Goal: Information Seeking & Learning: Learn about a topic

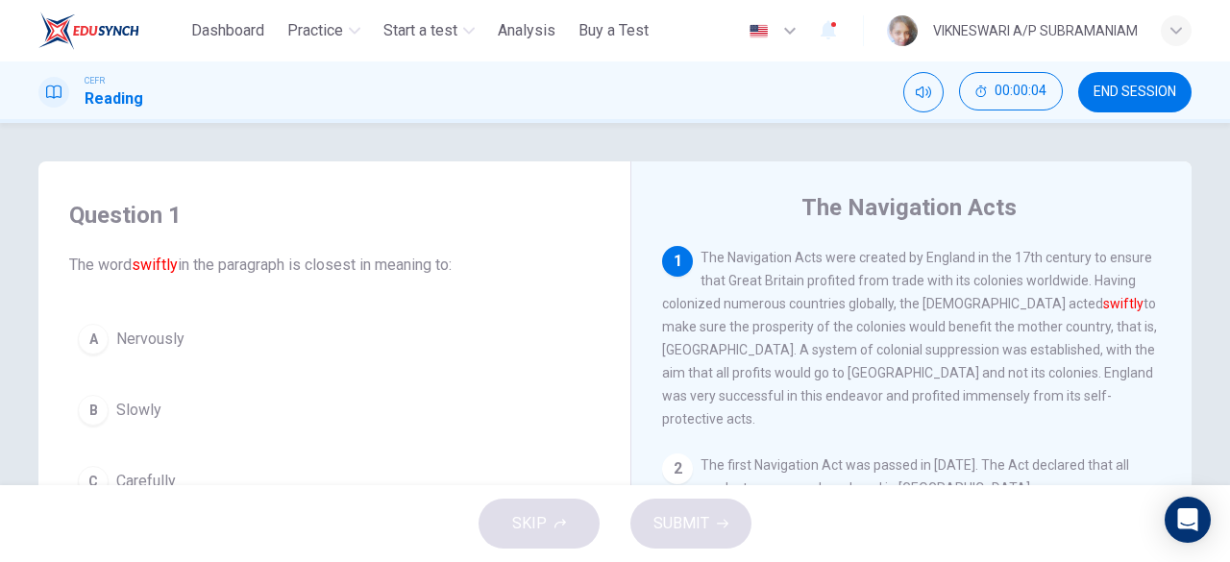
click at [1103, 88] on span "END SESSION" at bounding box center [1134, 92] width 83 height 15
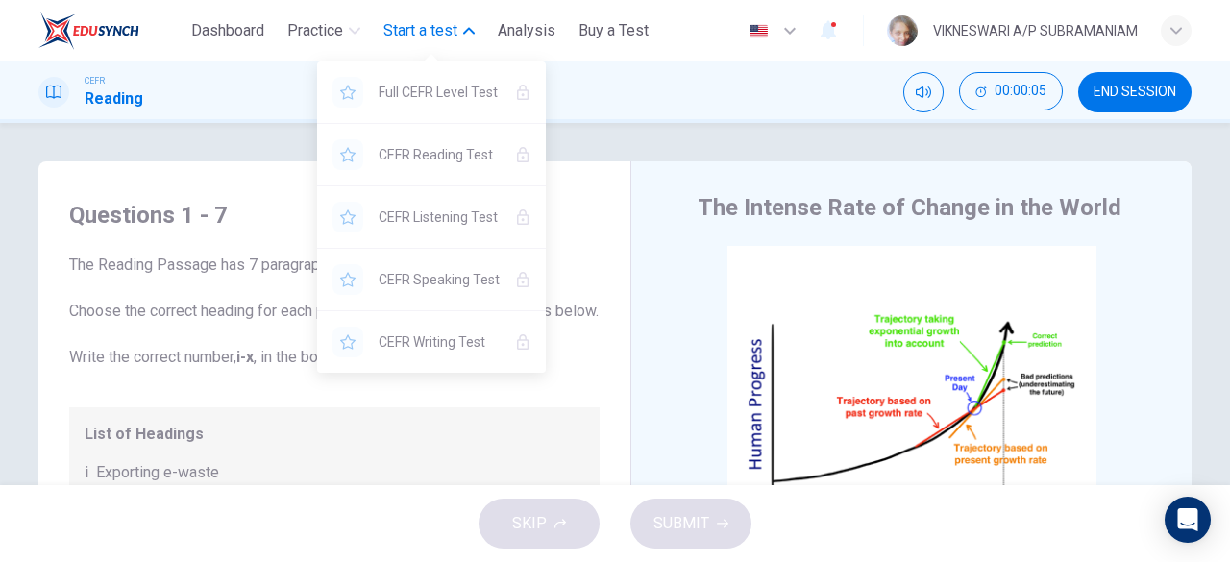
click at [413, 33] on span "Start a test" at bounding box center [420, 30] width 74 height 23
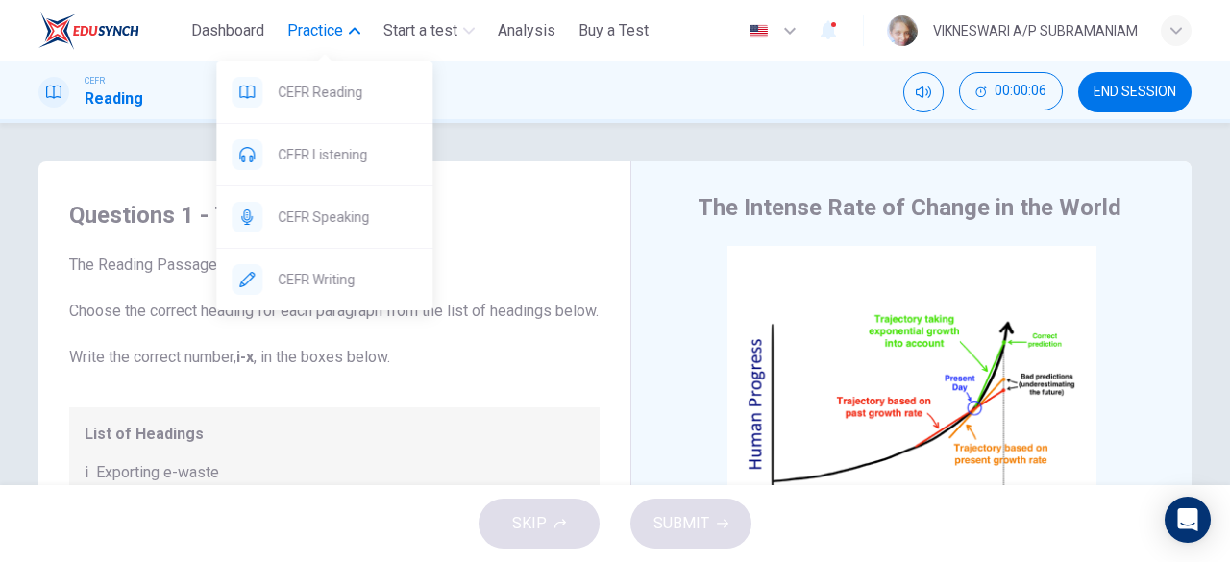
click at [336, 27] on span "Practice" at bounding box center [315, 30] width 56 height 23
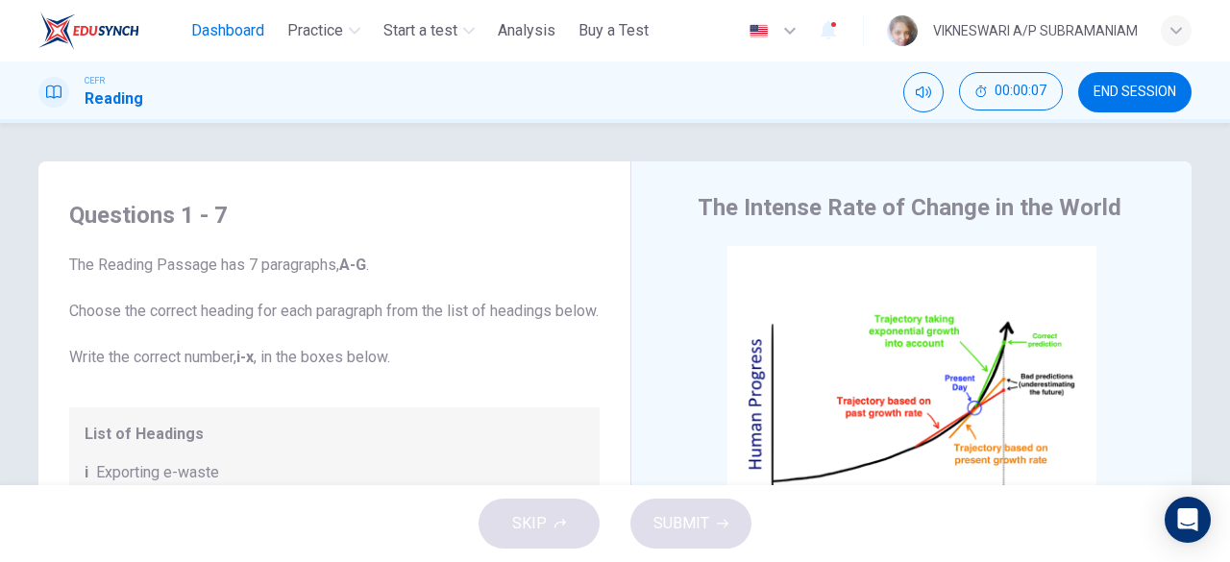
click at [242, 30] on span "Dashboard" at bounding box center [227, 30] width 73 height 23
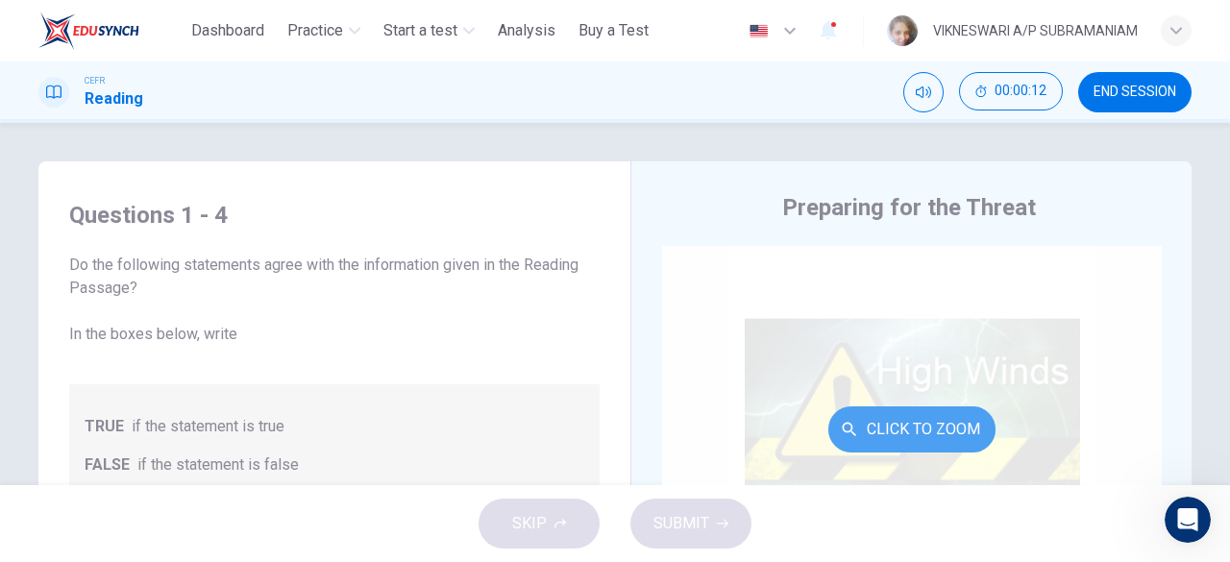
click at [933, 428] on button "Click to Zoom" at bounding box center [911, 429] width 167 height 46
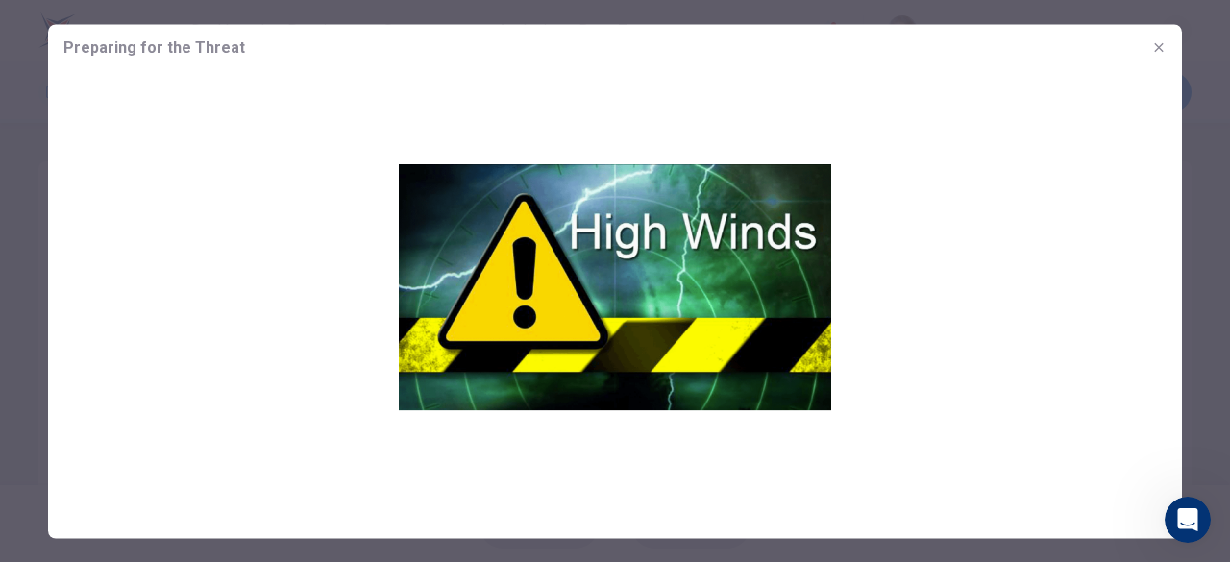
click at [1157, 53] on icon "button" at bounding box center [1158, 46] width 15 height 15
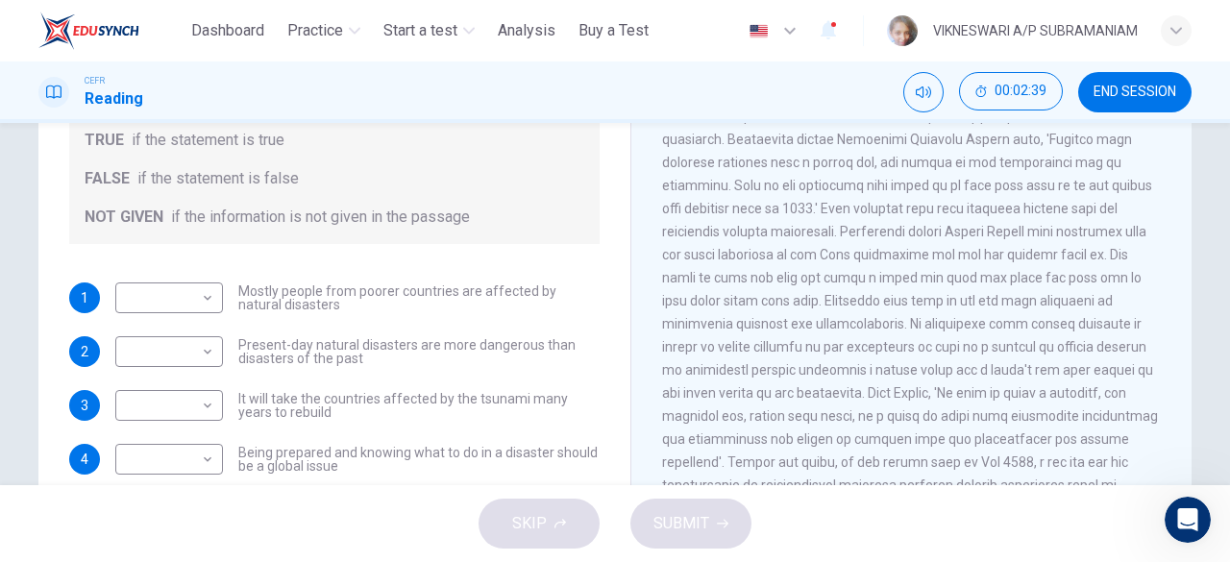
scroll to position [288, 0]
click at [171, 305] on body "This site uses cookies, as explained in our Privacy Policy . If you agree to th…" at bounding box center [615, 281] width 1230 height 562
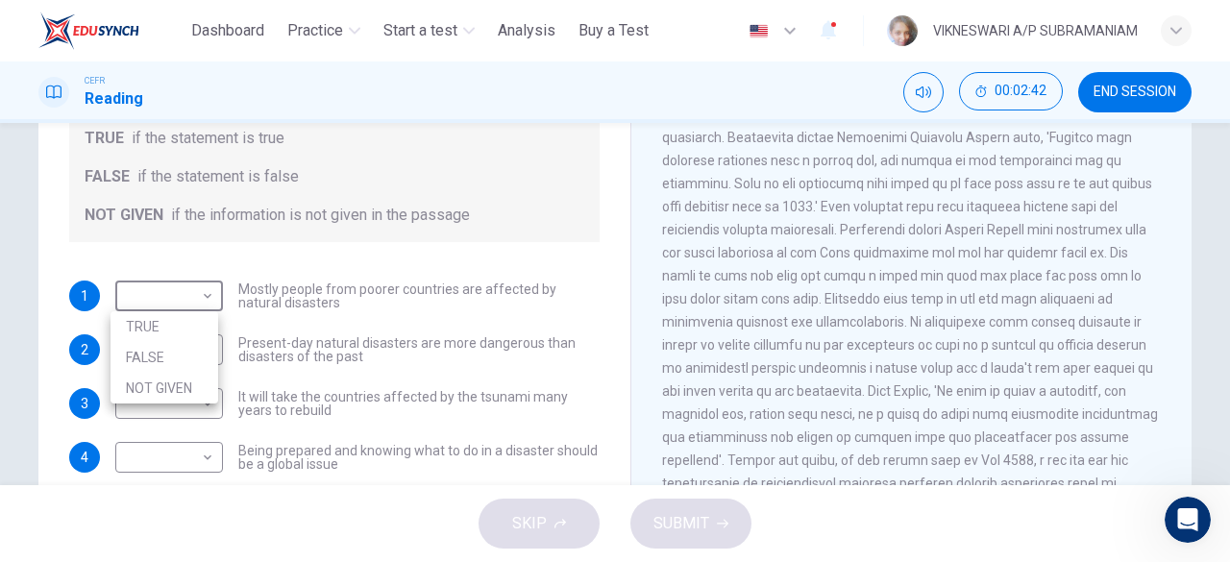
click at [176, 326] on li "TRUE" at bounding box center [164, 326] width 108 height 31
type input "****"
click at [181, 361] on body "This site uses cookies, as explained in our Privacy Policy . If you agree to th…" at bounding box center [615, 281] width 1230 height 562
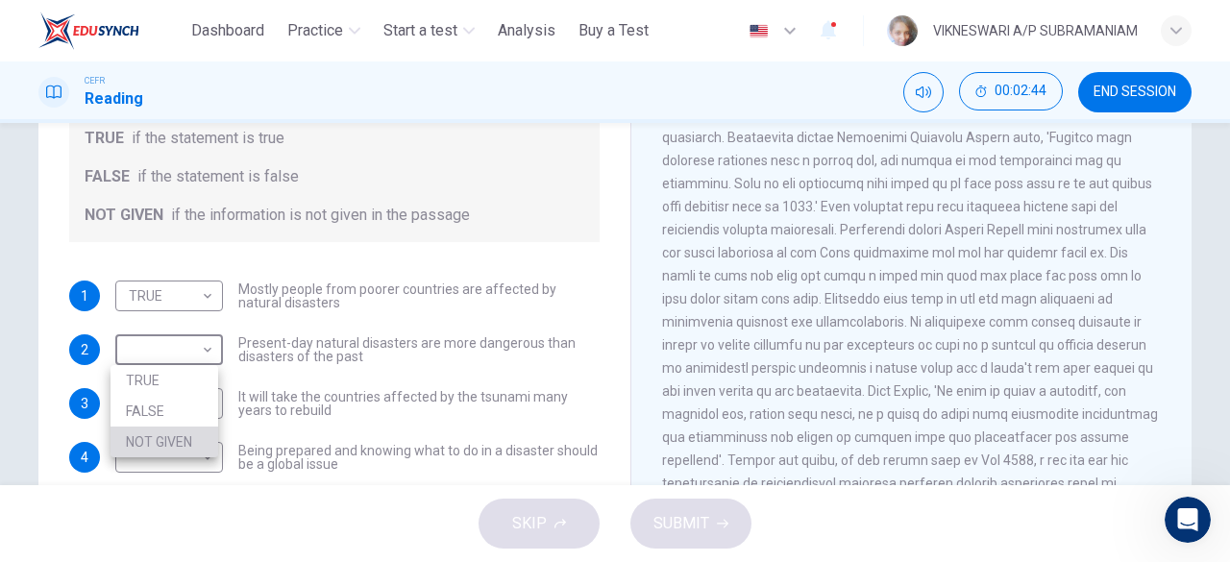
click at [175, 443] on li "NOT GIVEN" at bounding box center [164, 442] width 108 height 31
type input "*********"
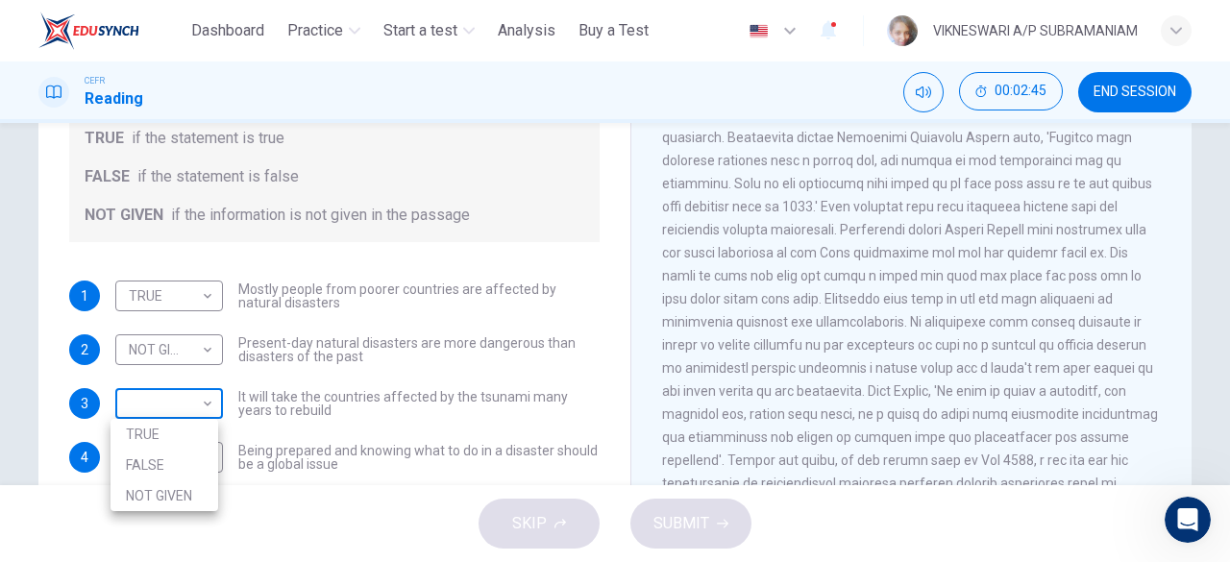
click at [198, 415] on body "This site uses cookies, as explained in our Privacy Policy . If you agree to th…" at bounding box center [615, 281] width 1230 height 562
click at [178, 498] on li "NOT GIVEN" at bounding box center [164, 495] width 108 height 31
type input "*********"
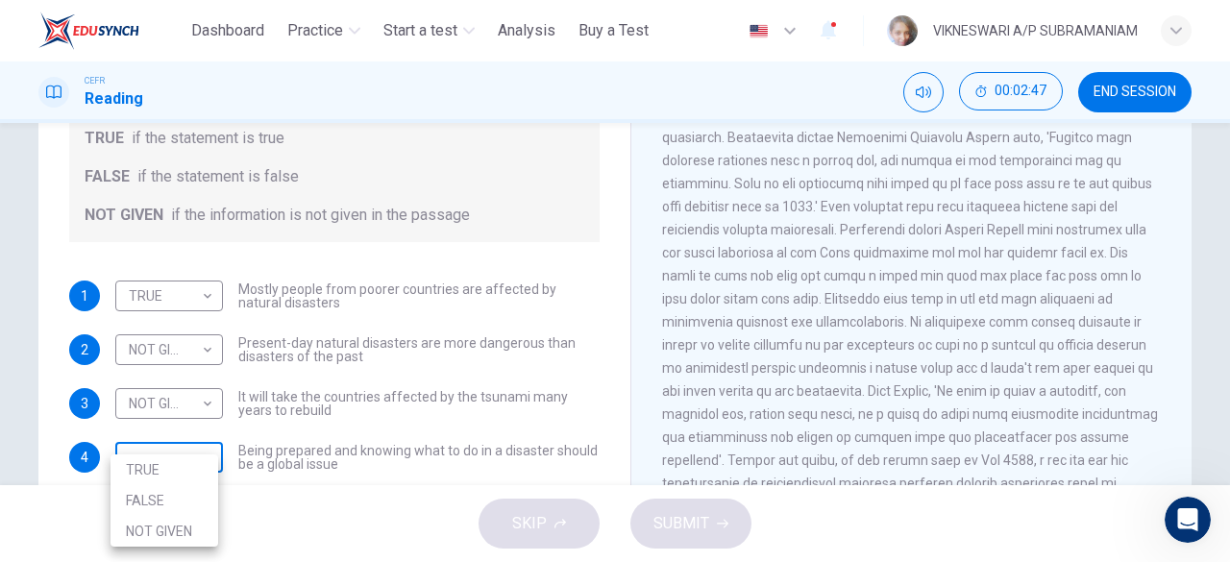
click at [186, 452] on body "This site uses cookies, as explained in our Privacy Policy . If you agree to th…" at bounding box center [615, 281] width 1230 height 562
click at [159, 474] on li "TRUE" at bounding box center [164, 469] width 108 height 31
type input "****"
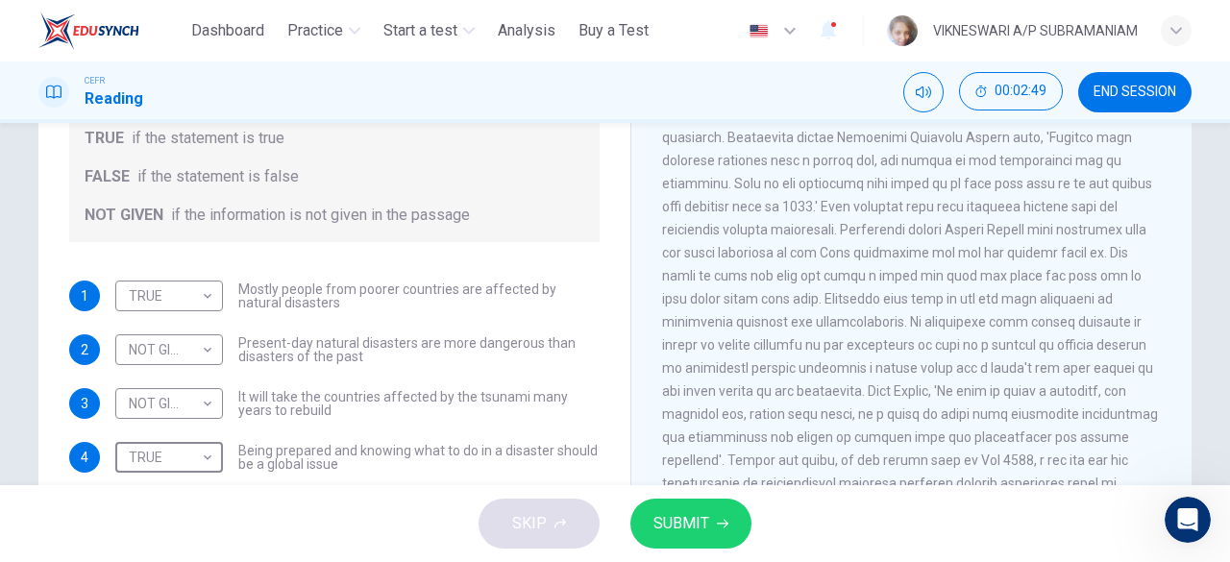
click at [683, 512] on span "SUBMIT" at bounding box center [681, 523] width 56 height 27
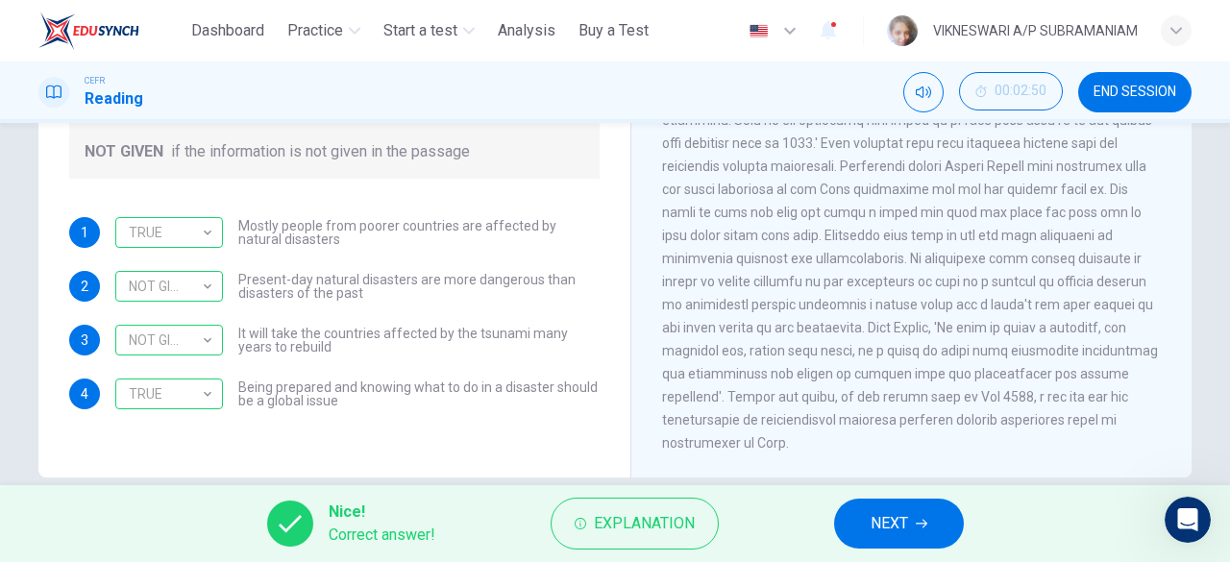
scroll to position [382, 0]
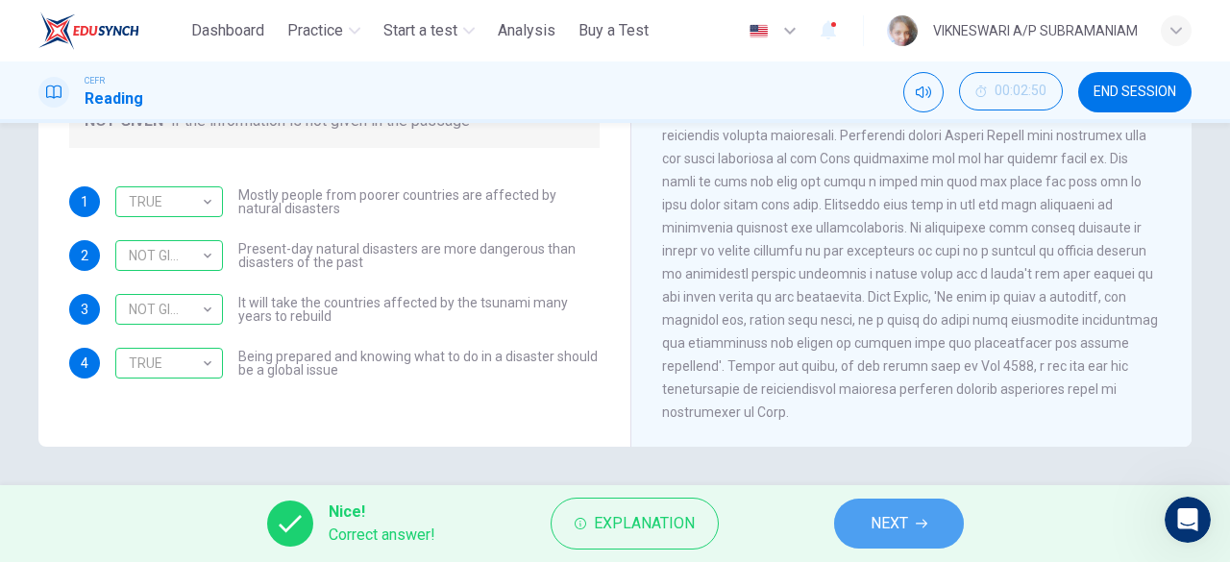
click at [893, 541] on button "NEXT" at bounding box center [899, 524] width 130 height 50
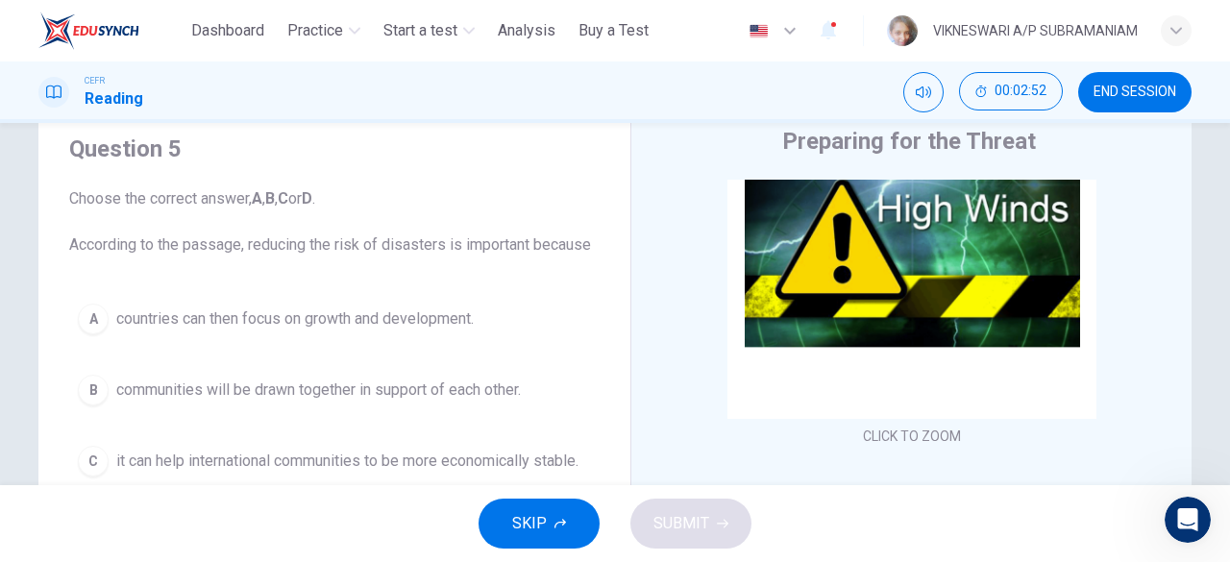
scroll to position [96, 0]
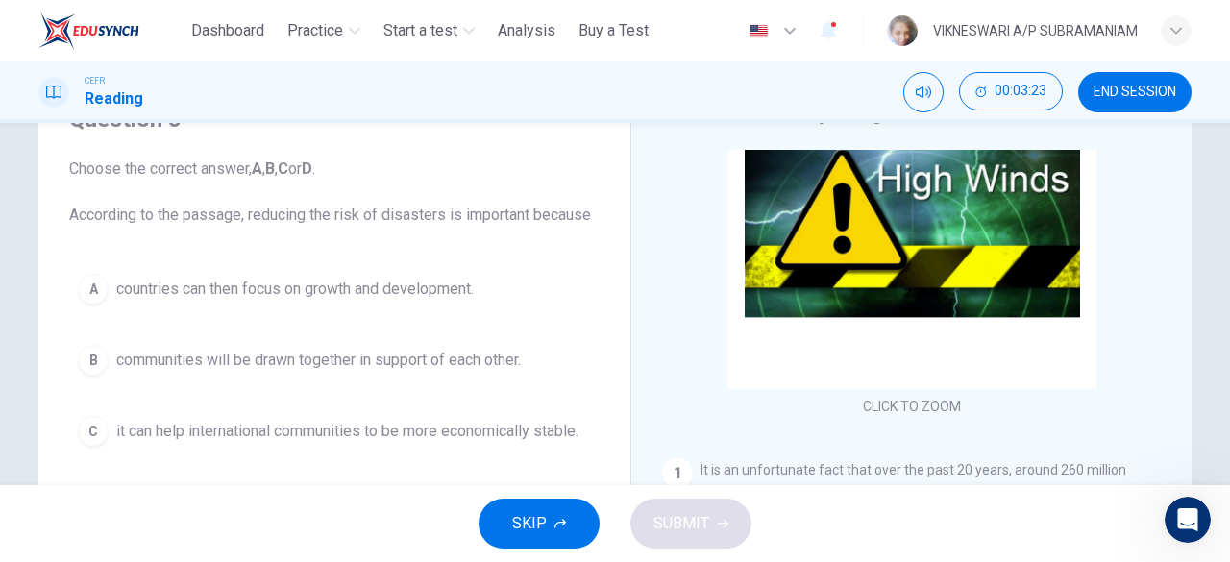
click at [90, 279] on div "A" at bounding box center [93, 289] width 31 height 31
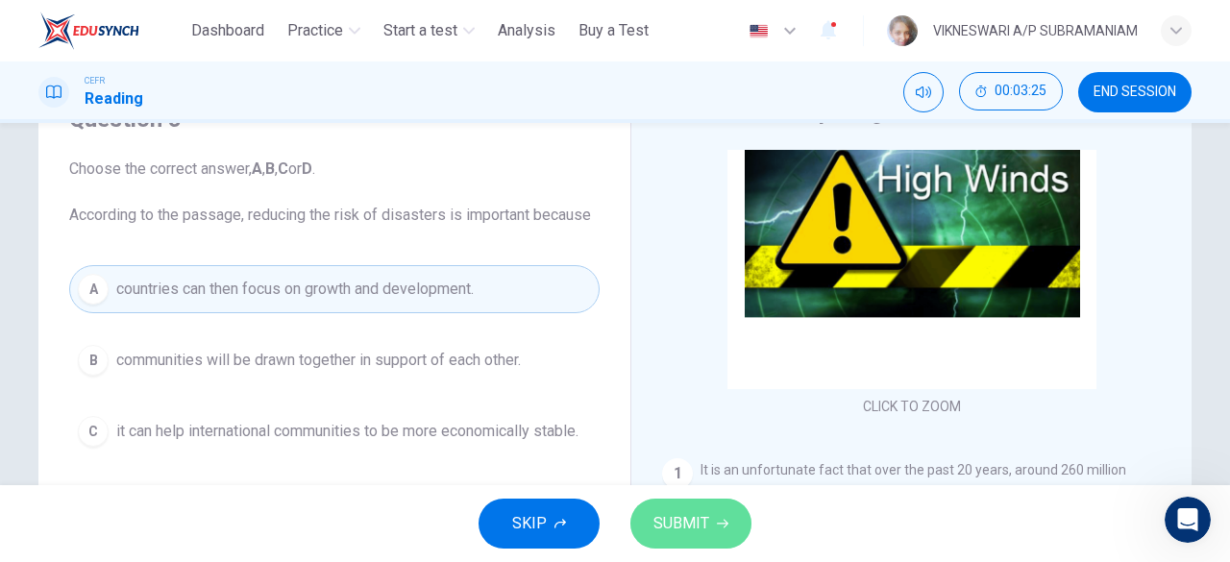
click at [701, 507] on button "SUBMIT" at bounding box center [690, 524] width 121 height 50
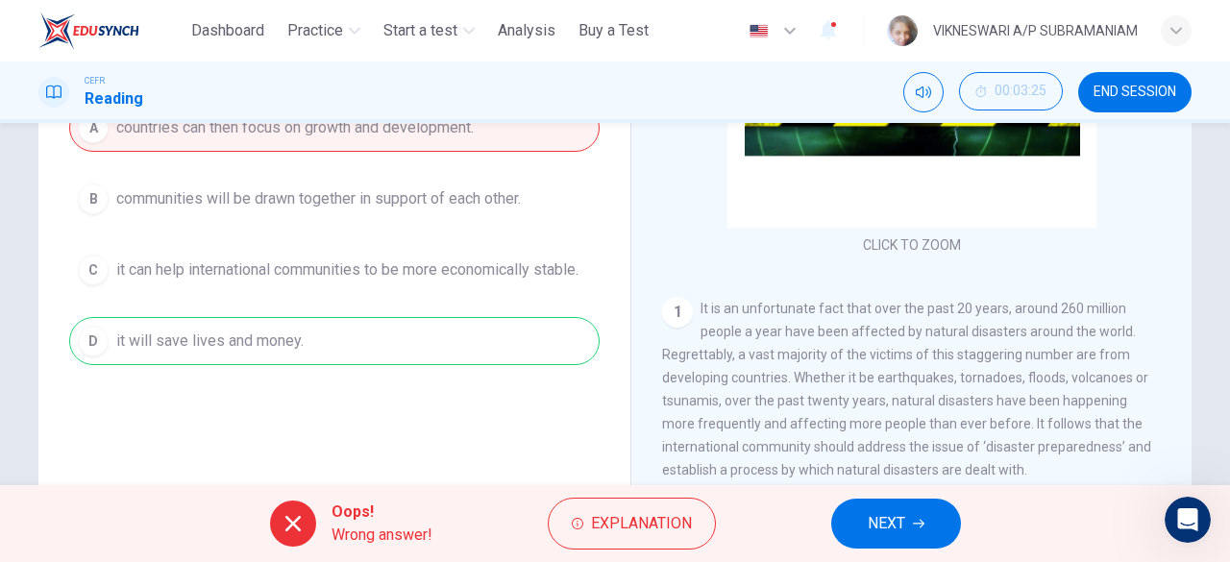
scroll to position [288, 0]
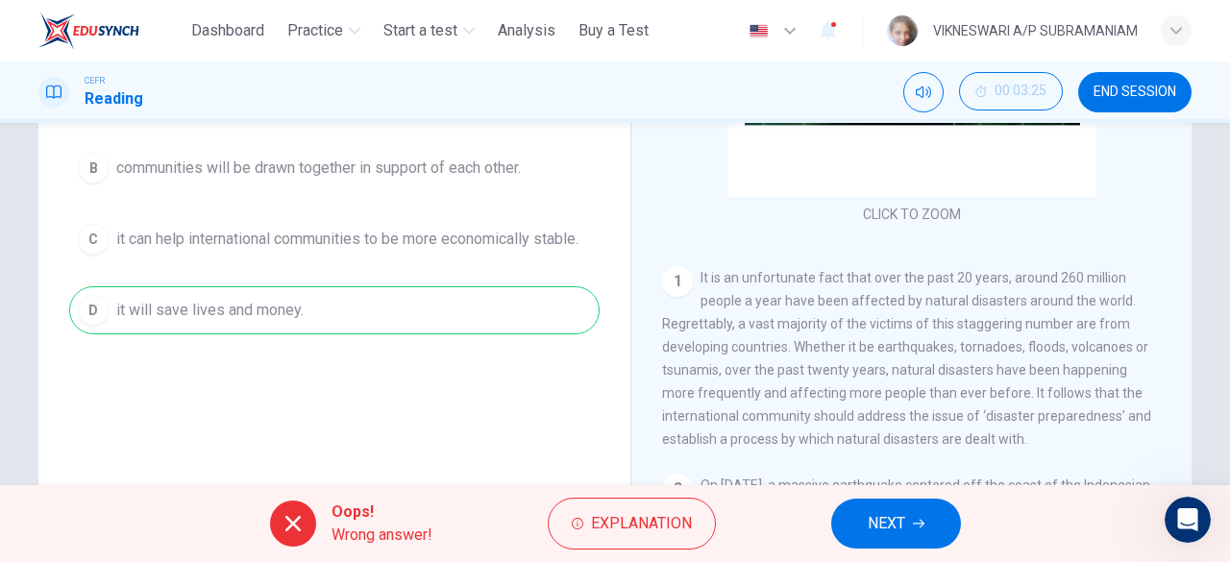
click at [90, 307] on div "A countries can then focus on growth and development. B communities will be dra…" at bounding box center [334, 203] width 530 height 261
click at [915, 522] on icon "button" at bounding box center [919, 524] width 12 height 12
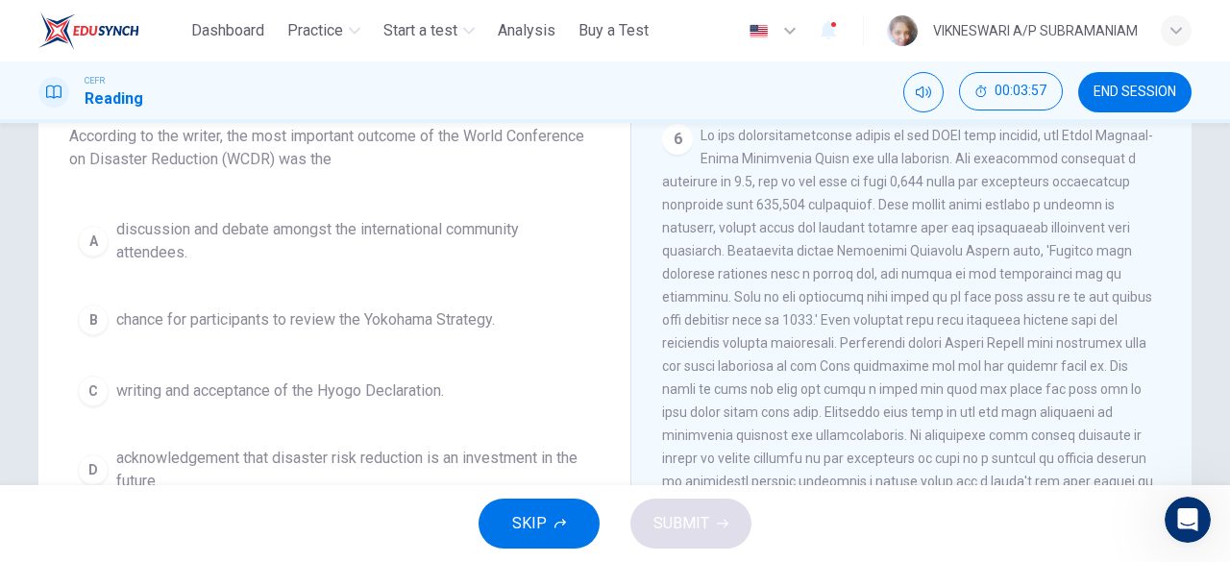
scroll to position [1642, 0]
click at [81, 387] on div "C" at bounding box center [93, 391] width 31 height 31
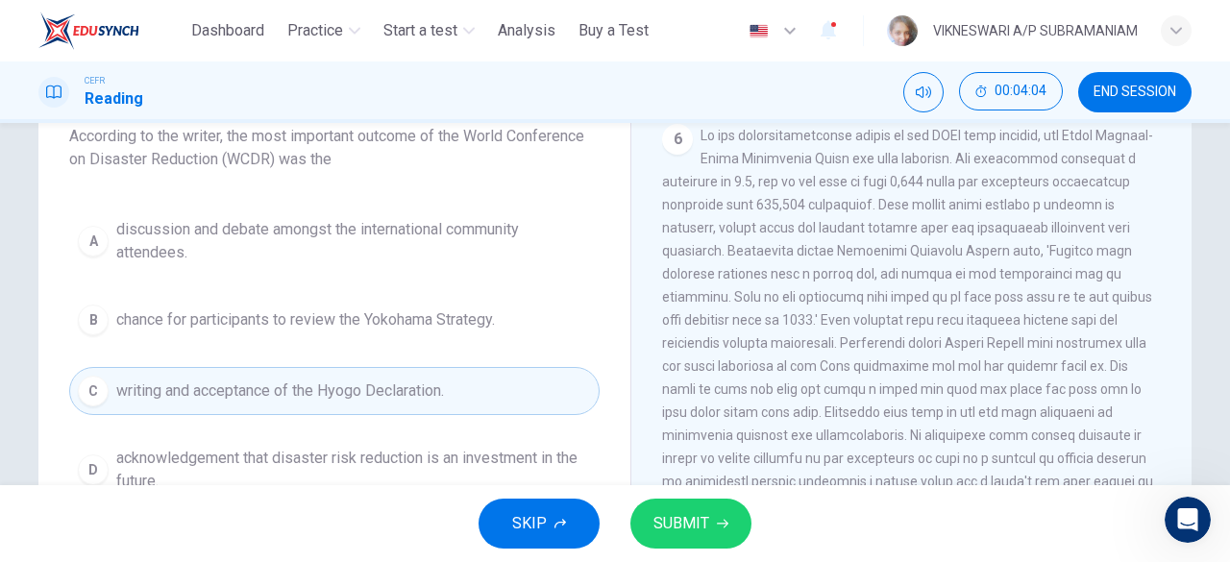
click at [675, 518] on span "SUBMIT" at bounding box center [681, 523] width 56 height 27
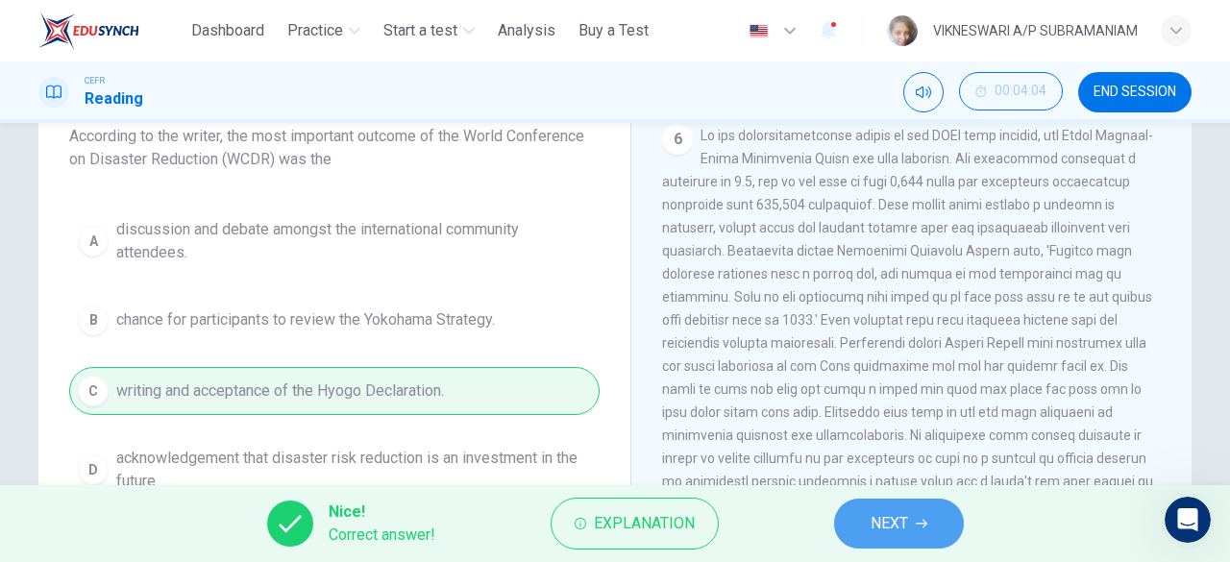
click at [891, 531] on span "NEXT" at bounding box center [888, 523] width 37 height 27
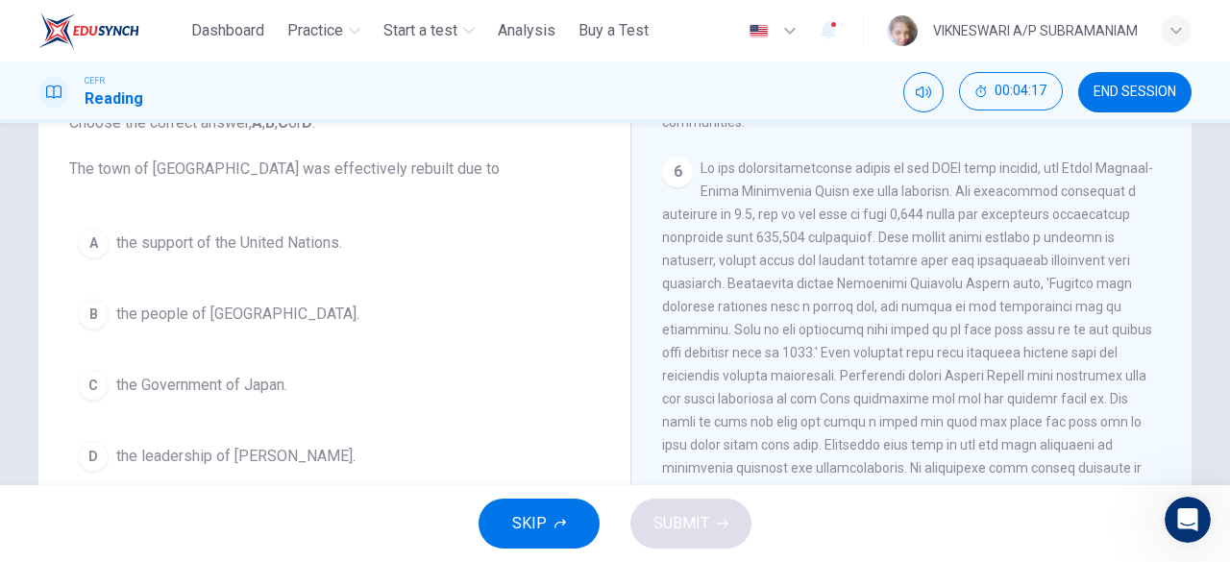
scroll to position [143, 0]
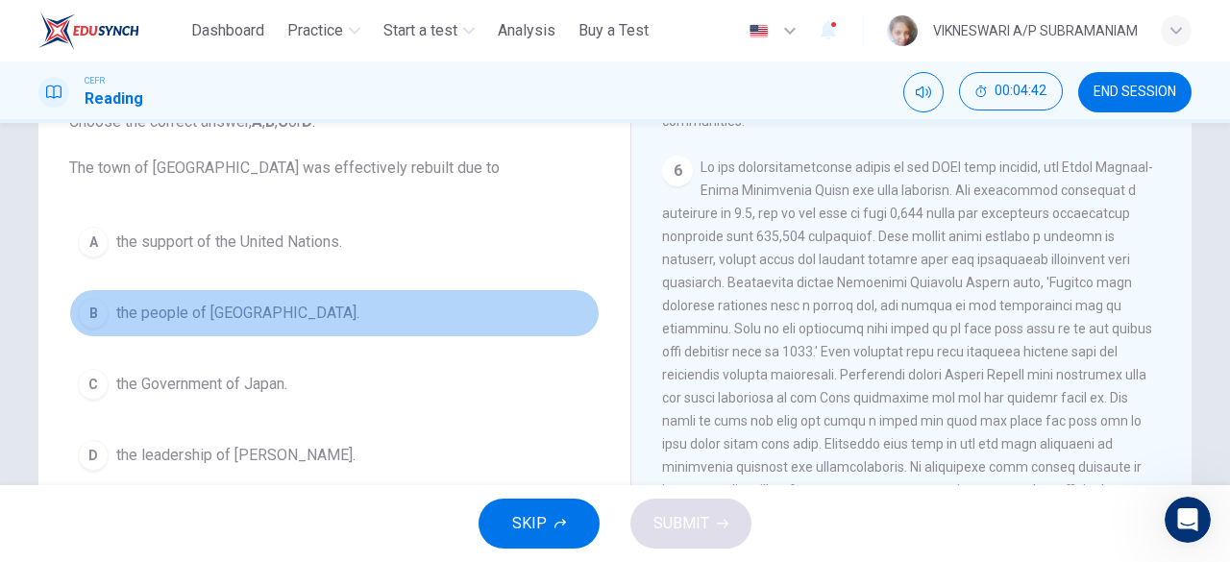
click at [84, 320] on div "B" at bounding box center [93, 313] width 31 height 31
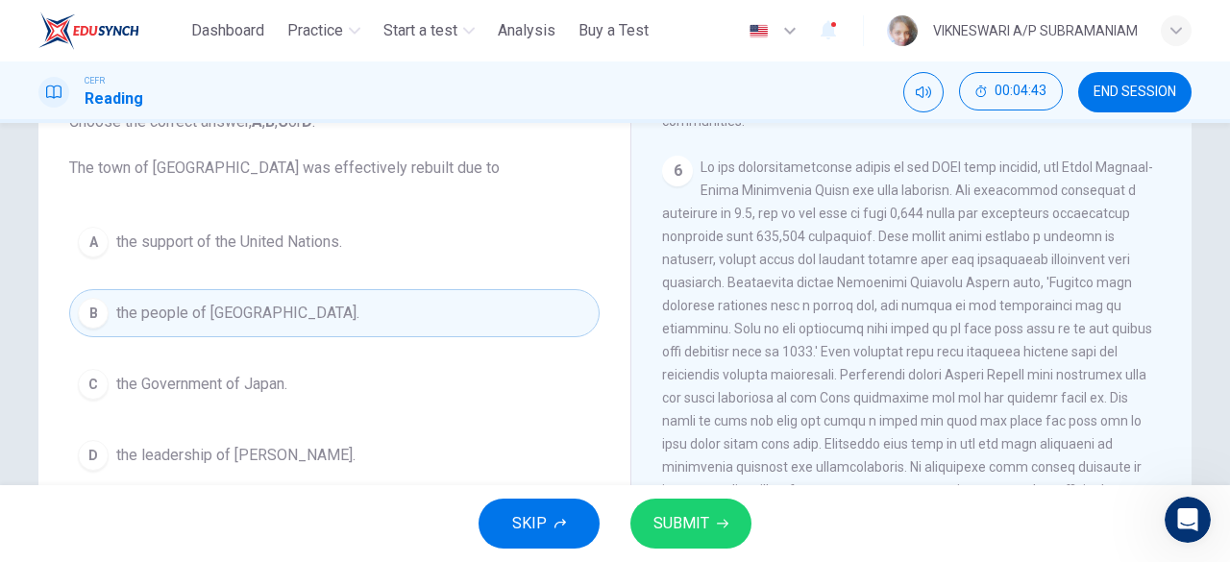
click at [701, 529] on span "SUBMIT" at bounding box center [681, 523] width 56 height 27
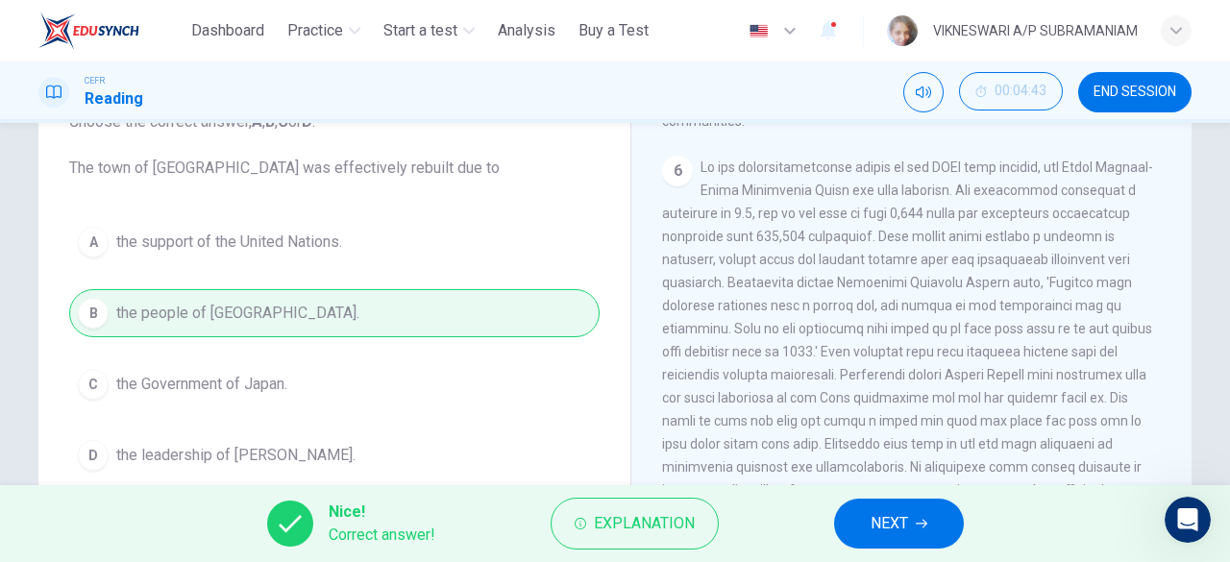
click at [890, 521] on span "NEXT" at bounding box center [888, 523] width 37 height 27
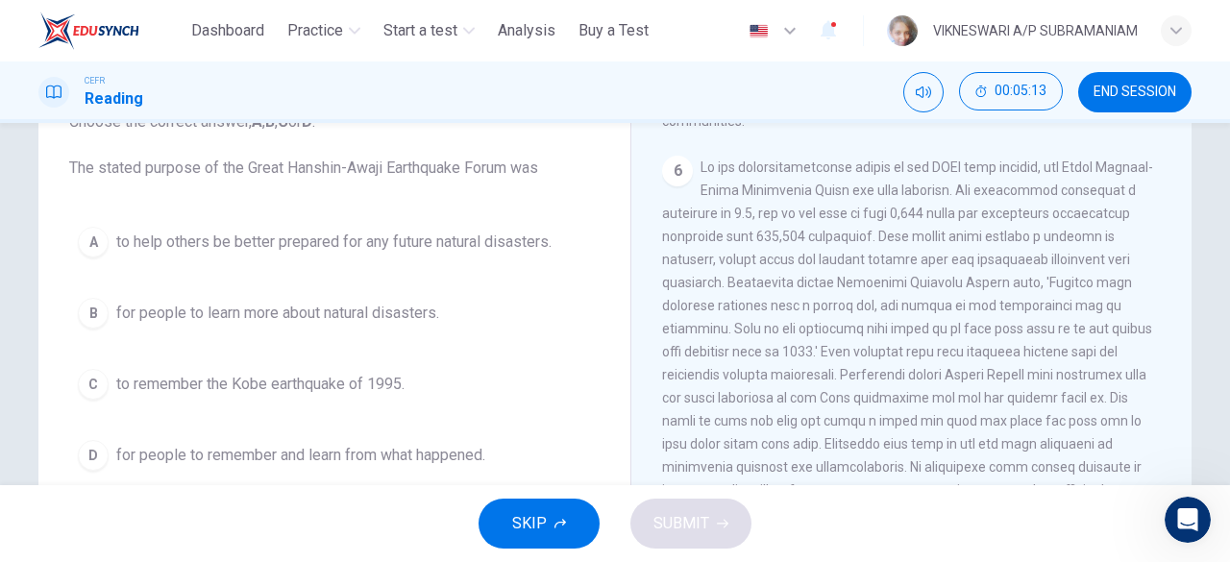
click at [83, 452] on div "D" at bounding box center [93, 455] width 31 height 31
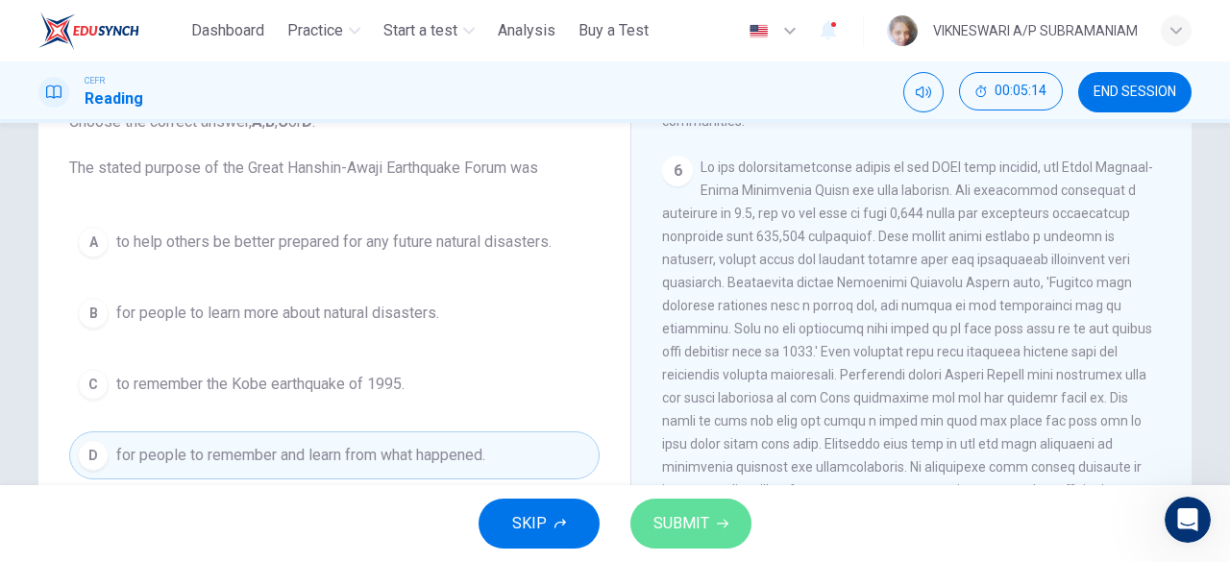
click at [695, 540] on button "SUBMIT" at bounding box center [690, 524] width 121 height 50
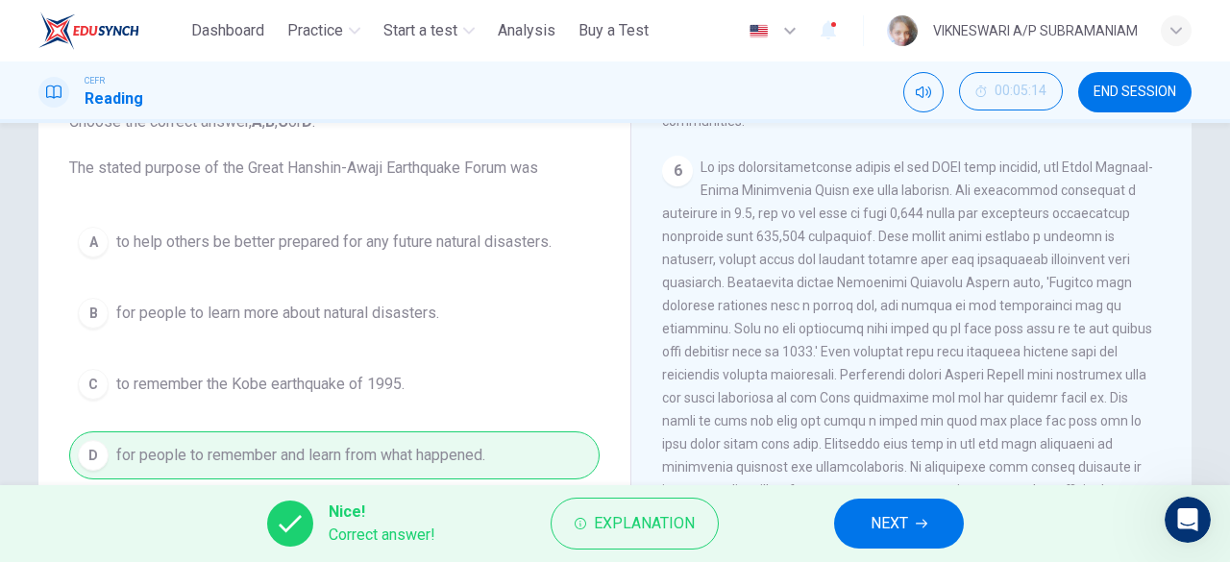
click at [887, 537] on span "NEXT" at bounding box center [888, 523] width 37 height 27
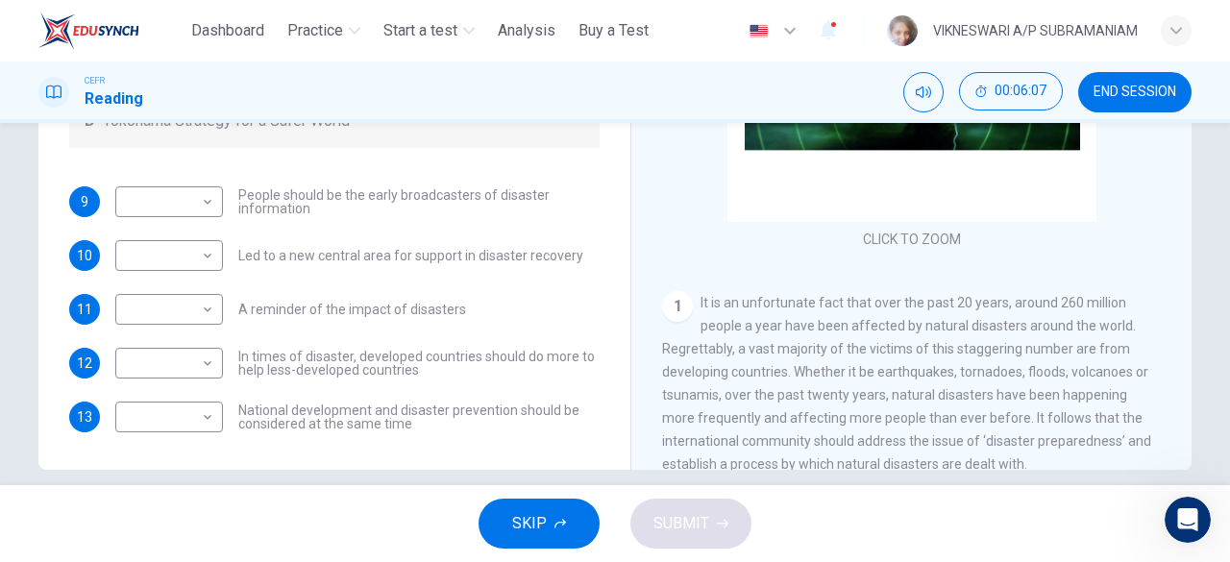
scroll to position [382, 0]
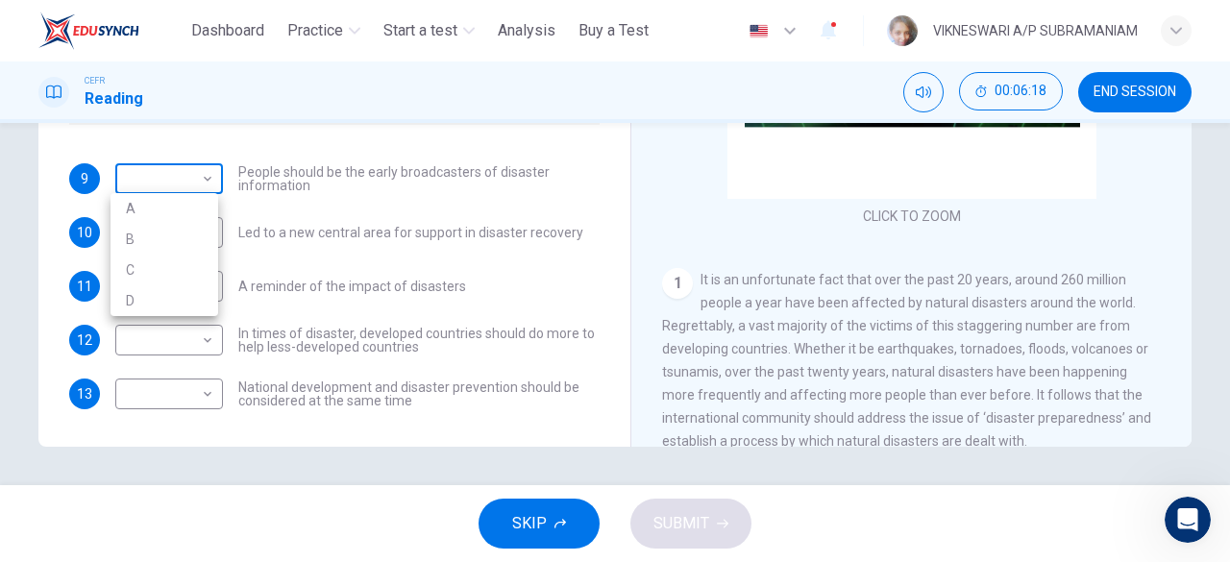
click at [204, 185] on body "This site uses cookies, as explained in our Privacy Policy . If you agree to th…" at bounding box center [615, 281] width 1230 height 562
click at [156, 211] on li "A" at bounding box center [164, 208] width 108 height 31
type input "*"
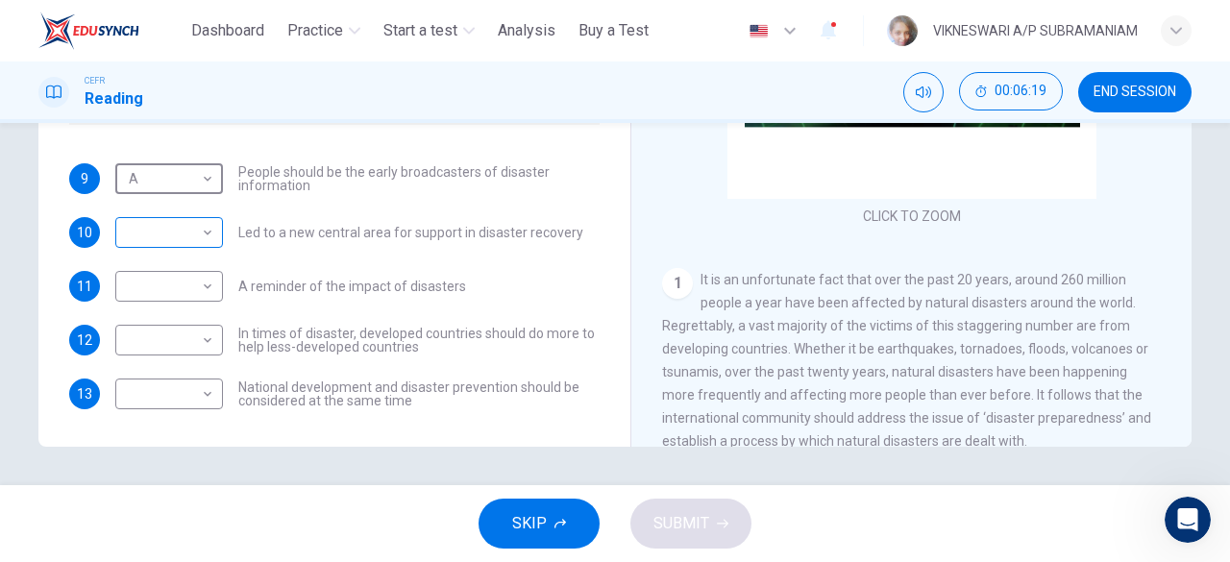
click at [183, 236] on body "This site uses cookies, as explained in our Privacy Policy . If you agree to th…" at bounding box center [615, 281] width 1230 height 562
click at [146, 289] on li "B" at bounding box center [164, 293] width 108 height 31
type input "*"
click at [215, 293] on div "​ ​" at bounding box center [169, 286] width 108 height 31
click at [207, 292] on body "This site uses cookies, as explained in our Privacy Policy . If you agree to th…" at bounding box center [615, 281] width 1230 height 562
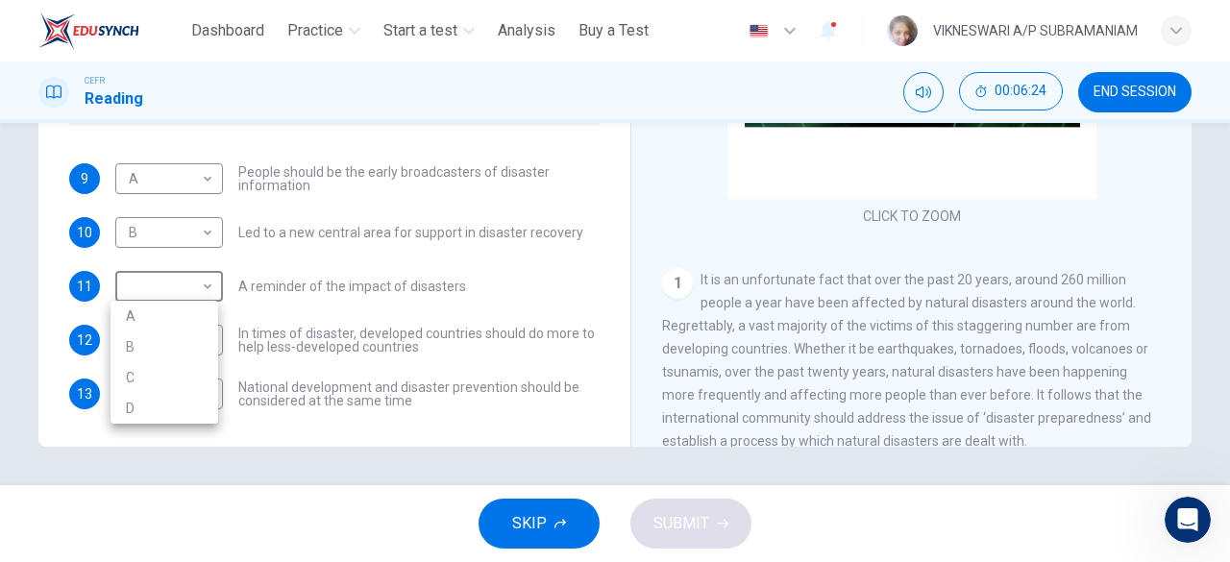
click at [149, 341] on li "B" at bounding box center [164, 346] width 108 height 31
type input "*"
click at [183, 344] on body "This site uses cookies, as explained in our Privacy Policy . If you agree to th…" at bounding box center [615, 281] width 1230 height 562
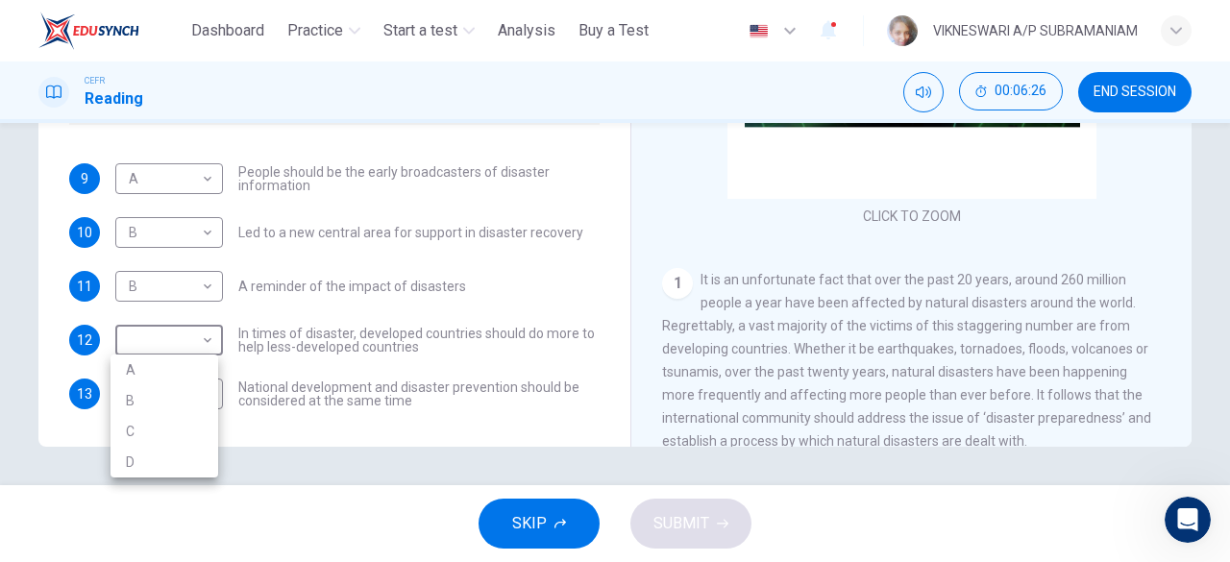
click at [148, 466] on li "D" at bounding box center [164, 462] width 108 height 31
type input "*"
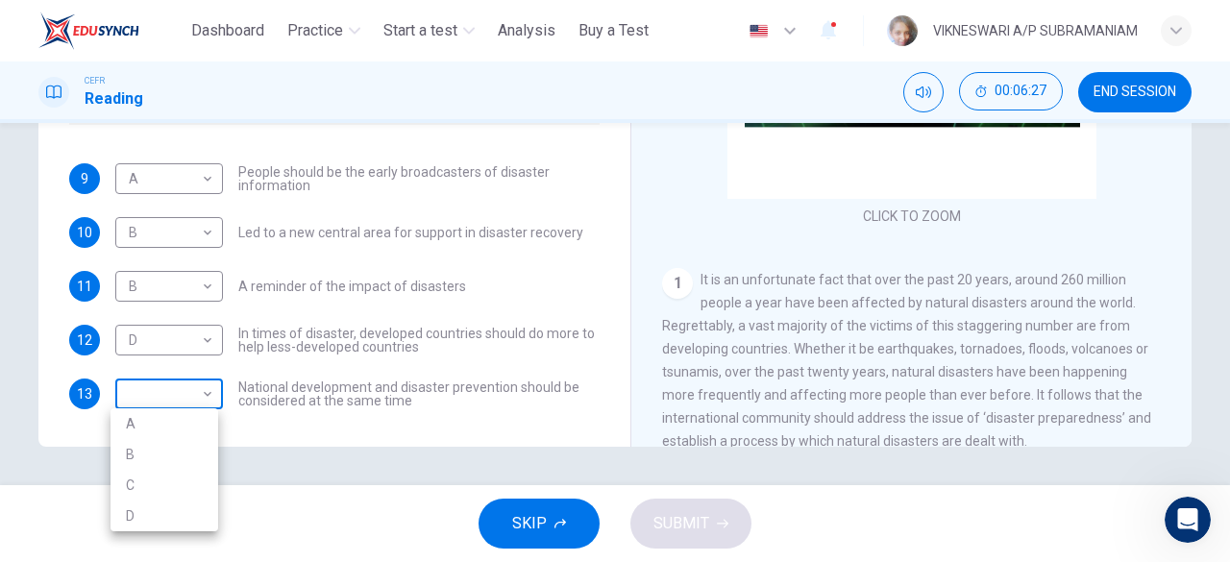
click at [192, 403] on body "This site uses cookies, as explained in our Privacy Policy . If you agree to th…" at bounding box center [615, 281] width 1230 height 562
click at [150, 520] on li "D" at bounding box center [164, 516] width 108 height 31
type input "*"
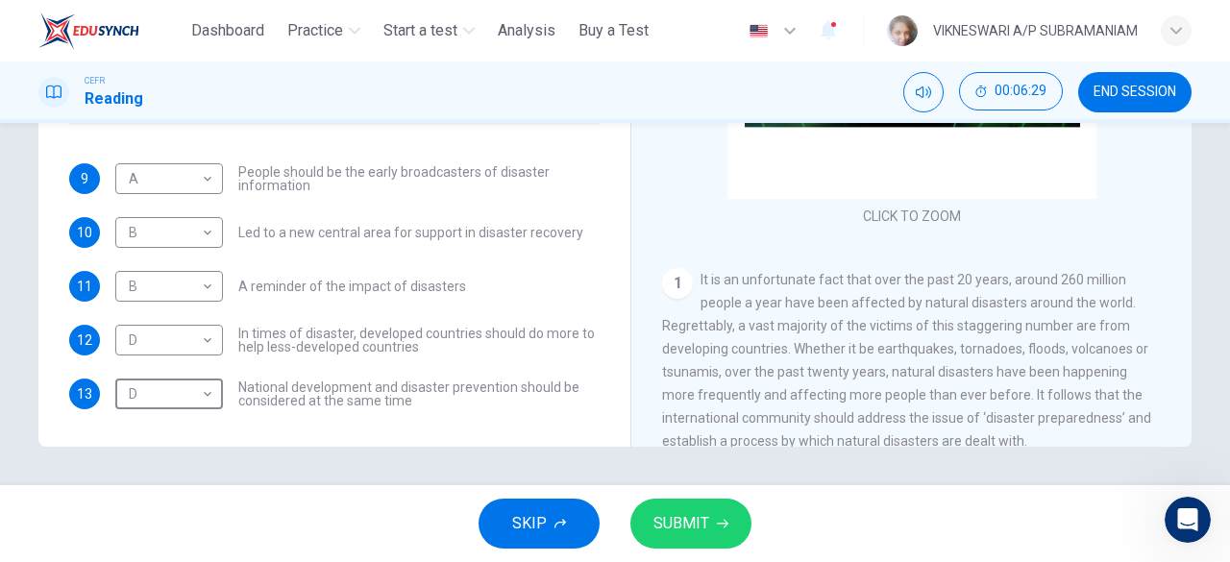
click at [691, 543] on button "SUBMIT" at bounding box center [690, 524] width 121 height 50
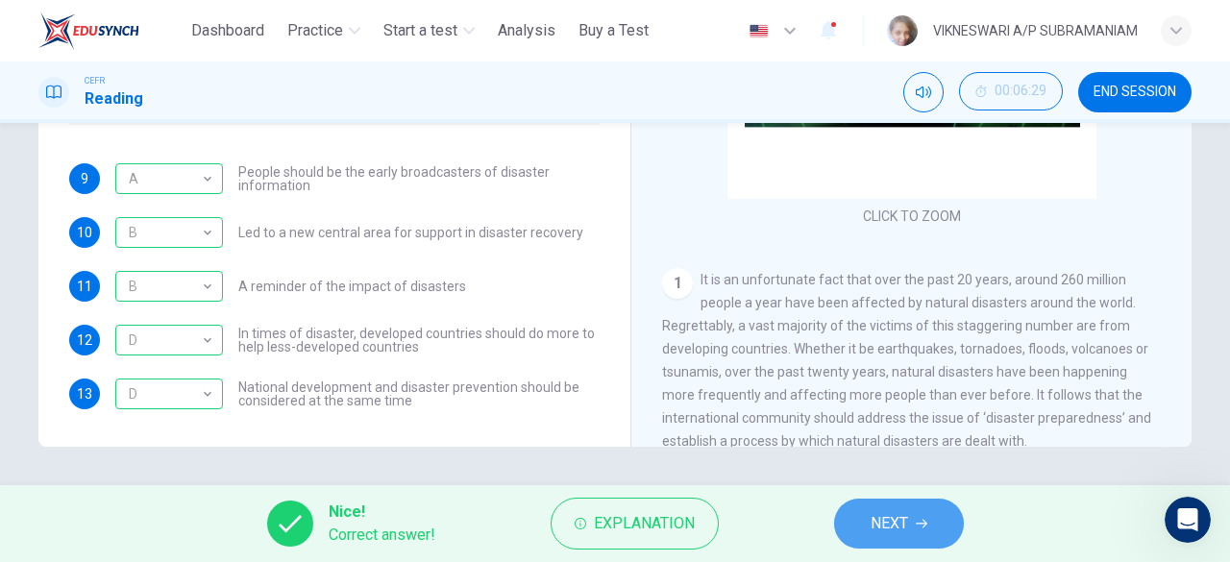
click at [897, 524] on span "NEXT" at bounding box center [888, 523] width 37 height 27
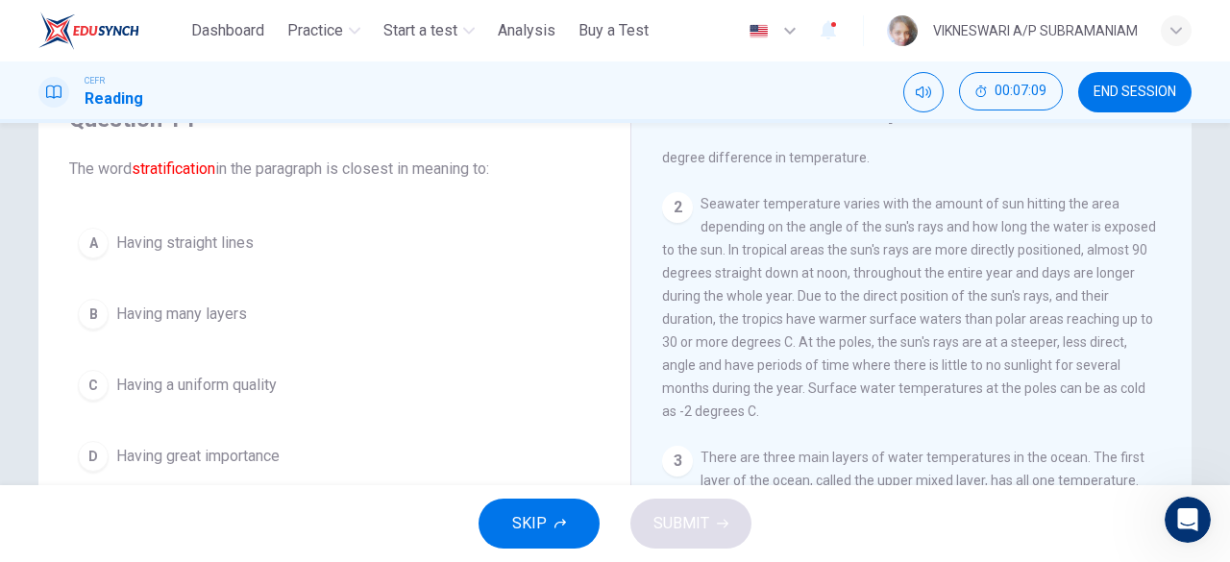
scroll to position [0, 0]
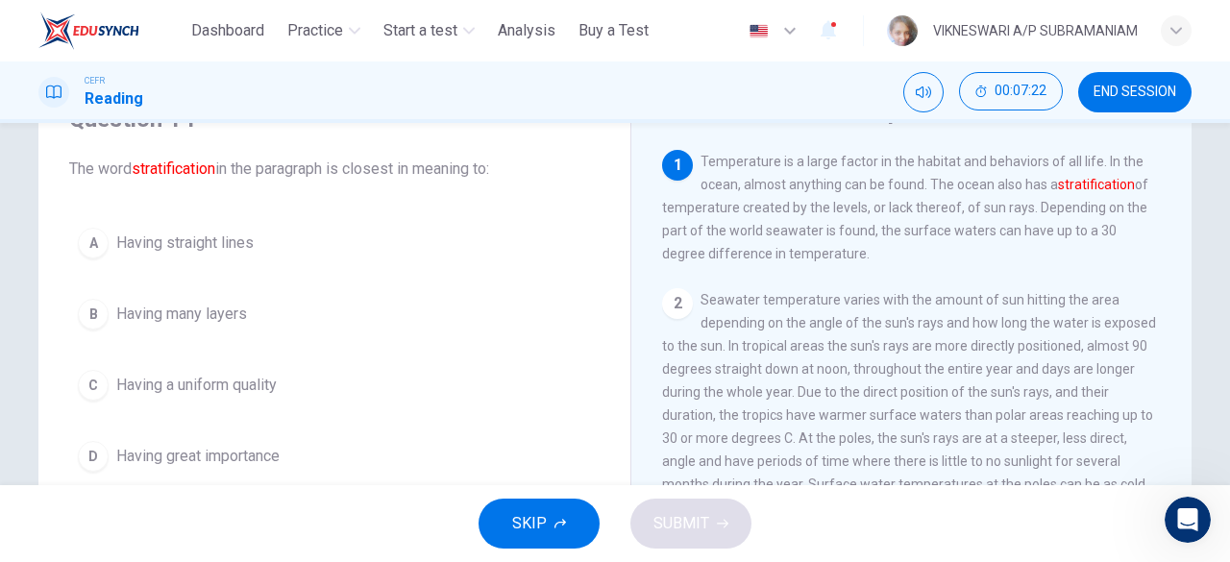
click at [92, 314] on div "B" at bounding box center [93, 314] width 31 height 31
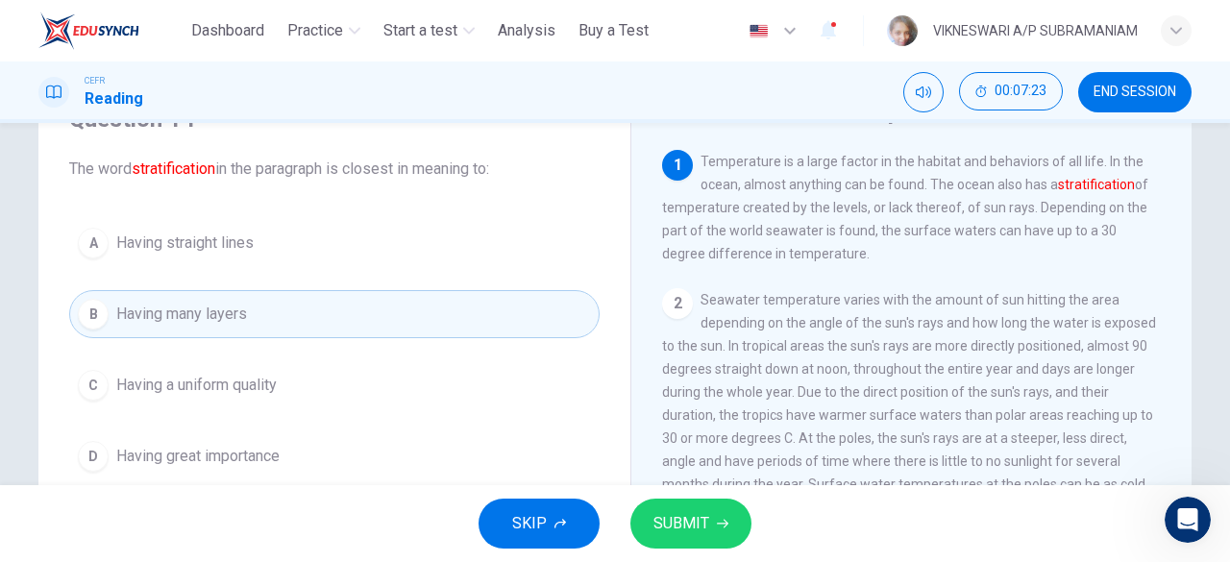
click at [731, 510] on button "SUBMIT" at bounding box center [690, 524] width 121 height 50
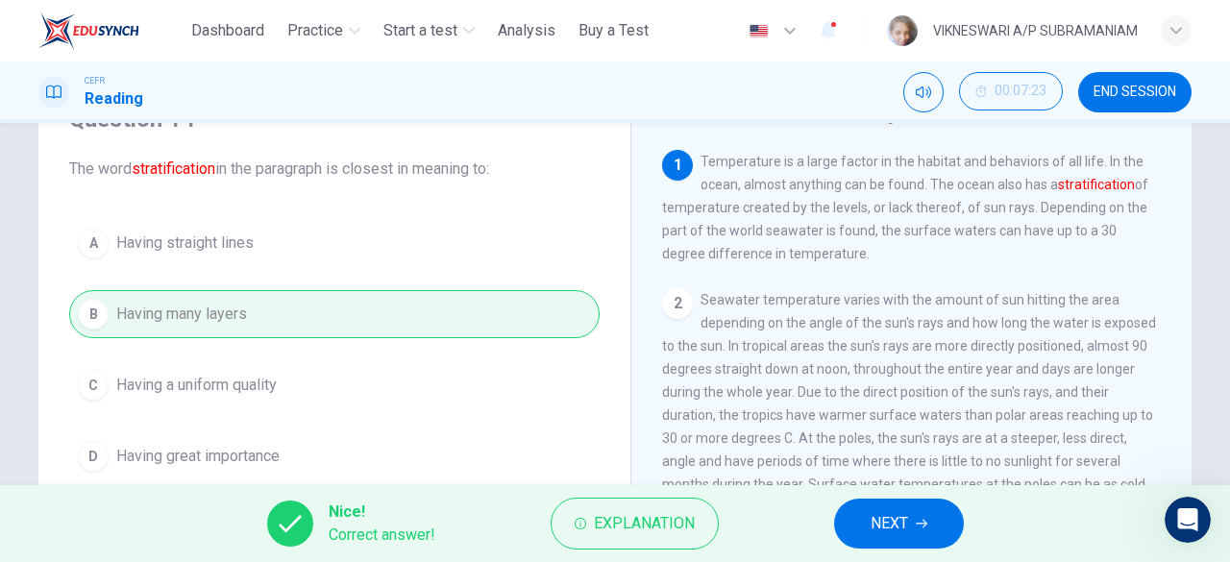
click at [913, 518] on button "NEXT" at bounding box center [899, 524] width 130 height 50
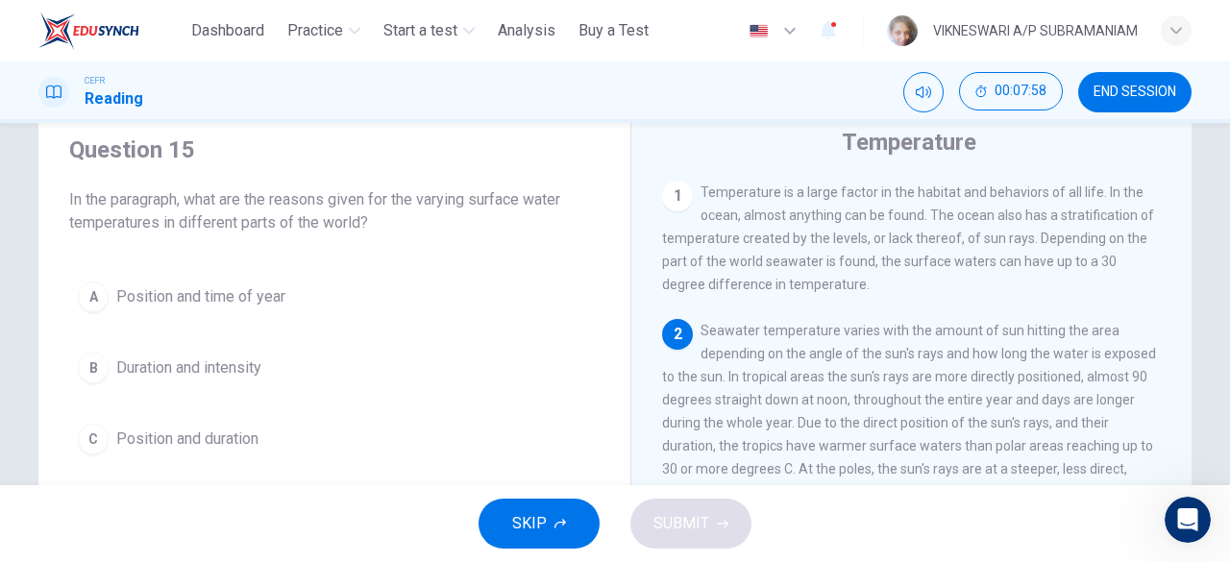
scroll to position [96, 0]
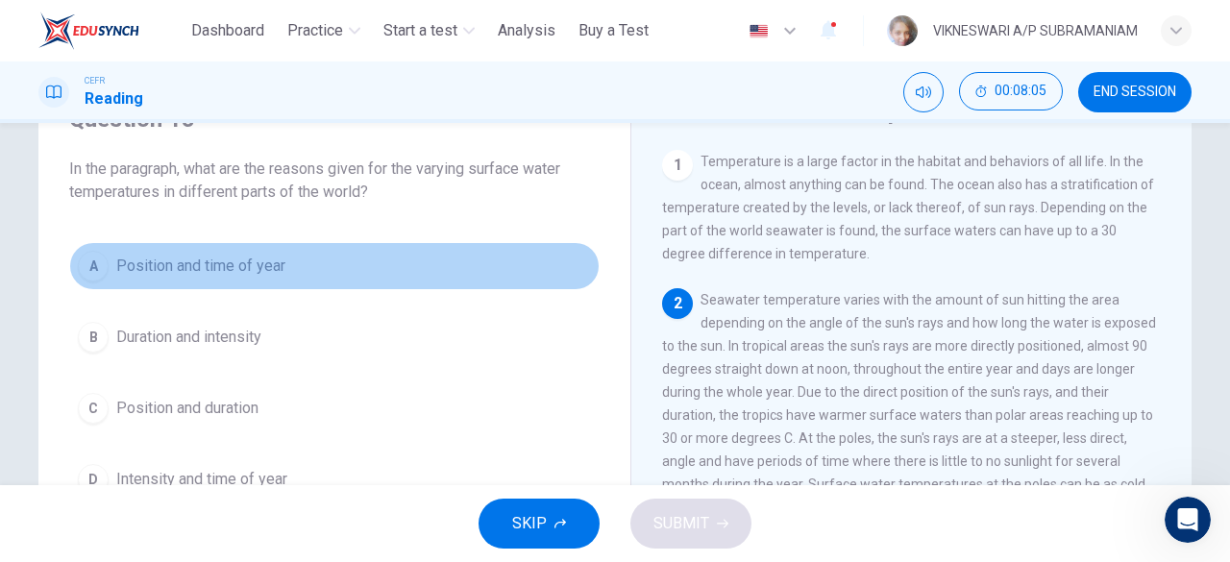
click at [427, 268] on button "A Position and time of year" at bounding box center [334, 266] width 530 height 48
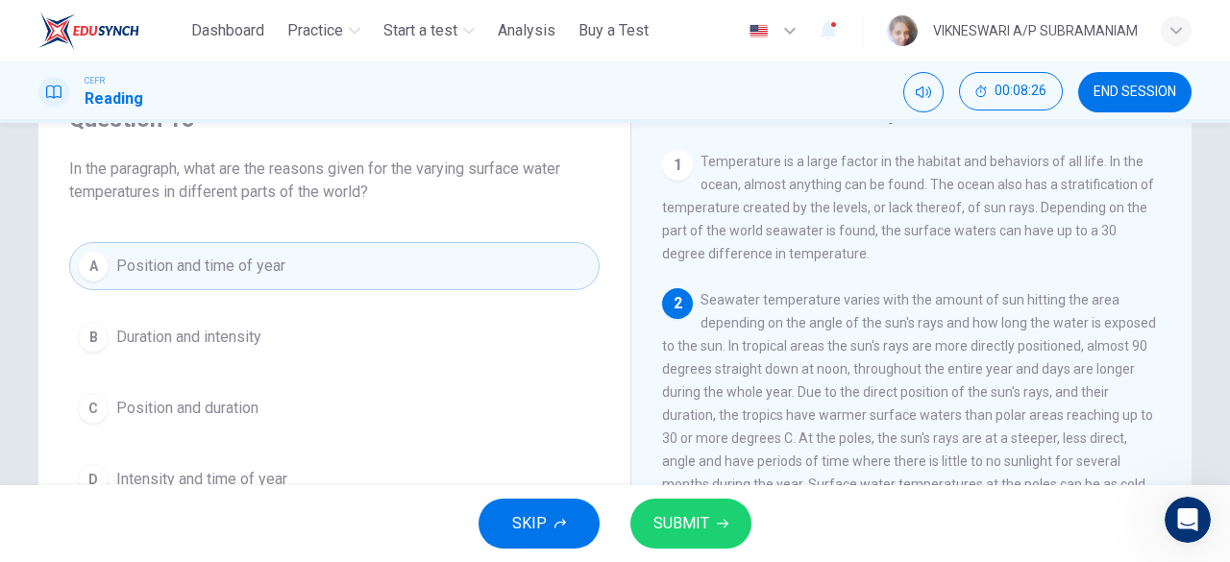
click at [98, 404] on div "C" at bounding box center [93, 408] width 31 height 31
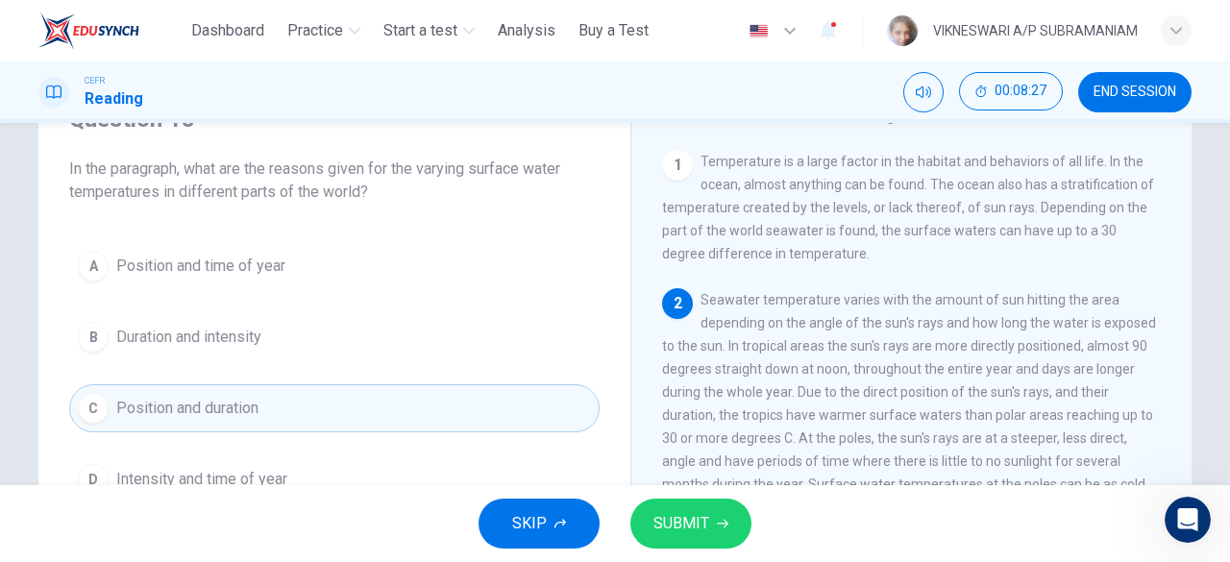
click at [672, 518] on span "SUBMIT" at bounding box center [681, 523] width 56 height 27
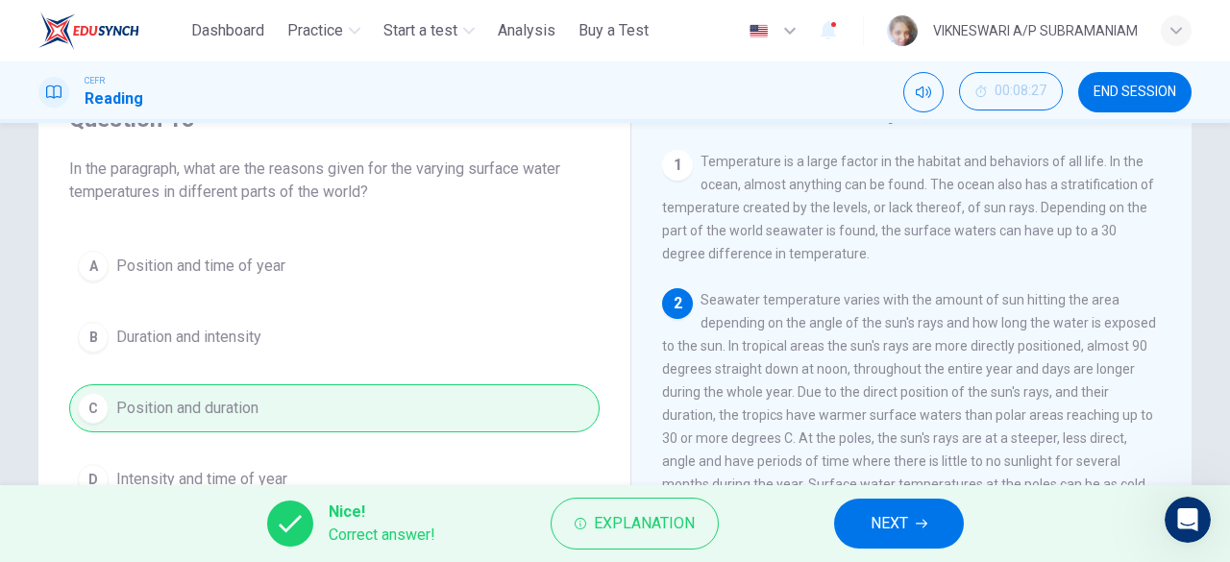
click at [920, 525] on icon "button" at bounding box center [922, 524] width 12 height 12
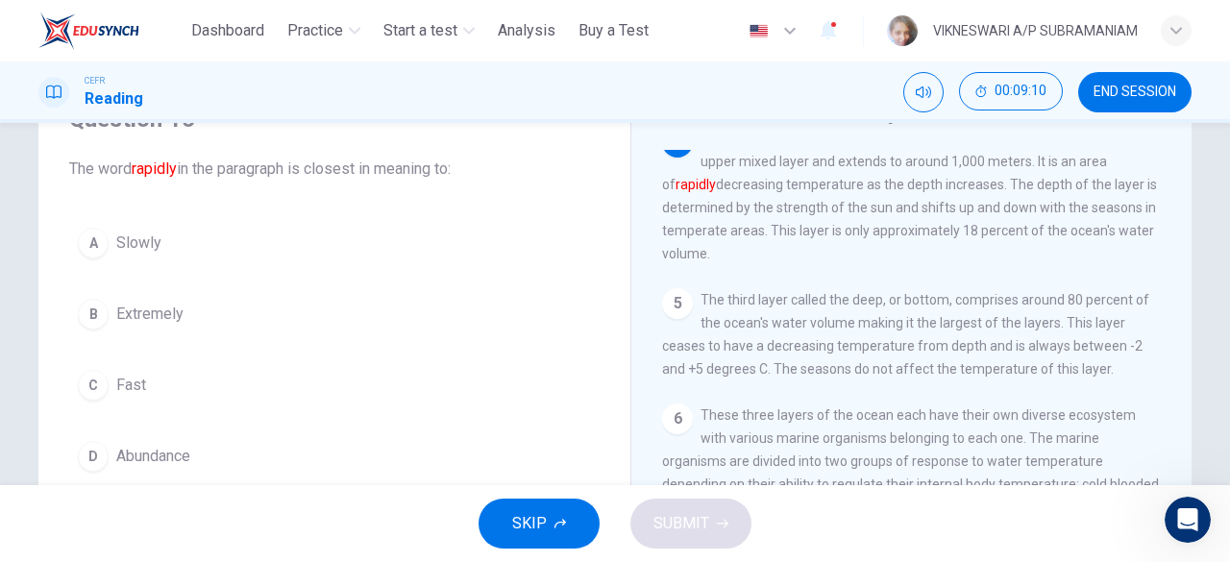
click at [86, 379] on div "C" at bounding box center [93, 385] width 31 height 31
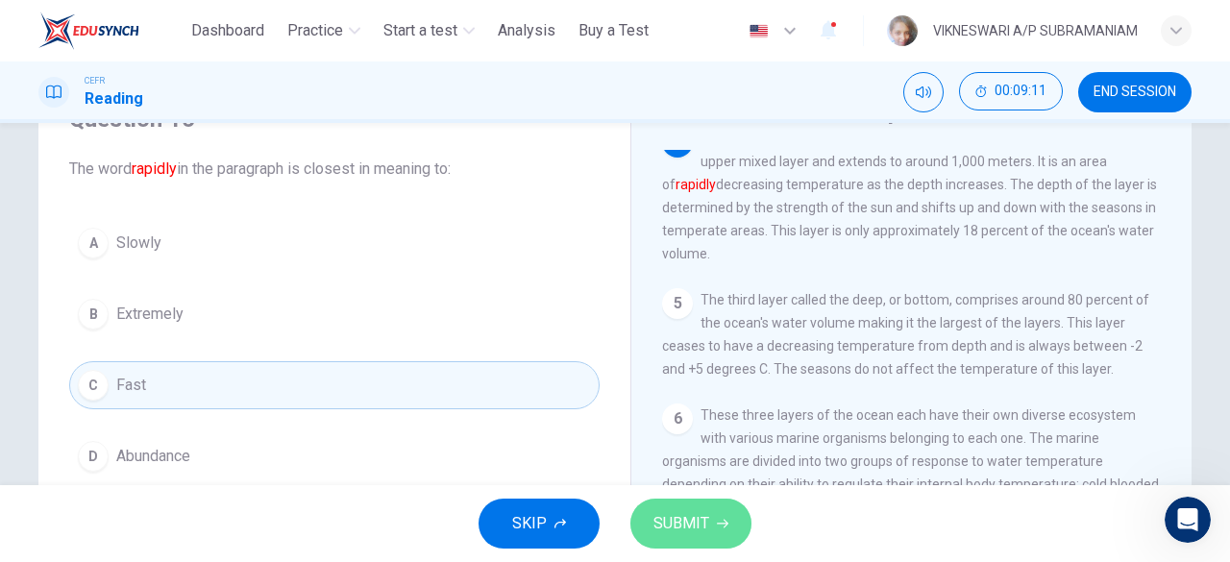
click at [681, 512] on span "SUBMIT" at bounding box center [681, 523] width 56 height 27
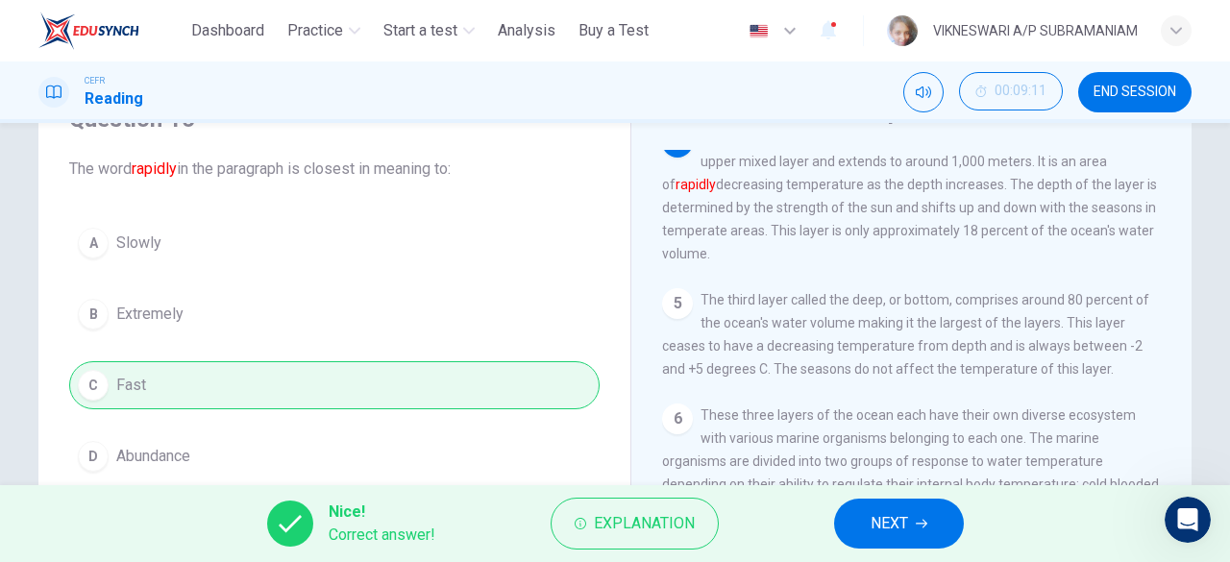
click at [870, 512] on span "NEXT" at bounding box center [888, 523] width 37 height 27
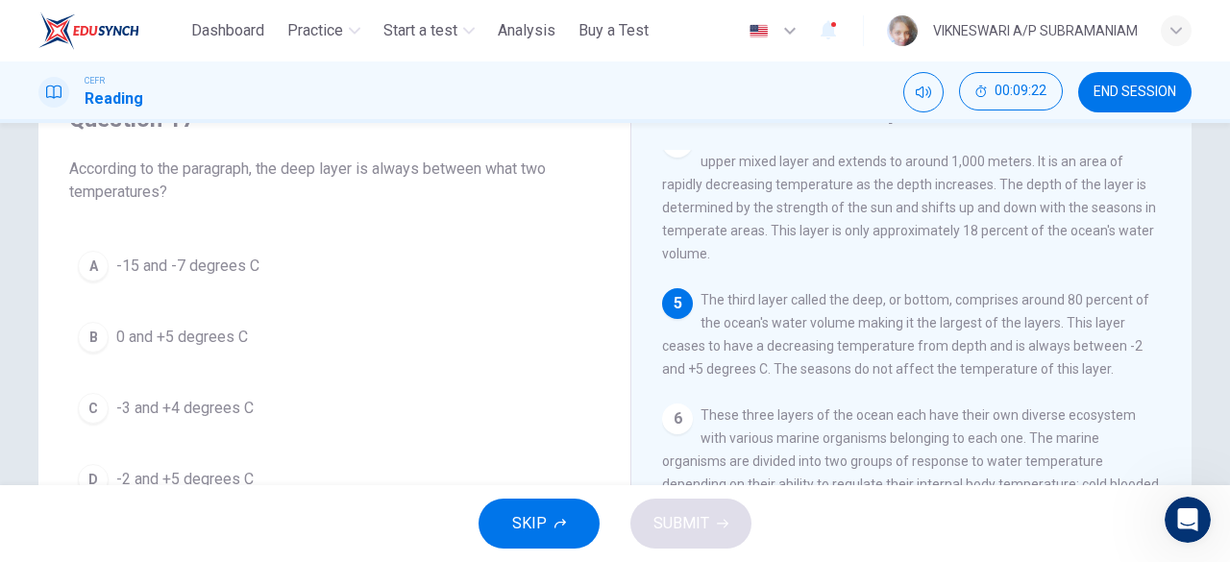
click at [409, 364] on div "A -15 and -7 degrees C B 0 and +5 degrees C C -3 and +4 degrees C D -2 and +5 d…" at bounding box center [334, 372] width 530 height 261
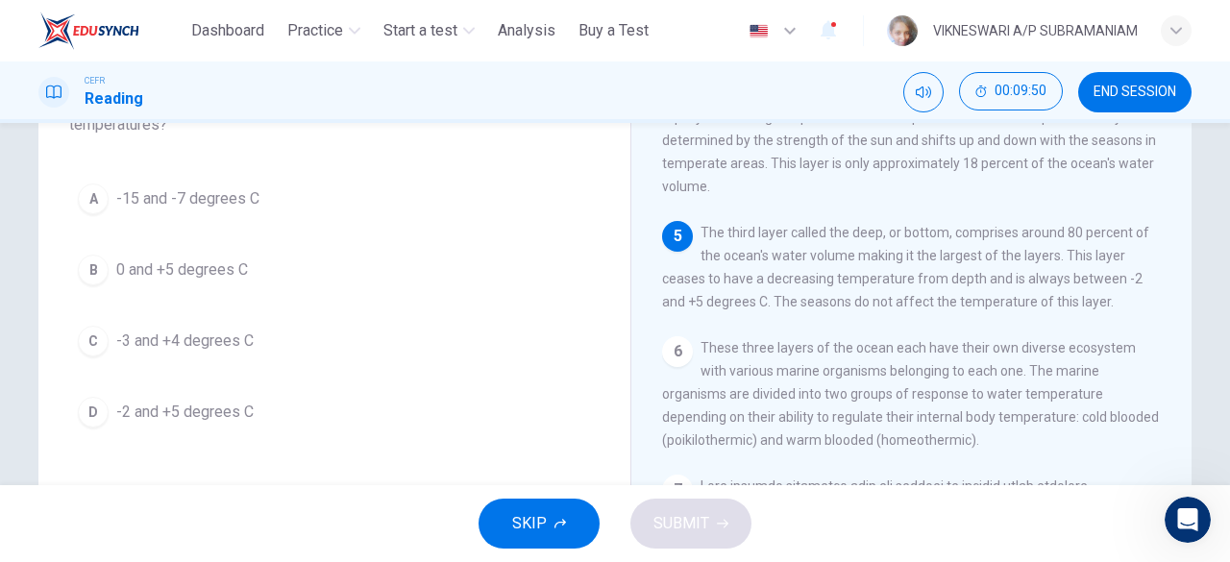
scroll to position [192, 0]
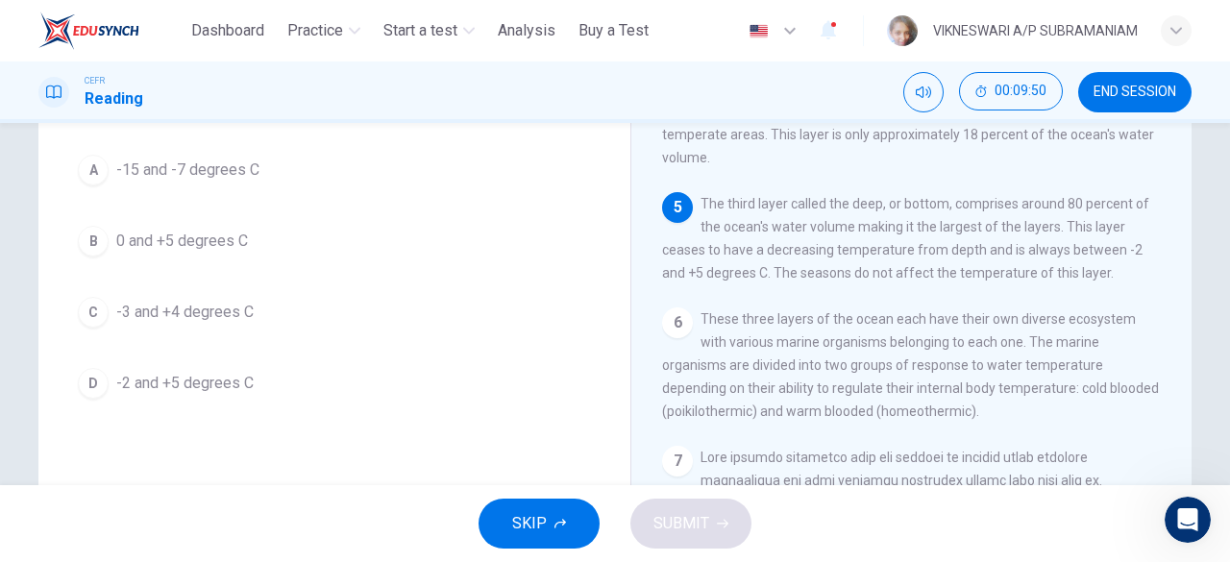
click at [96, 385] on div "D" at bounding box center [93, 383] width 31 height 31
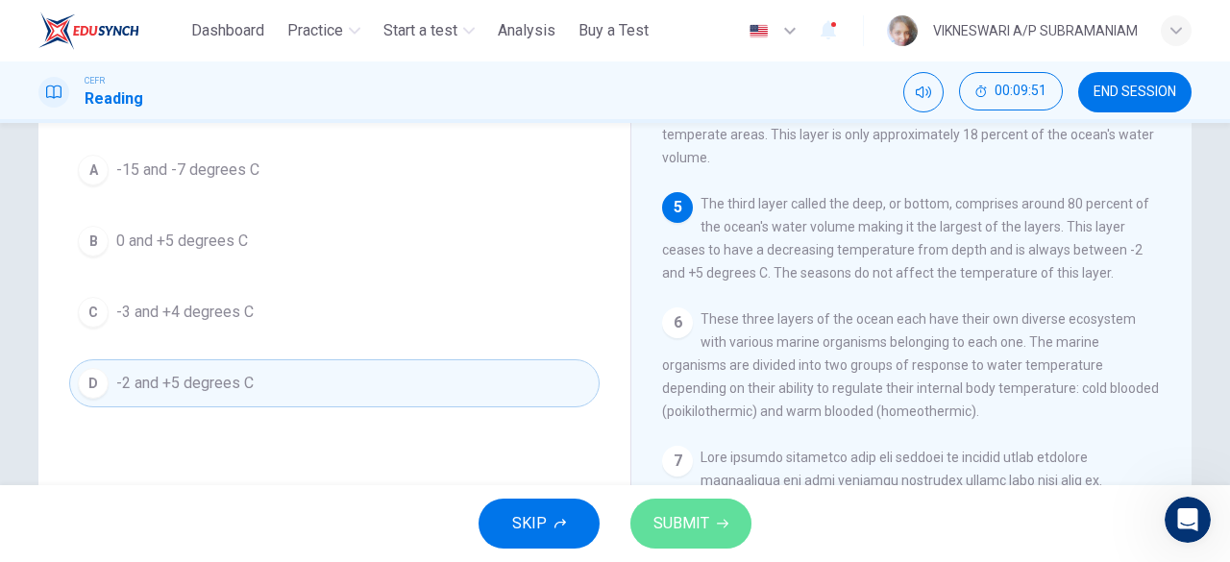
click at [690, 536] on span "SUBMIT" at bounding box center [681, 523] width 56 height 27
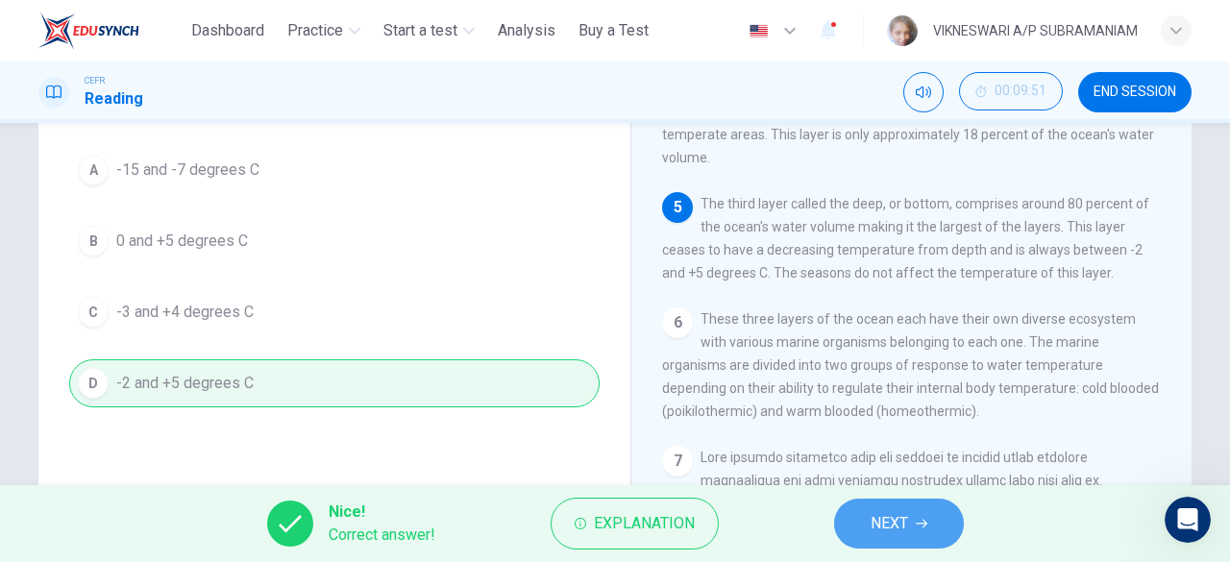
click at [868, 539] on button "NEXT" at bounding box center [899, 524] width 130 height 50
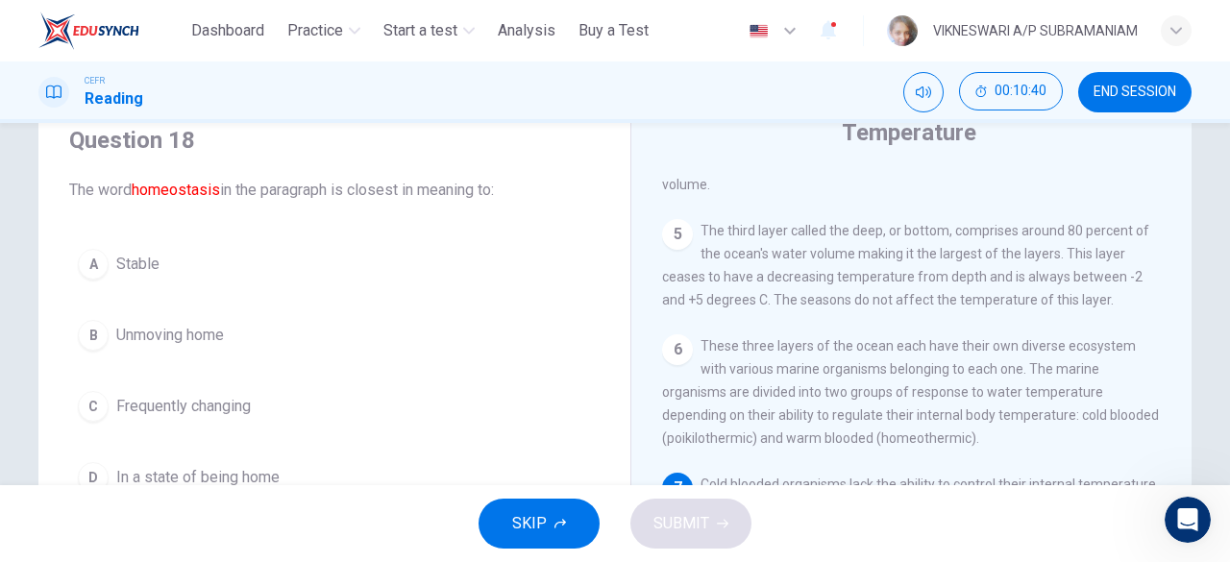
scroll to position [96, 0]
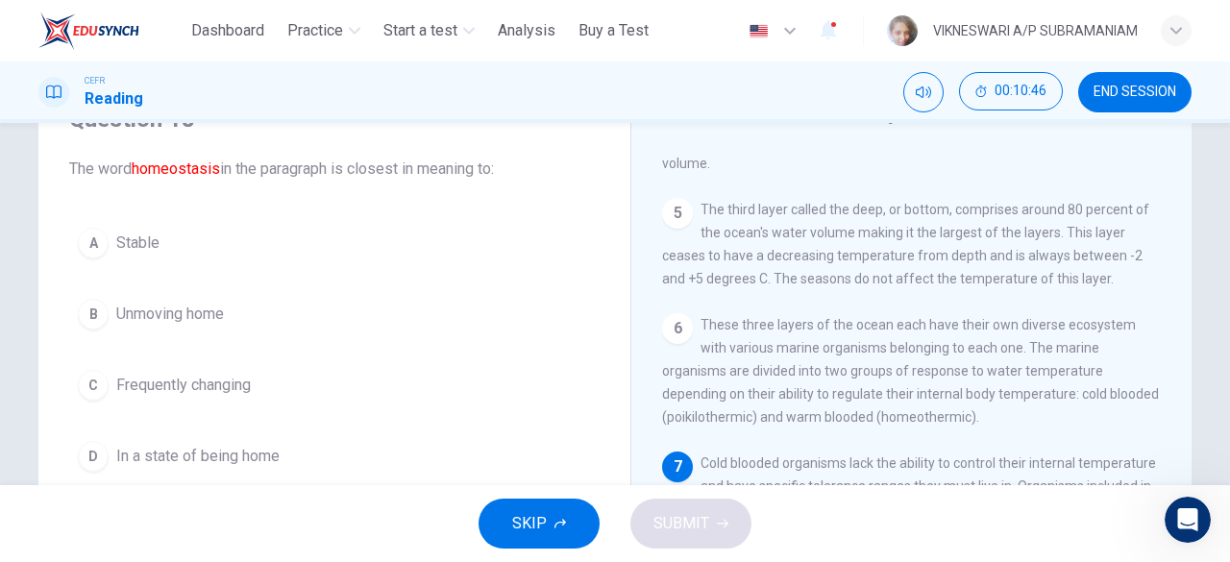
click at [88, 239] on div "A" at bounding box center [93, 243] width 31 height 31
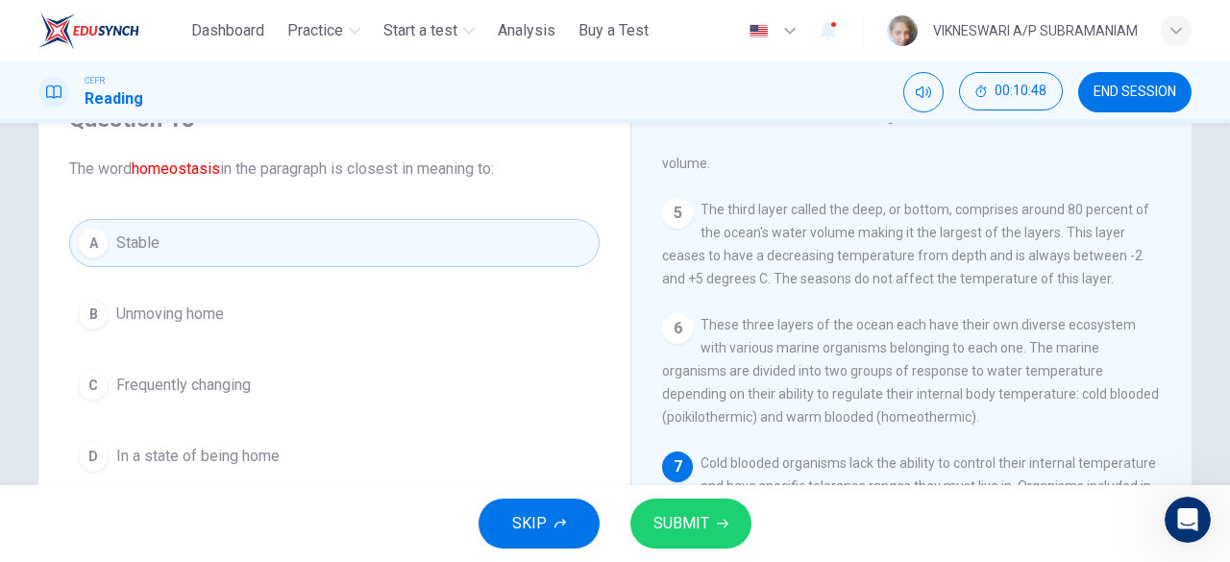
click at [700, 519] on span "SUBMIT" at bounding box center [681, 523] width 56 height 27
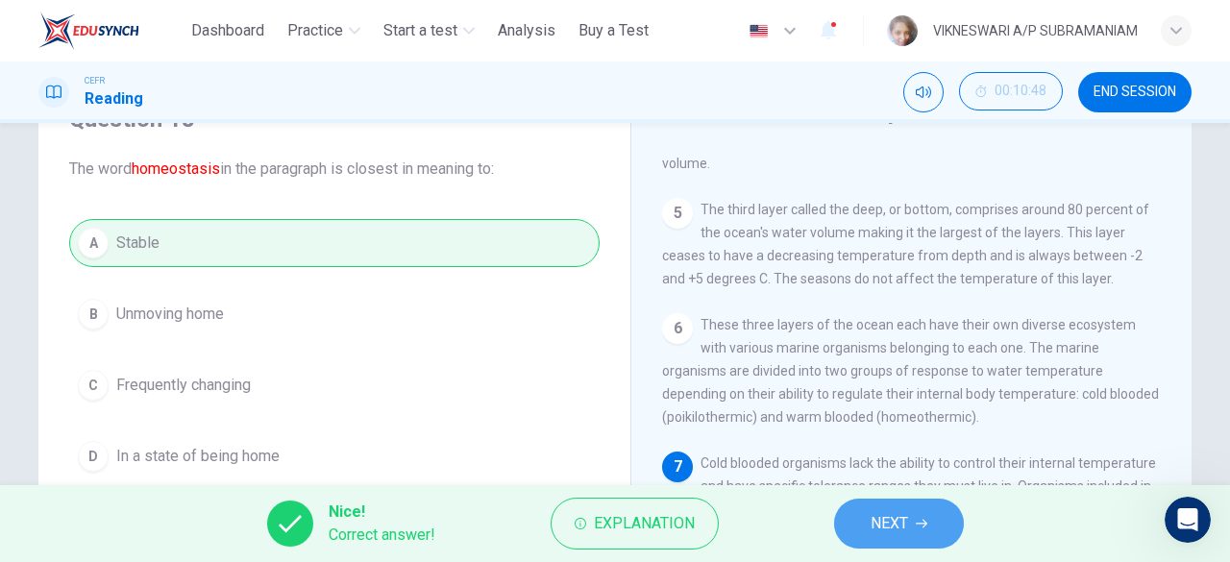
click at [893, 515] on span "NEXT" at bounding box center [888, 523] width 37 height 27
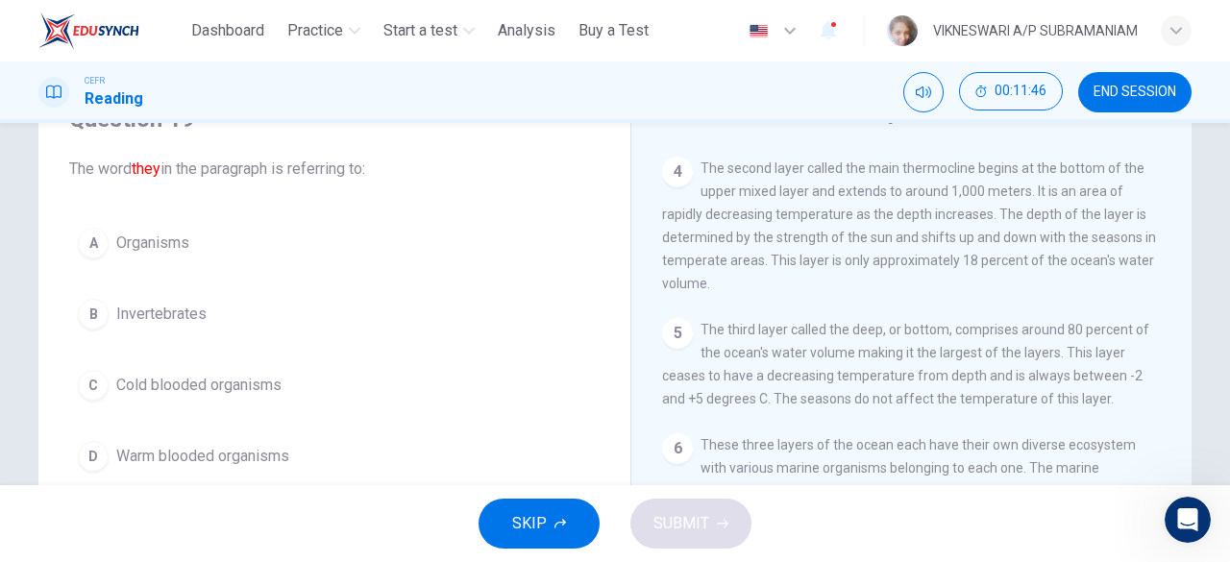
scroll to position [192, 0]
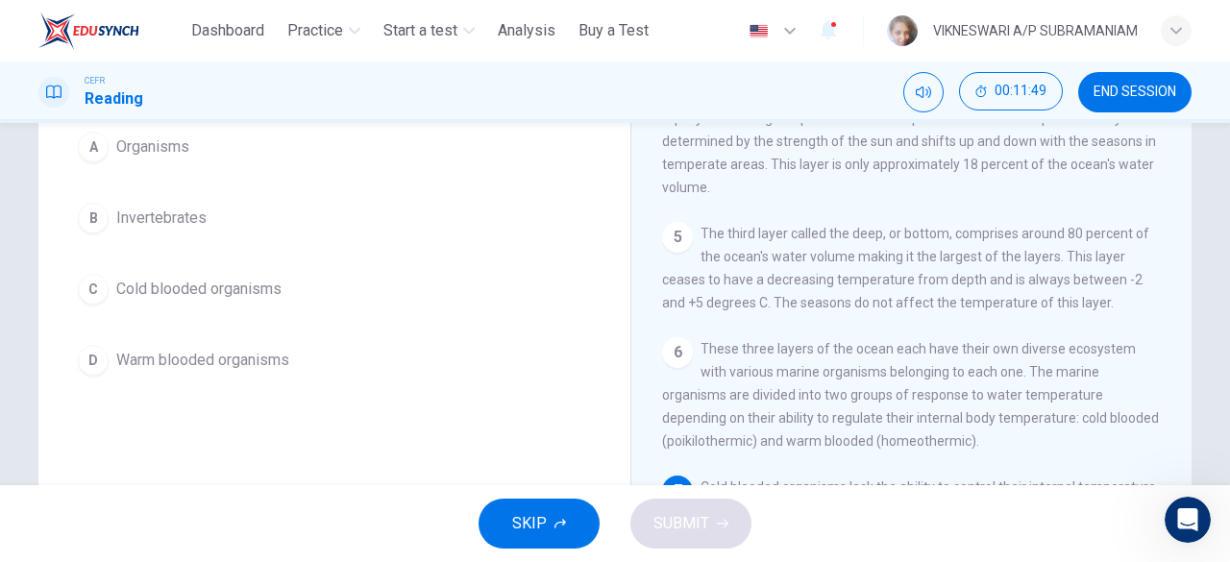
click at [89, 286] on div "C" at bounding box center [93, 289] width 31 height 31
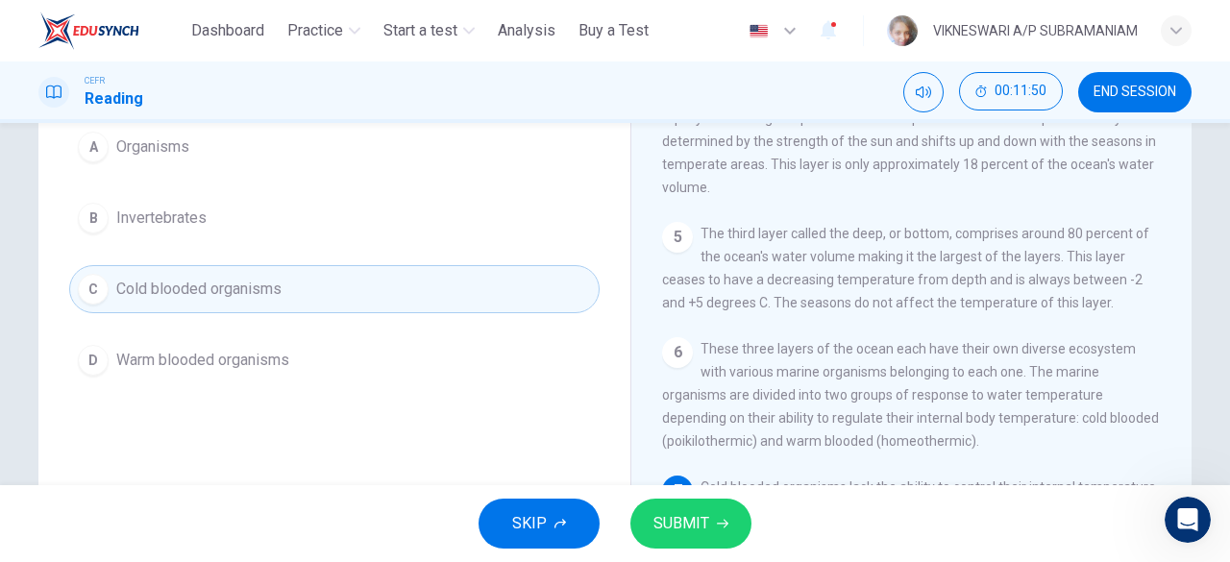
click at [722, 525] on icon "button" at bounding box center [723, 524] width 12 height 12
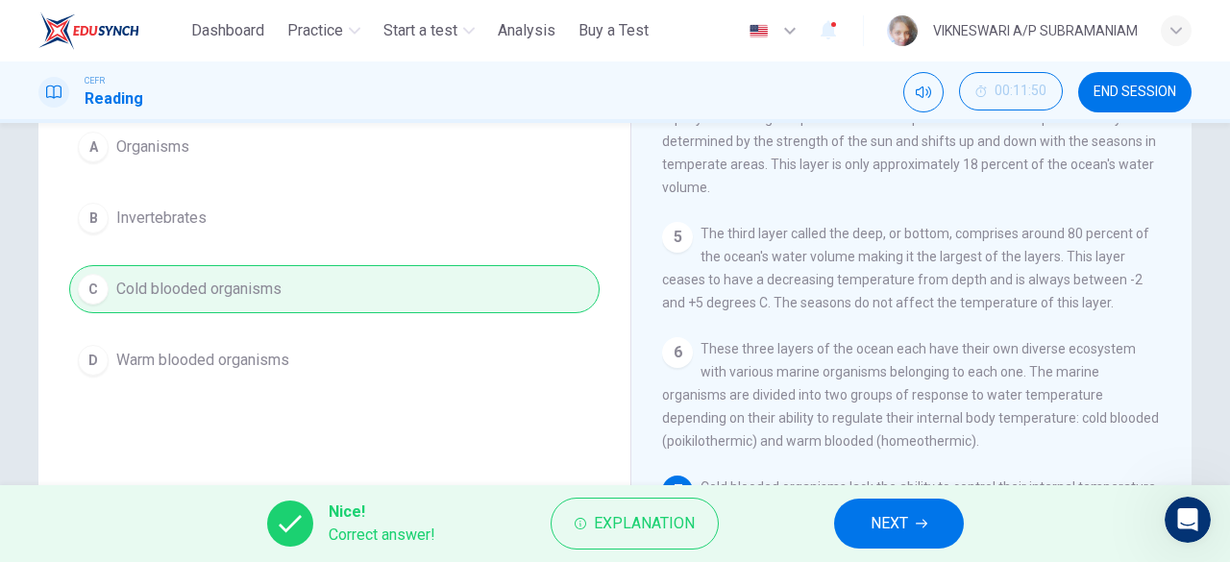
click at [856, 522] on button "NEXT" at bounding box center [899, 524] width 130 height 50
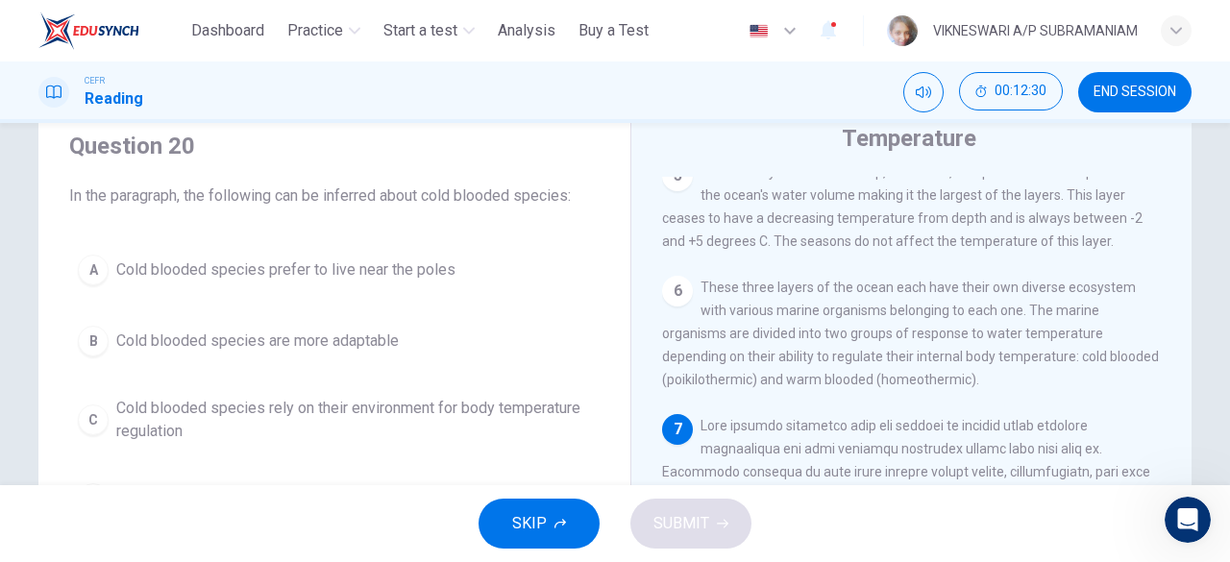
scroll to position [96, 0]
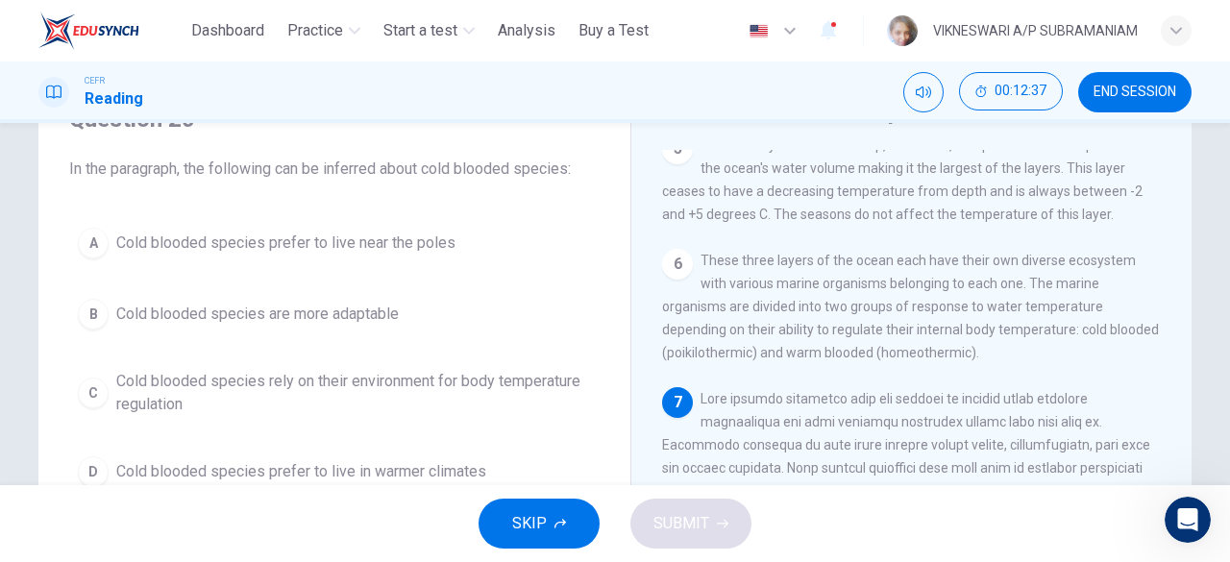
click at [97, 389] on div "C" at bounding box center [93, 393] width 31 height 31
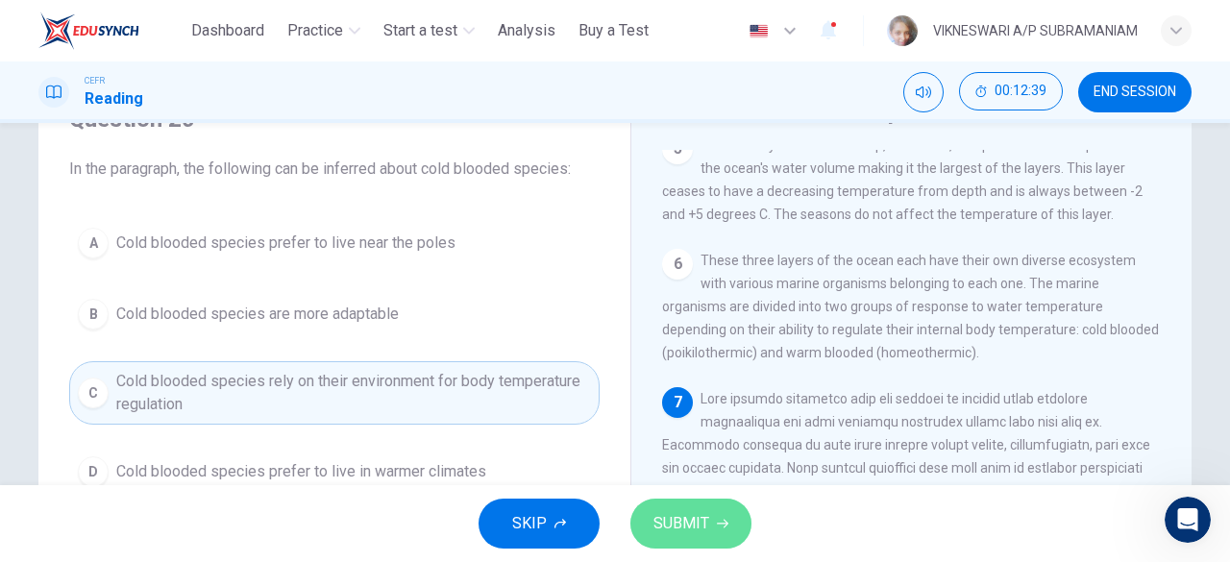
click at [732, 540] on button "SUBMIT" at bounding box center [690, 524] width 121 height 50
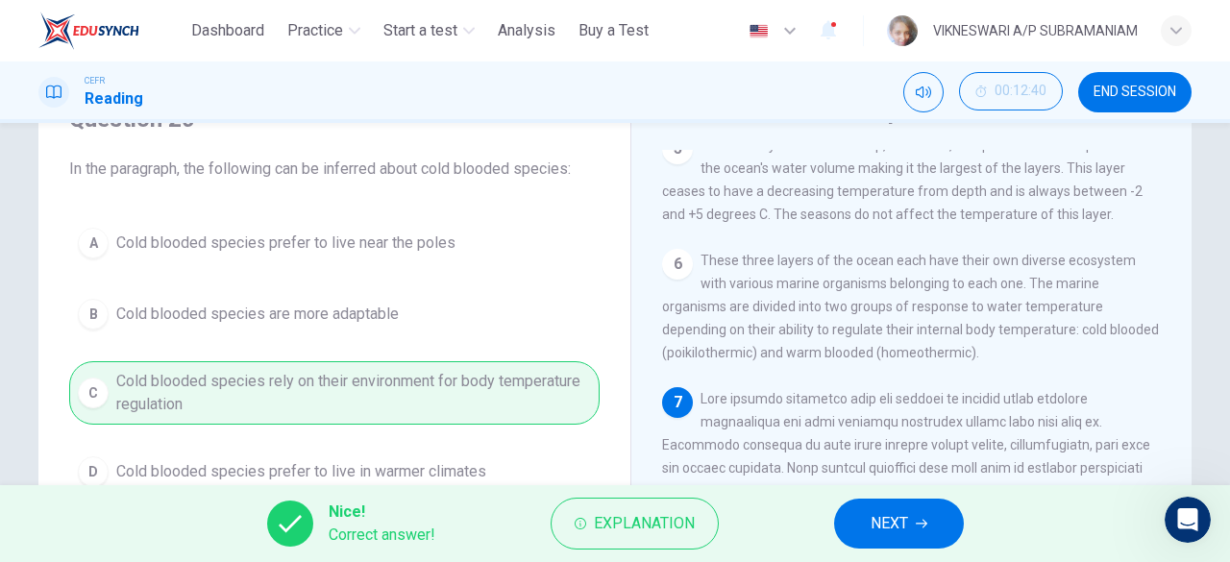
click at [892, 542] on button "NEXT" at bounding box center [899, 524] width 130 height 50
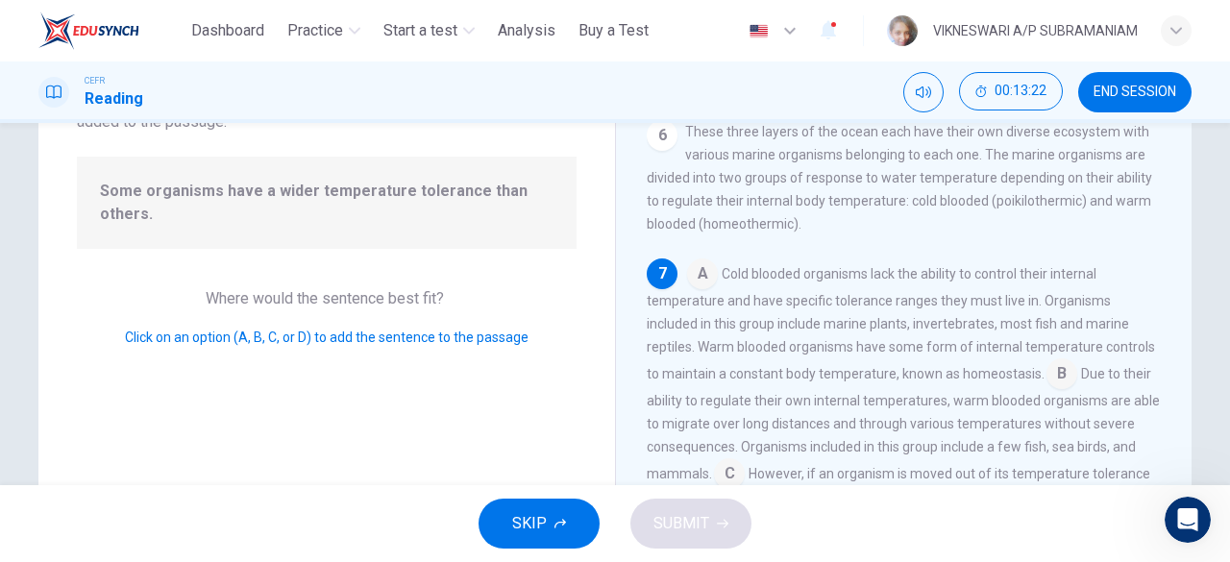
scroll to position [192, 0]
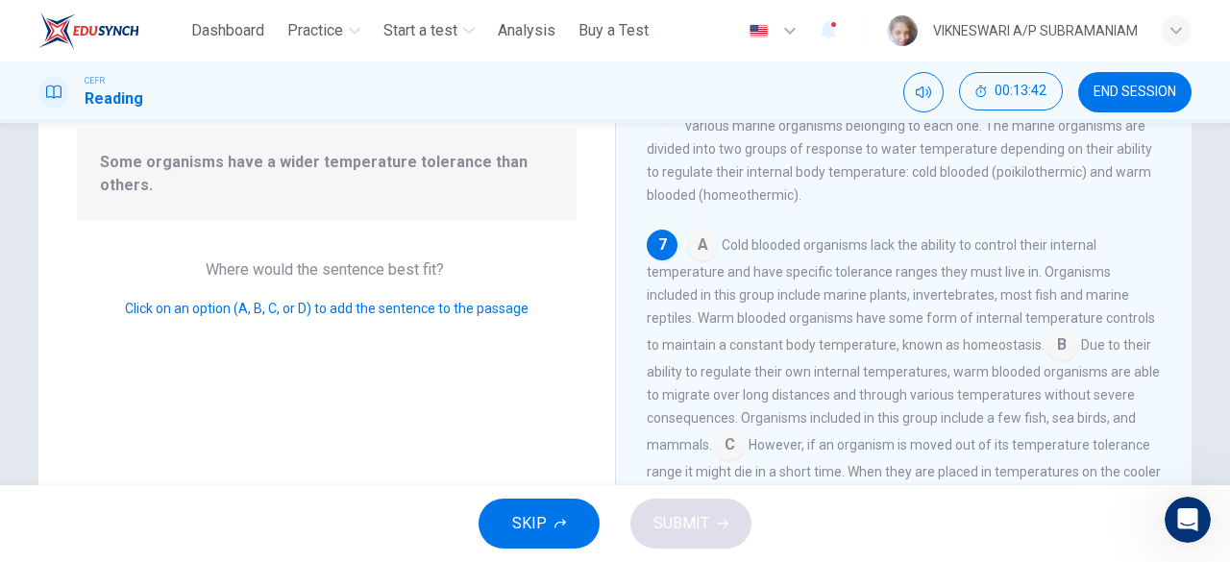
click at [1054, 343] on input at bounding box center [1061, 346] width 31 height 31
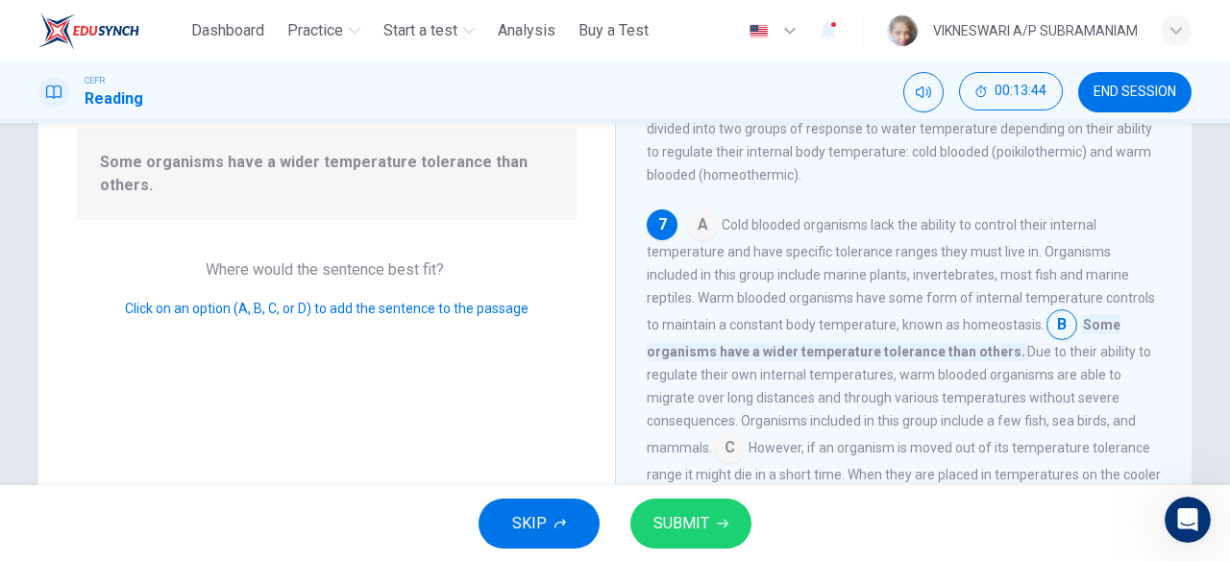
click at [665, 525] on span "SUBMIT" at bounding box center [681, 523] width 56 height 27
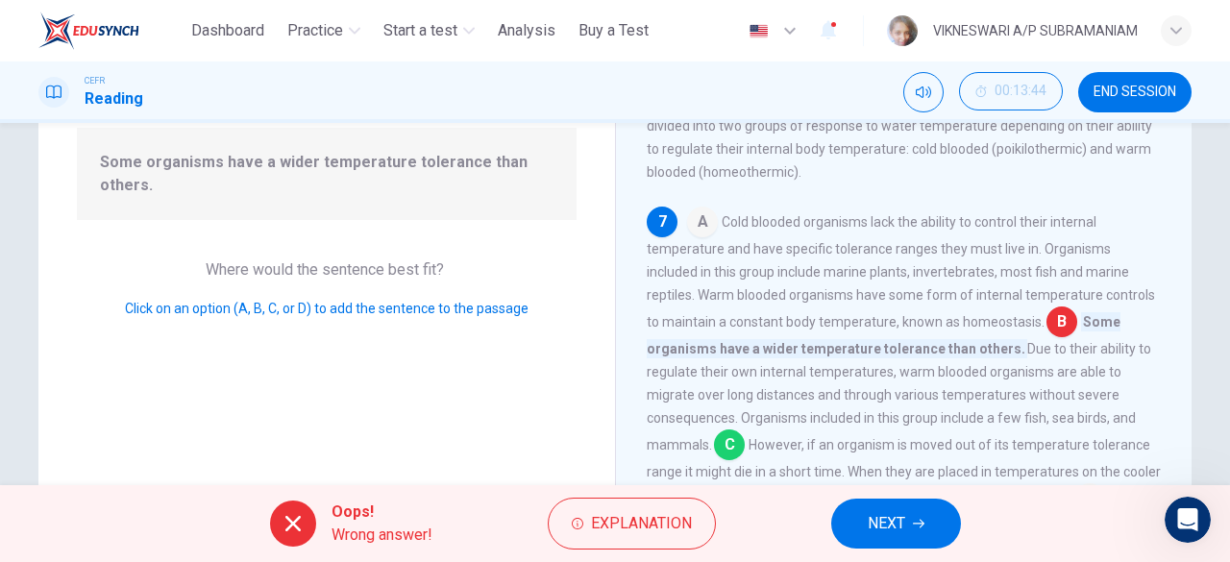
click at [887, 507] on button "NEXT" at bounding box center [896, 524] width 130 height 50
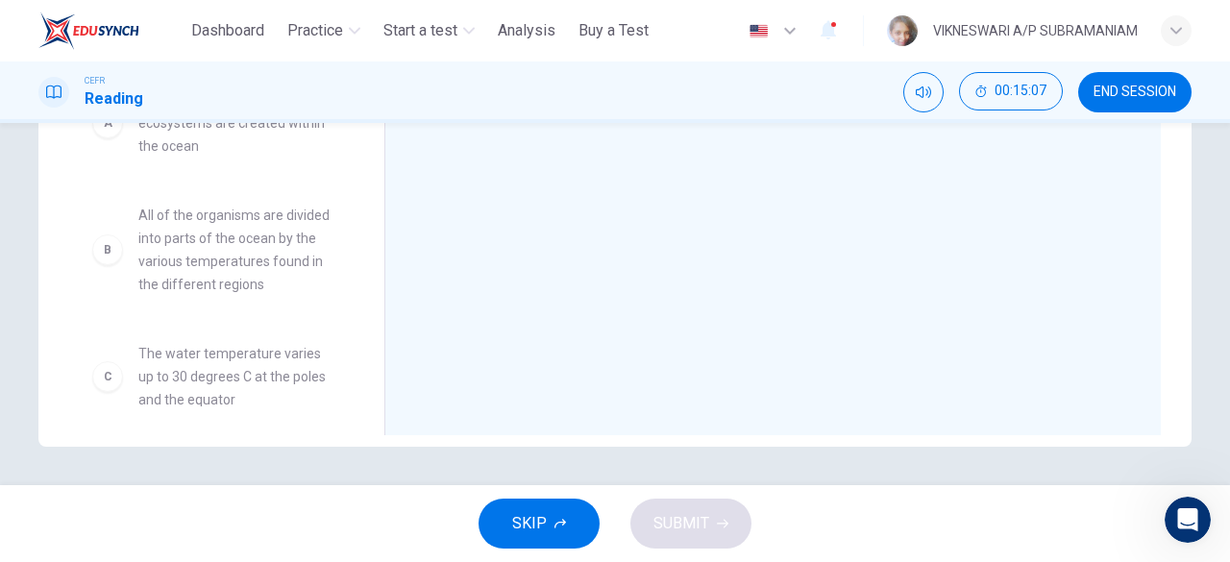
scroll to position [0, 0]
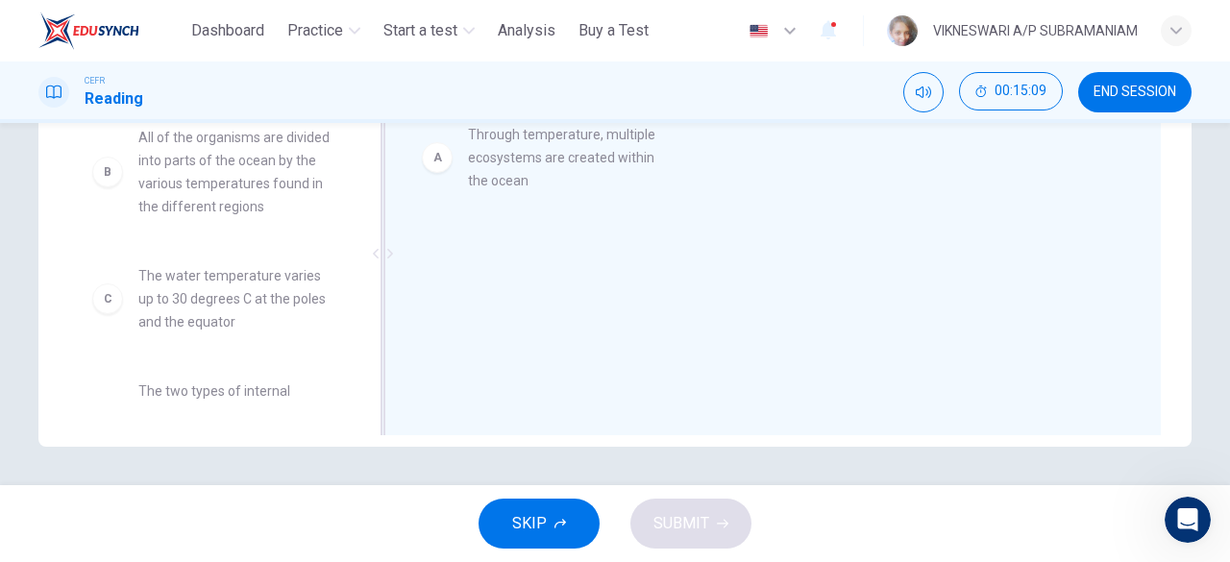
drag, startPoint x: 162, startPoint y: 158, endPoint x: 500, endPoint y: 157, distance: 337.2
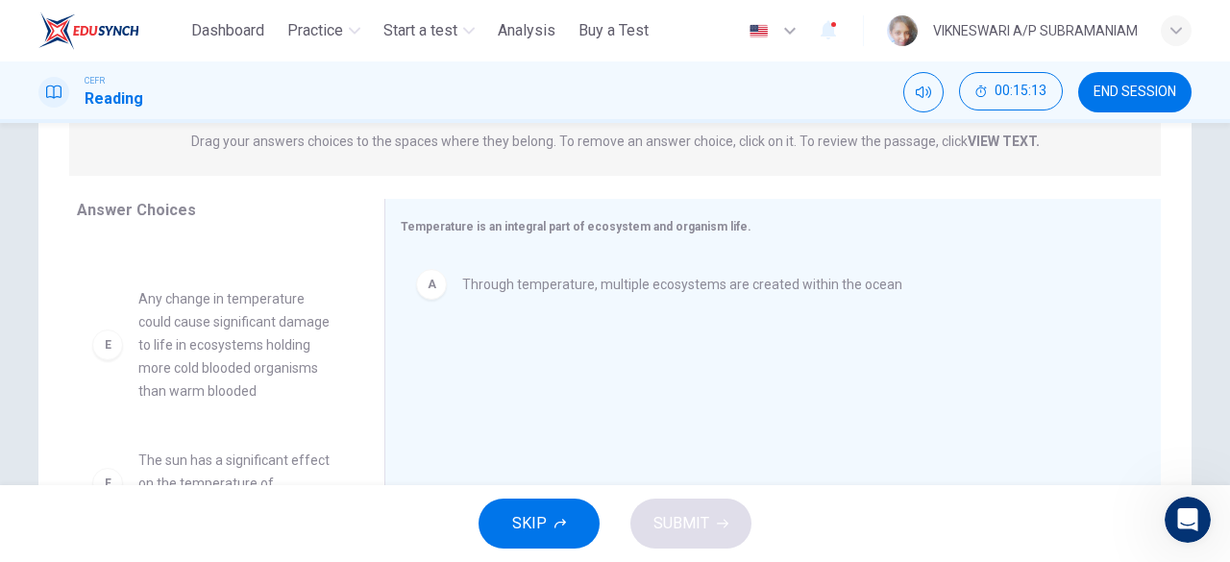
scroll to position [286, 0]
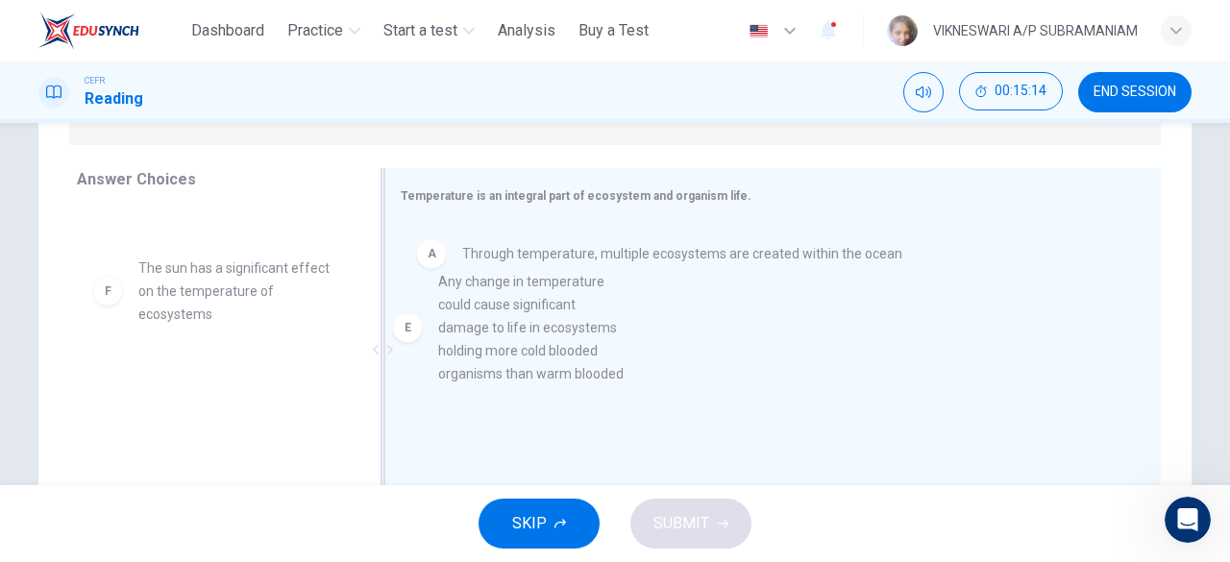
drag, startPoint x: 221, startPoint y: 339, endPoint x: 561, endPoint y: 356, distance: 340.5
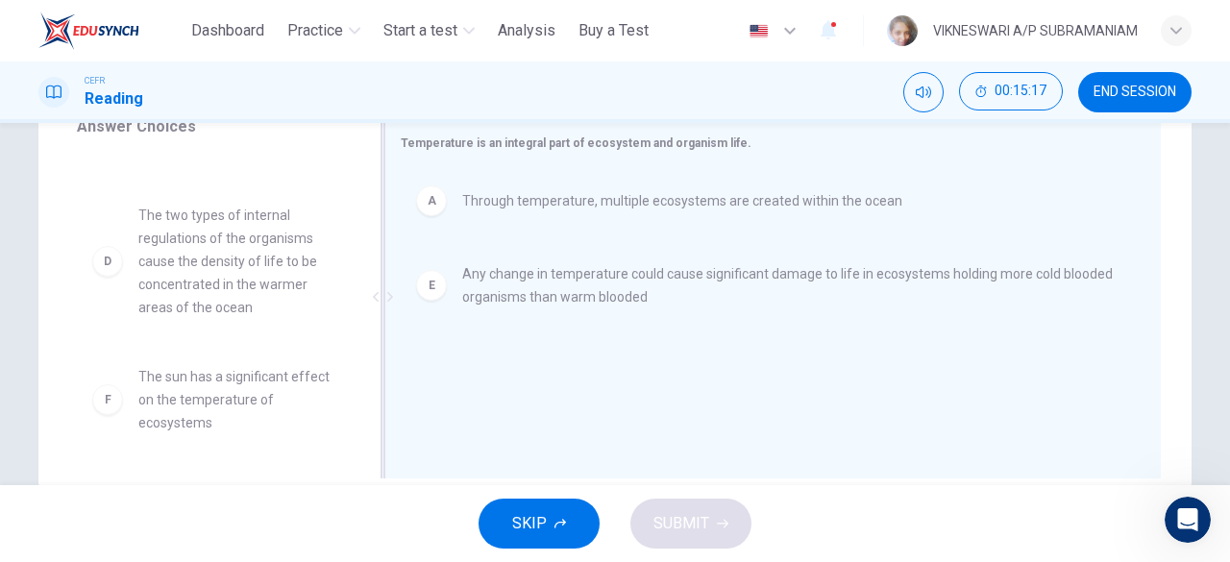
scroll to position [382, 0]
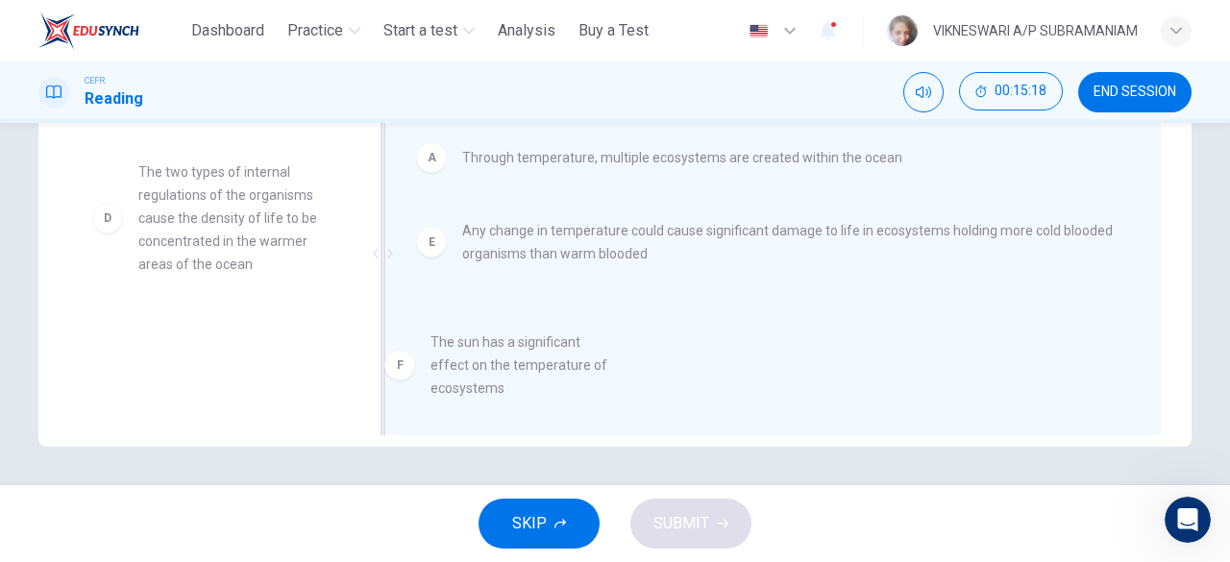
drag, startPoint x: 257, startPoint y: 372, endPoint x: 544, endPoint y: 377, distance: 286.3
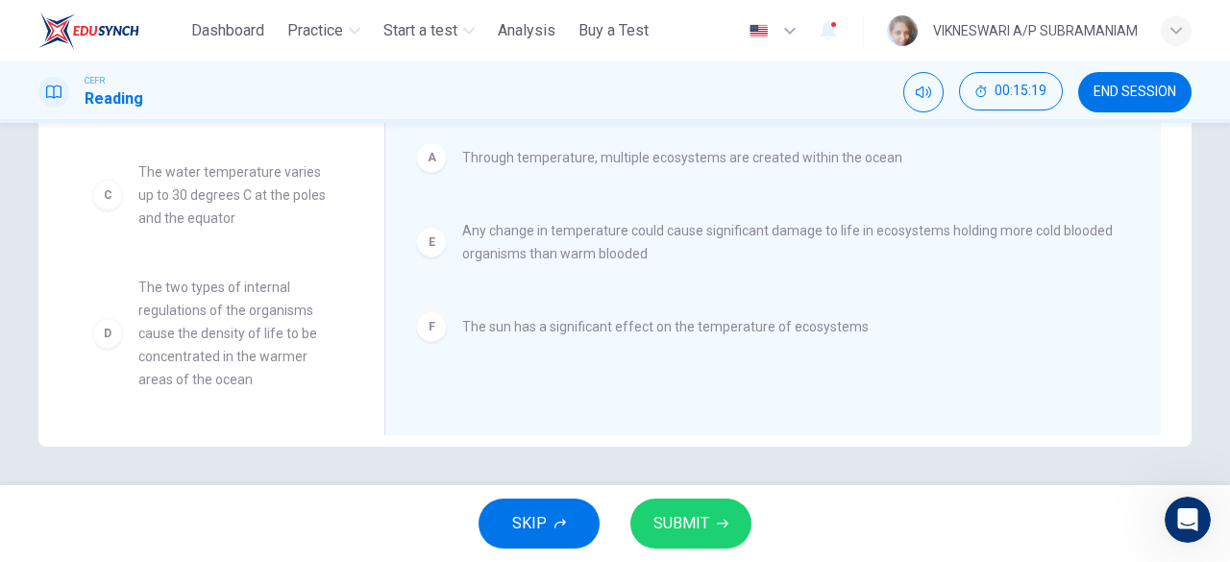
scroll to position [104, 0]
click at [682, 533] on span "SUBMIT" at bounding box center [681, 523] width 56 height 27
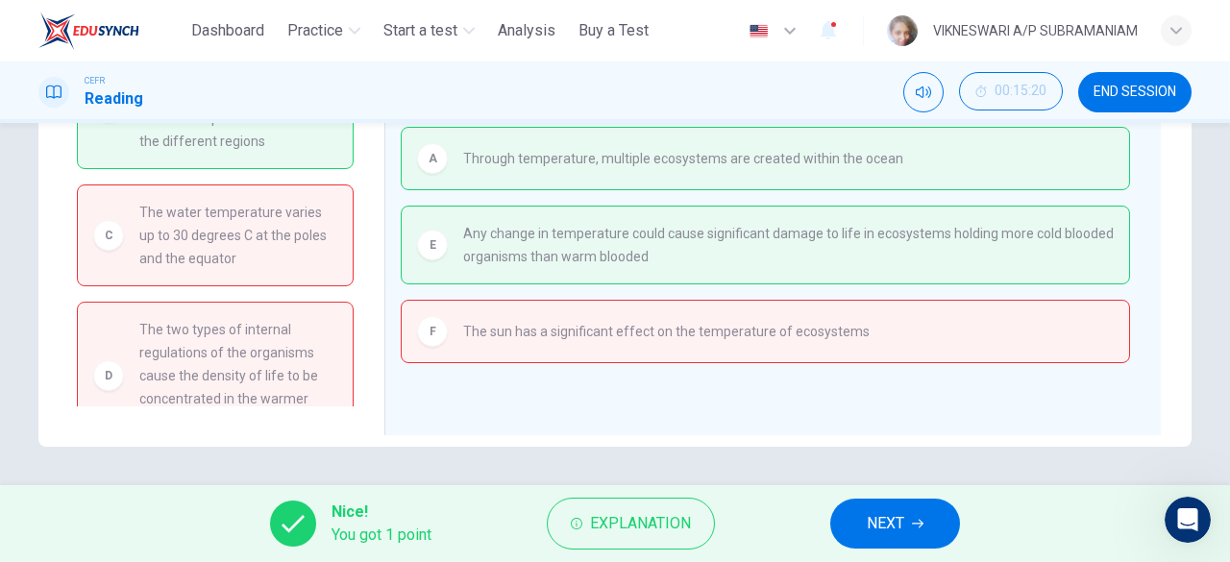
scroll to position [108, 0]
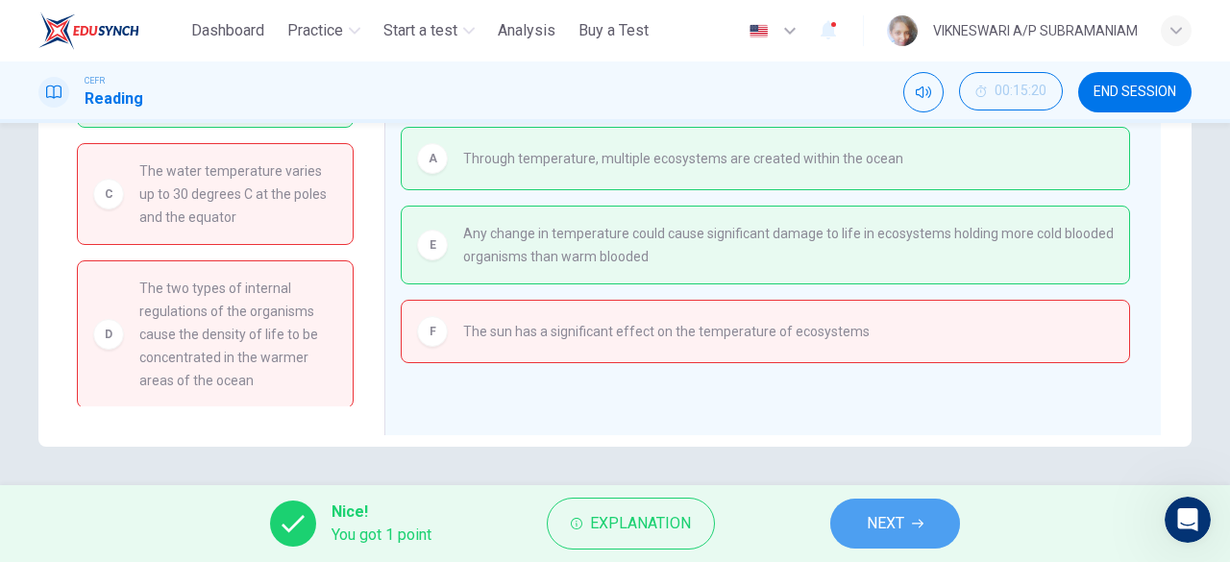
click at [904, 517] on span "NEXT" at bounding box center [885, 523] width 37 height 27
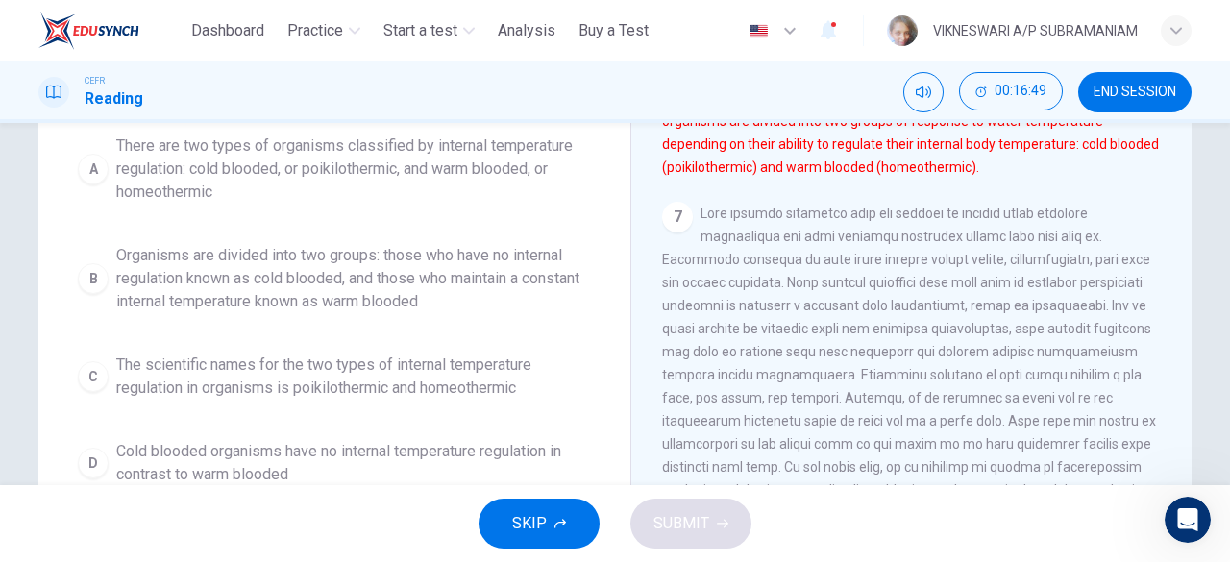
scroll to position [94, 0]
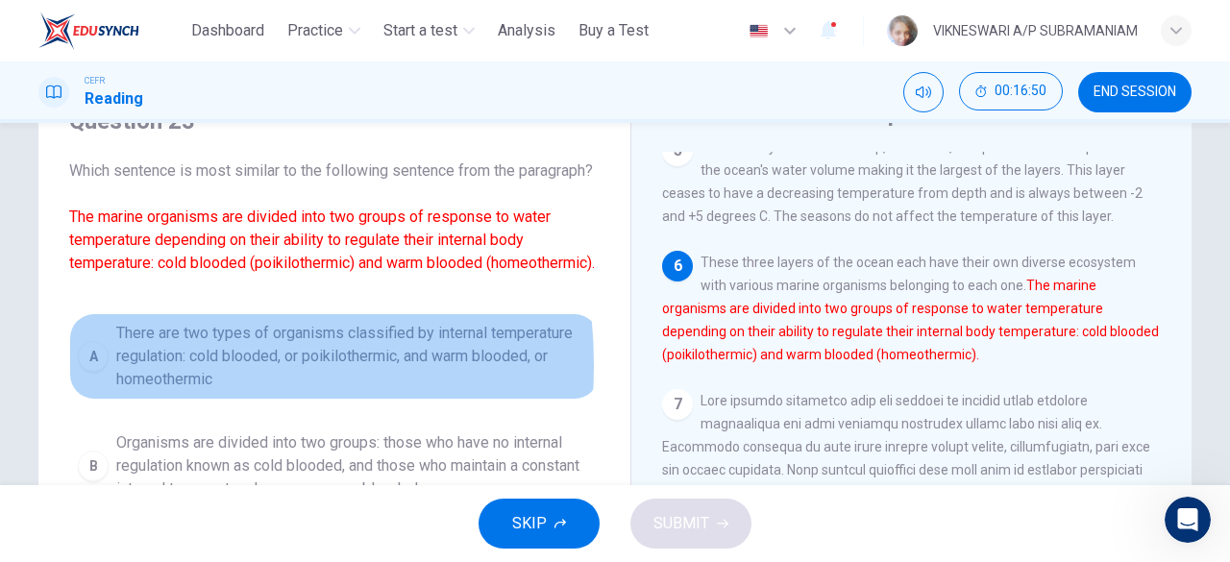
click at [92, 372] on div "A" at bounding box center [93, 356] width 31 height 31
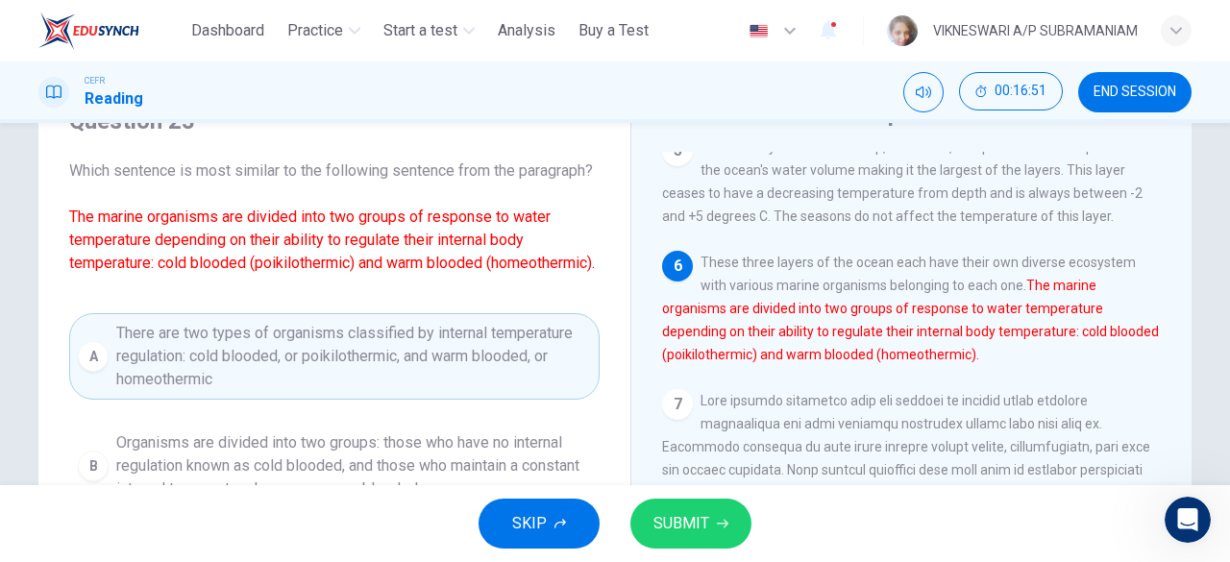
click at [674, 512] on span "SUBMIT" at bounding box center [681, 523] width 56 height 27
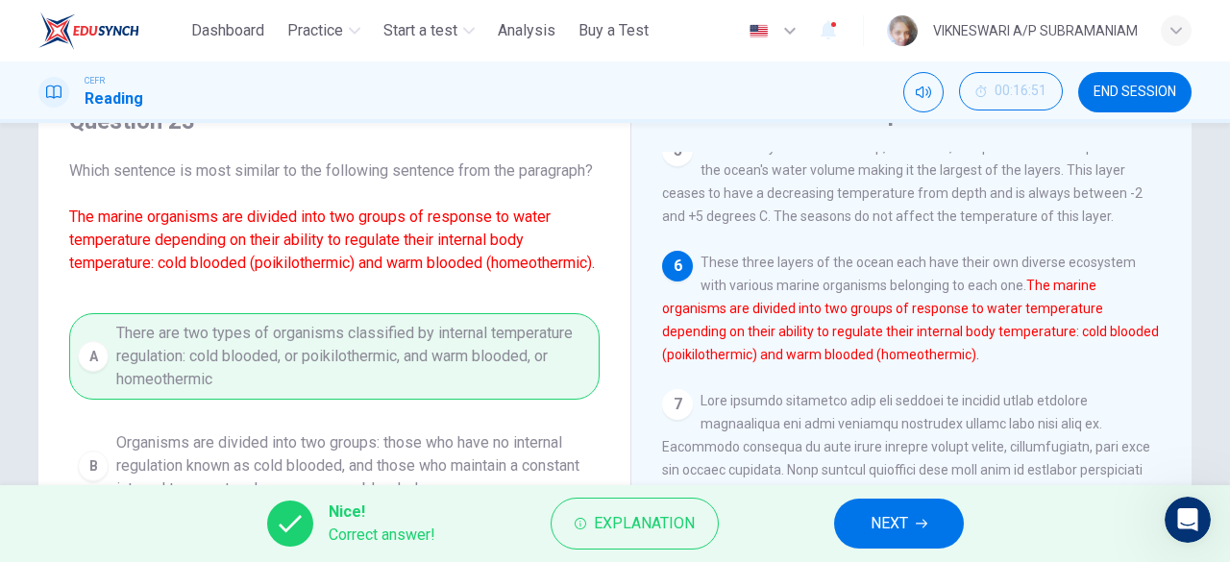
click at [920, 527] on icon "button" at bounding box center [922, 524] width 12 height 12
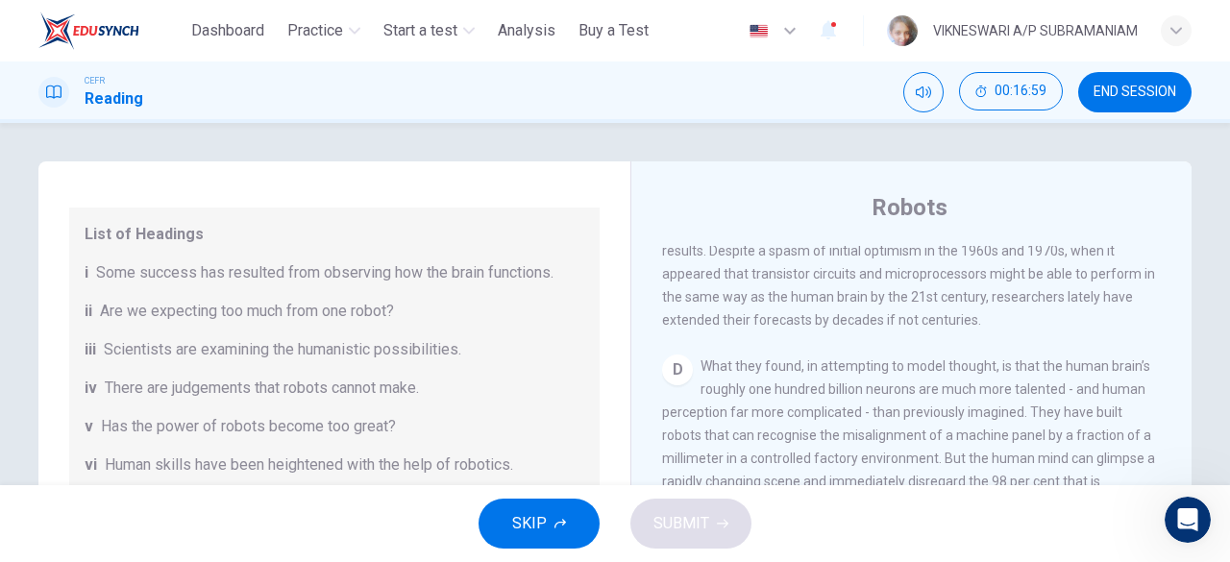
scroll to position [1249, 0]
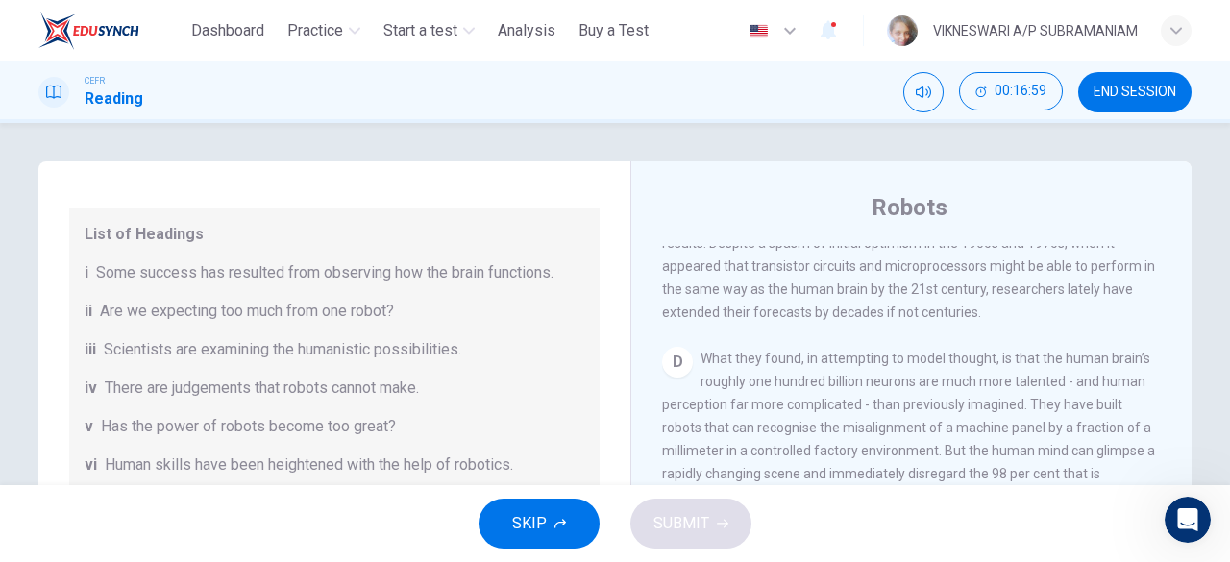
click at [573, 529] on button "SKIP" at bounding box center [538, 524] width 121 height 50
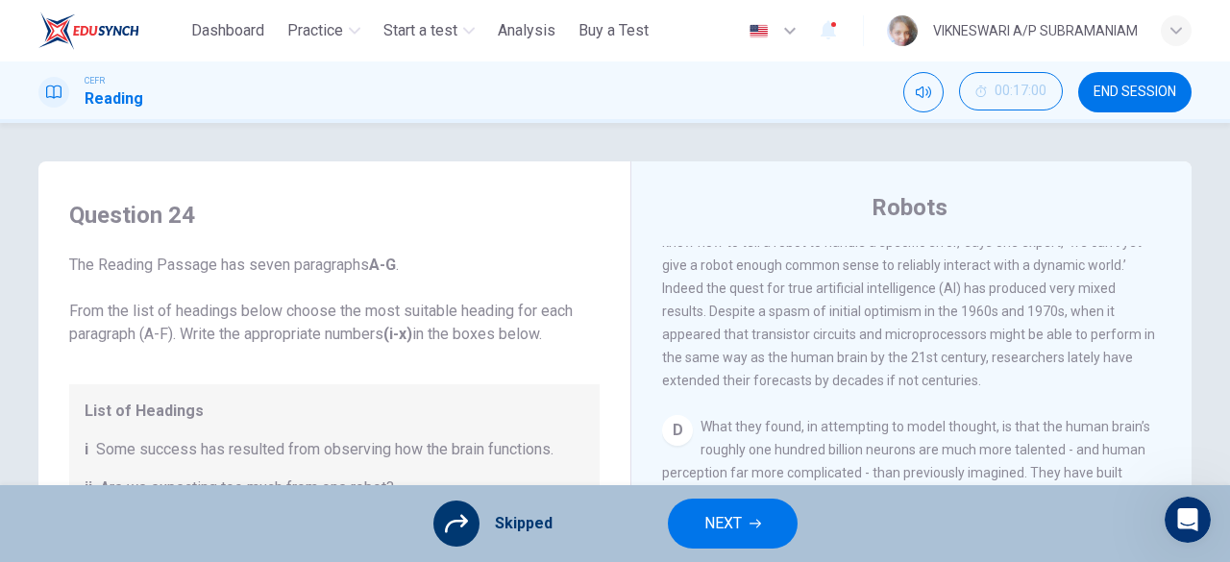
scroll to position [1153, 0]
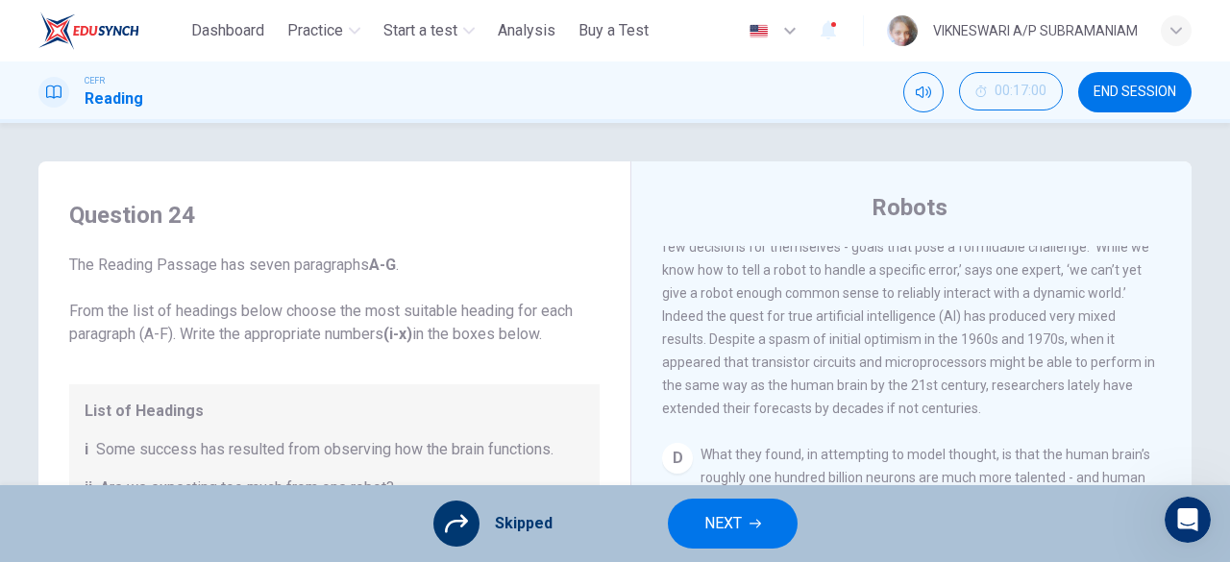
click at [1128, 86] on span "END SESSION" at bounding box center [1134, 92] width 83 height 15
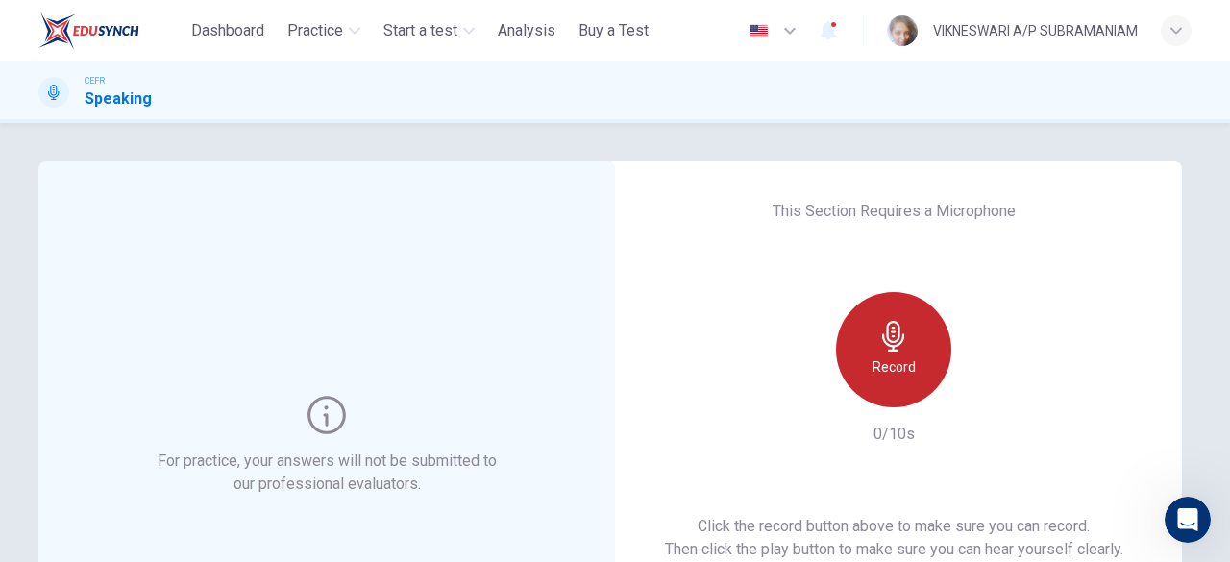
click at [875, 373] on h6 "Record" at bounding box center [893, 366] width 43 height 23
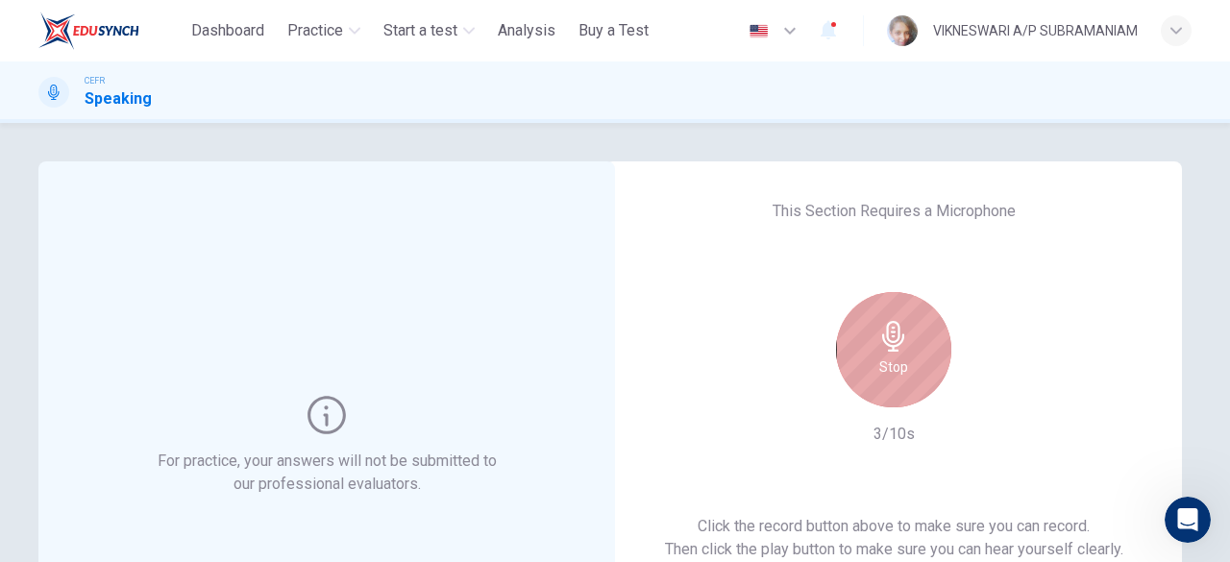
click at [880, 372] on h6 "Stop" at bounding box center [893, 366] width 29 height 23
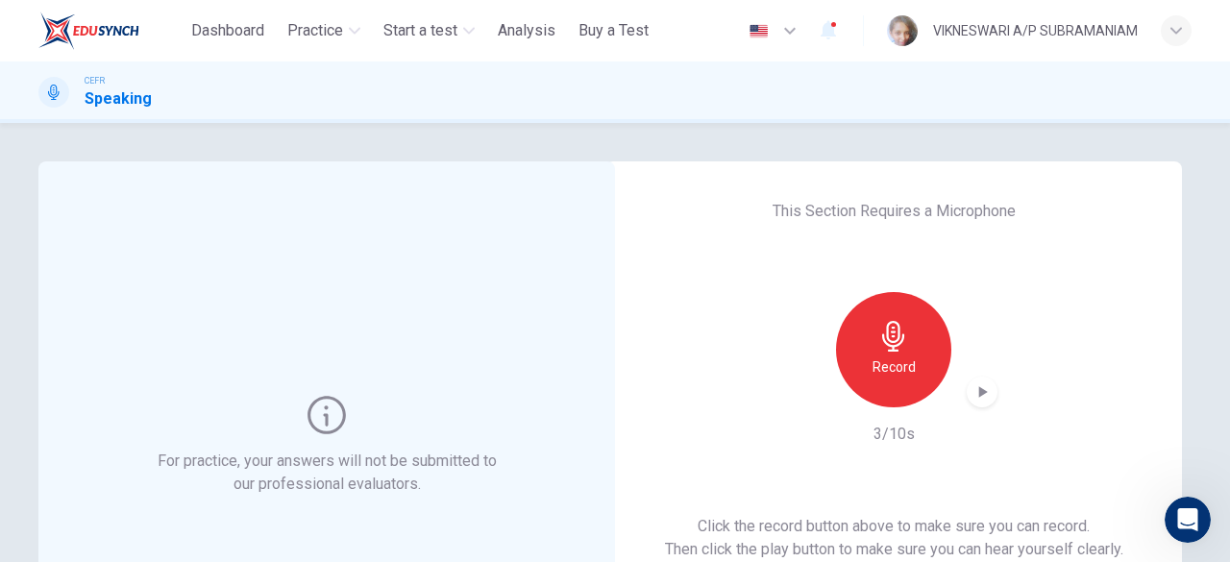
click at [988, 385] on div "button" at bounding box center [981, 392] width 31 height 31
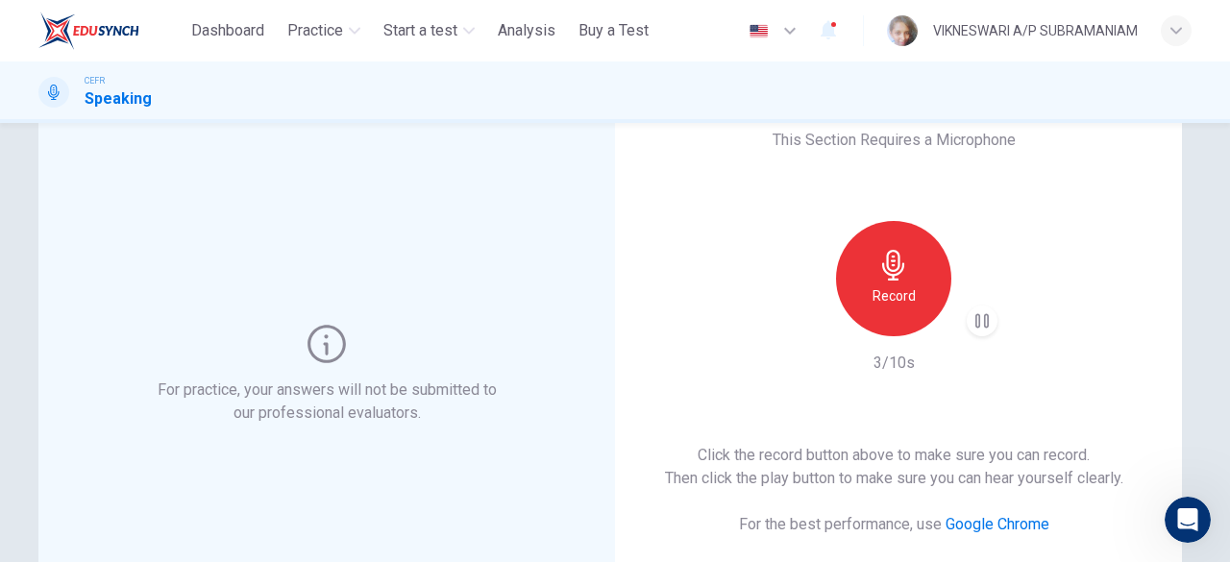
scroll to position [192, 0]
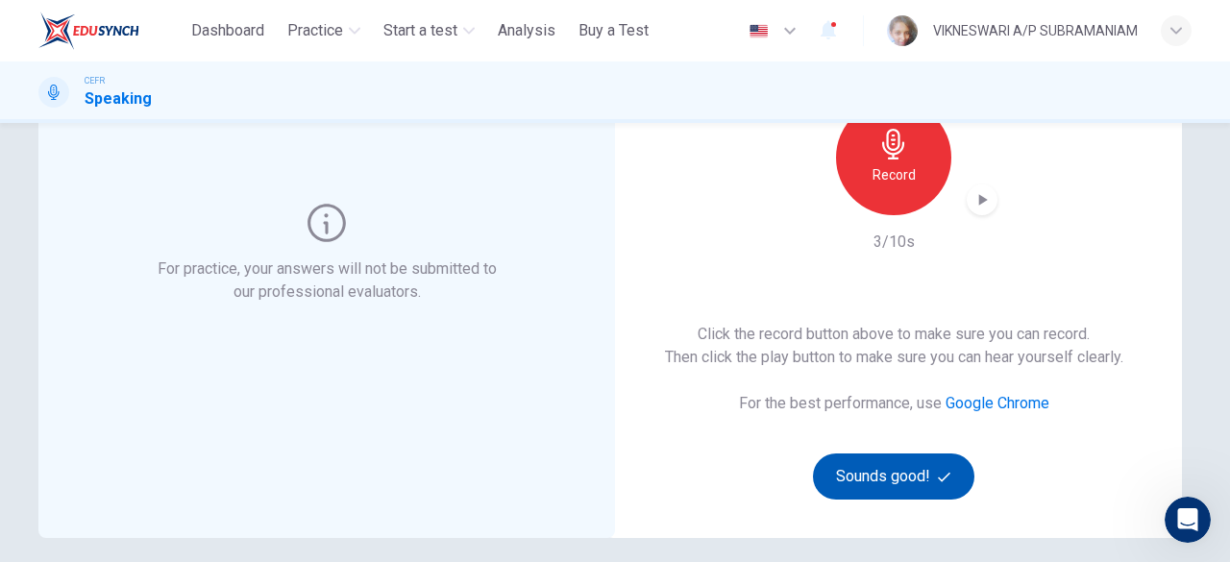
click at [891, 478] on button "Sounds good!" at bounding box center [893, 476] width 161 height 46
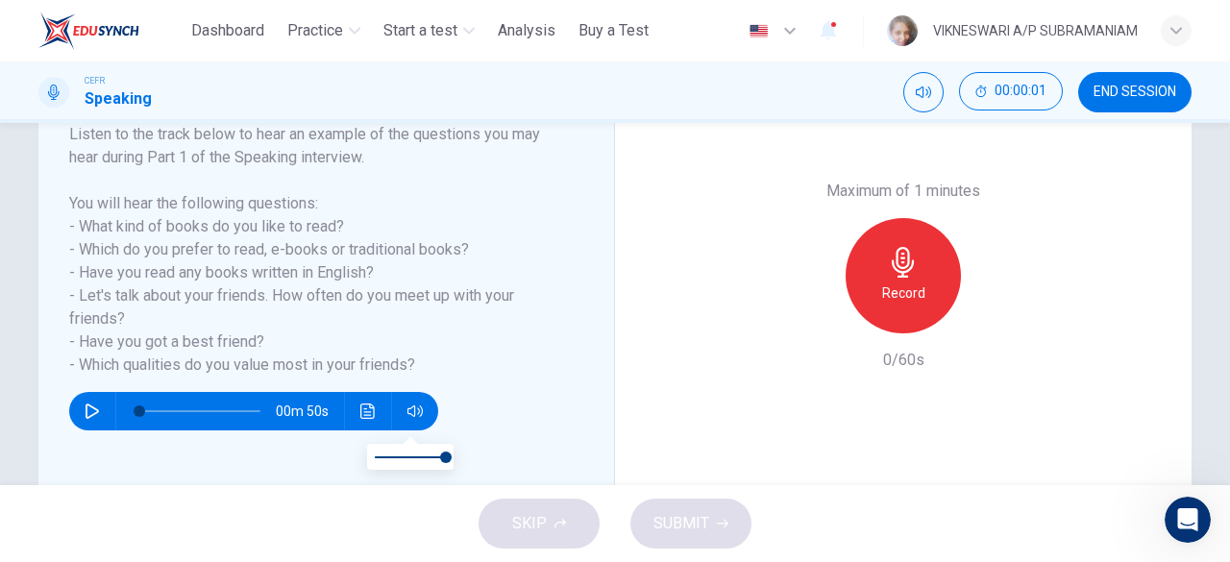
scroll to position [286, 0]
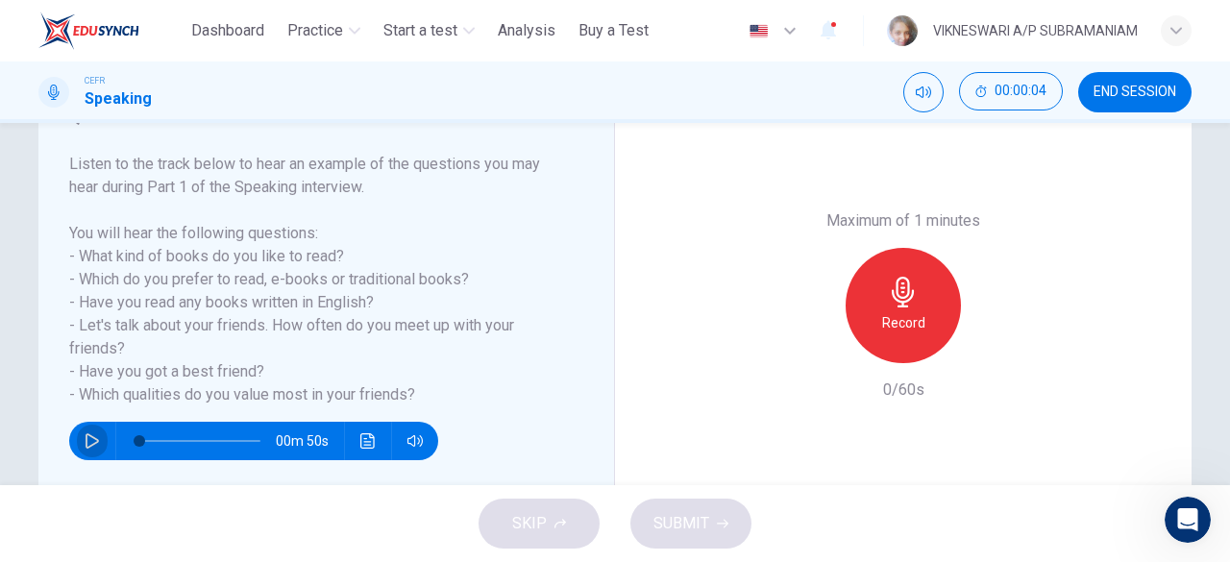
click at [77, 442] on button "button" at bounding box center [92, 441] width 31 height 38
click at [78, 440] on button "button" at bounding box center [92, 441] width 31 height 38
drag, startPoint x: 151, startPoint y: 442, endPoint x: 121, endPoint y: 449, distance: 30.5
click at [134, 447] on span at bounding box center [140, 441] width 12 height 12
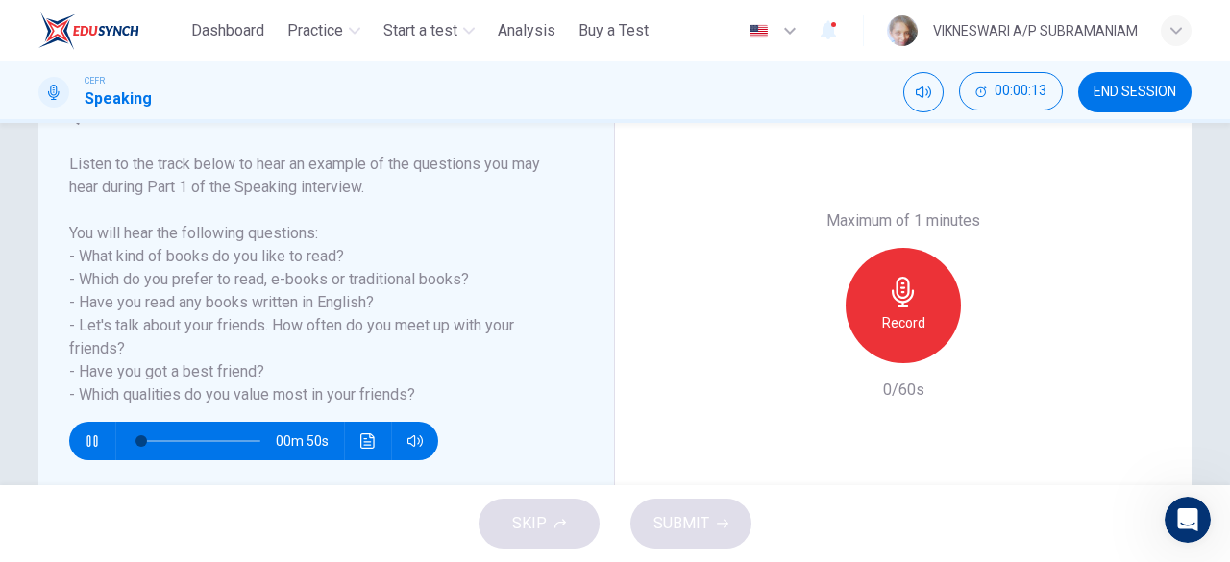
click at [85, 436] on icon "button" at bounding box center [92, 440] width 15 height 15
click at [78, 443] on button "button" at bounding box center [92, 441] width 31 height 38
type input "*"
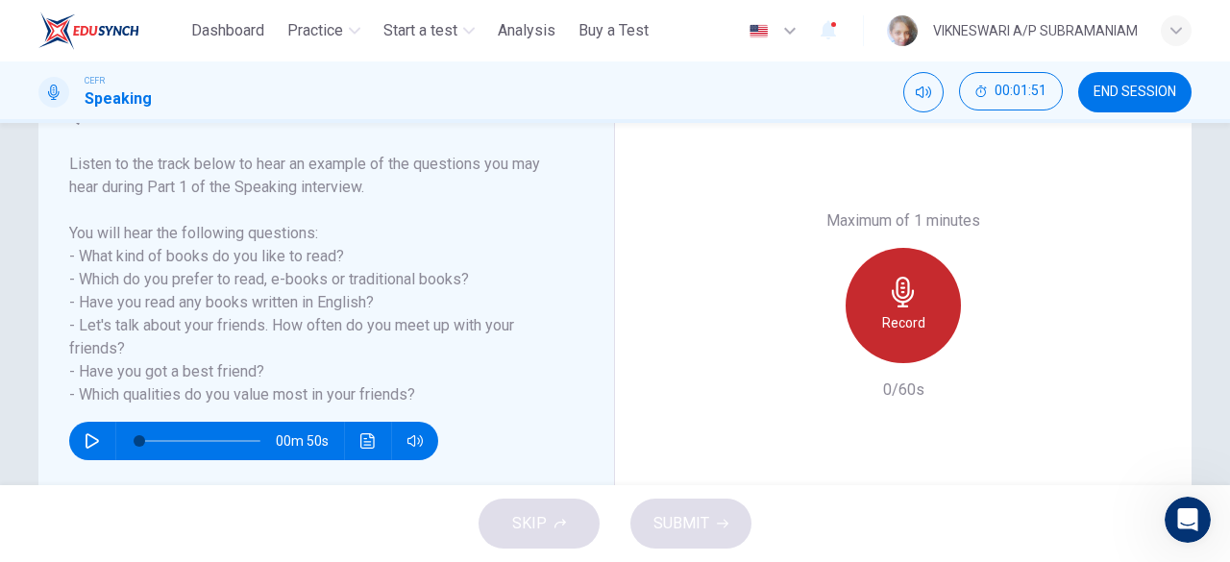
click at [915, 304] on div "Record" at bounding box center [902, 305] width 115 height 115
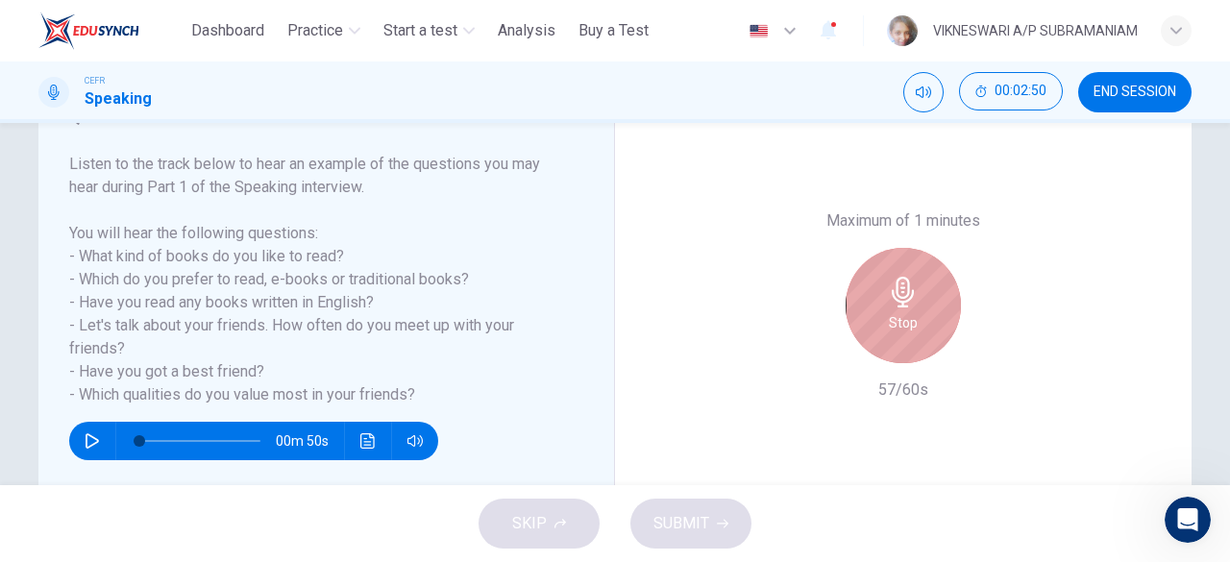
click at [915, 304] on div "Stop" at bounding box center [902, 305] width 115 height 115
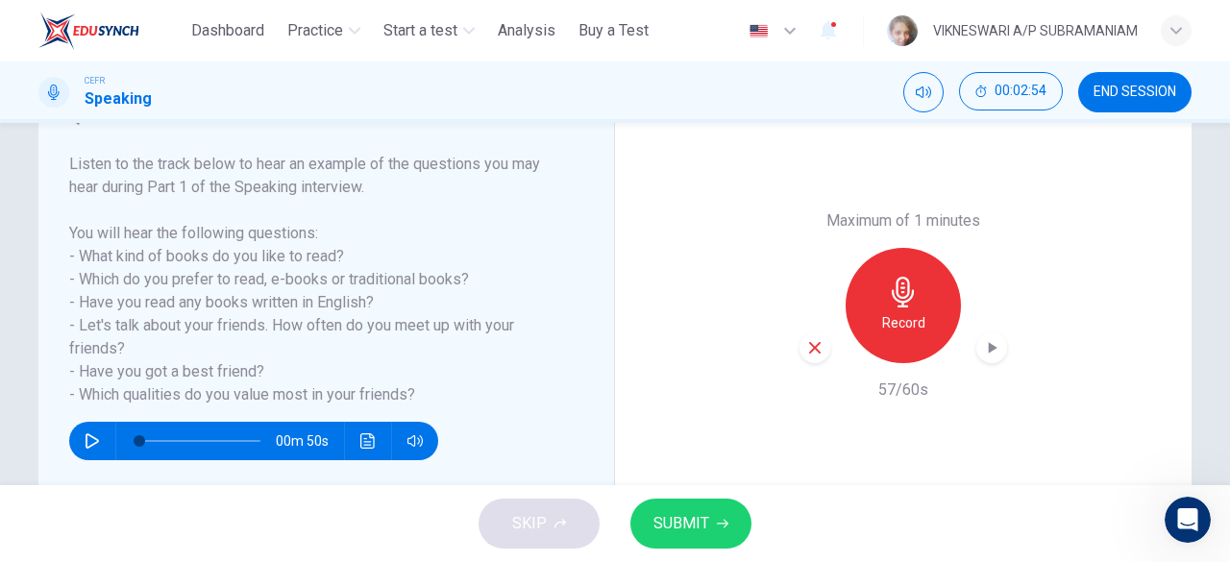
click at [681, 529] on span "SUBMIT" at bounding box center [681, 523] width 56 height 27
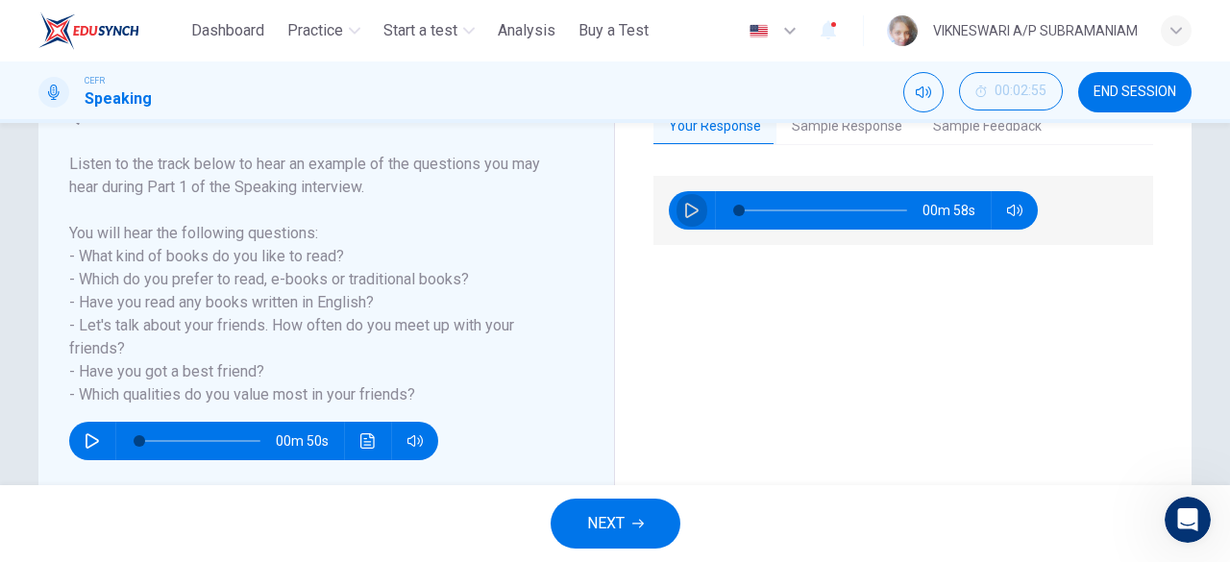
click at [676, 212] on button "button" at bounding box center [691, 210] width 31 height 38
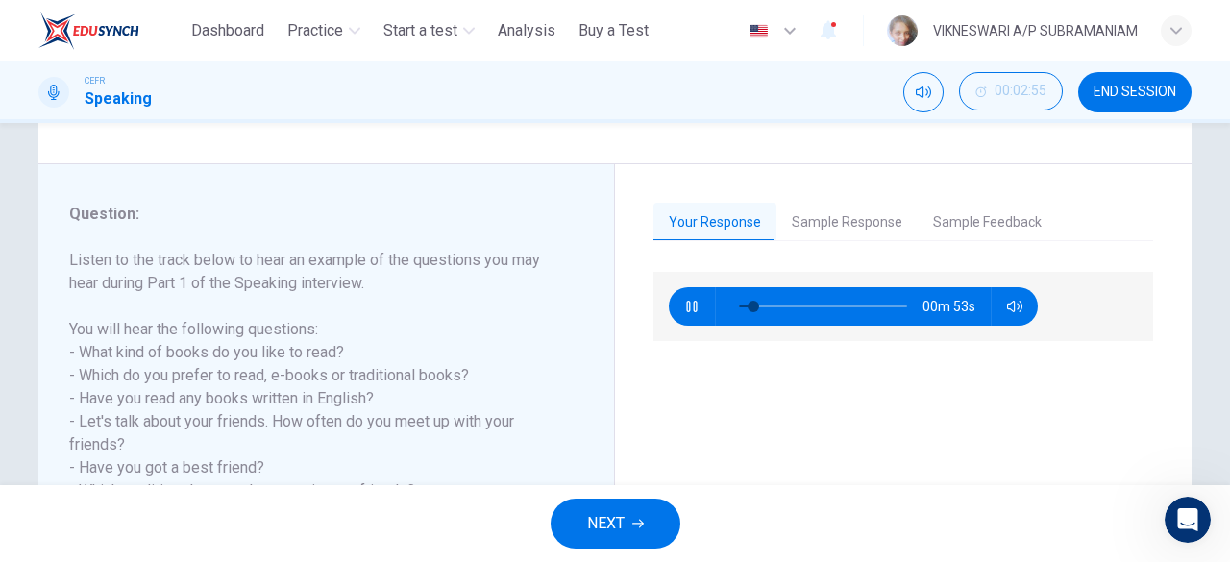
click at [861, 231] on button "Sample Response" at bounding box center [846, 223] width 141 height 40
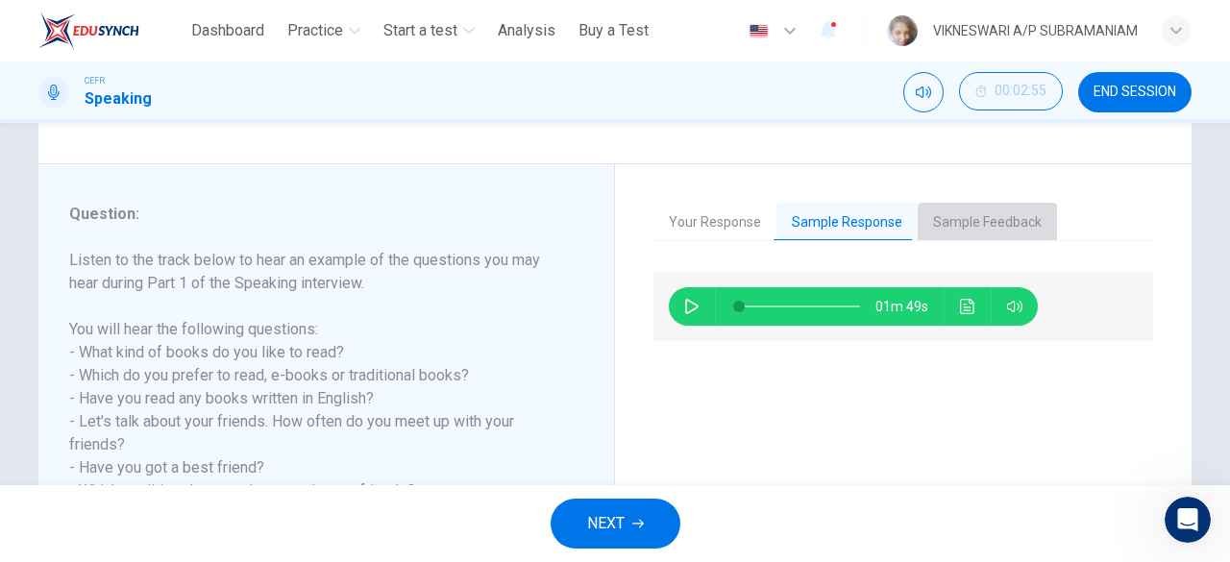
click at [946, 225] on button "Sample Feedback" at bounding box center [986, 223] width 139 height 40
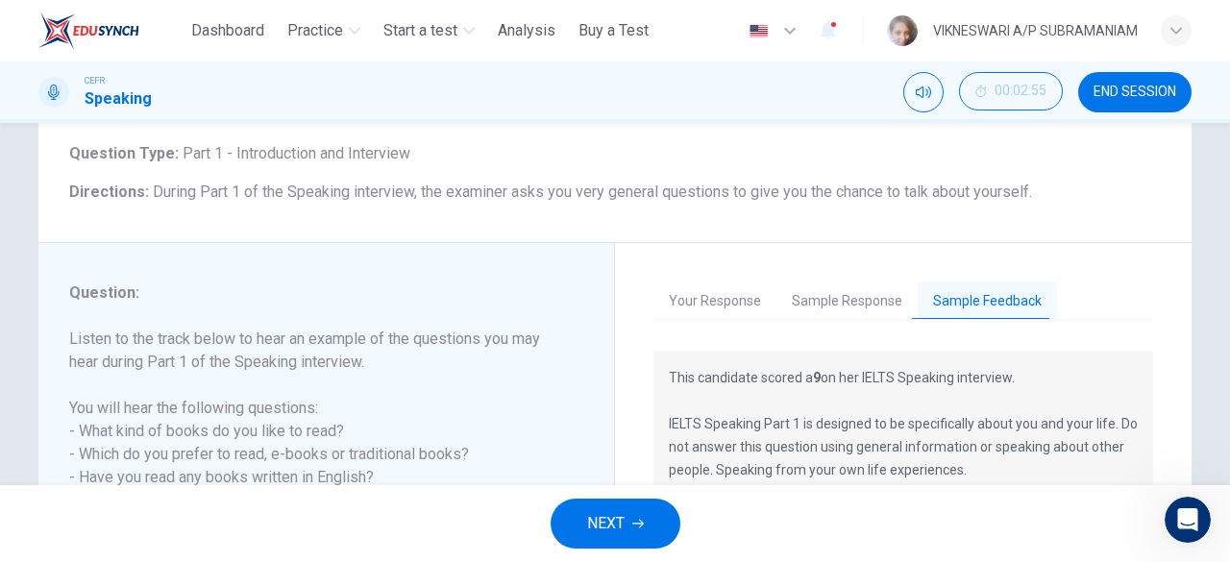
scroll to position [94, 0]
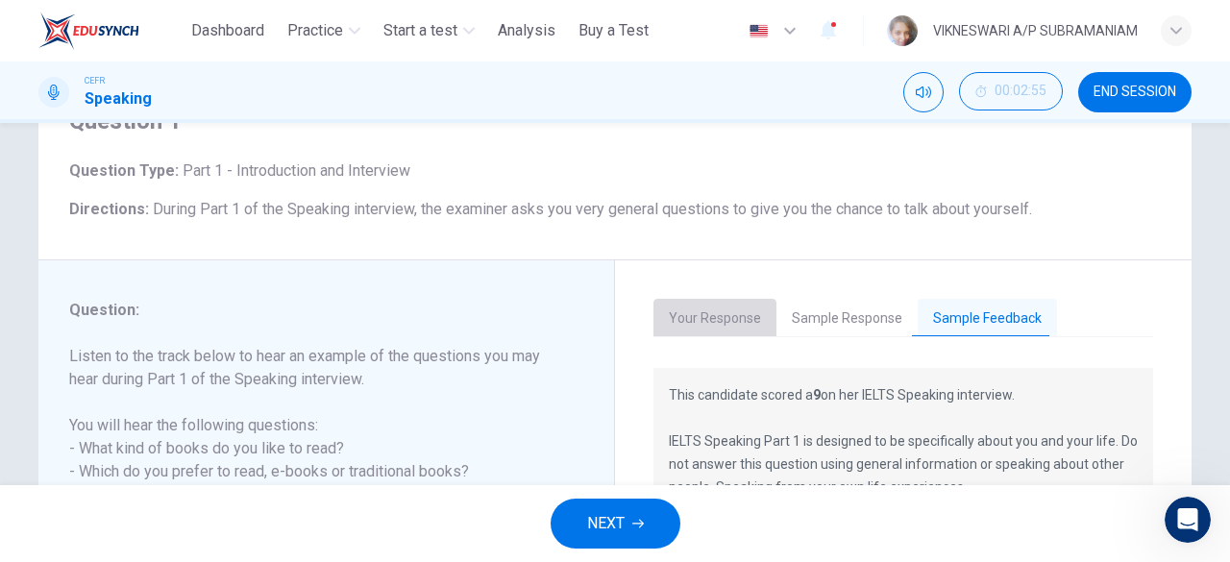
click at [719, 320] on button "Your Response" at bounding box center [714, 319] width 123 height 40
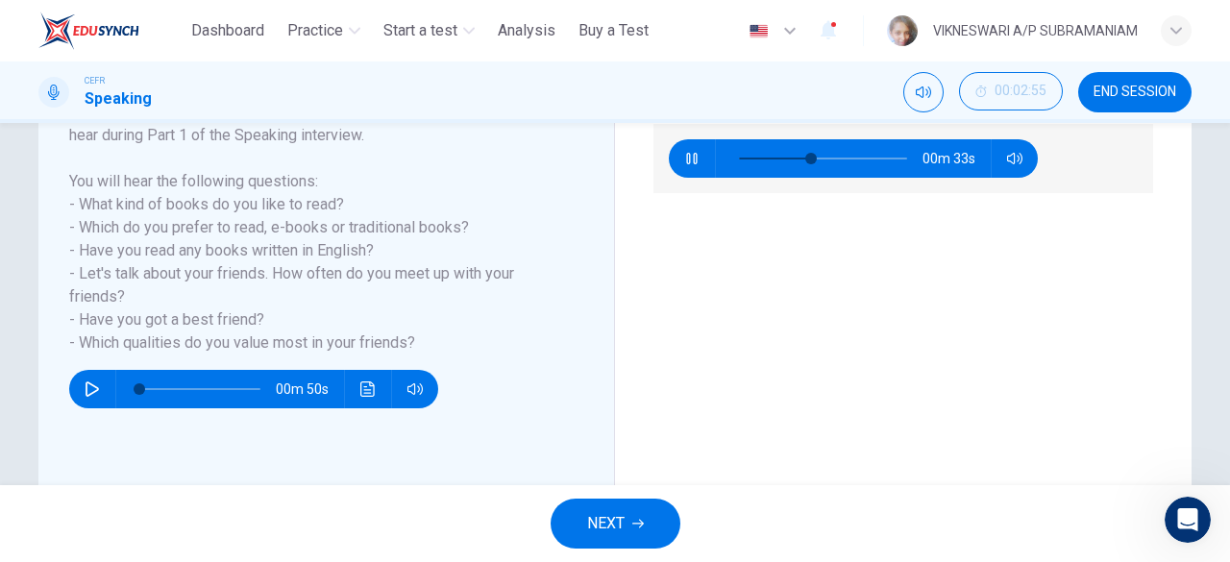
scroll to position [382, 0]
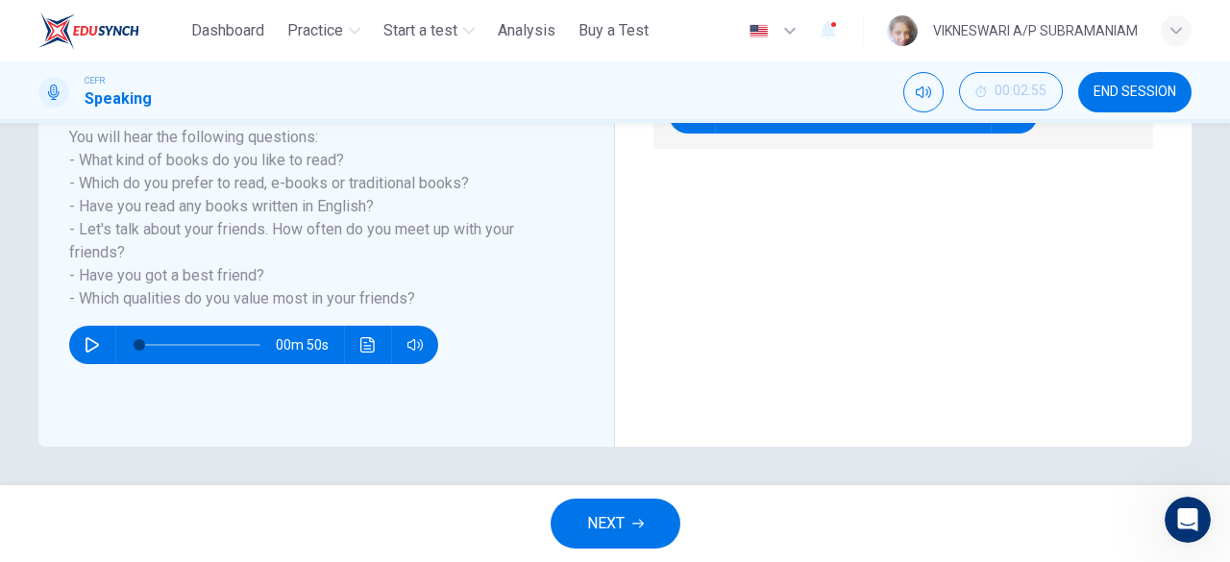
type input "**"
click at [628, 514] on button "NEXT" at bounding box center [615, 524] width 130 height 50
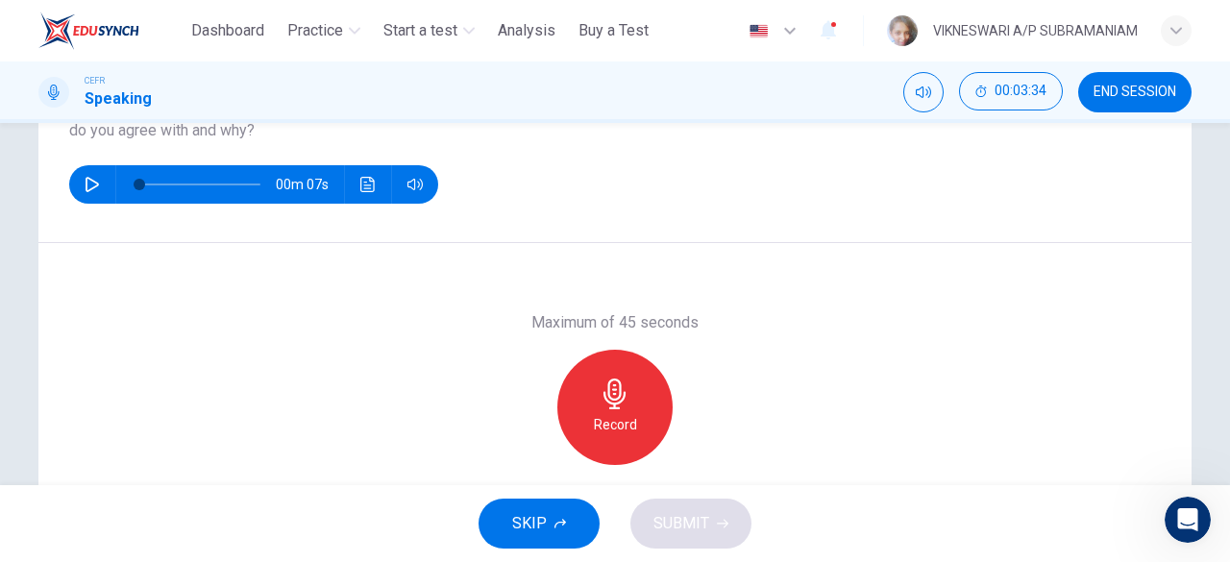
scroll to position [288, 0]
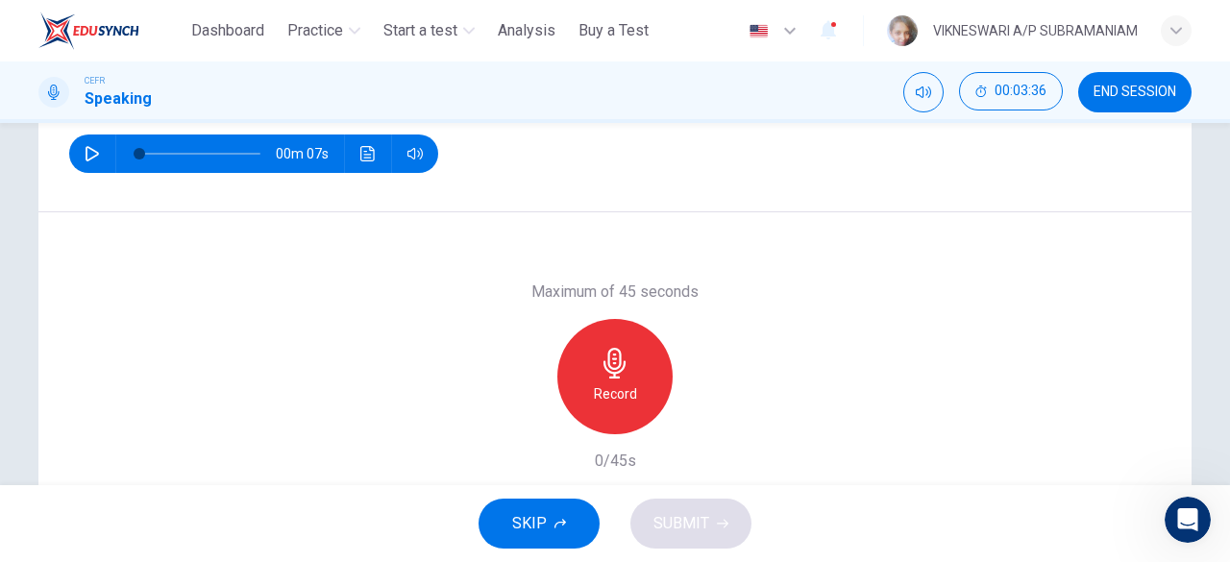
click at [633, 393] on div "Record" at bounding box center [614, 376] width 115 height 115
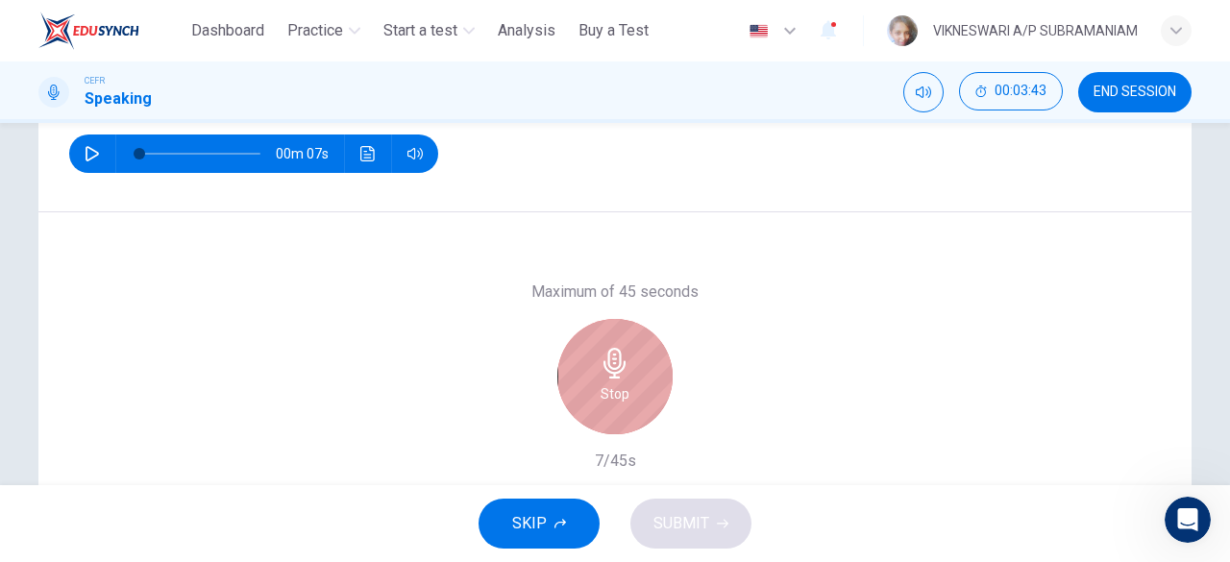
click at [653, 395] on div "Stop" at bounding box center [614, 376] width 115 height 115
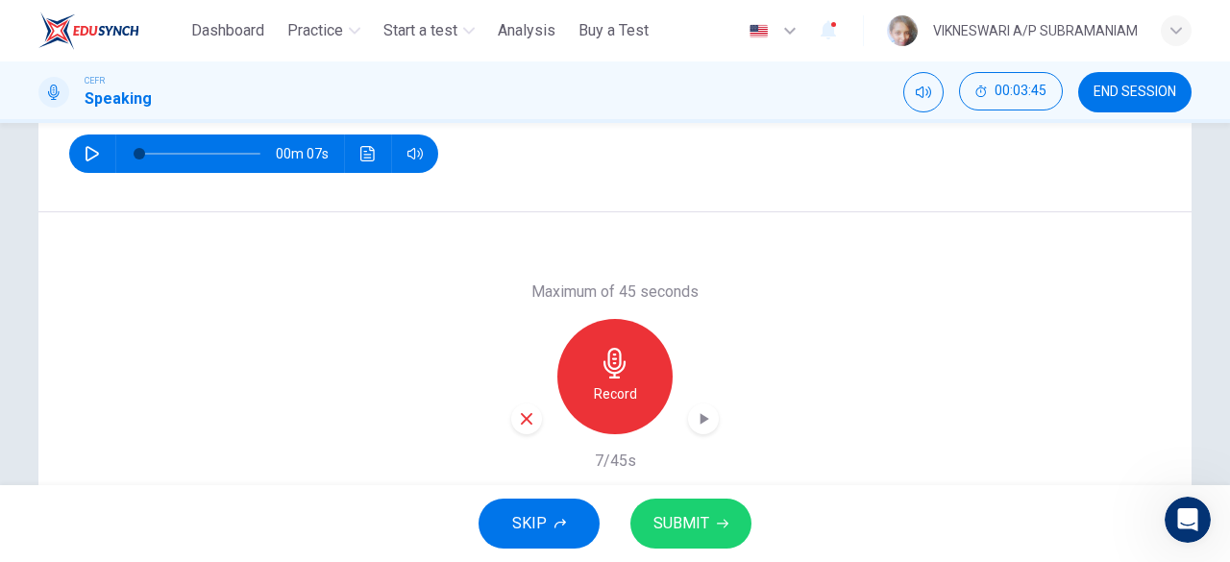
click at [526, 420] on icon "button" at bounding box center [526, 418] width 17 height 17
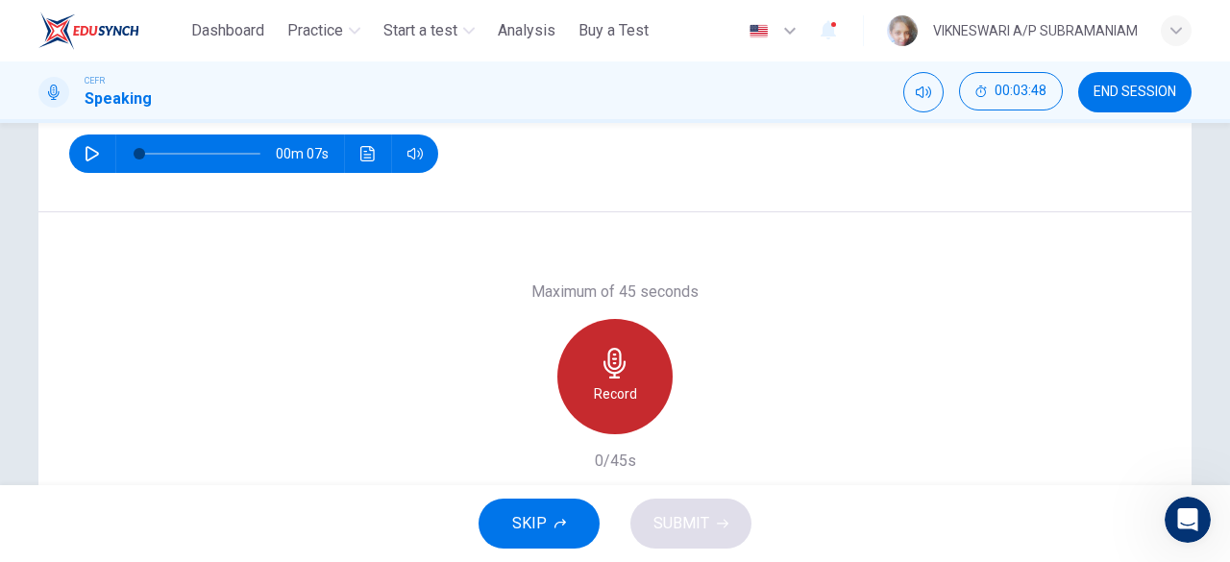
click at [609, 389] on h6 "Record" at bounding box center [615, 393] width 43 height 23
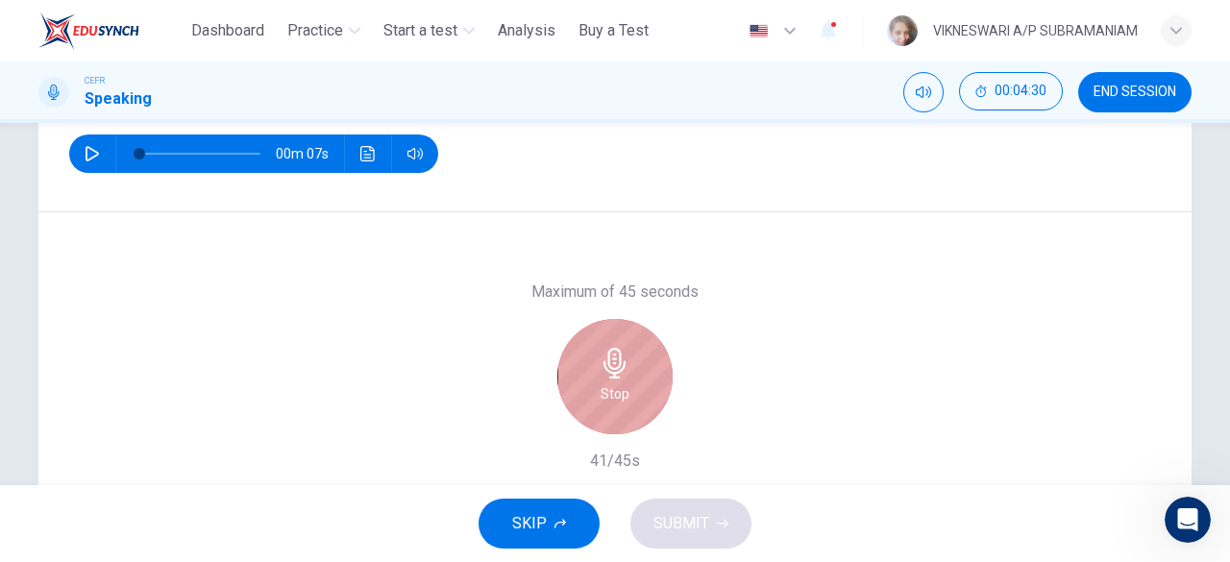
click at [610, 391] on h6 "Stop" at bounding box center [614, 393] width 29 height 23
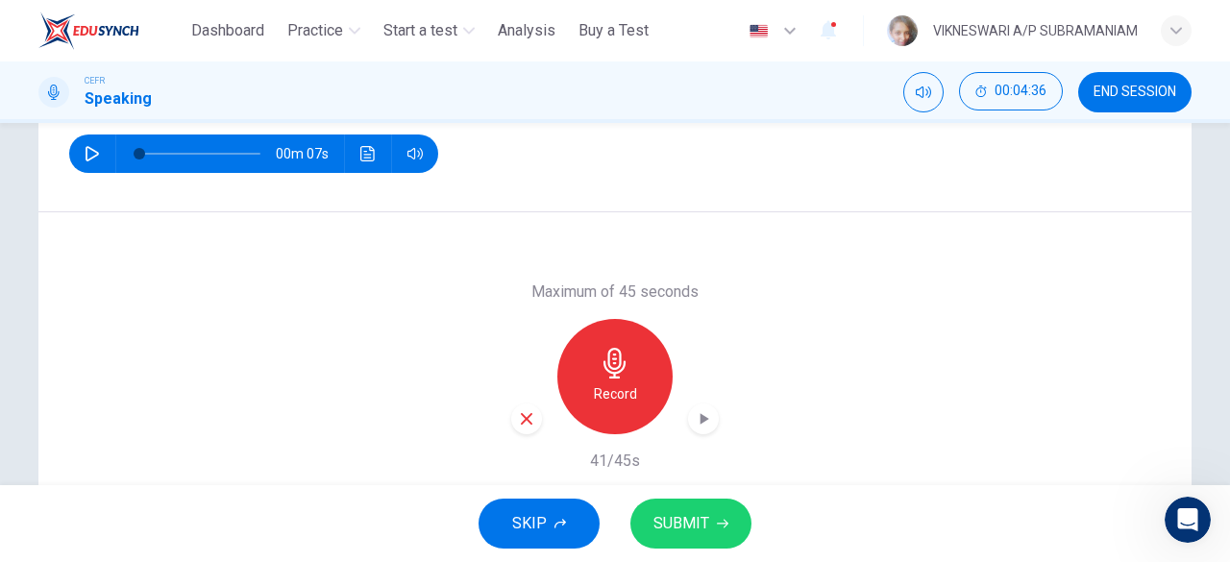
click at [704, 528] on span "SUBMIT" at bounding box center [681, 523] width 56 height 27
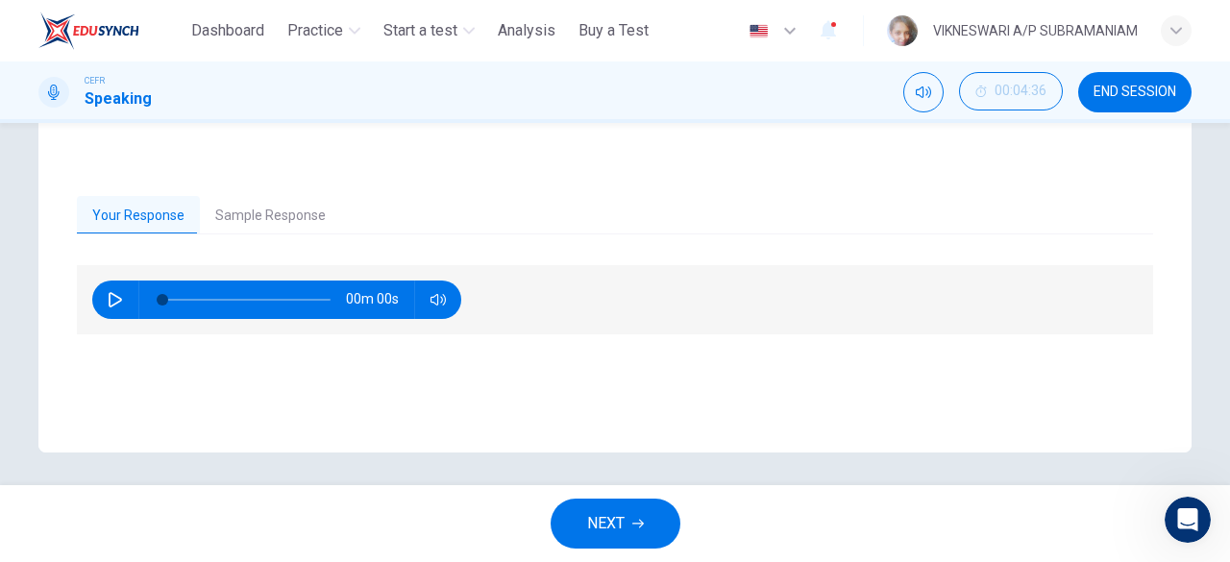
scroll to position [382, 0]
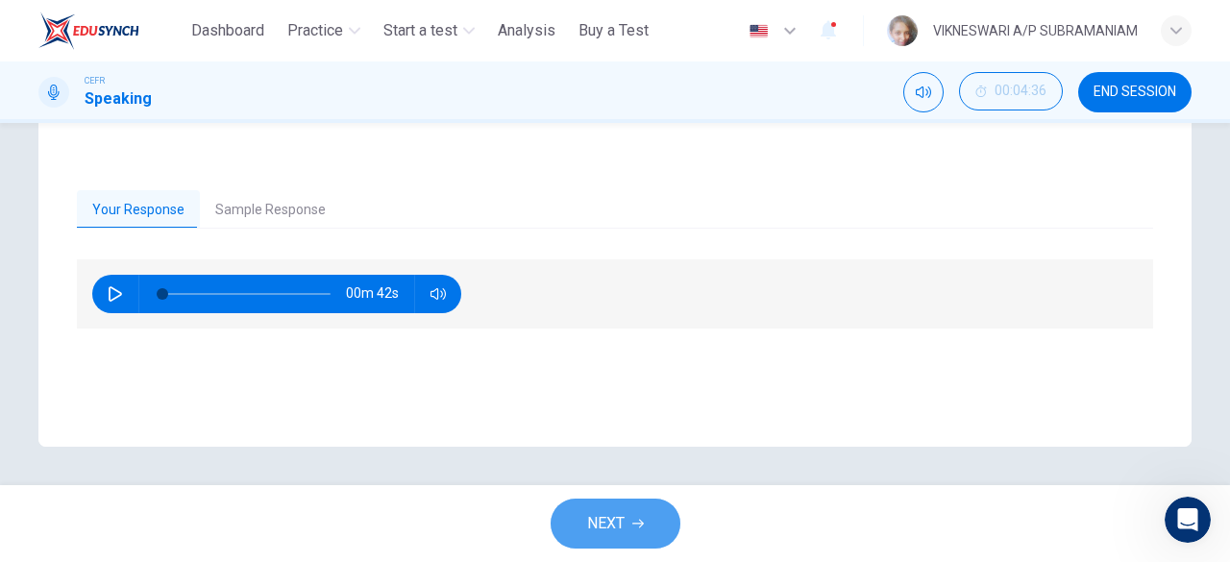
click at [634, 520] on icon "button" at bounding box center [638, 524] width 12 height 12
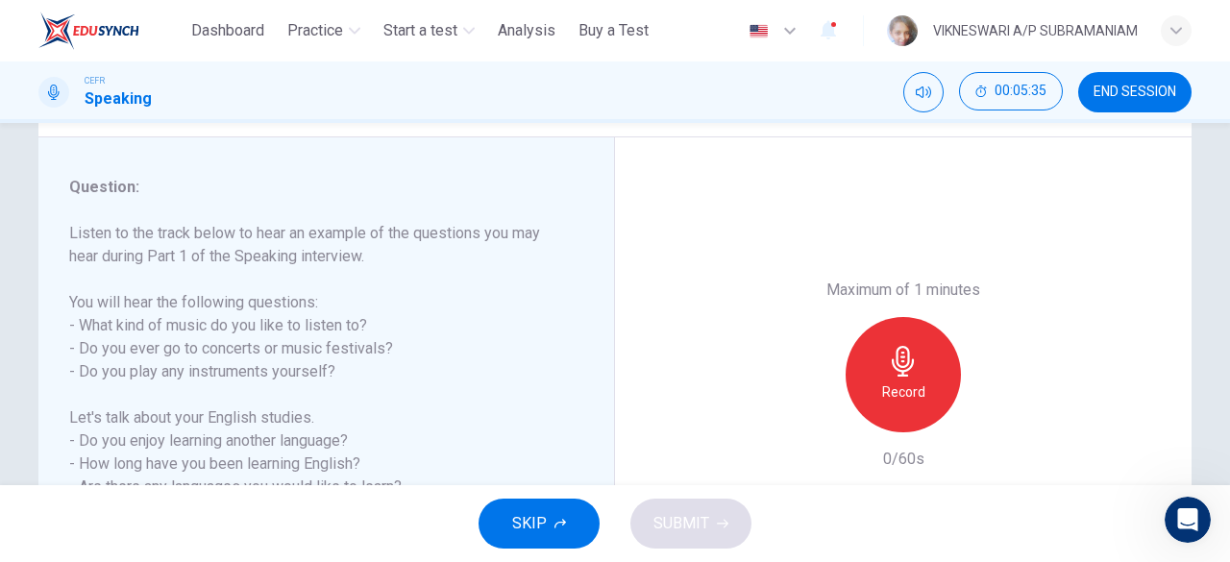
scroll to position [286, 0]
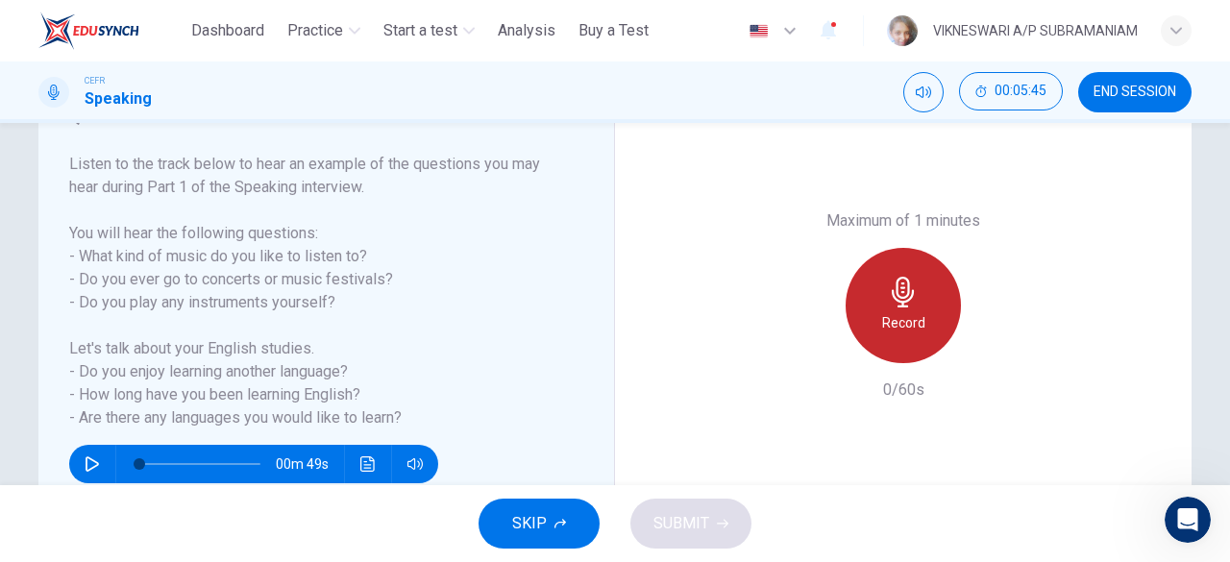
click at [916, 312] on h6 "Record" at bounding box center [903, 322] width 43 height 23
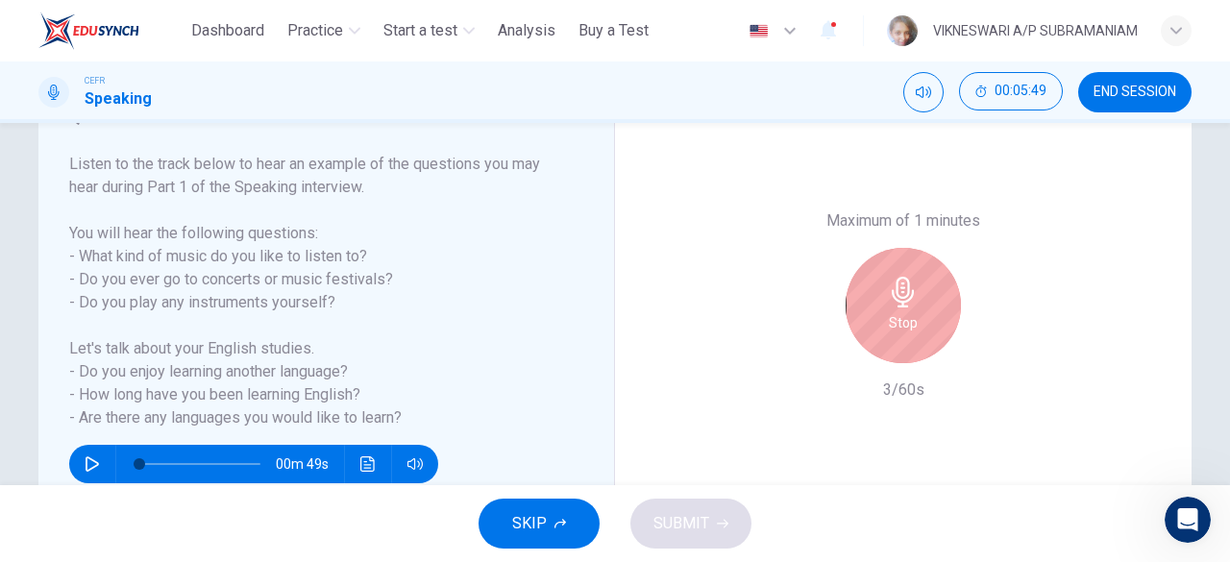
click at [559, 535] on button "SKIP" at bounding box center [538, 524] width 121 height 50
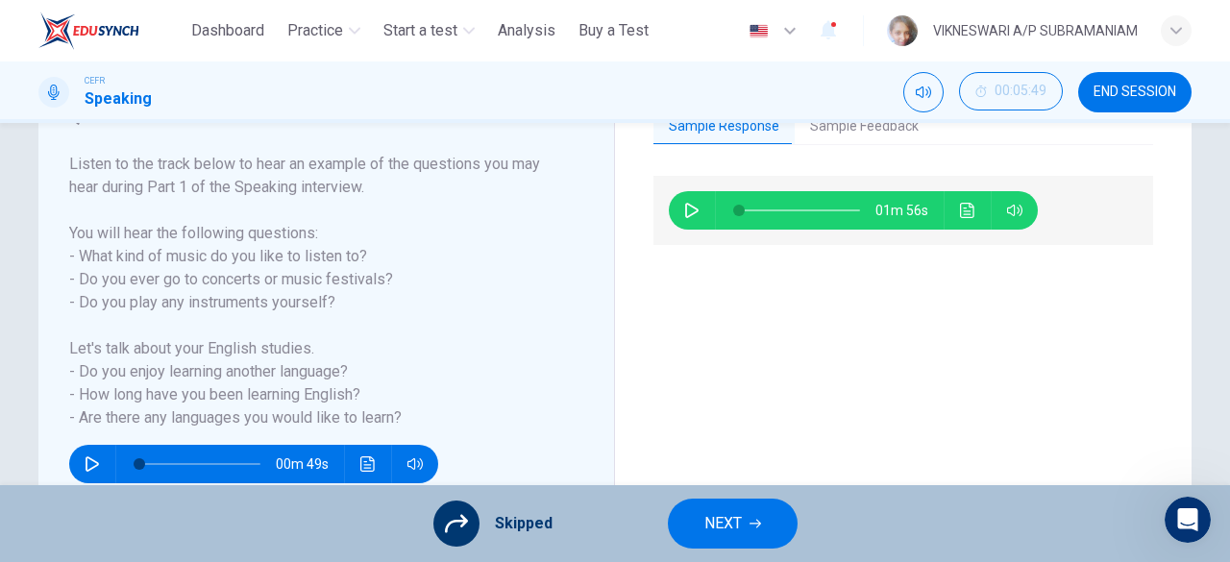
click at [753, 537] on button "NEXT" at bounding box center [733, 524] width 130 height 50
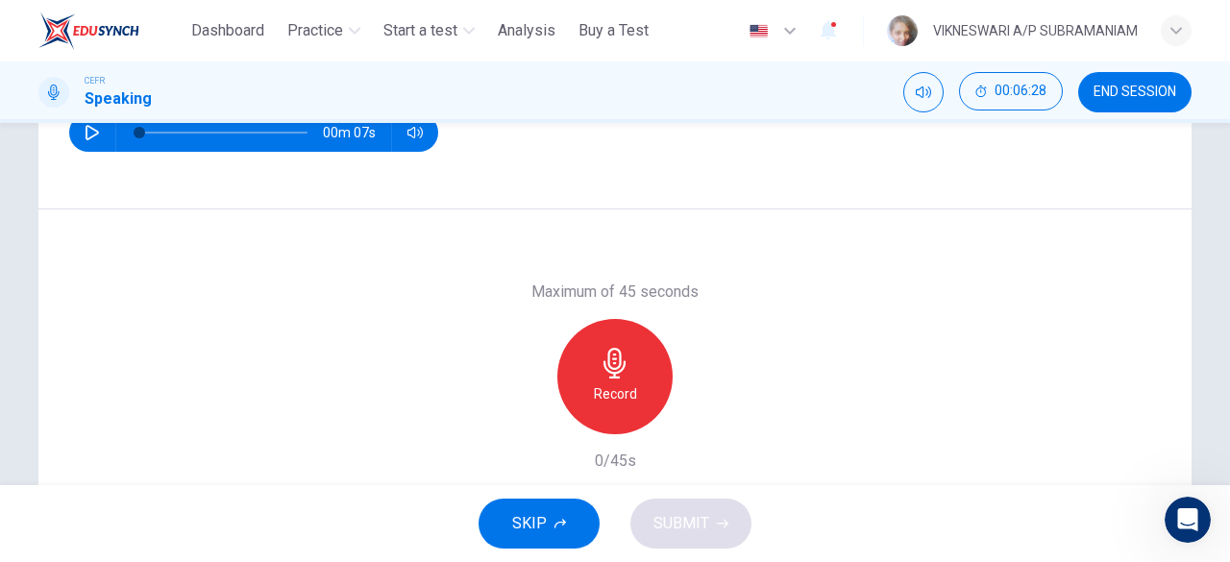
click at [614, 362] on icon "button" at bounding box center [614, 363] width 31 height 31
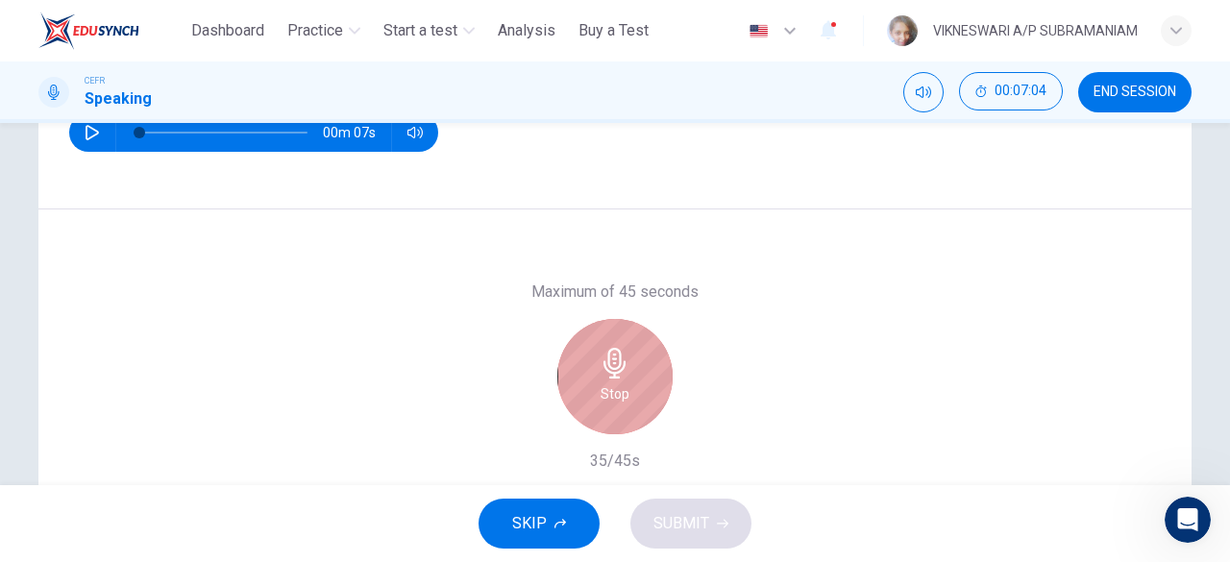
click at [612, 393] on h6 "Stop" at bounding box center [614, 393] width 29 height 23
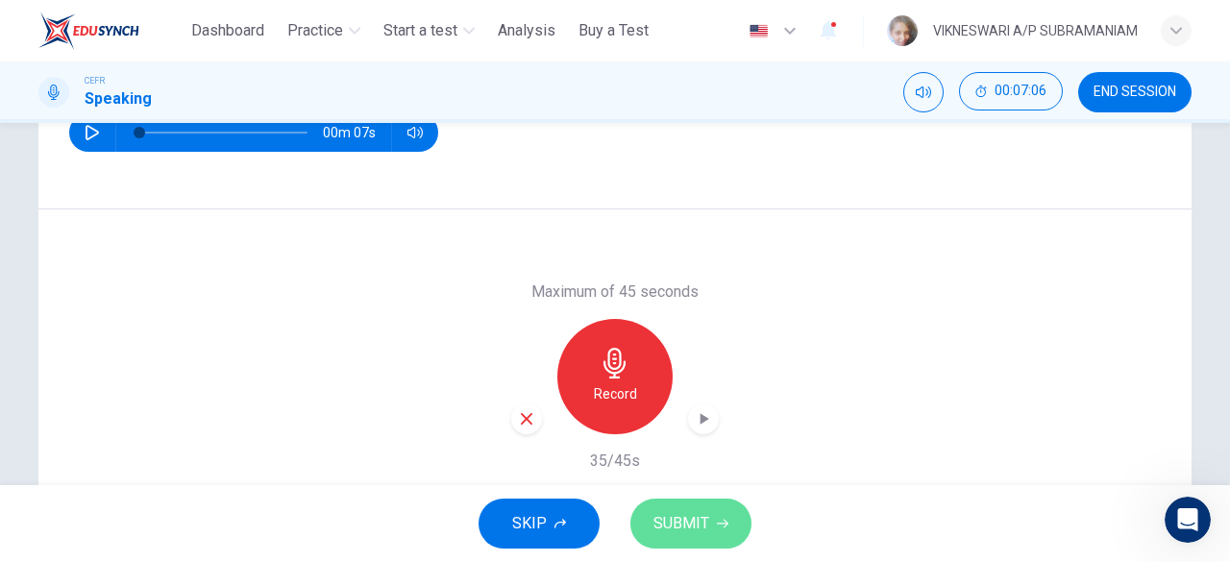
click at [683, 516] on span "SUBMIT" at bounding box center [681, 523] width 56 height 27
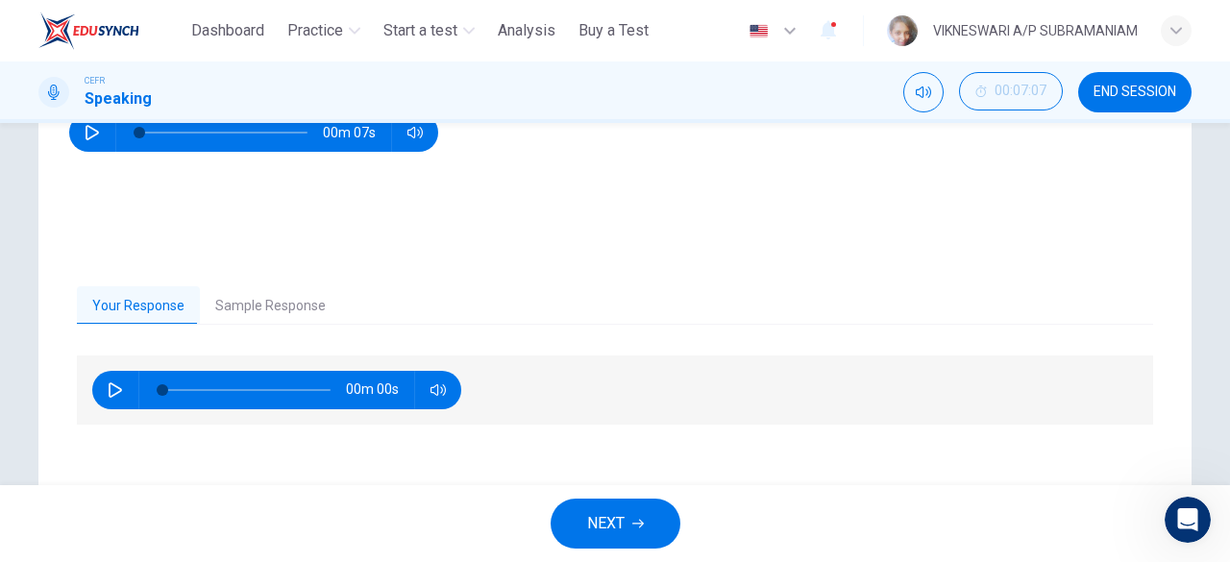
scroll to position [190, 0]
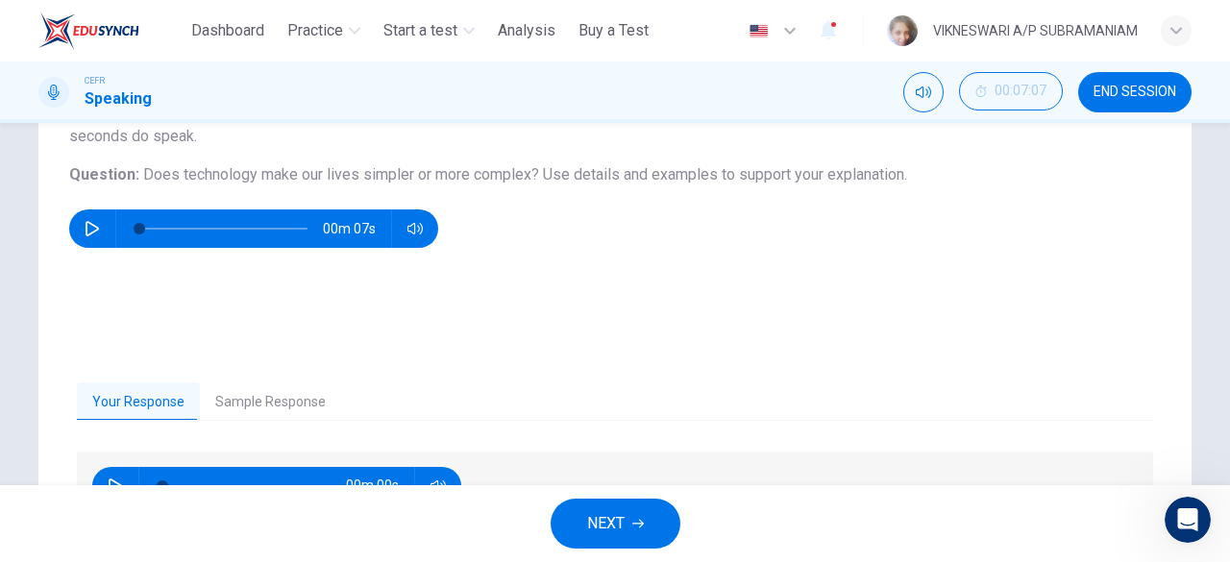
click at [275, 392] on button "Sample Response" at bounding box center [270, 402] width 141 height 40
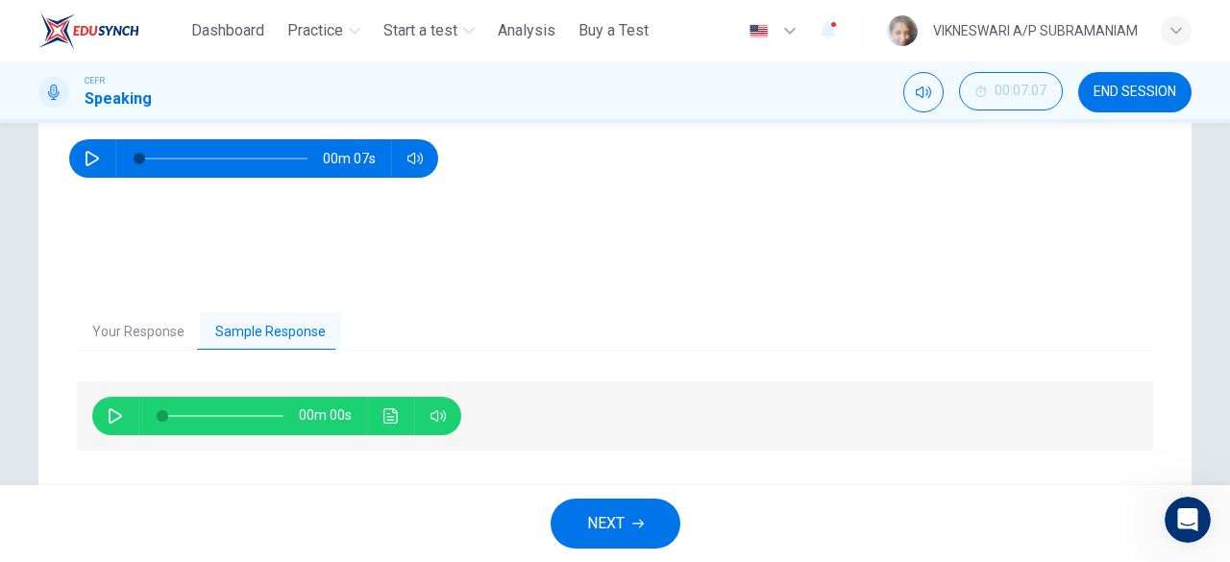
scroll to position [382, 0]
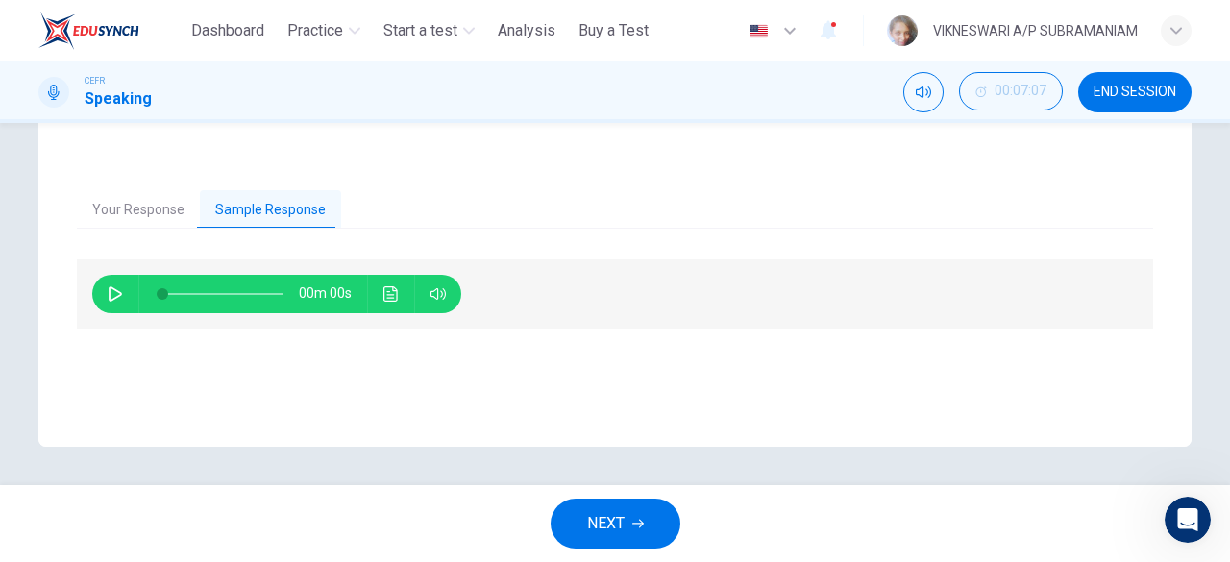
click at [100, 297] on button "button" at bounding box center [115, 294] width 31 height 38
click at [110, 294] on icon "button" at bounding box center [115, 294] width 11 height 12
type input "*"
click at [143, 208] on button "Your Response" at bounding box center [138, 210] width 123 height 40
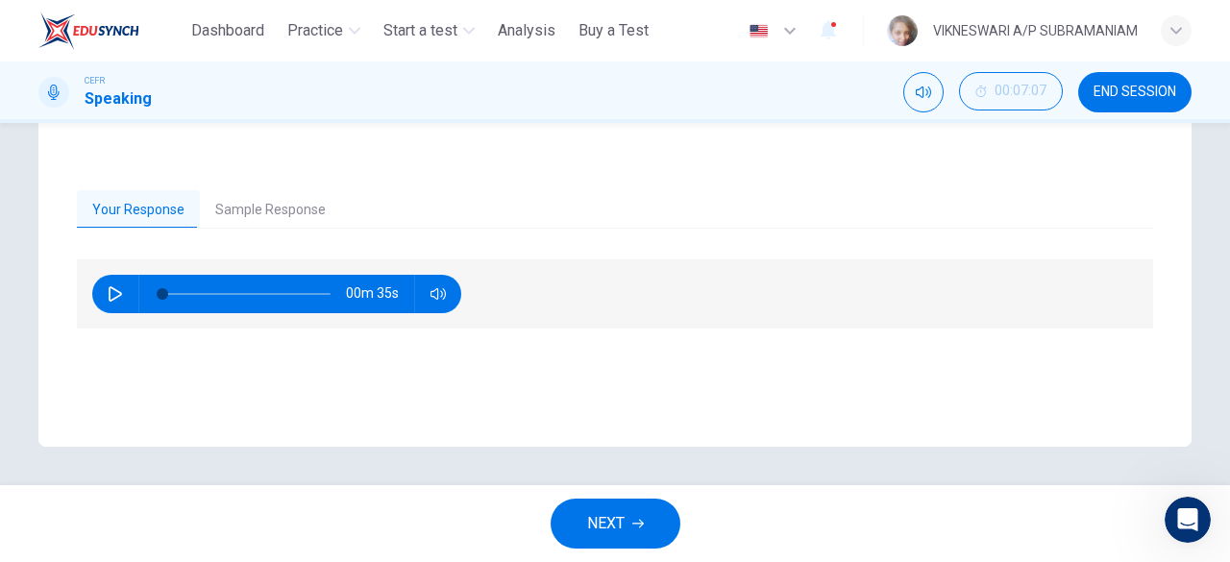
click at [596, 524] on span "NEXT" at bounding box center [605, 523] width 37 height 27
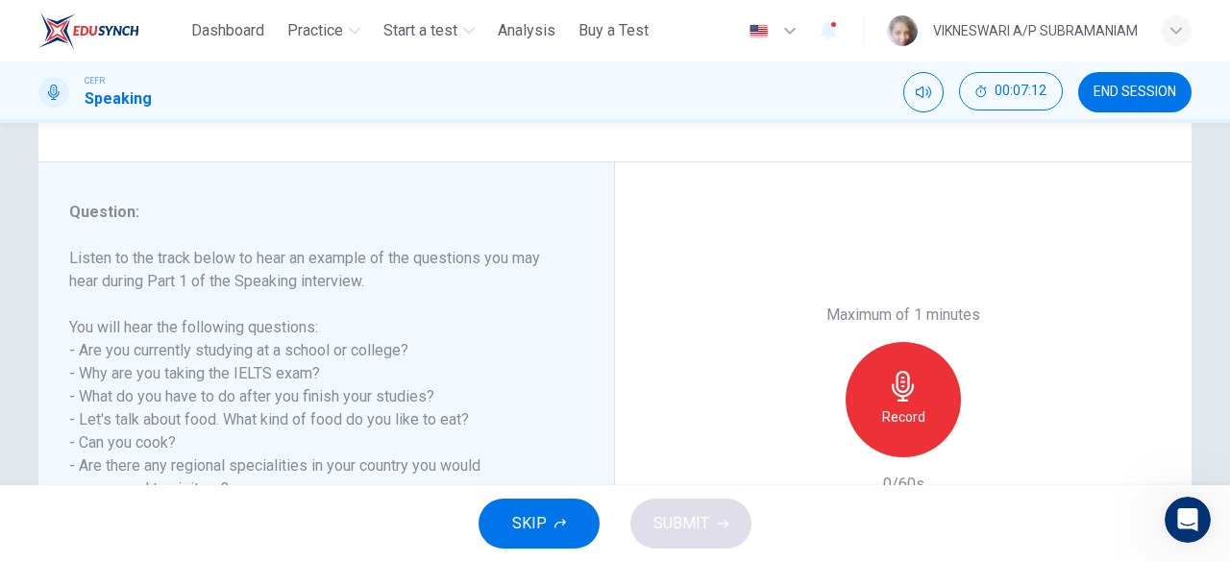
scroll to position [288, 0]
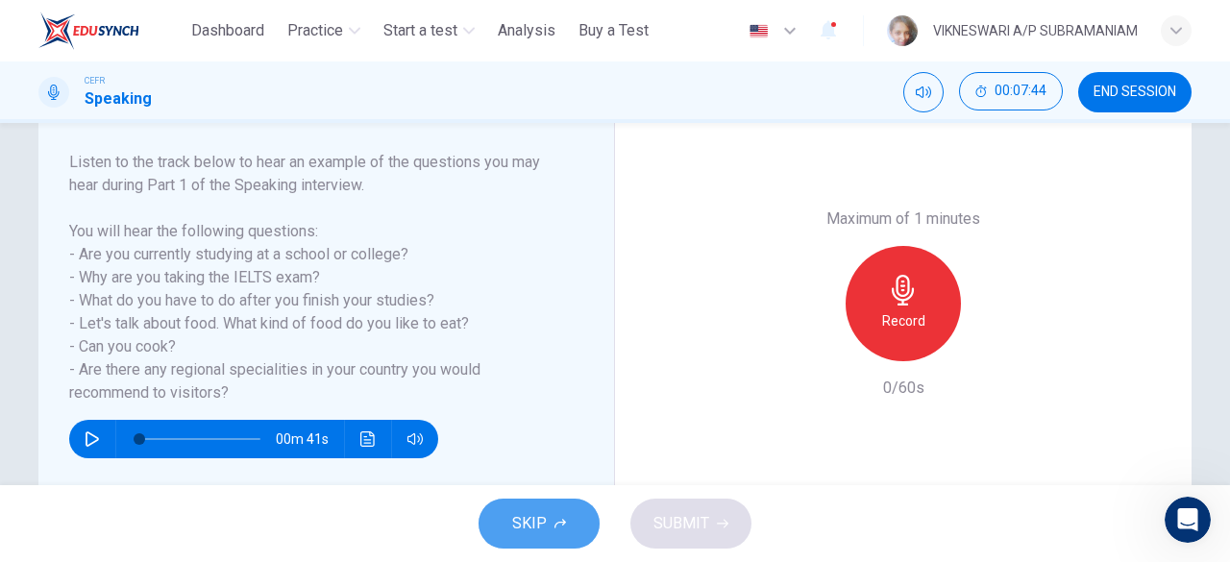
click at [540, 512] on span "SKIP" at bounding box center [529, 523] width 35 height 27
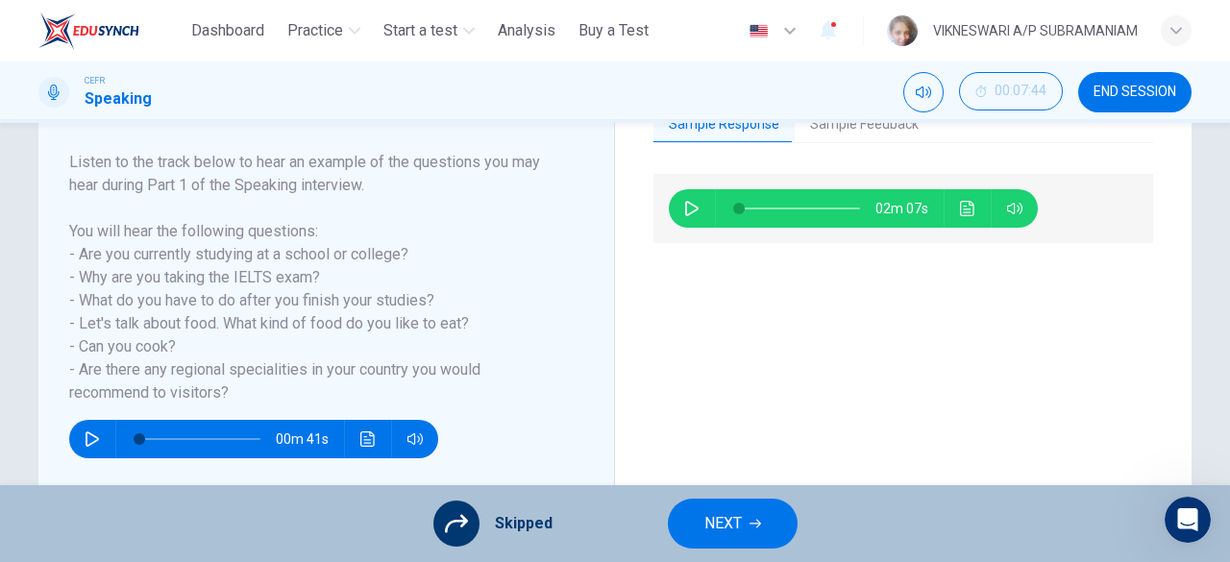
click at [1157, 93] on span "END SESSION" at bounding box center [1134, 92] width 83 height 15
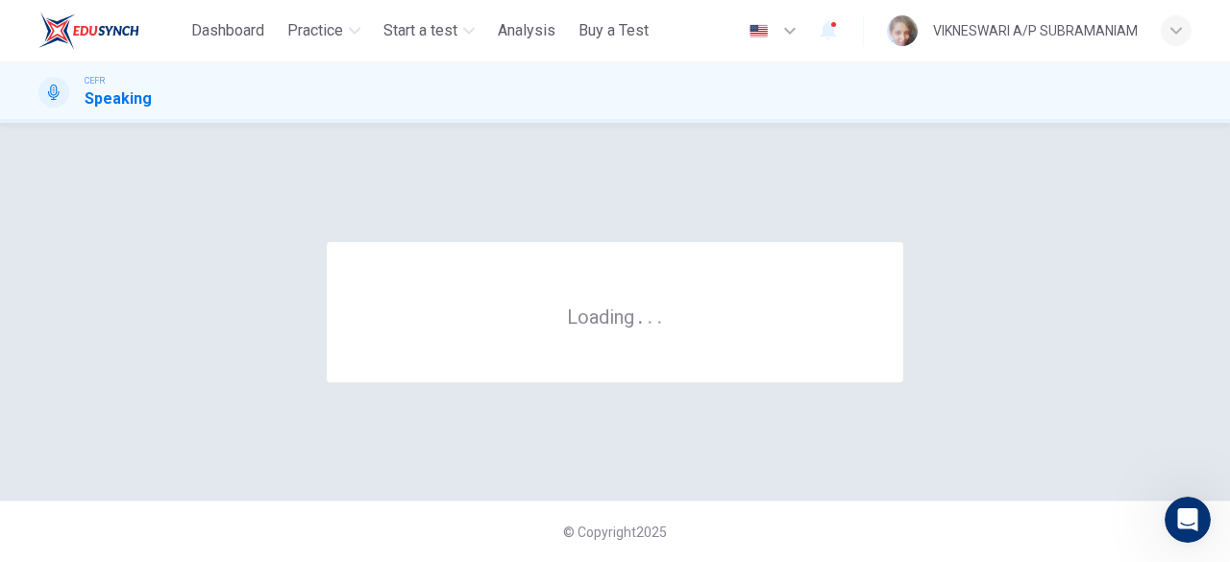
scroll to position [0, 0]
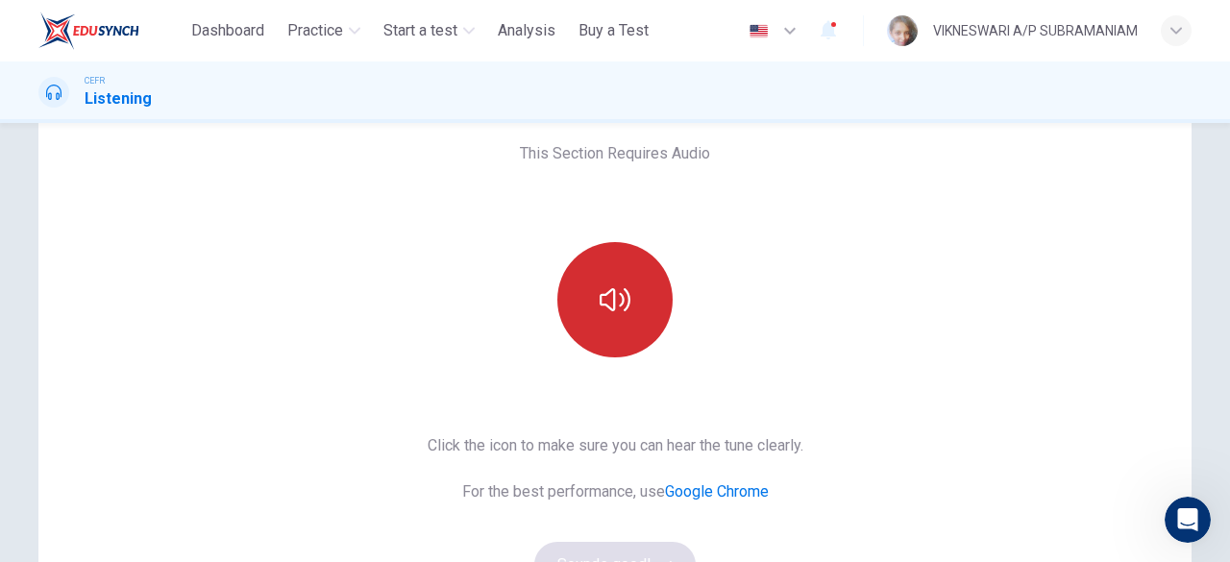
scroll to position [192, 0]
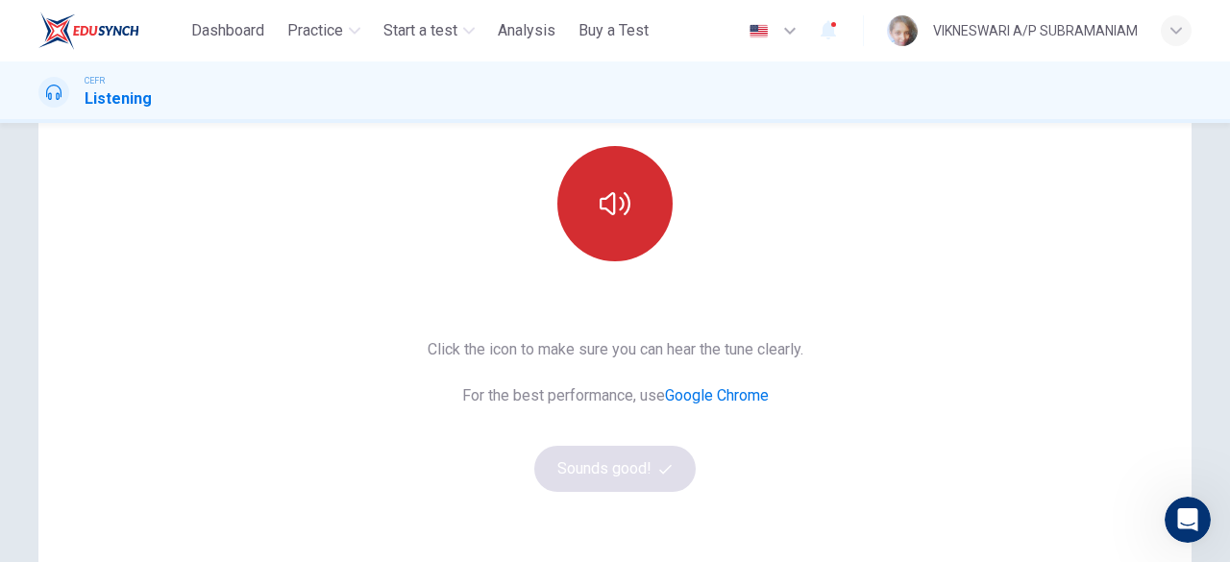
click at [624, 232] on button "button" at bounding box center [614, 203] width 115 height 115
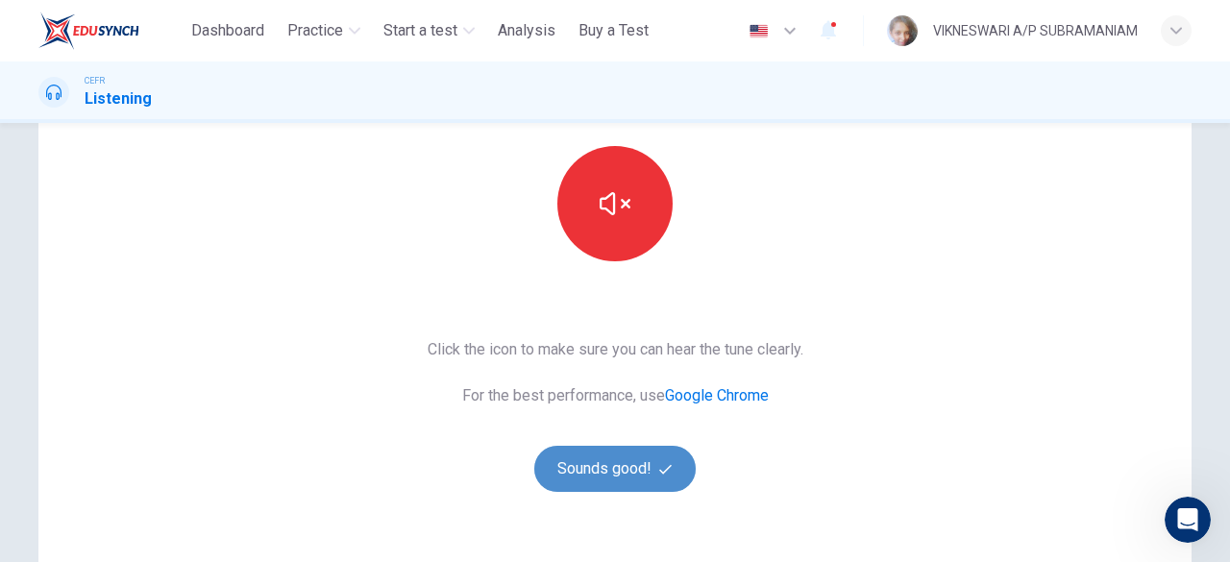
click at [651, 467] on button "Sounds good!" at bounding box center [614, 469] width 161 height 46
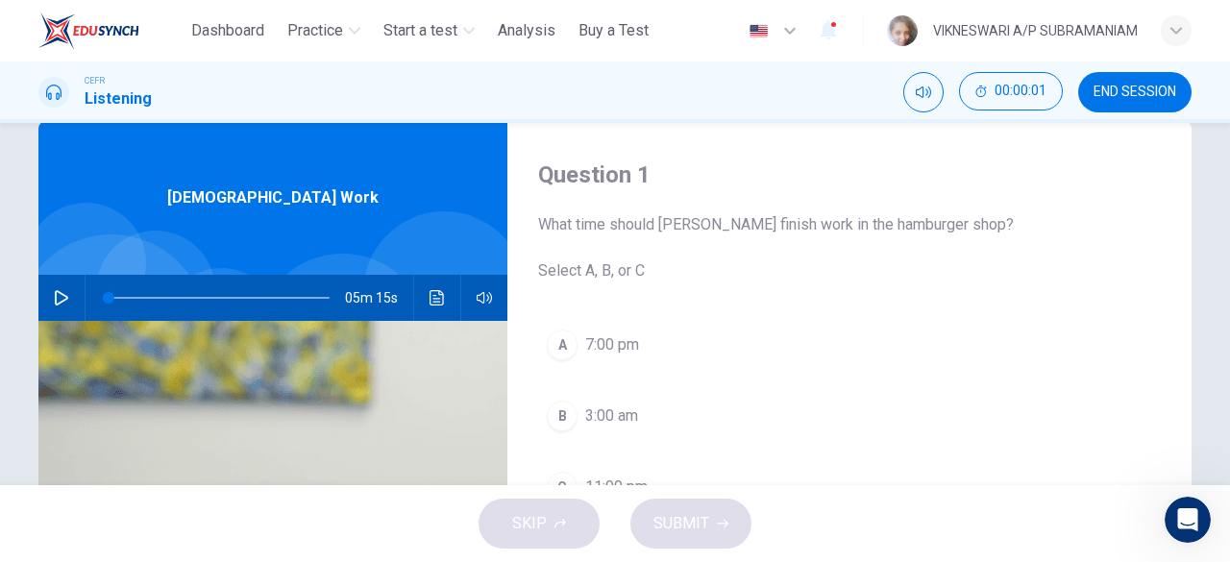
scroll to position [0, 0]
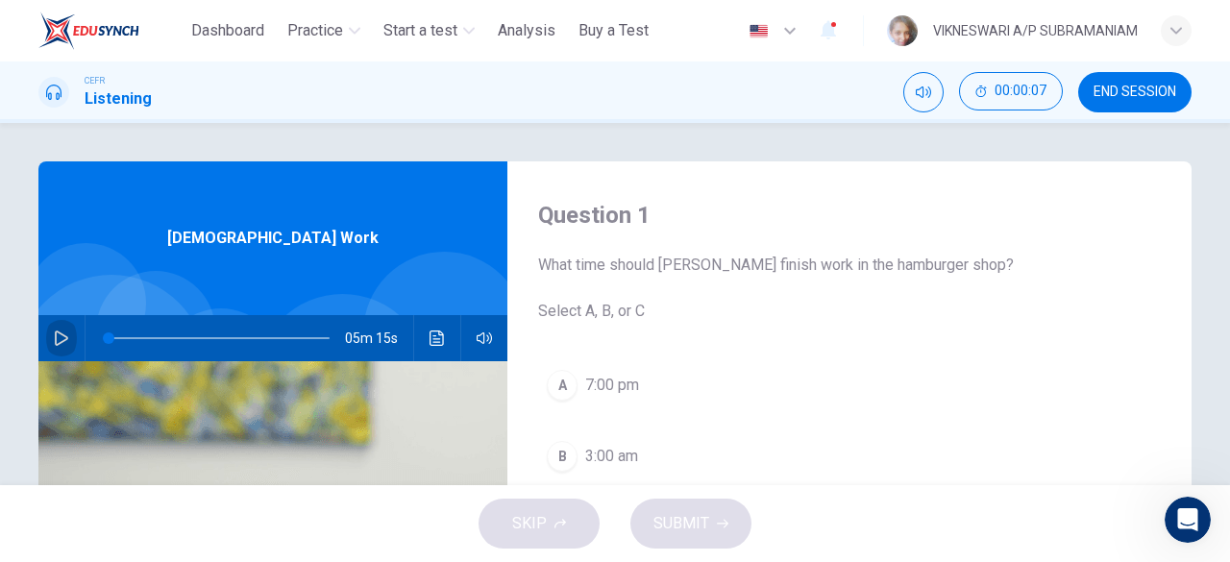
click at [57, 331] on icon "button" at bounding box center [61, 337] width 15 height 15
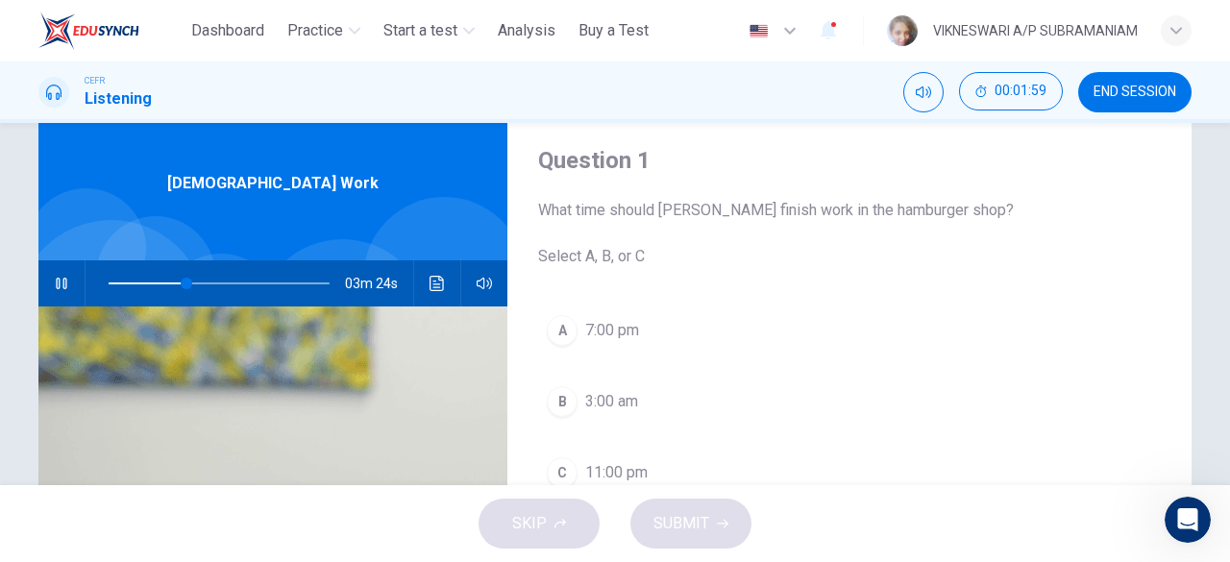
scroll to position [96, 0]
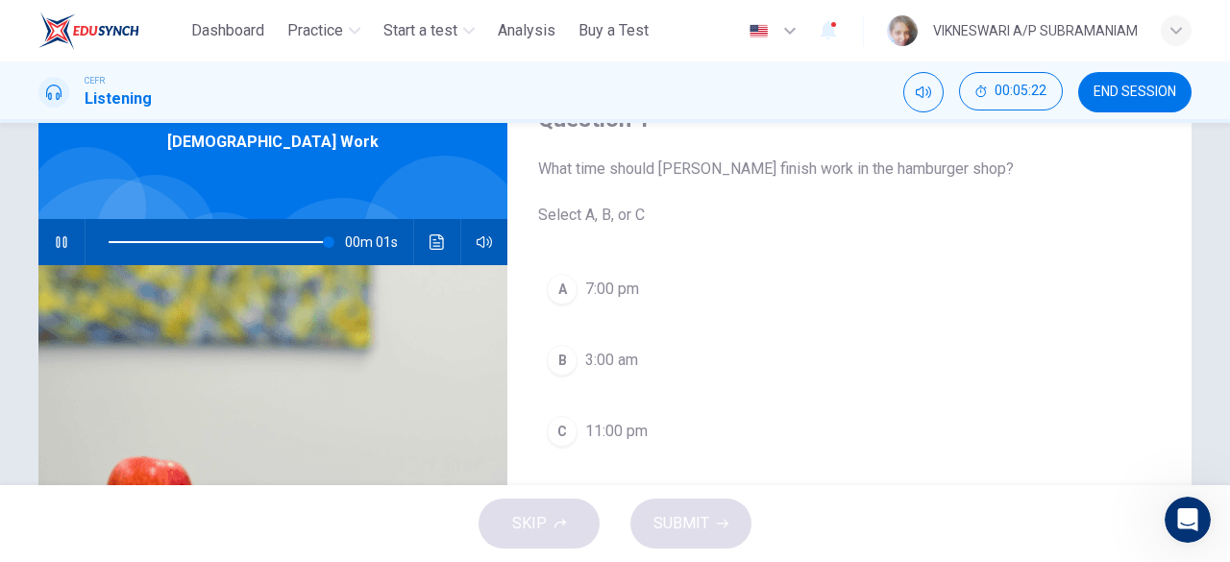
type input "*"
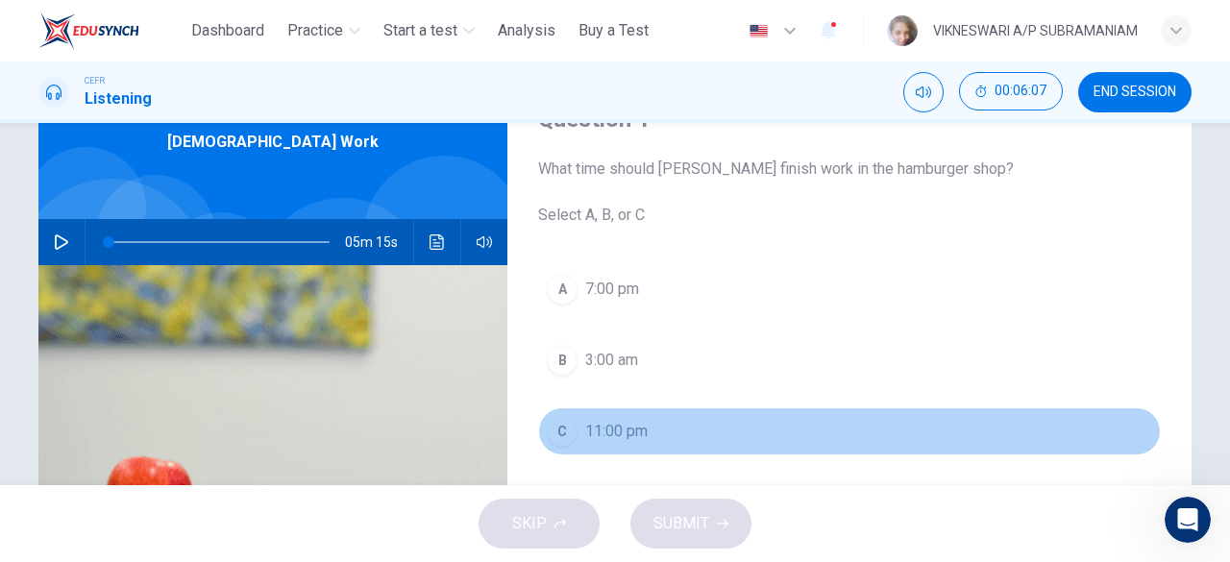
click at [559, 429] on div "C" at bounding box center [562, 431] width 31 height 31
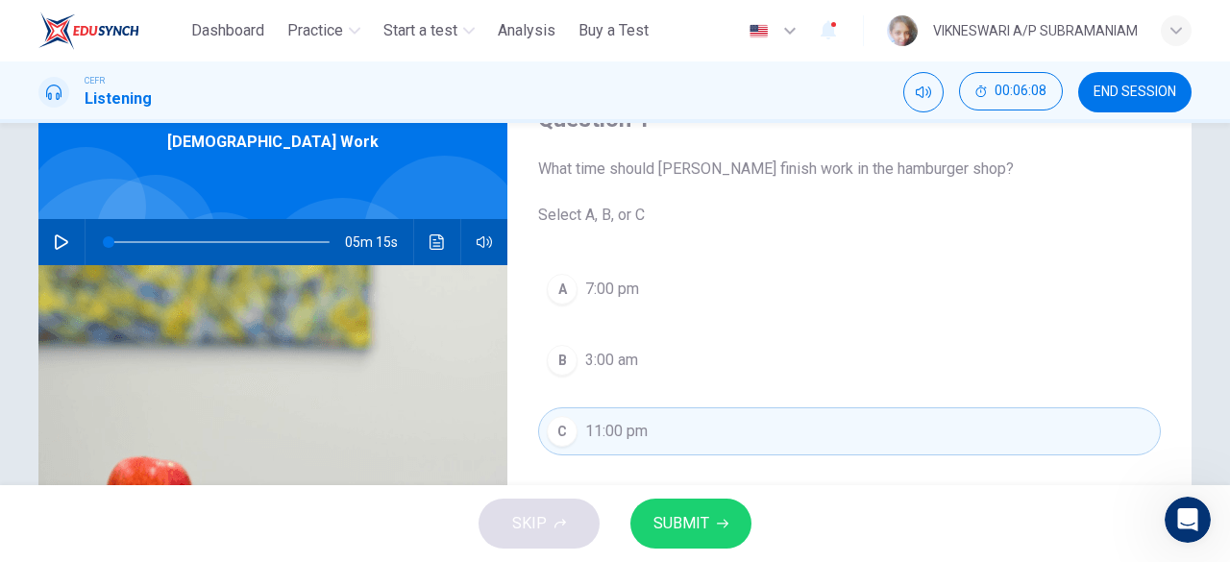
drag, startPoint x: 750, startPoint y: 541, endPoint x: 732, endPoint y: 535, distance: 19.1
click at [750, 543] on div "SKIP SUBMIT" at bounding box center [615, 523] width 1230 height 77
click at [717, 525] on icon "button" at bounding box center [723, 524] width 12 height 12
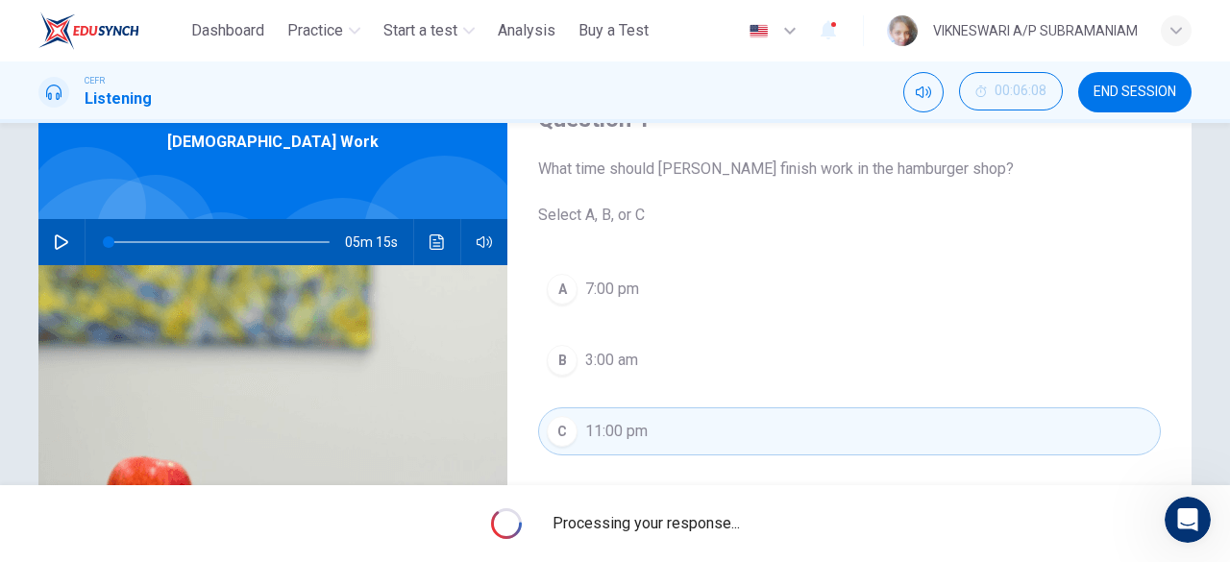
scroll to position [192, 0]
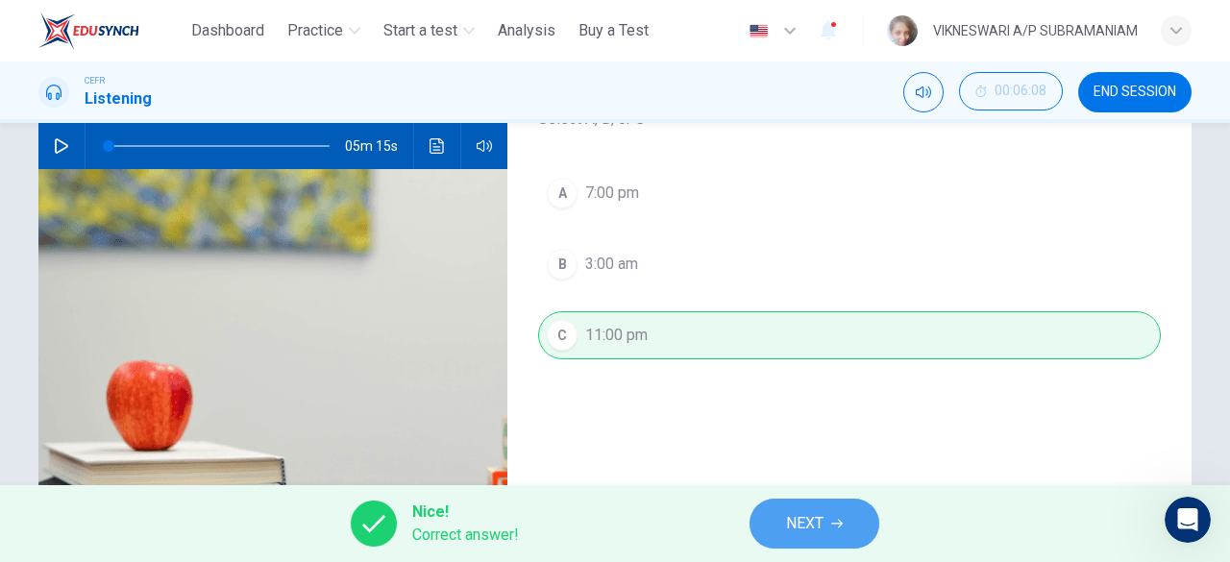
click at [845, 525] on button "NEXT" at bounding box center [814, 524] width 130 height 50
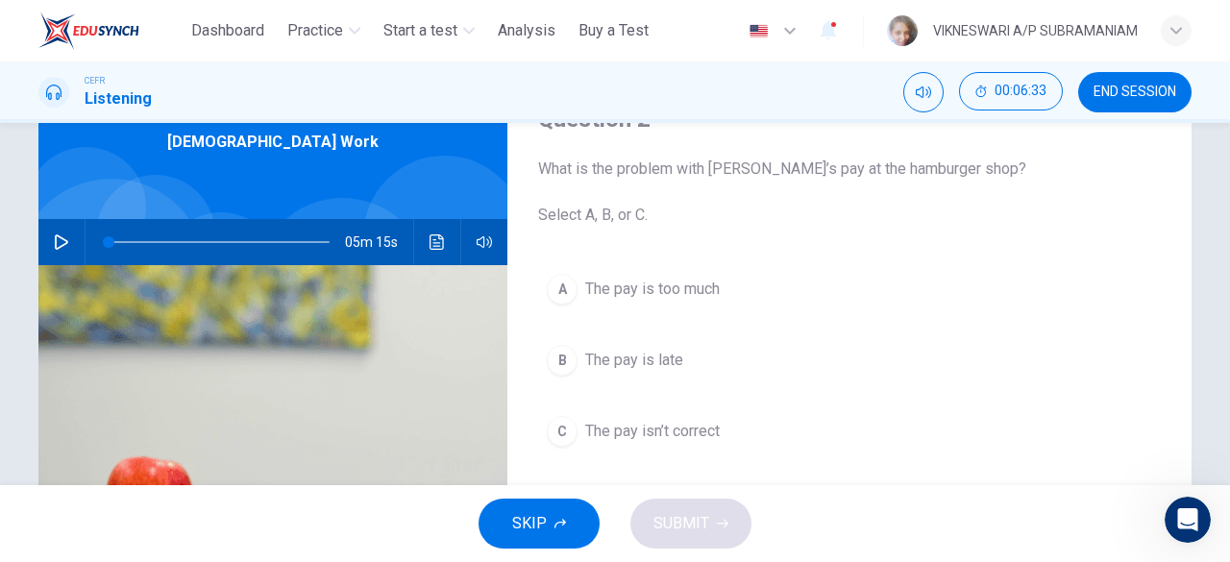
scroll to position [0, 0]
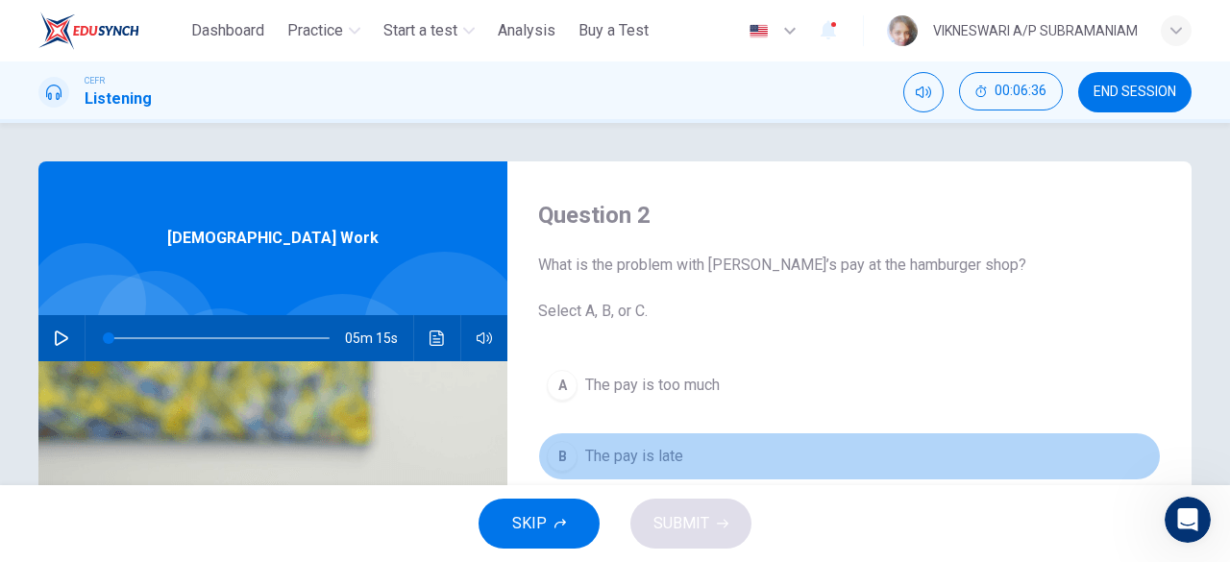
click at [559, 455] on div "B" at bounding box center [562, 456] width 31 height 31
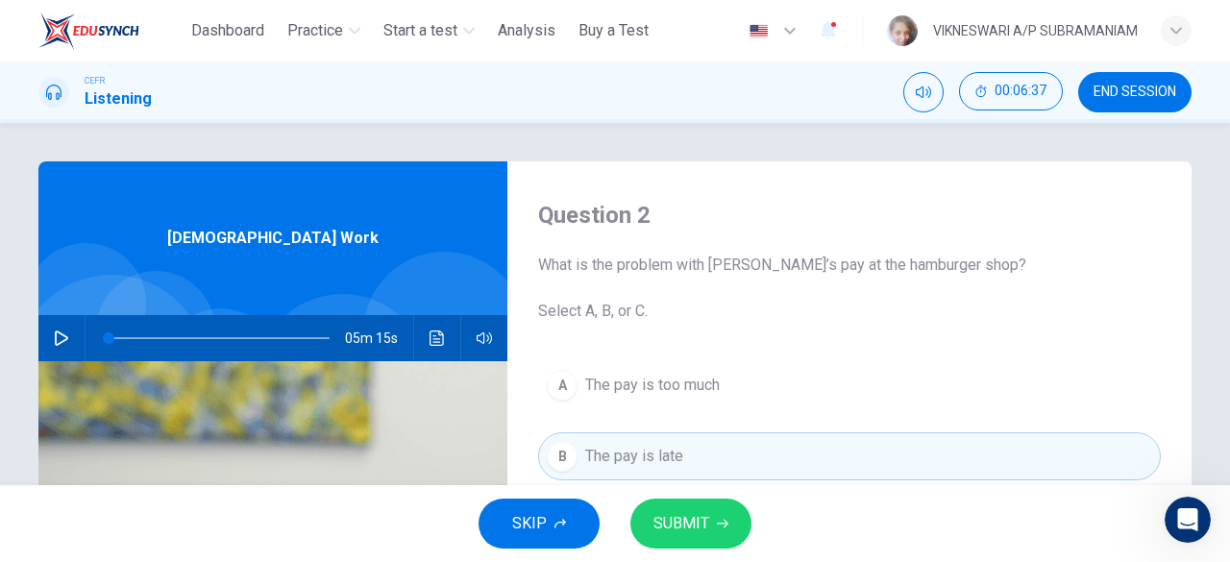
click at [696, 508] on button "SUBMIT" at bounding box center [690, 524] width 121 height 50
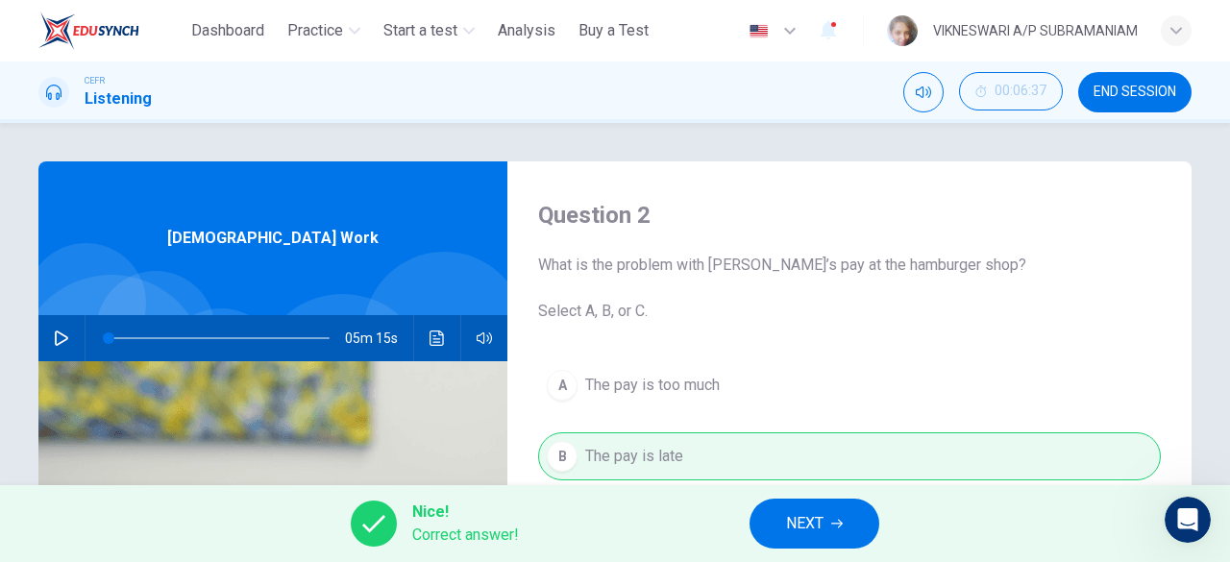
click at [867, 537] on button "NEXT" at bounding box center [814, 524] width 130 height 50
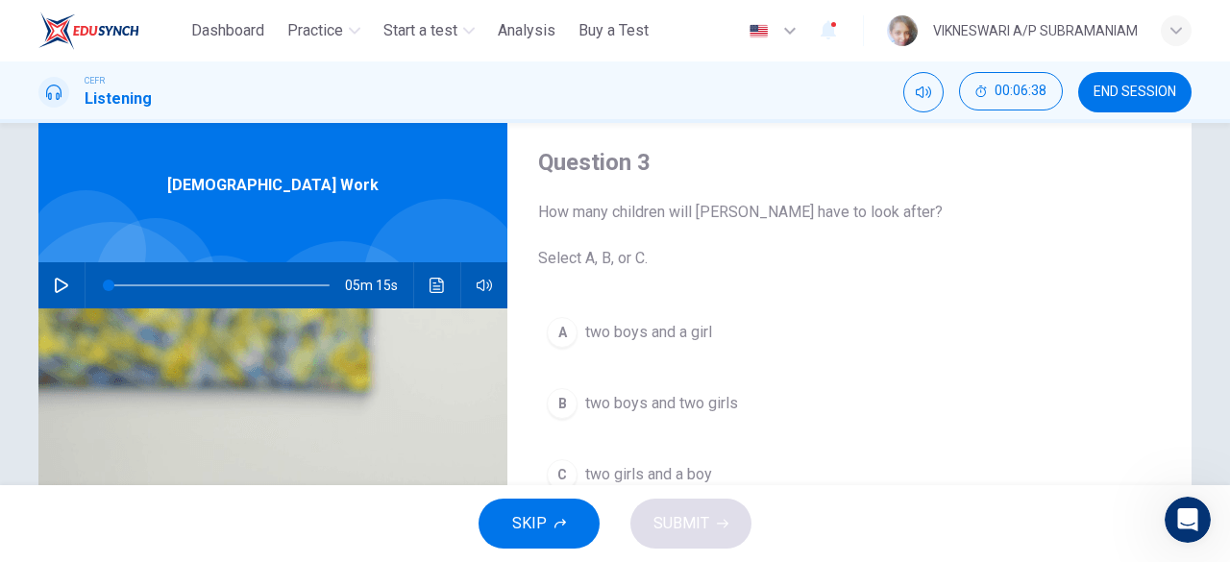
scroll to position [96, 0]
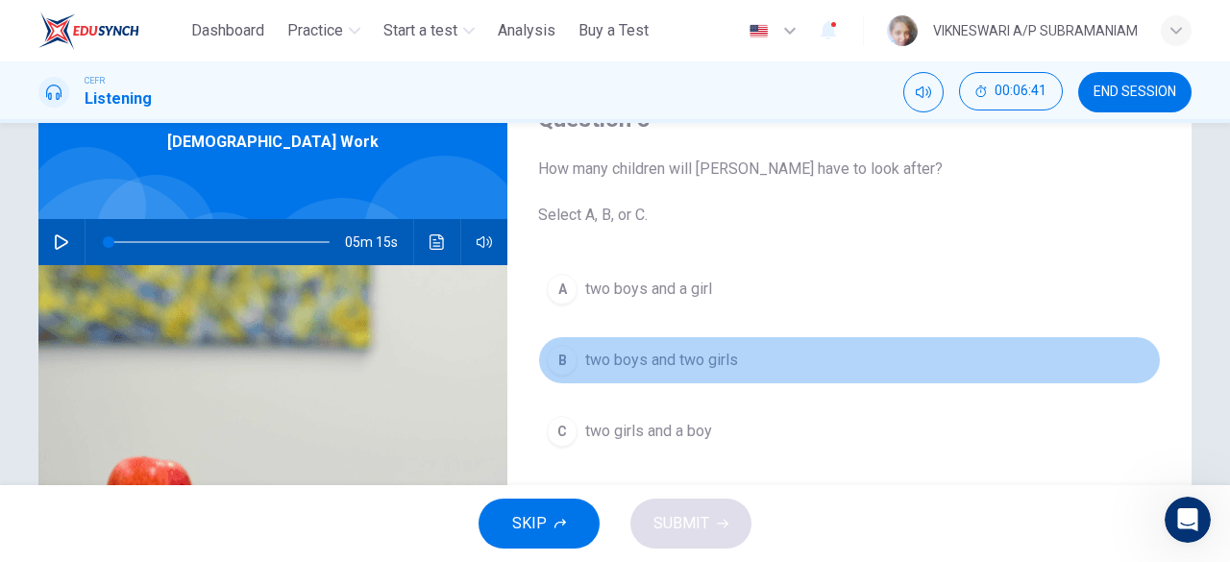
click at [824, 373] on button "B two boys and two girls" at bounding box center [849, 360] width 623 height 48
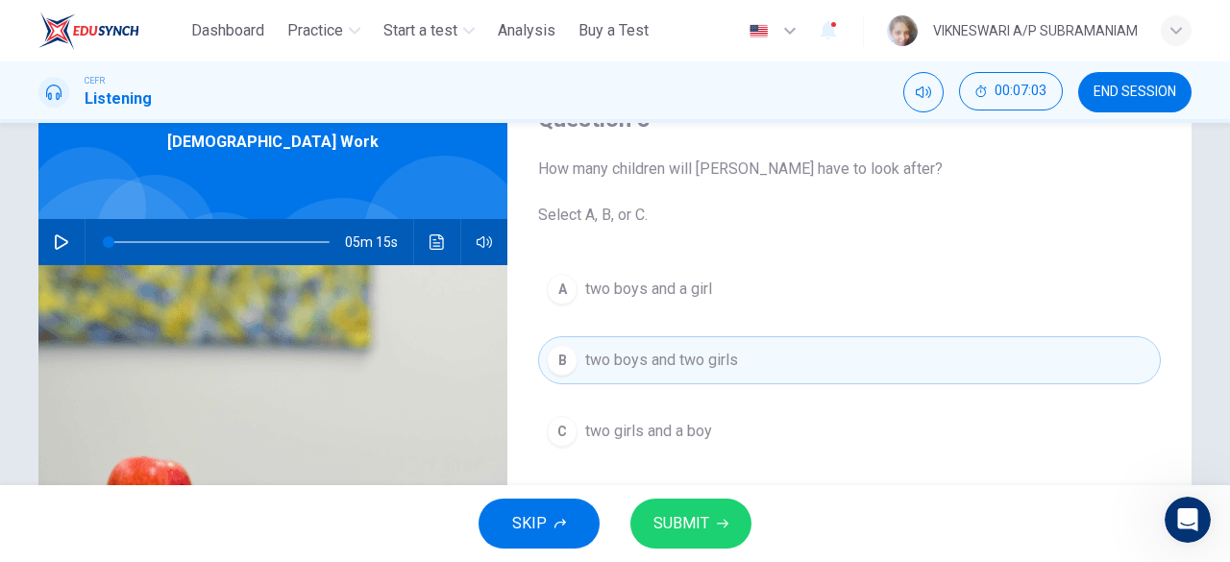
click at [557, 427] on div "C" at bounding box center [562, 431] width 31 height 31
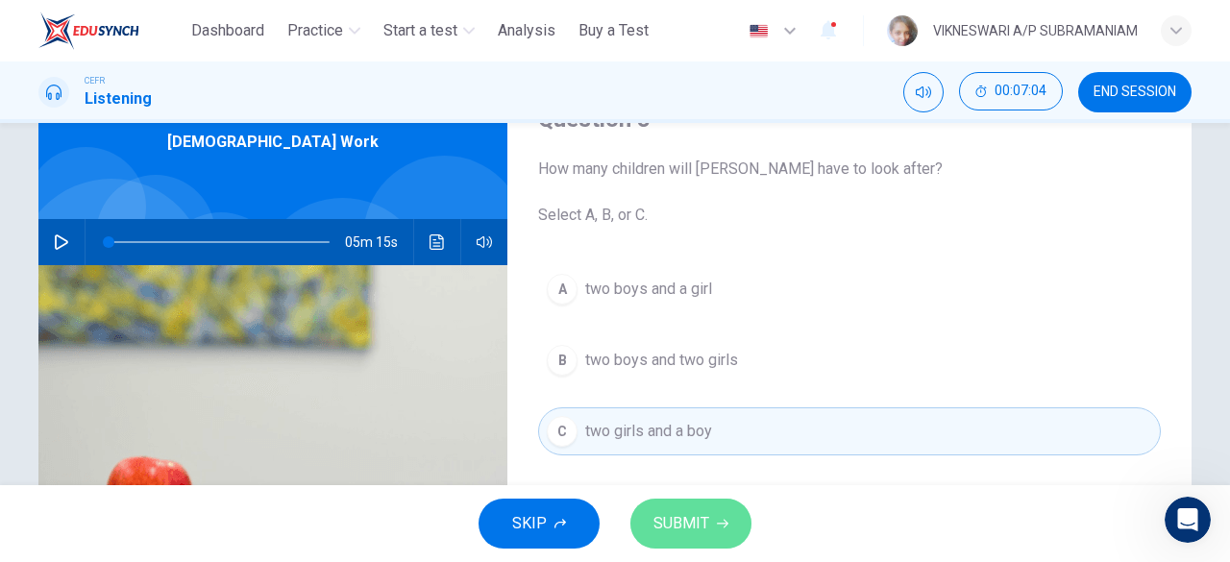
click at [666, 509] on button "SUBMIT" at bounding box center [690, 524] width 121 height 50
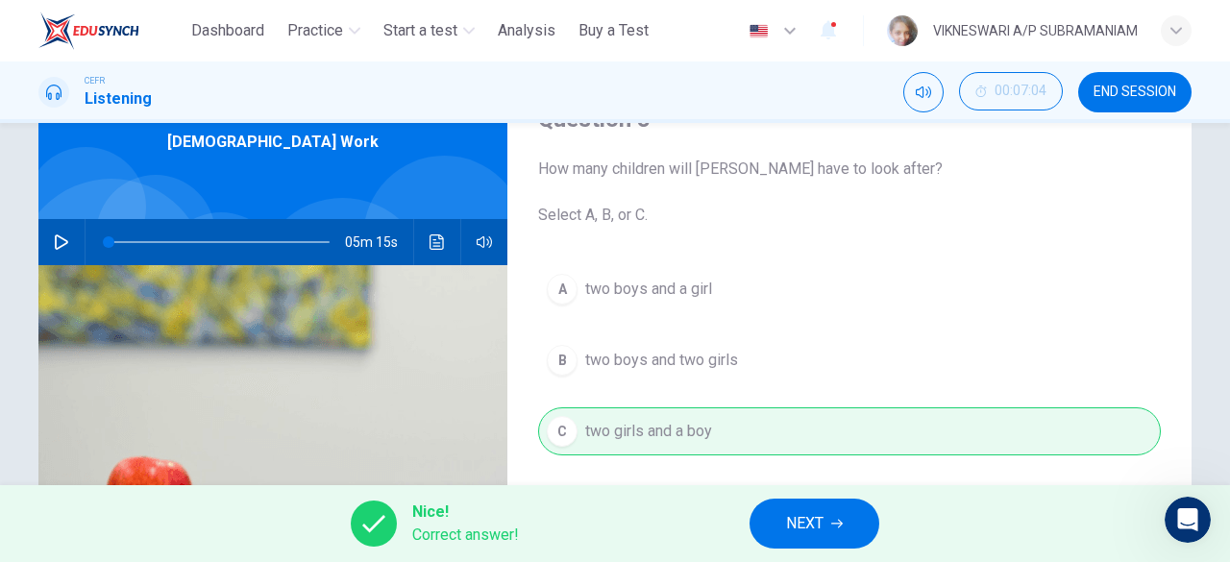
click at [864, 518] on button "NEXT" at bounding box center [814, 524] width 130 height 50
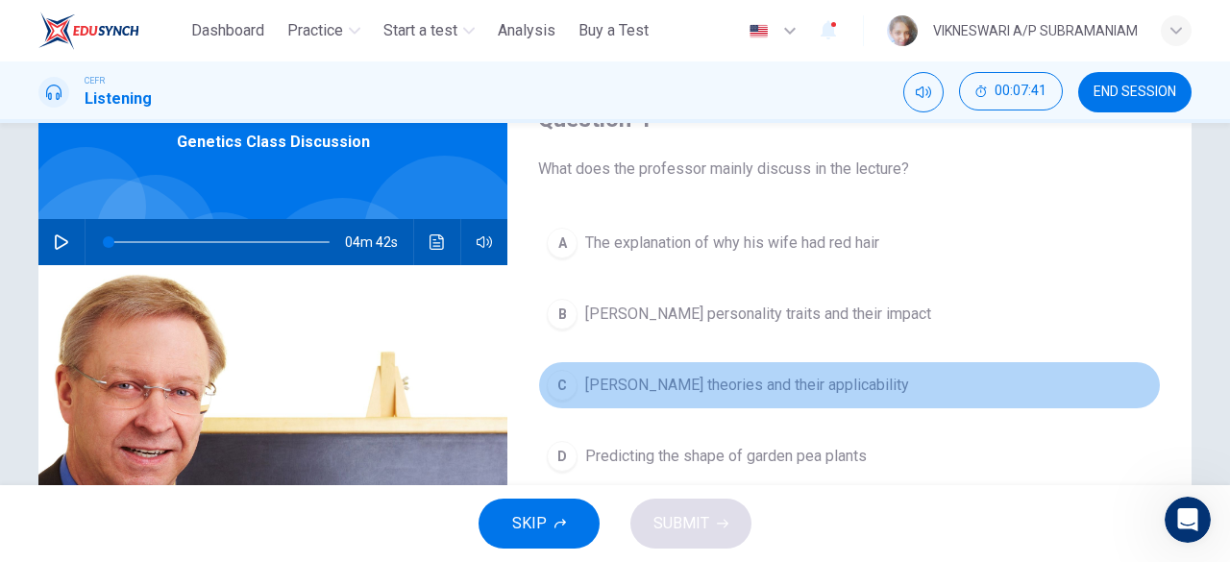
click at [559, 386] on div "C" at bounding box center [562, 385] width 31 height 31
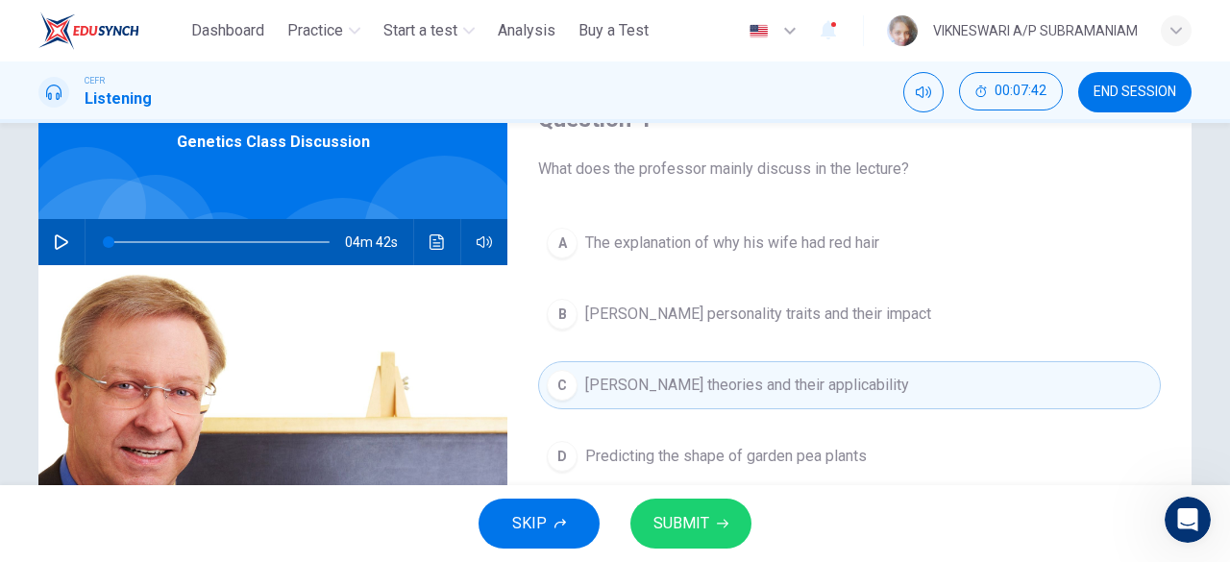
click at [669, 522] on span "SUBMIT" at bounding box center [681, 523] width 56 height 27
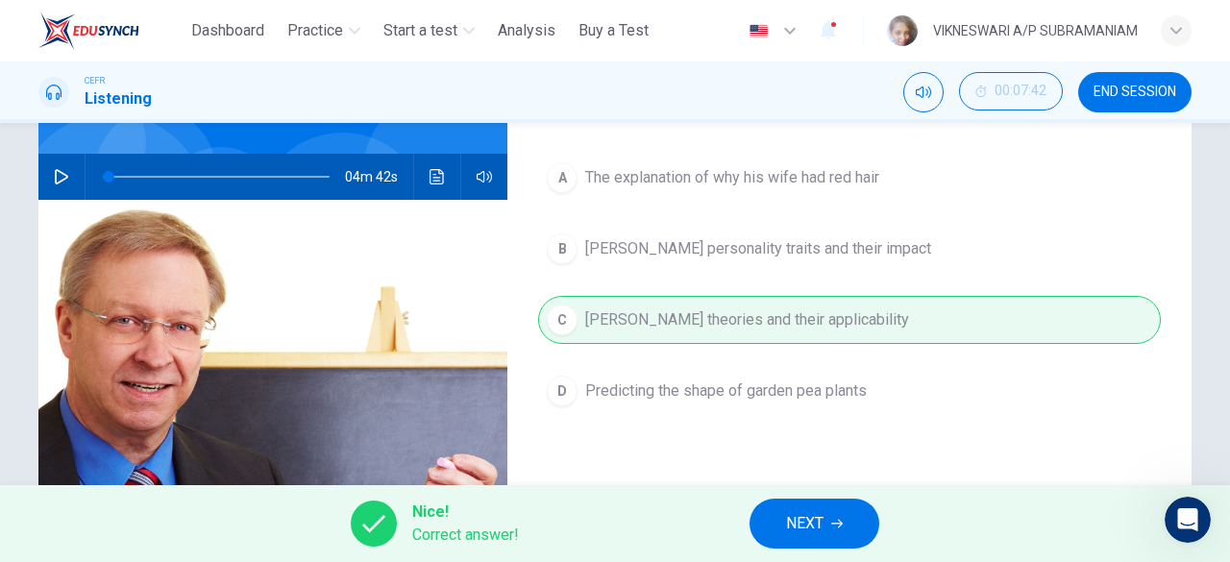
scroll to position [192, 0]
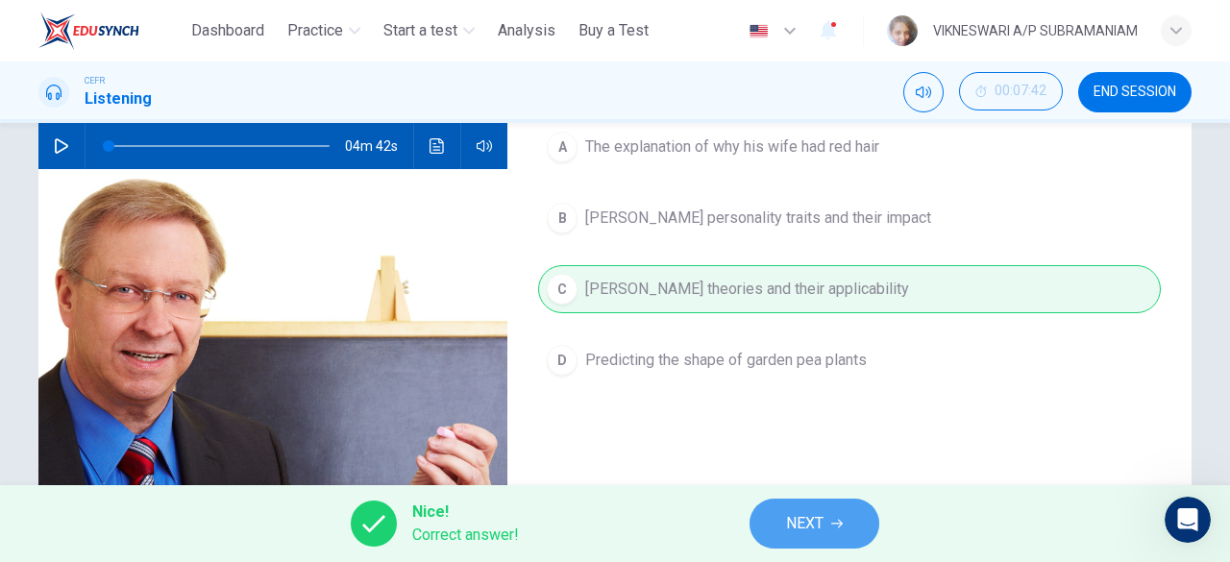
click at [846, 516] on button "NEXT" at bounding box center [814, 524] width 130 height 50
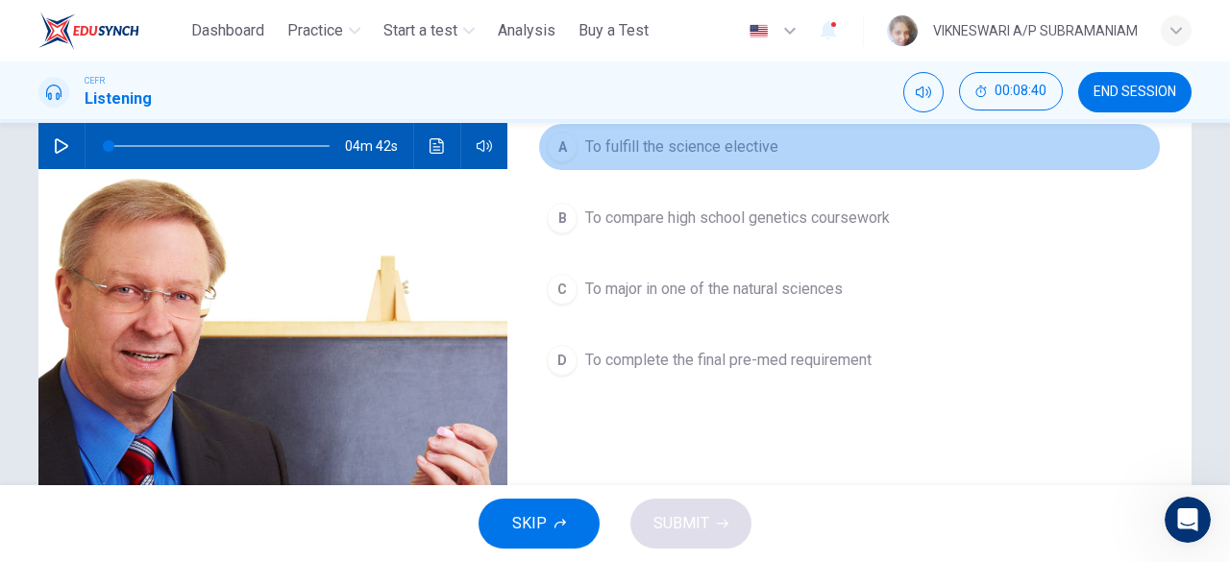
click at [555, 137] on div "A" at bounding box center [562, 147] width 31 height 31
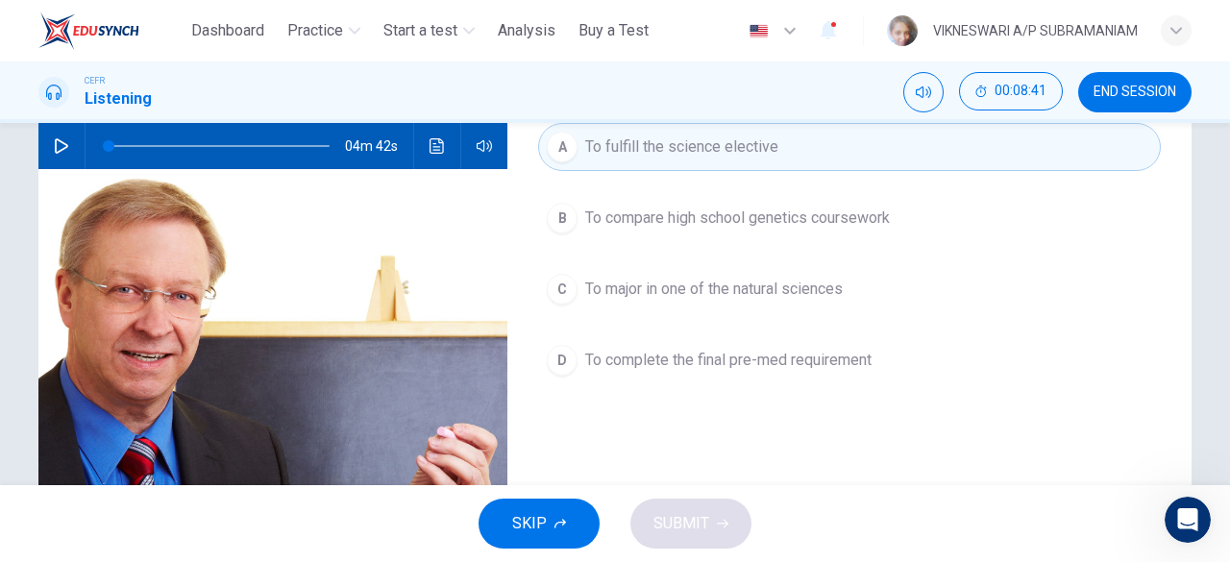
click at [558, 157] on div "A" at bounding box center [562, 147] width 31 height 31
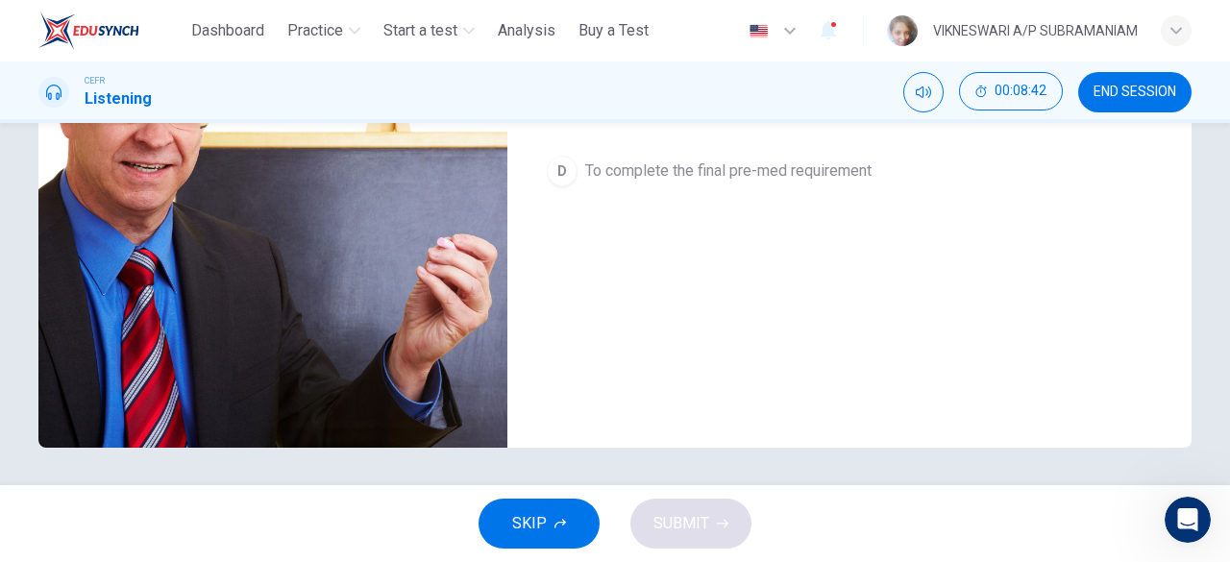
scroll to position [382, 0]
click at [709, 517] on div "SKIP SUBMIT" at bounding box center [615, 523] width 1230 height 77
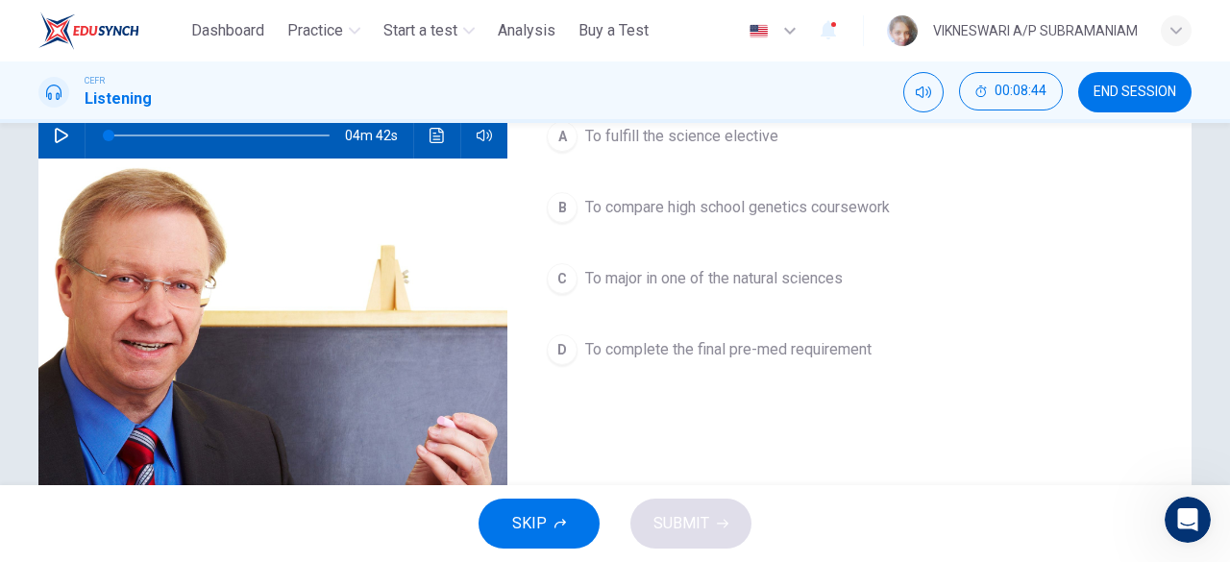
scroll to position [190, 0]
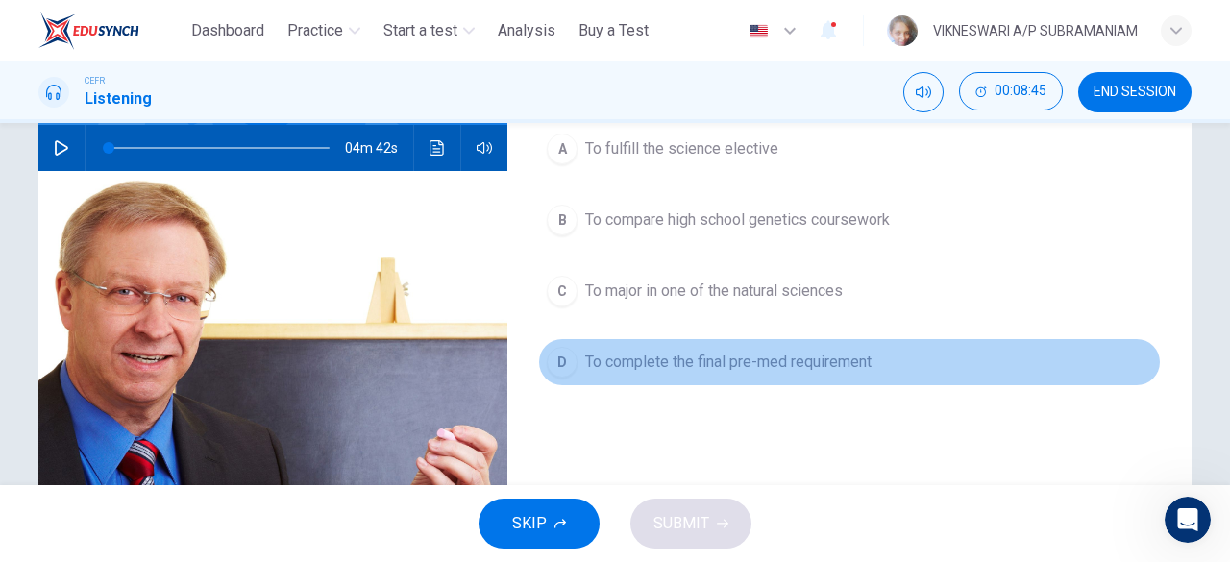
click at [936, 354] on button "D To complete the final pre-med requirement" at bounding box center [849, 362] width 623 height 48
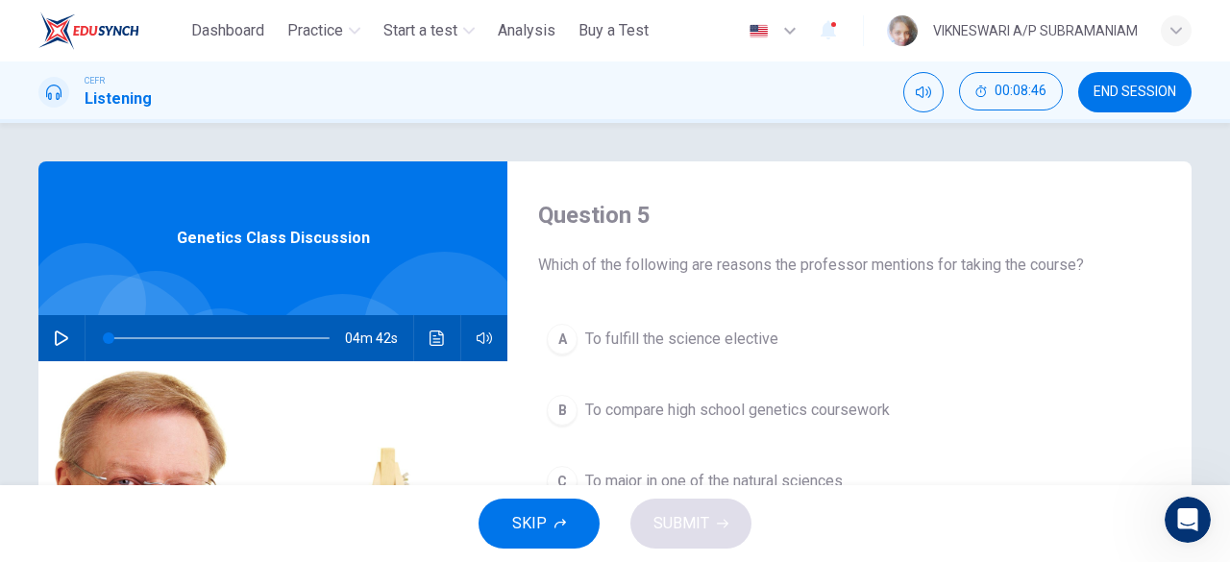
scroll to position [0, 0]
click at [56, 343] on icon "button" at bounding box center [61, 337] width 13 height 15
click at [56, 347] on button "button" at bounding box center [61, 338] width 31 height 46
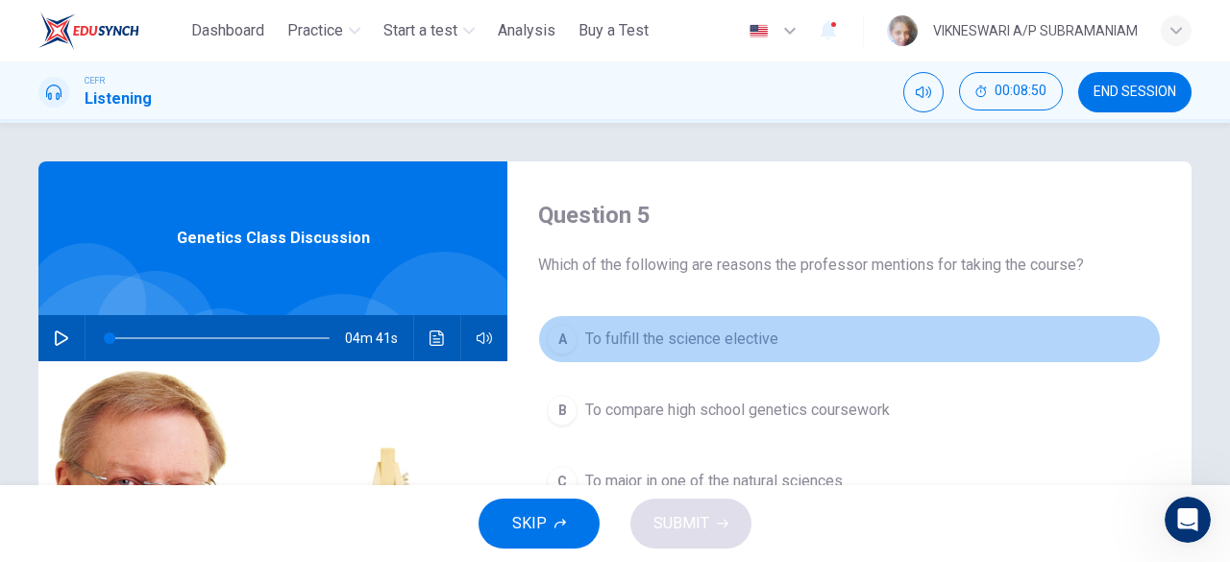
click at [815, 342] on button "A To fulfill the science elective" at bounding box center [849, 339] width 623 height 48
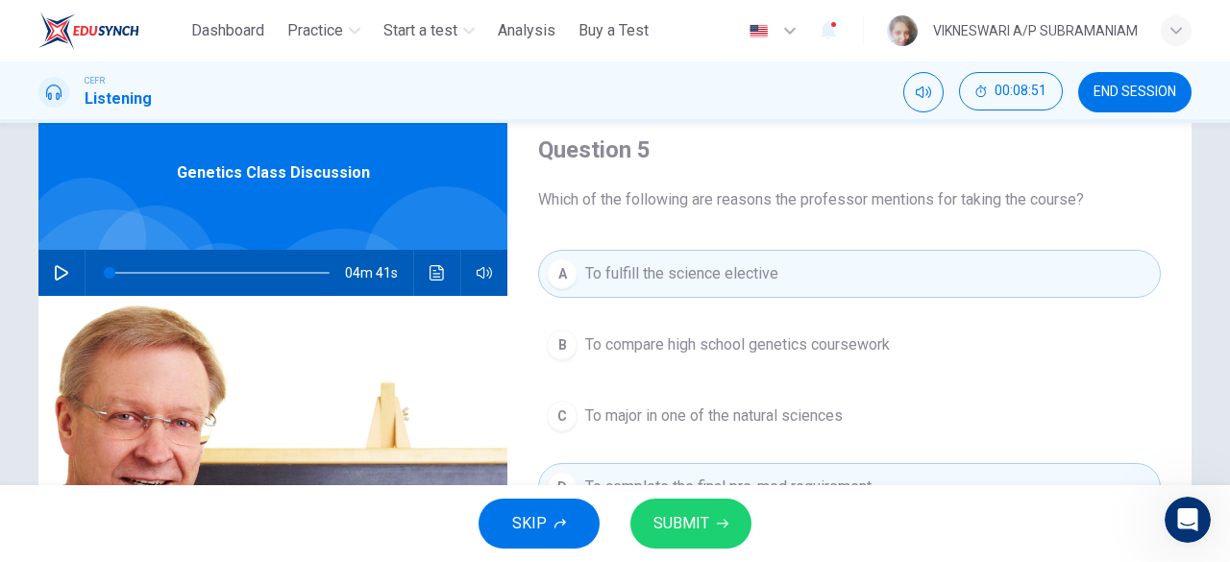
scroll to position [96, 0]
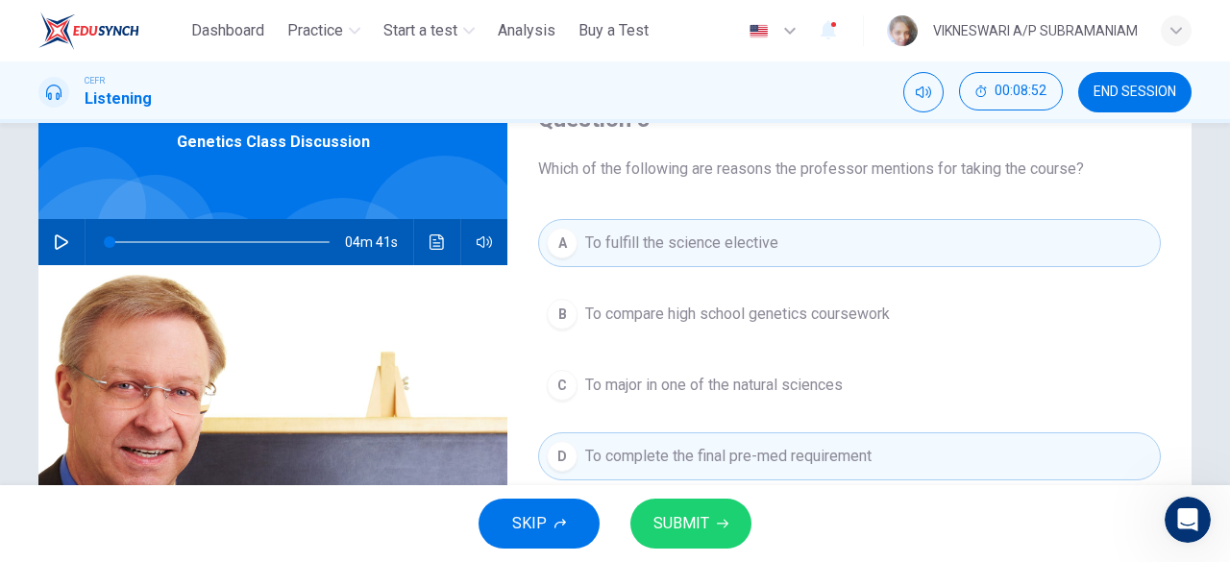
click at [592, 247] on span "To fulfill the science elective" at bounding box center [681, 243] width 193 height 23
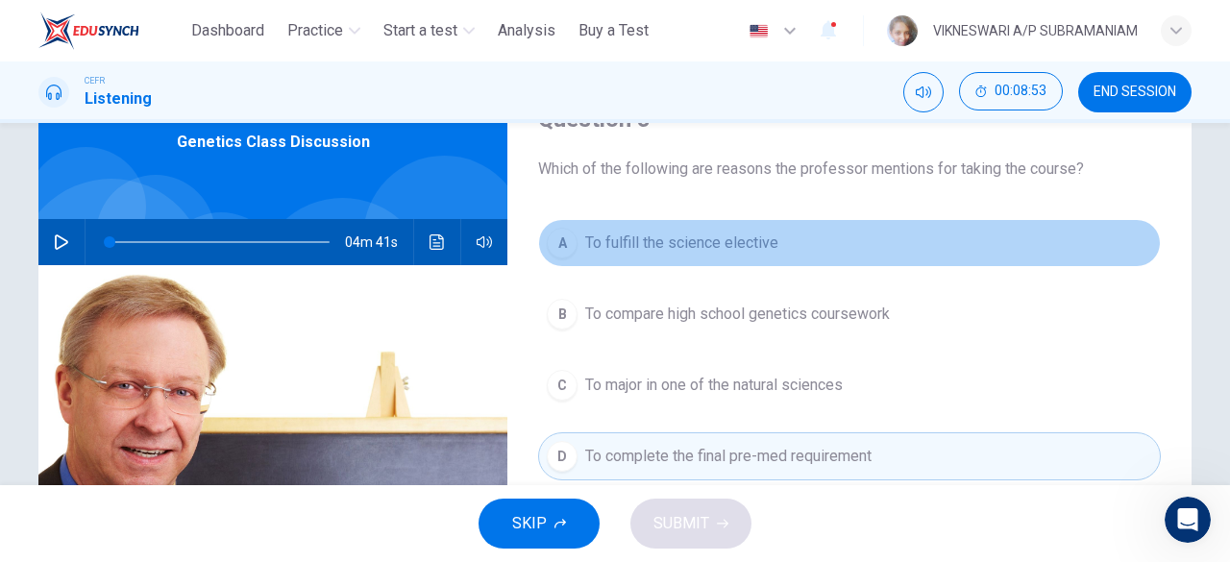
click at [607, 262] on button "A To fulfill the science elective" at bounding box center [849, 243] width 623 height 48
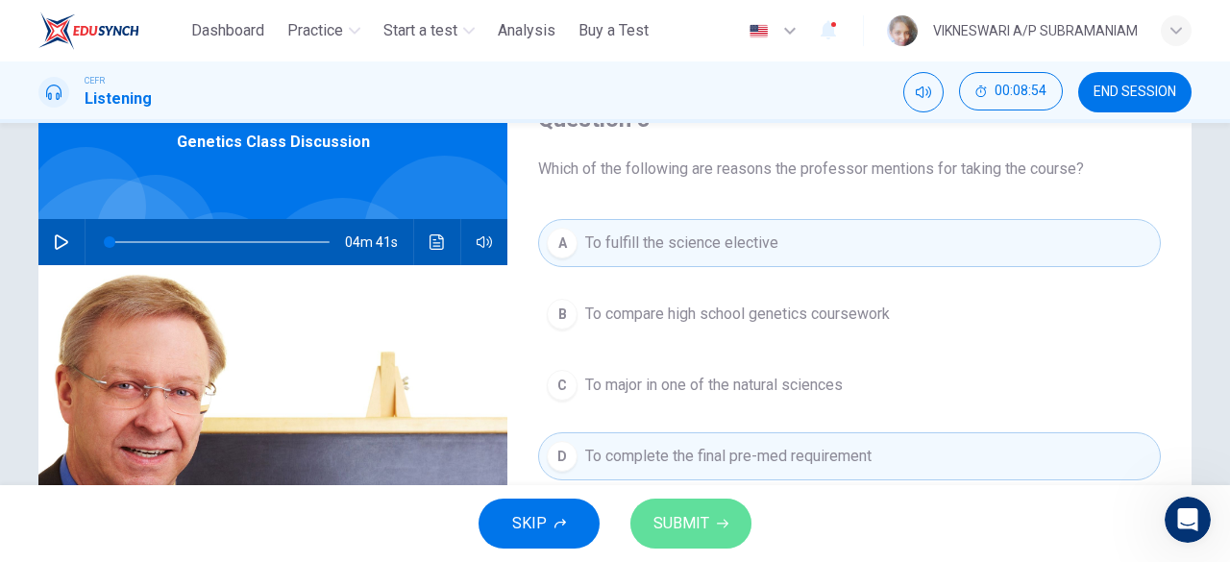
click at [713, 526] on button "SUBMIT" at bounding box center [690, 524] width 121 height 50
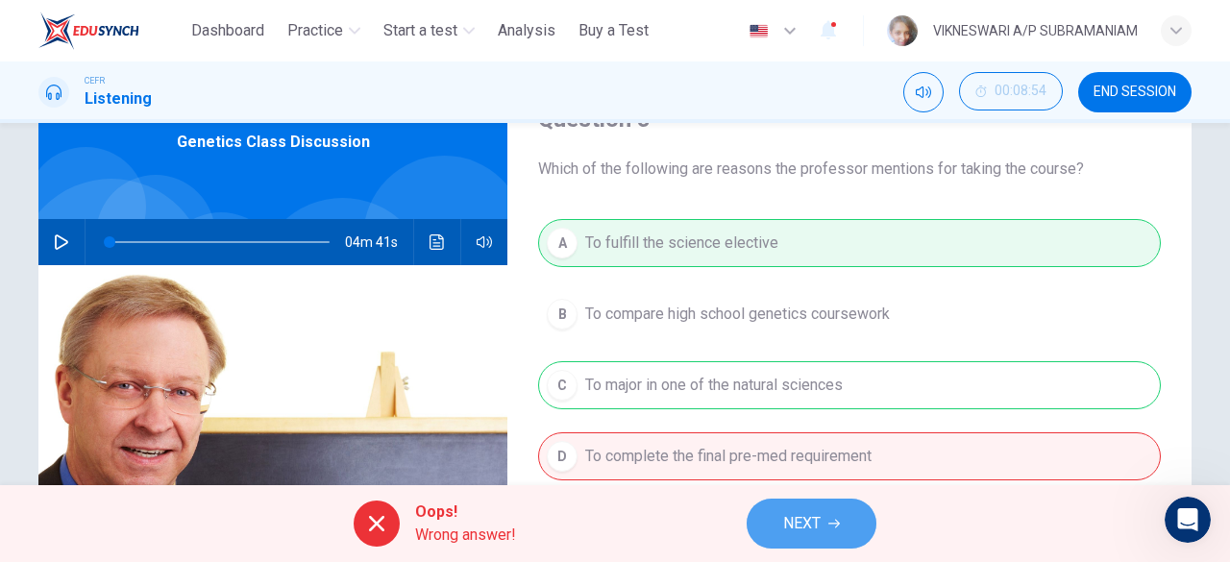
click at [841, 532] on button "NEXT" at bounding box center [811, 524] width 130 height 50
type input "*"
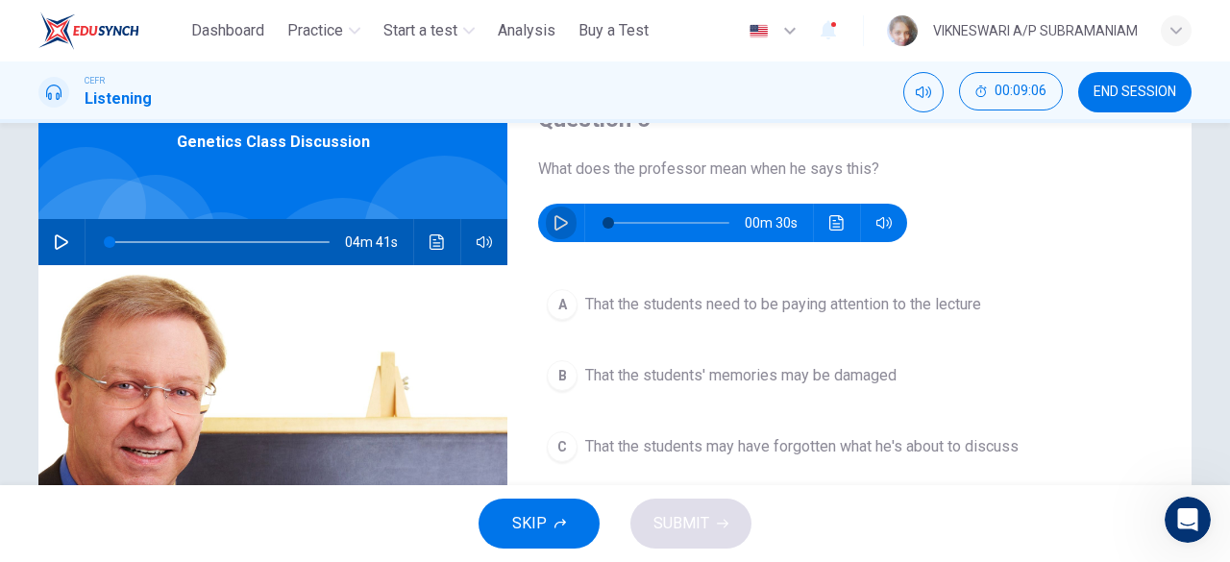
click at [564, 224] on button "button" at bounding box center [561, 223] width 31 height 38
type input "*"
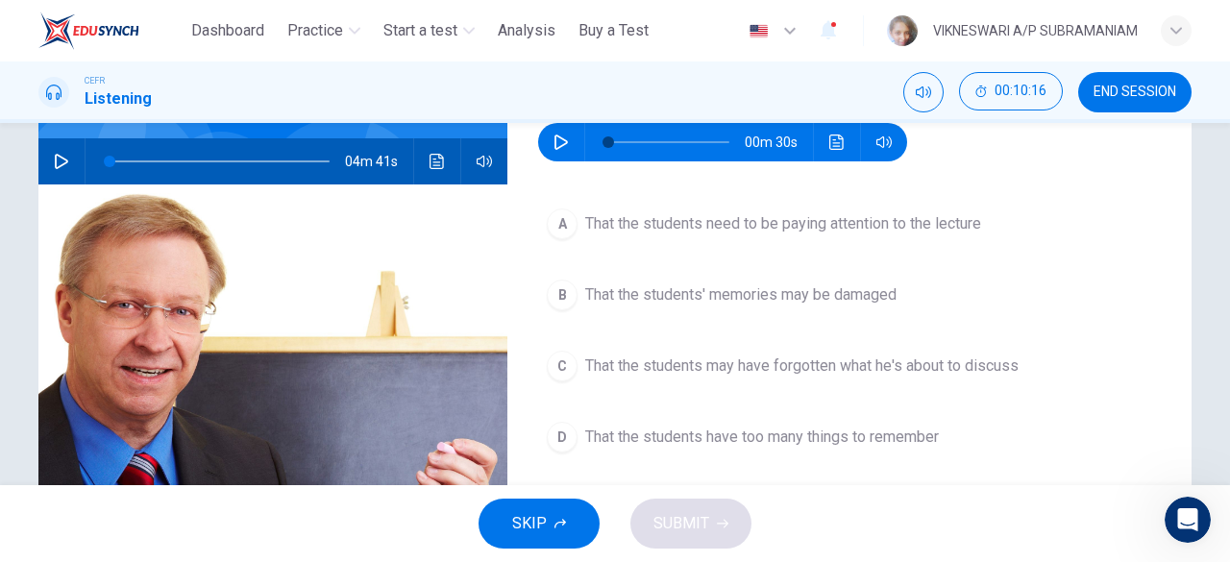
scroll to position [134, 0]
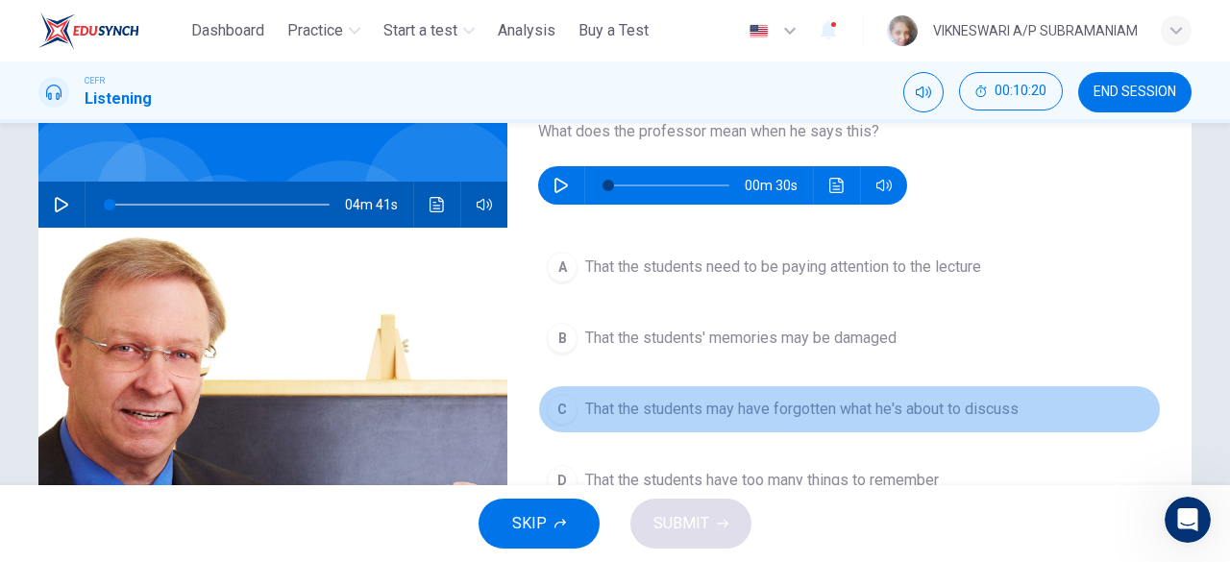
click at [563, 410] on div "C" at bounding box center [562, 409] width 31 height 31
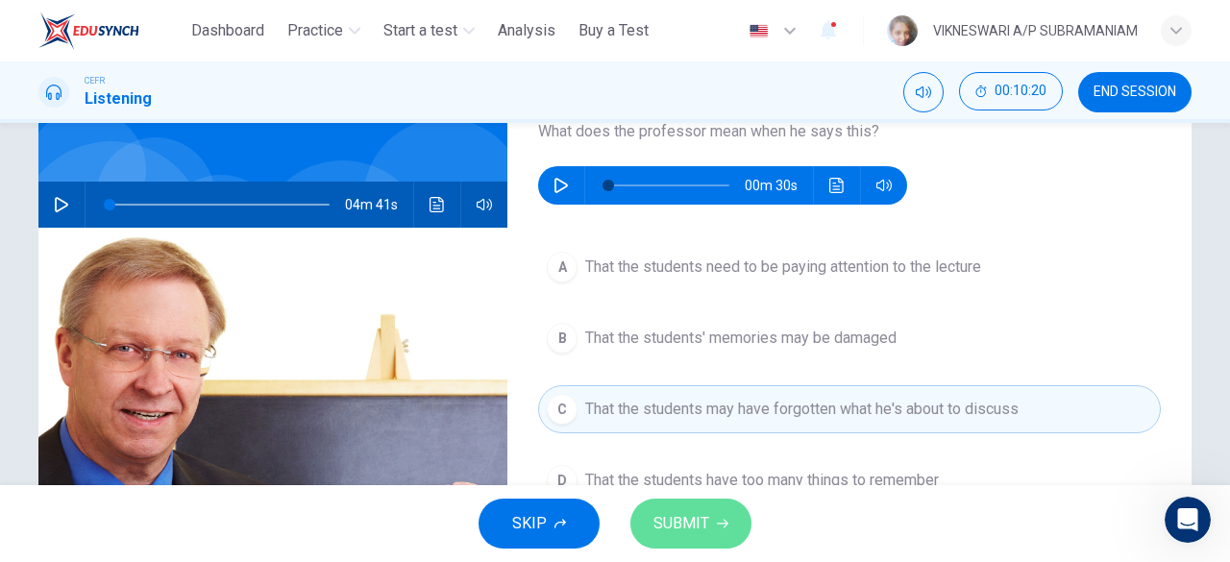
click at [708, 533] on button "SUBMIT" at bounding box center [690, 524] width 121 height 50
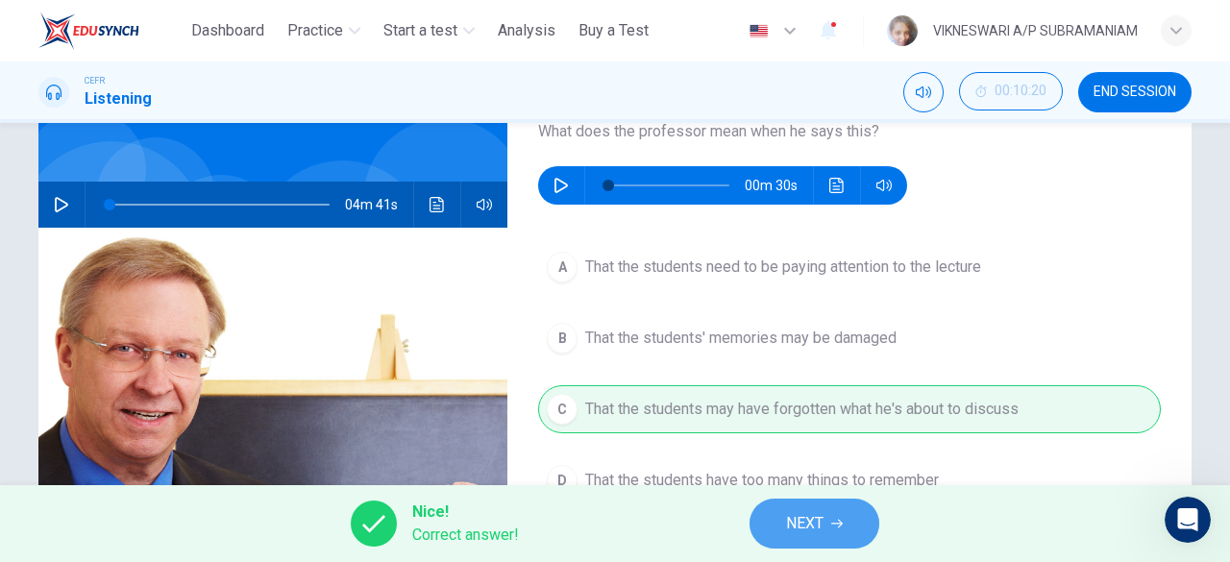
click at [847, 504] on button "NEXT" at bounding box center [814, 524] width 130 height 50
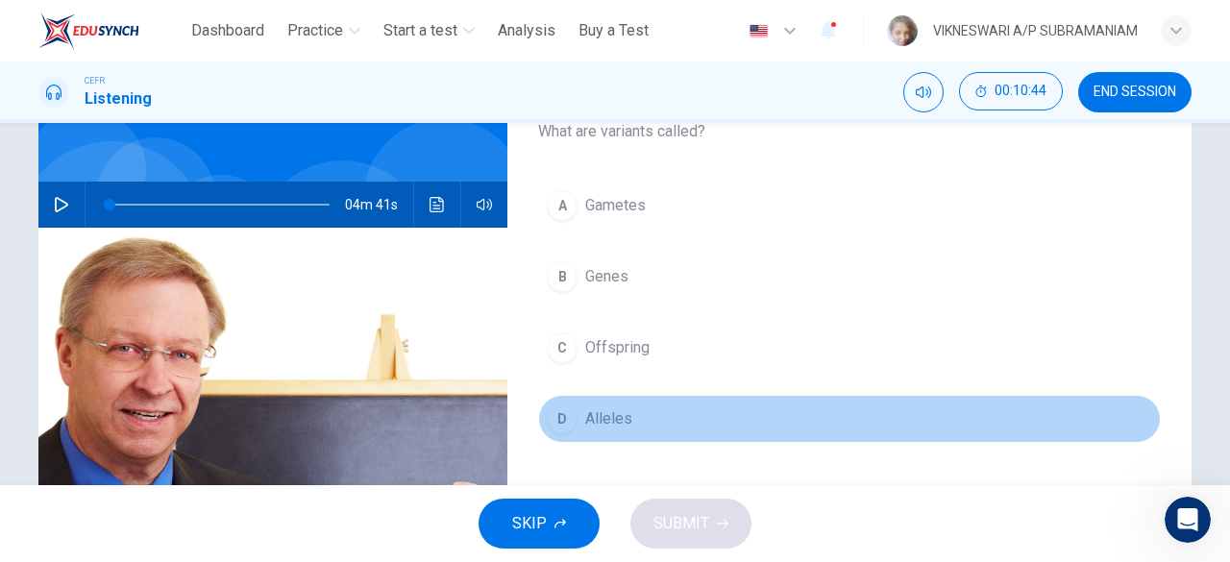
click at [560, 422] on div "D" at bounding box center [562, 418] width 31 height 31
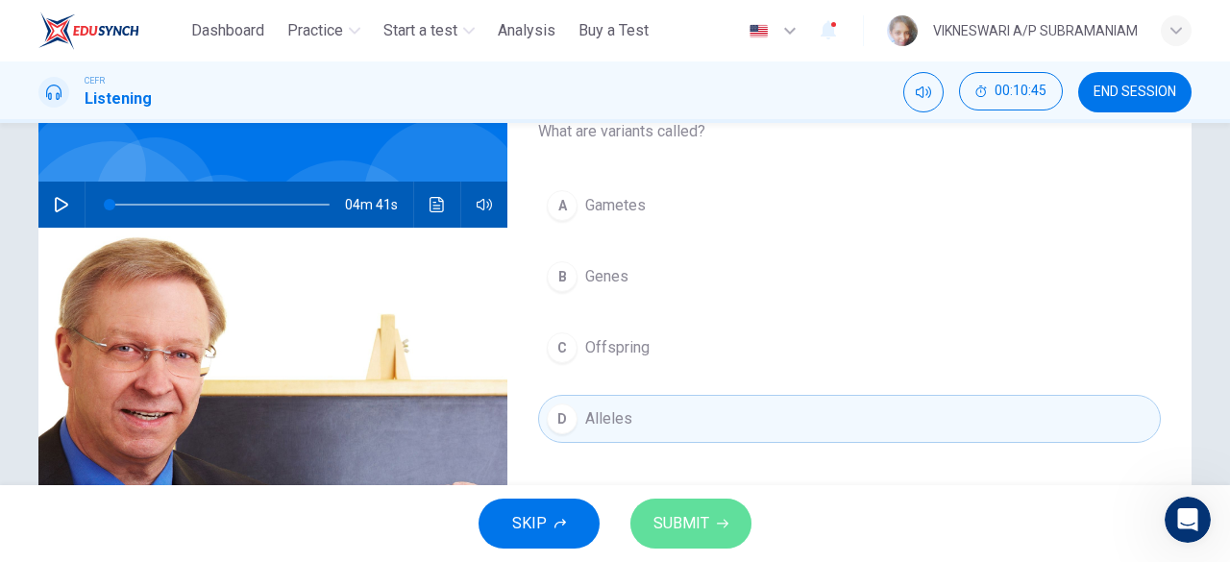
click at [676, 518] on span "SUBMIT" at bounding box center [681, 523] width 56 height 27
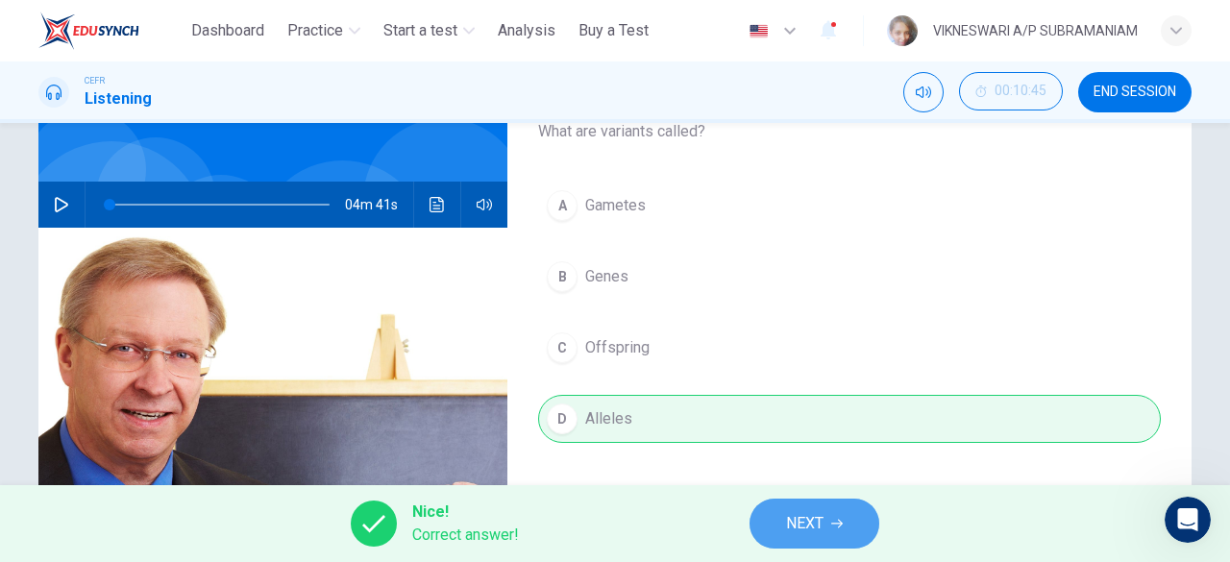
click at [805, 533] on span "NEXT" at bounding box center [804, 523] width 37 height 27
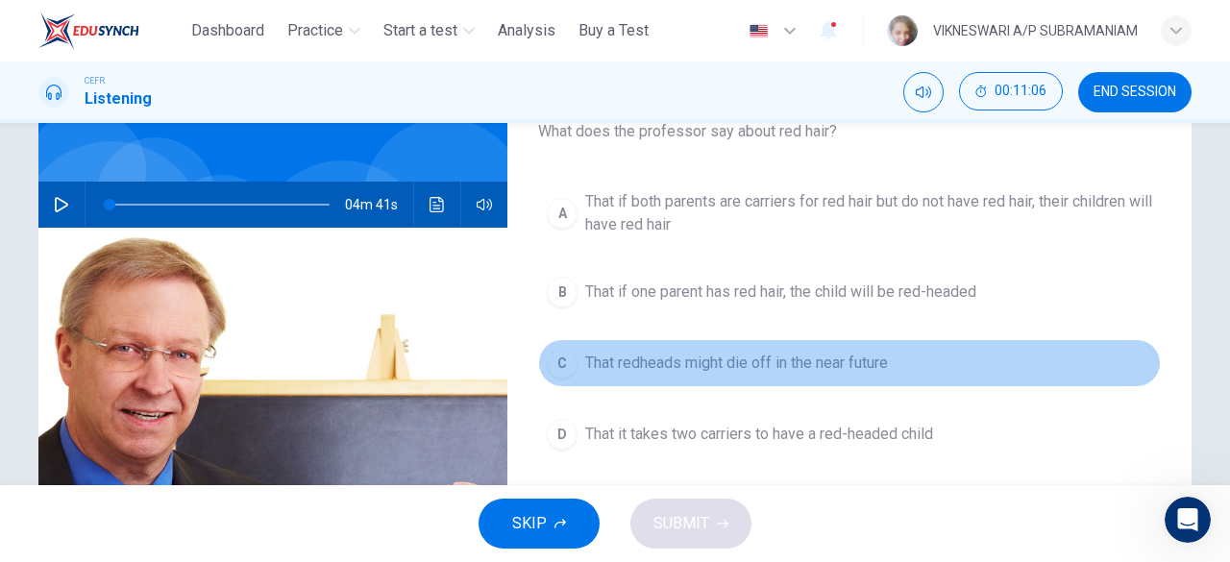
click at [836, 383] on button "C That redheads might die off in the near future" at bounding box center [849, 363] width 623 height 48
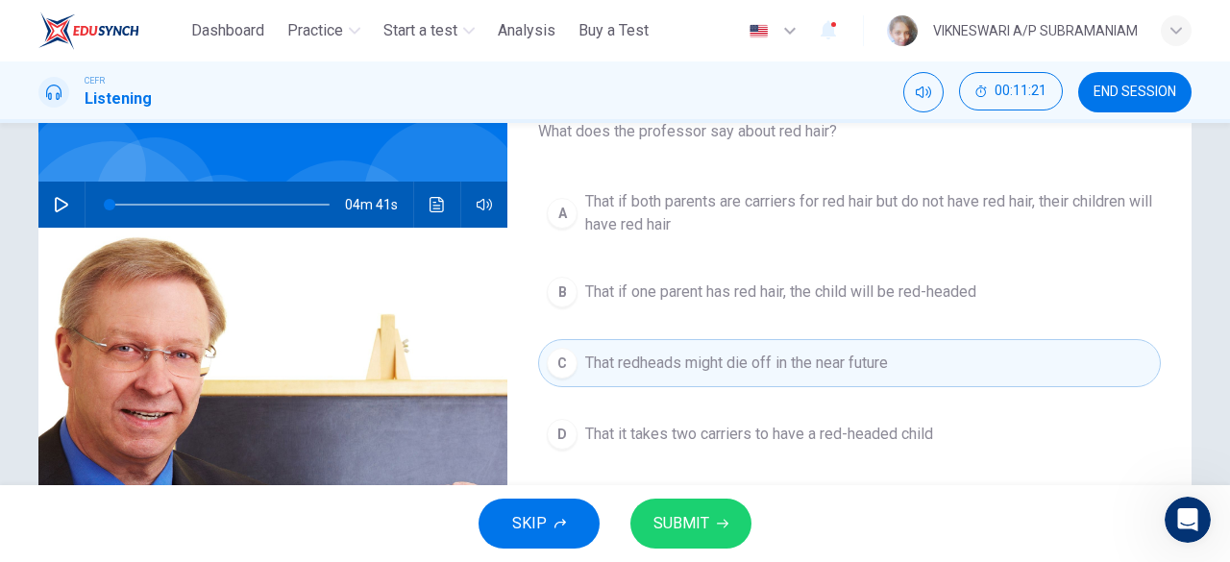
click at [557, 427] on div "D" at bounding box center [562, 434] width 31 height 31
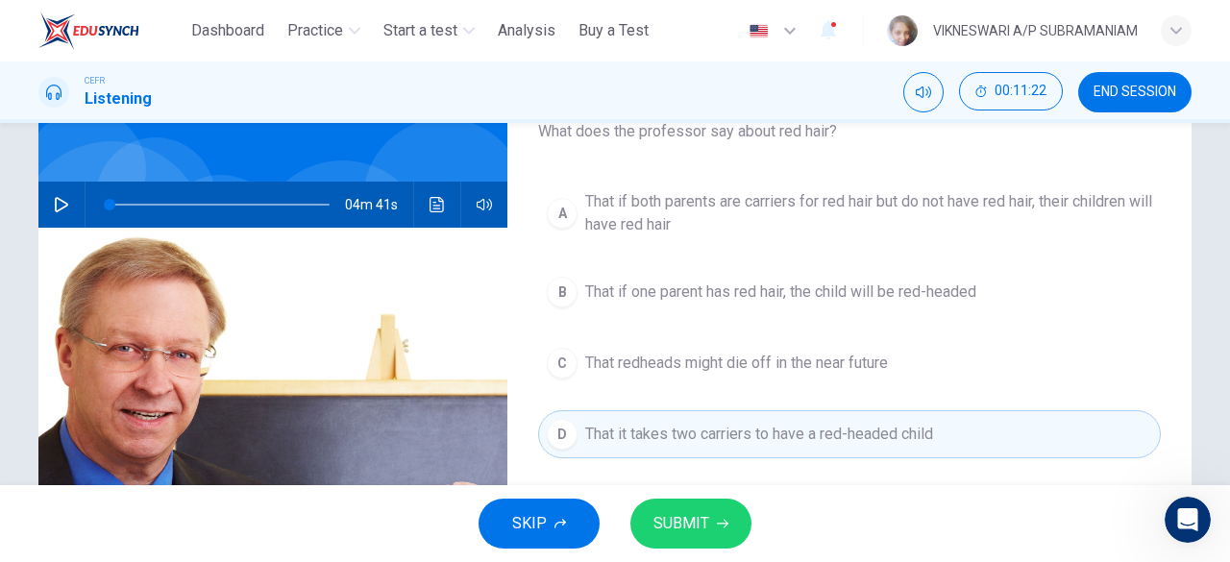
click at [699, 529] on span "SUBMIT" at bounding box center [681, 523] width 56 height 27
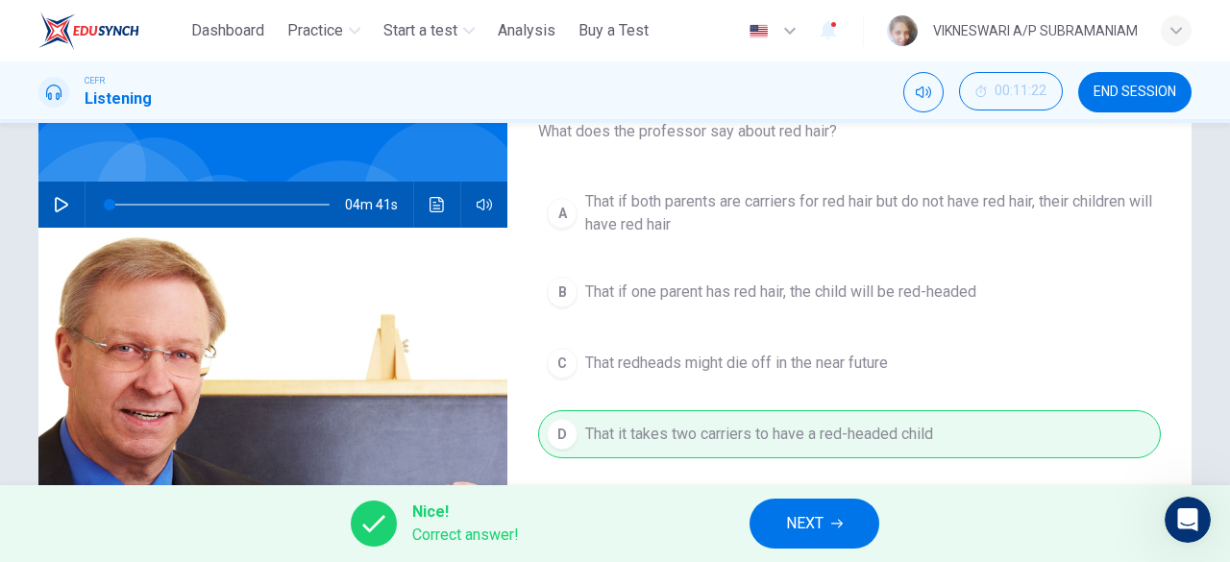
click at [842, 517] on button "NEXT" at bounding box center [814, 524] width 130 height 50
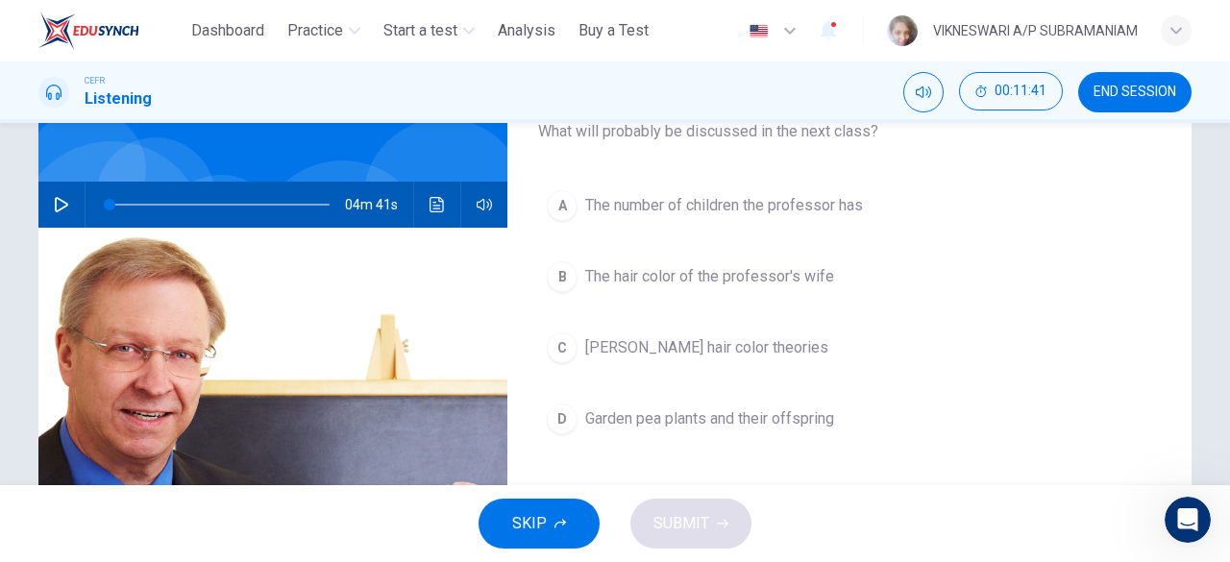
click at [730, 389] on div "A The number of children the professor has B The hair color of the professor's …" at bounding box center [849, 332] width 623 height 300
click at [730, 359] on button "C Gregor Mendel's hair color theories" at bounding box center [849, 348] width 623 height 48
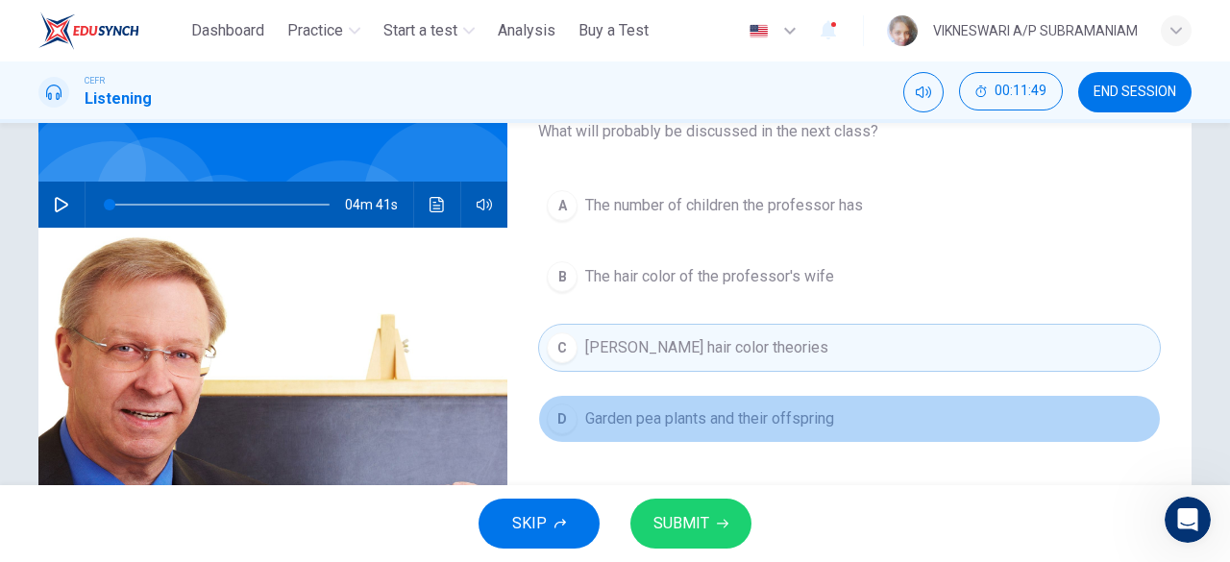
click at [573, 421] on button "D Garden pea plants and their offspring" at bounding box center [849, 419] width 623 height 48
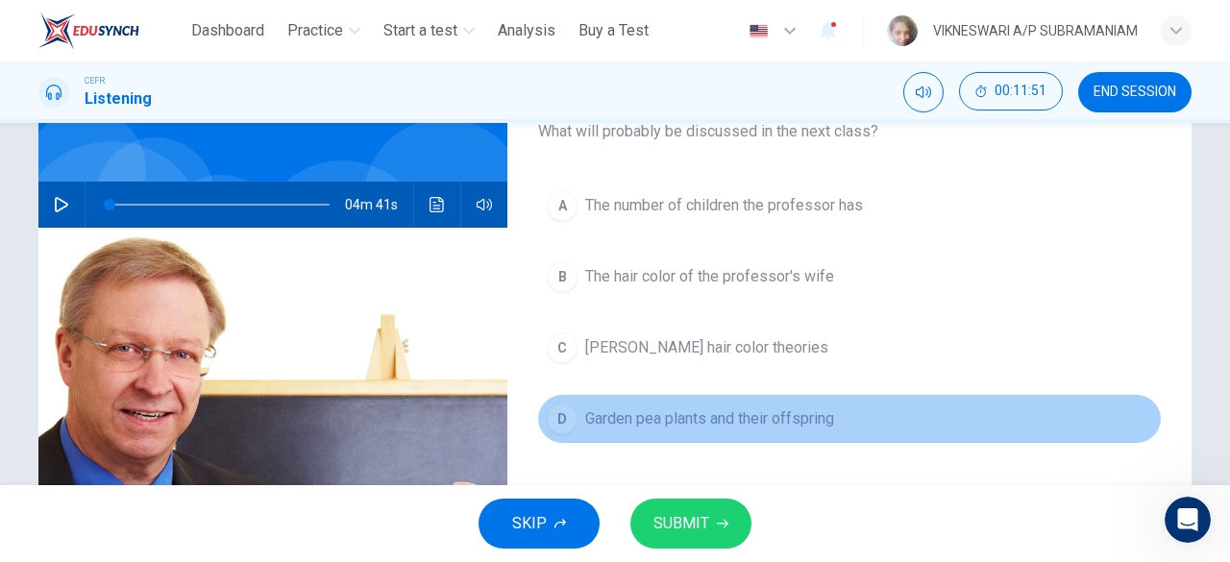
click at [562, 418] on div "D" at bounding box center [562, 418] width 31 height 31
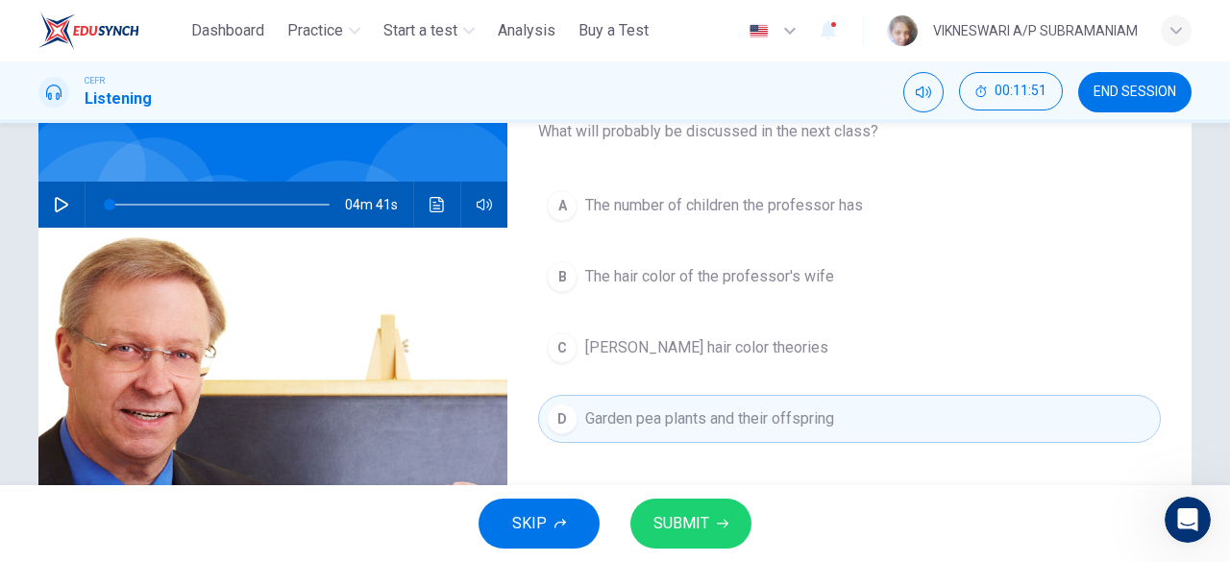
click at [698, 533] on span "SUBMIT" at bounding box center [681, 523] width 56 height 27
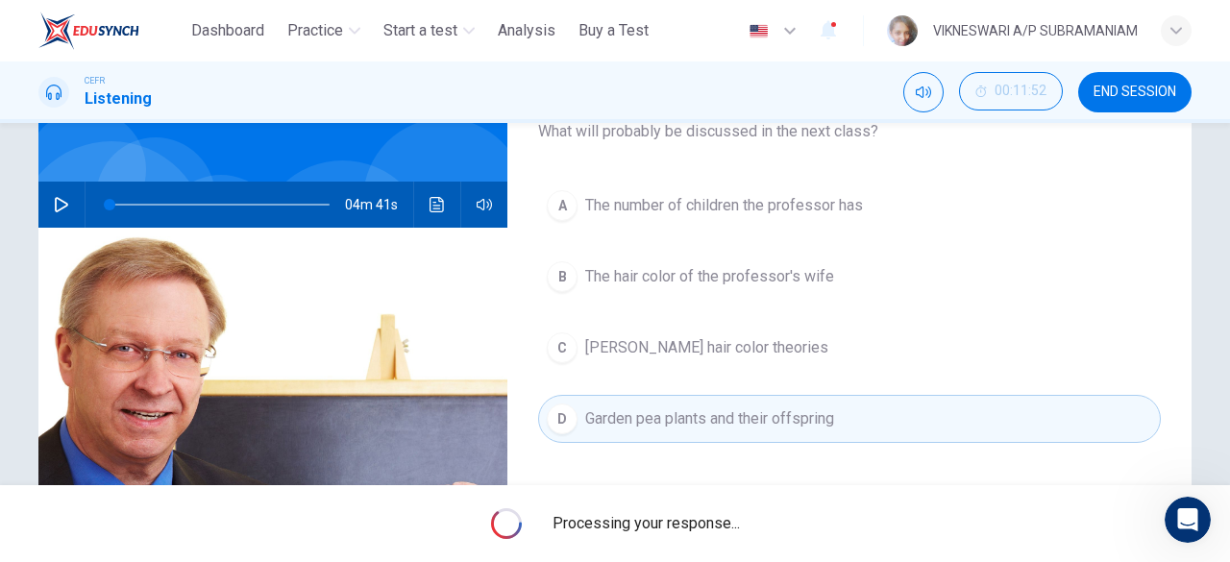
type input "*"
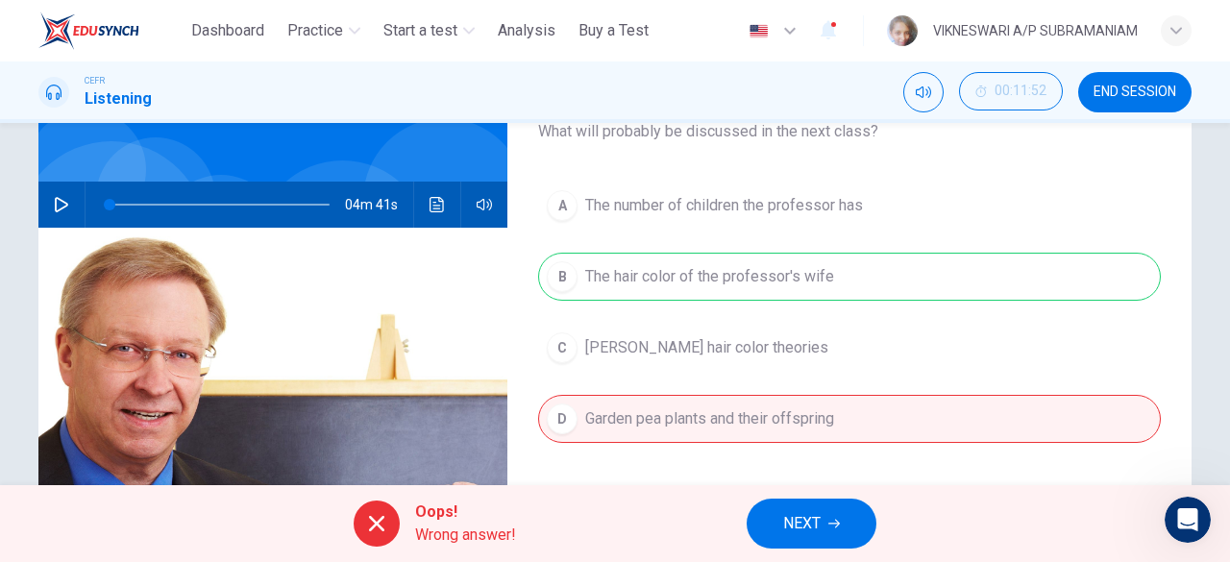
click at [574, 276] on div "A The number of children the professor has B The hair color of the professor's …" at bounding box center [849, 332] width 623 height 300
click at [564, 276] on div "A The number of children the professor has B The hair color of the professor's …" at bounding box center [849, 332] width 623 height 300
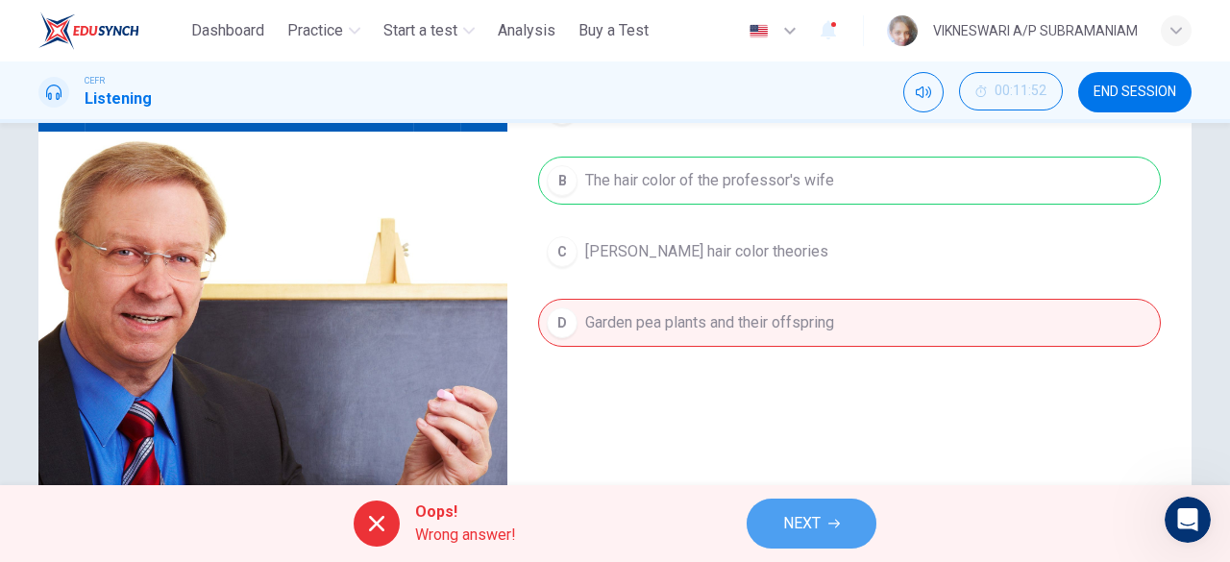
click at [849, 517] on button "NEXT" at bounding box center [811, 524] width 130 height 50
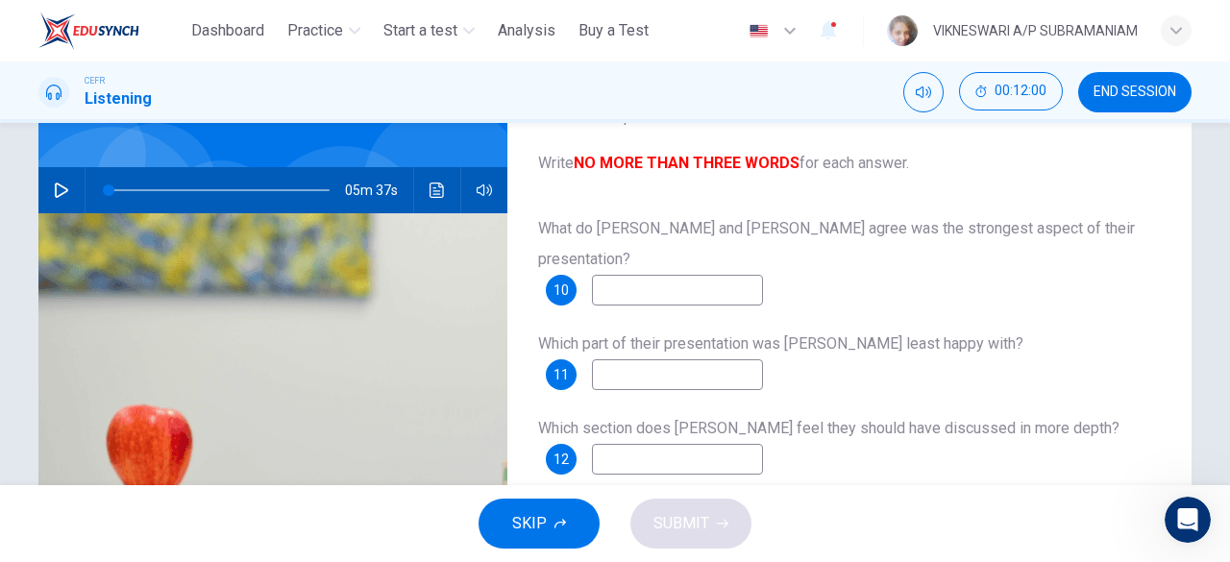
scroll to position [192, 0]
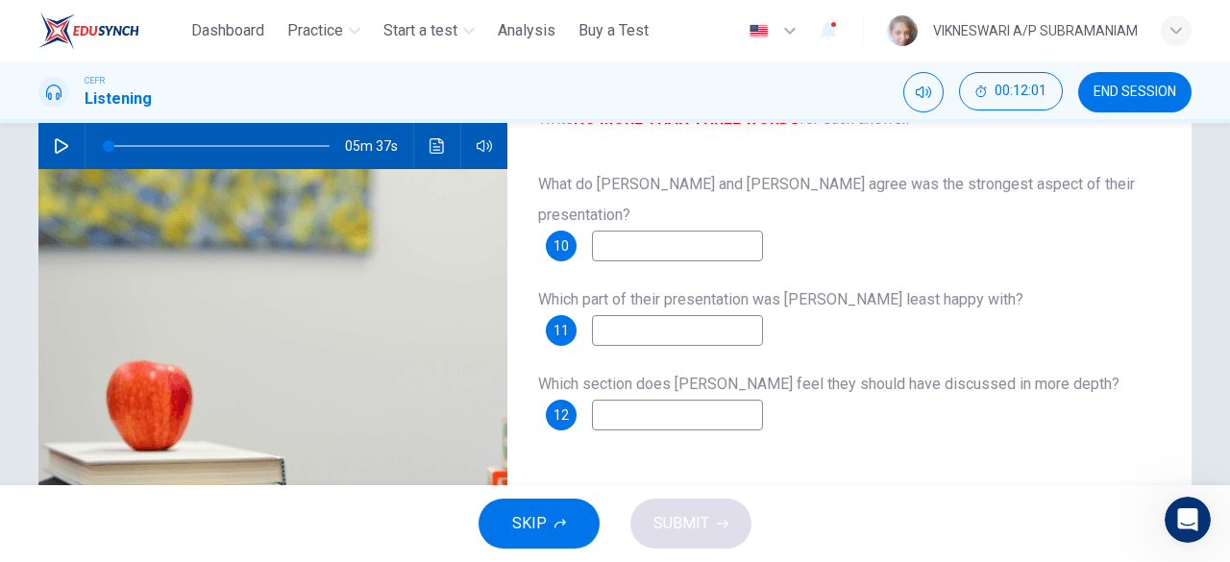
click at [619, 231] on input at bounding box center [677, 246] width 171 height 31
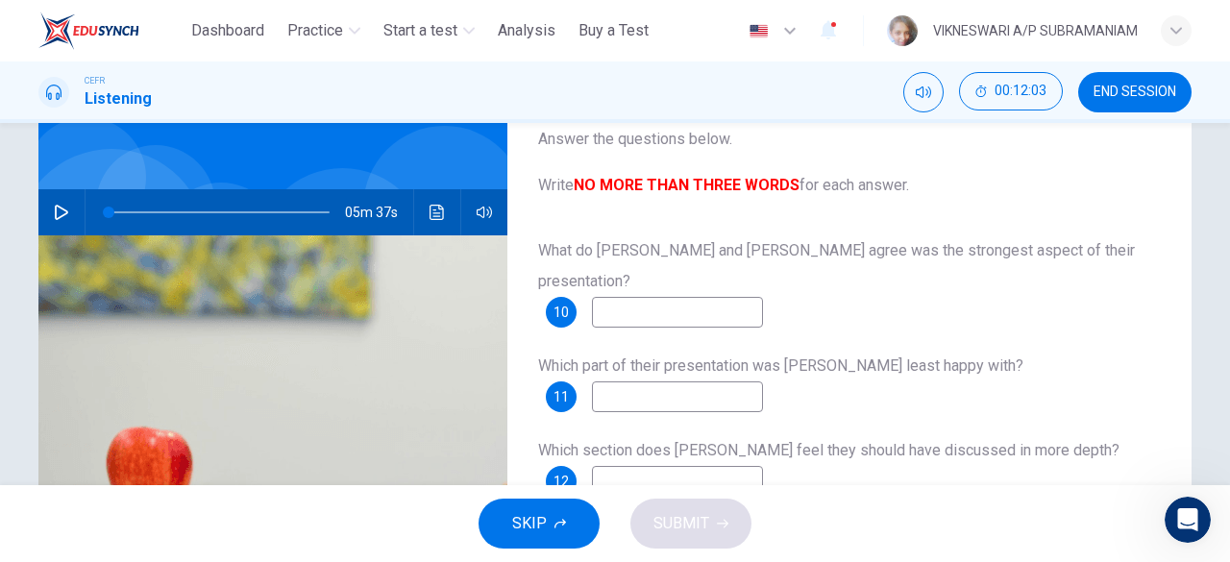
scroll to position [96, 0]
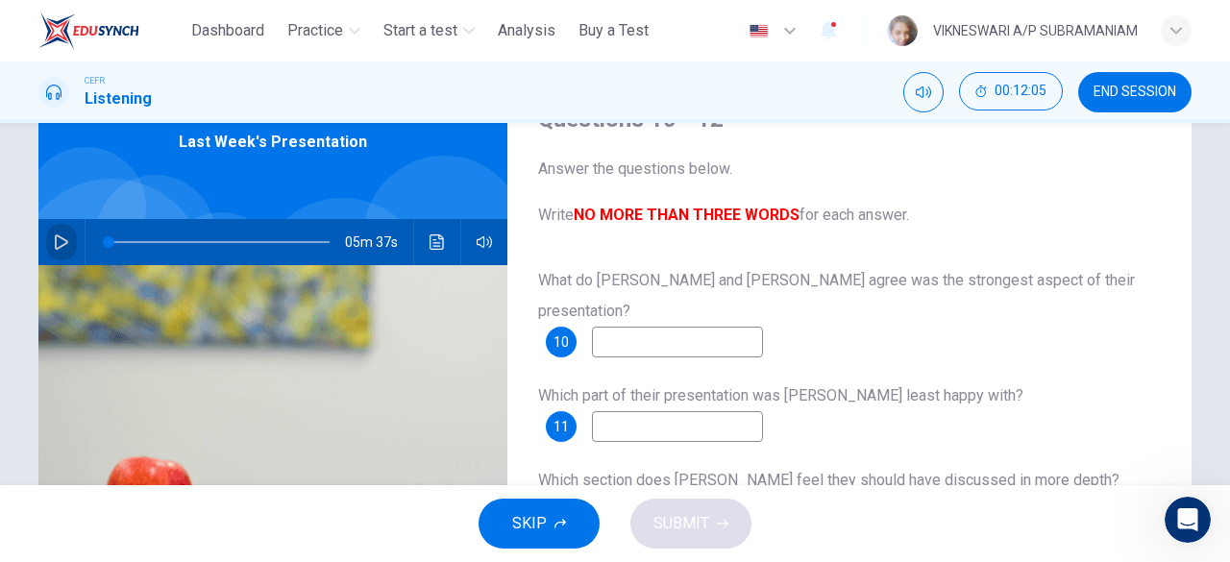
click at [58, 241] on icon "button" at bounding box center [61, 241] width 15 height 15
drag, startPoint x: 117, startPoint y: 242, endPoint x: 63, endPoint y: 249, distance: 54.2
click at [79, 247] on div "05m 37s" at bounding box center [272, 242] width 469 height 46
click at [54, 236] on icon "button" at bounding box center [61, 241] width 15 height 15
type input "*"
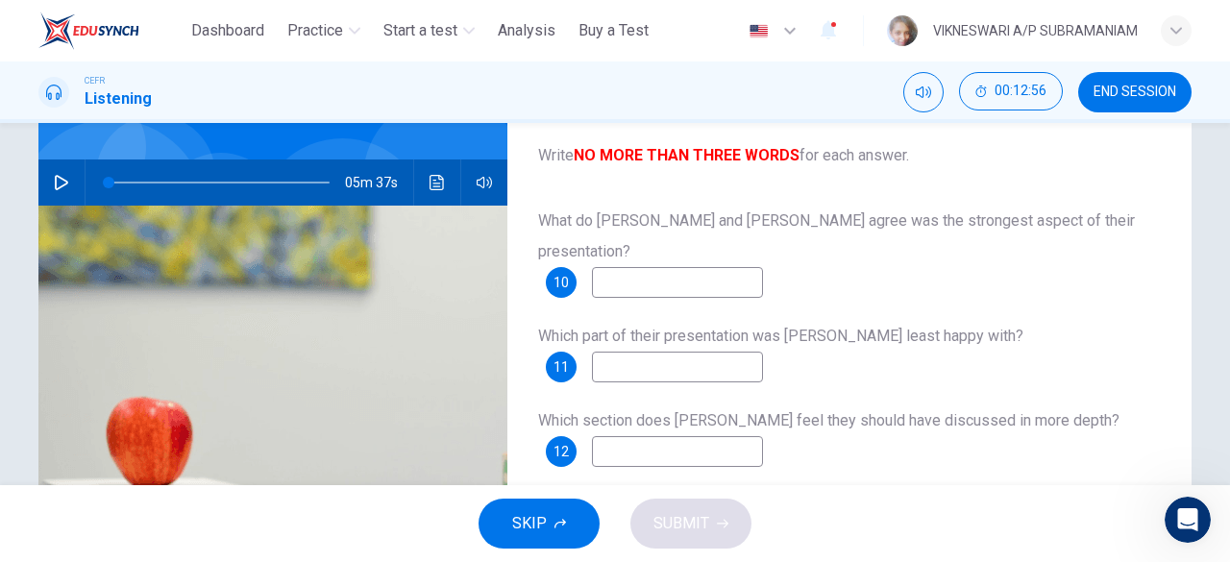
scroll to position [149, 0]
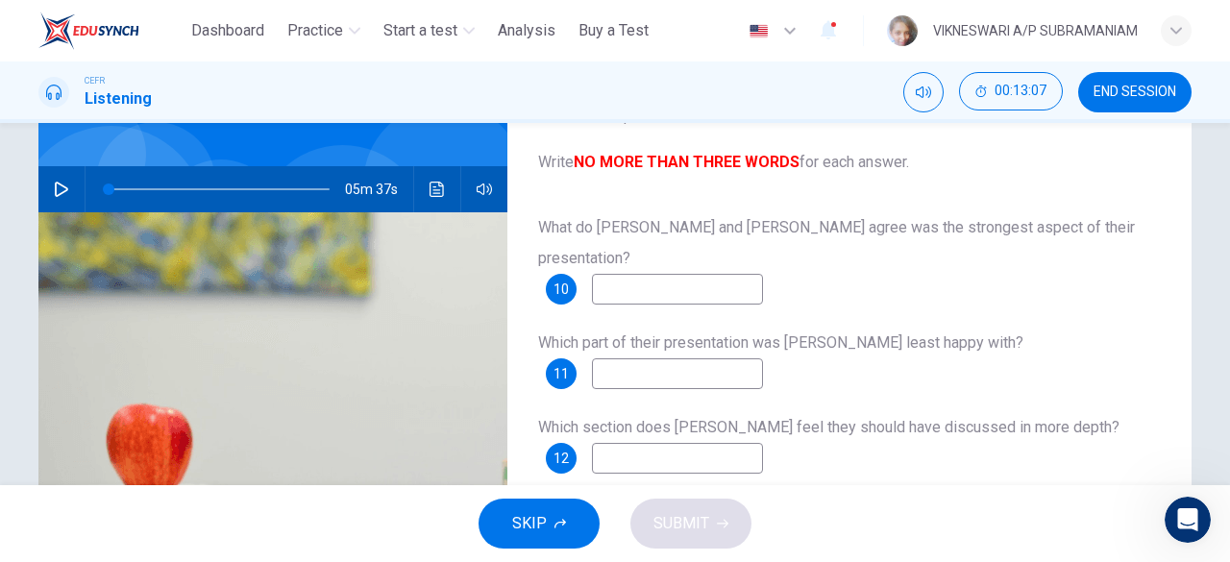
click at [680, 274] on input at bounding box center [677, 289] width 171 height 31
click at [677, 274] on input at bounding box center [677, 289] width 171 height 31
type input "**********"
click at [713, 358] on input at bounding box center [677, 373] width 171 height 31
type input "**********"
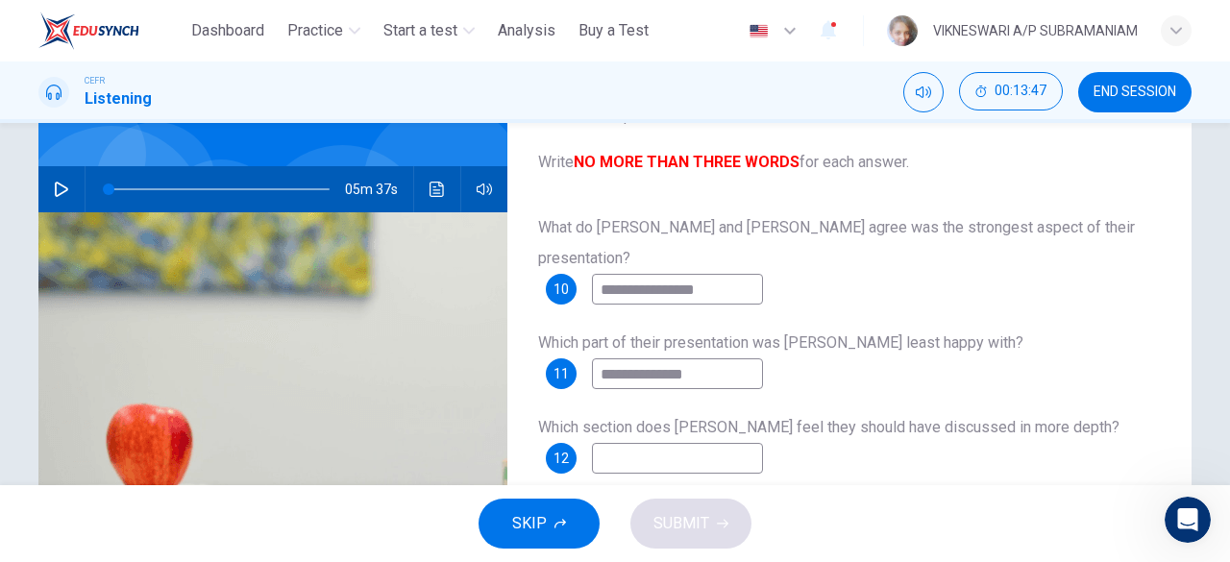
click at [661, 443] on input at bounding box center [677, 458] width 171 height 31
type input "*"
type input "**"
type input "*"
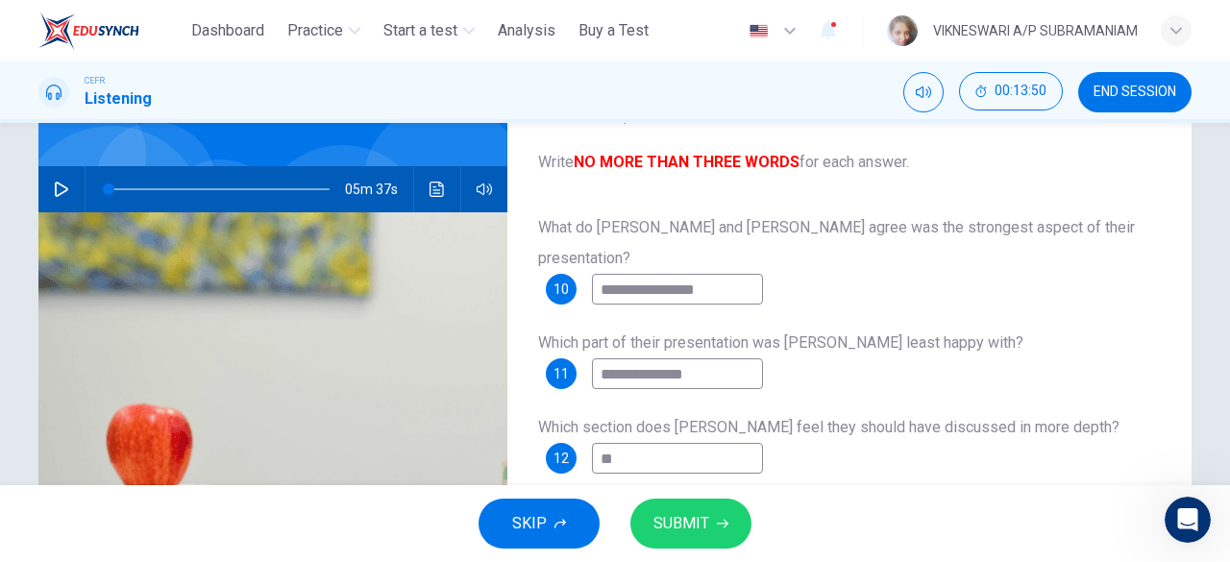
type input "***"
type input "*"
type input "***"
type input "*"
type input "*****"
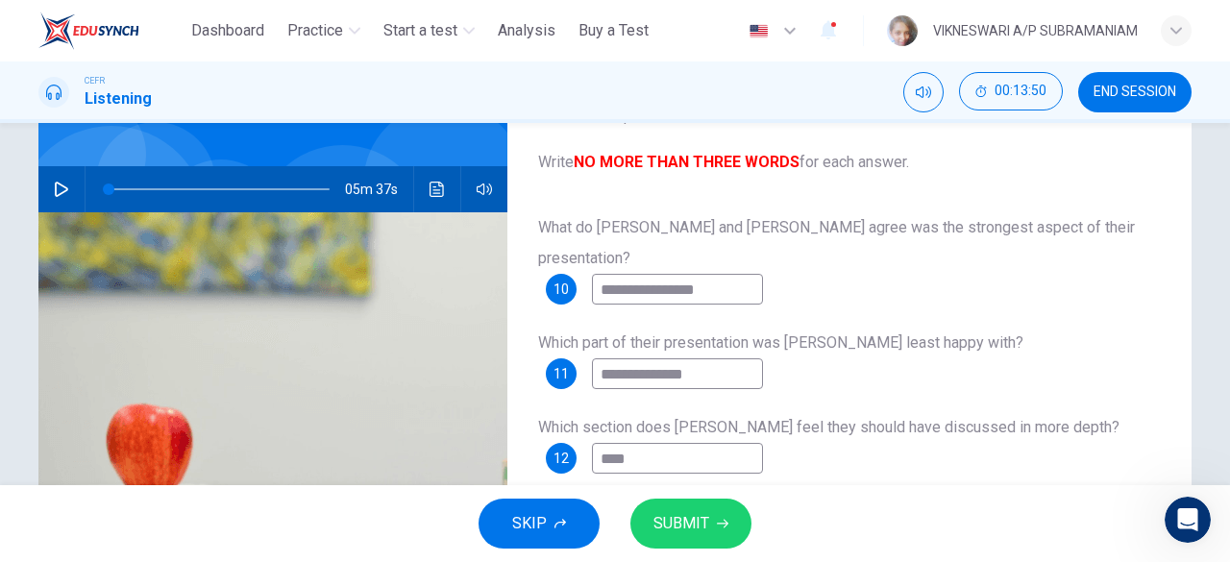
type input "*"
type input "******"
type input "*"
type input "*******"
type input "*"
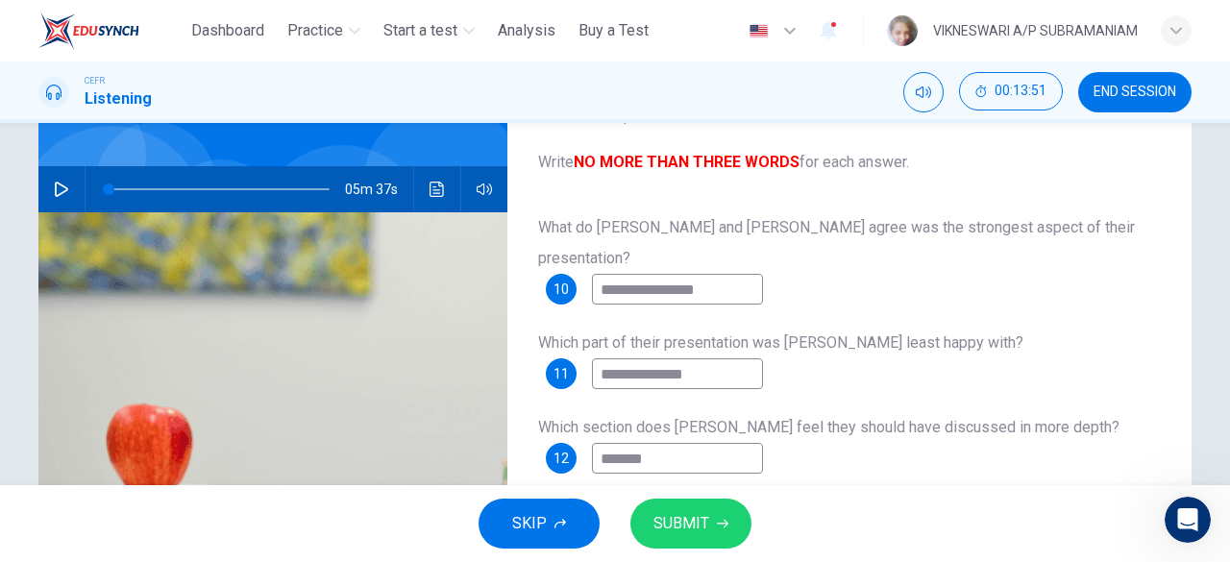
type input "********"
type input "*"
type input "*********"
type input "*"
type input "**********"
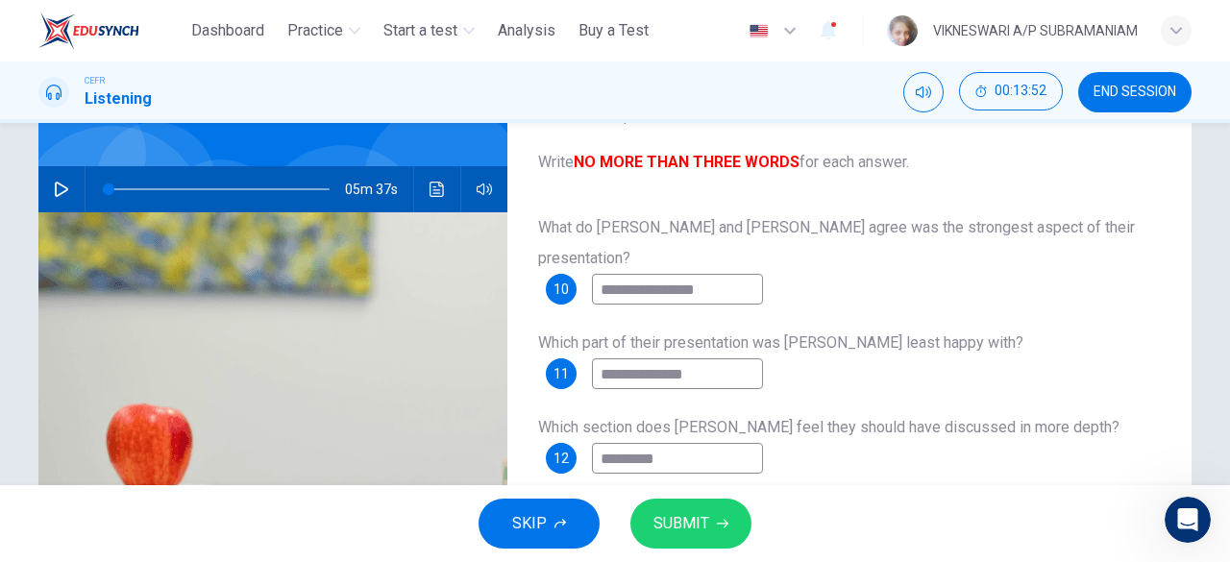
type input "*"
type input "**********"
type input "*"
type input "**********"
click at [711, 520] on button "SUBMIT" at bounding box center [690, 524] width 121 height 50
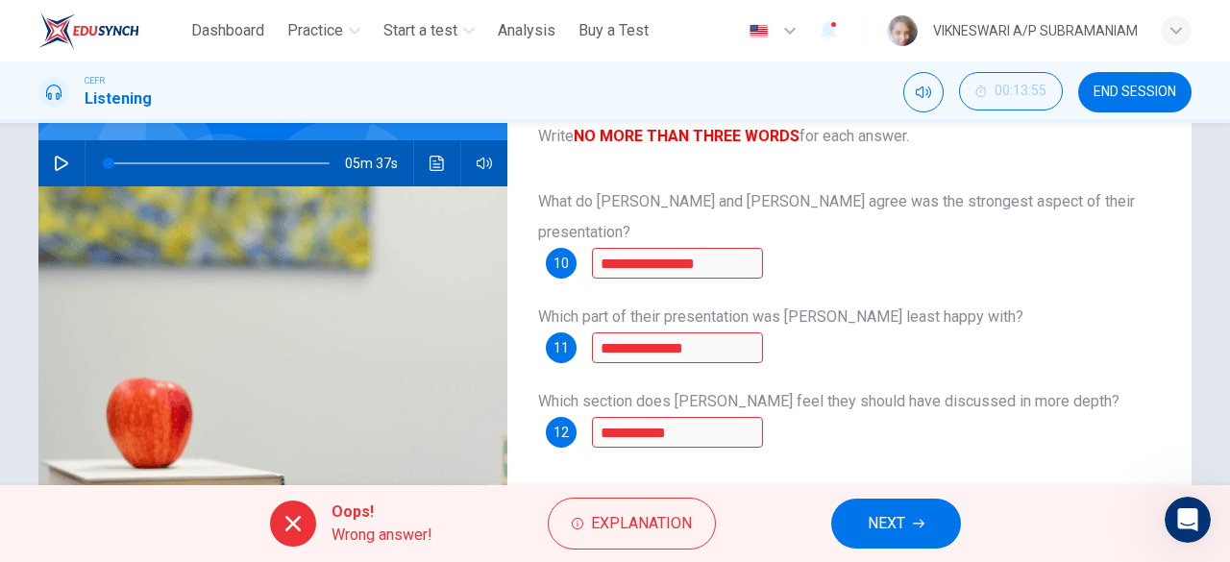
scroll to position [245, 0]
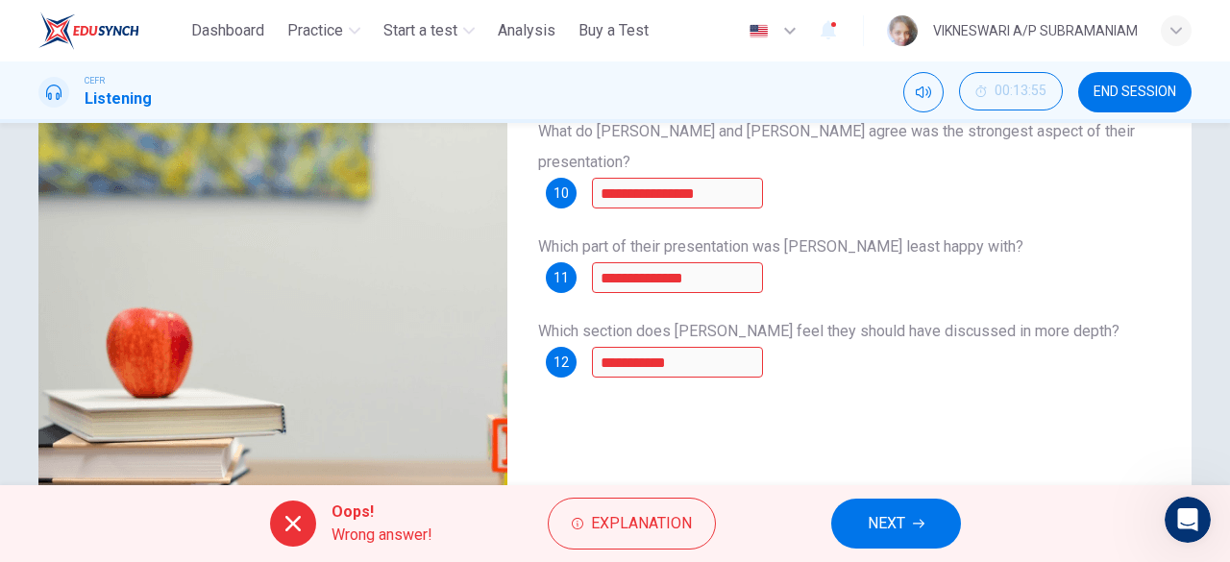
click at [302, 531] on icon at bounding box center [292, 523] width 23 height 23
click at [946, 514] on button "NEXT" at bounding box center [896, 524] width 130 height 50
type input "*"
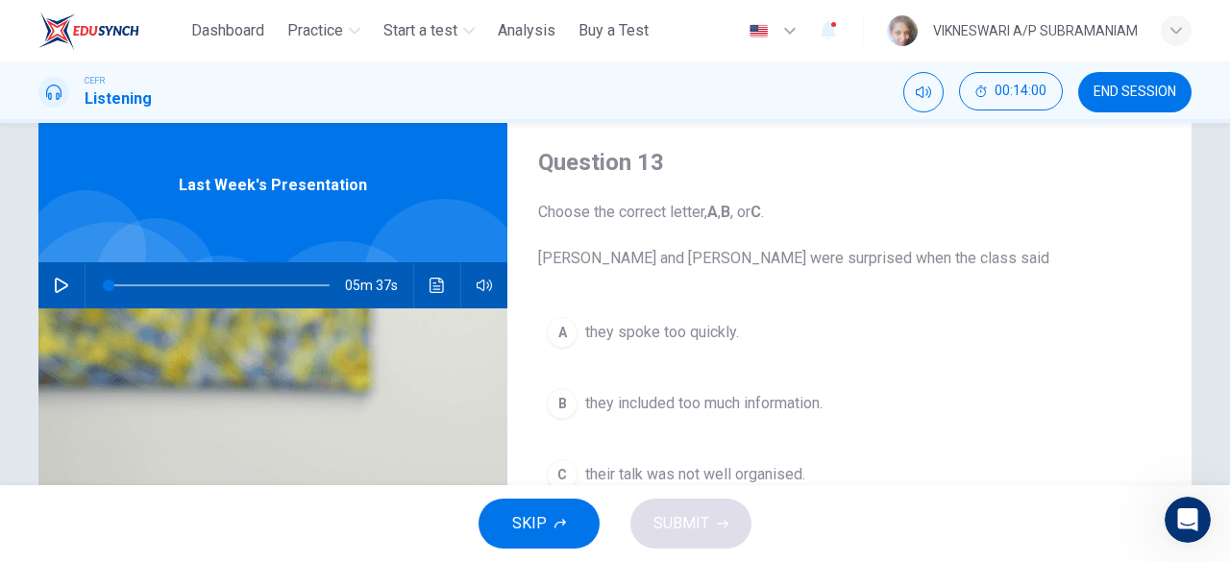
scroll to position [149, 0]
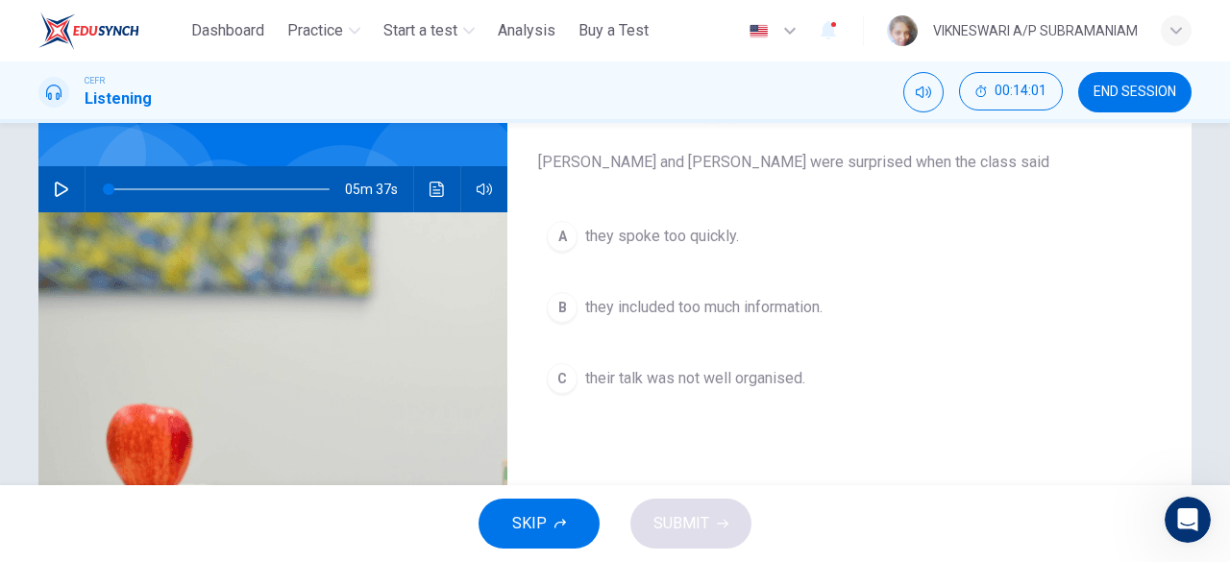
click at [1143, 114] on div "CEFR Listening 00:14:01 END SESSION" at bounding box center [615, 91] width 1230 height 61
click at [1147, 105] on button "END SESSION" at bounding box center [1134, 92] width 113 height 40
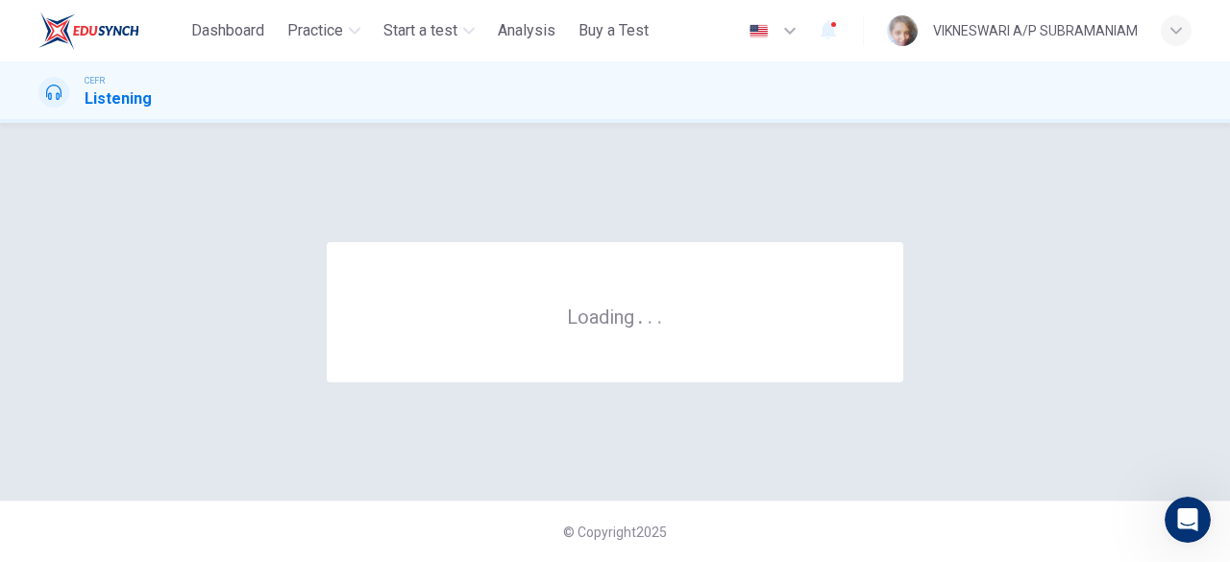
scroll to position [0, 0]
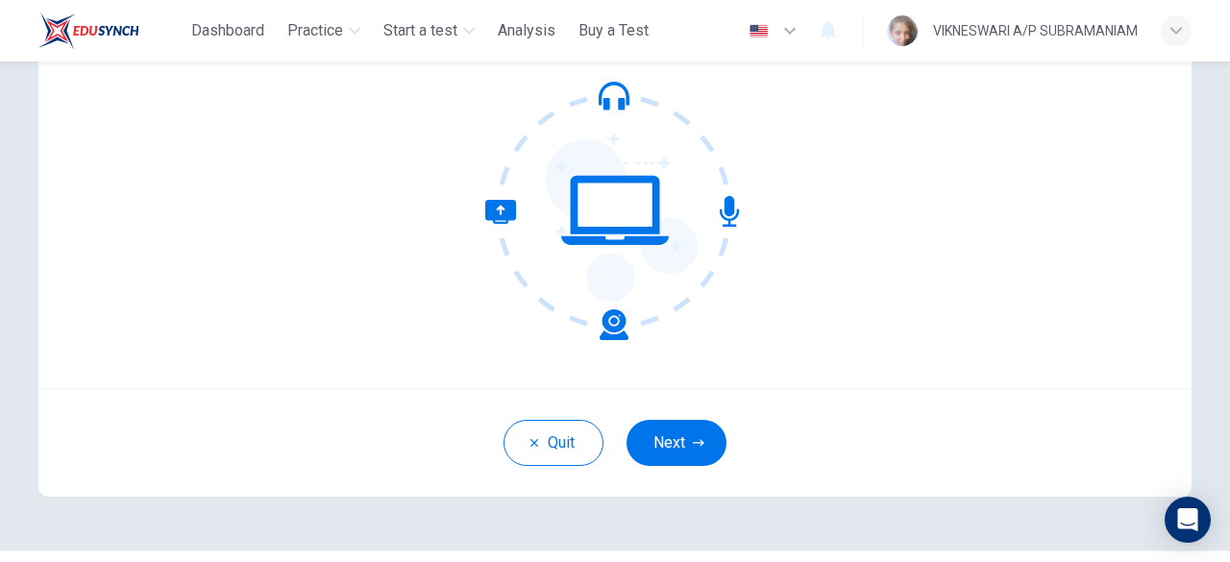
scroll to position [192, 0]
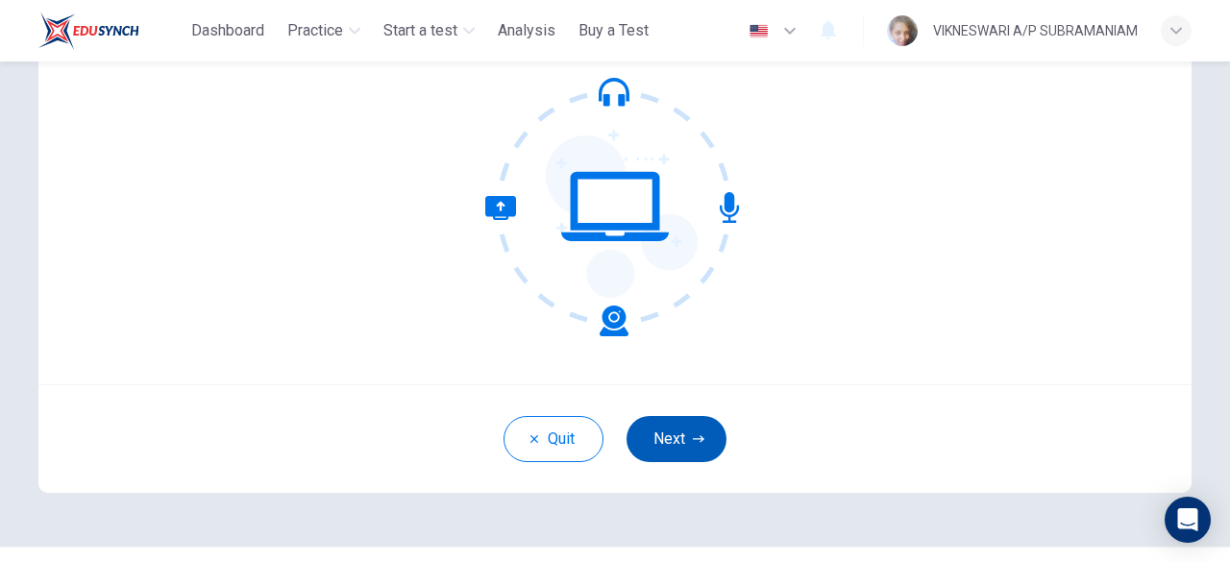
click at [693, 441] on icon "button" at bounding box center [699, 439] width 12 height 12
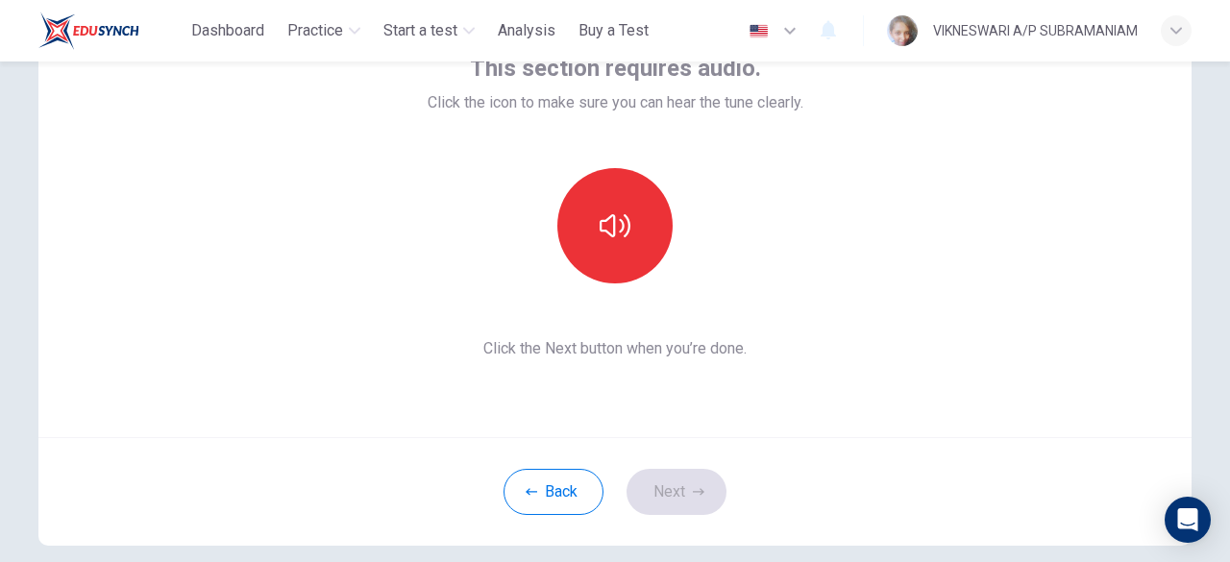
scroll to position [96, 0]
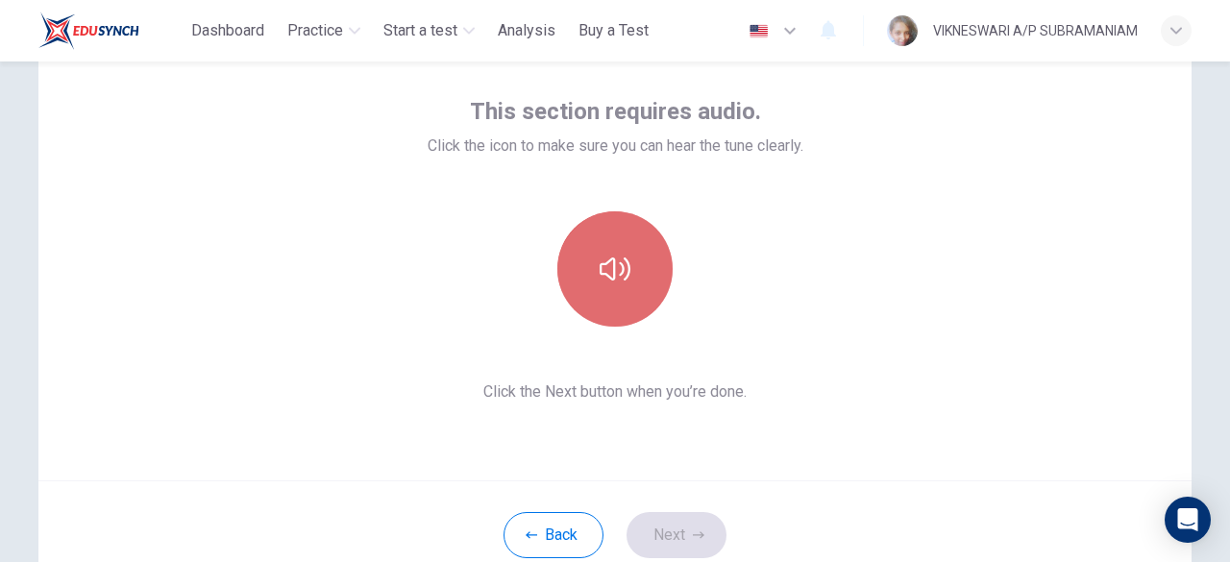
click at [630, 268] on button "button" at bounding box center [614, 268] width 115 height 115
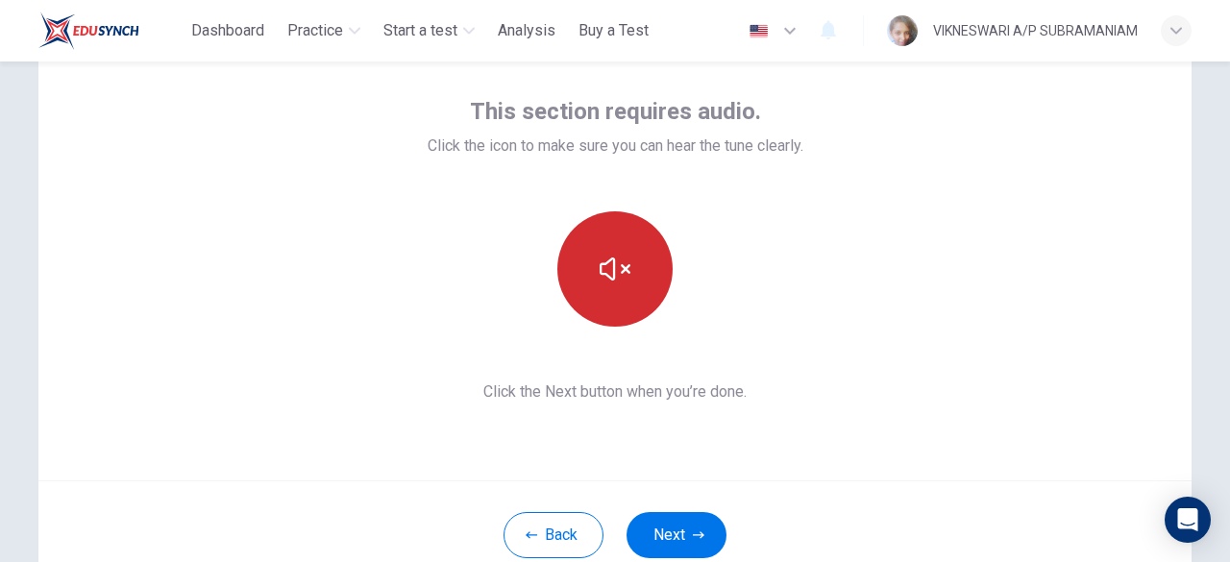
click at [615, 282] on icon "button" at bounding box center [614, 269] width 31 height 31
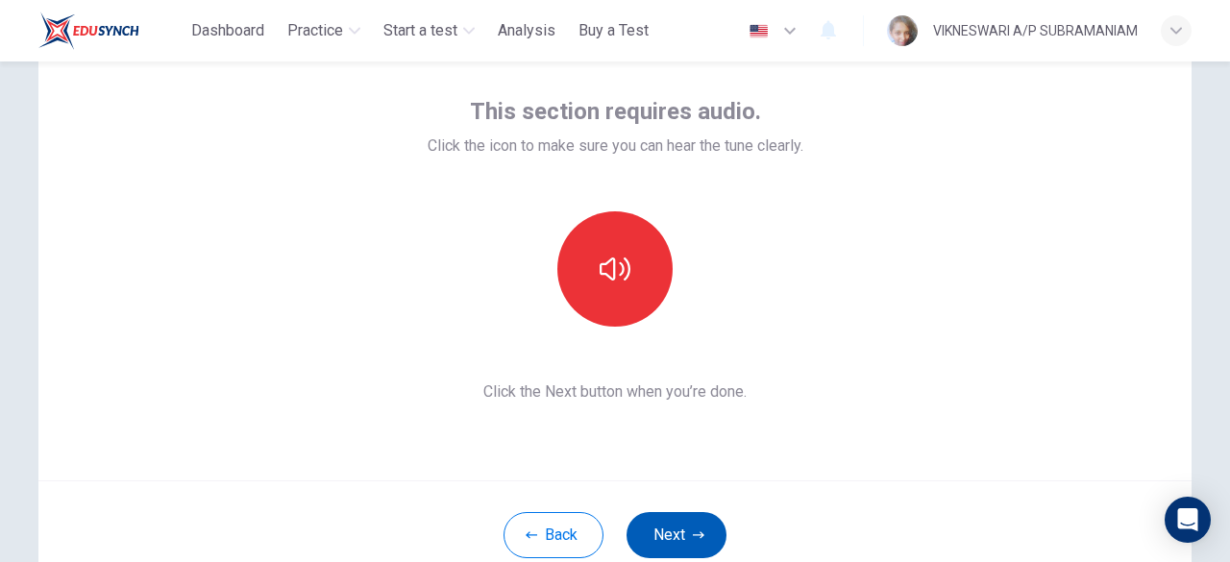
click at [680, 524] on button "Next" at bounding box center [676, 535] width 100 height 46
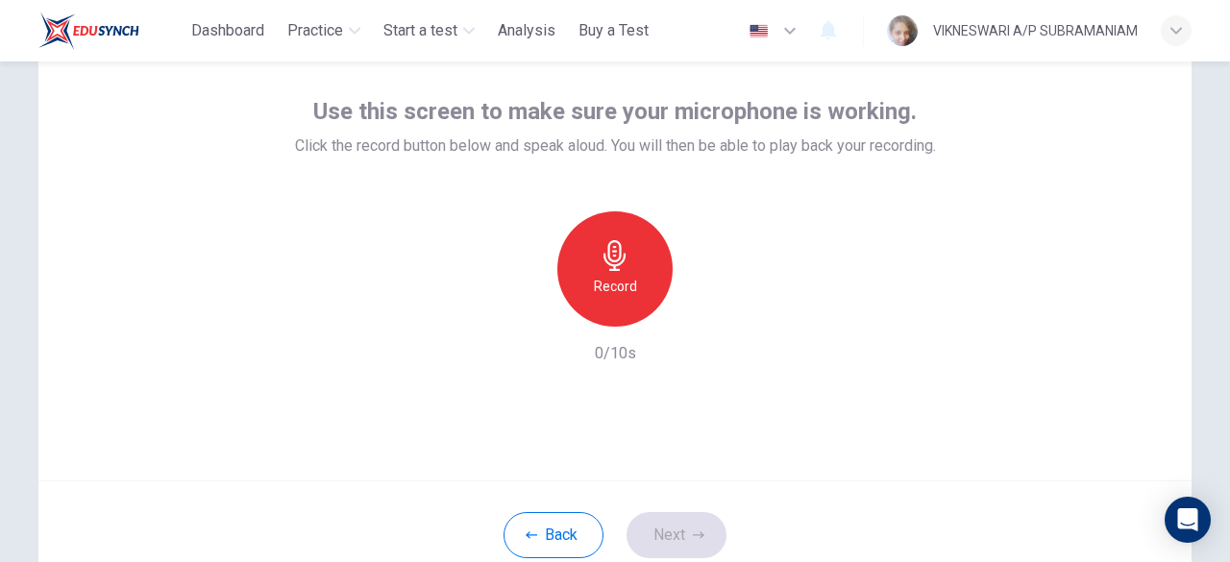
click at [621, 285] on h6 "Record" at bounding box center [615, 286] width 43 height 23
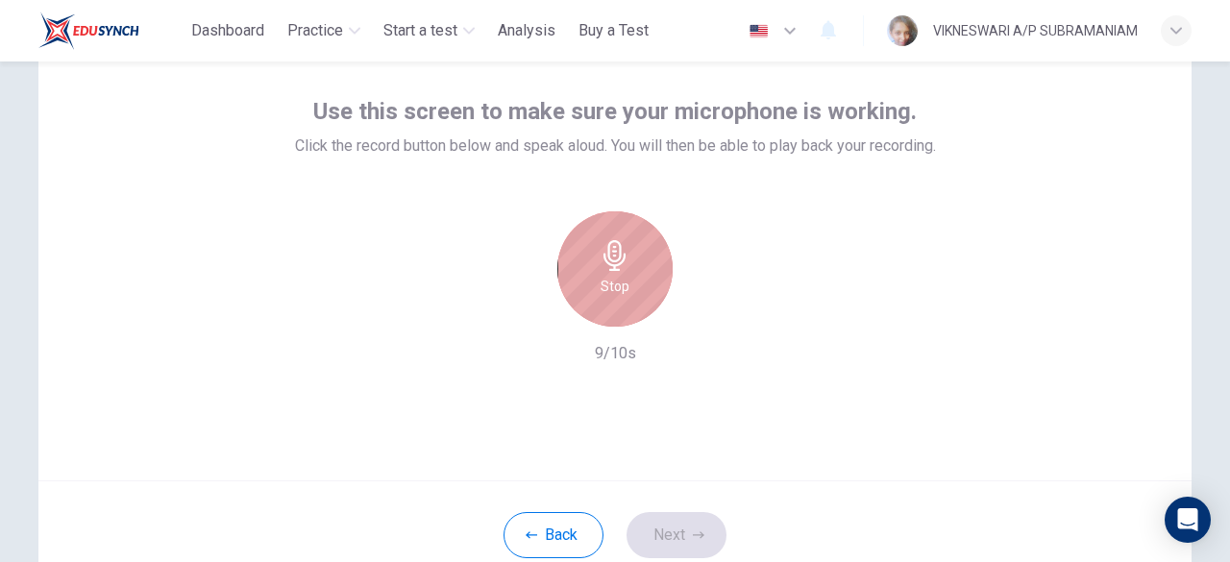
click at [641, 277] on div "Stop" at bounding box center [614, 268] width 115 height 115
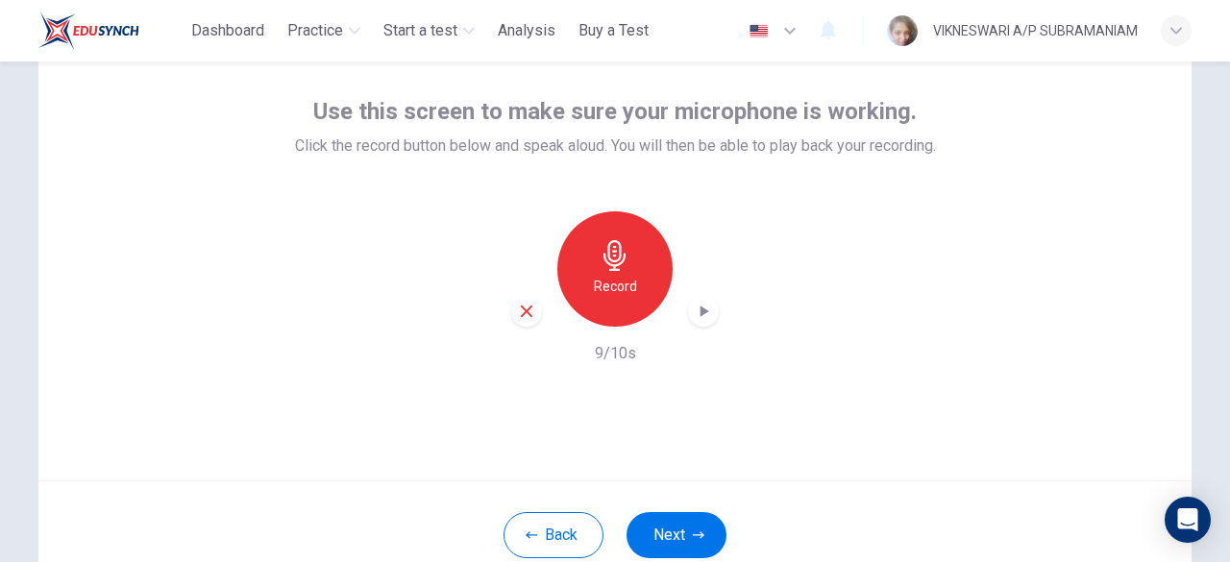
click at [696, 324] on div "button" at bounding box center [703, 311] width 31 height 31
click at [671, 523] on button "Next" at bounding box center [676, 535] width 100 height 46
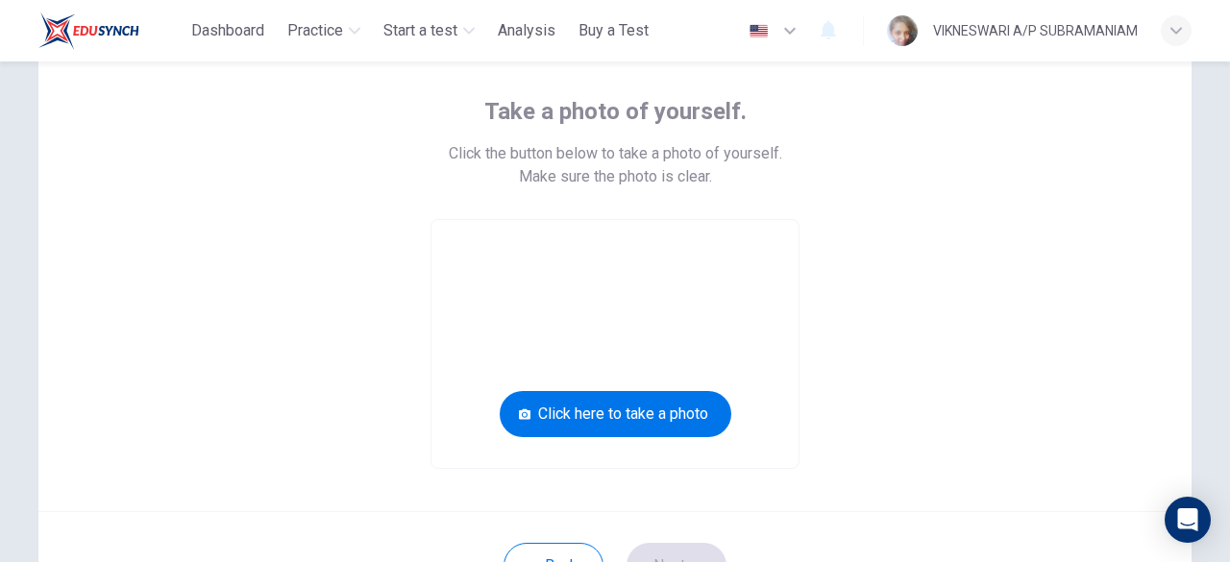
scroll to position [192, 0]
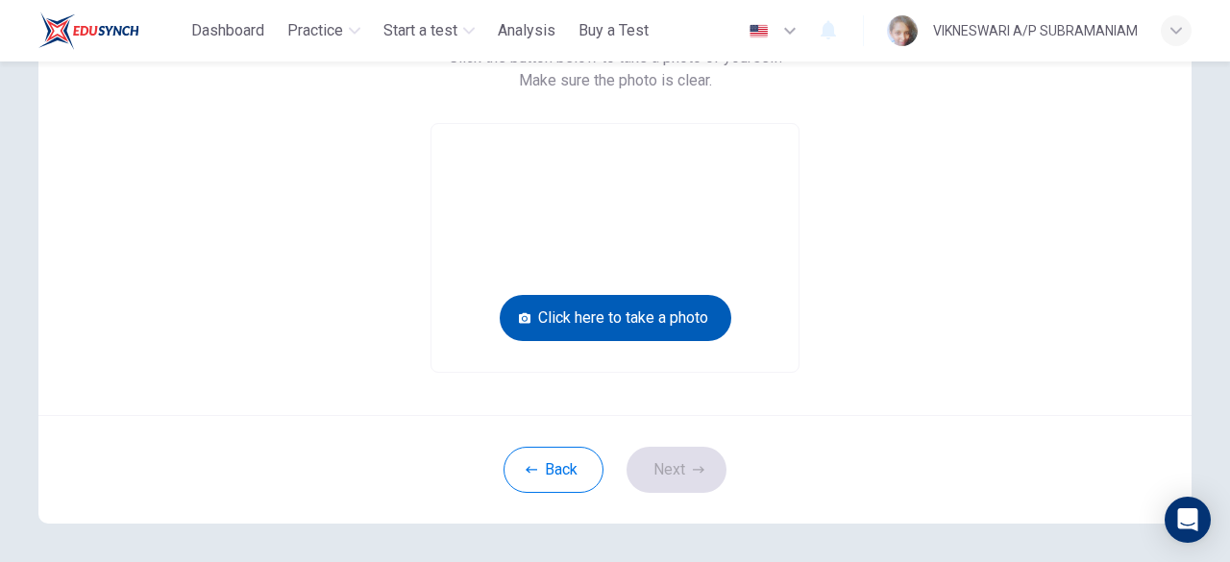
click at [706, 316] on button "Click here to take a photo" at bounding box center [616, 318] width 232 height 46
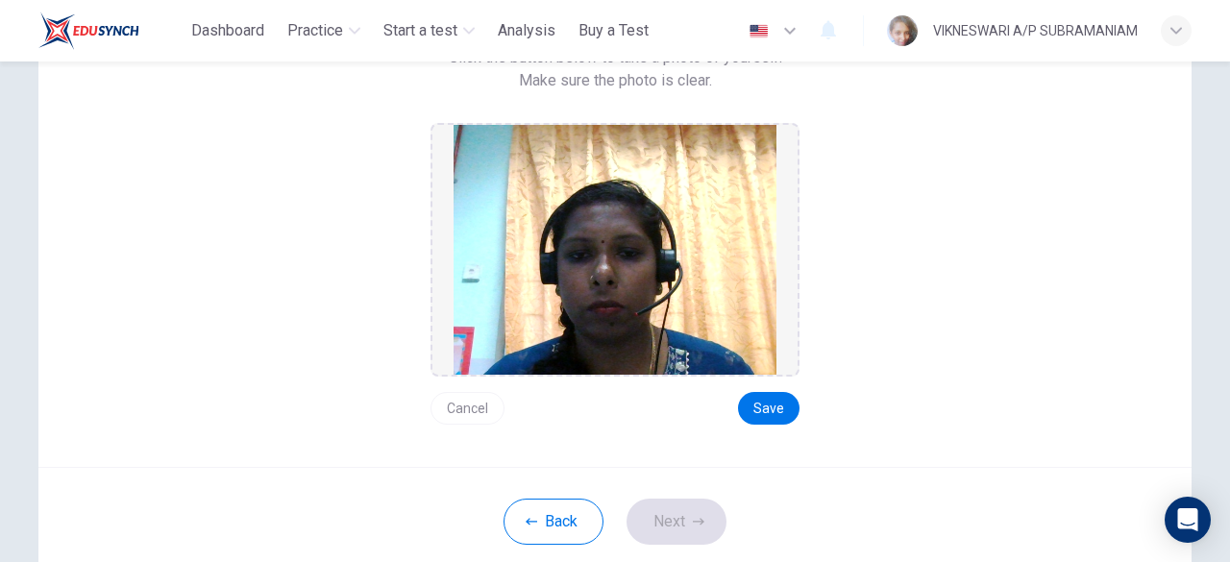
click at [425, 406] on div "Take a photo of yourself. Click the button below to take a photo of yourself. M…" at bounding box center [615, 212] width 868 height 425
click at [452, 406] on button "Cancel" at bounding box center [467, 408] width 74 height 33
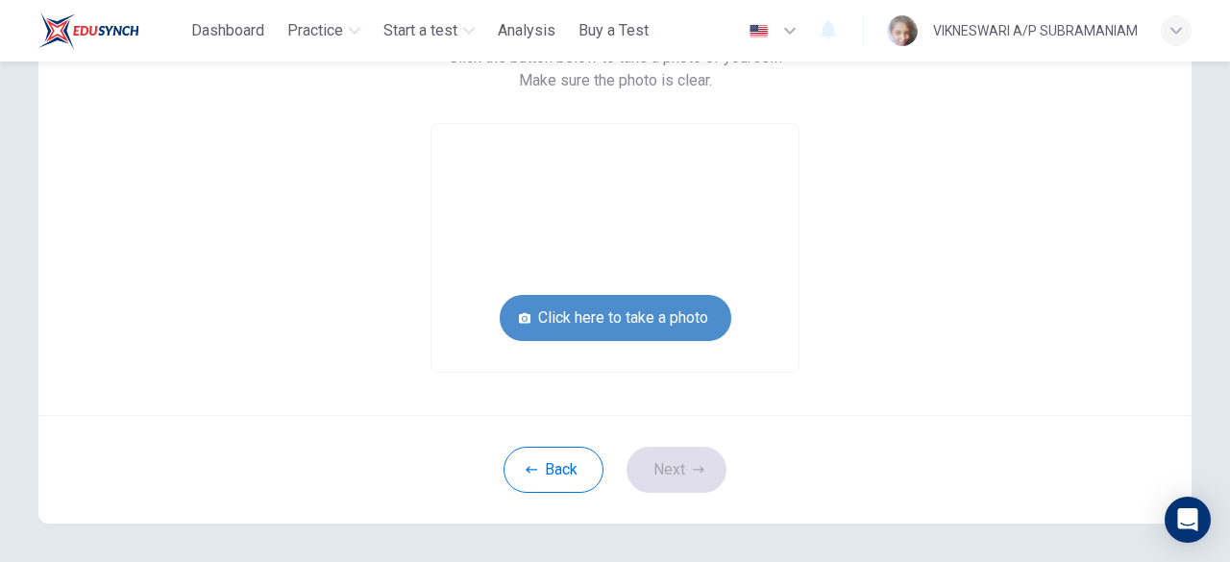
click at [626, 309] on button "Click here to take a photo" at bounding box center [616, 318] width 232 height 46
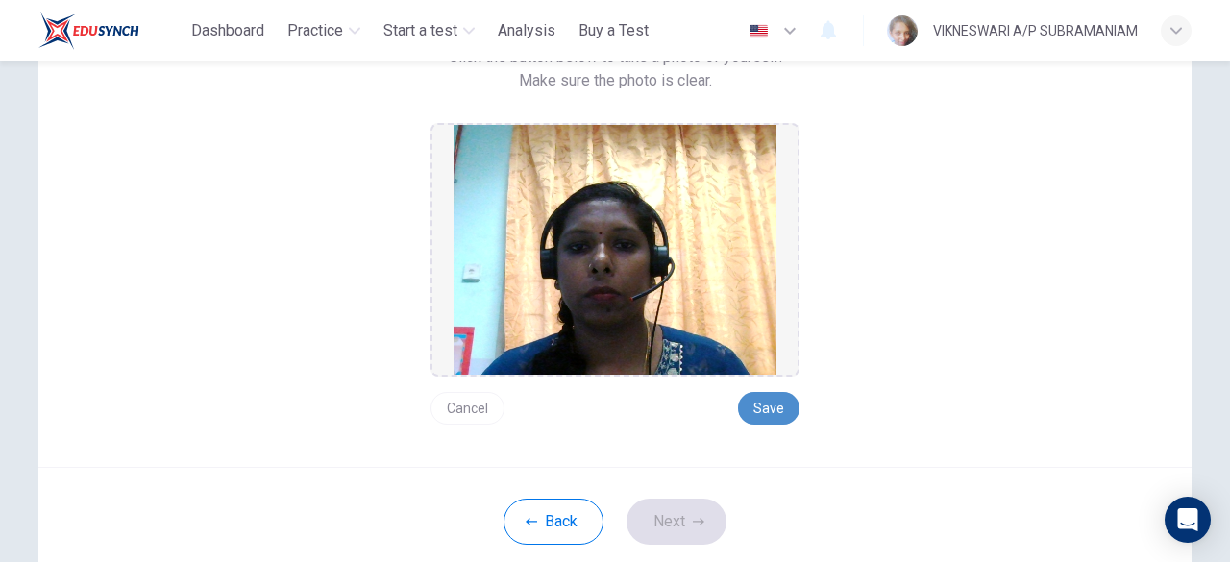
click at [756, 410] on button "Save" at bounding box center [768, 408] width 61 height 33
click at [684, 524] on button "Next" at bounding box center [676, 522] width 100 height 46
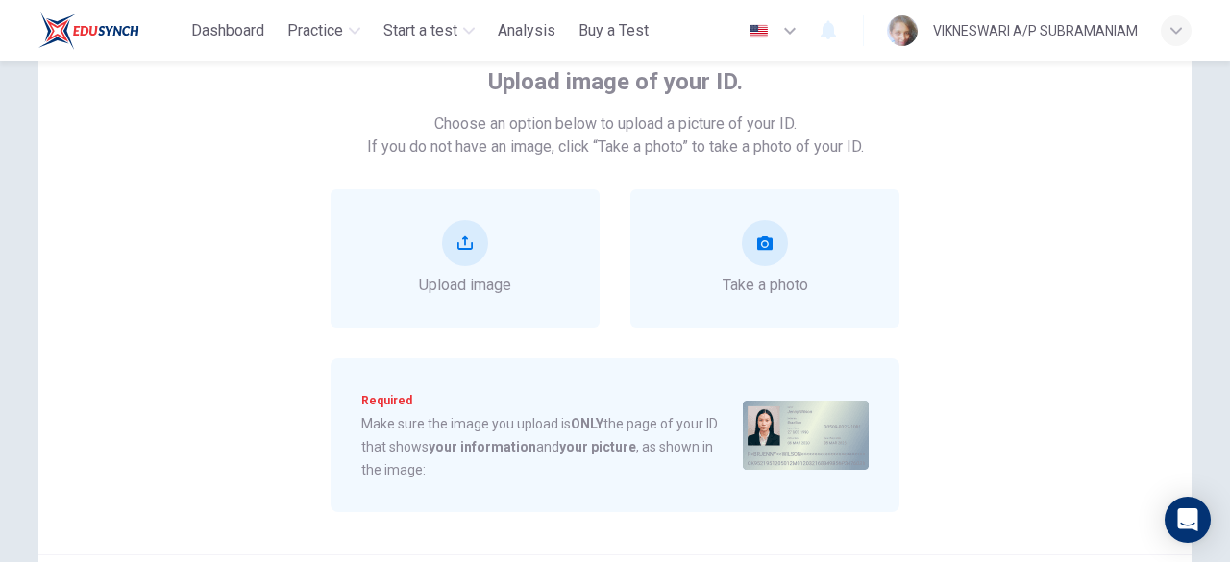
scroll to position [96, 0]
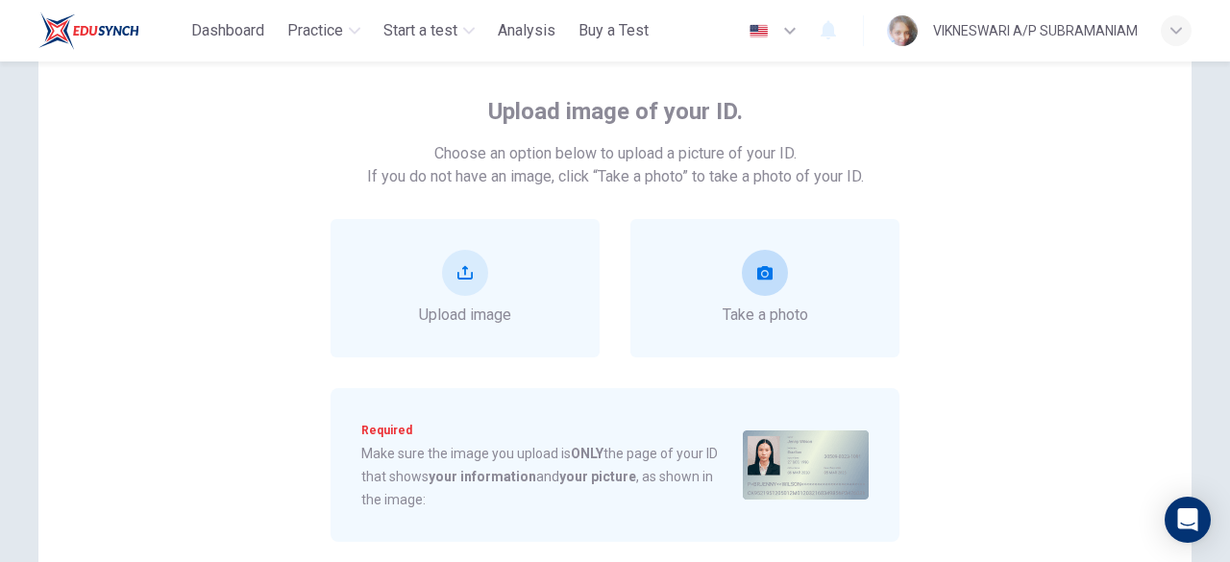
click at [769, 287] on button "take photo" at bounding box center [765, 273] width 46 height 46
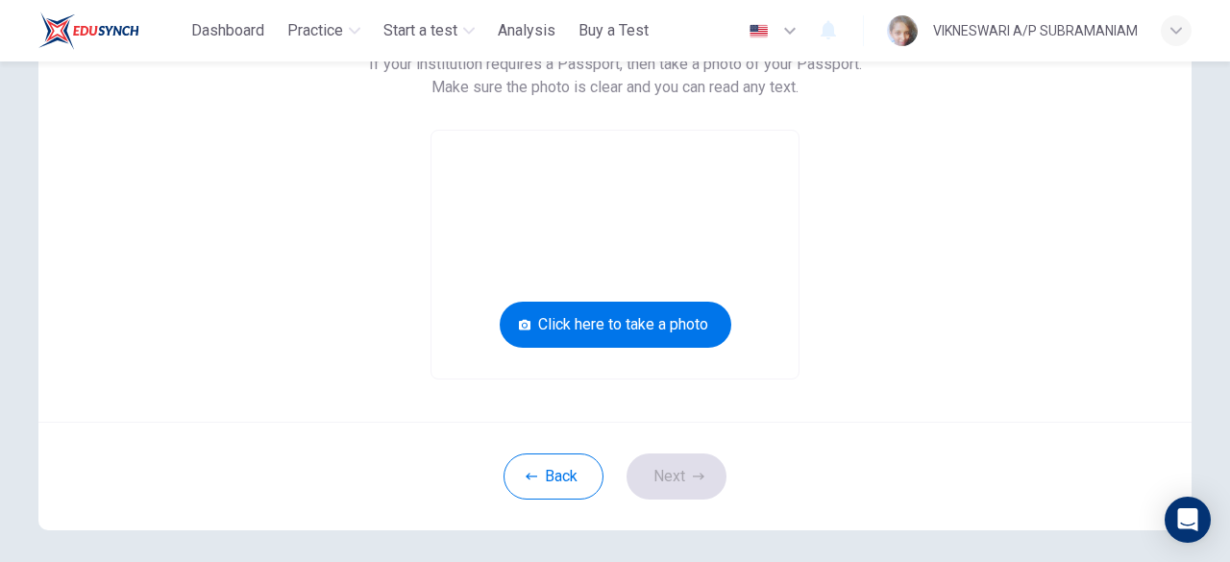
scroll to position [288, 0]
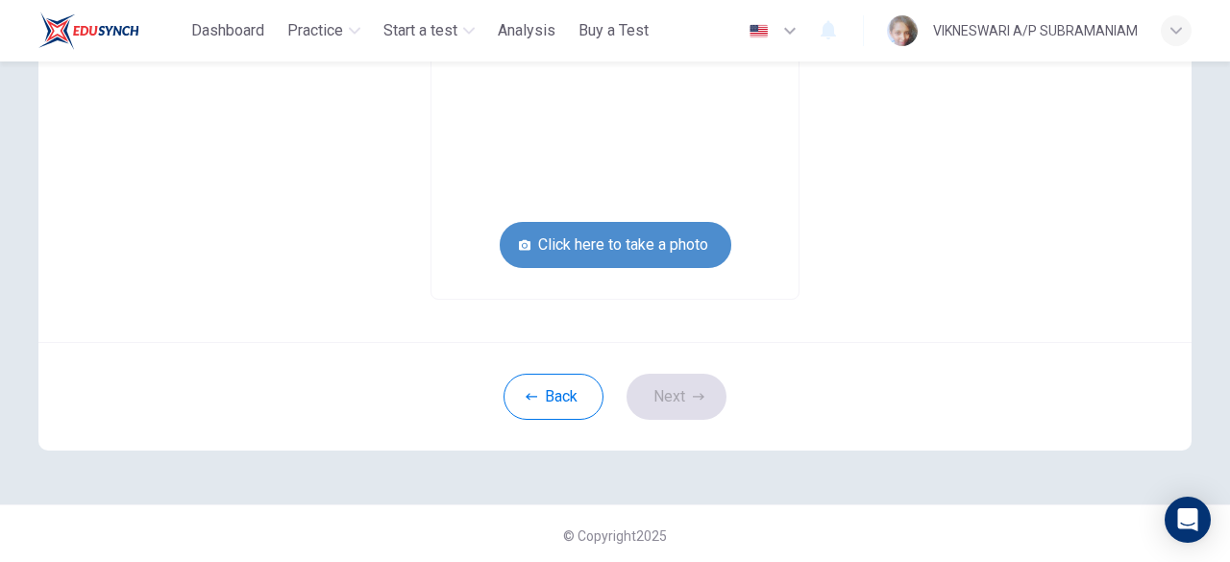
click at [644, 243] on button "Click here to take a photo" at bounding box center [616, 245] width 232 height 46
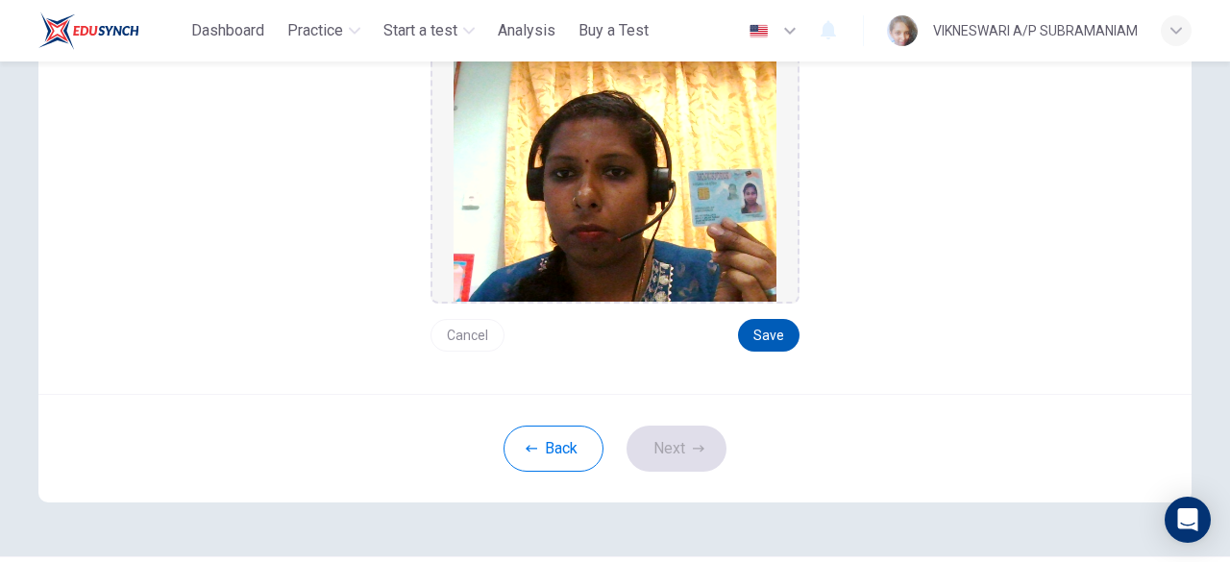
click at [769, 348] on button "Save" at bounding box center [768, 335] width 61 height 33
click at [697, 433] on button "Next" at bounding box center [676, 449] width 100 height 46
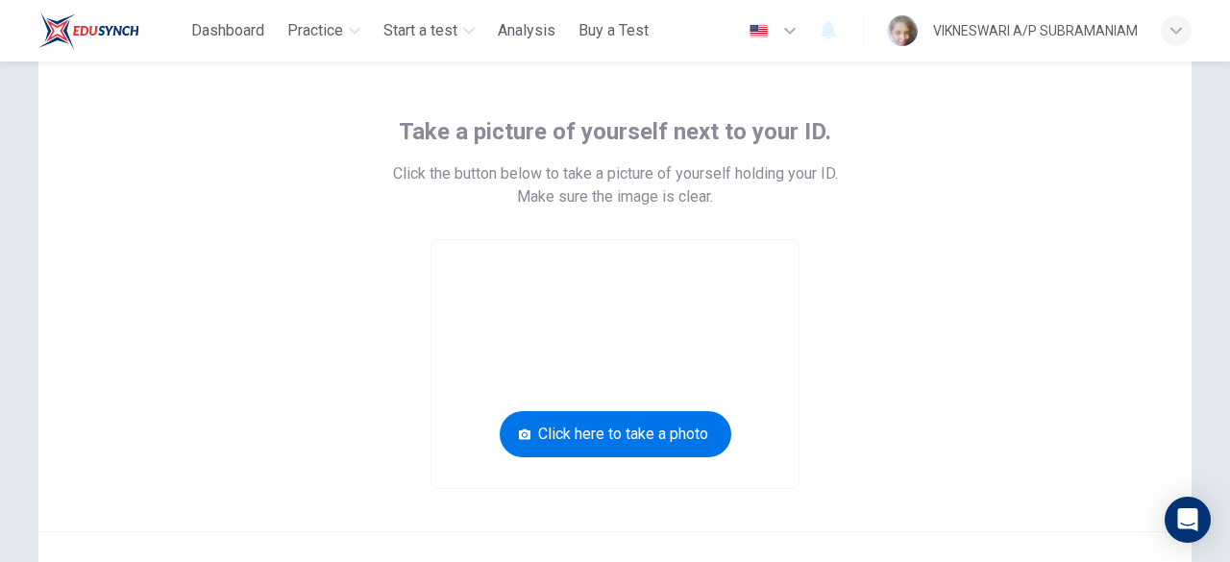
scroll to position [172, 0]
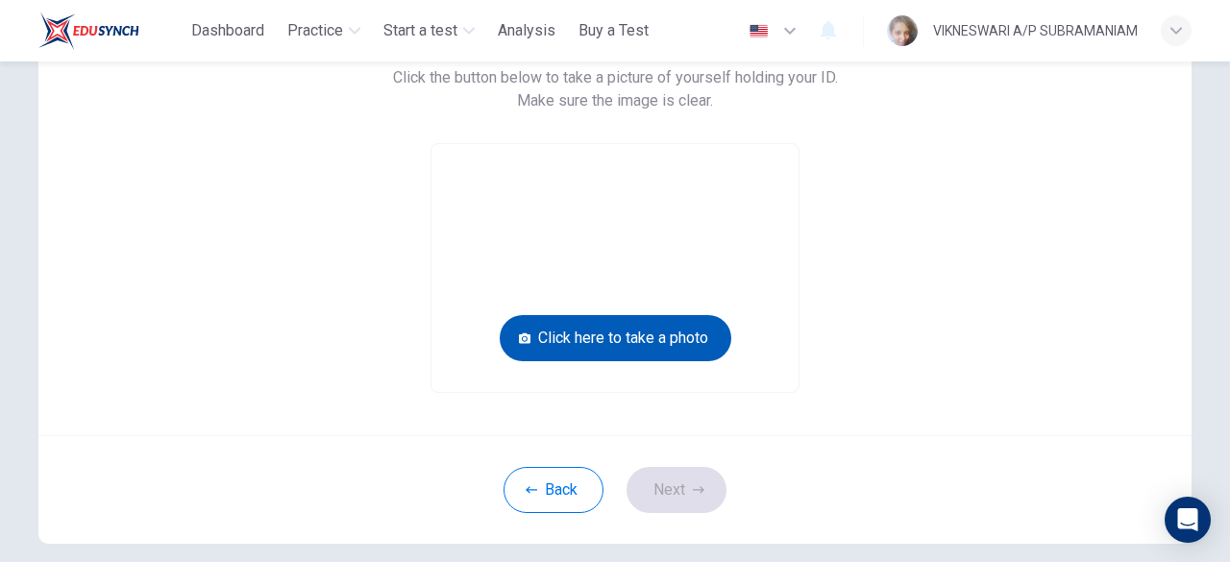
click at [667, 334] on button "Click here to take a photo" at bounding box center [616, 338] width 232 height 46
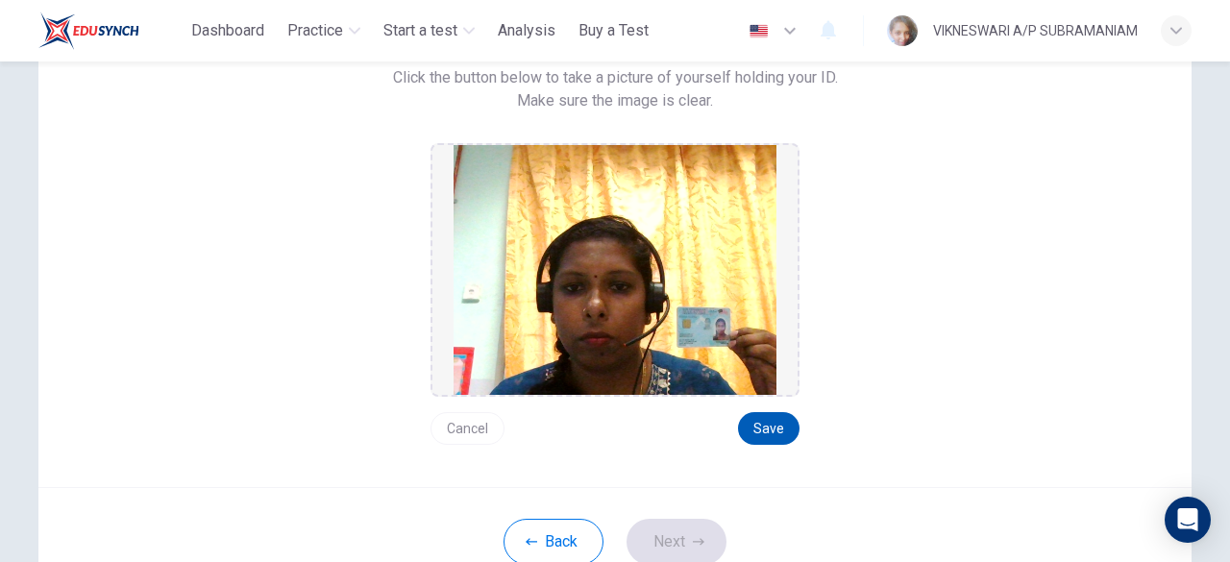
click at [769, 429] on button "Save" at bounding box center [768, 428] width 61 height 33
click at [665, 549] on button "Next" at bounding box center [676, 542] width 100 height 46
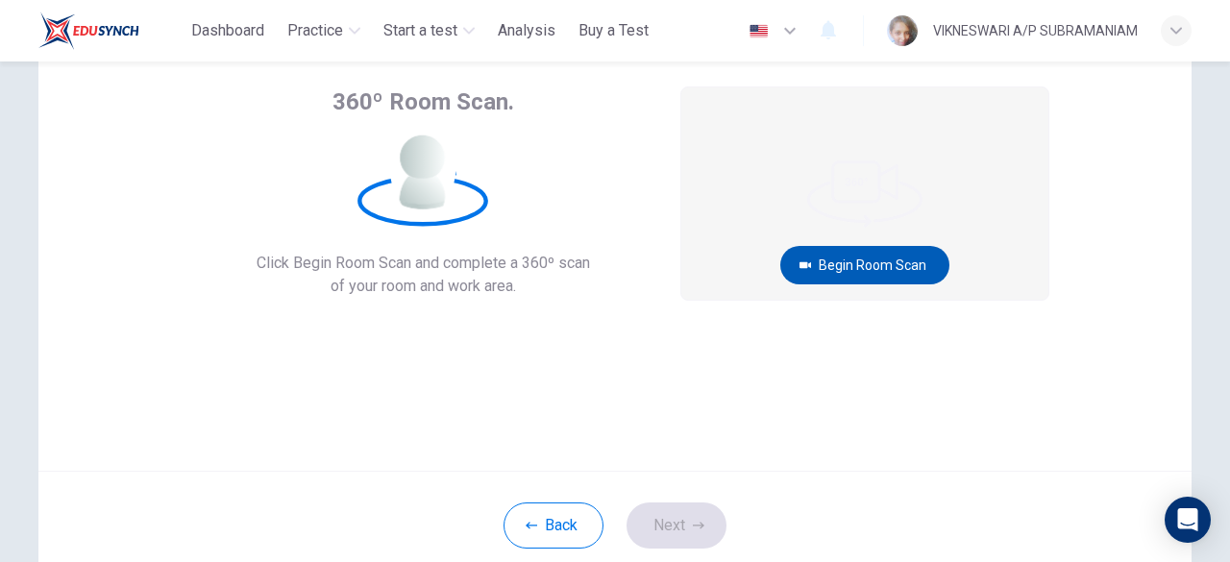
scroll to position [76, 0]
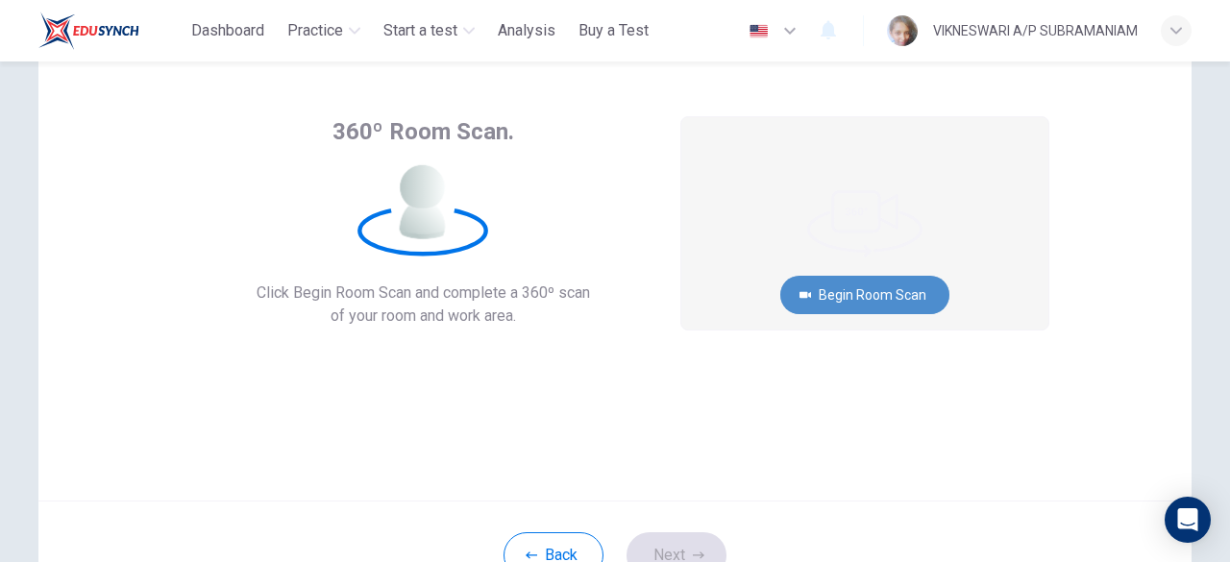
click at [878, 295] on button "Begin Room Scan" at bounding box center [864, 295] width 169 height 38
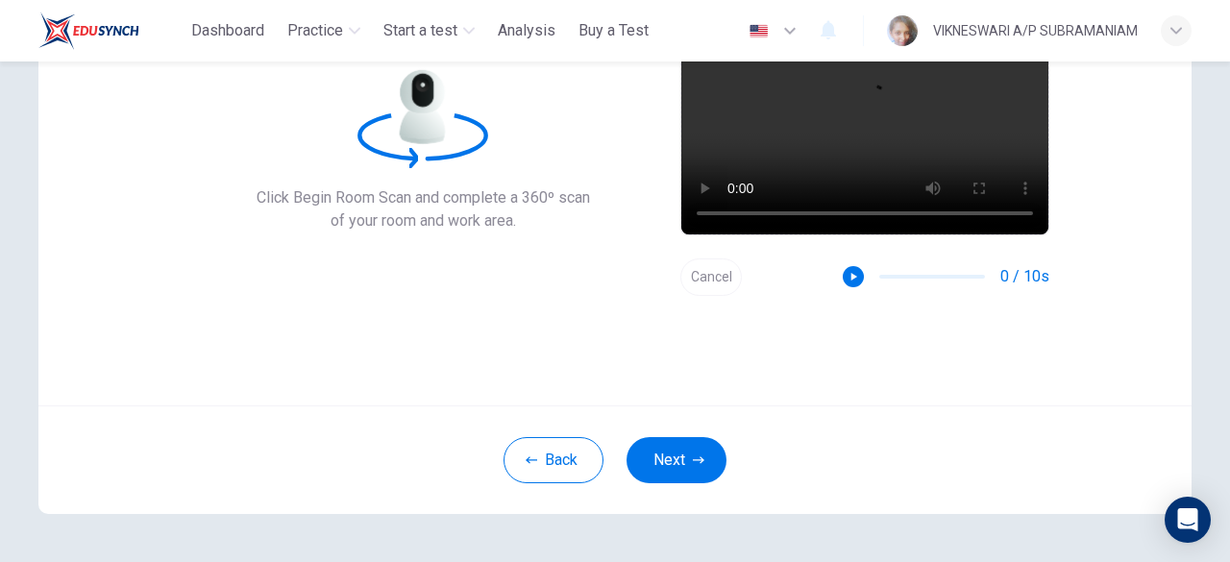
scroll to position [141, 0]
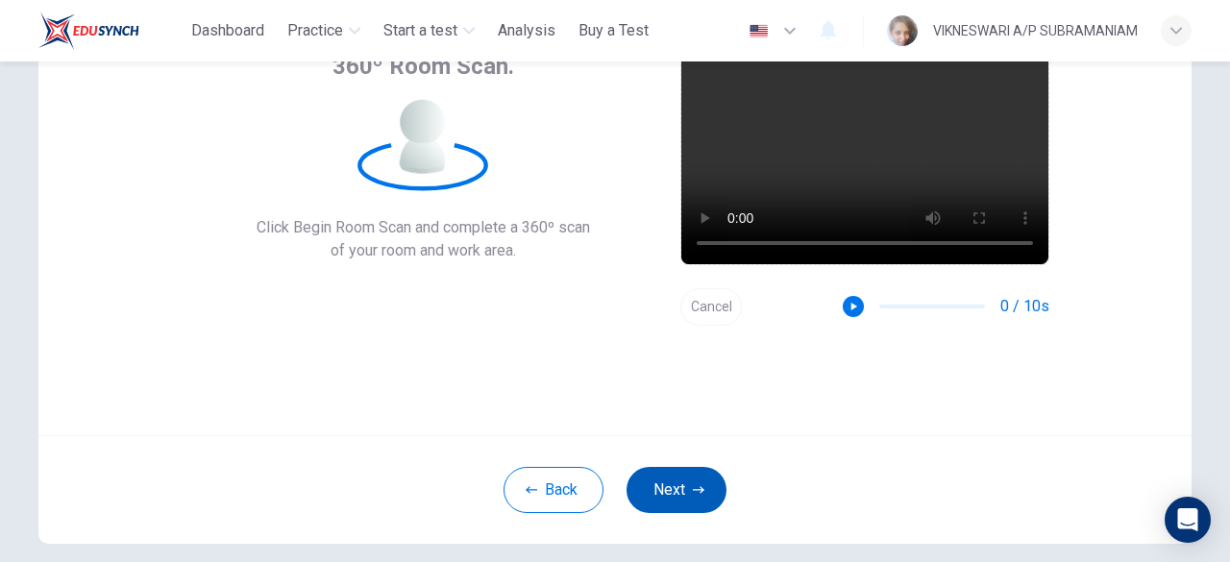
click at [667, 500] on button "Next" at bounding box center [676, 490] width 100 height 46
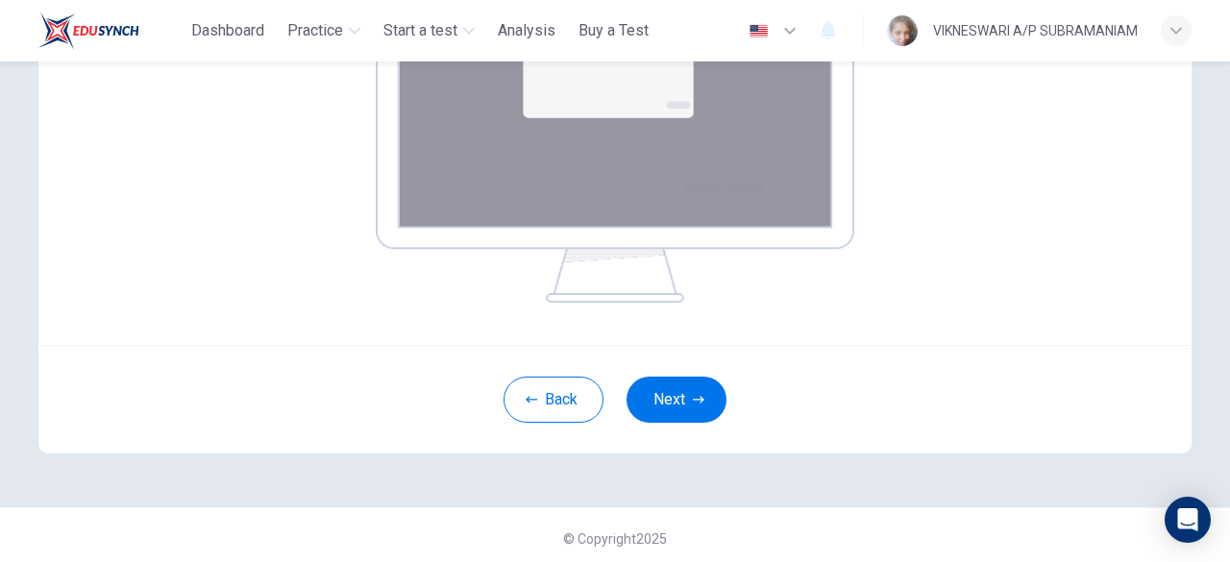
scroll to position [435, 0]
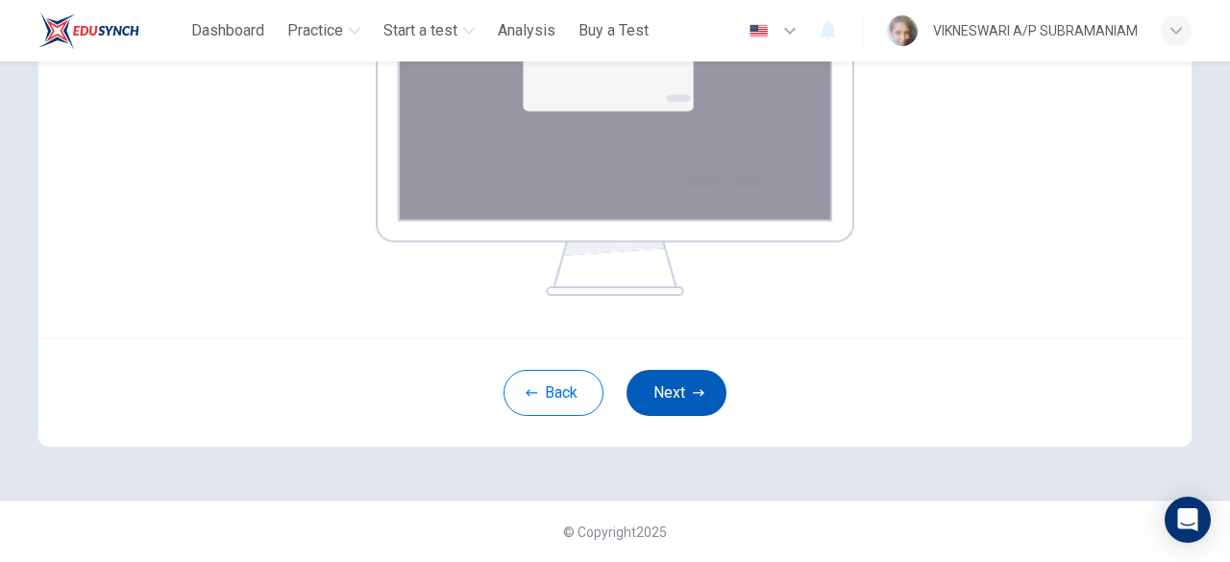
click at [710, 407] on button "Next" at bounding box center [676, 393] width 100 height 46
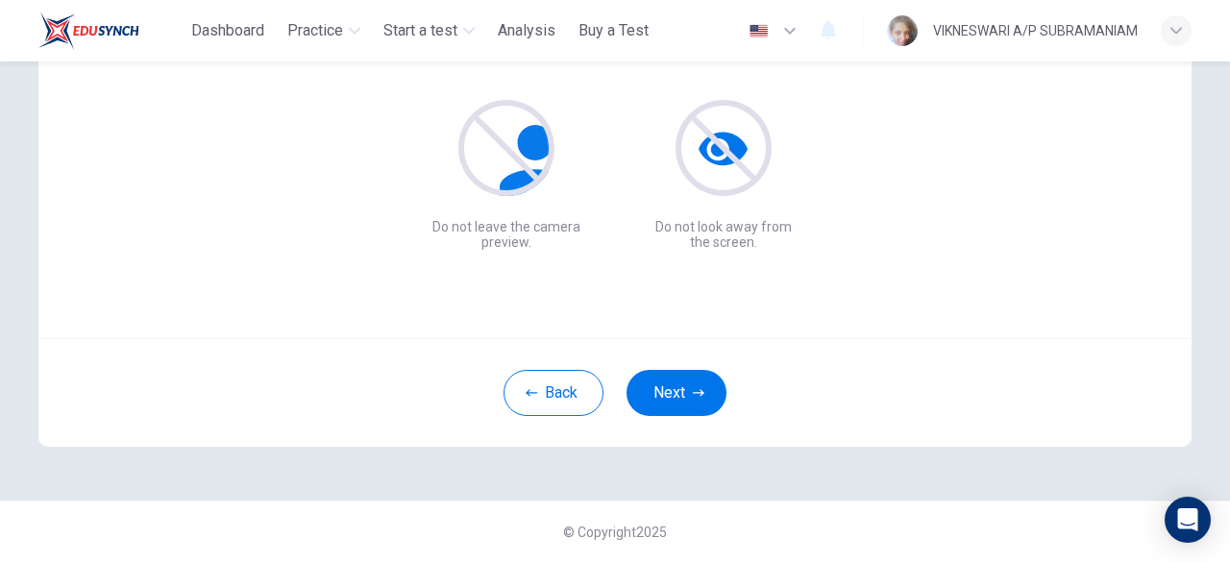
scroll to position [237, 0]
click at [679, 401] on button "Next" at bounding box center [676, 394] width 100 height 46
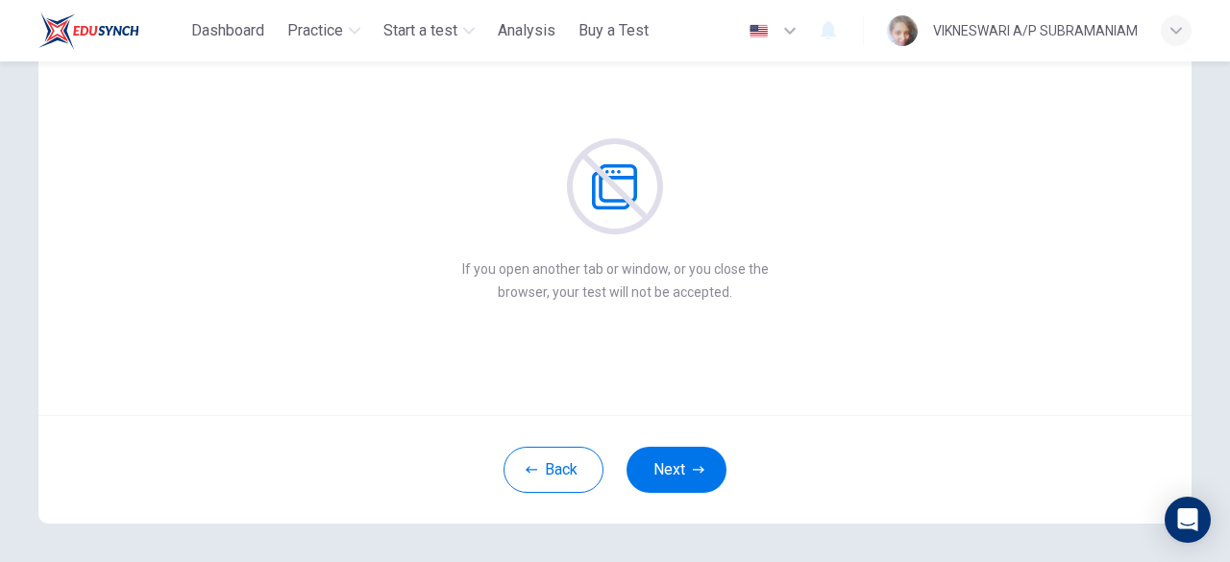
scroll to position [192, 0]
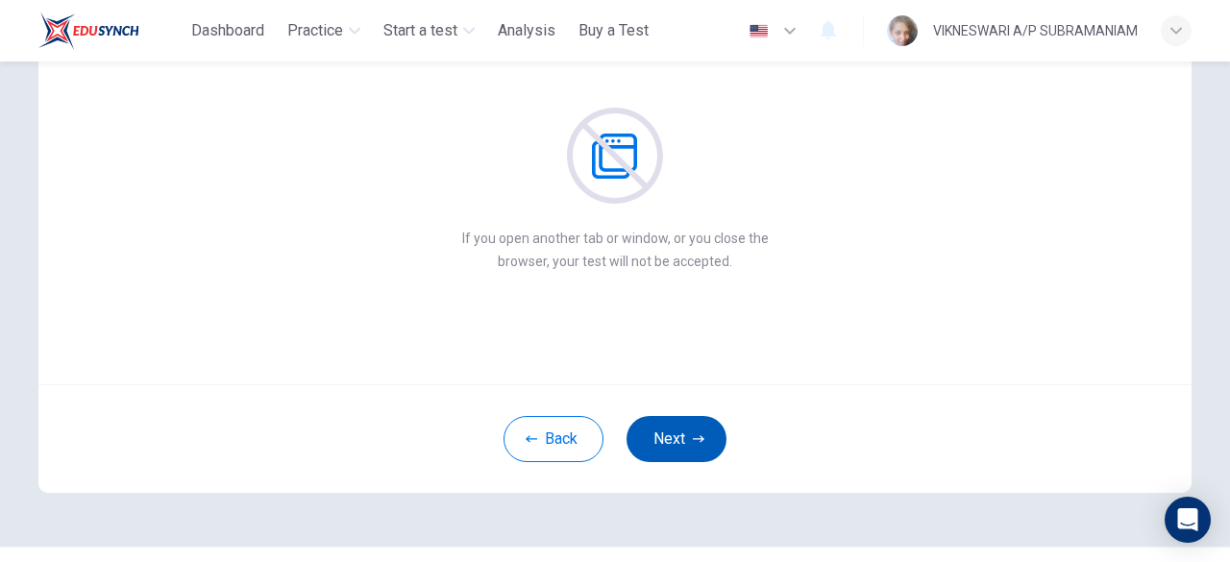
click at [702, 433] on button "Next" at bounding box center [676, 439] width 100 height 46
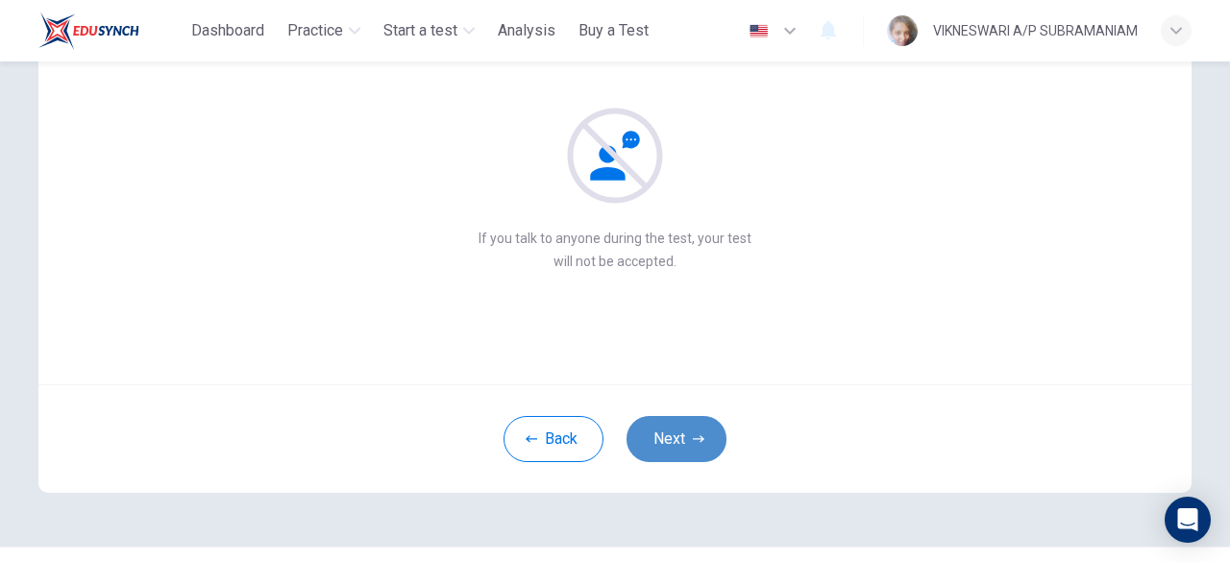
click at [702, 433] on button "Next" at bounding box center [676, 439] width 100 height 46
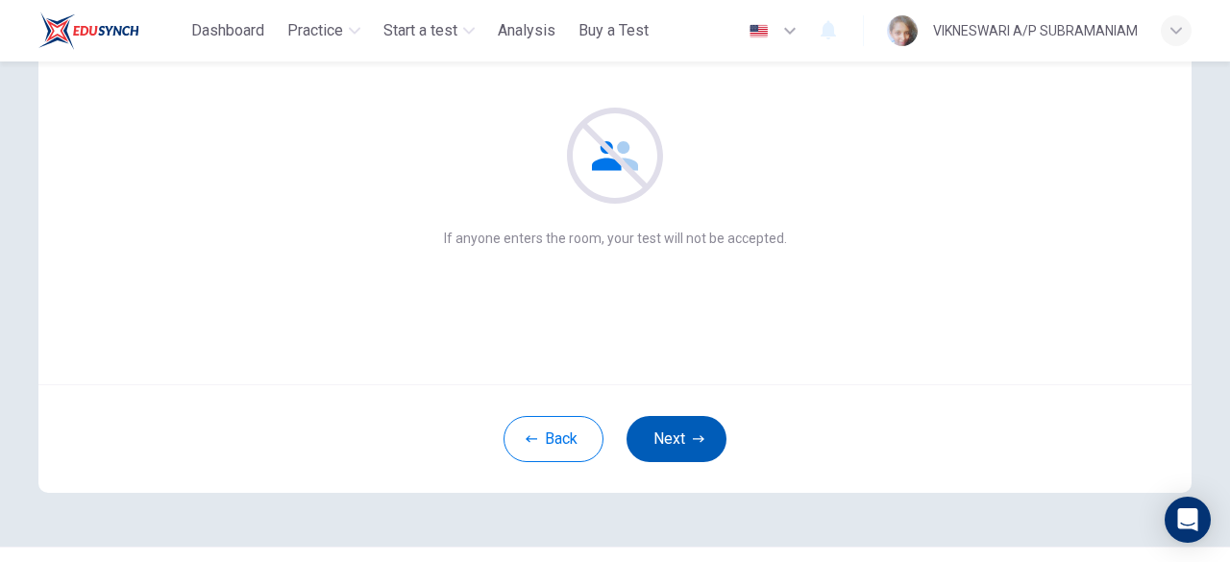
click at [703, 433] on button "Next" at bounding box center [676, 439] width 100 height 46
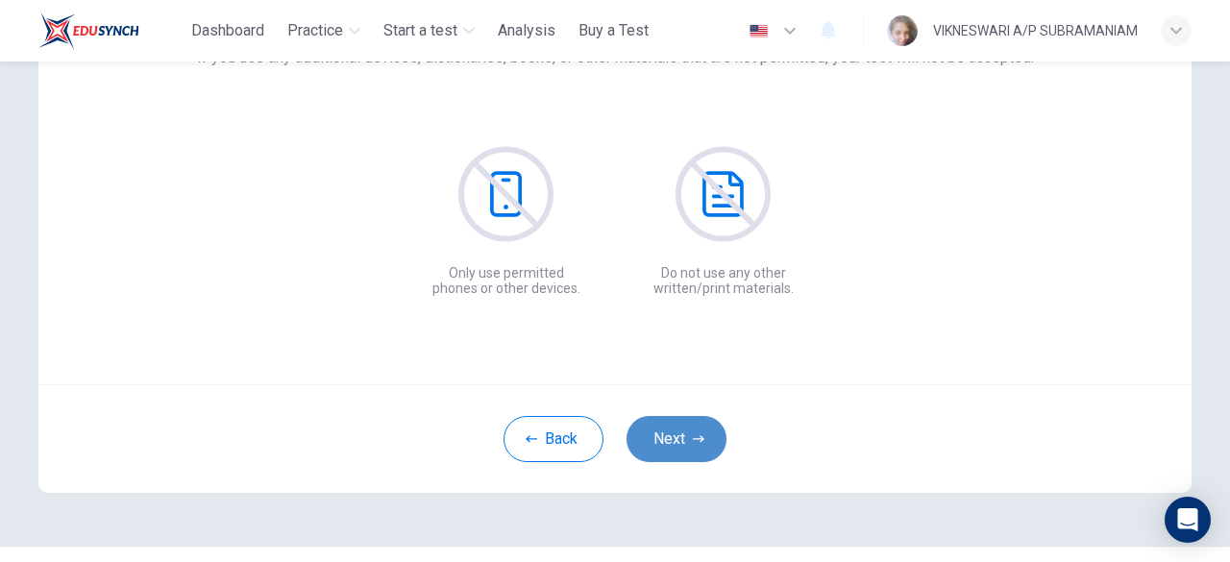
click at [703, 433] on button "Next" at bounding box center [676, 439] width 100 height 46
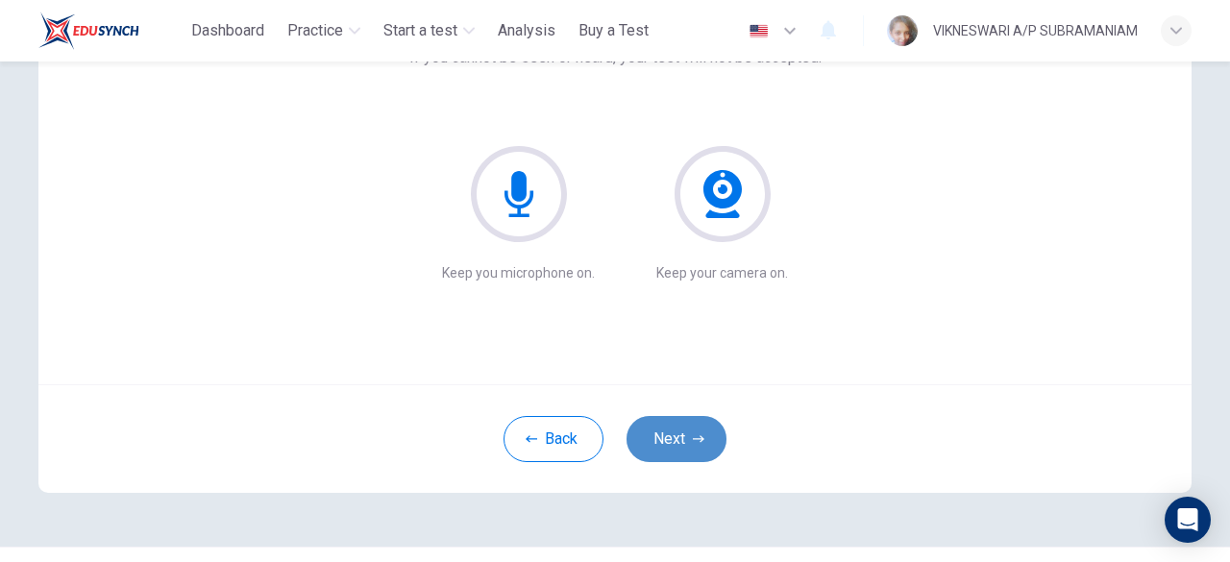
click at [703, 433] on button "Next" at bounding box center [676, 439] width 100 height 46
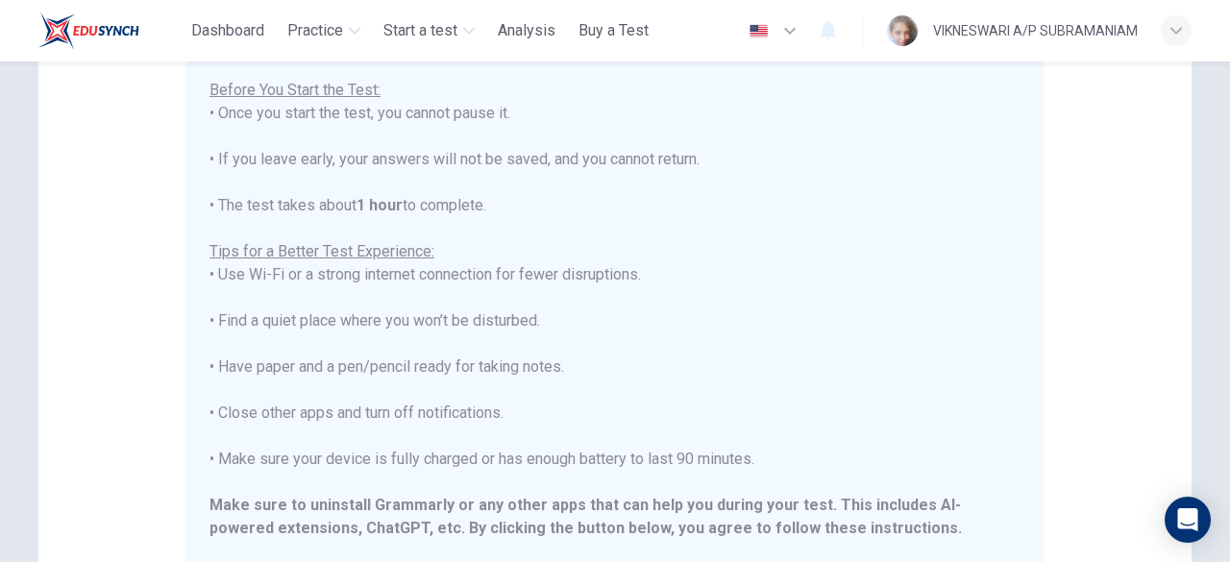
scroll to position [288, 0]
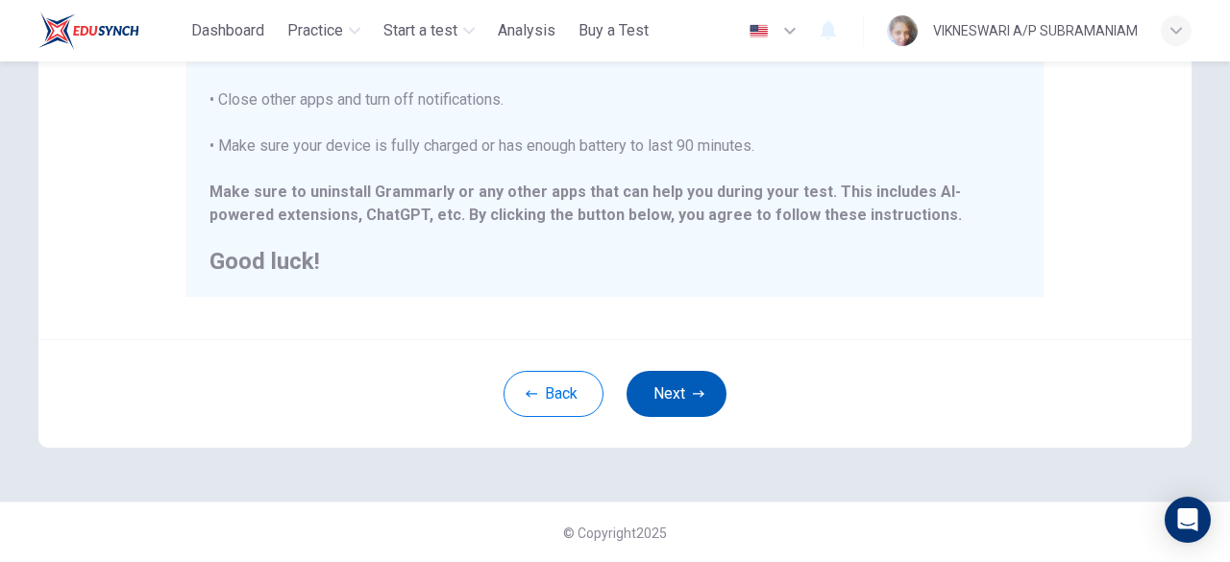
click at [680, 408] on button "Next" at bounding box center [676, 394] width 100 height 46
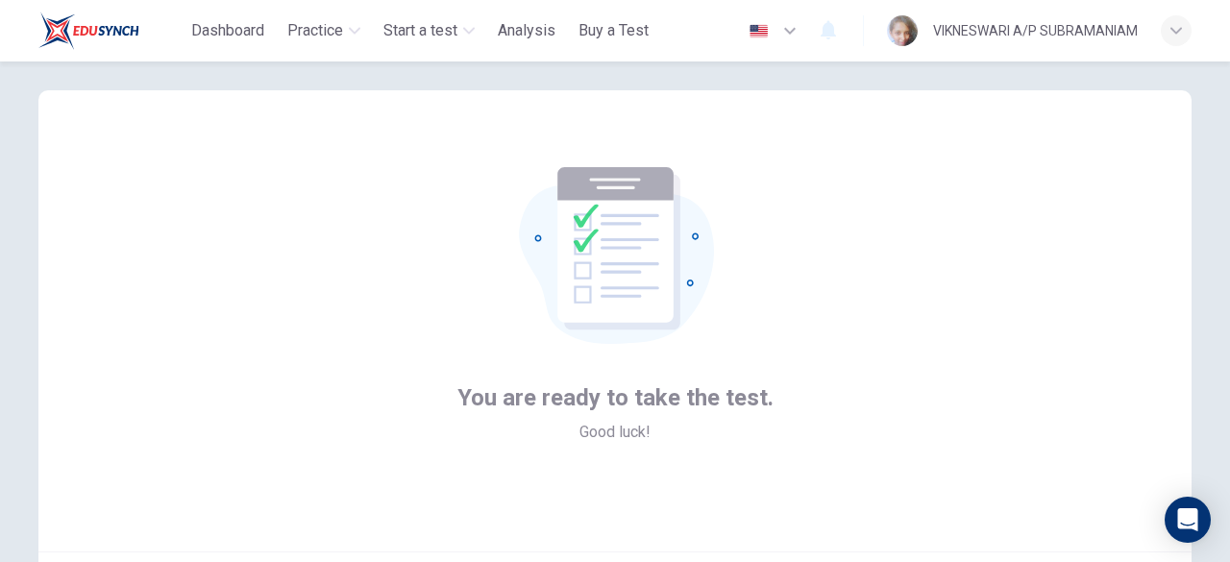
scroll to position [237, 0]
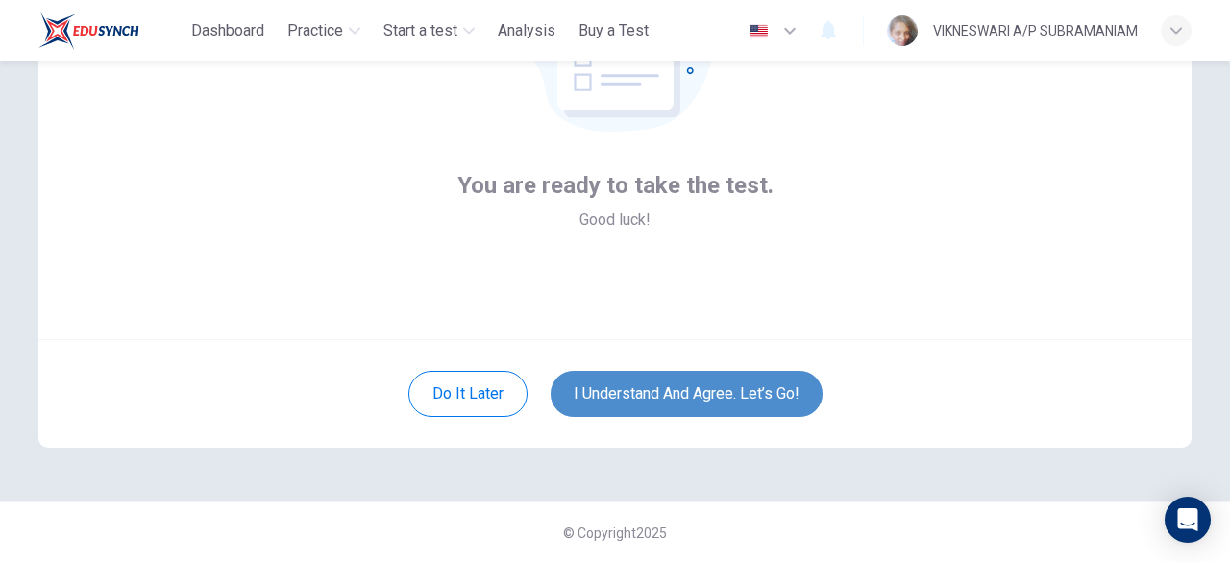
click at [756, 378] on button "I understand and agree. Let’s go!" at bounding box center [686, 394] width 272 height 46
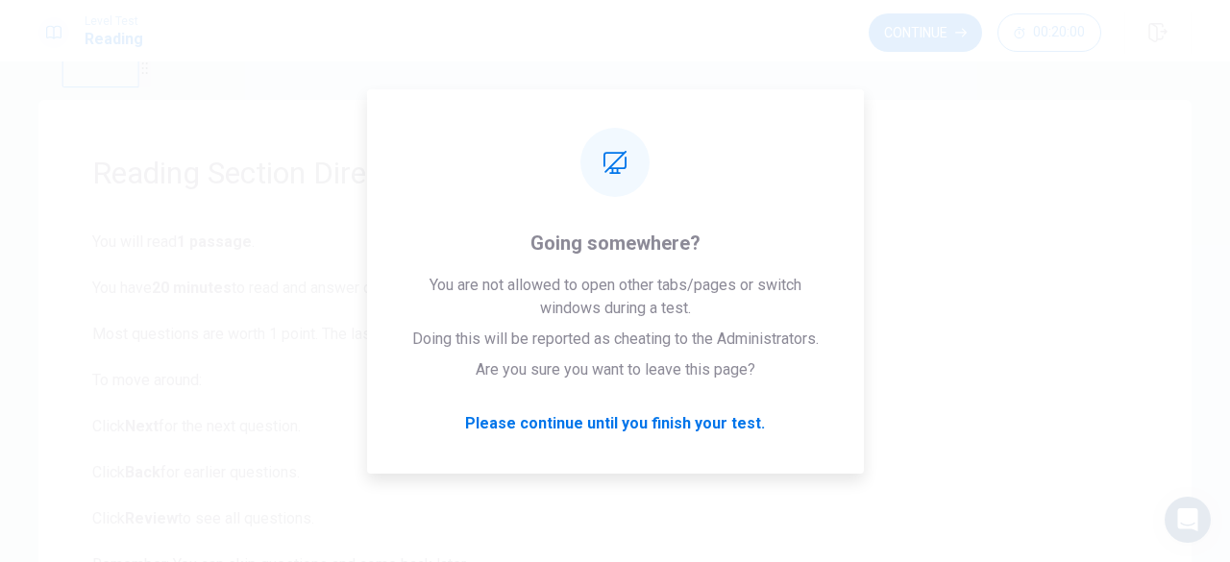
drag, startPoint x: 1138, startPoint y: 137, endPoint x: 98, endPoint y: -11, distance: 1050.9
click at [98, 0] on html "This site uses cookies, as explained in our Privacy Policy . If you agree to th…" at bounding box center [615, 281] width 1230 height 562
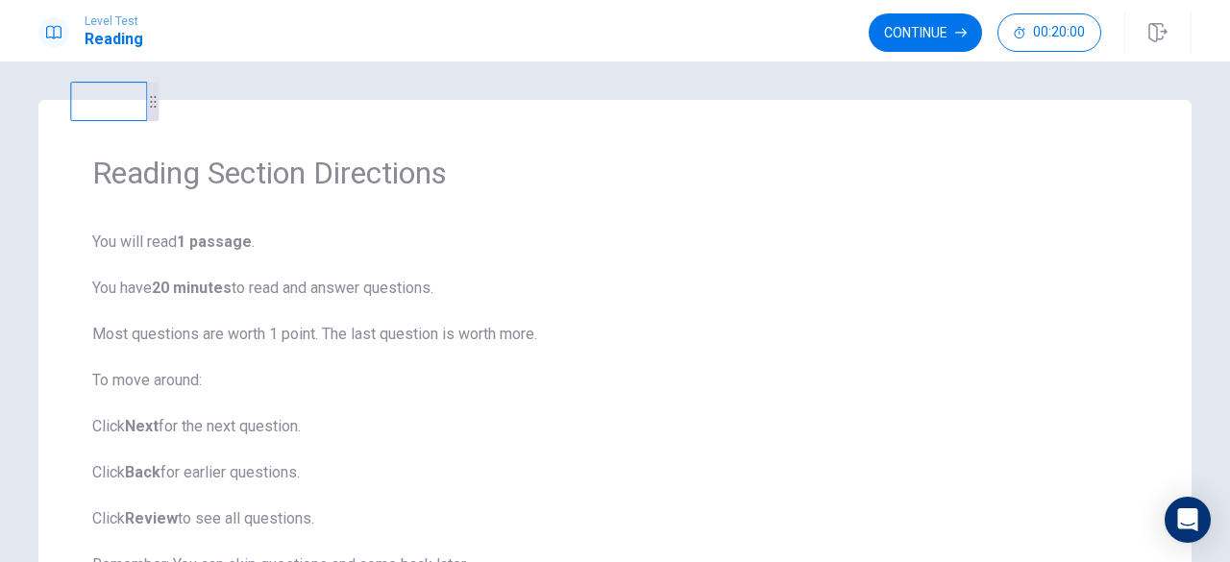
click at [121, 73] on div "Reading Section Directions You will read 1 passage . You have 20 minutes to rea…" at bounding box center [615, 311] width 1230 height 501
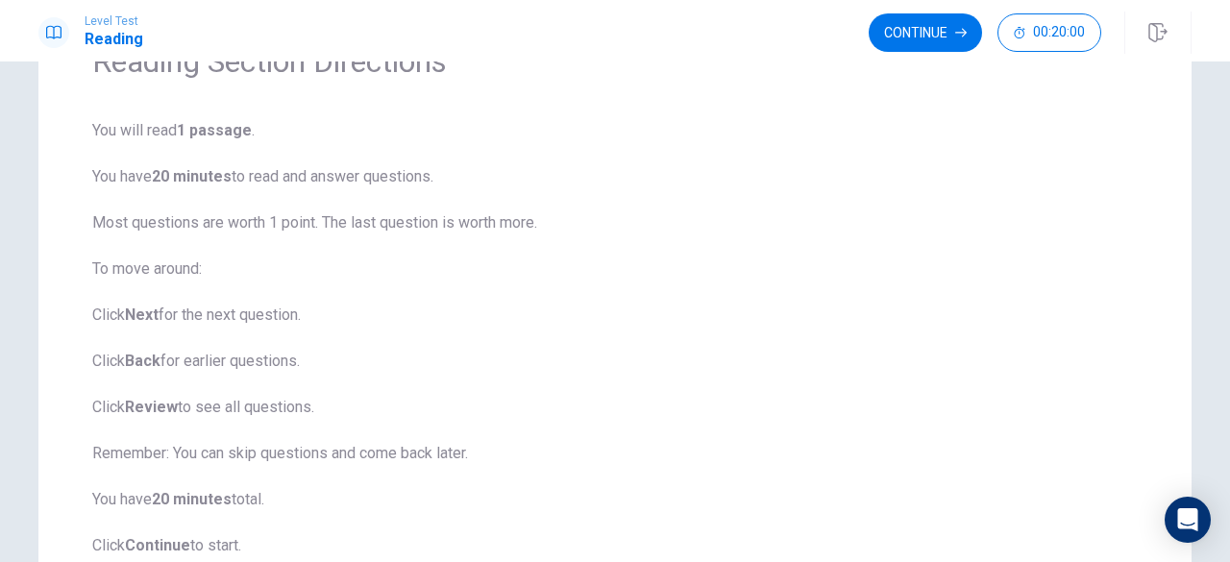
scroll to position [67, 0]
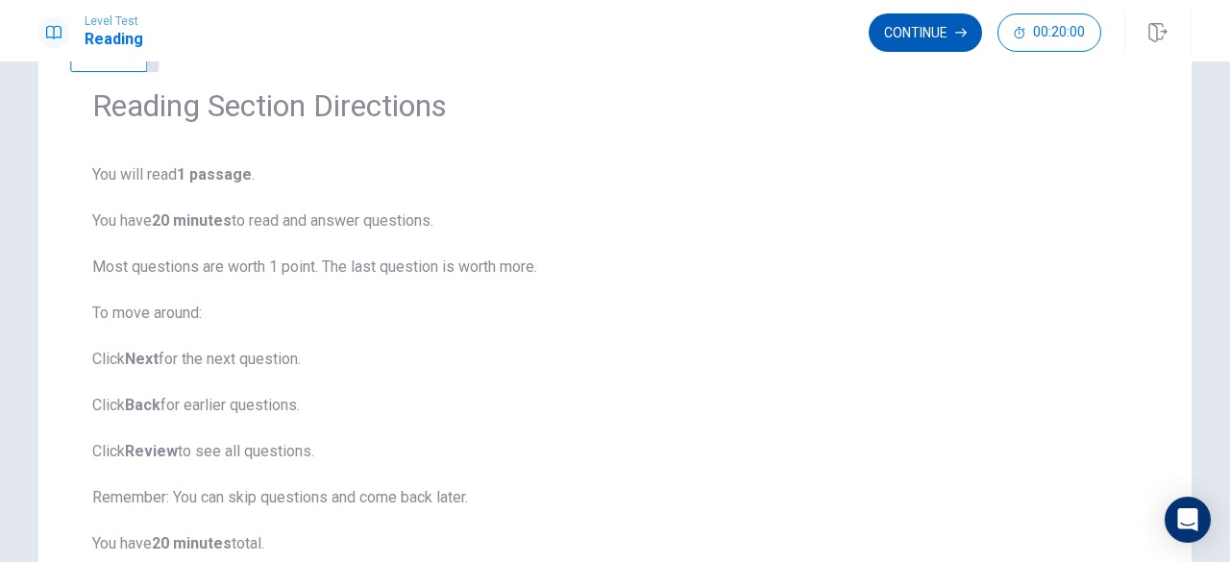
click at [922, 44] on button "Continue" at bounding box center [924, 32] width 113 height 38
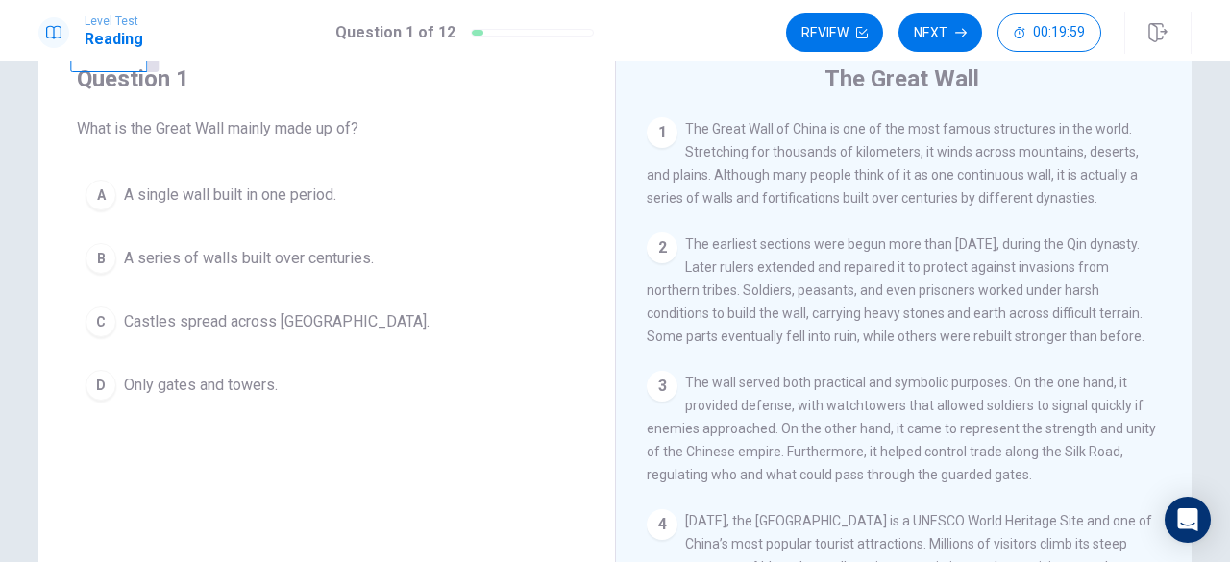
scroll to position [0, 0]
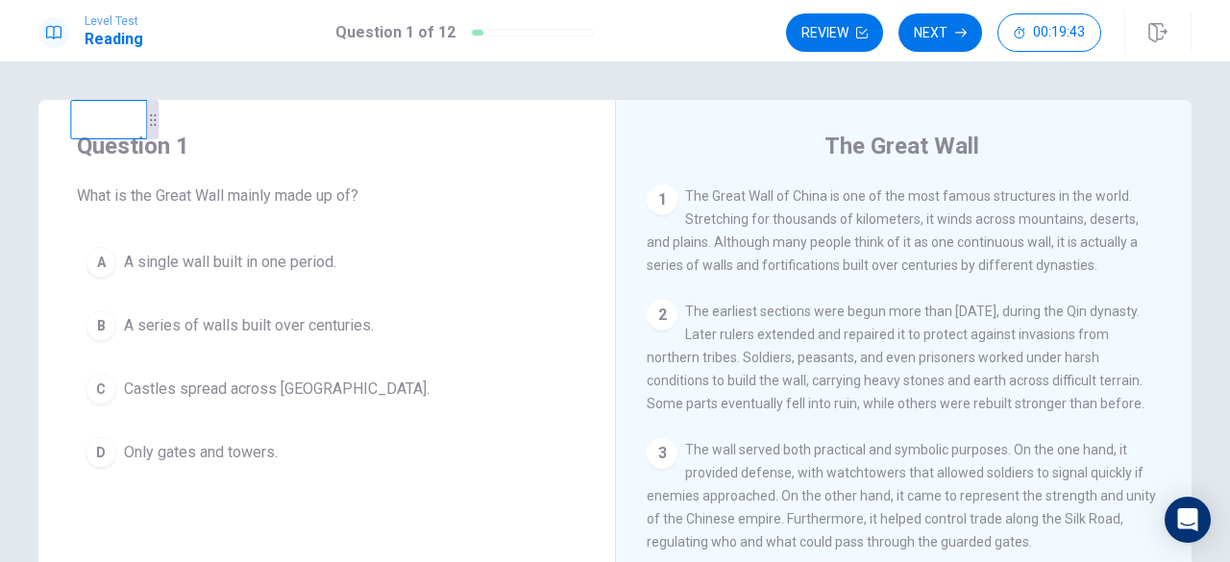
click at [509, 285] on div "A A single wall built in one period. B A series of walls built over centuries. …" at bounding box center [327, 357] width 500 height 238
click at [96, 316] on div "B" at bounding box center [100, 325] width 31 height 31
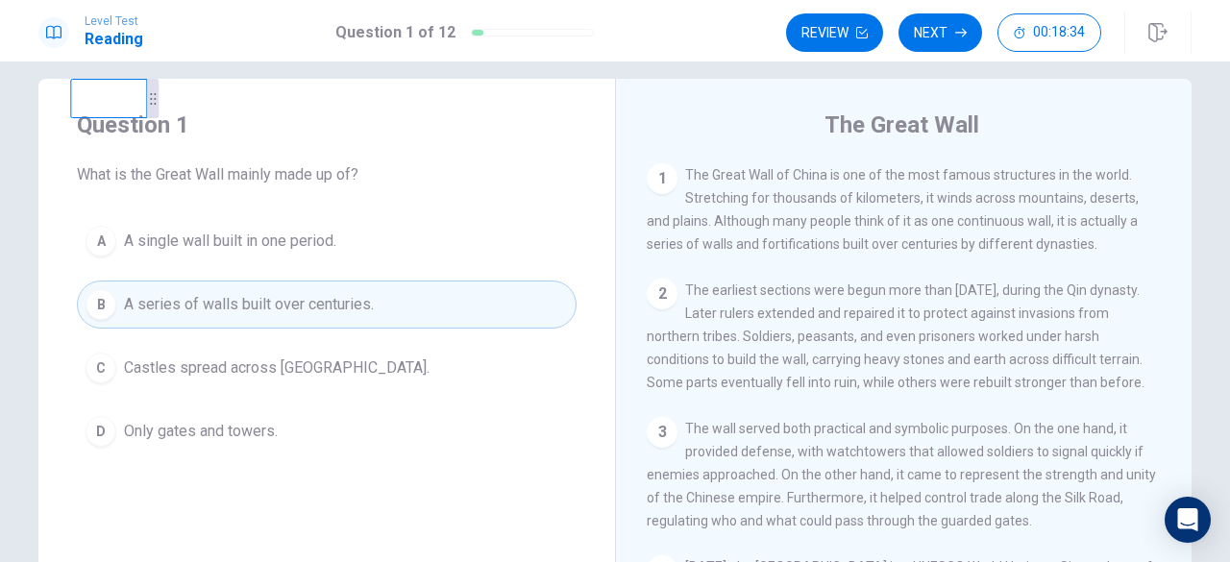
scroll to position [17, 0]
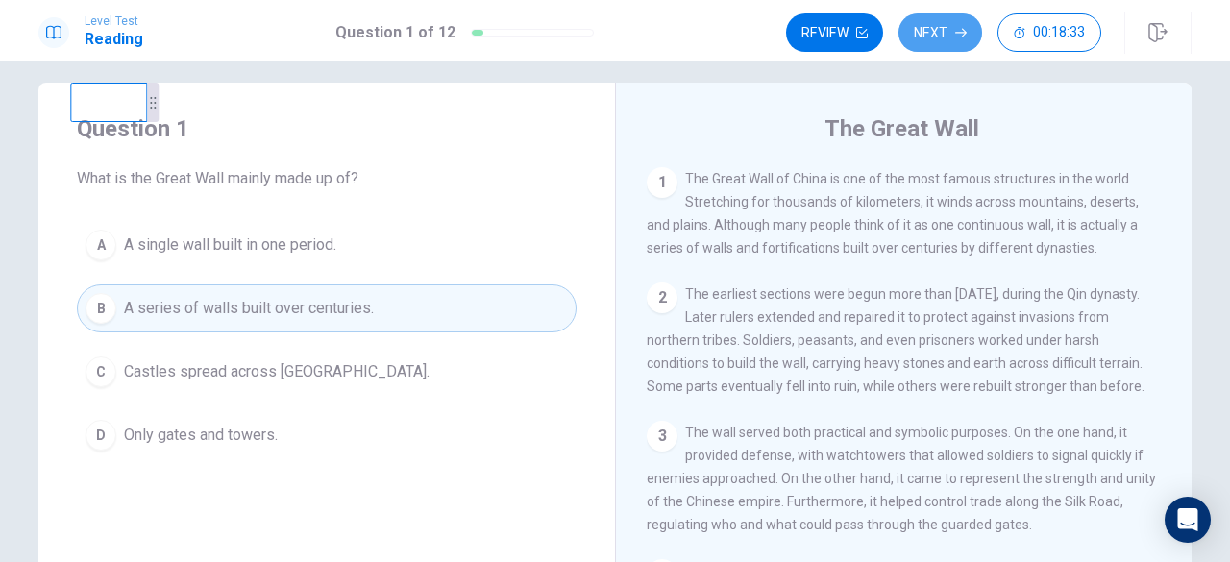
click at [949, 26] on button "Next" at bounding box center [940, 32] width 84 height 38
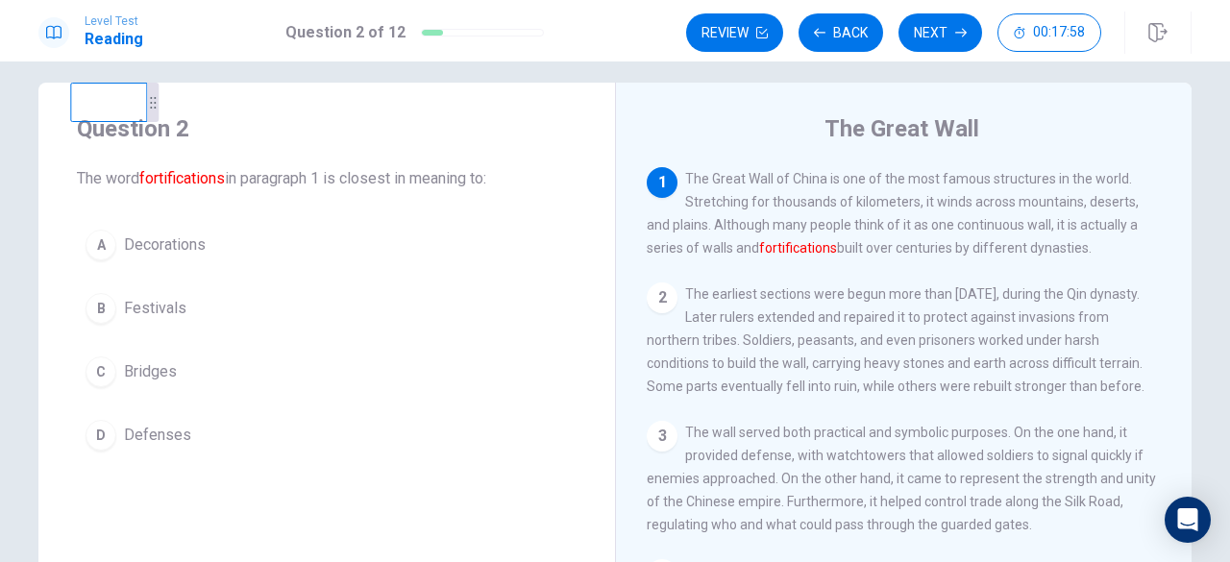
click at [102, 428] on div "D" at bounding box center [100, 435] width 31 height 31
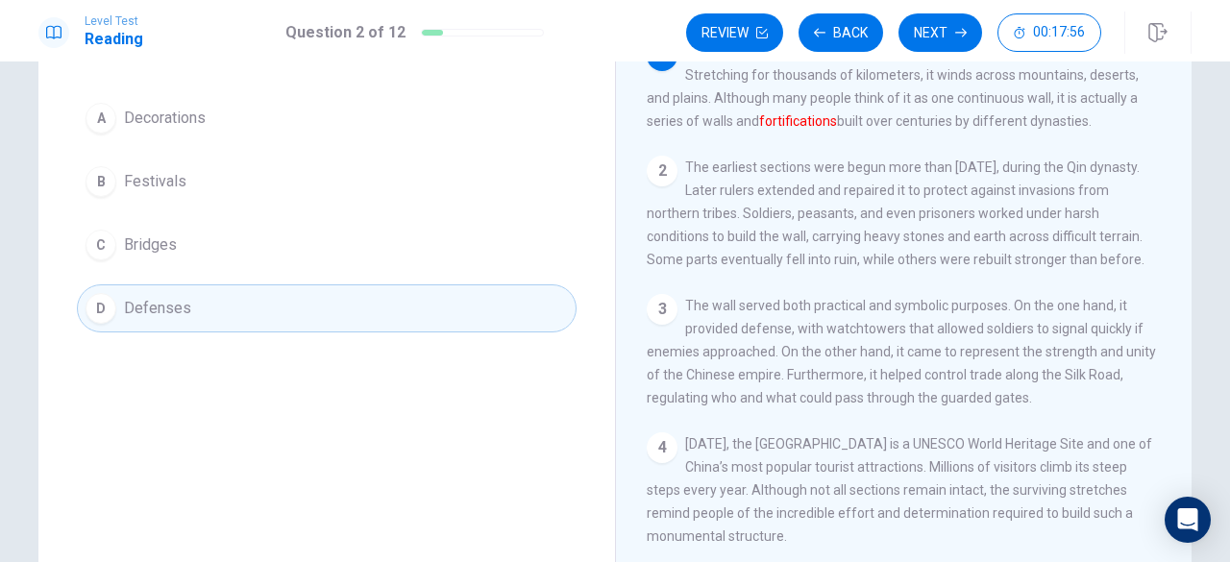
scroll to position [113, 0]
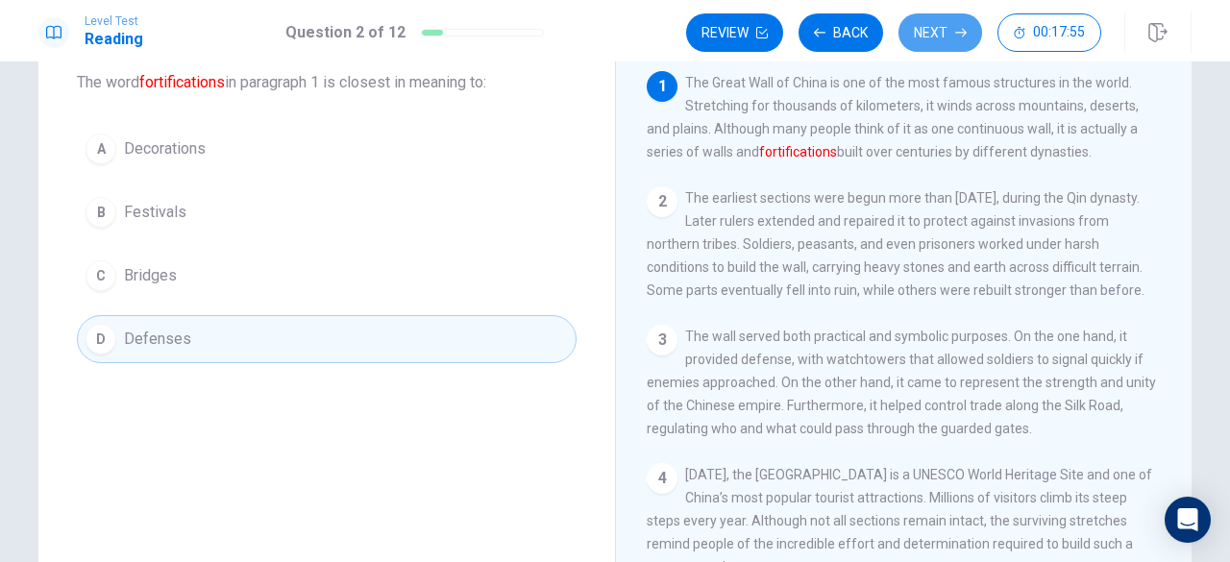
click at [957, 41] on button "Next" at bounding box center [940, 32] width 84 height 38
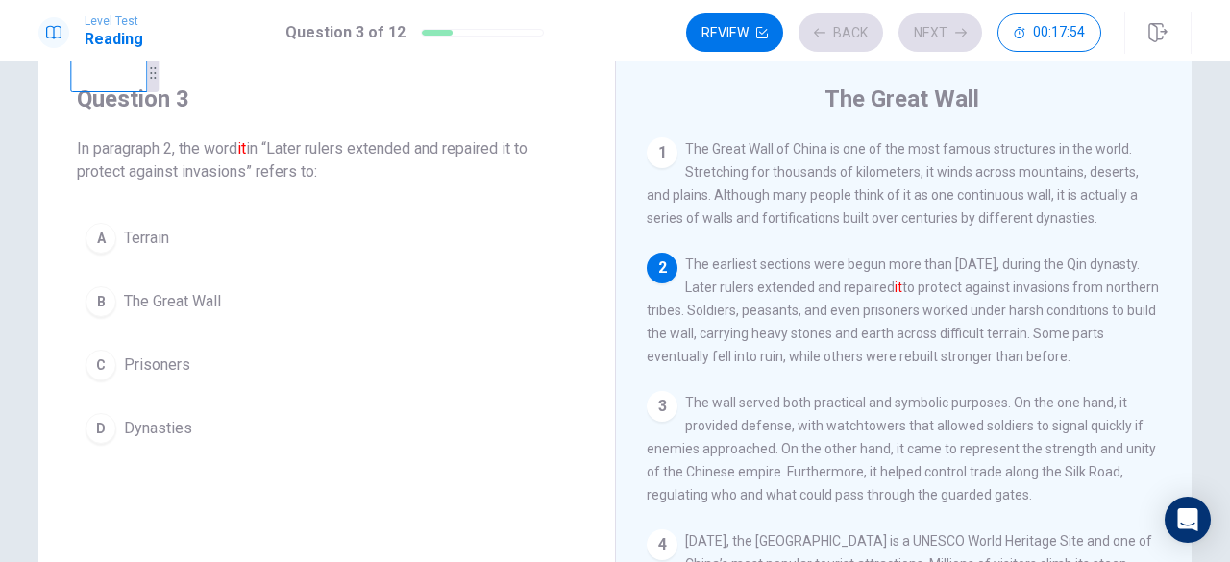
scroll to position [17, 0]
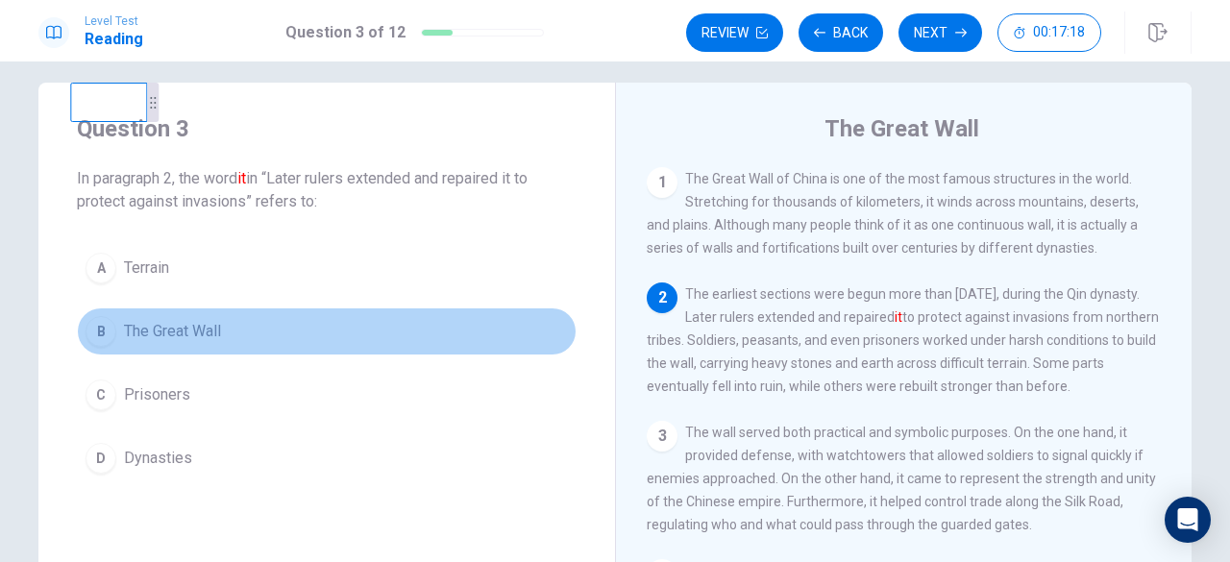
click at [98, 326] on div "B" at bounding box center [100, 331] width 31 height 31
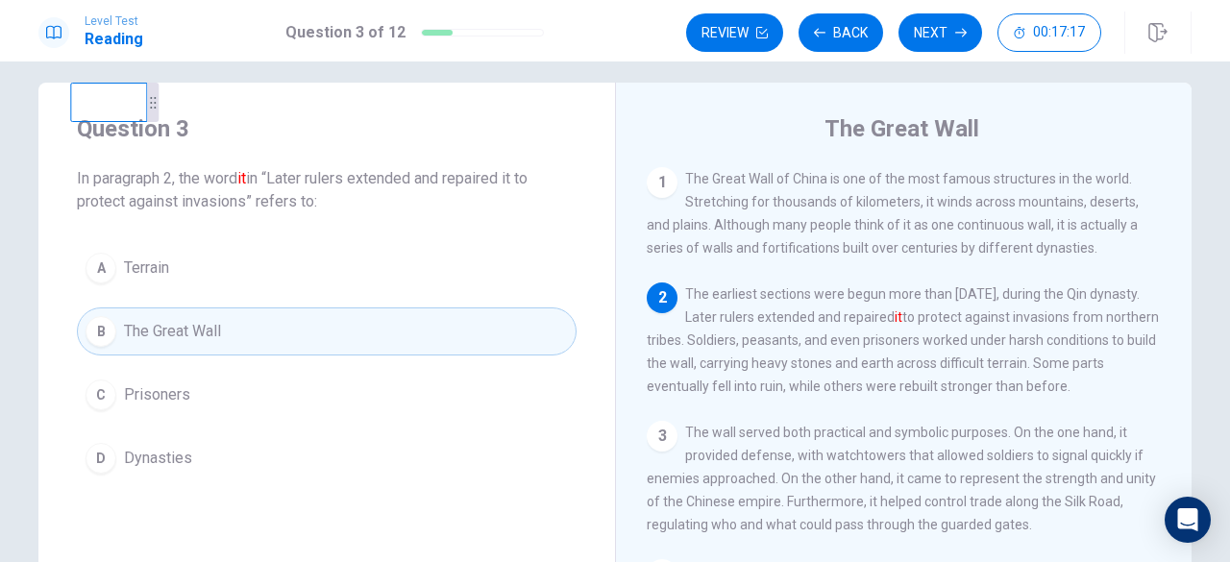
scroll to position [113, 0]
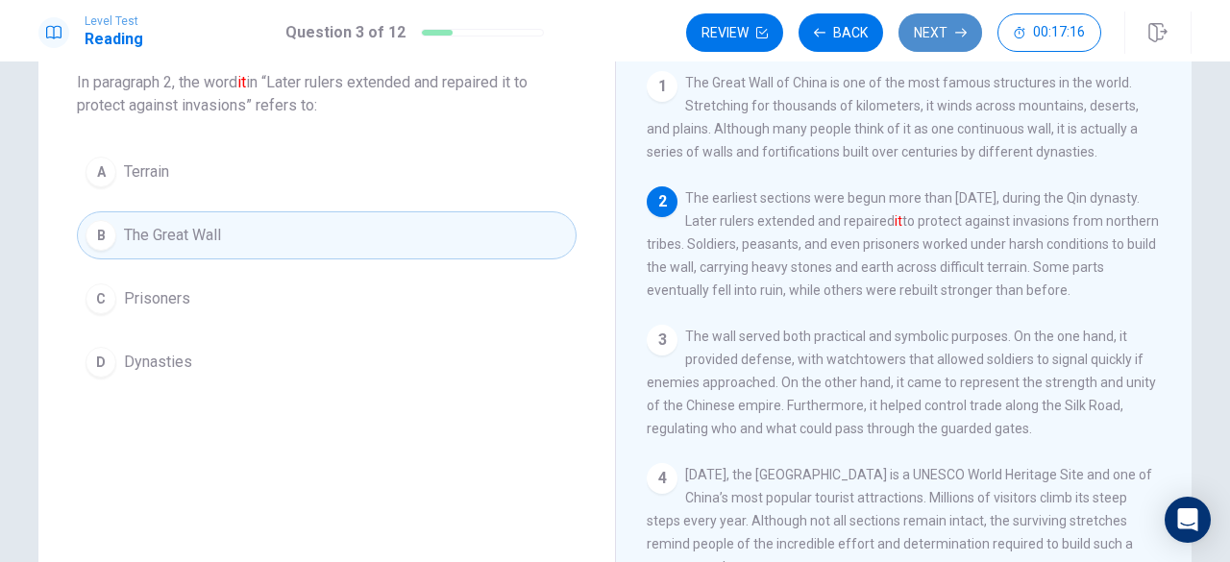
click at [932, 38] on button "Next" at bounding box center [940, 32] width 84 height 38
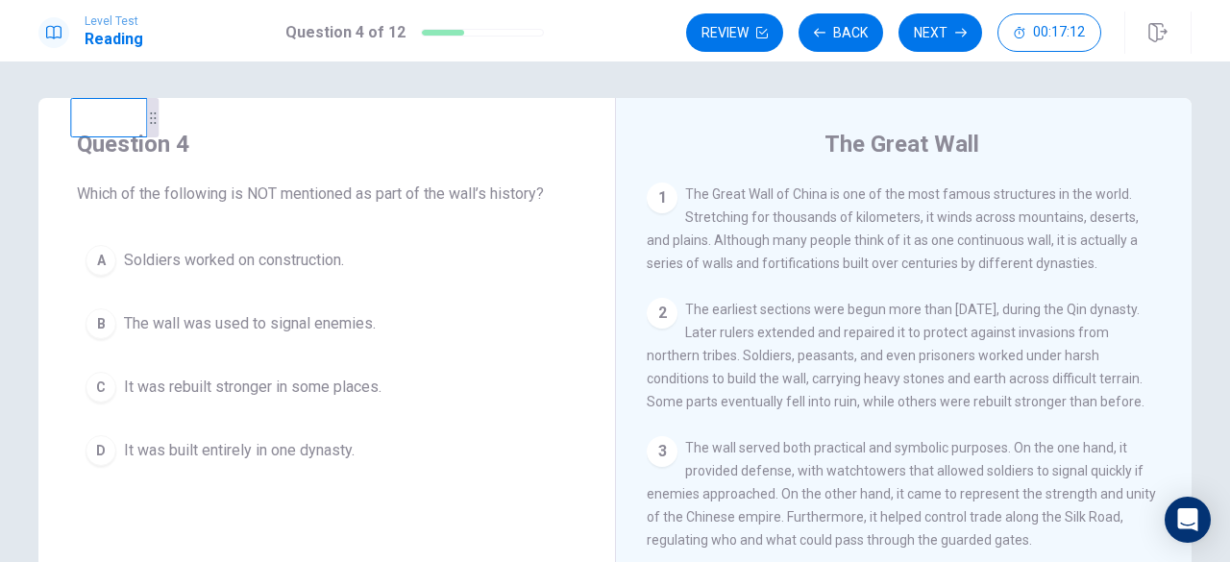
scroll to position [0, 0]
click at [93, 448] on div "D" at bounding box center [100, 452] width 31 height 31
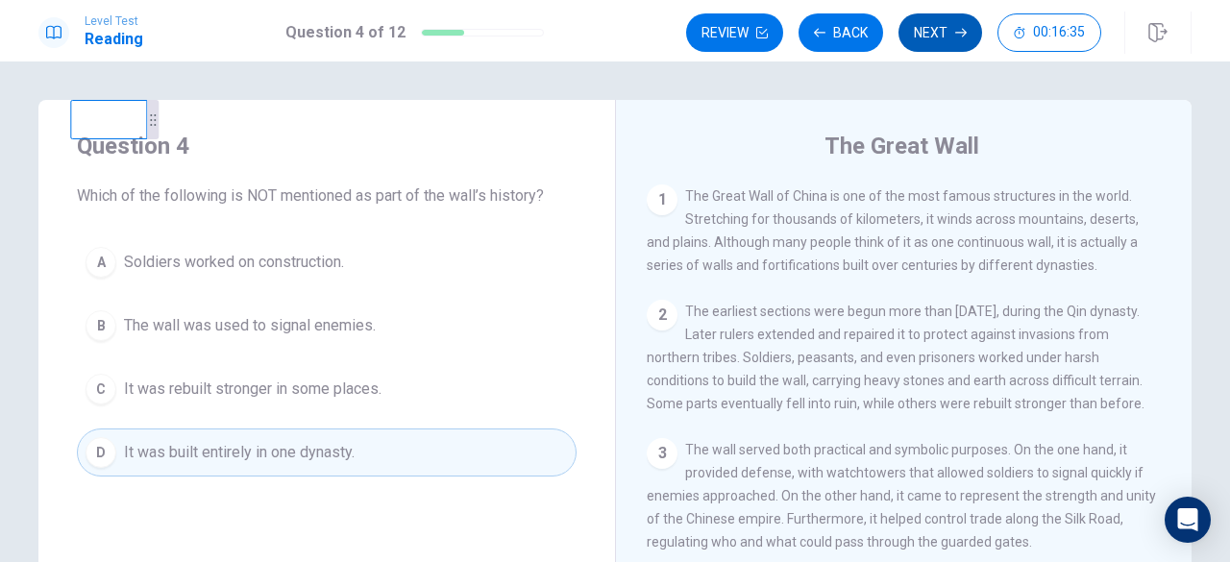
click at [952, 43] on button "Next" at bounding box center [940, 32] width 84 height 38
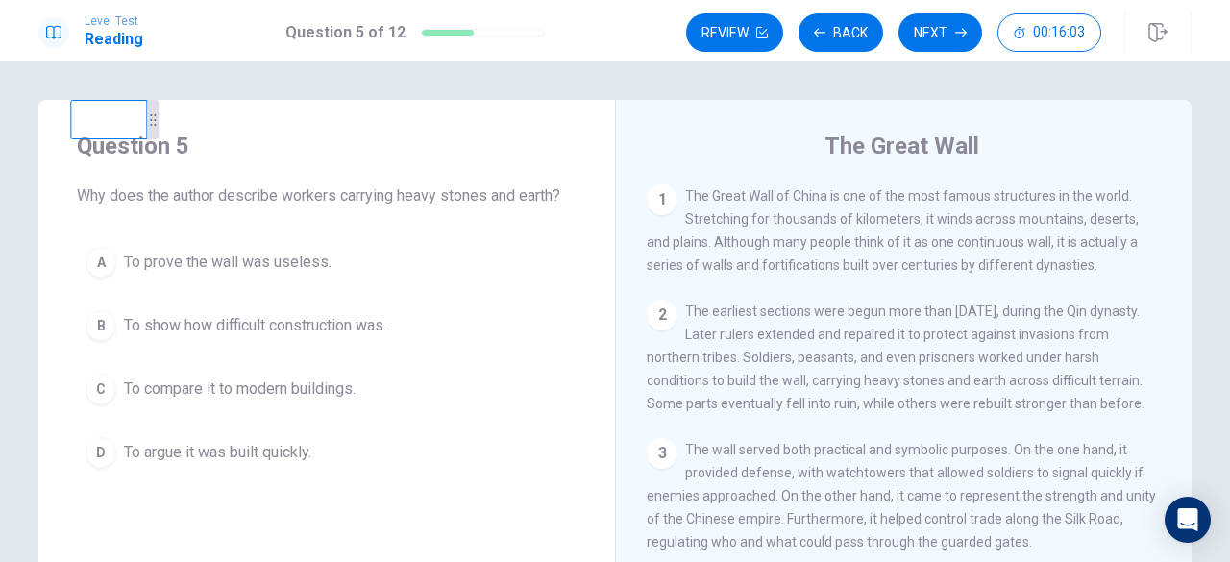
click at [96, 318] on div "B" at bounding box center [100, 325] width 31 height 31
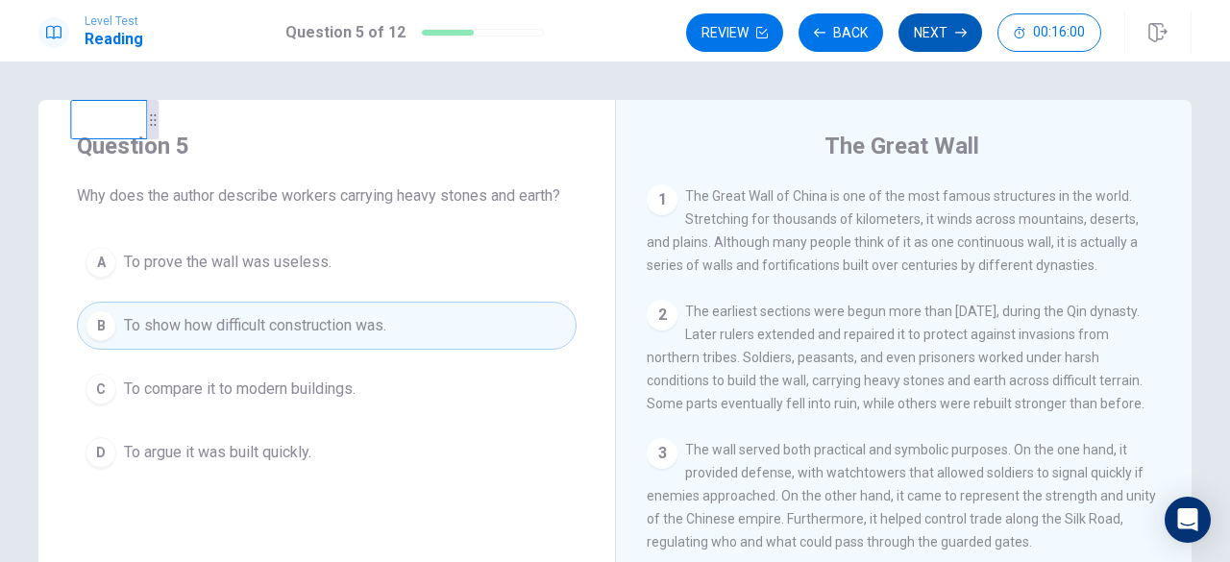
click at [935, 36] on button "Next" at bounding box center [940, 32] width 84 height 38
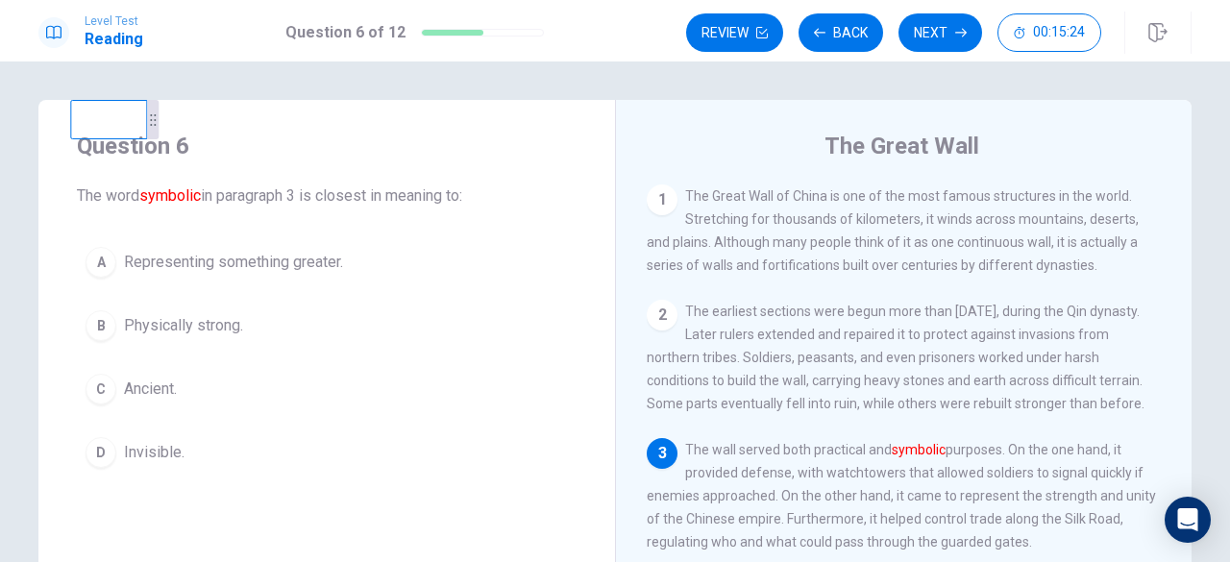
click at [98, 264] on div "A" at bounding box center [100, 262] width 31 height 31
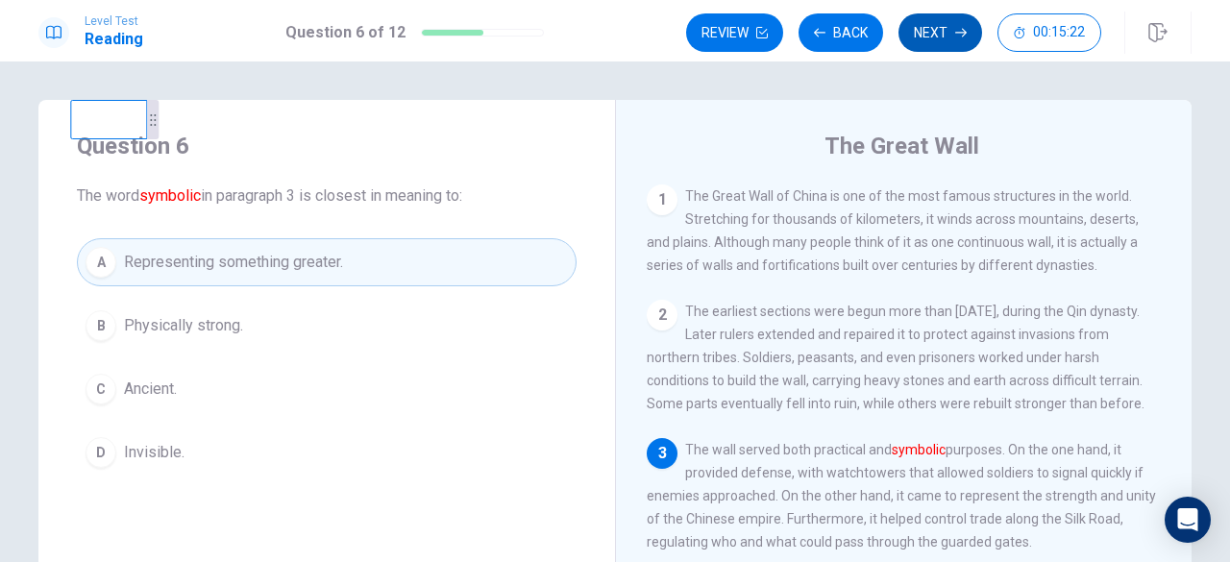
click at [943, 40] on button "Next" at bounding box center [940, 32] width 84 height 38
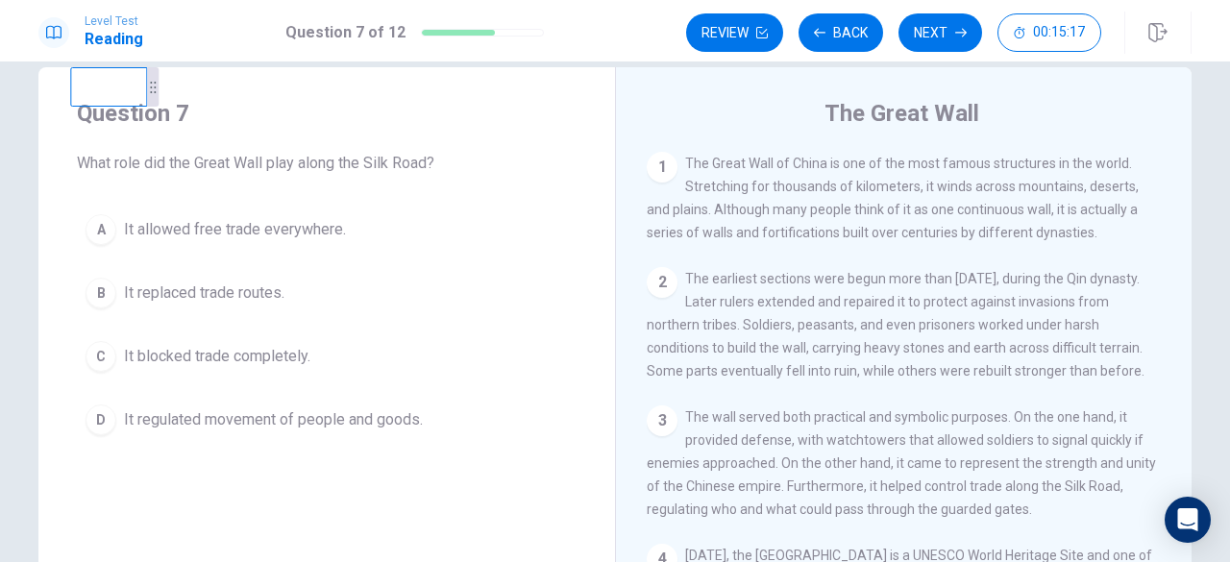
scroll to position [17, 0]
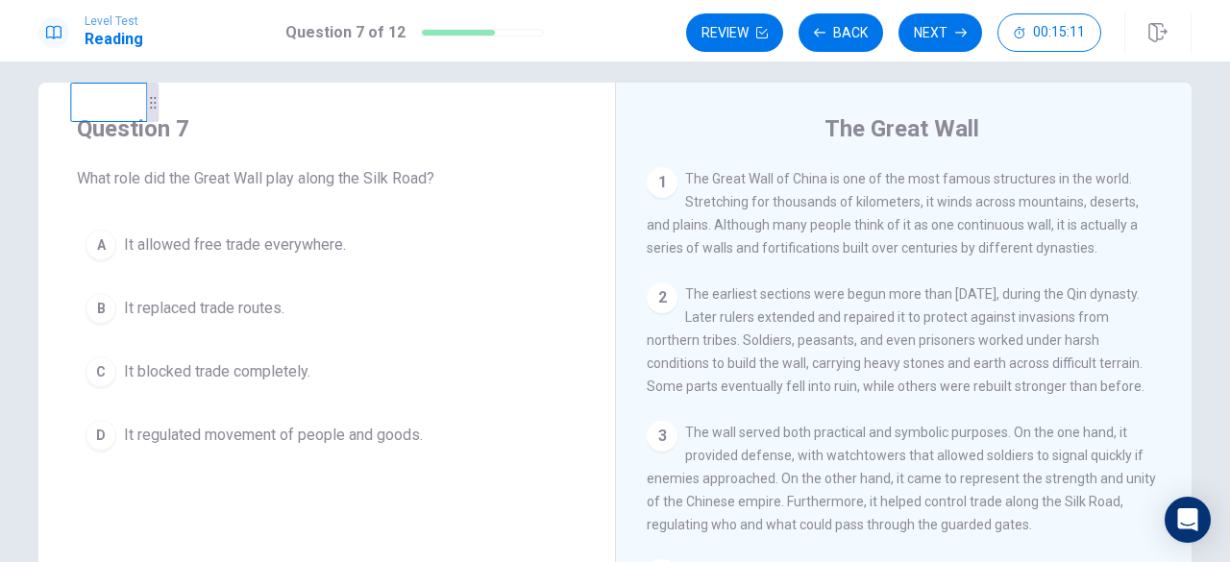
click at [632, 331] on div "The Great Wall 1 The Great Wall of China is one of the most famous structures i…" at bounding box center [903, 417] width 576 height 668
drag, startPoint x: 672, startPoint y: 330, endPoint x: 409, endPoint y: 337, distance: 263.3
click at [484, 368] on div "Question 7 What role did the Great Wall play along the Silk Road? A It allowed …" at bounding box center [614, 417] width 1153 height 668
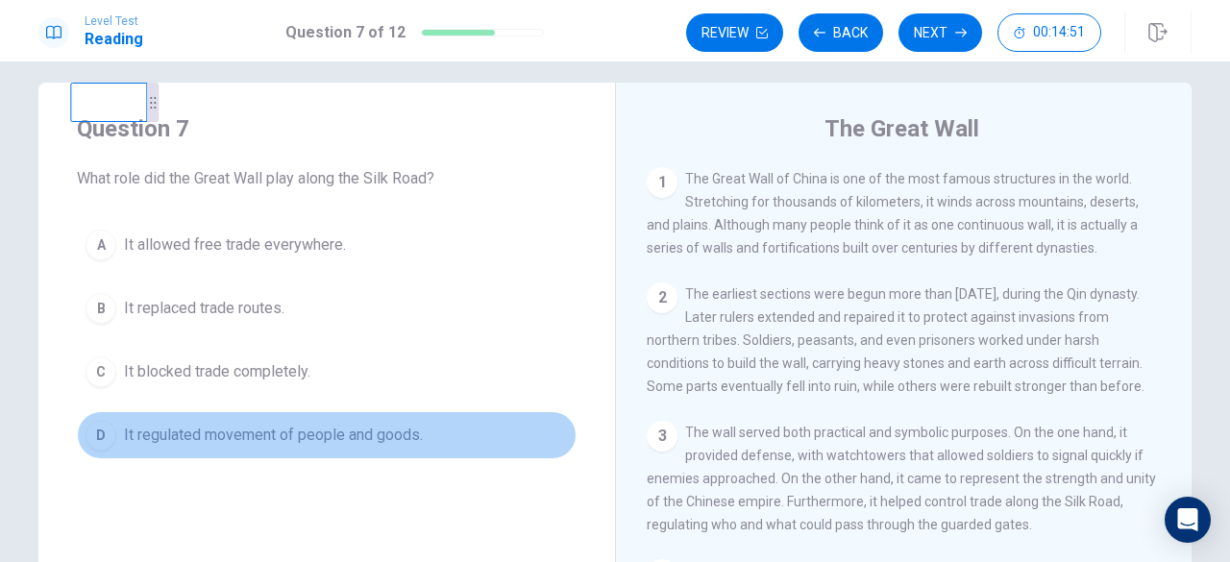
click at [98, 432] on div "D" at bounding box center [100, 435] width 31 height 31
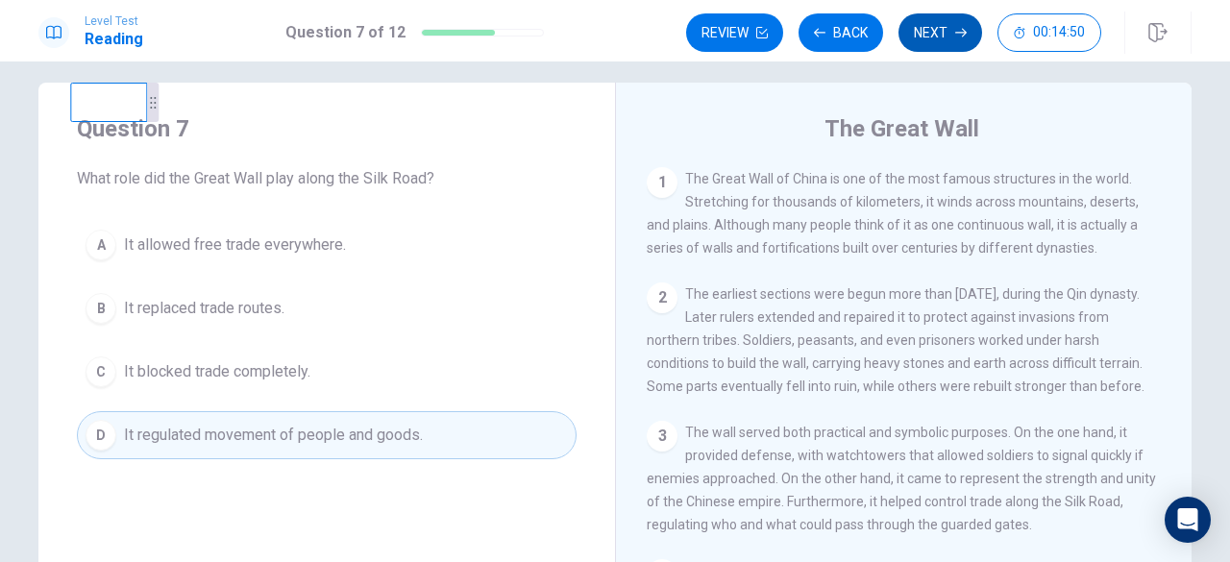
click at [938, 36] on button "Next" at bounding box center [940, 32] width 84 height 38
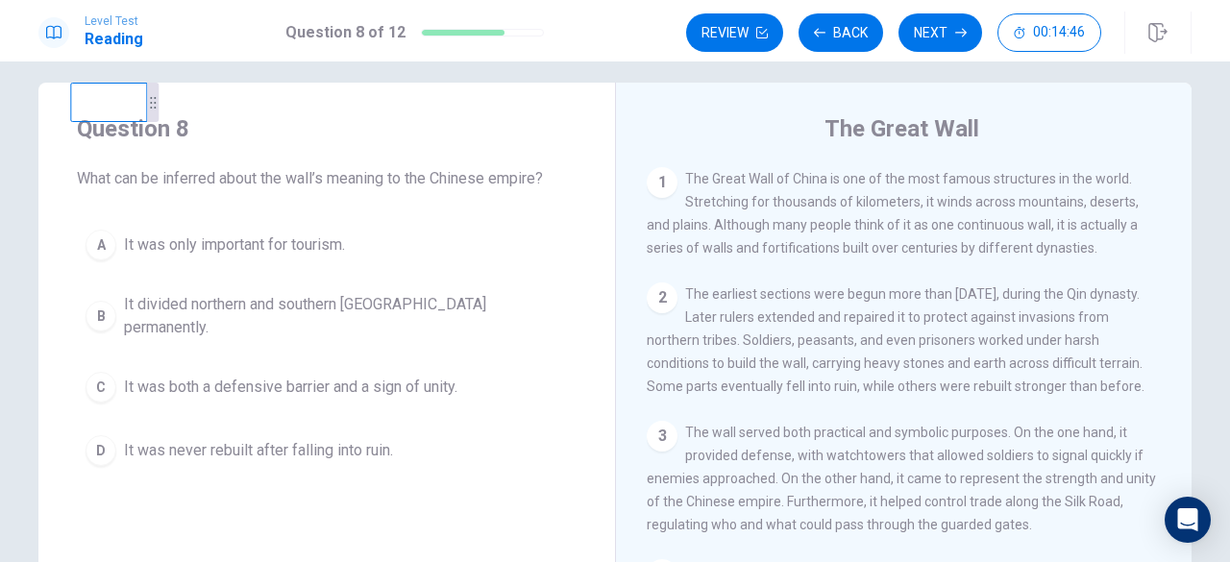
click at [589, 272] on div "Question 8 What can be inferred about the wall’s meaning to the Chinese empire?…" at bounding box center [326, 294] width 576 height 423
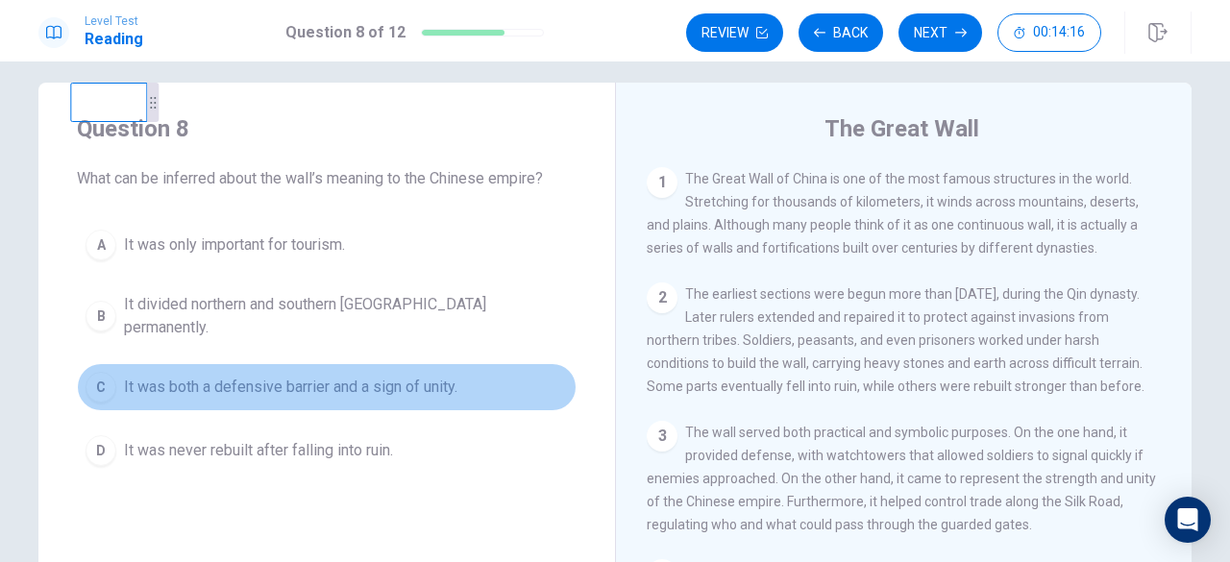
click at [93, 376] on div "C" at bounding box center [100, 387] width 31 height 31
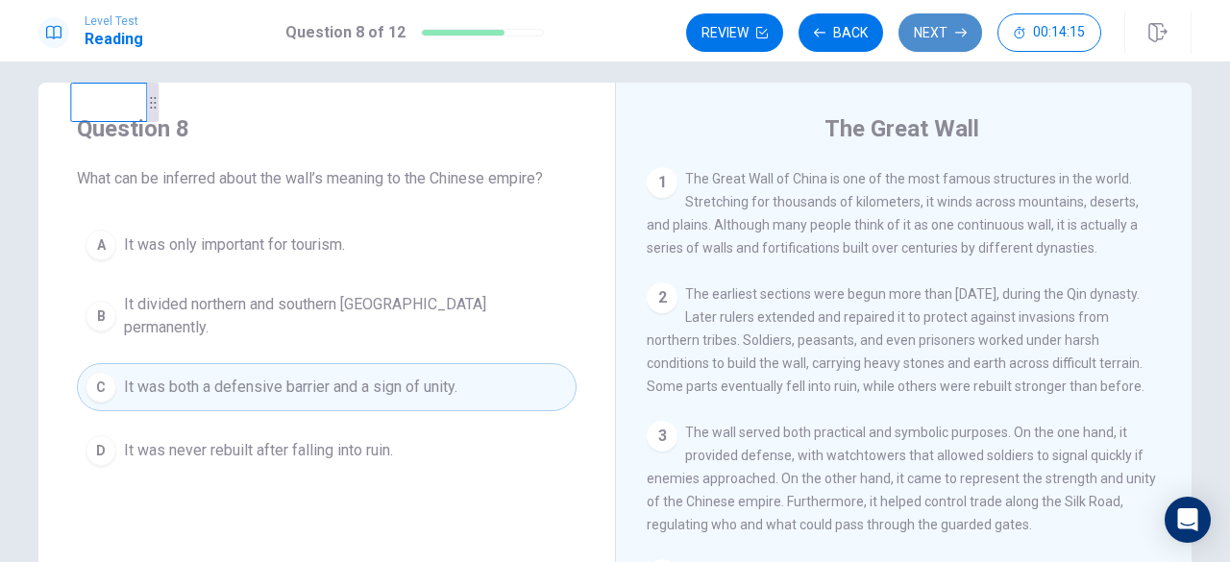
click at [934, 30] on button "Next" at bounding box center [940, 32] width 84 height 38
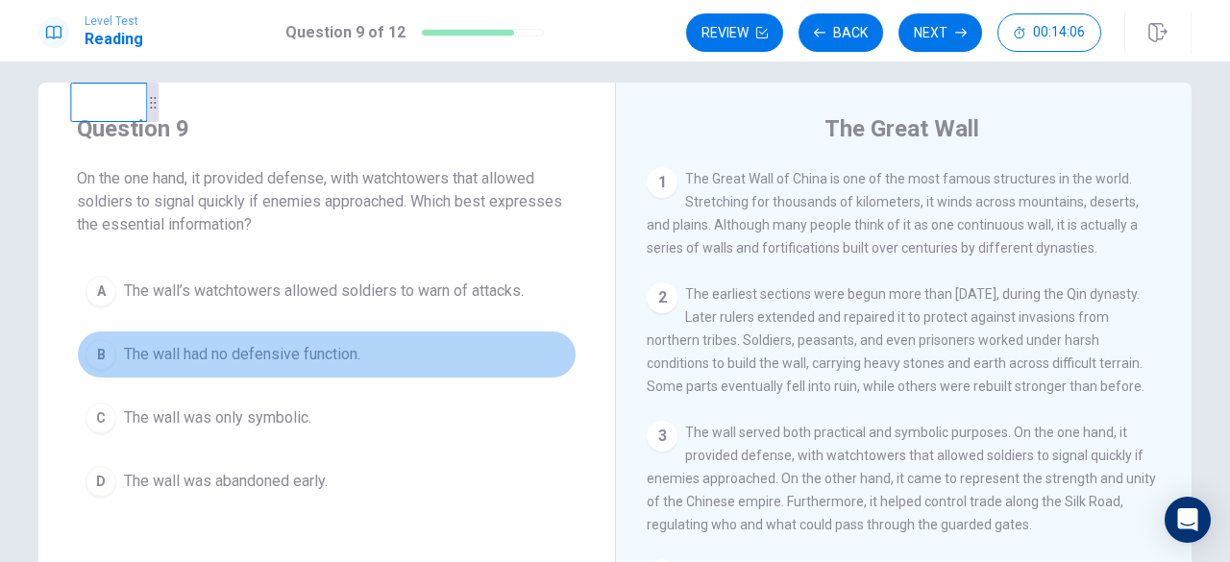
click at [526, 358] on button "B The wall had no defensive function." at bounding box center [327, 354] width 500 height 48
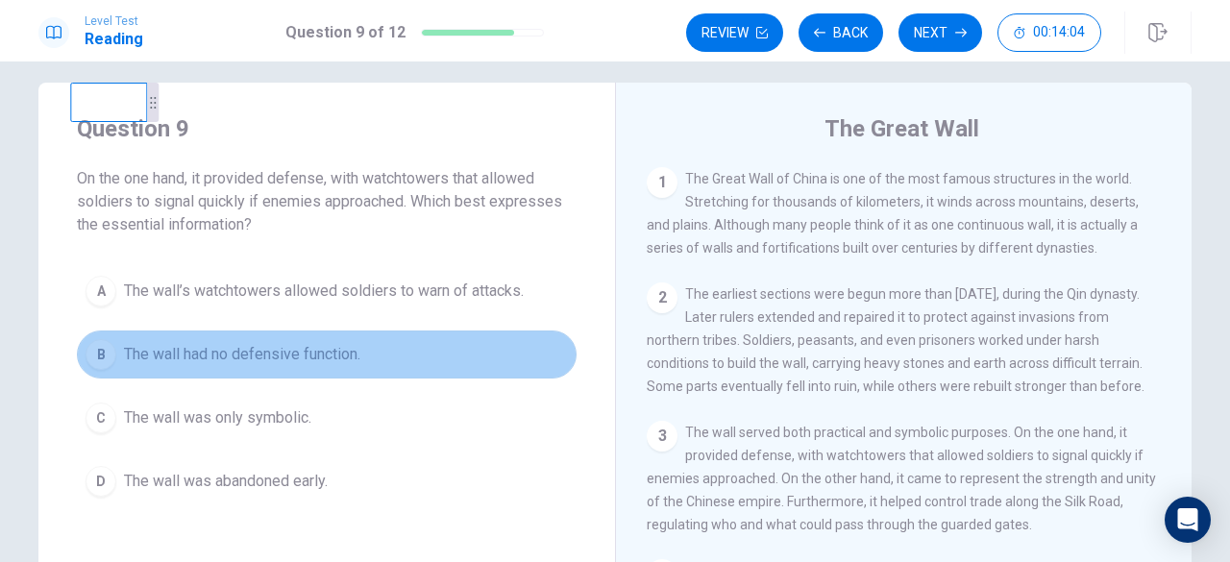
click at [526, 358] on button "B The wall had no defensive function." at bounding box center [327, 354] width 500 height 48
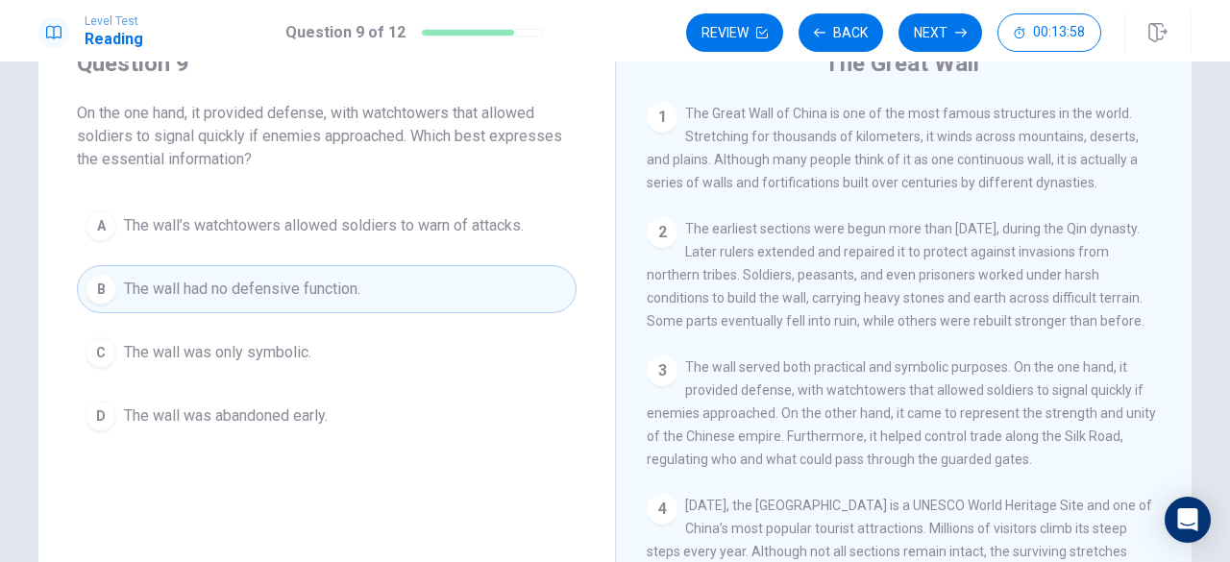
scroll to position [113, 0]
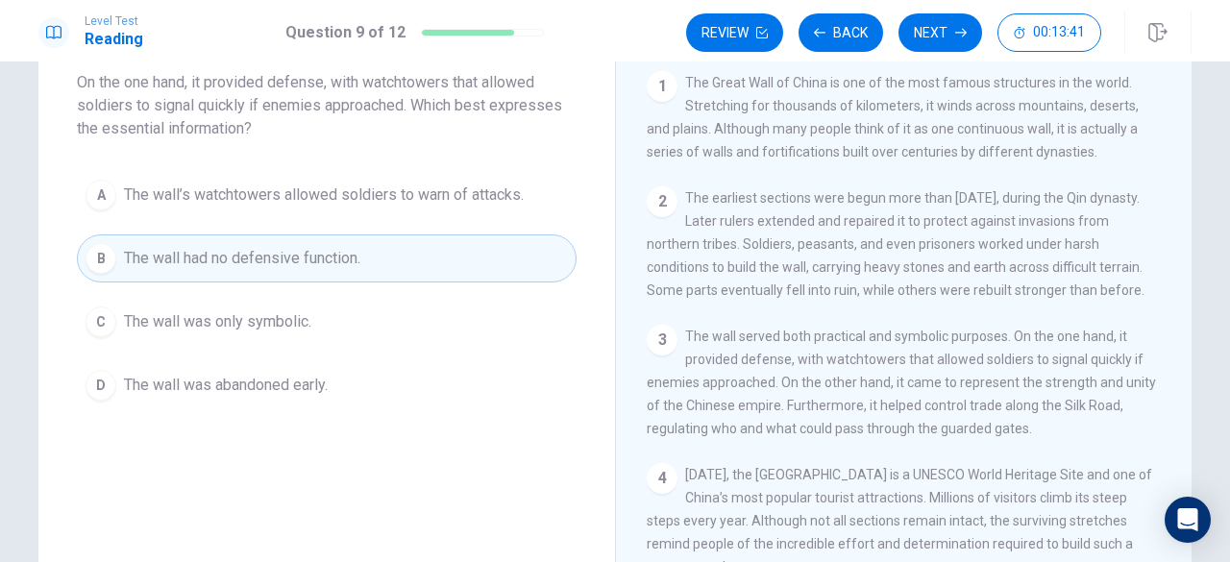
click at [102, 199] on div "A" at bounding box center [100, 195] width 31 height 31
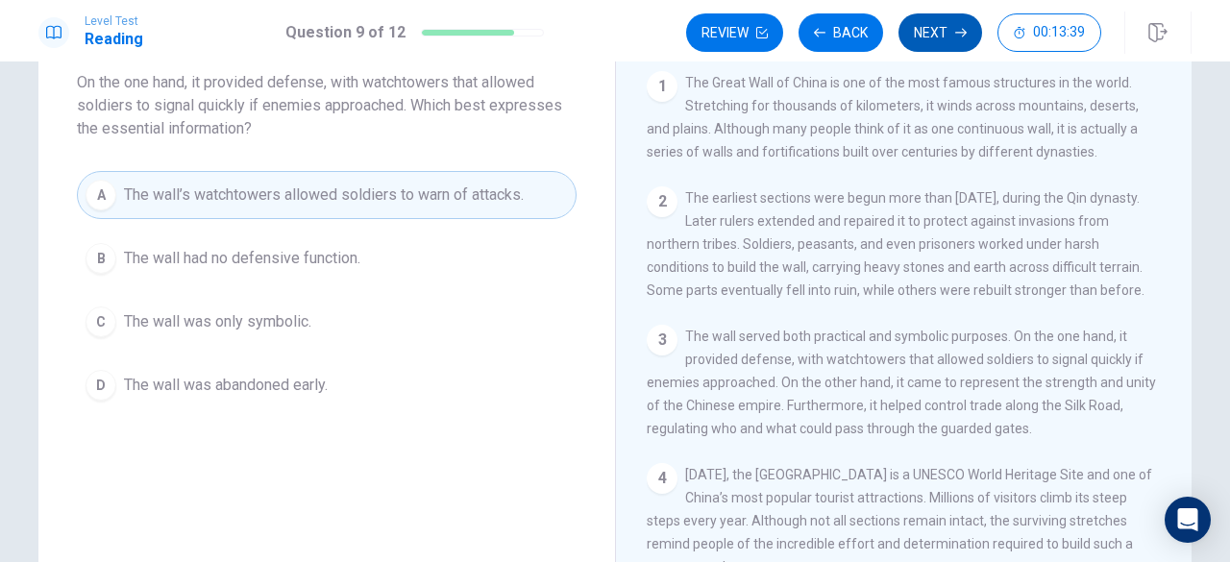
click at [943, 40] on button "Next" at bounding box center [940, 32] width 84 height 38
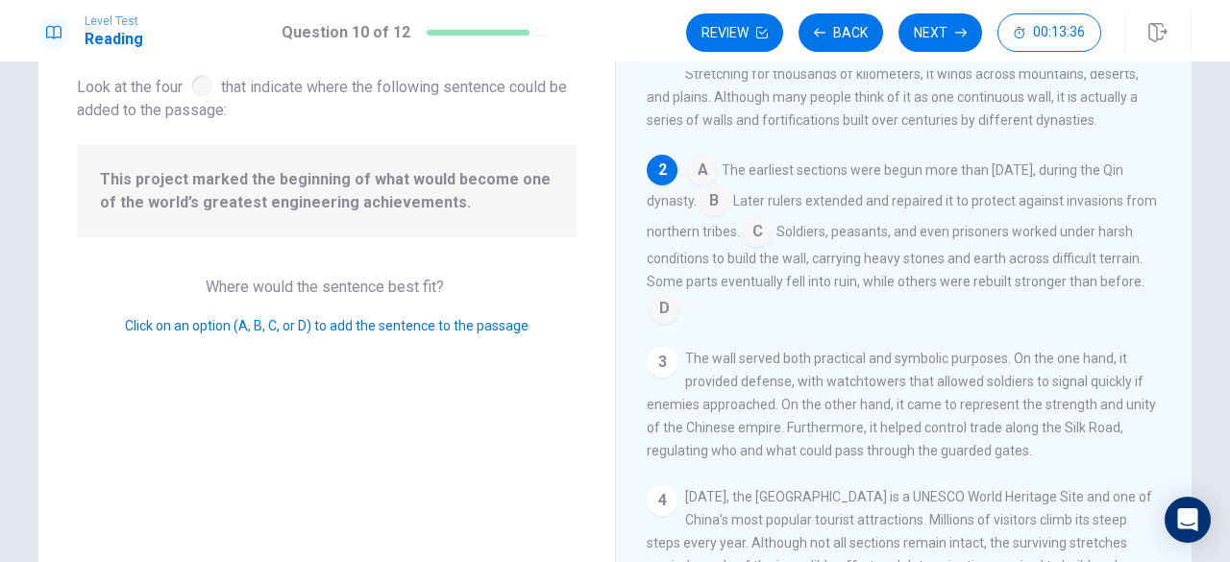
scroll to position [17, 0]
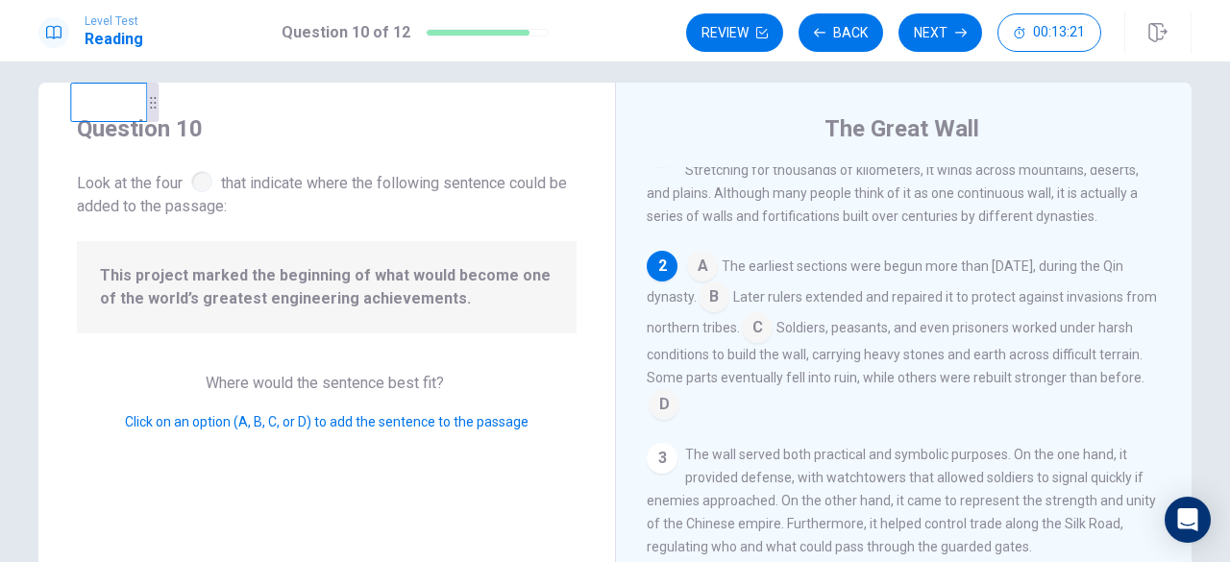
click at [415, 391] on span "Where would the sentence best fit?" at bounding box center [327, 383] width 242 height 18
click at [699, 267] on input at bounding box center [702, 268] width 31 height 31
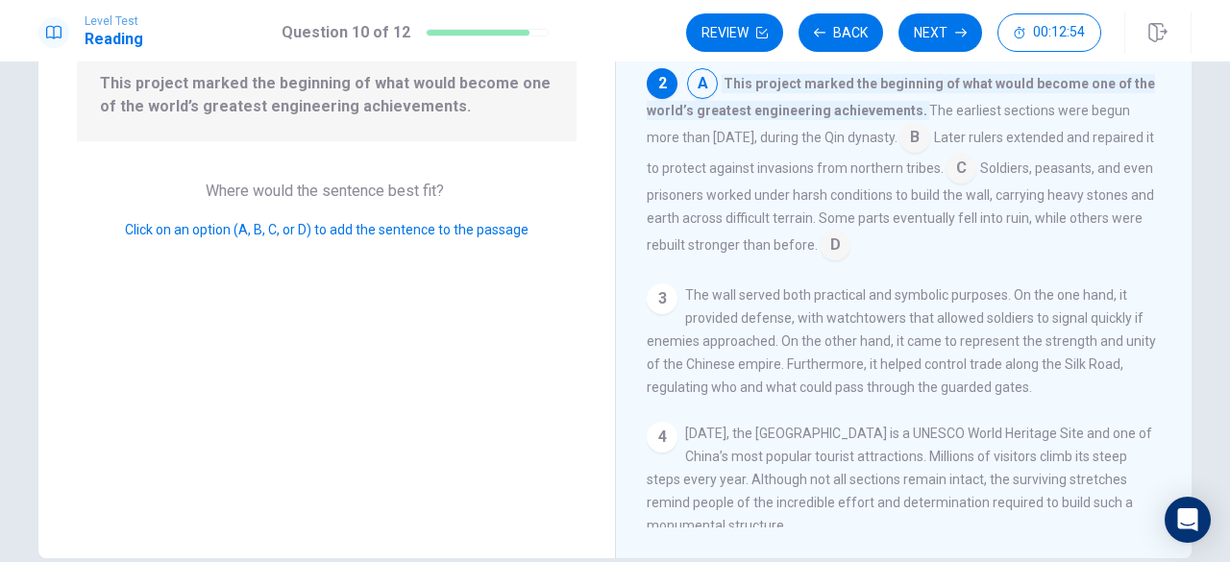
scroll to position [0, 0]
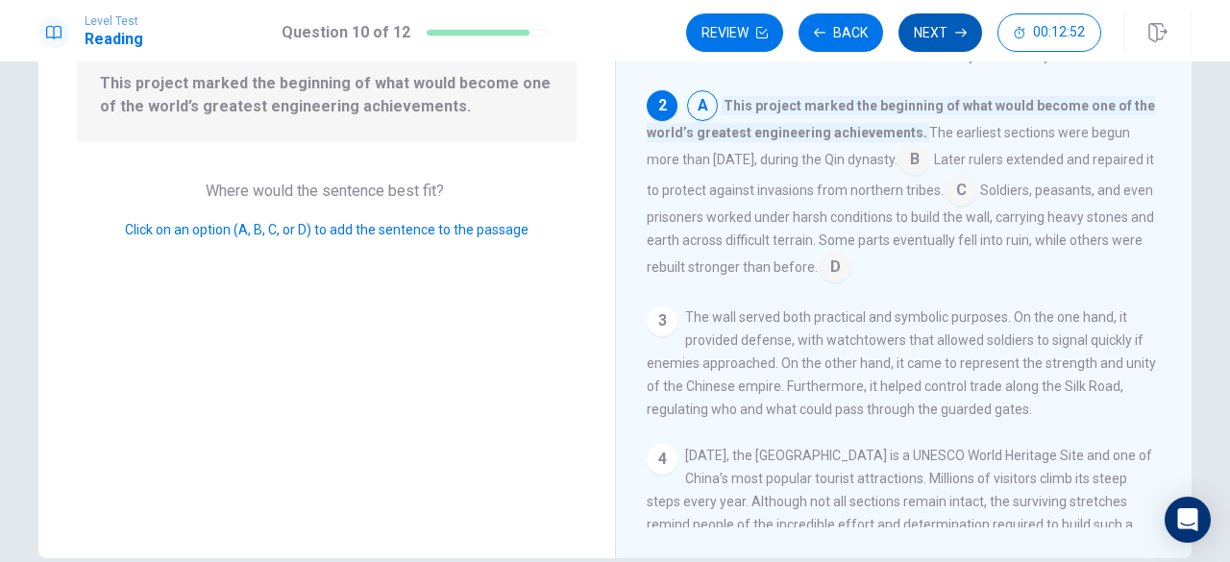
click at [932, 42] on button "Next" at bounding box center [940, 32] width 84 height 38
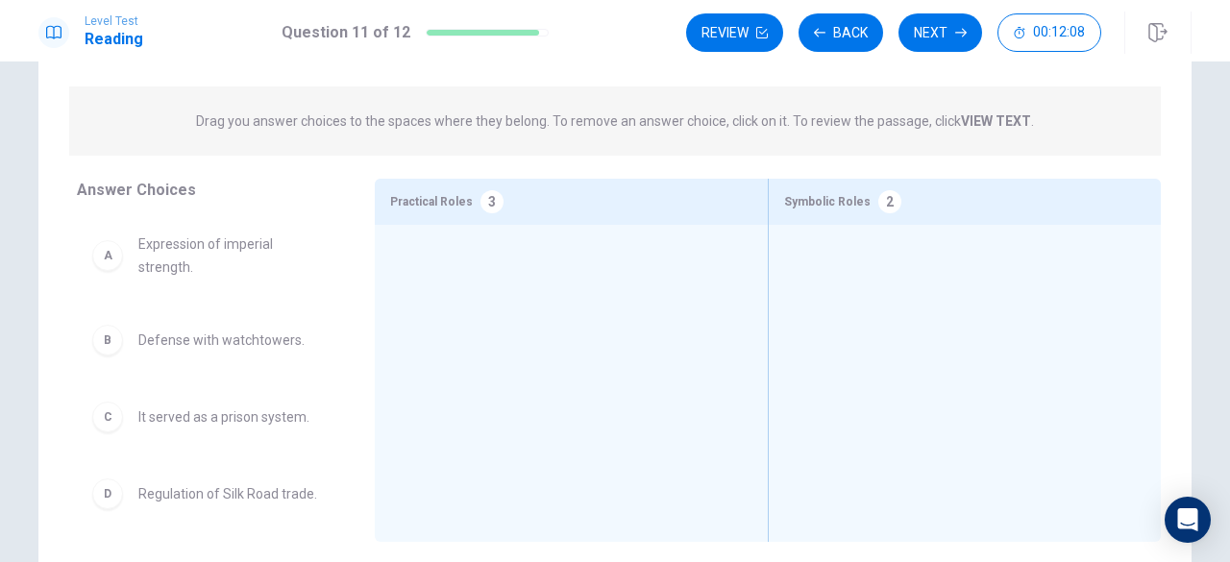
scroll to position [209, 0]
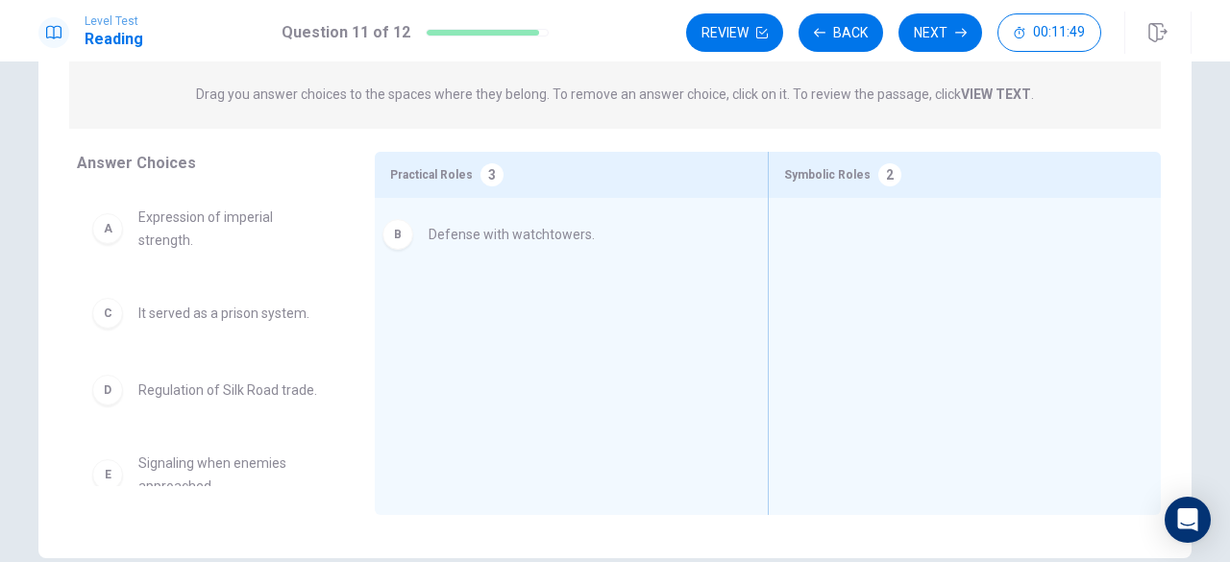
drag, startPoint x: 115, startPoint y: 324, endPoint x: 423, endPoint y: 241, distance: 318.3
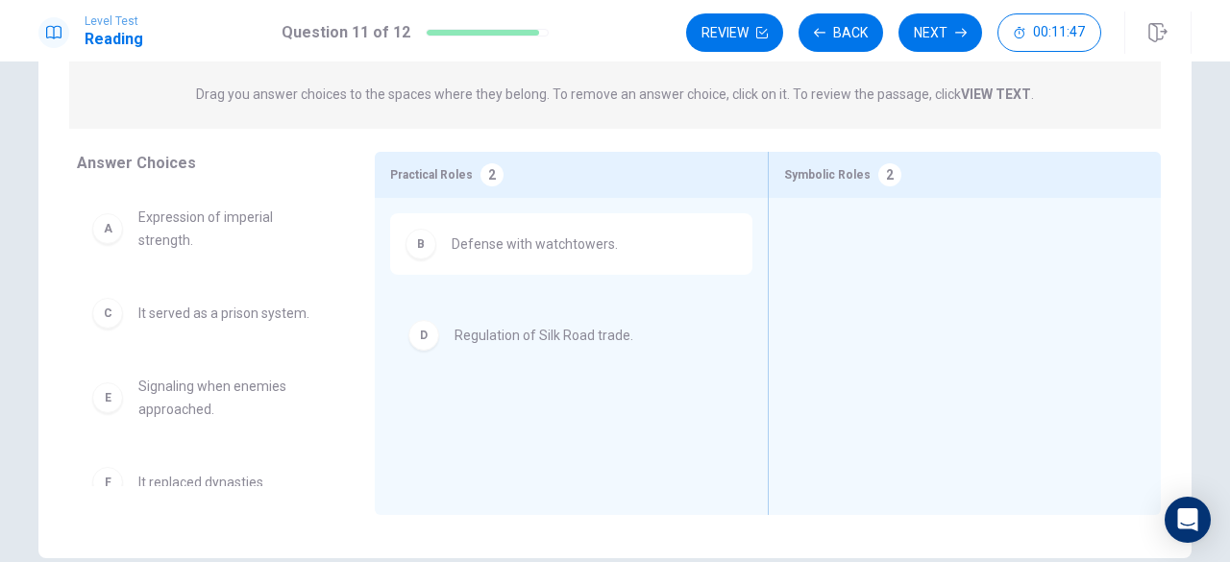
drag, startPoint x: 100, startPoint y: 399, endPoint x: 425, endPoint y: 345, distance: 329.1
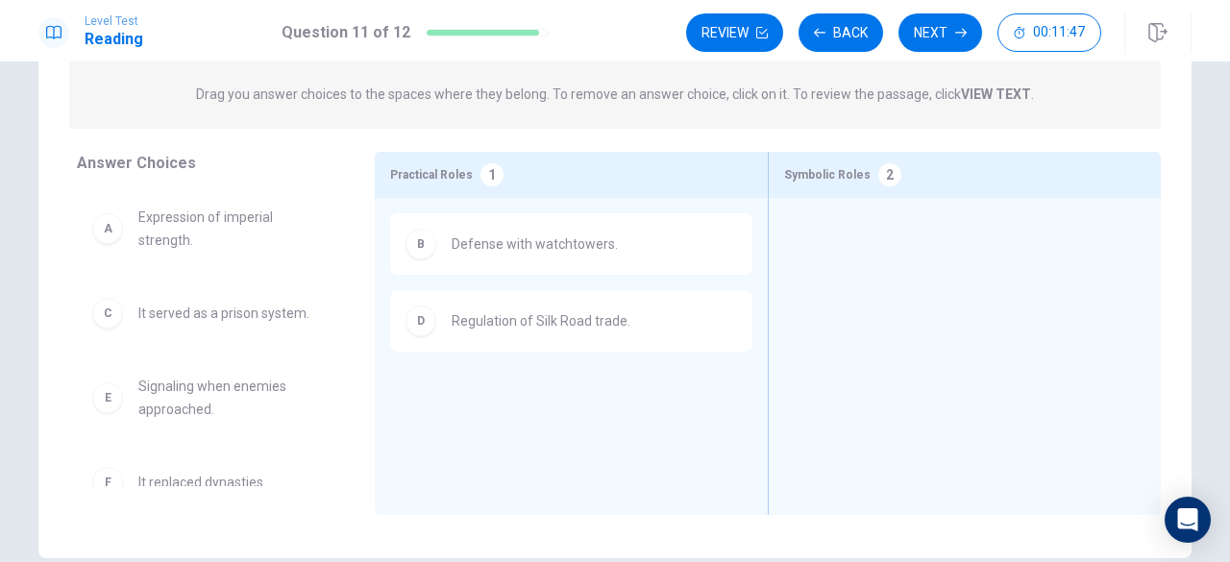
click at [425, 345] on div "B Defense with watchtowers. D Regulation of Silk Road trade." at bounding box center [571, 326] width 362 height 227
click at [425, 345] on div "D Regulation of Silk Road trade." at bounding box center [571, 320] width 362 height 61
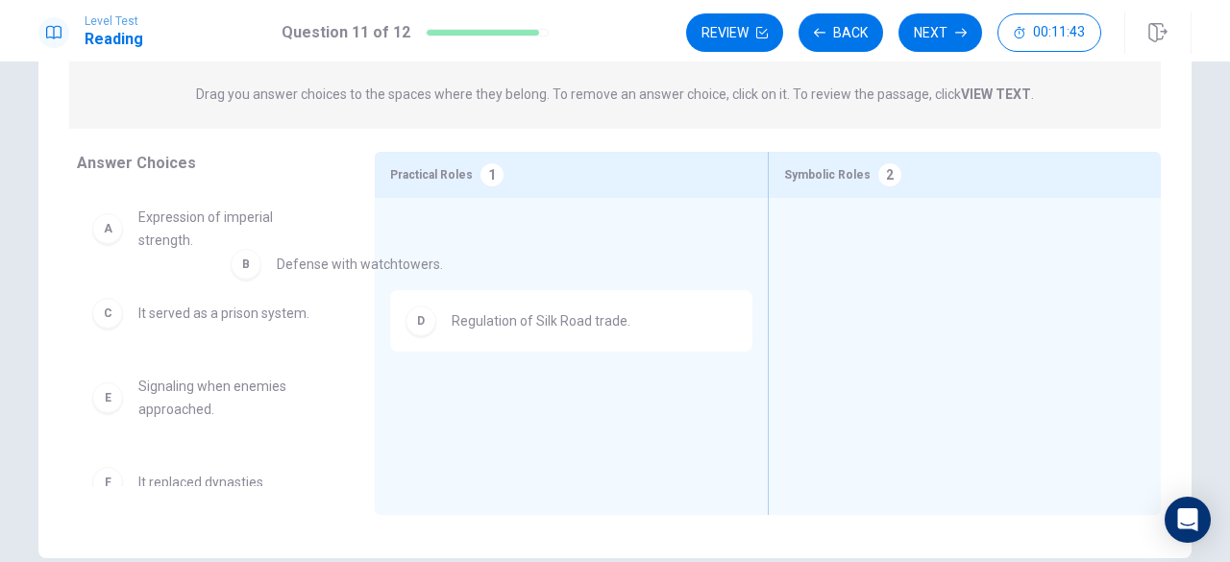
drag, startPoint x: 425, startPoint y: 255, endPoint x: 250, endPoint y: 272, distance: 175.7
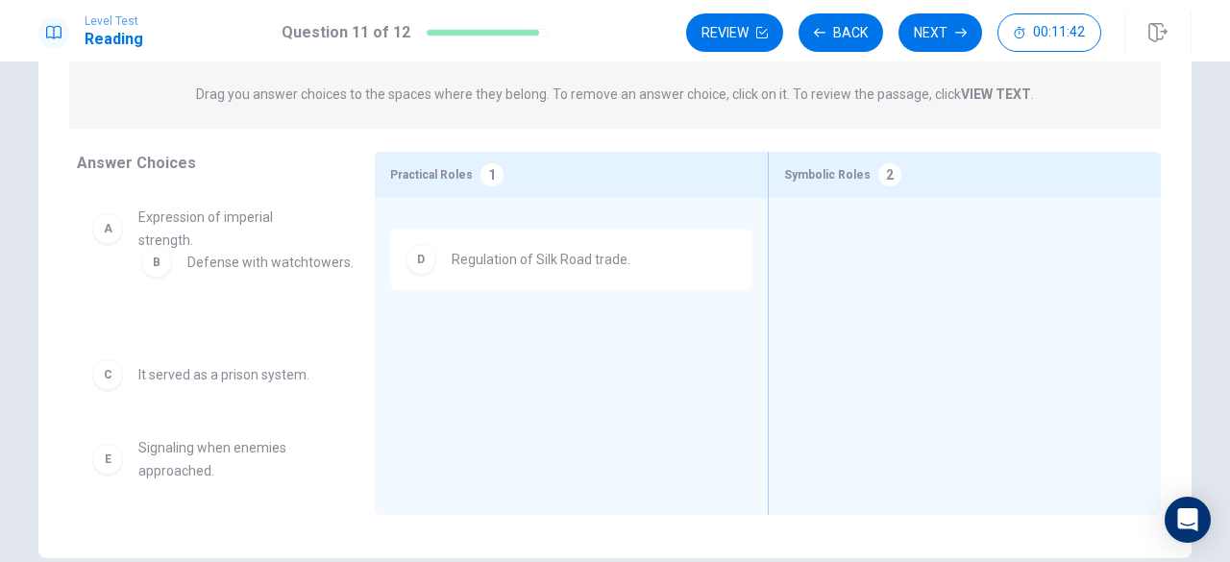
drag, startPoint x: 458, startPoint y: 268, endPoint x: 183, endPoint y: 282, distance: 275.1
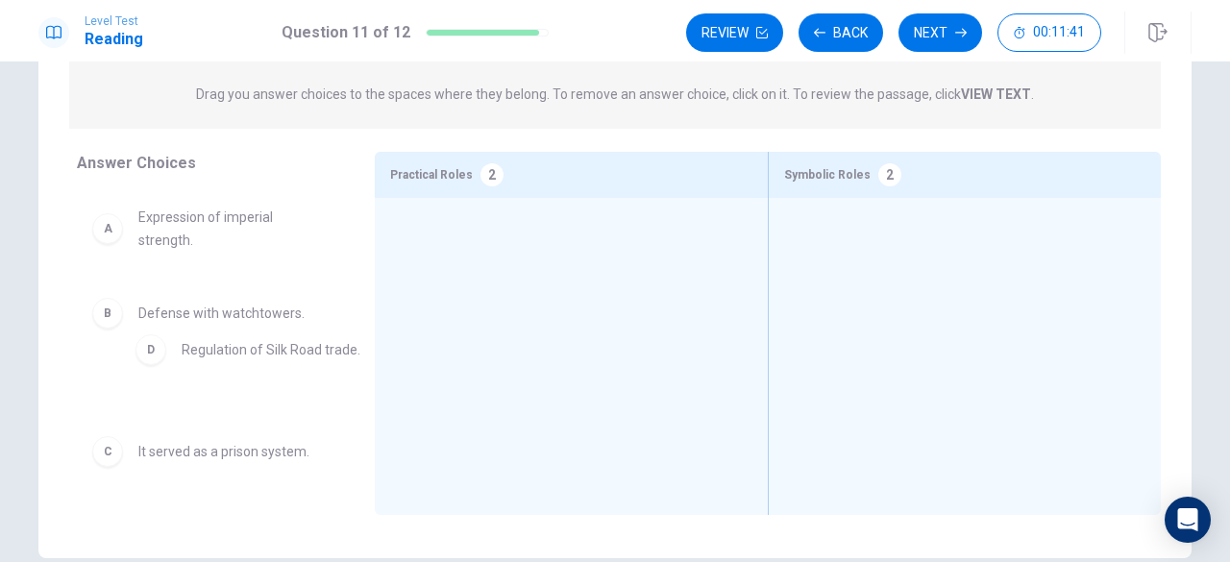
drag, startPoint x: 442, startPoint y: 250, endPoint x: 170, endPoint y: 360, distance: 293.5
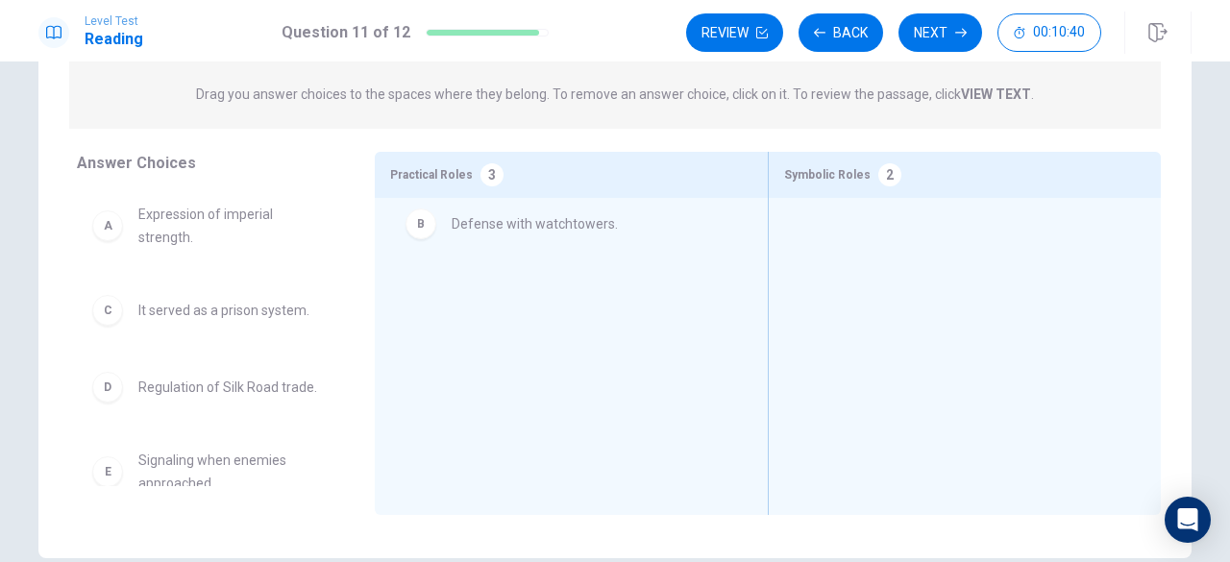
drag, startPoint x: 111, startPoint y: 319, endPoint x: 442, endPoint y: 231, distance: 342.1
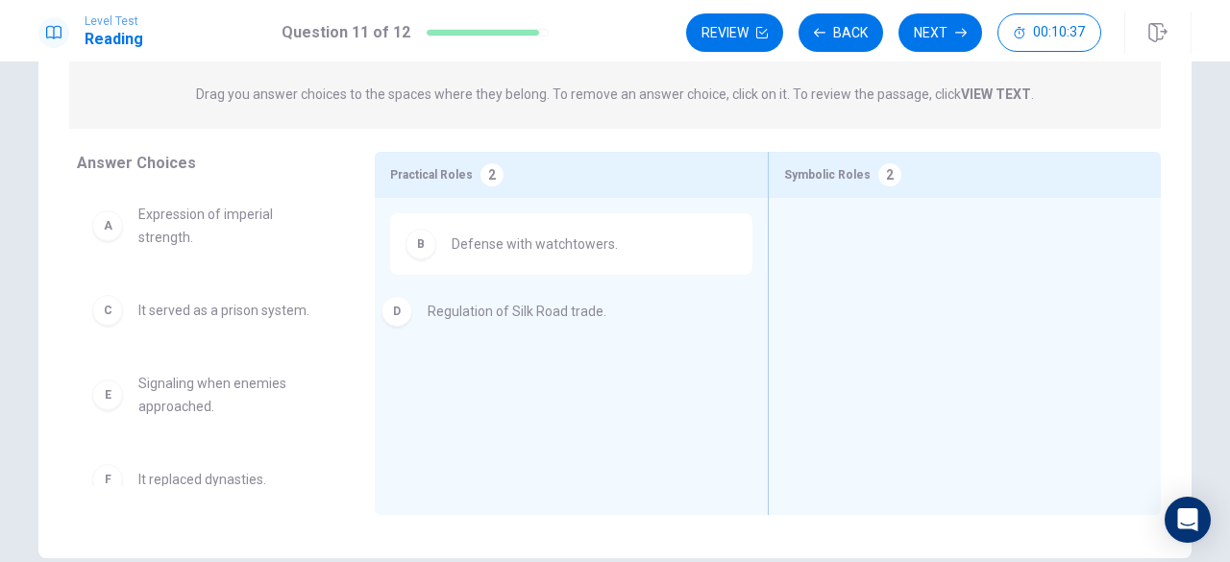
drag, startPoint x: 135, startPoint y: 394, endPoint x: 415, endPoint y: 317, distance: 289.9
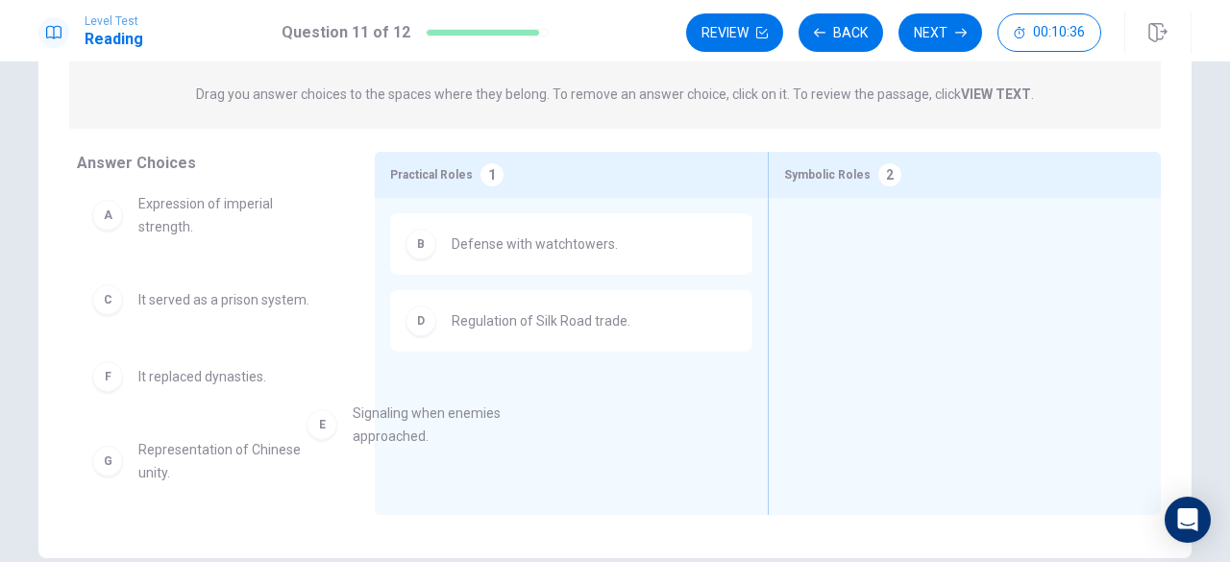
scroll to position [13, 0]
drag, startPoint x: 108, startPoint y: 410, endPoint x: 405, endPoint y: 419, distance: 297.9
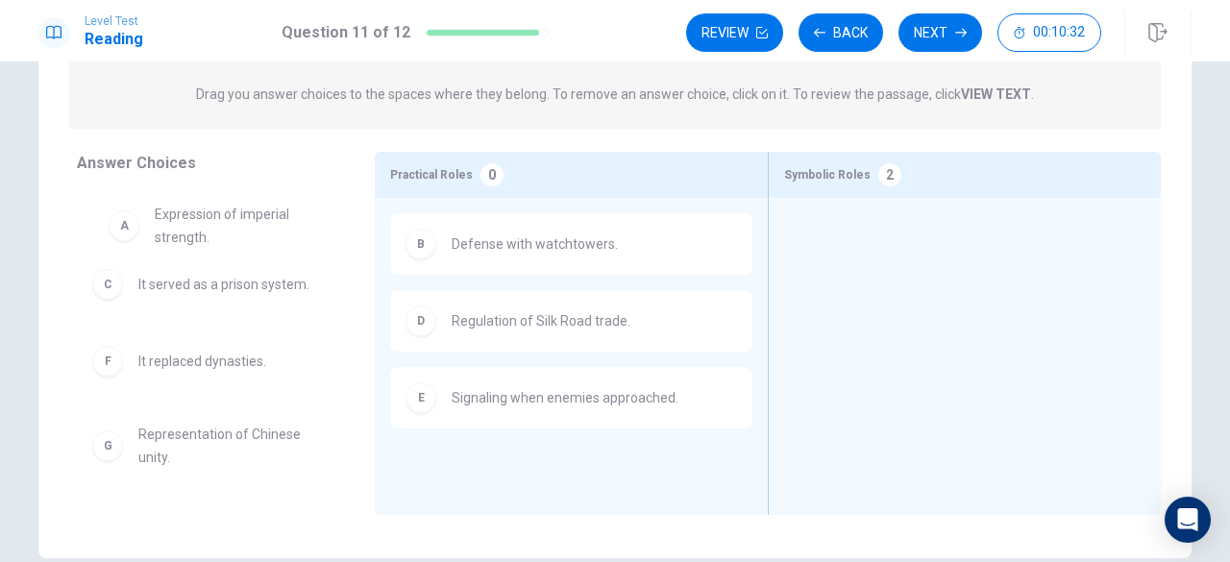
scroll to position [11, 0]
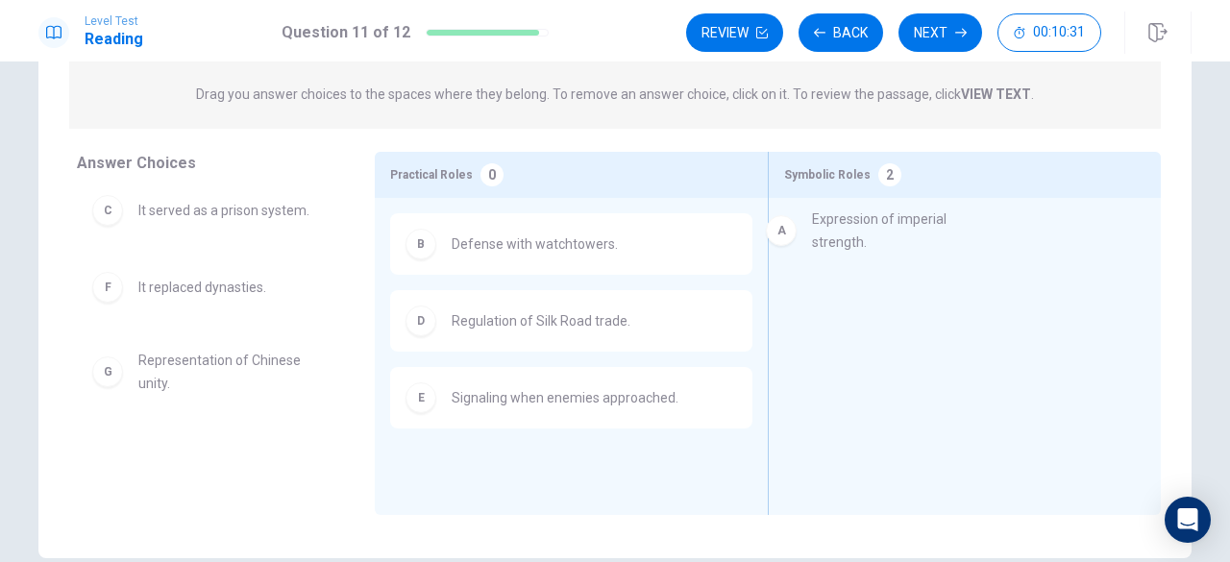
drag, startPoint x: 136, startPoint y: 246, endPoint x: 806, endPoint y: 246, distance: 669.6
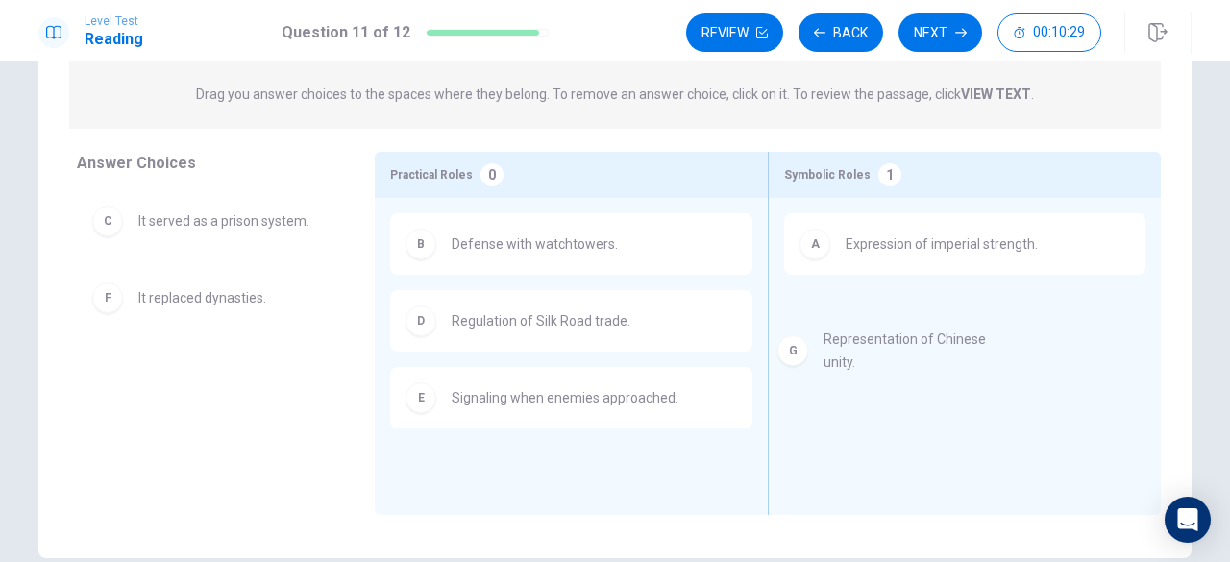
drag, startPoint x: 111, startPoint y: 391, endPoint x: 812, endPoint y: 360, distance: 701.0
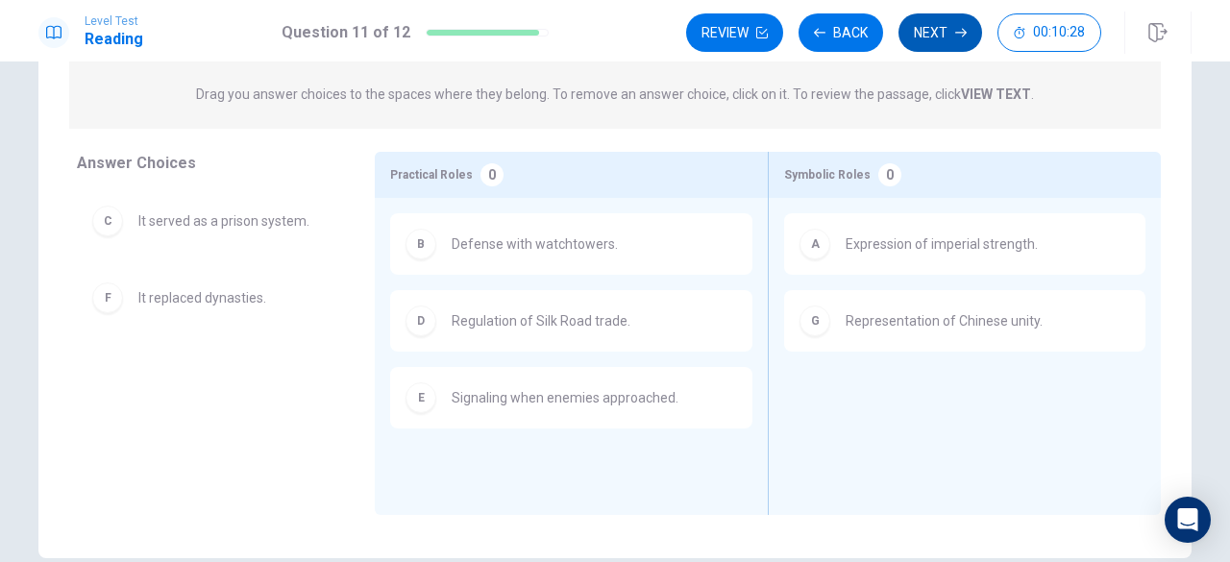
click at [946, 39] on button "Next" at bounding box center [940, 32] width 84 height 38
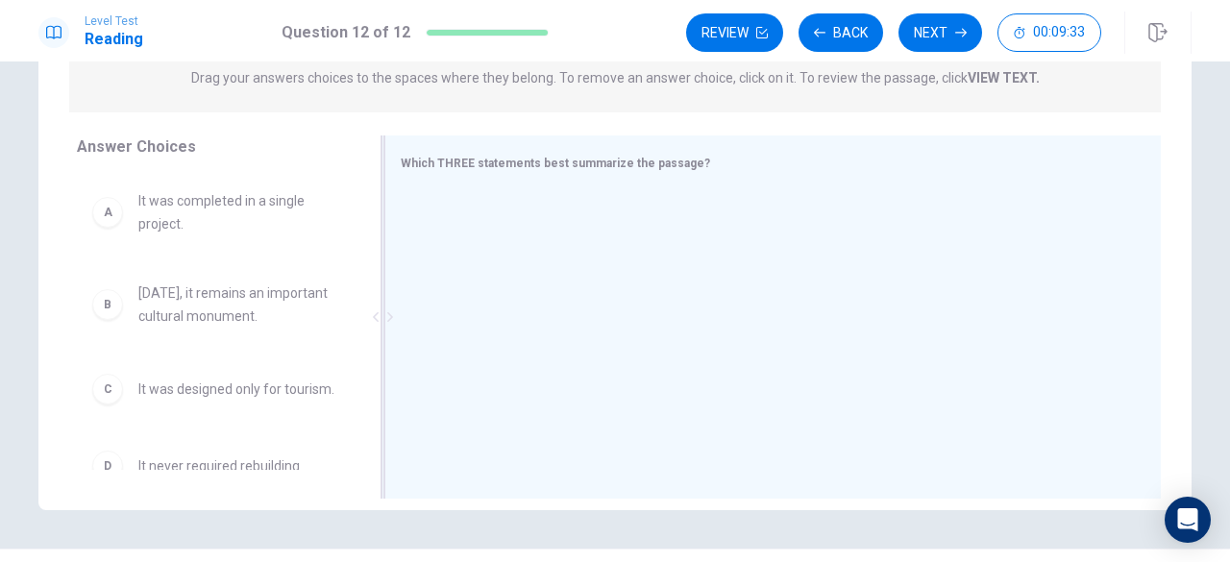
scroll to position [288, 0]
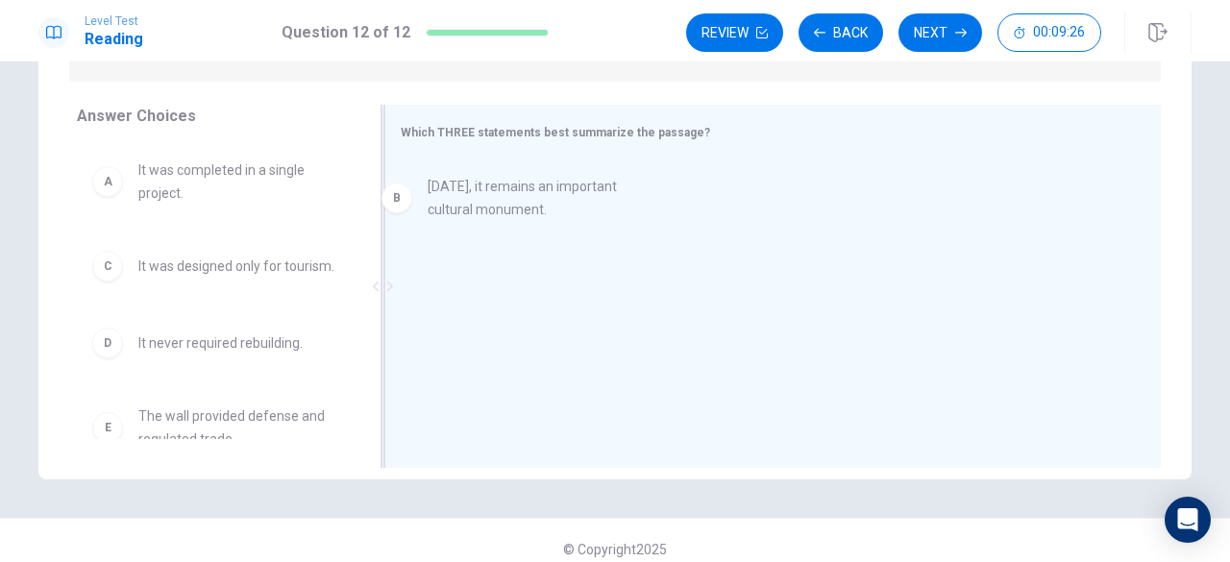
drag, startPoint x: 164, startPoint y: 272, endPoint x: 465, endPoint y: 196, distance: 310.1
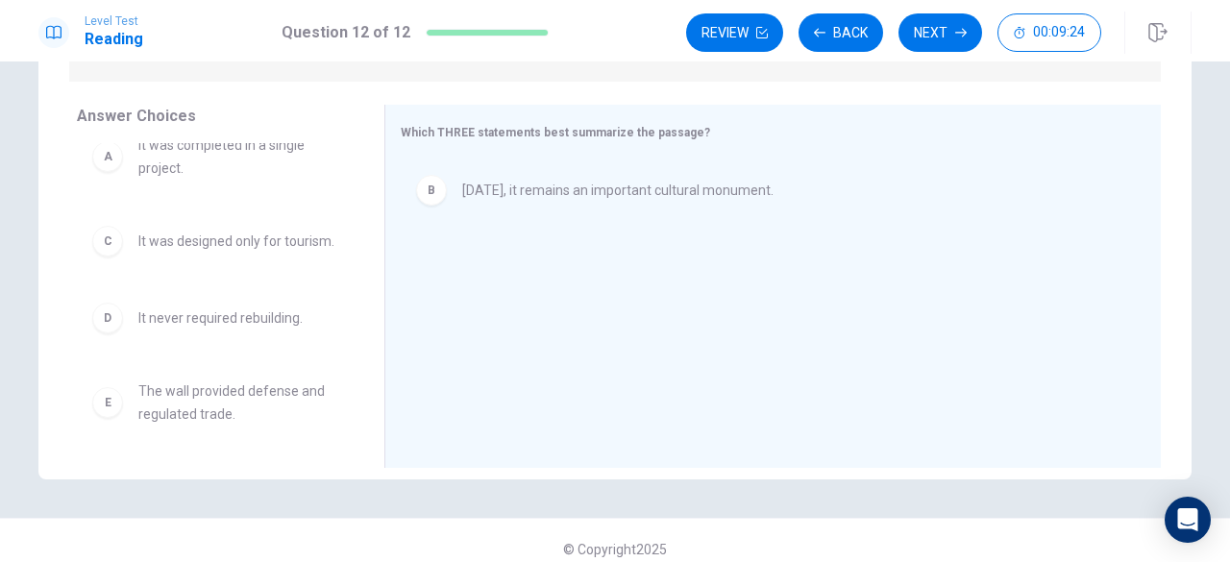
scroll to position [96, 0]
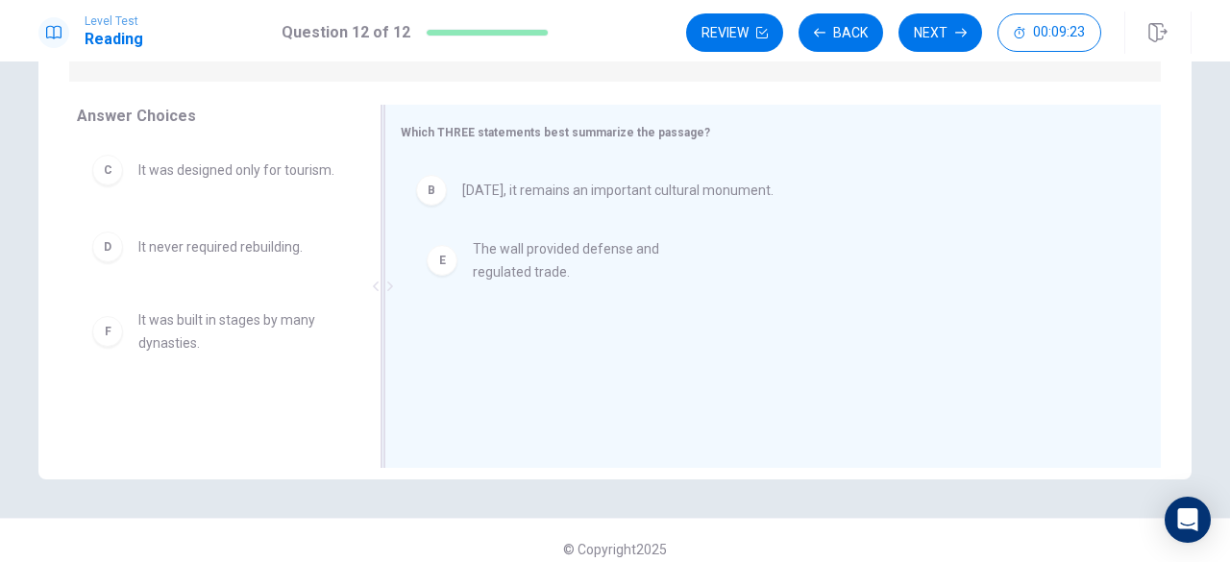
drag, startPoint x: 194, startPoint y: 354, endPoint x: 540, endPoint y: 270, distance: 356.0
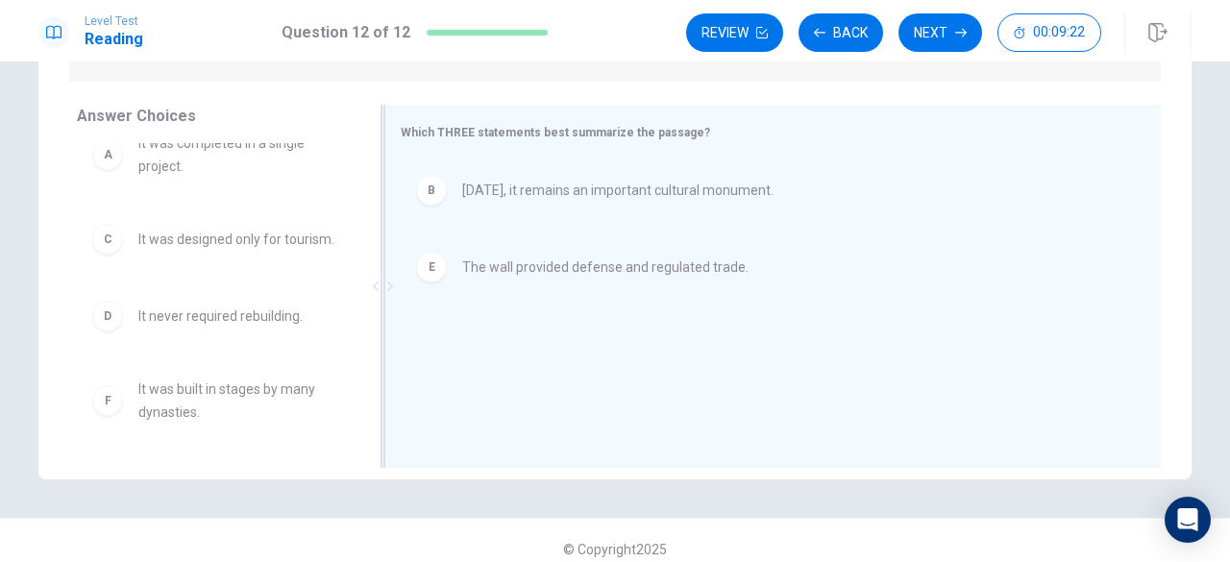
scroll to position [42, 0]
drag, startPoint x: 210, startPoint y: 406, endPoint x: 541, endPoint y: 353, distance: 334.8
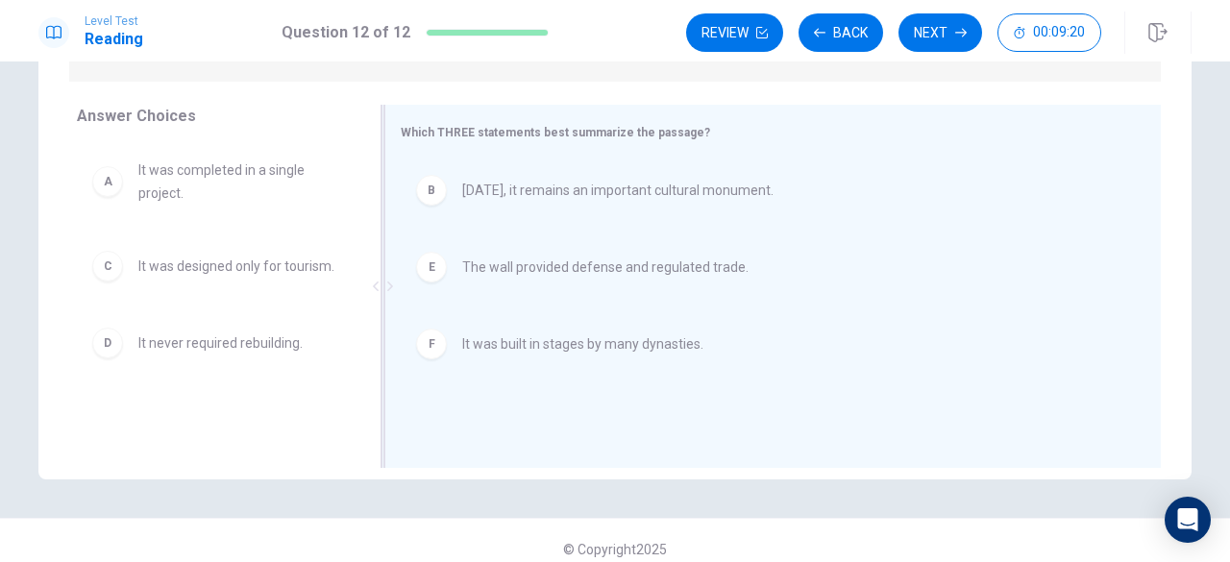
scroll to position [0, 0]
click at [943, 44] on button "Next" at bounding box center [940, 32] width 84 height 38
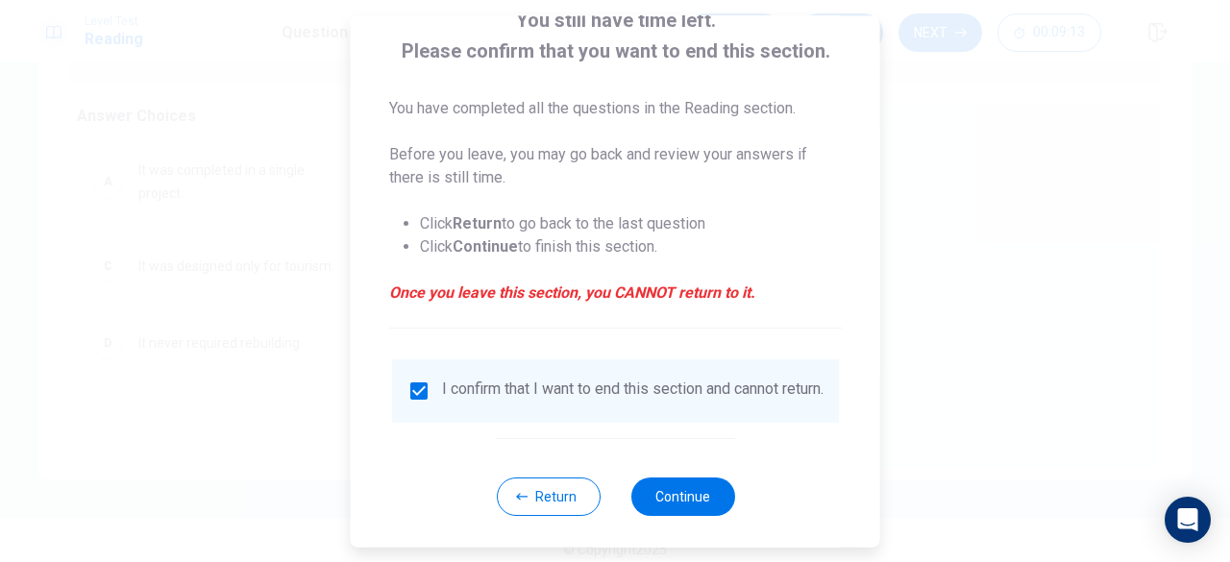
scroll to position [154, 0]
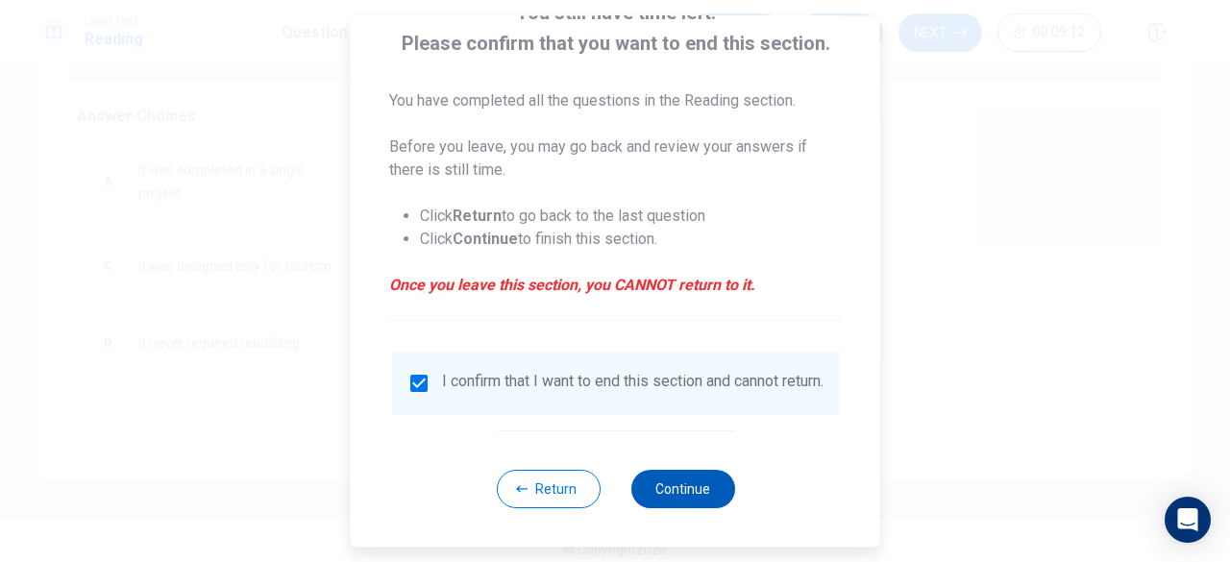
click at [686, 484] on button "Continue" at bounding box center [682, 489] width 104 height 38
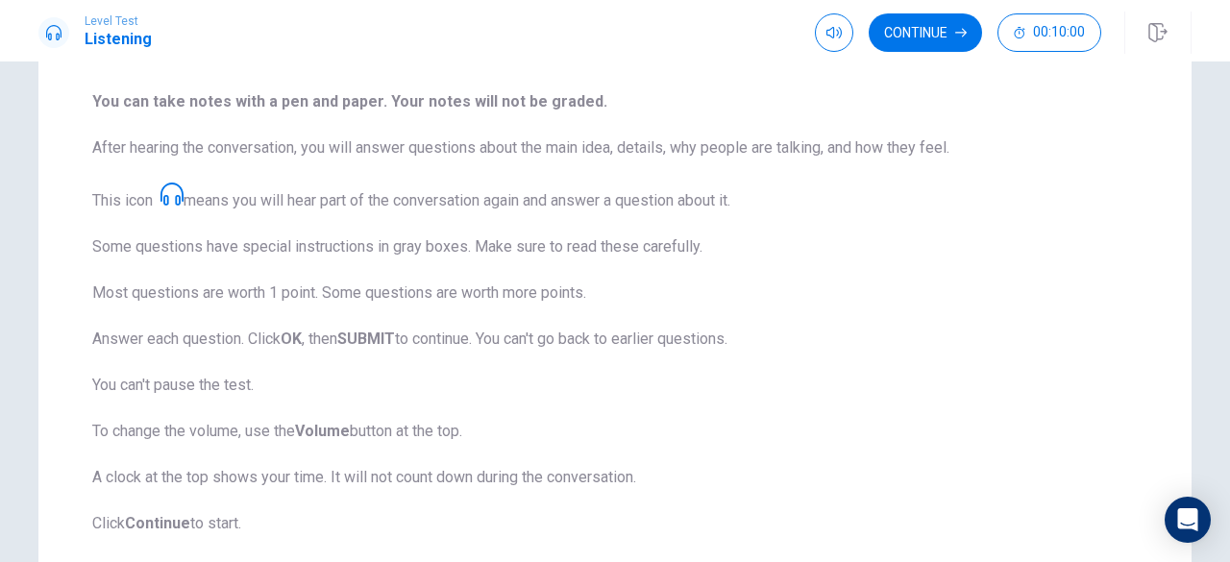
scroll to position [192, 0]
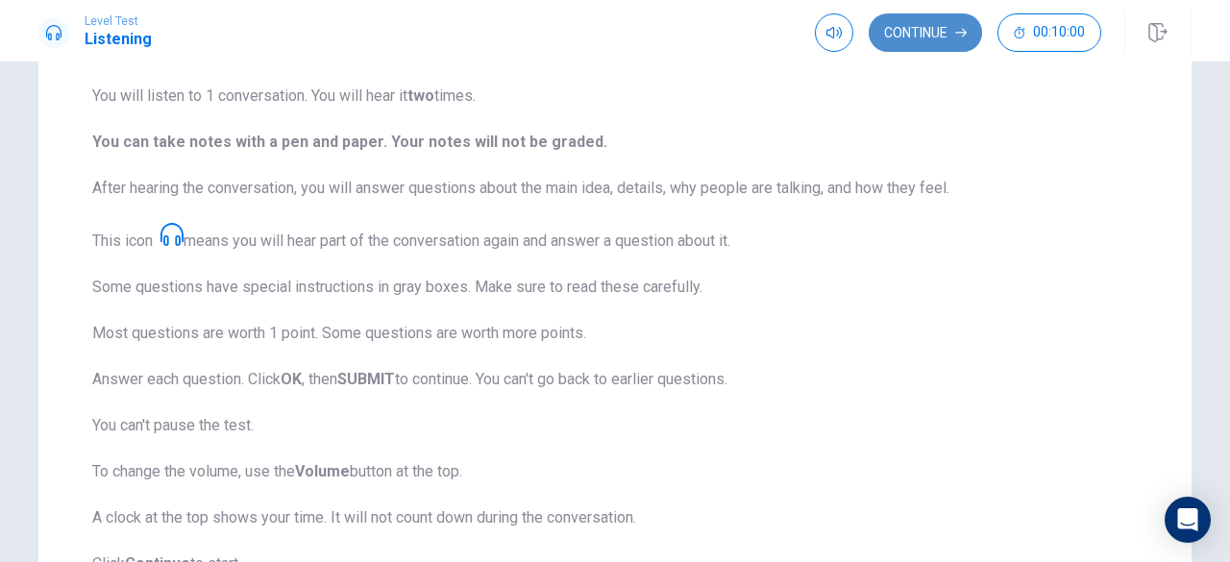
click at [920, 39] on button "Continue" at bounding box center [924, 32] width 113 height 38
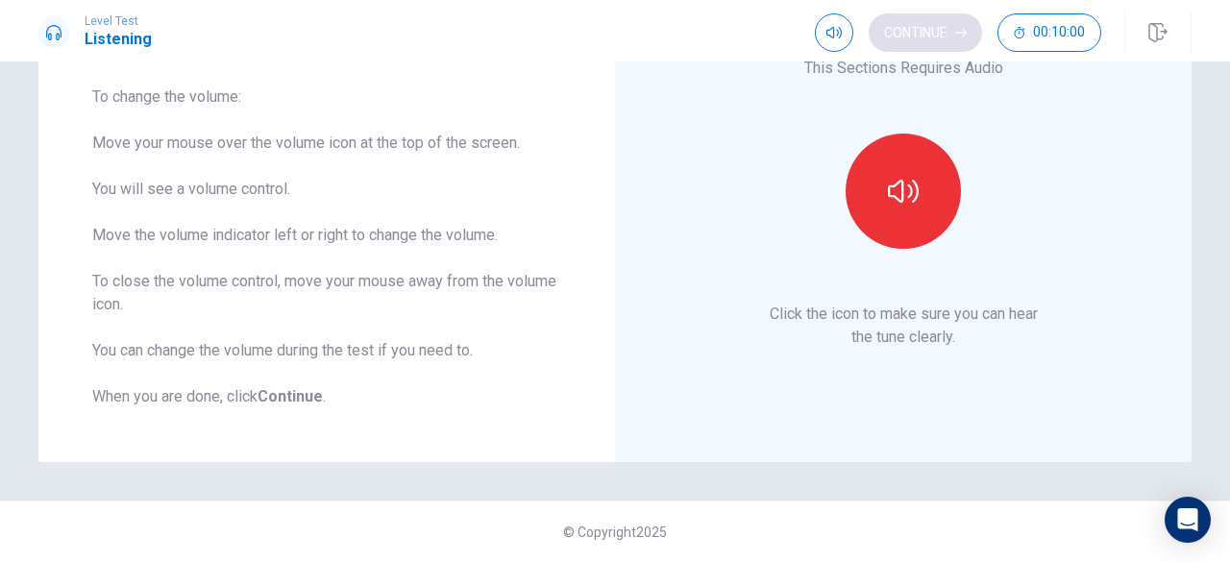
scroll to position [156, 0]
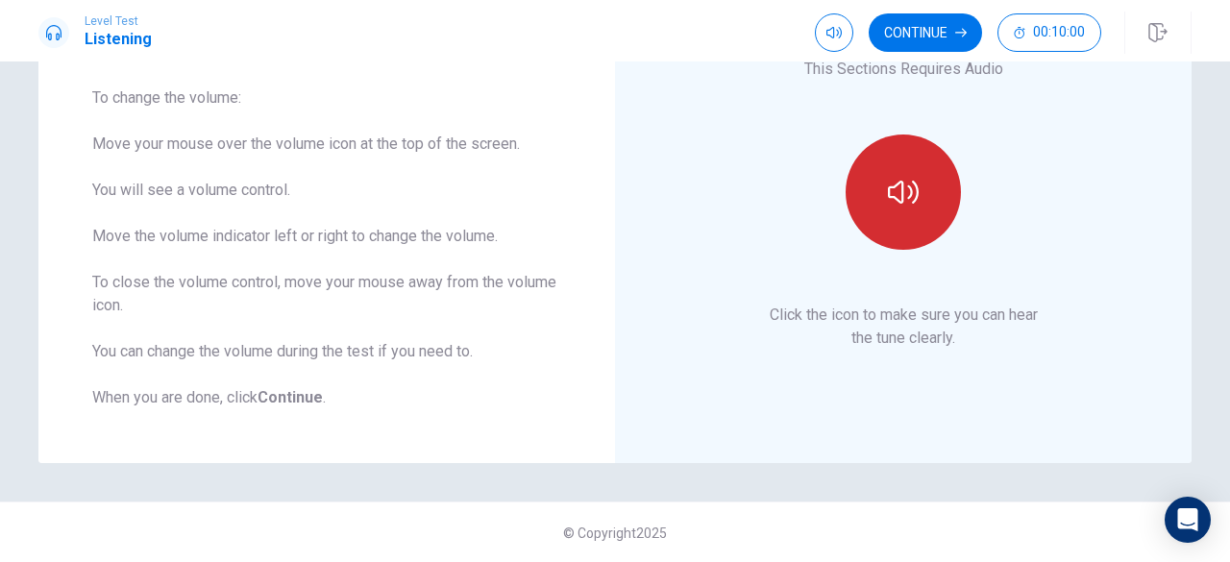
click at [911, 194] on icon "button" at bounding box center [903, 192] width 31 height 23
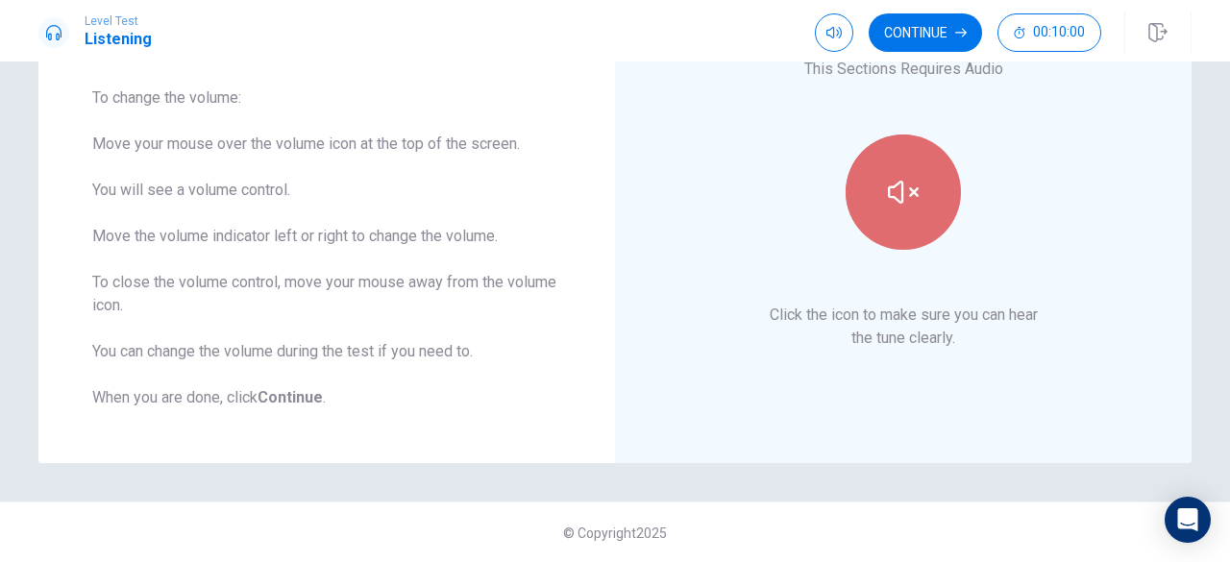
click at [911, 194] on icon "button" at bounding box center [903, 192] width 31 height 23
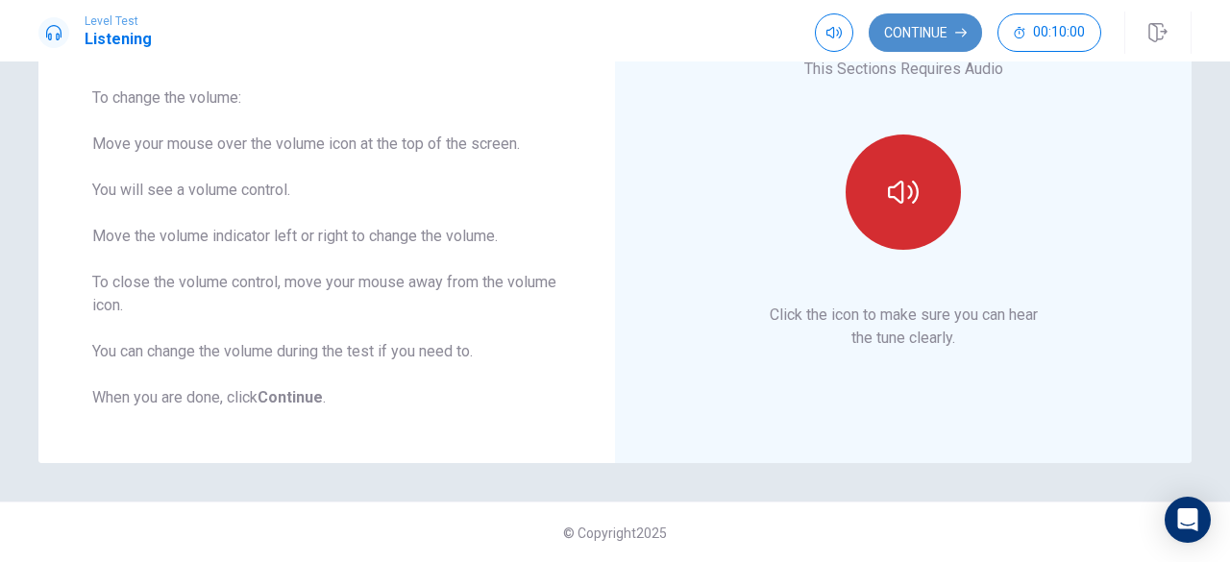
click at [936, 39] on button "Continue" at bounding box center [924, 32] width 113 height 38
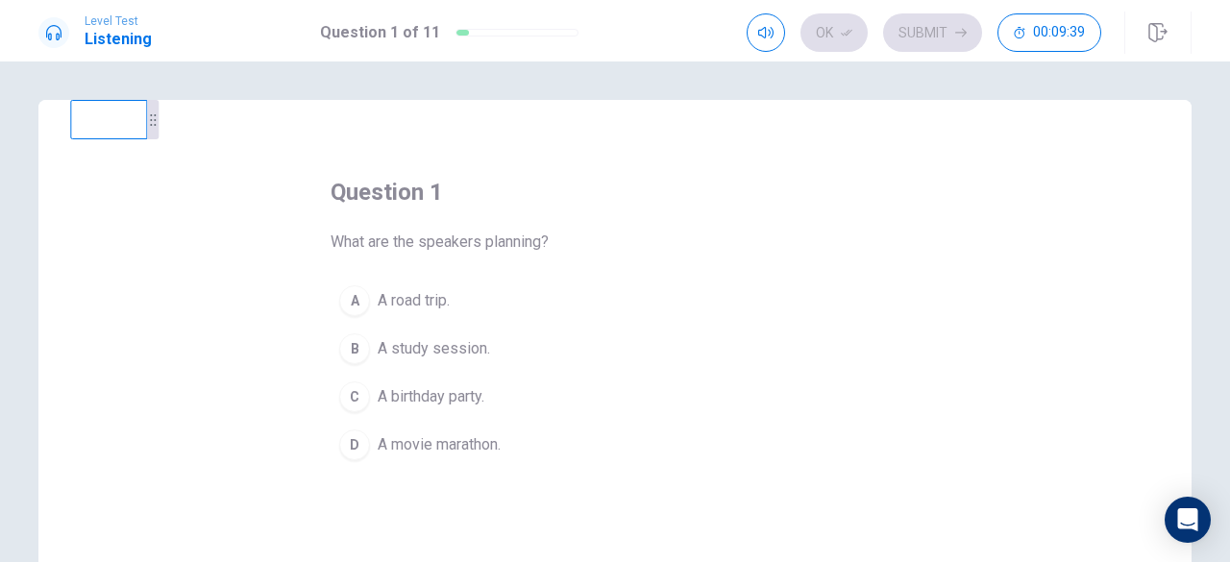
click at [353, 304] on div "A" at bounding box center [354, 300] width 31 height 31
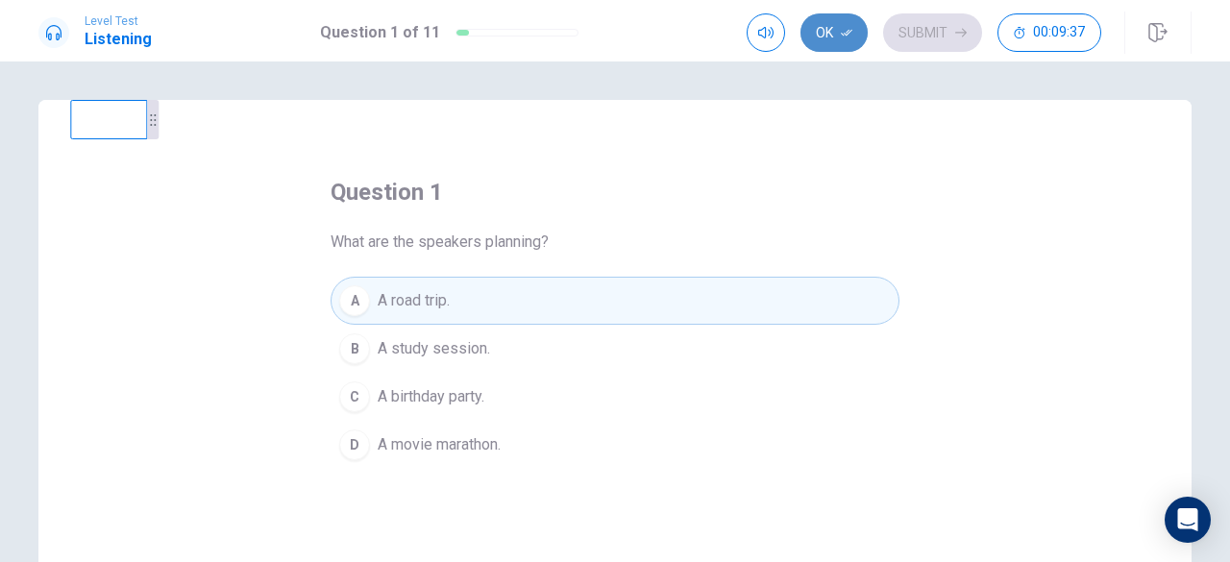
click at [820, 39] on button "Ok" at bounding box center [833, 32] width 67 height 38
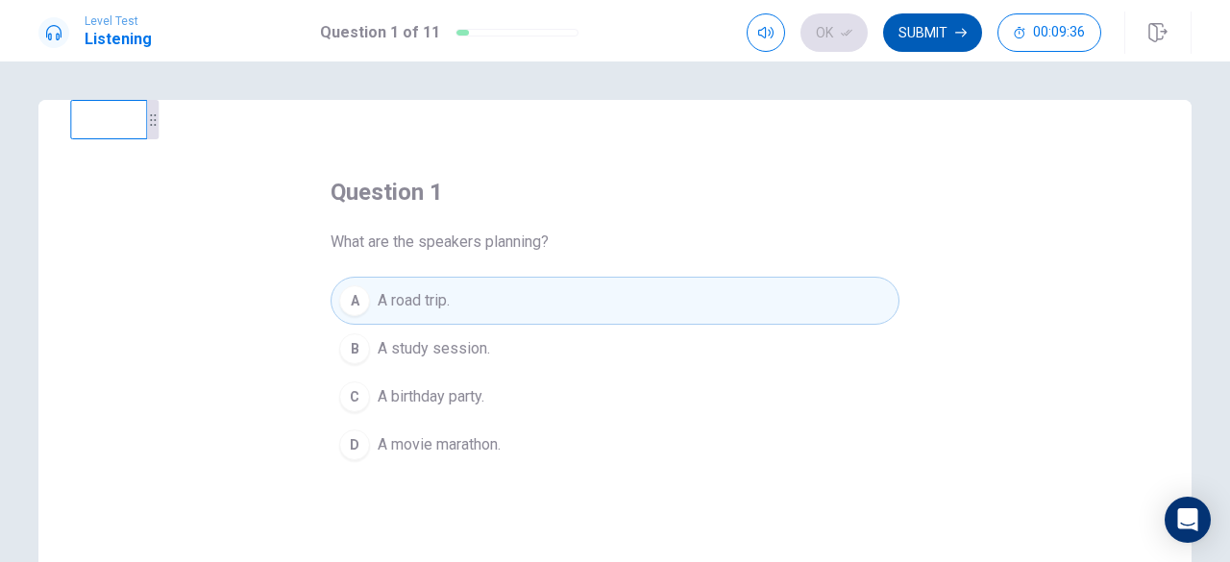
click at [913, 39] on button "Submit" at bounding box center [932, 32] width 99 height 38
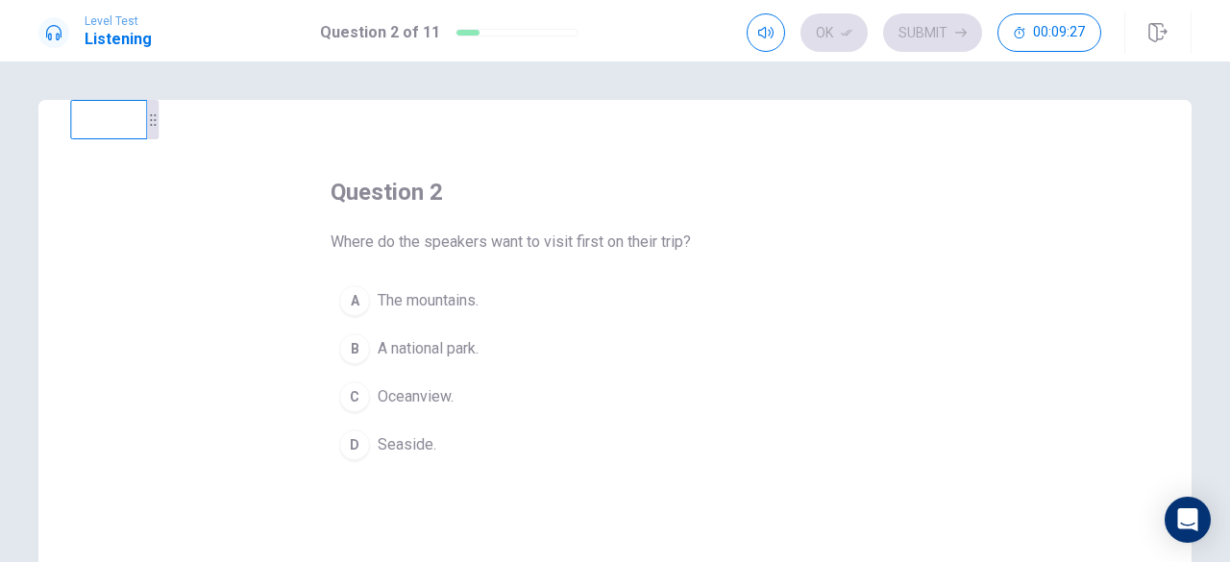
click at [671, 300] on button "A The mountains." at bounding box center [614, 301] width 569 height 48
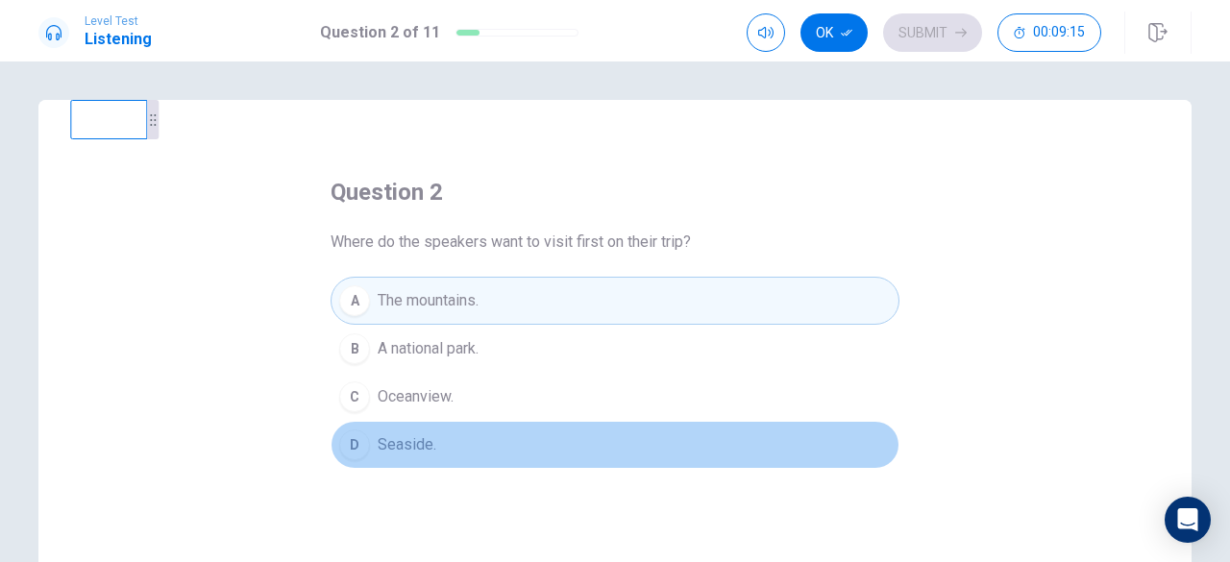
click at [357, 449] on div "D" at bounding box center [354, 444] width 31 height 31
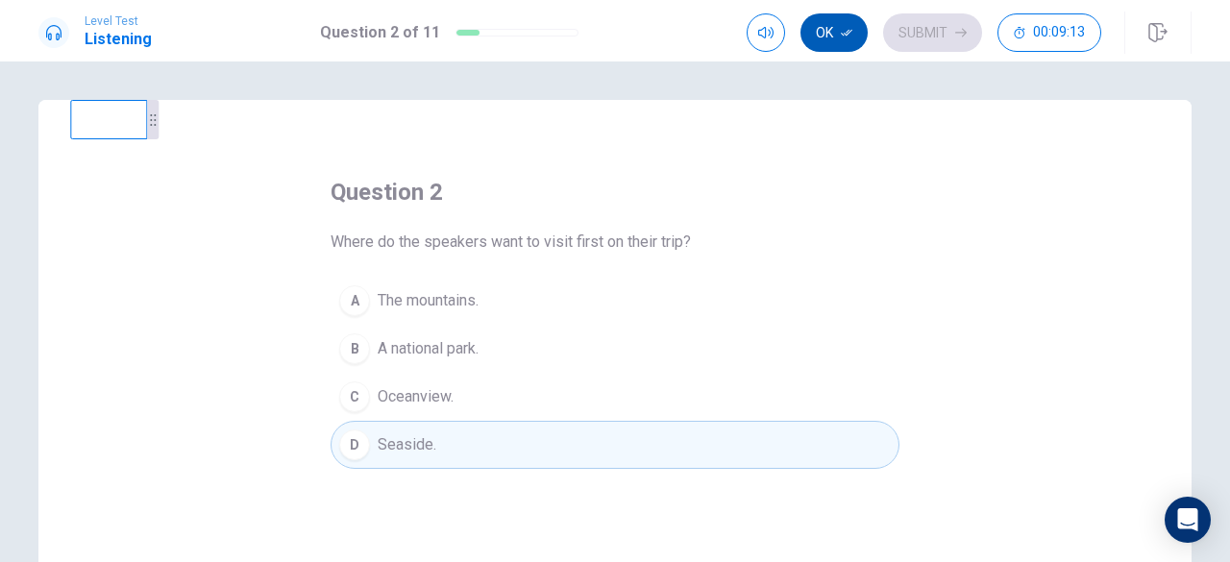
click at [828, 30] on button "Ok" at bounding box center [833, 32] width 67 height 38
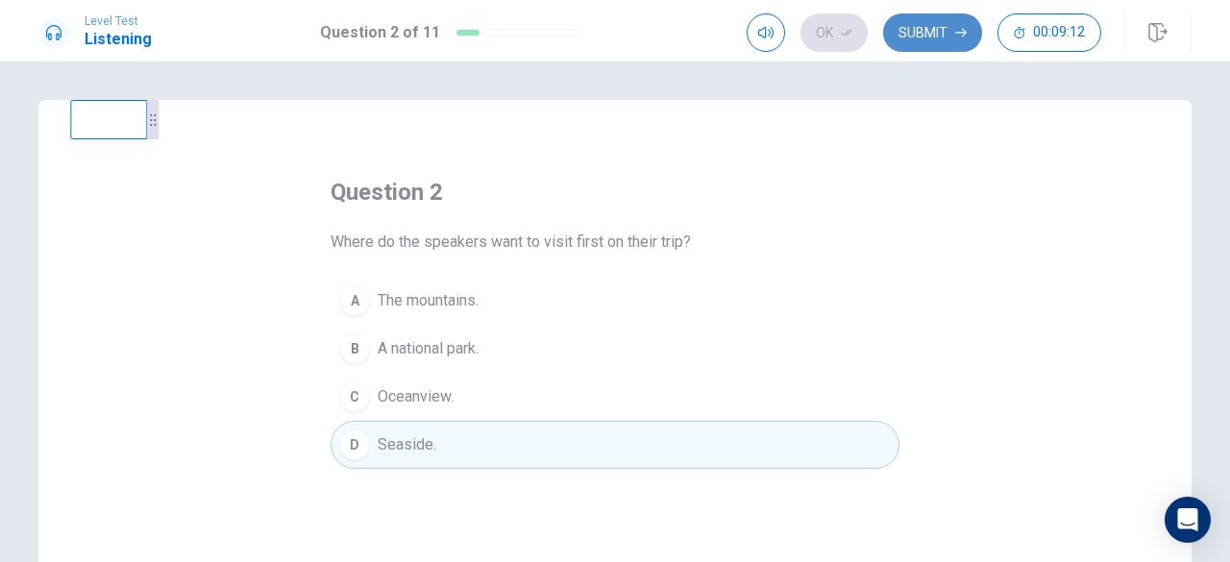
click at [912, 38] on button "Submit" at bounding box center [932, 32] width 99 height 38
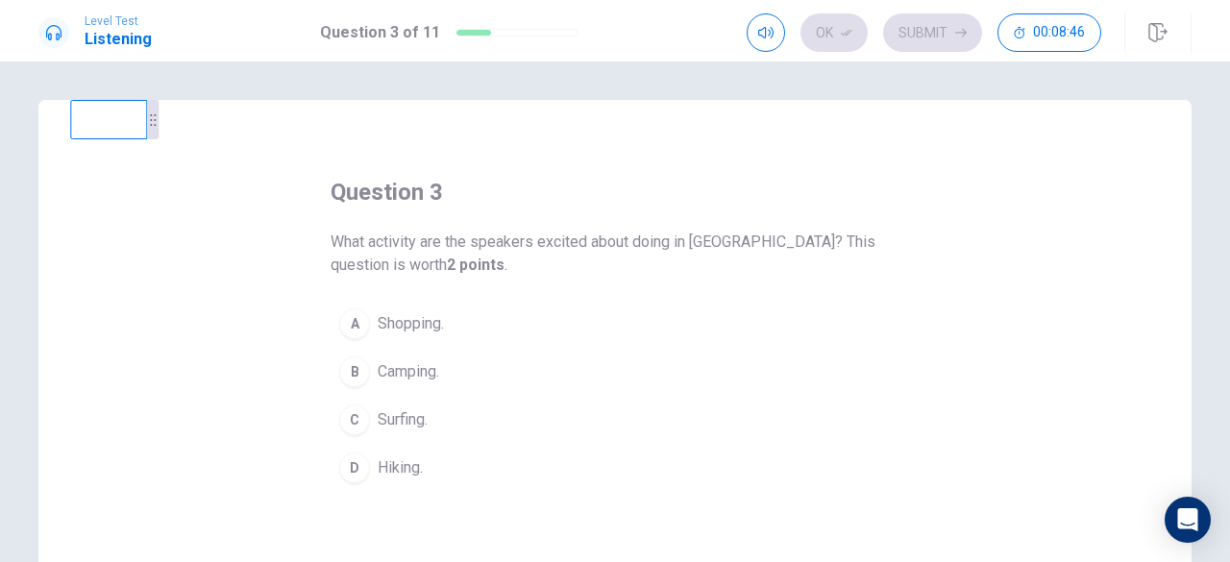
click at [349, 366] on div "B" at bounding box center [354, 371] width 31 height 31
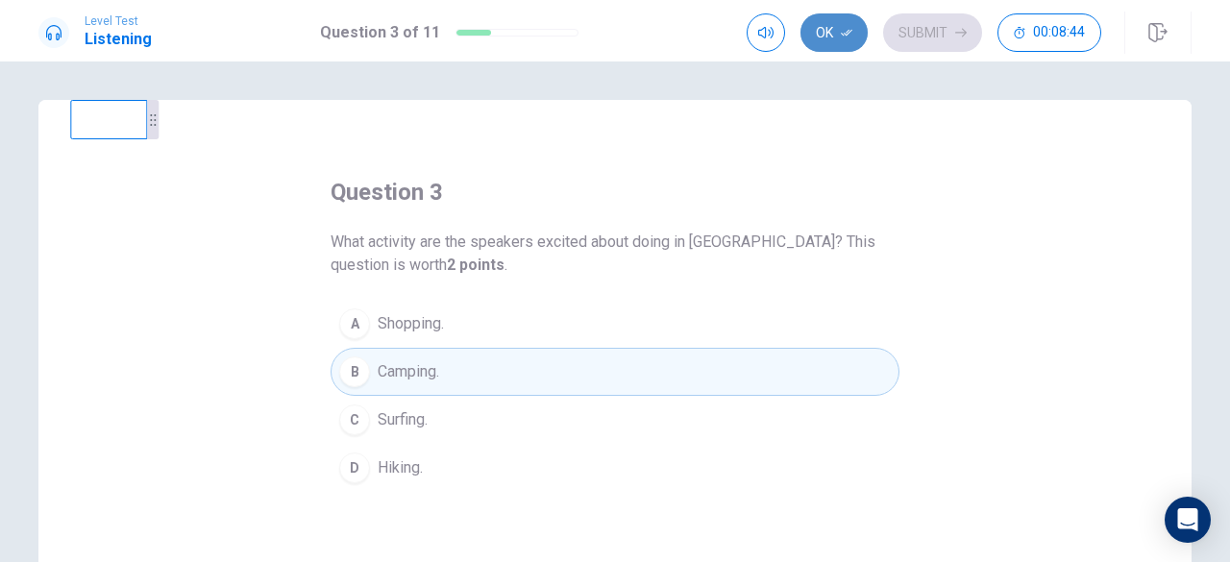
click at [841, 20] on button "Ok" at bounding box center [833, 32] width 67 height 38
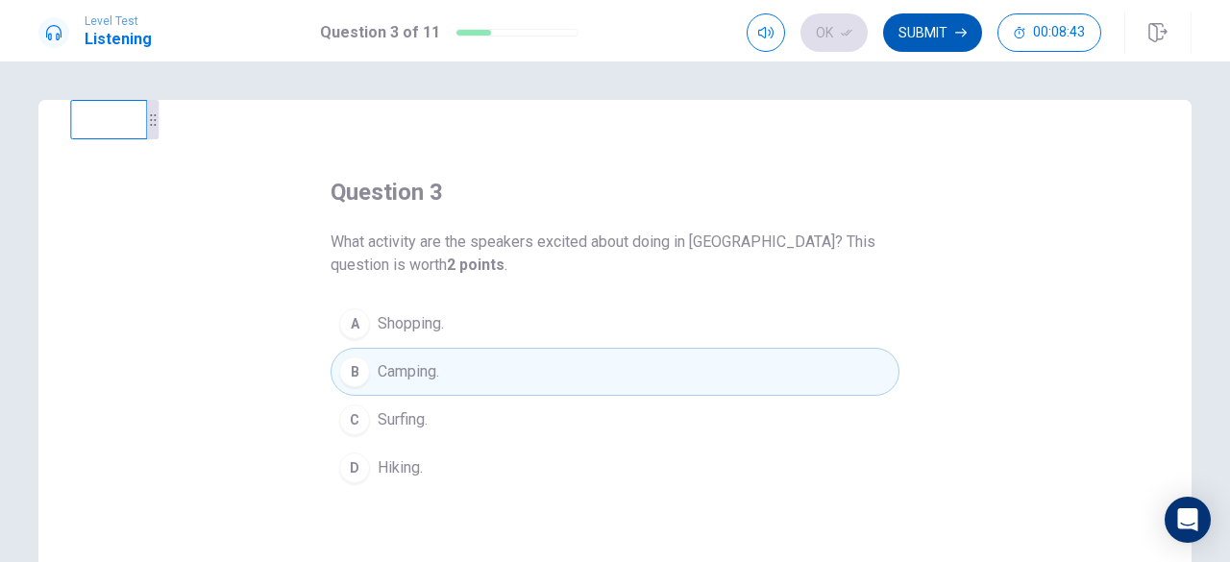
click at [901, 41] on button "Submit" at bounding box center [932, 32] width 99 height 38
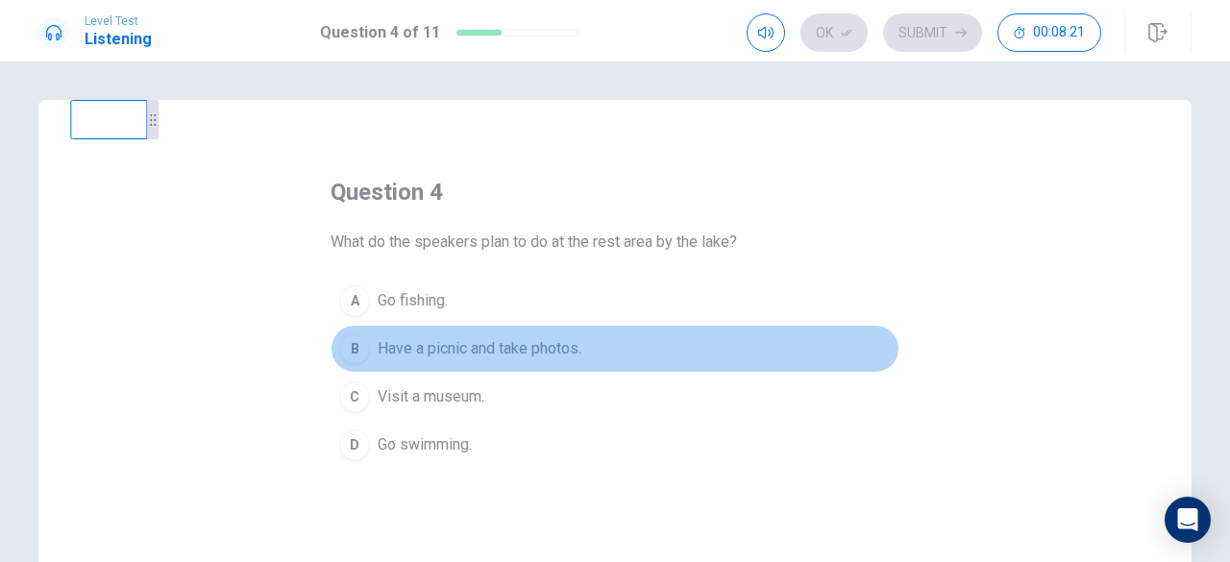
click at [354, 354] on div "B" at bounding box center [354, 348] width 31 height 31
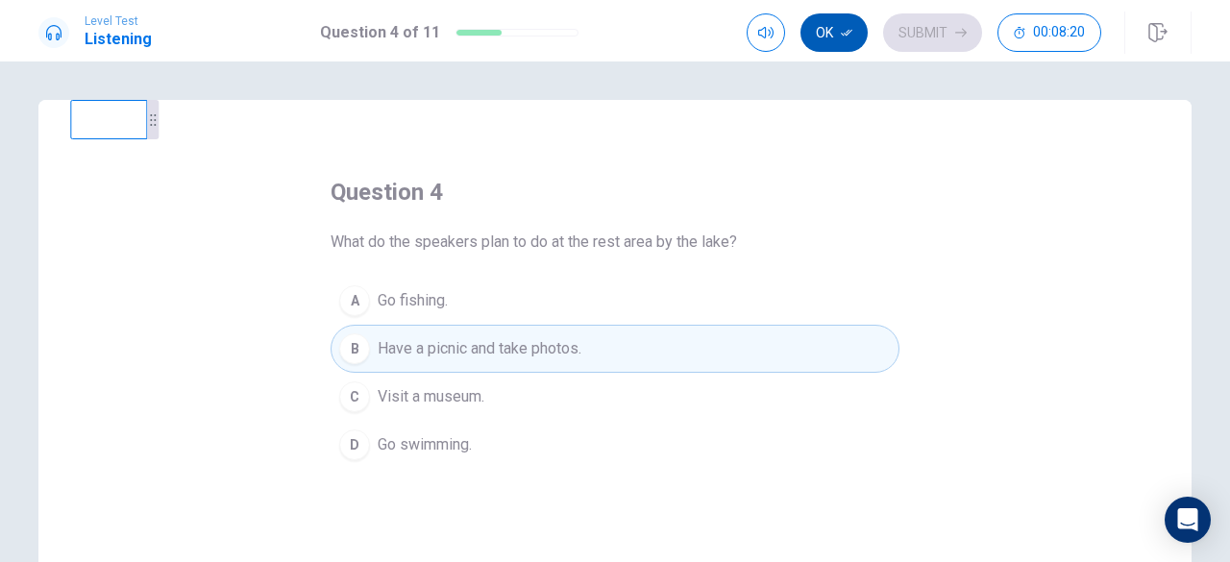
click at [835, 37] on button "Ok" at bounding box center [833, 32] width 67 height 38
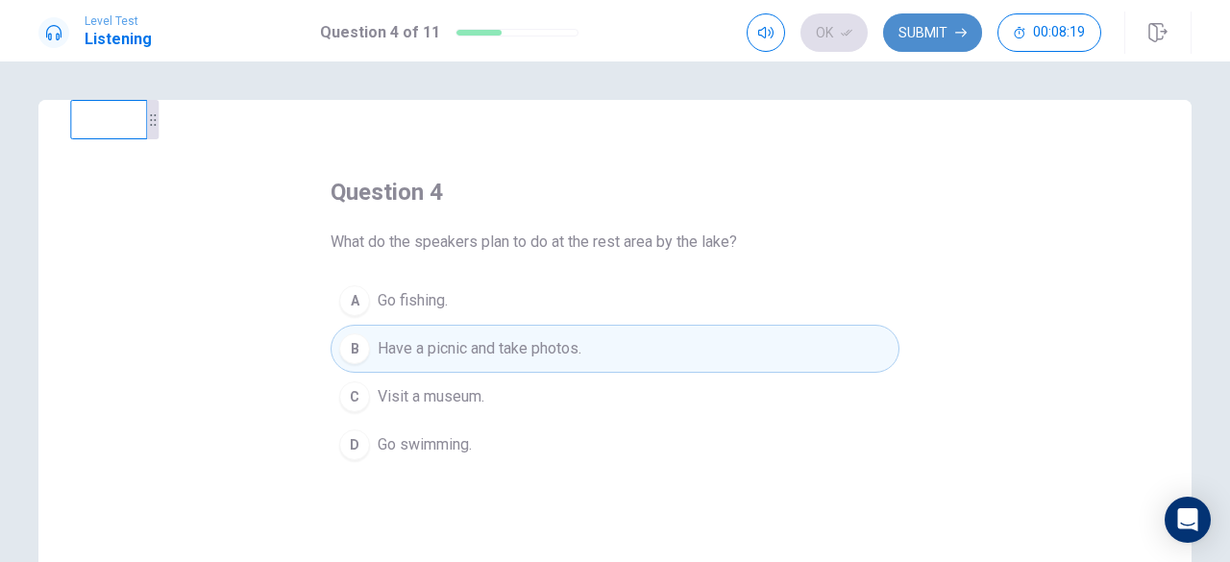
click at [915, 34] on button "Submit" at bounding box center [932, 32] width 99 height 38
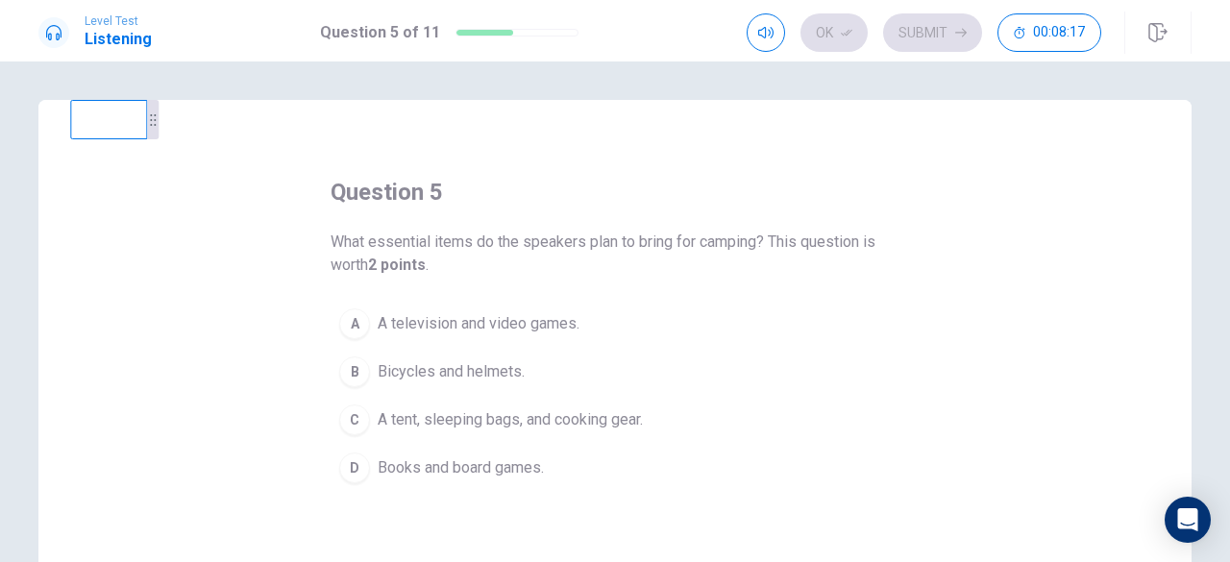
click at [797, 204] on div "question 5 What essential items do the speakers plan to bring for camping? This…" at bounding box center [614, 334] width 569 height 315
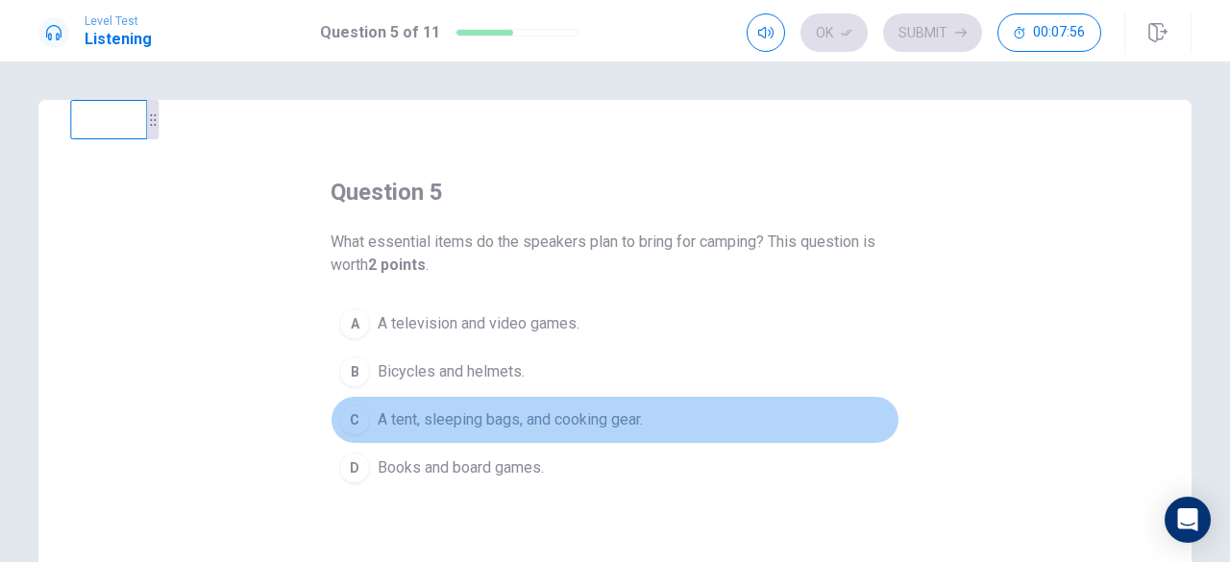
click at [359, 418] on div "C" at bounding box center [354, 419] width 31 height 31
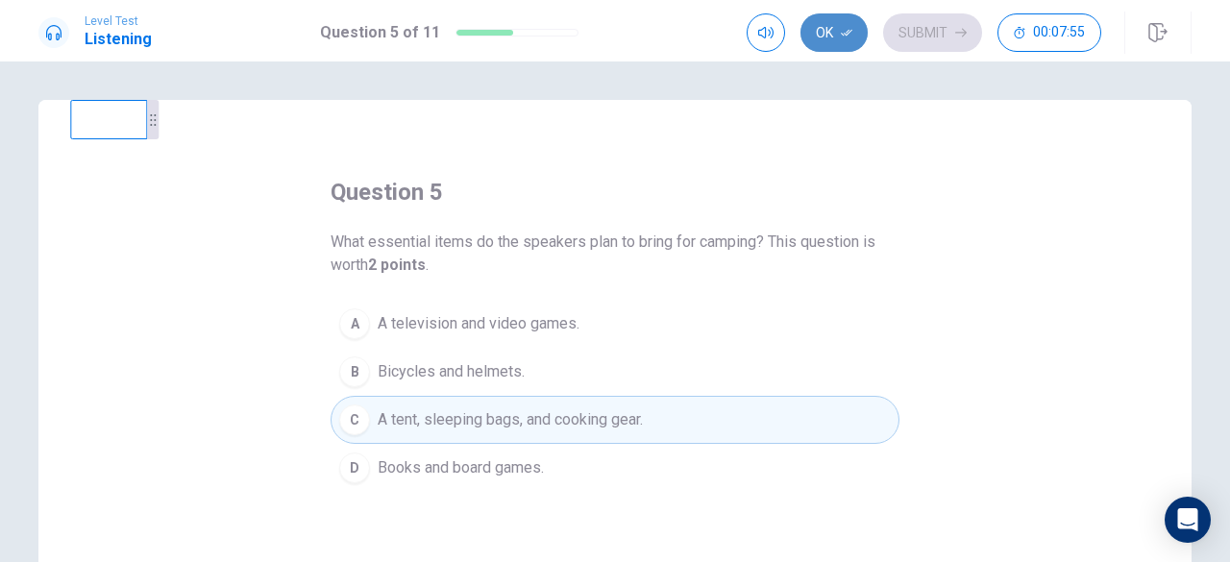
click at [841, 35] on button "Ok" at bounding box center [833, 32] width 67 height 38
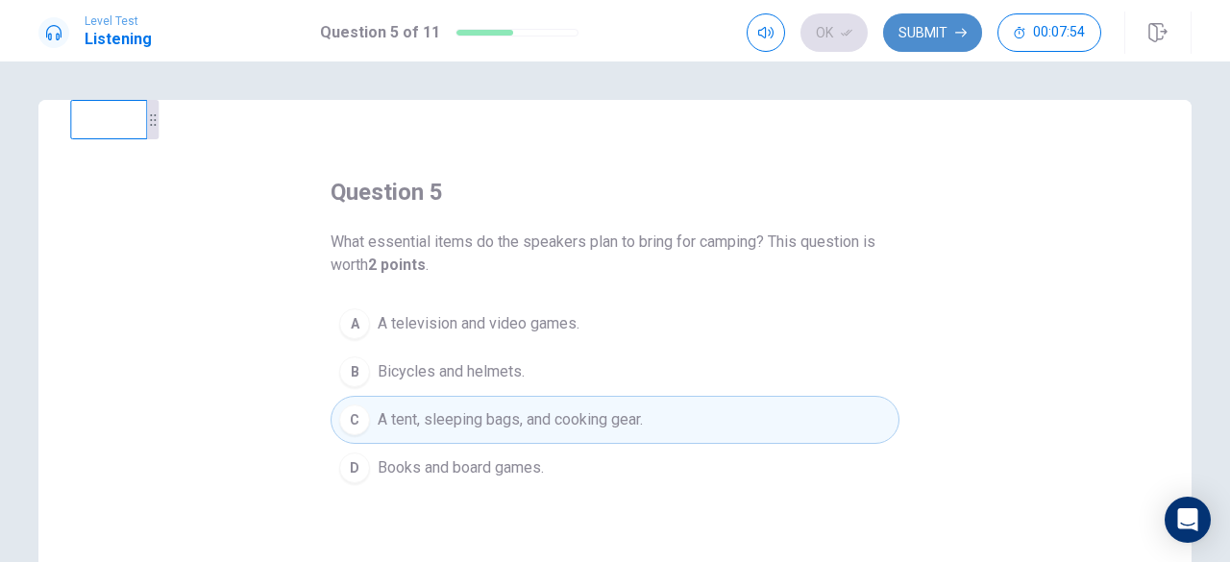
click at [933, 32] on button "Submit" at bounding box center [932, 32] width 99 height 38
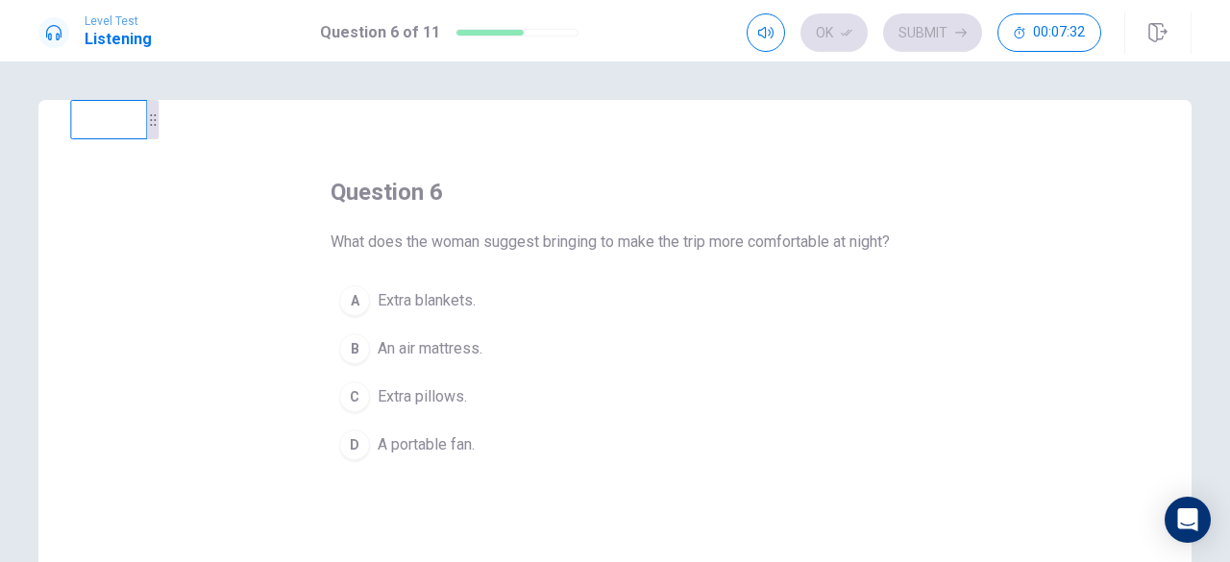
click at [351, 316] on div "A" at bounding box center [354, 300] width 31 height 31
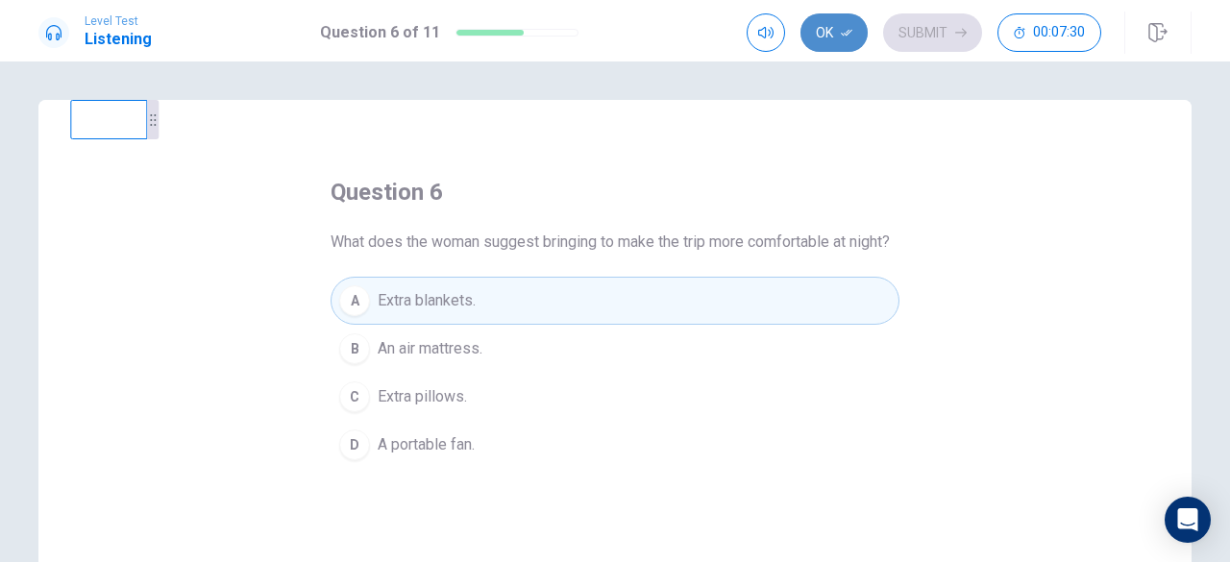
click at [839, 28] on button "Ok" at bounding box center [833, 32] width 67 height 38
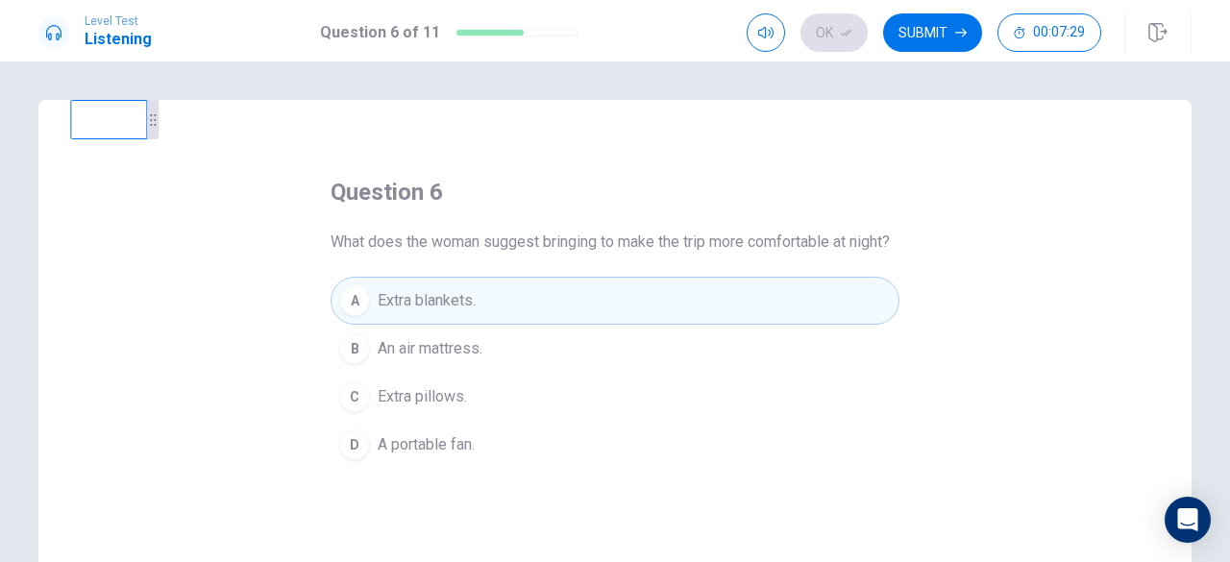
click at [909, 37] on button "Submit" at bounding box center [932, 32] width 99 height 38
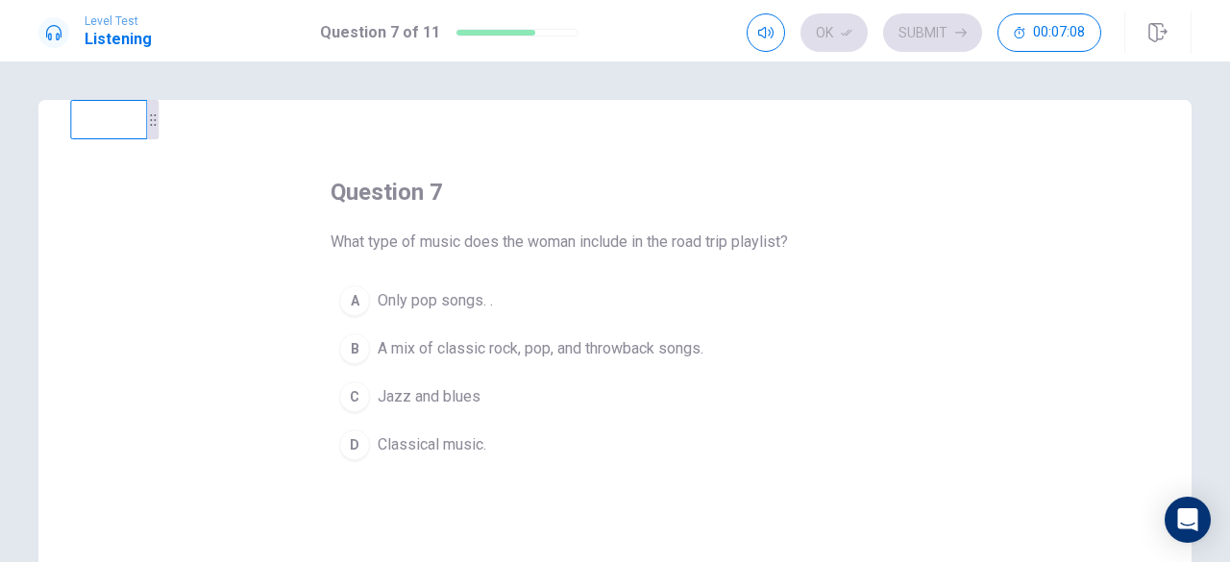
click at [357, 351] on div "B" at bounding box center [354, 348] width 31 height 31
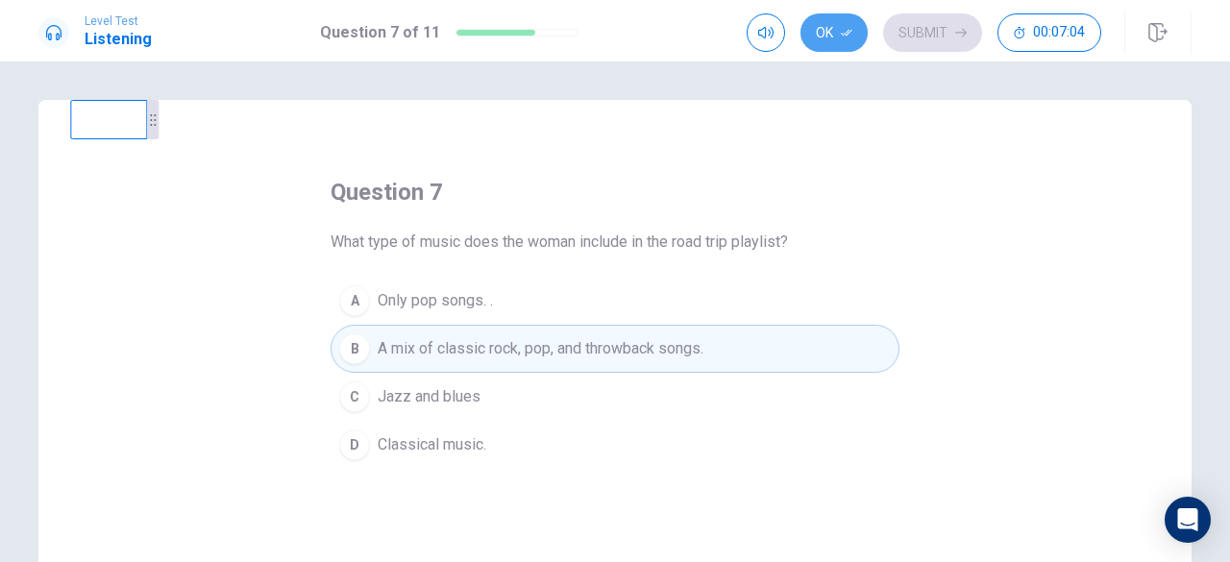
click at [829, 39] on button "Ok" at bounding box center [833, 32] width 67 height 38
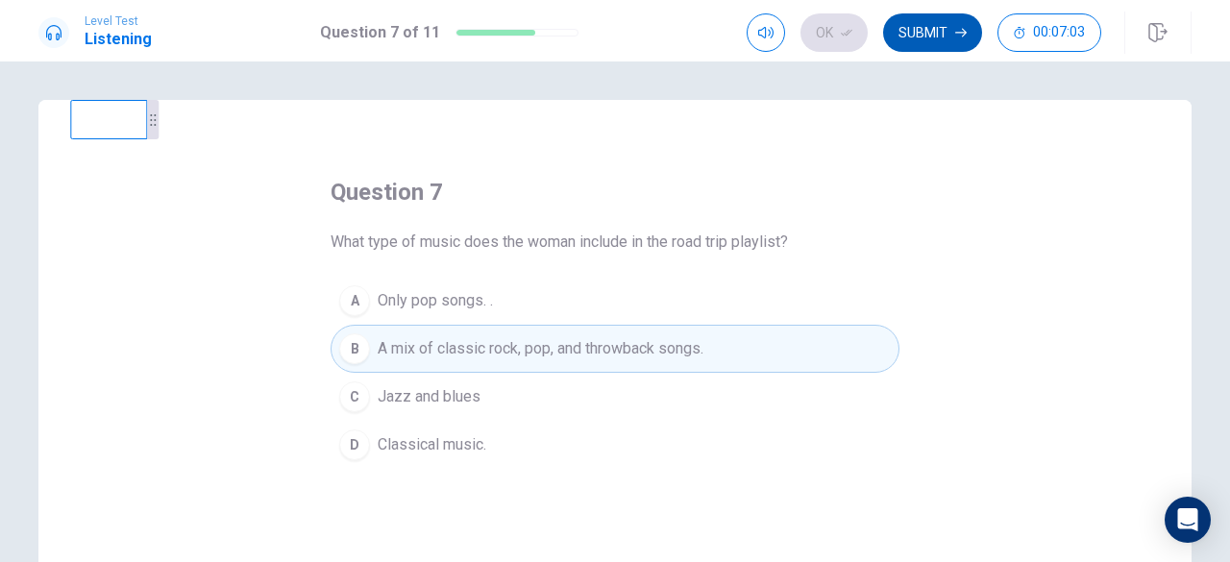
click at [947, 23] on button "Submit" at bounding box center [932, 32] width 99 height 38
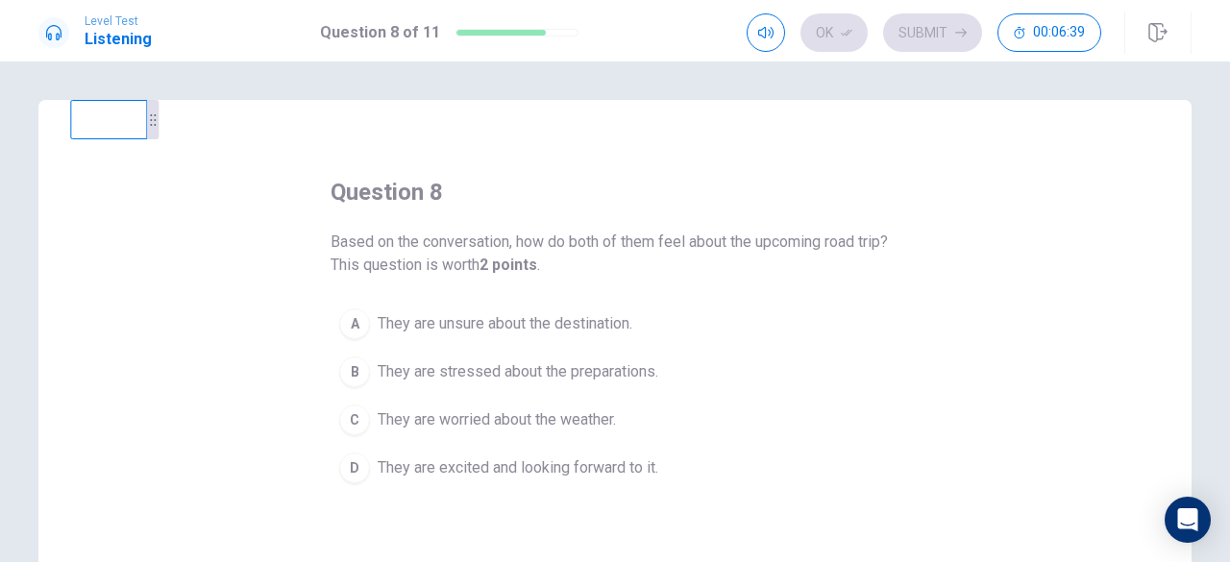
click at [347, 460] on div "D" at bounding box center [354, 467] width 31 height 31
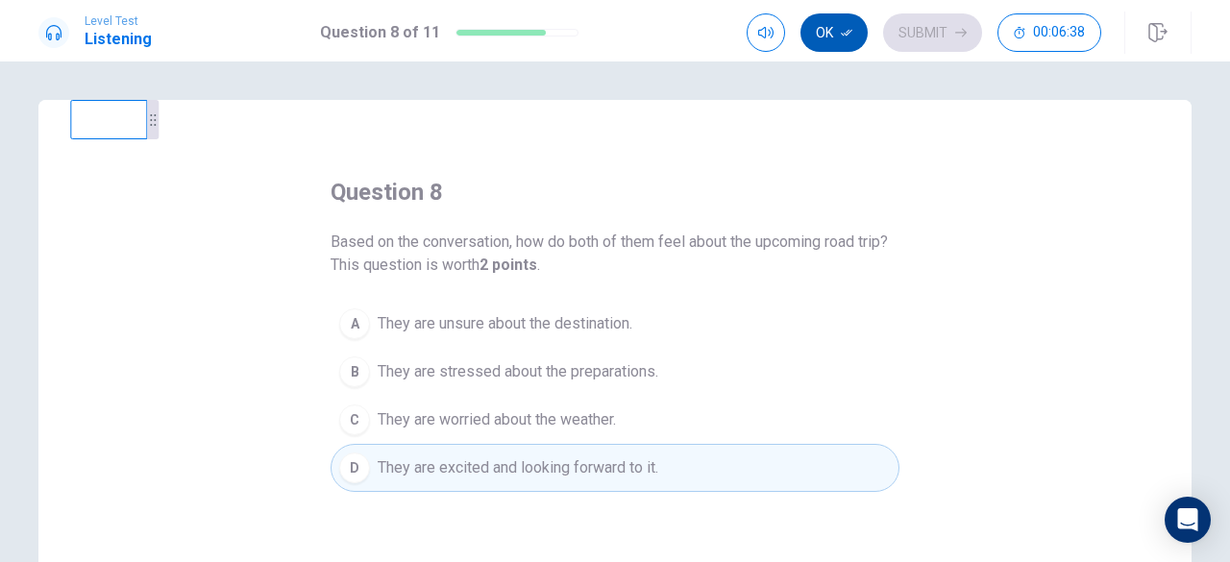
click at [821, 34] on button "Ok" at bounding box center [833, 32] width 67 height 38
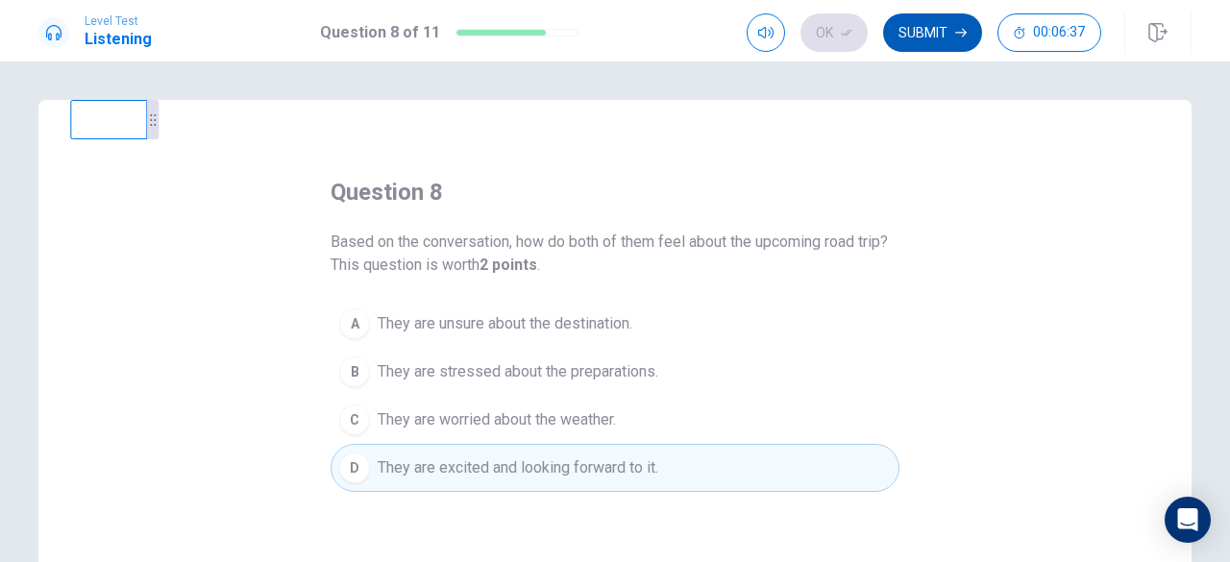
click at [915, 39] on button "Submit" at bounding box center [932, 32] width 99 height 38
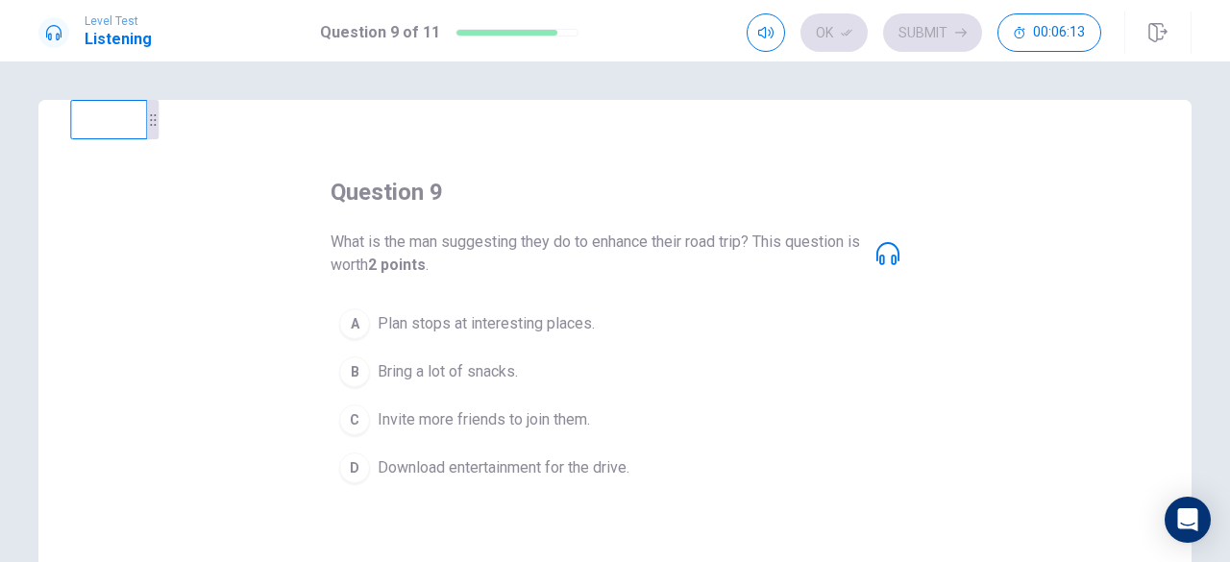
click at [354, 326] on div "A" at bounding box center [354, 323] width 31 height 31
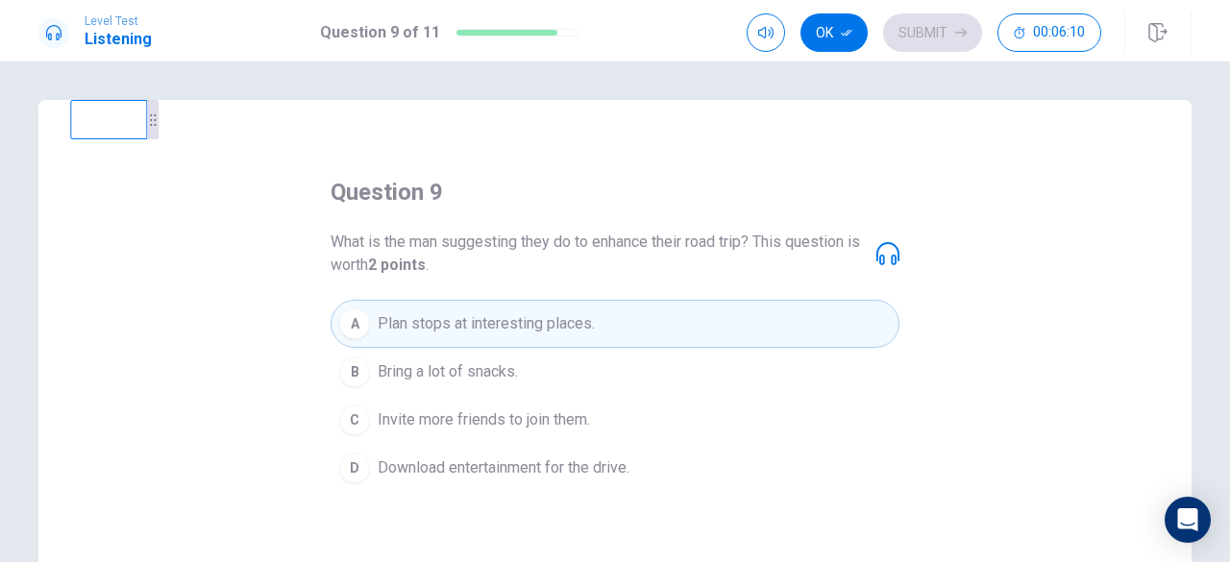
click at [845, 25] on button "Ok" at bounding box center [833, 32] width 67 height 38
click at [916, 42] on button "Submit" at bounding box center [932, 32] width 99 height 38
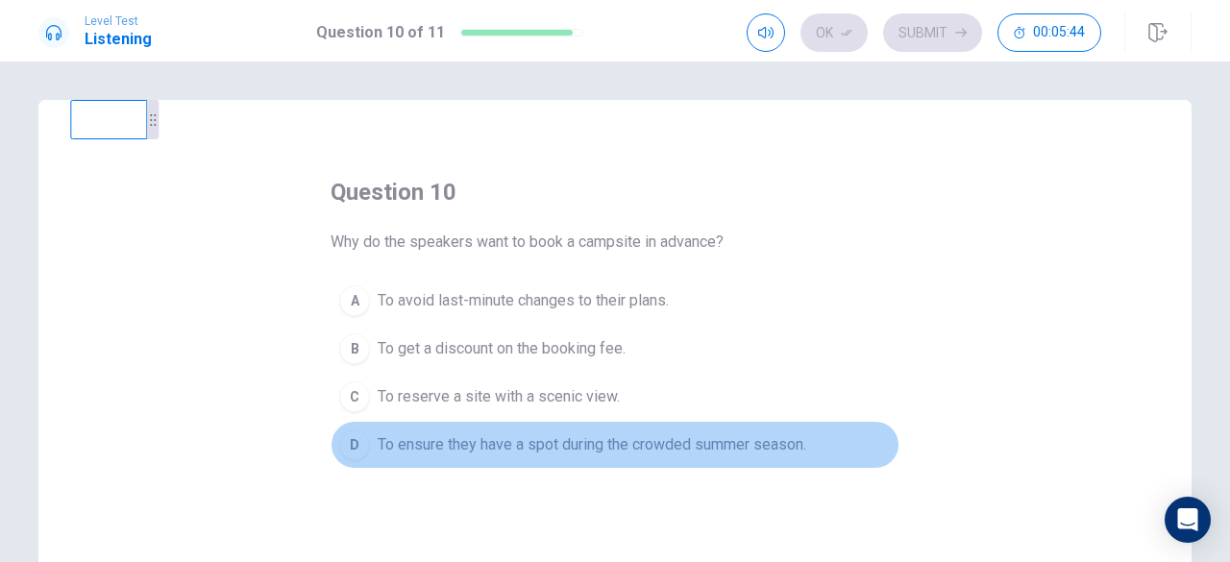
click at [350, 440] on div "D" at bounding box center [354, 444] width 31 height 31
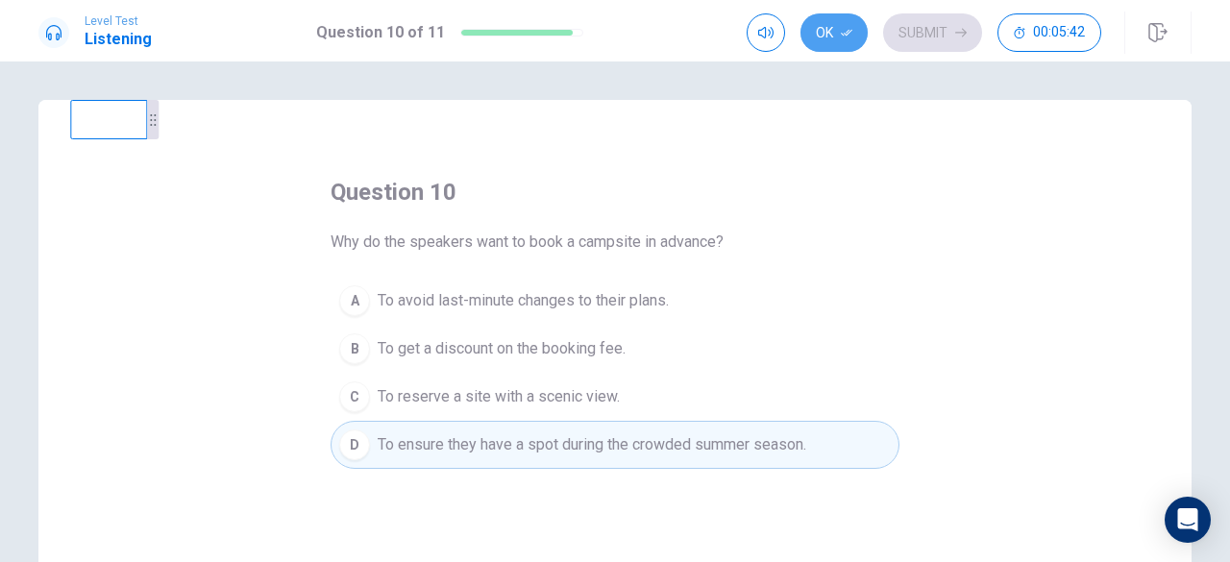
click at [839, 36] on button "Ok" at bounding box center [833, 32] width 67 height 38
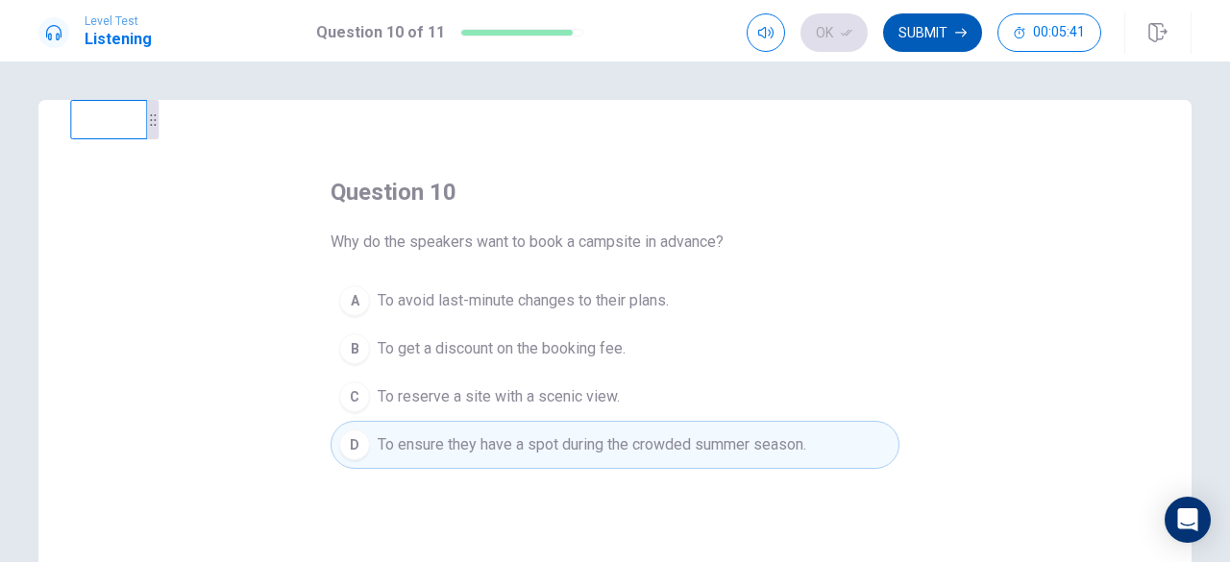
click at [905, 26] on button "Submit" at bounding box center [932, 32] width 99 height 38
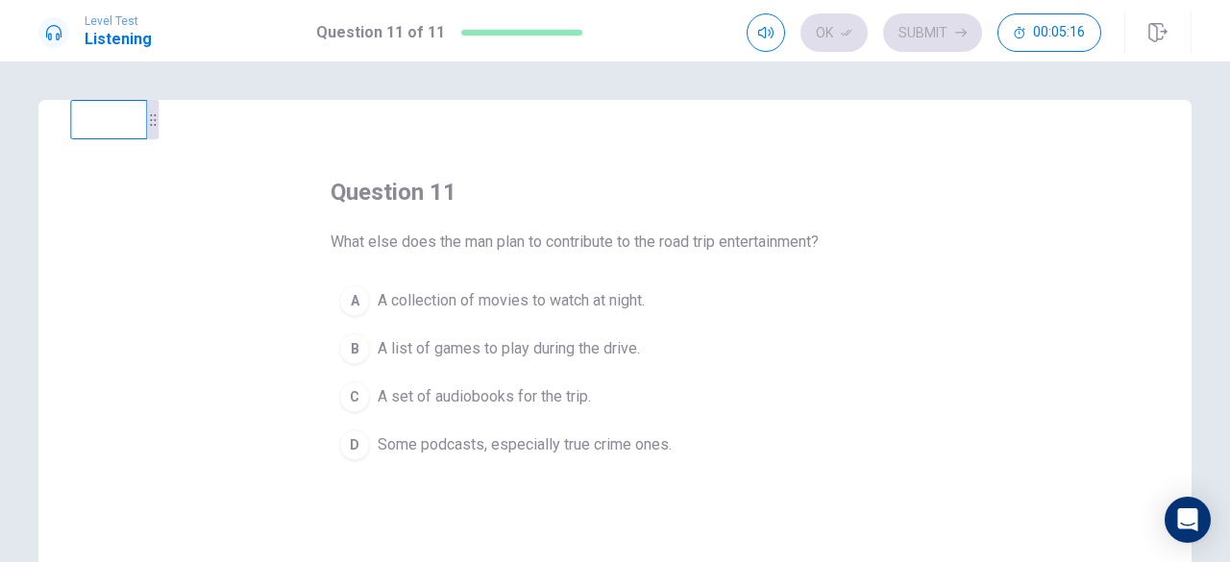
click at [344, 439] on div "D" at bounding box center [354, 444] width 31 height 31
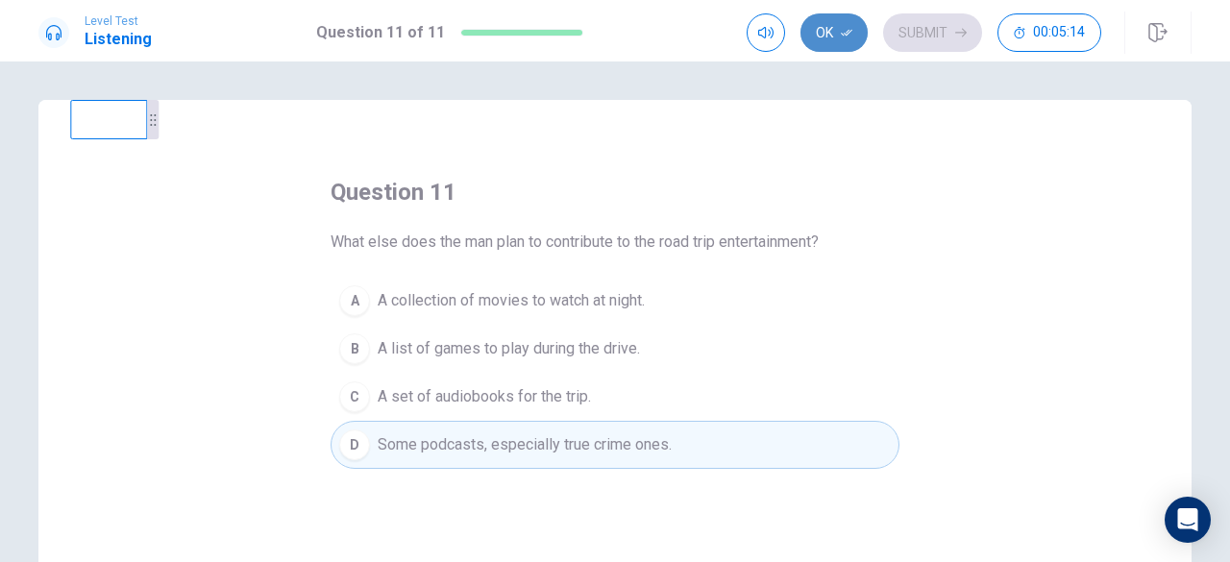
click at [829, 39] on button "Ok" at bounding box center [833, 32] width 67 height 38
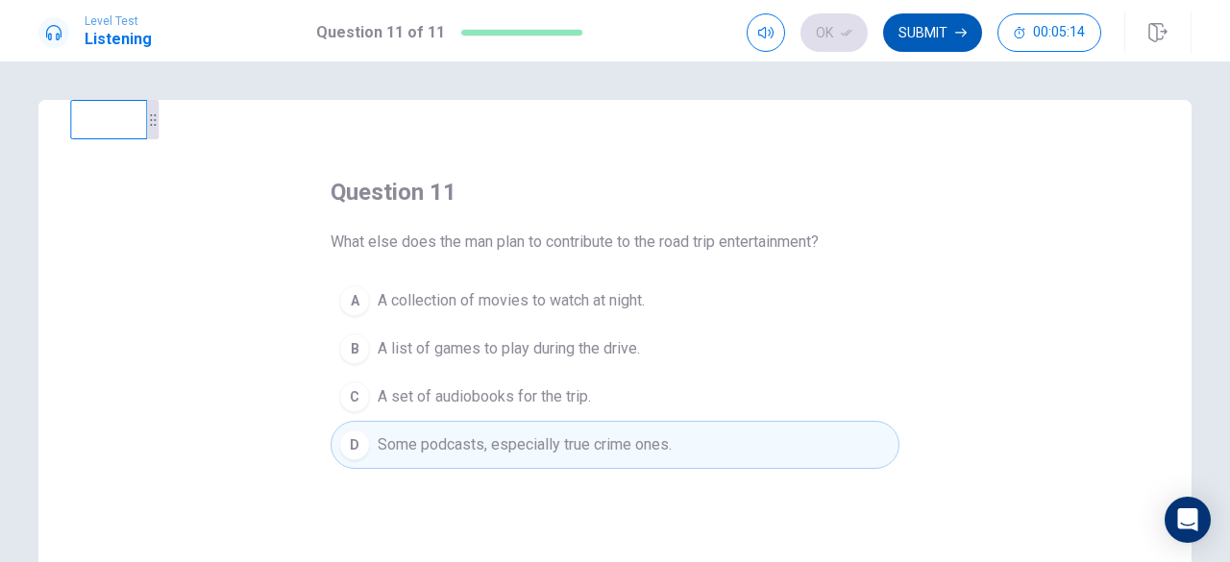
click at [911, 39] on button "Submit" at bounding box center [932, 32] width 99 height 38
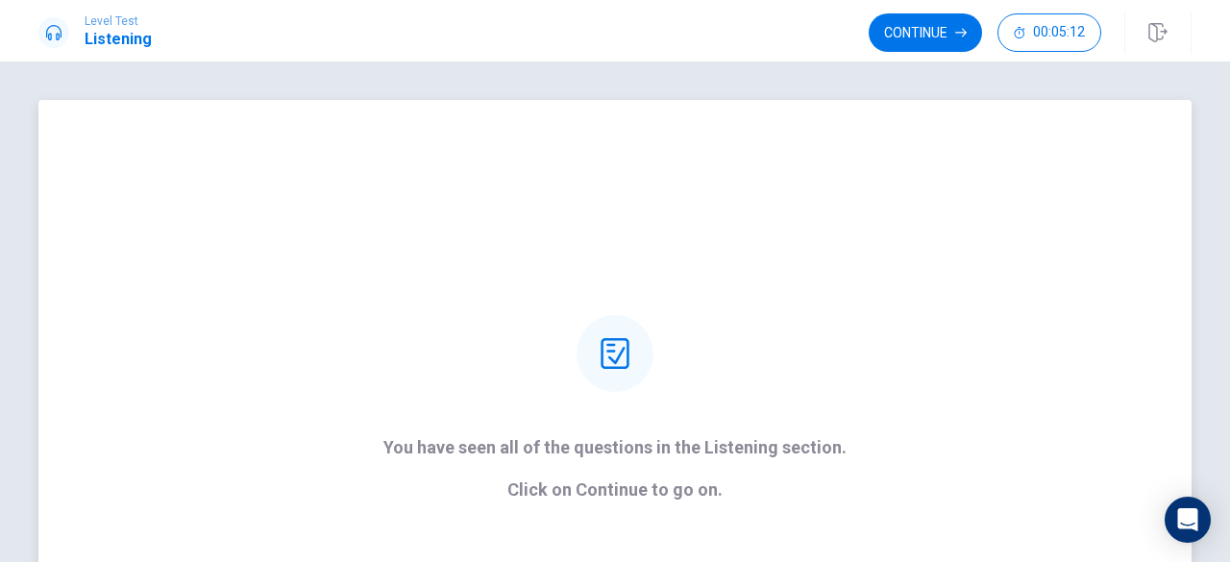
drag, startPoint x: 852, startPoint y: 291, endPoint x: 826, endPoint y: 304, distance: 28.8
click at [851, 291] on div "You have seen all of the questions in the Listening section. Click on Continue …" at bounding box center [614, 407] width 1153 height 615
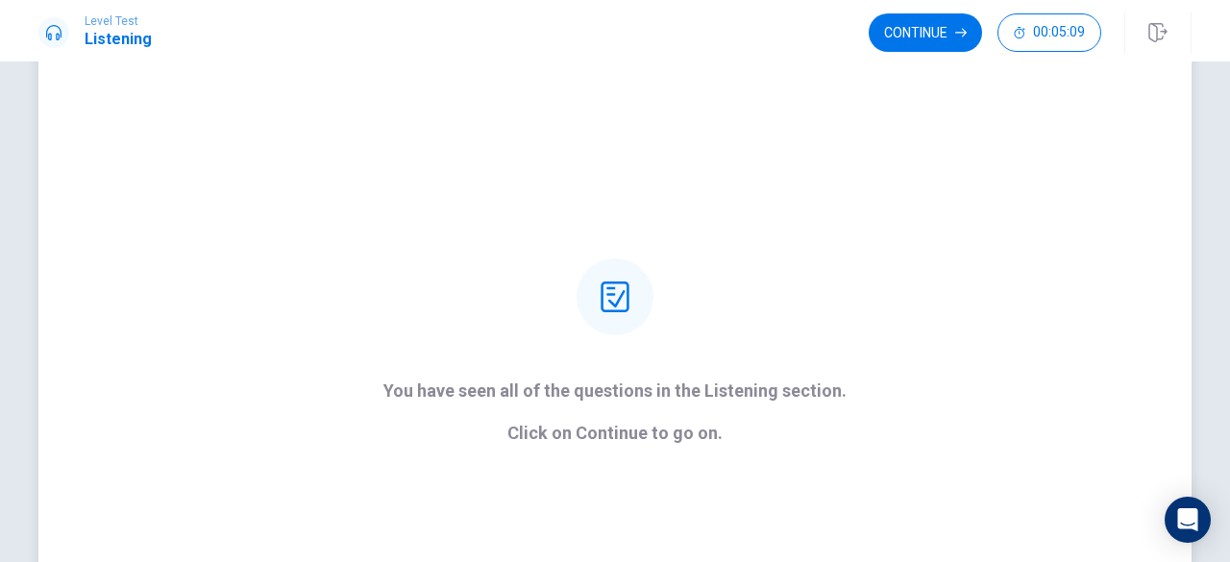
scroll to position [96, 0]
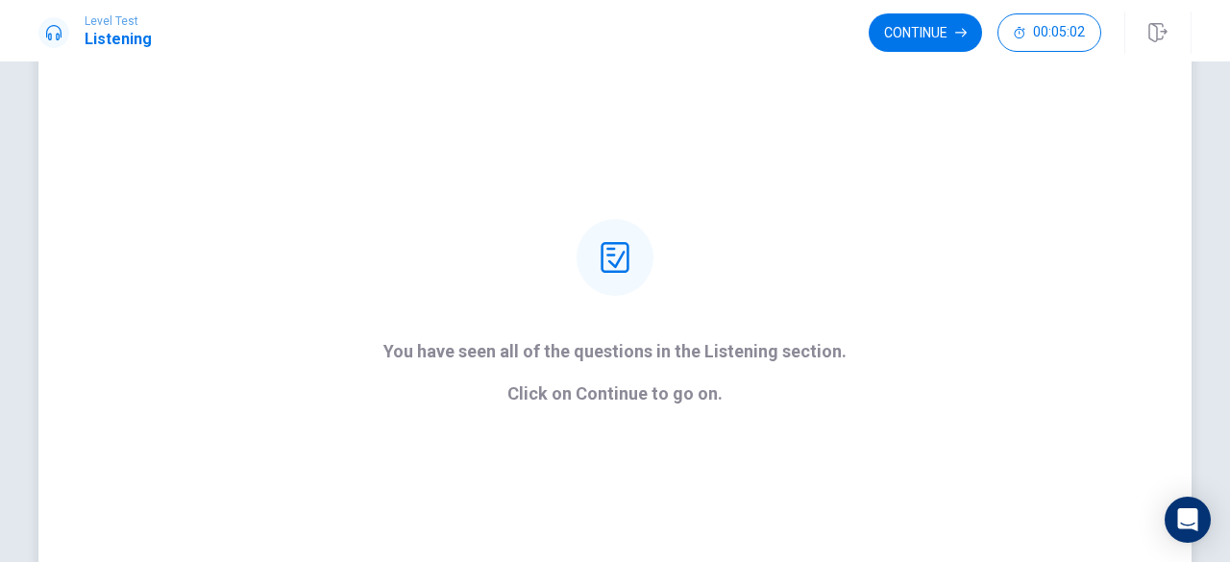
click at [850, 178] on div "You have seen all of the questions in the Listening section. Click on Continue …" at bounding box center [614, 311] width 1153 height 615
click at [917, 41] on button "Continue" at bounding box center [924, 32] width 113 height 38
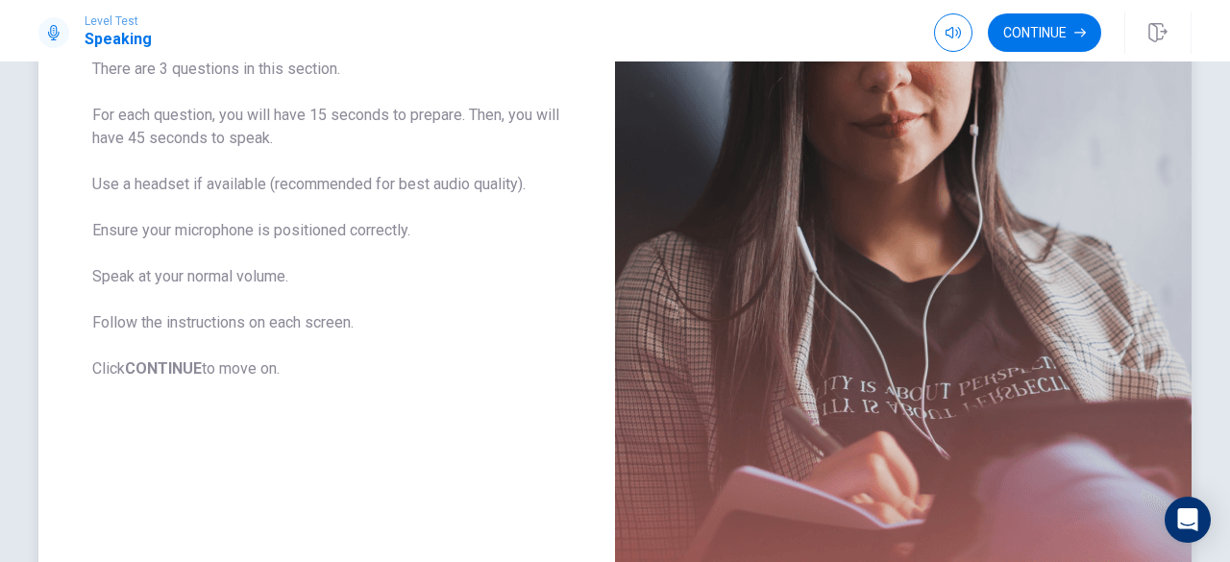
scroll to position [288, 0]
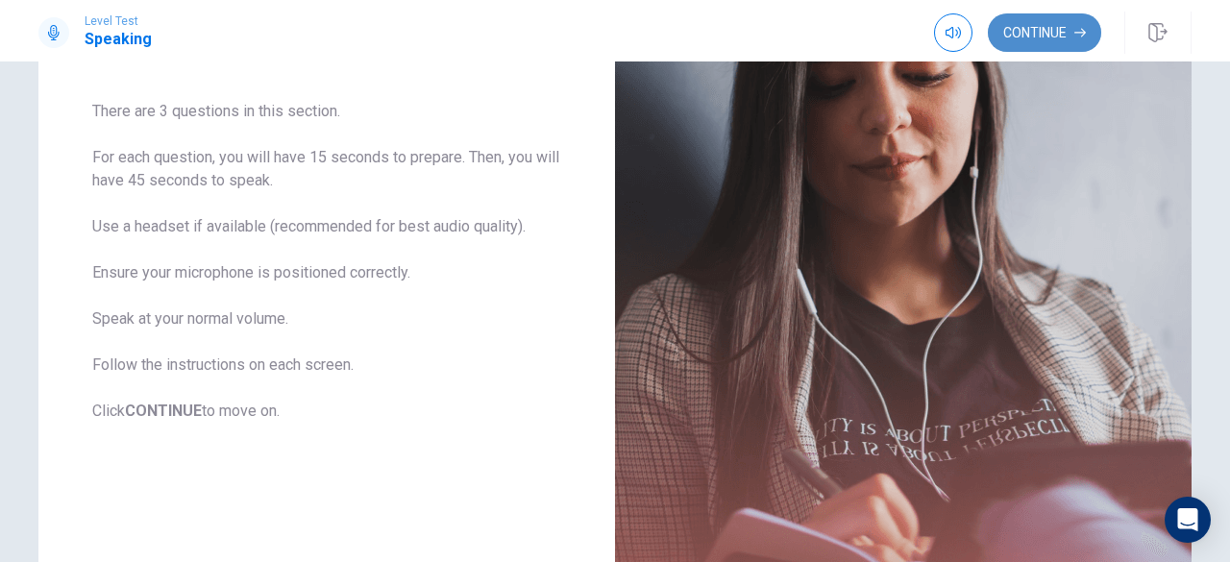
click at [1031, 37] on button "Continue" at bounding box center [1044, 32] width 113 height 38
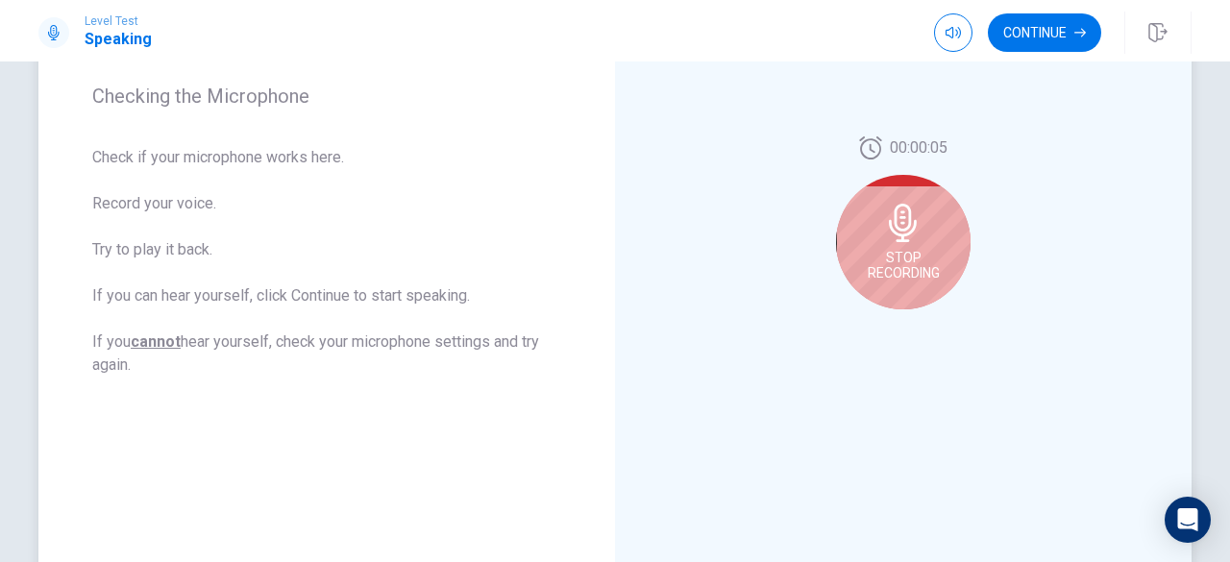
click at [930, 247] on div "Stop Recording" at bounding box center [903, 242] width 134 height 134
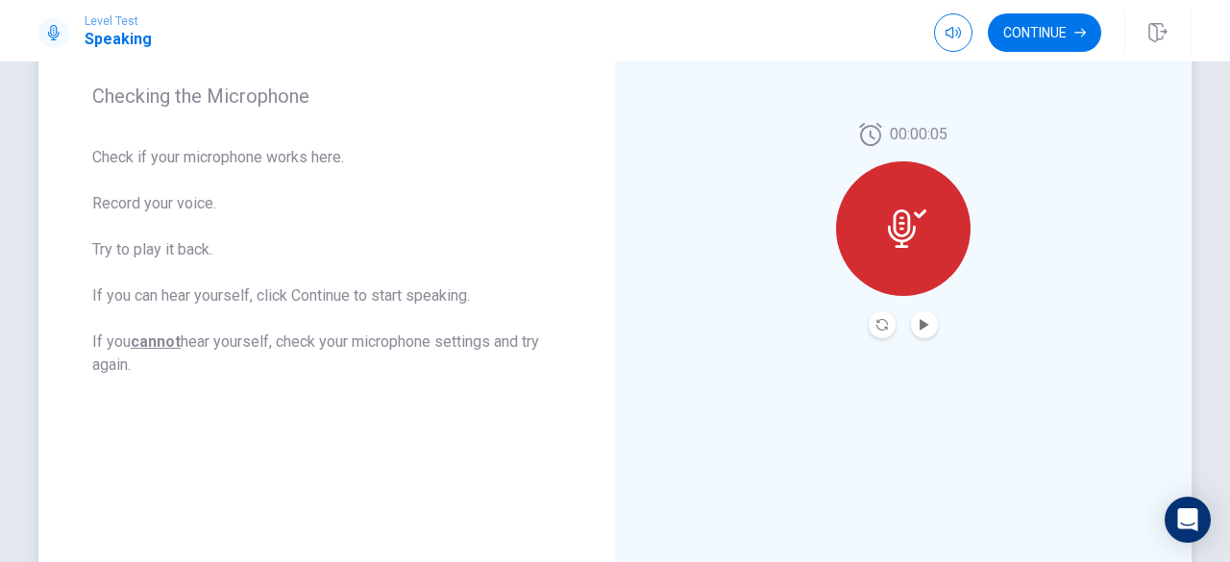
click at [915, 316] on button "Play Audio" at bounding box center [924, 324] width 27 height 27
click at [918, 315] on button "Pause Audio" at bounding box center [924, 324] width 27 height 27
click at [912, 327] on button "Play Audio" at bounding box center [924, 324] width 27 height 27
click at [1037, 39] on button "Continue" at bounding box center [1044, 32] width 113 height 38
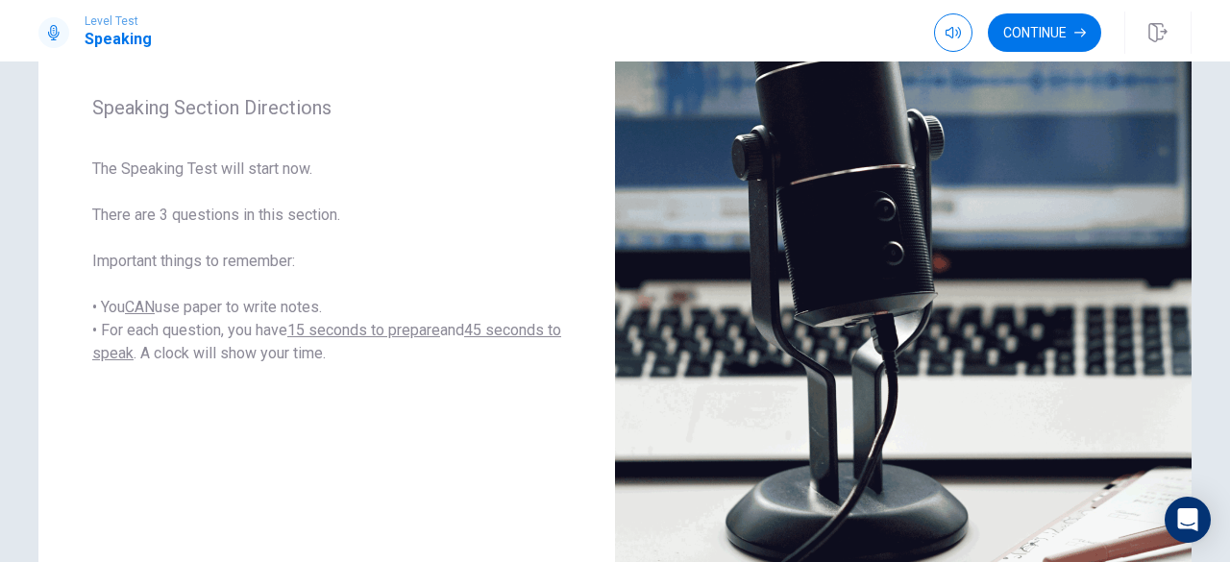
click at [1054, 32] on button "Continue" at bounding box center [1044, 32] width 113 height 38
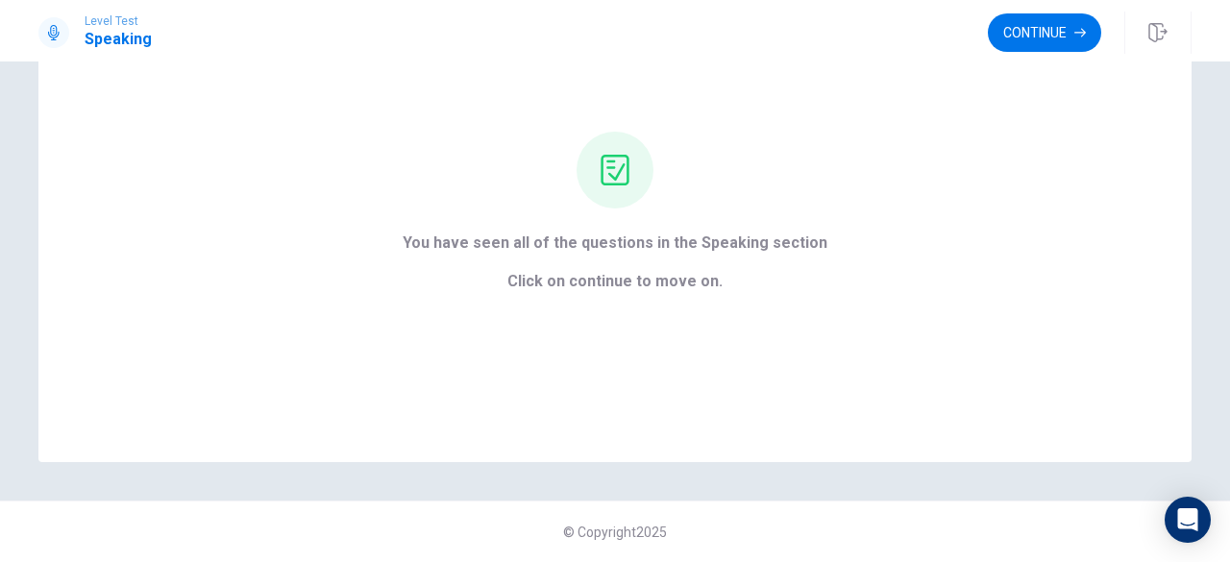
scroll to position [136, 0]
click at [1021, 28] on button "Continue" at bounding box center [1044, 32] width 113 height 38
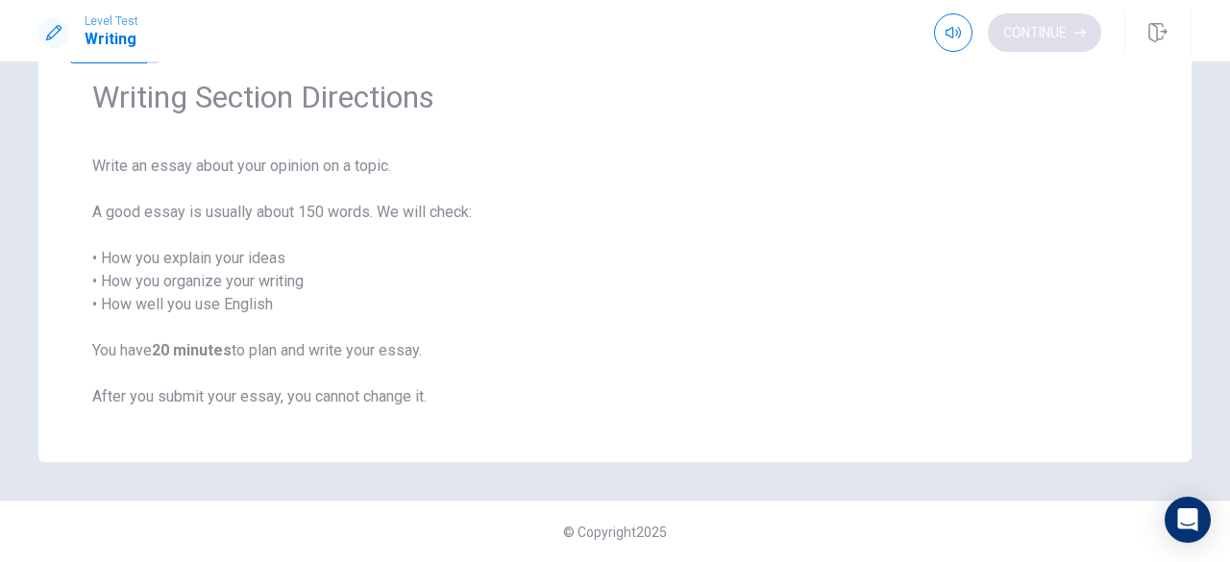
scroll to position [75, 0]
click at [1026, 34] on button "Continue" at bounding box center [1044, 32] width 113 height 38
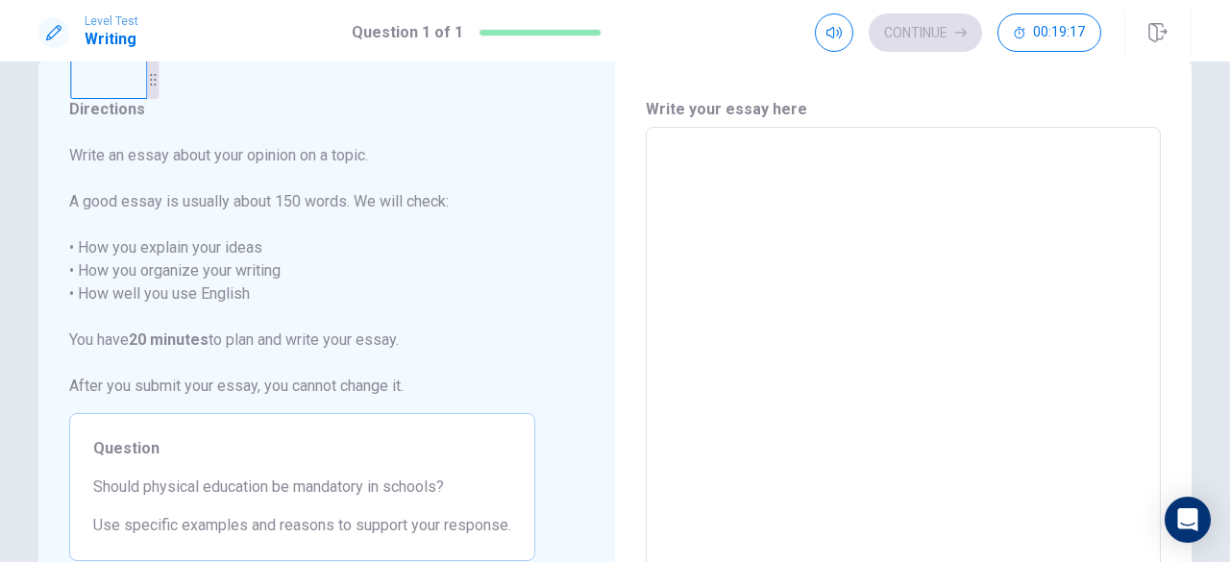
scroll to position [0, 0]
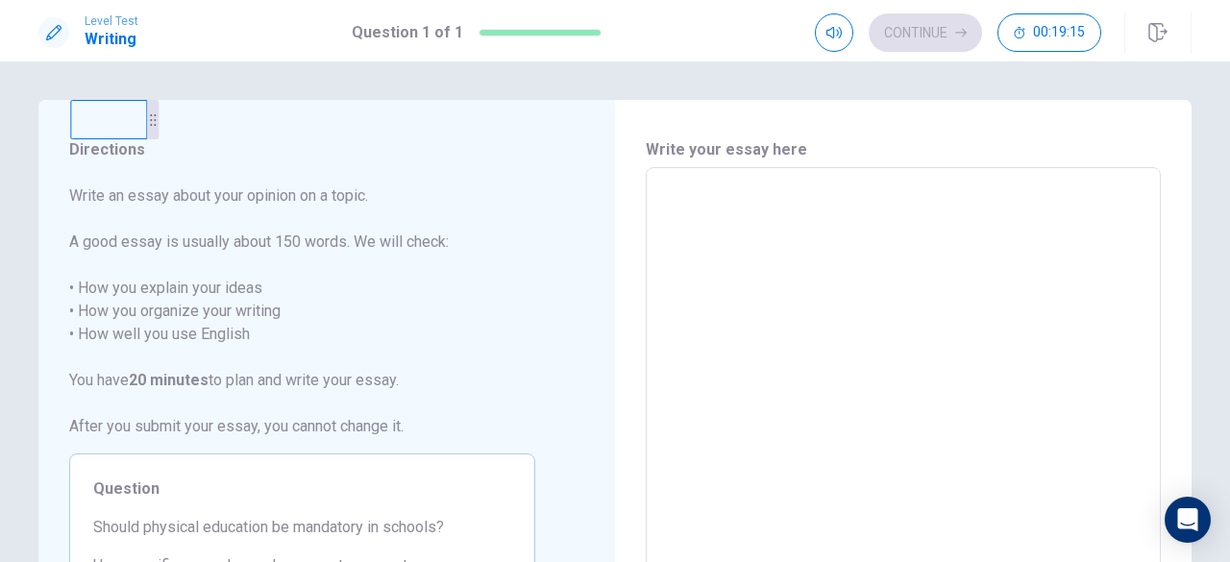
click at [728, 293] on textarea at bounding box center [903, 433] width 488 height 500
click at [896, 198] on textarea at bounding box center [903, 433] width 488 height 500
click at [756, 208] on textarea at bounding box center [903, 433] width 488 height 500
type textarea "*"
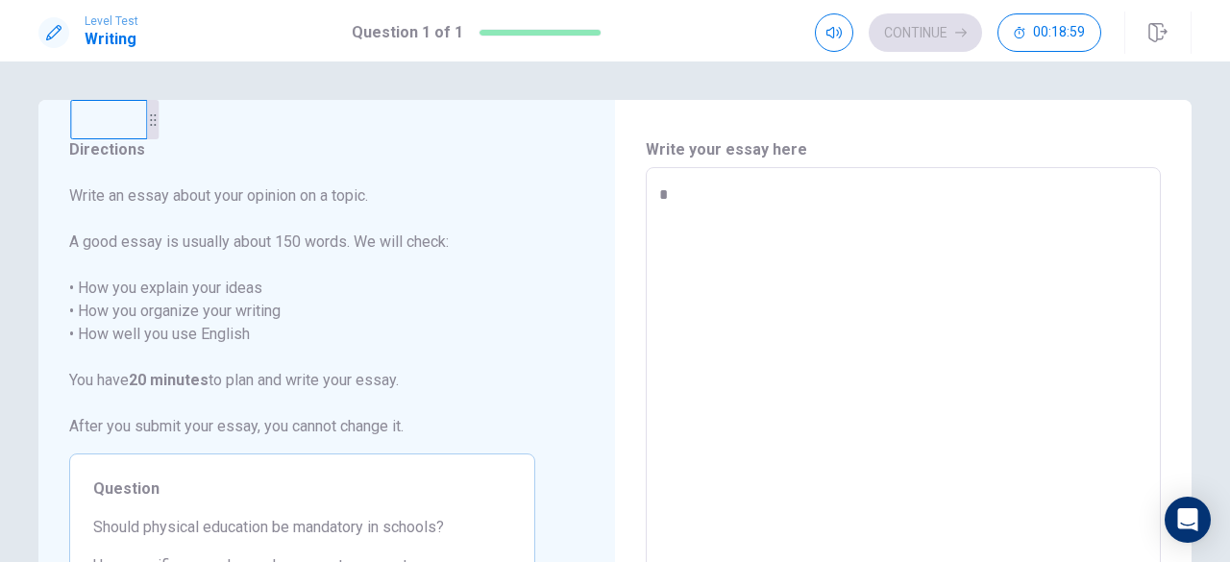
type textarea "**"
type textarea "*"
type textarea "**"
type textarea "*"
type textarea "****"
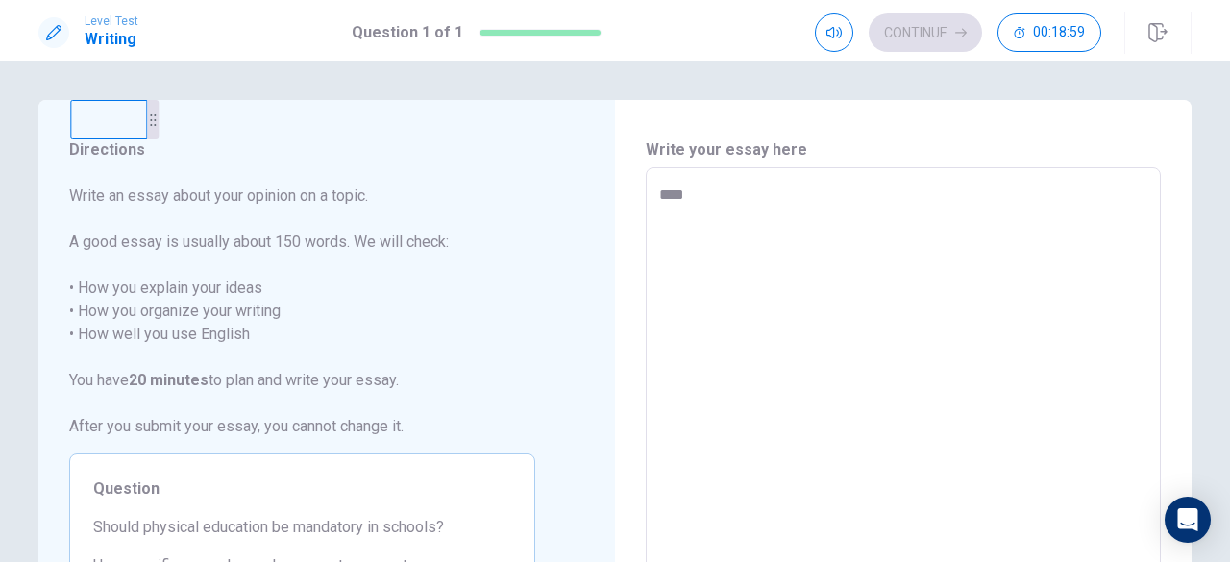
type textarea "*"
type textarea "****"
type textarea "*"
type textarea "******"
type textarea "*"
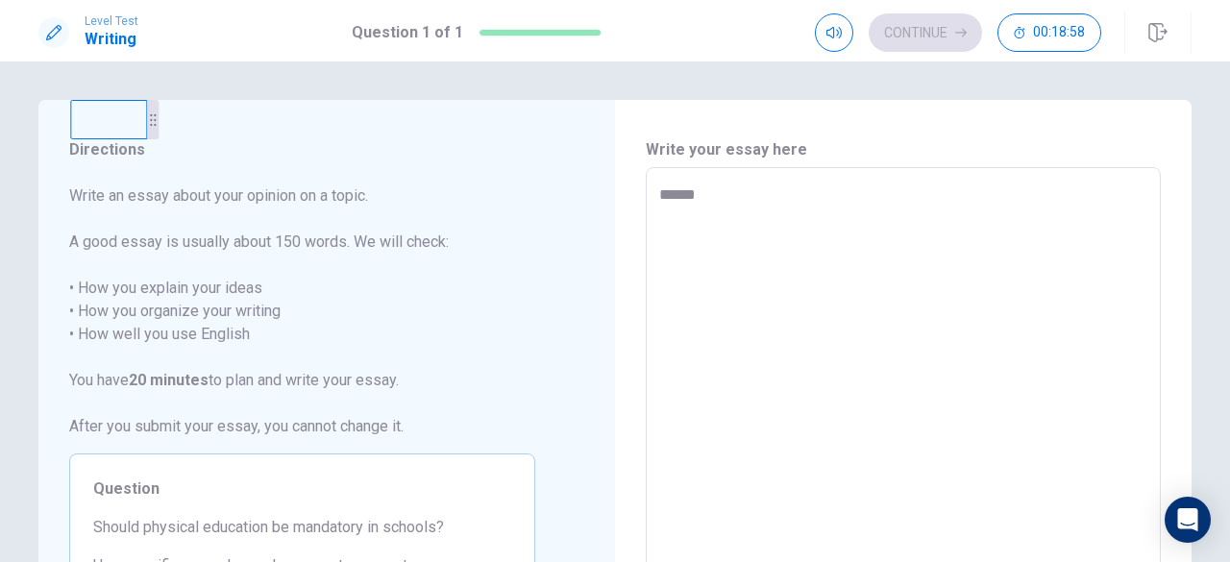
type textarea "*******"
type textarea "*"
type textarea "********"
type textarea "*"
type textarea "*********"
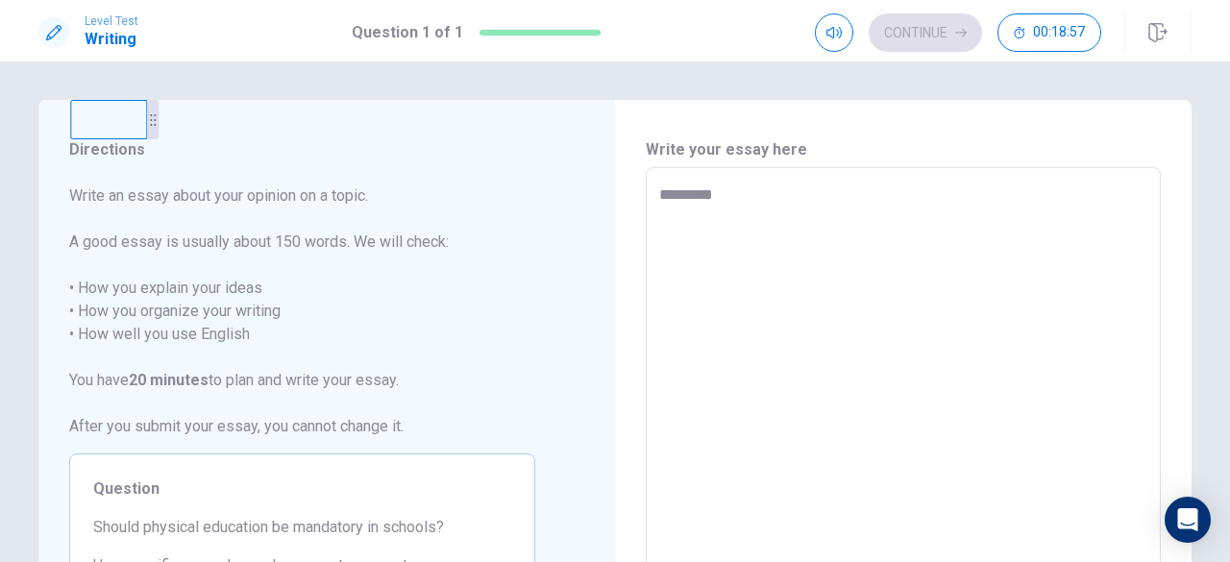
type textarea "*"
type textarea "*********"
type textarea "*"
type textarea "**********"
type textarea "*"
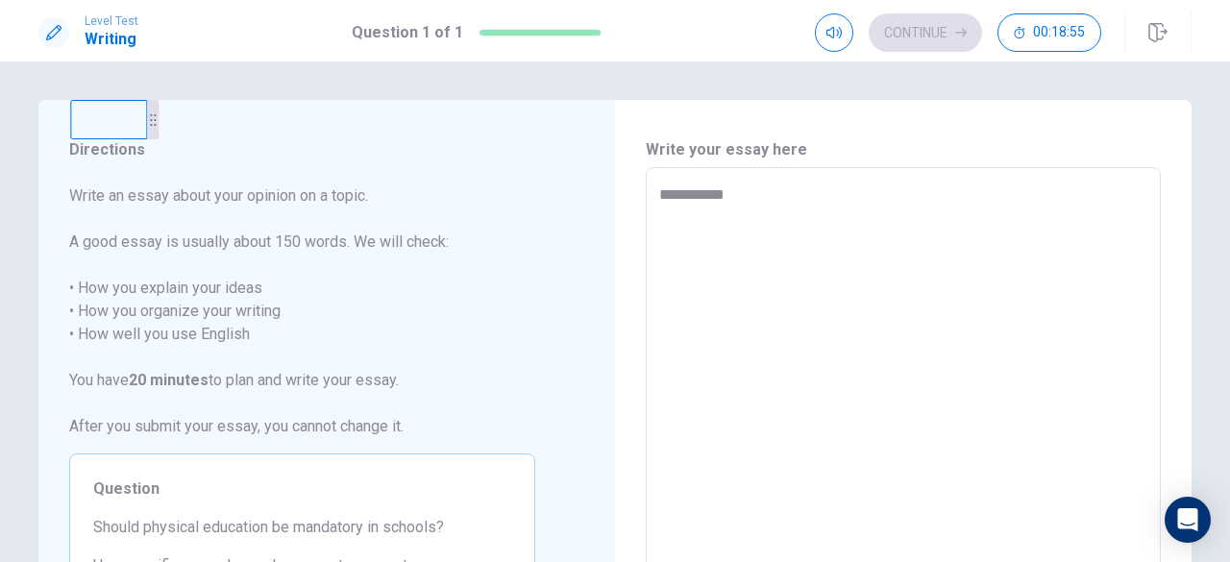
type textarea "**********"
type textarea "*"
type textarea "**********"
type textarea "*"
type textarea "**********"
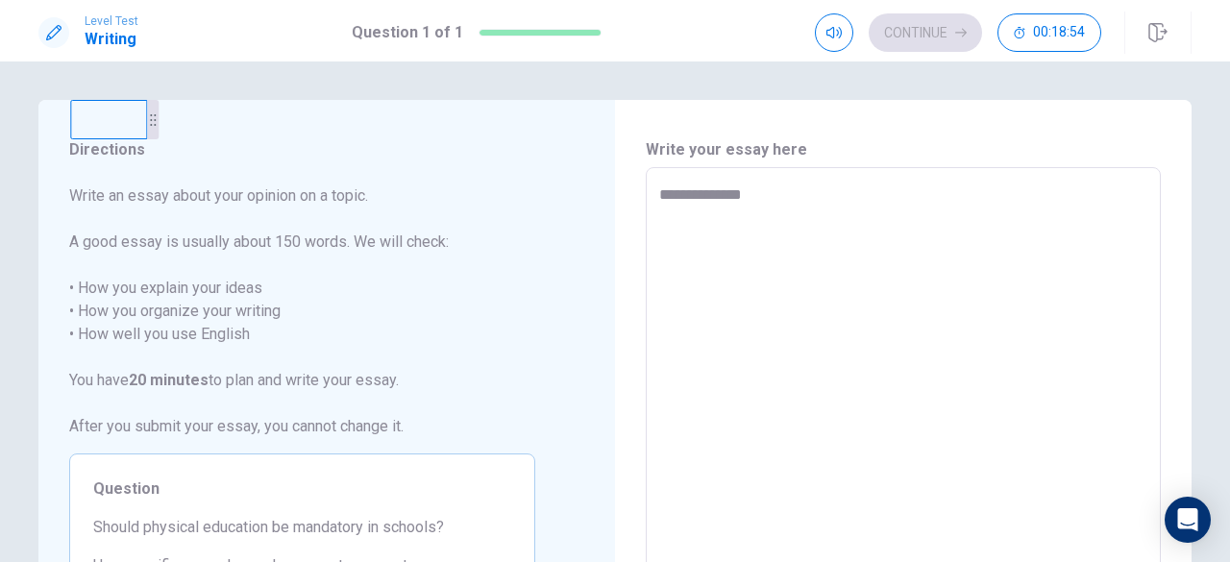
type textarea "*"
type textarea "**********"
type textarea "*"
type textarea "**********"
type textarea "*"
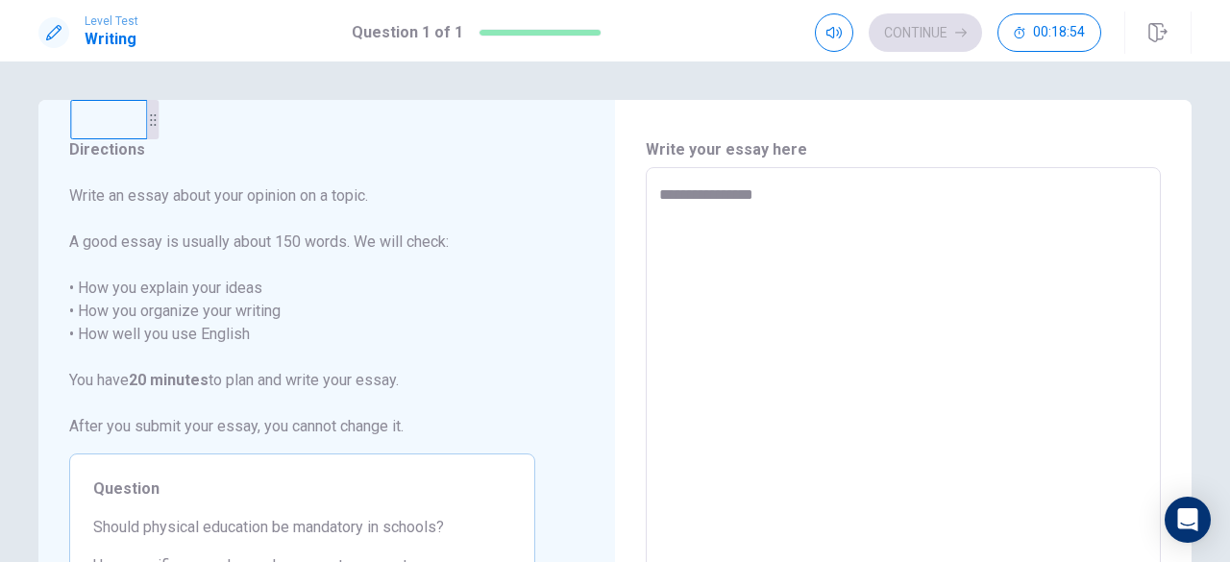
type textarea "**********"
type textarea "*"
type textarea "**********"
type textarea "*"
type textarea "**********"
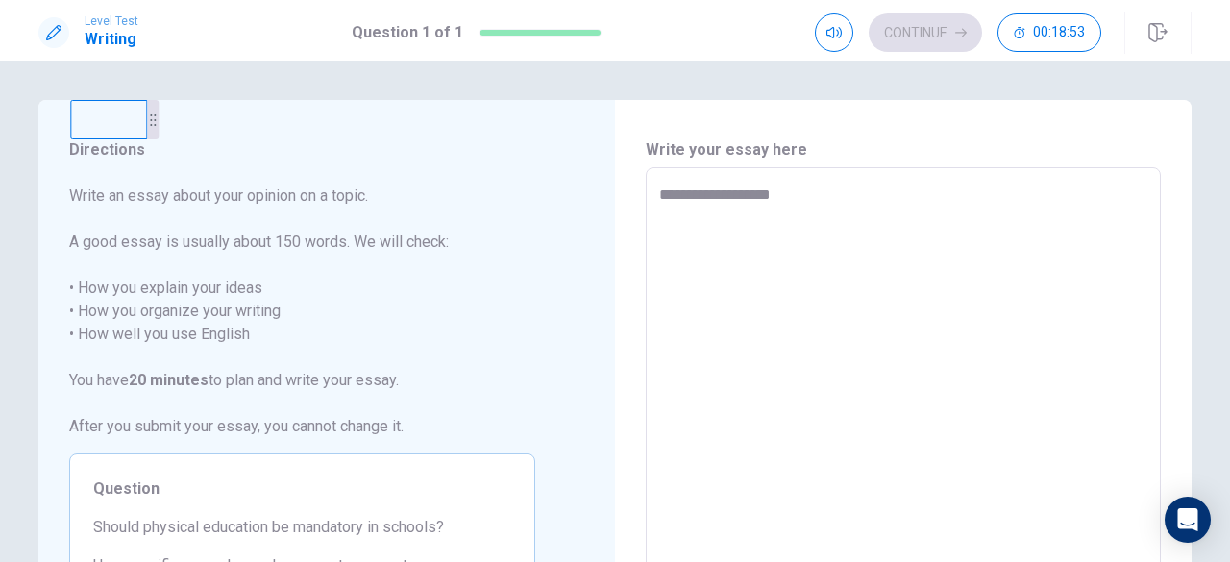
type textarea "*"
type textarea "**********"
type textarea "*"
type textarea "**********"
type textarea "*"
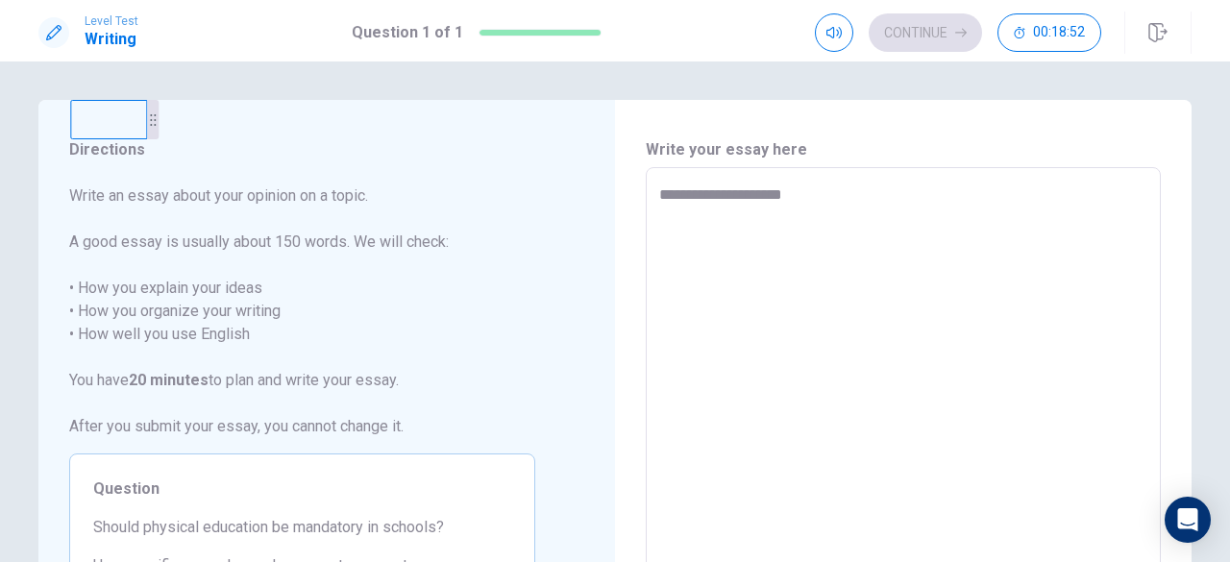
type textarea "**********"
type textarea "*"
type textarea "**********"
type textarea "*"
type textarea "**********"
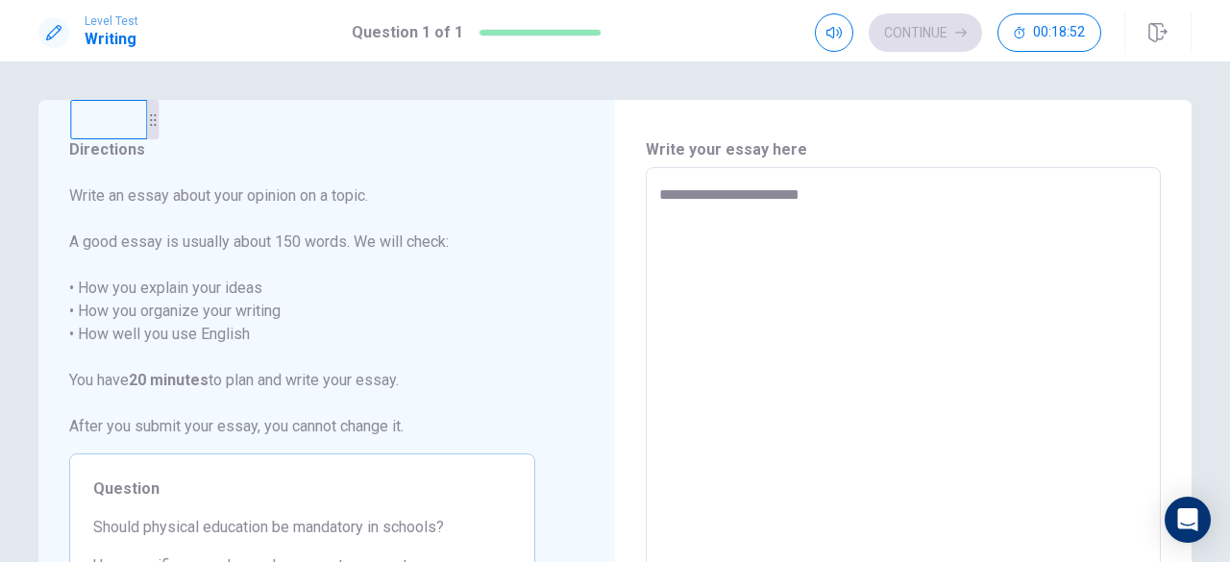
type textarea "*"
type textarea "**********"
type textarea "*"
type textarea "**********"
type textarea "*"
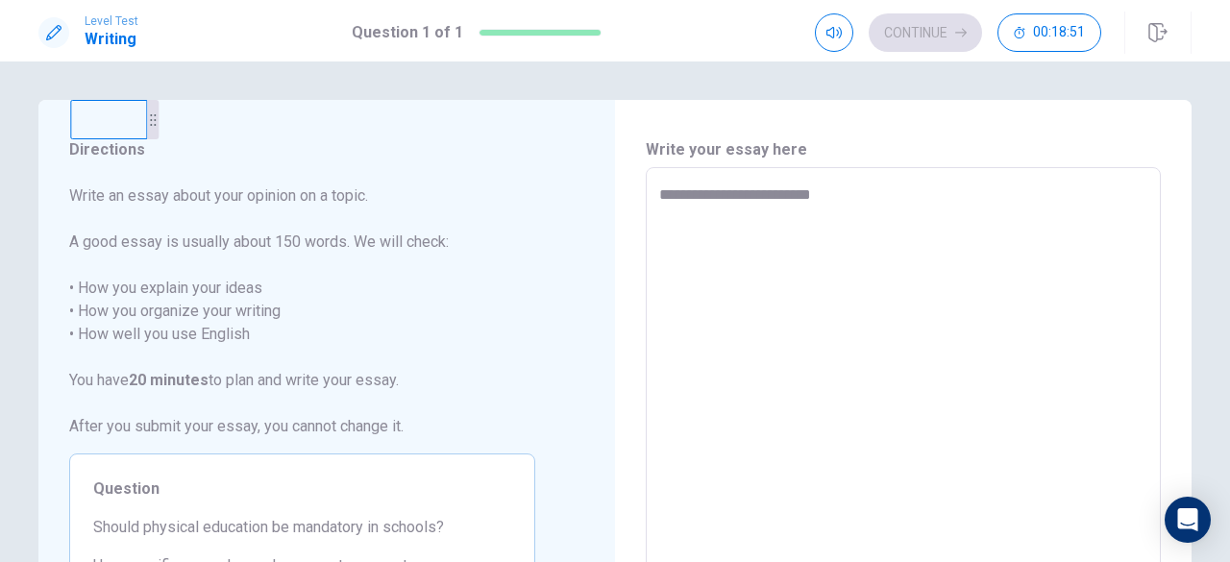
type textarea "**********"
type textarea "*"
type textarea "**********"
type textarea "*"
type textarea "**********"
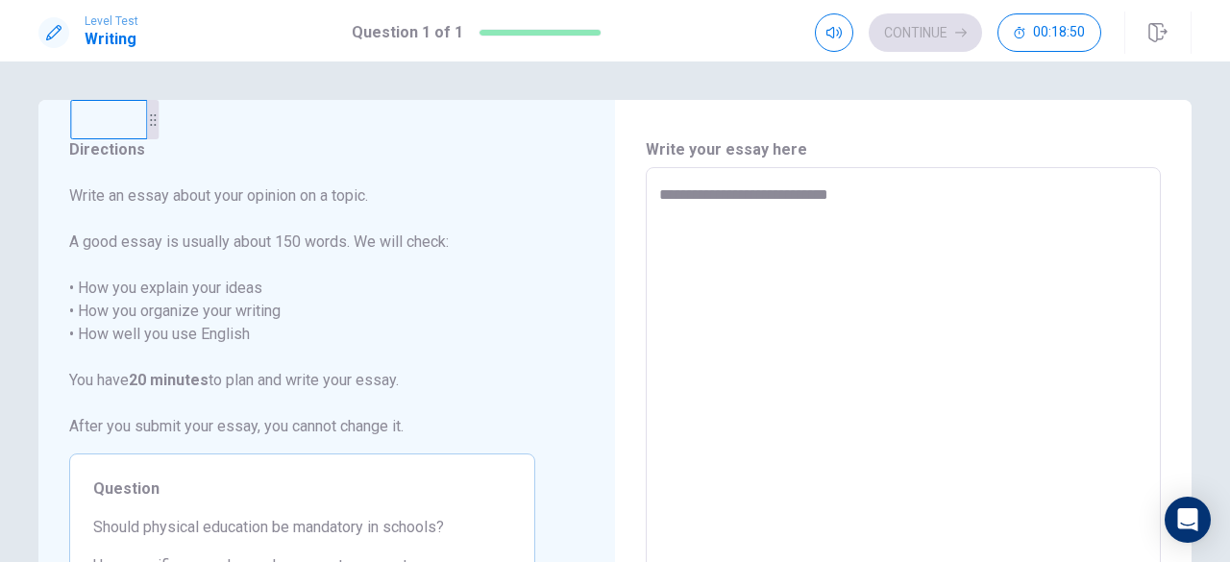
type textarea "*"
type textarea "**********"
type textarea "*"
type textarea "**********"
type textarea "*"
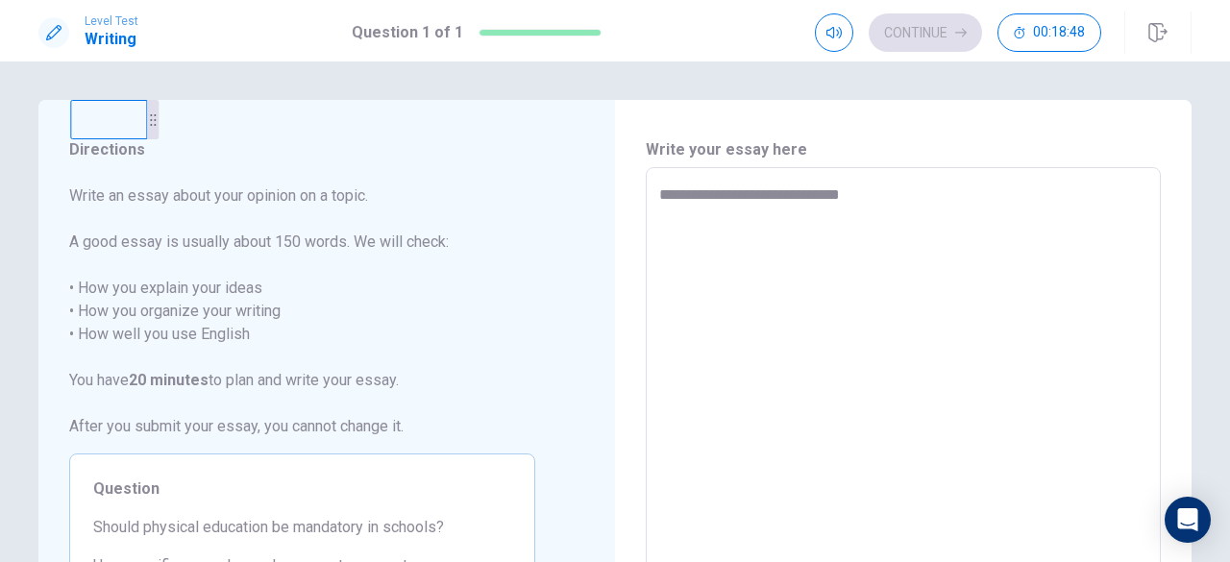
type textarea "**********"
type textarea "*"
type textarea "**********"
type textarea "*"
type textarea "**********"
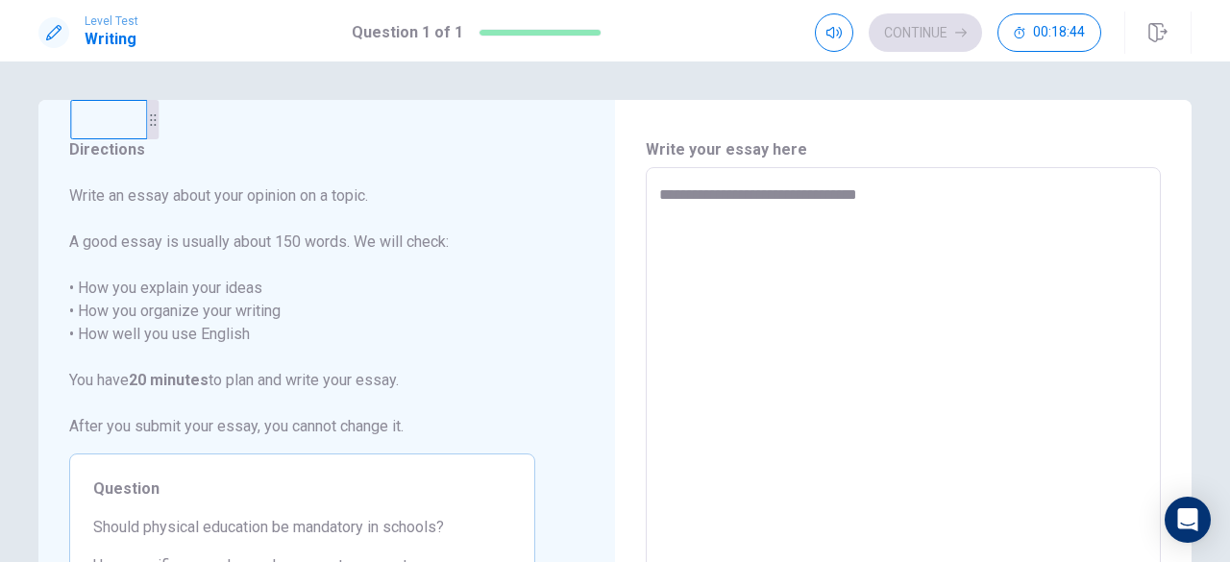
type textarea "*"
type textarea "**********"
type textarea "*"
type textarea "**********"
type textarea "*"
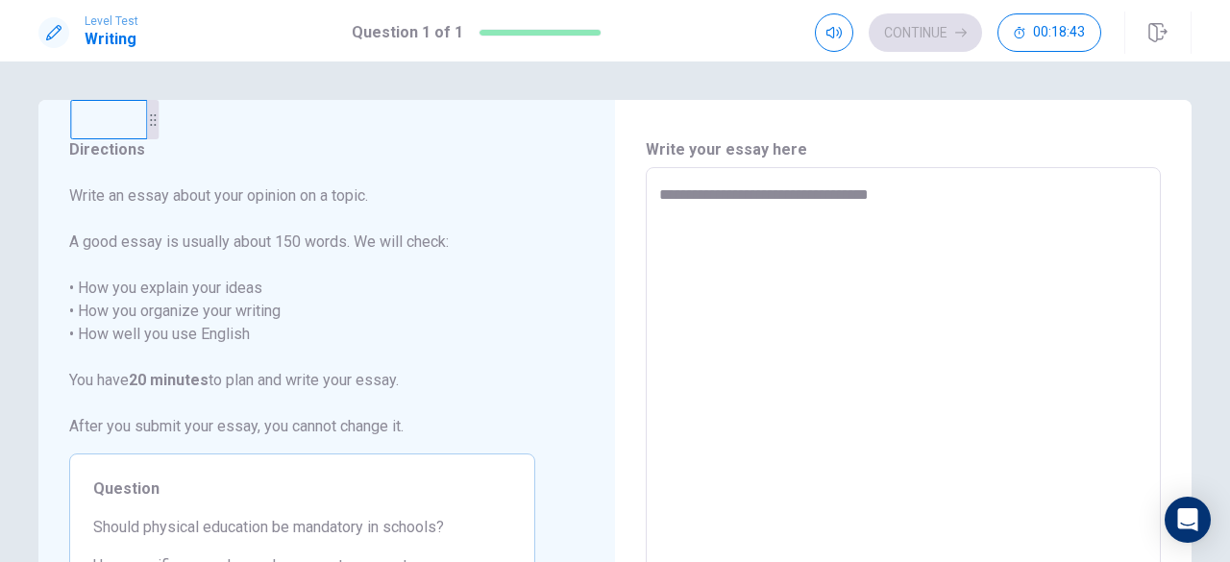
type textarea "**********"
type textarea "*"
type textarea "**********"
type textarea "*"
type textarea "**********"
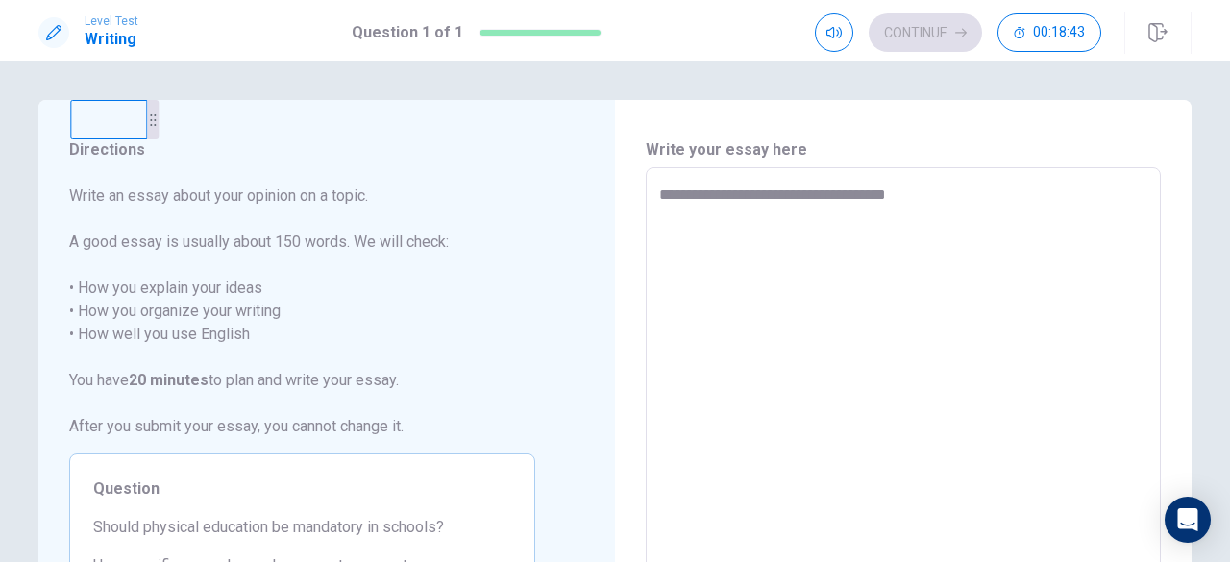
type textarea "*"
type textarea "**********"
type textarea "*"
type textarea "**********"
type textarea "*"
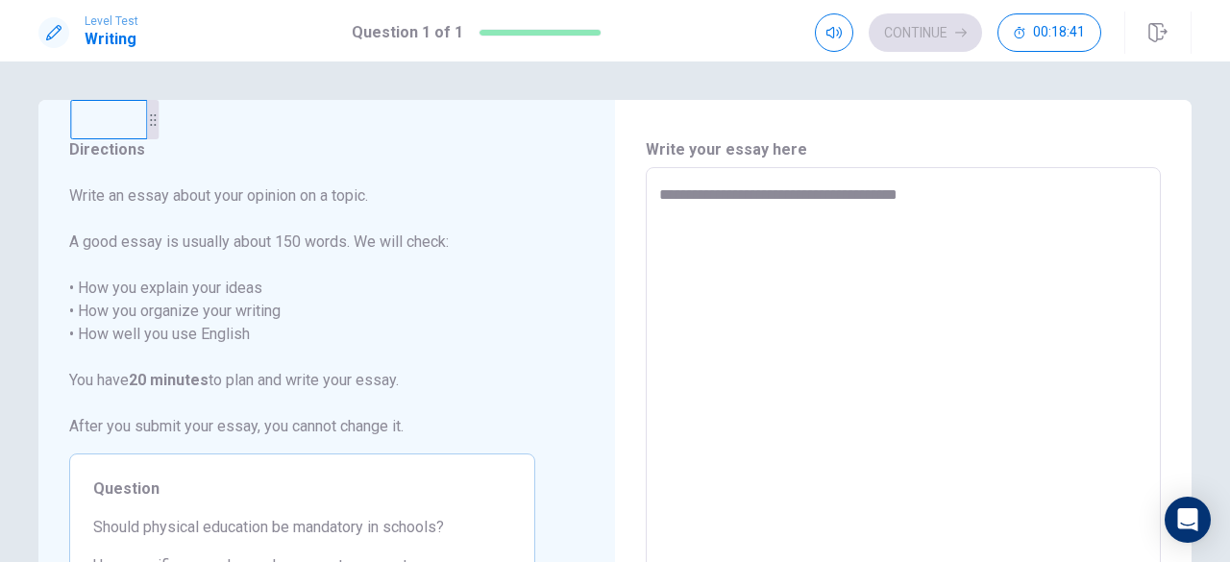
type textarea "**********"
type textarea "*"
type textarea "**********"
type textarea "*"
type textarea "**********"
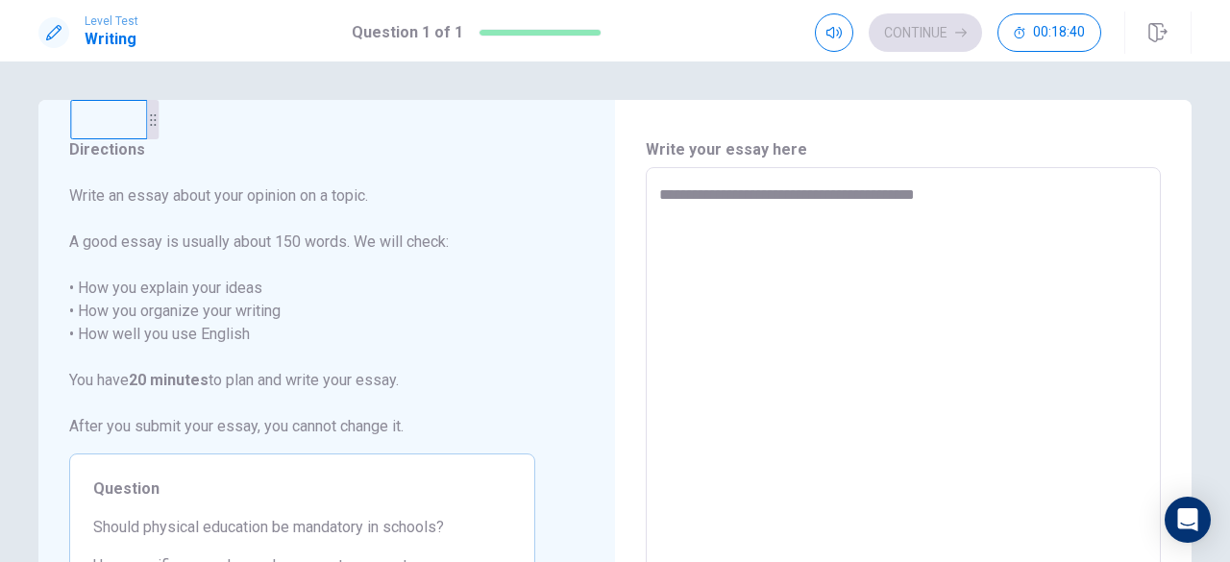
type textarea "*"
type textarea "**********"
type textarea "*"
type textarea "**********"
type textarea "*"
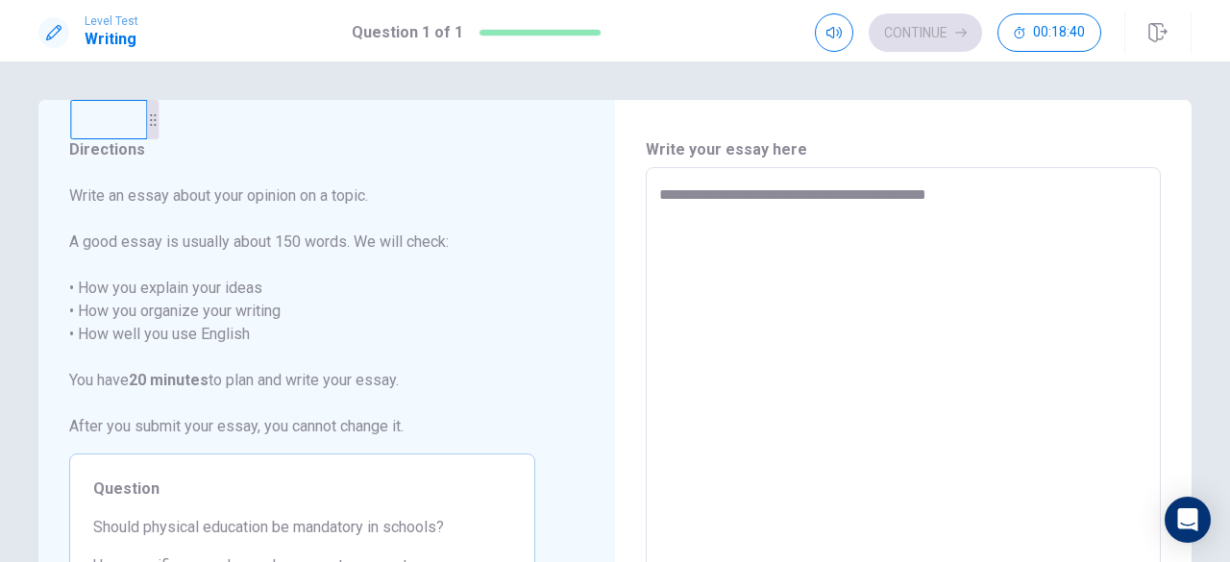
type textarea "**********"
type textarea "*"
type textarea "**********"
type textarea "*"
type textarea "**********"
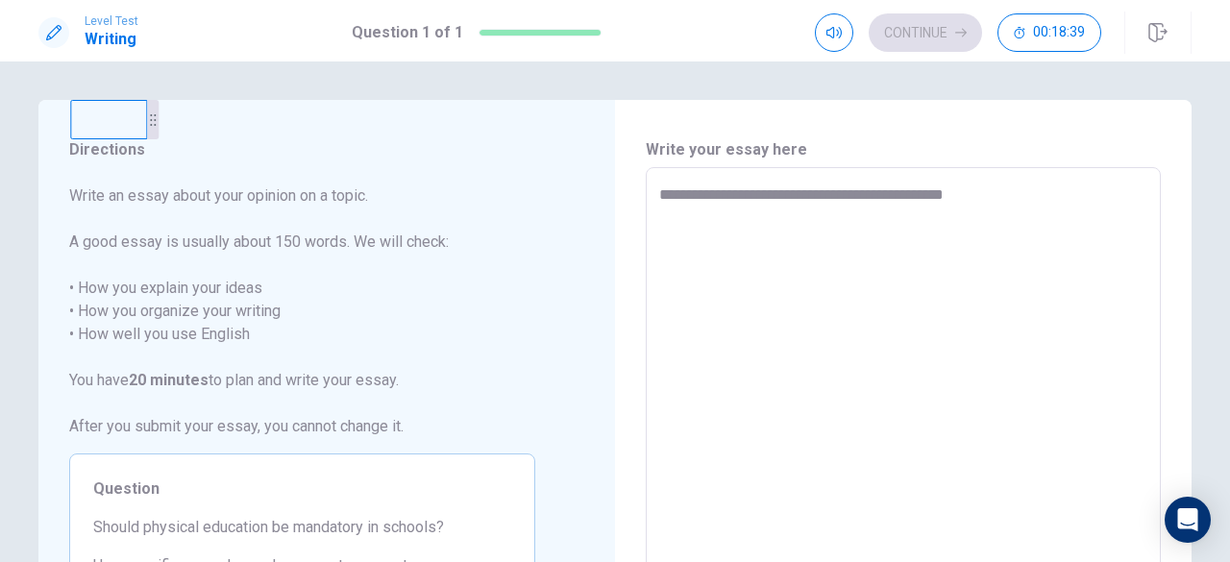
type textarea "*"
type textarea "**********"
type textarea "*"
type textarea "**********"
type textarea "*"
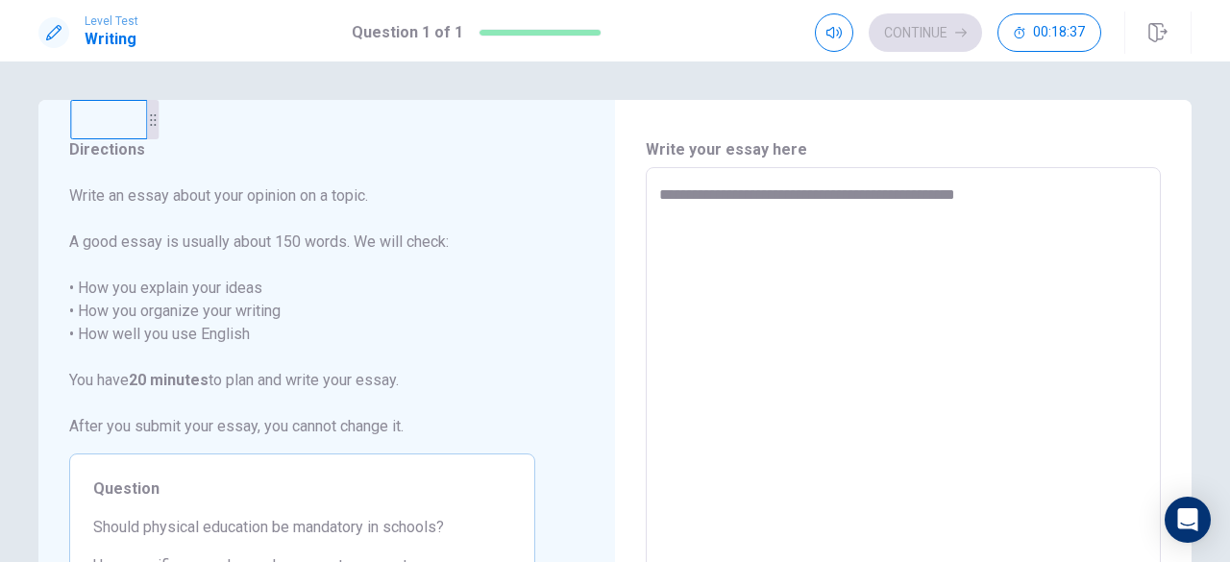
type textarea "**********"
type textarea "*"
type textarea "**********"
type textarea "*"
type textarea "**********"
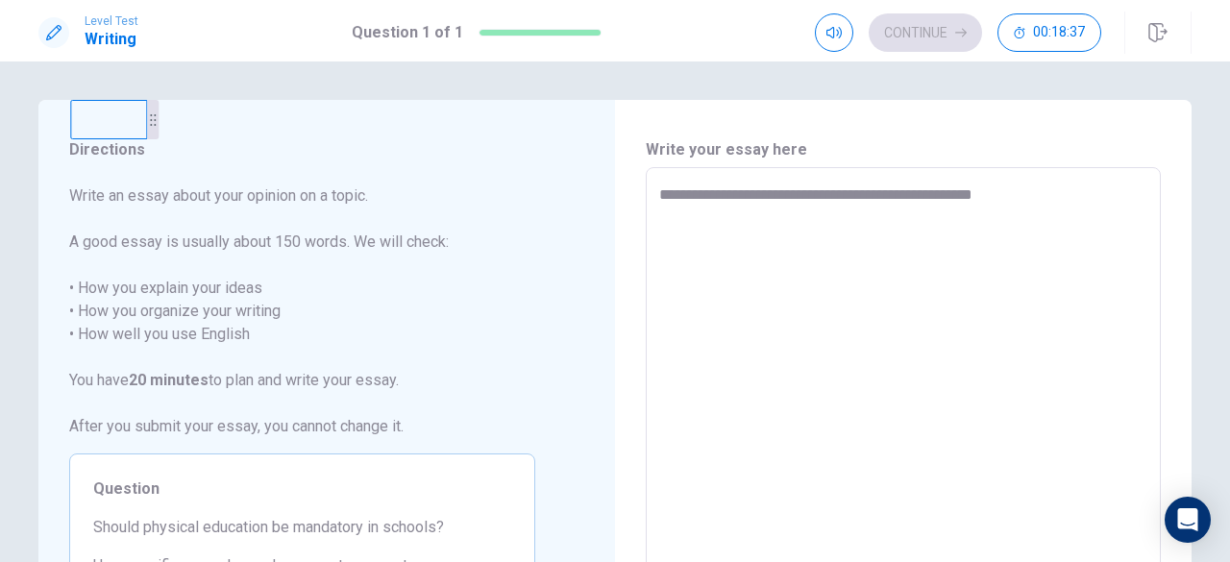
type textarea "*"
type textarea "**********"
type textarea "*"
type textarea "**********"
type textarea "*"
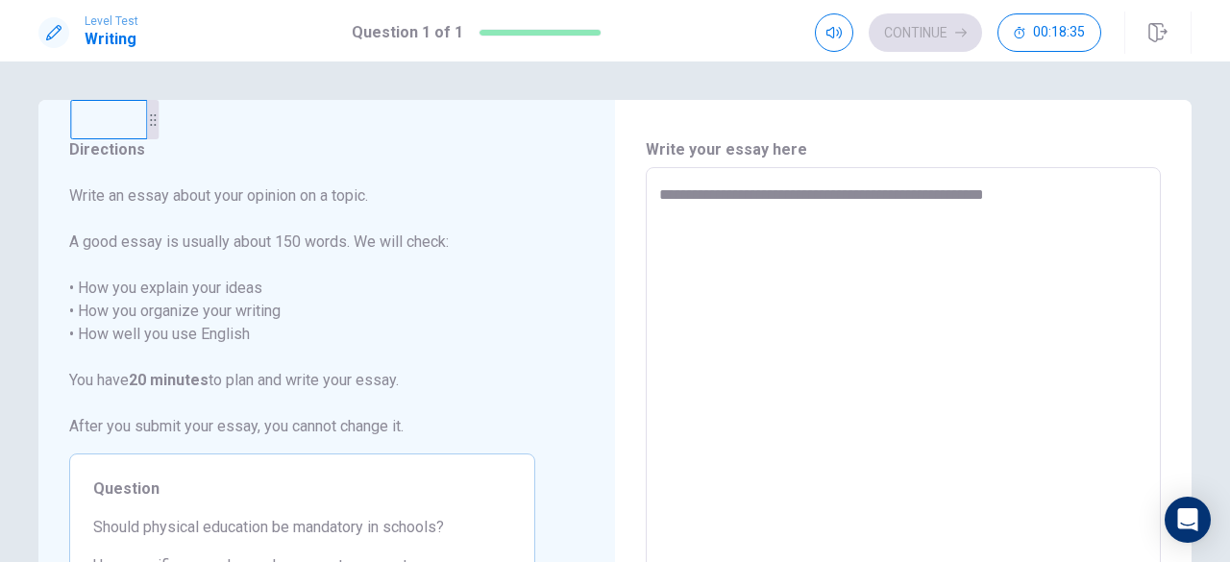
type textarea "**********"
type textarea "*"
type textarea "**********"
type textarea "*"
type textarea "**********"
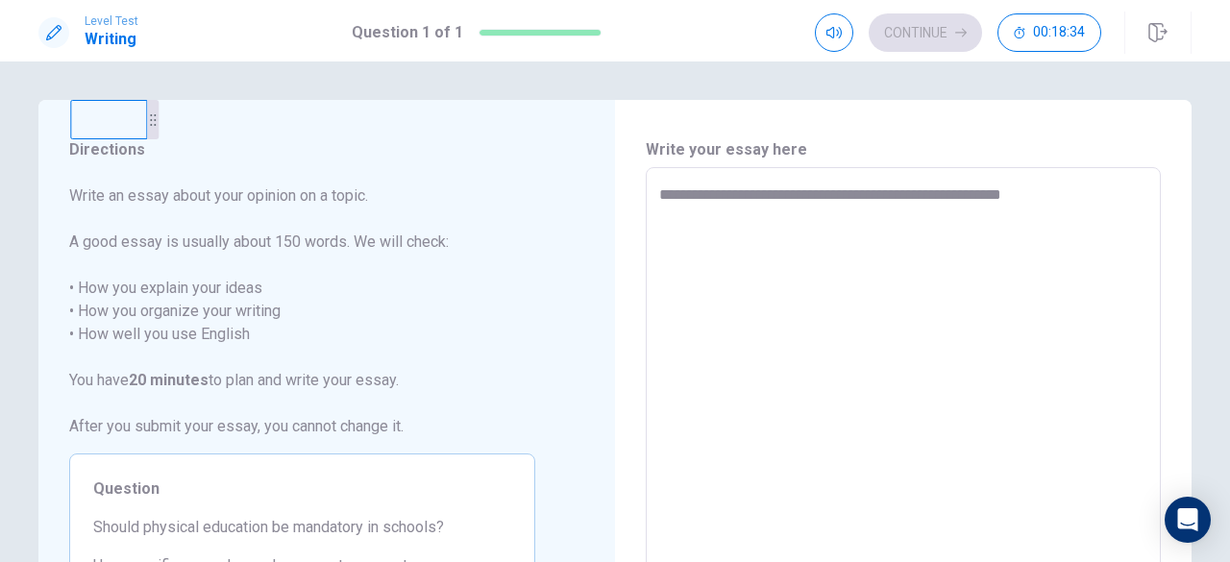
type textarea "*"
type textarea "**********"
type textarea "*"
type textarea "**********"
type textarea "*"
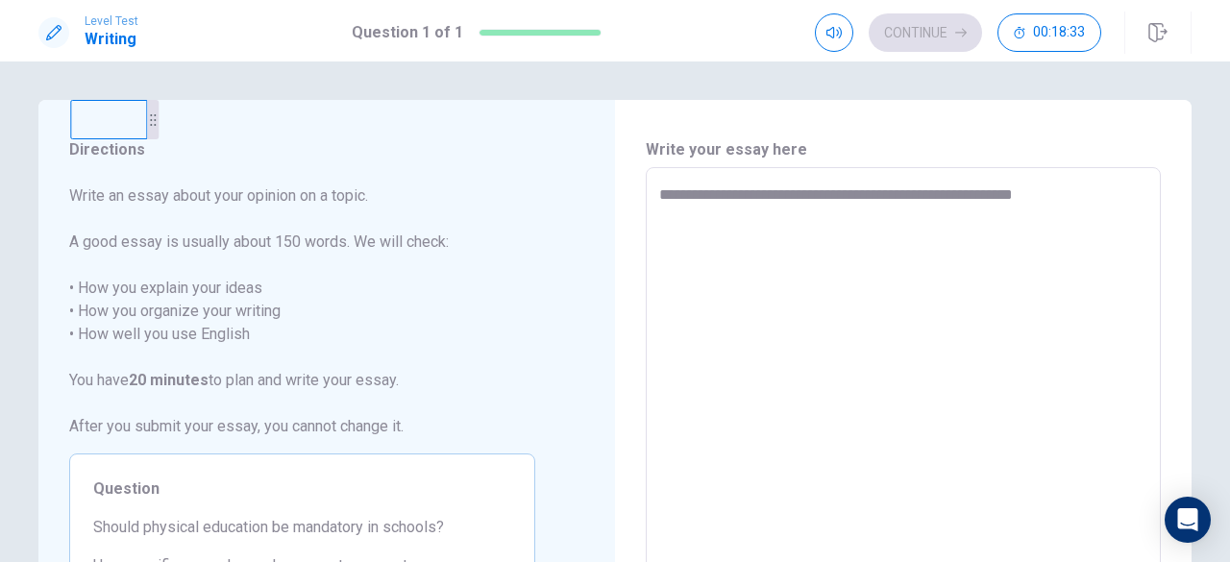
type textarea "**********"
type textarea "*"
type textarea "**********"
type textarea "*"
type textarea "**********"
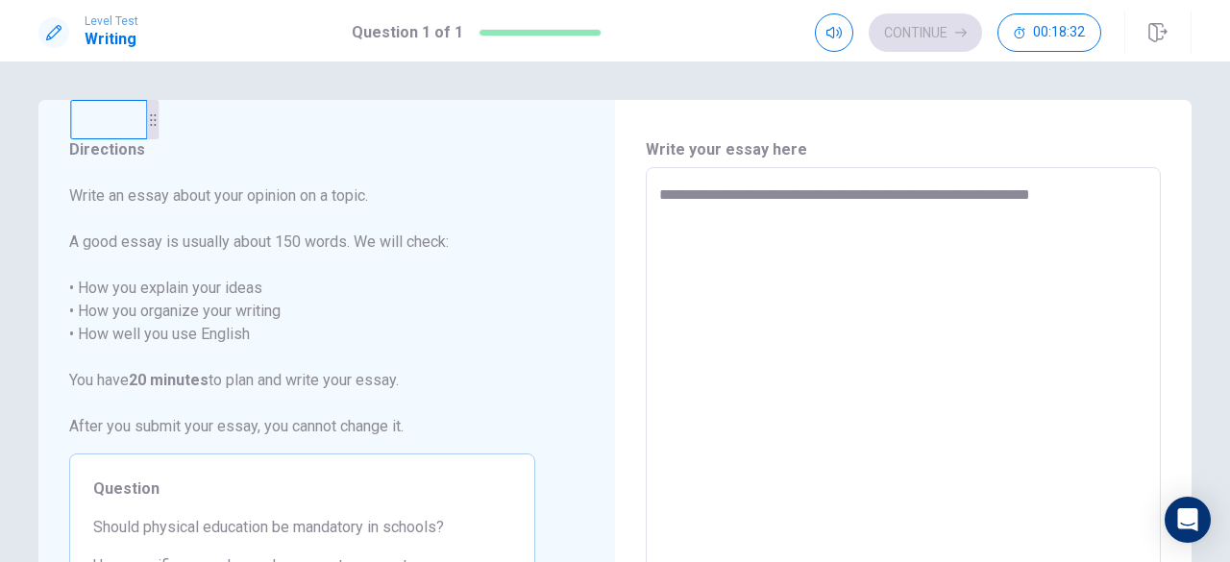
type textarea "*"
type textarea "**********"
type textarea "*"
type textarea "**********"
type textarea "*"
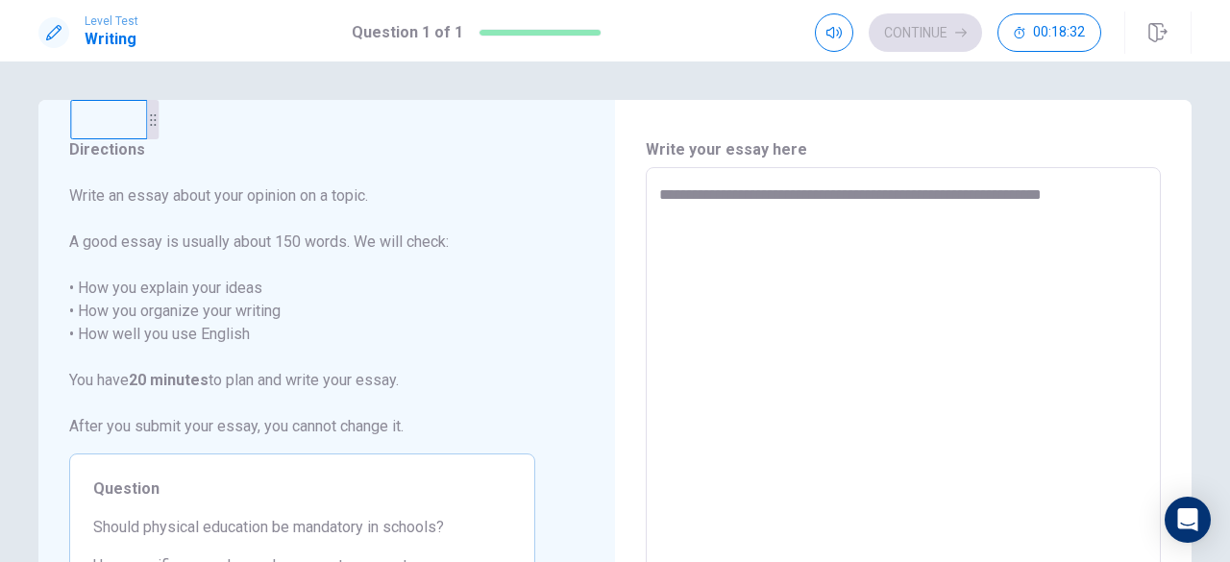
type textarea "**********"
type textarea "*"
type textarea "**********"
type textarea "*"
type textarea "**********"
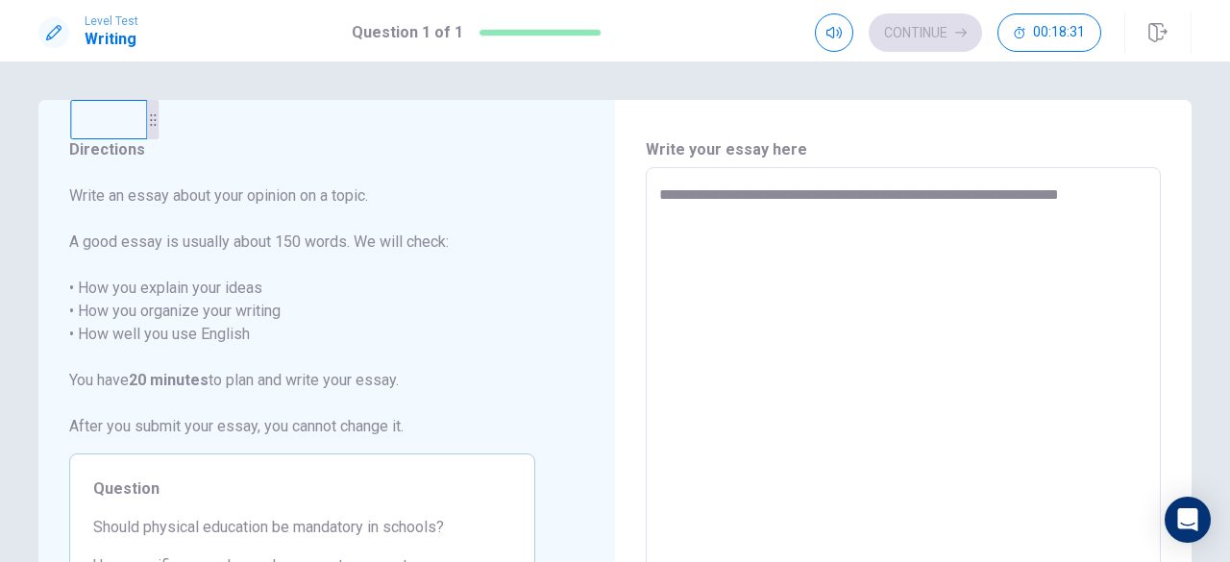
type textarea "*"
type textarea "**********"
type textarea "*"
type textarea "**********"
type textarea "*"
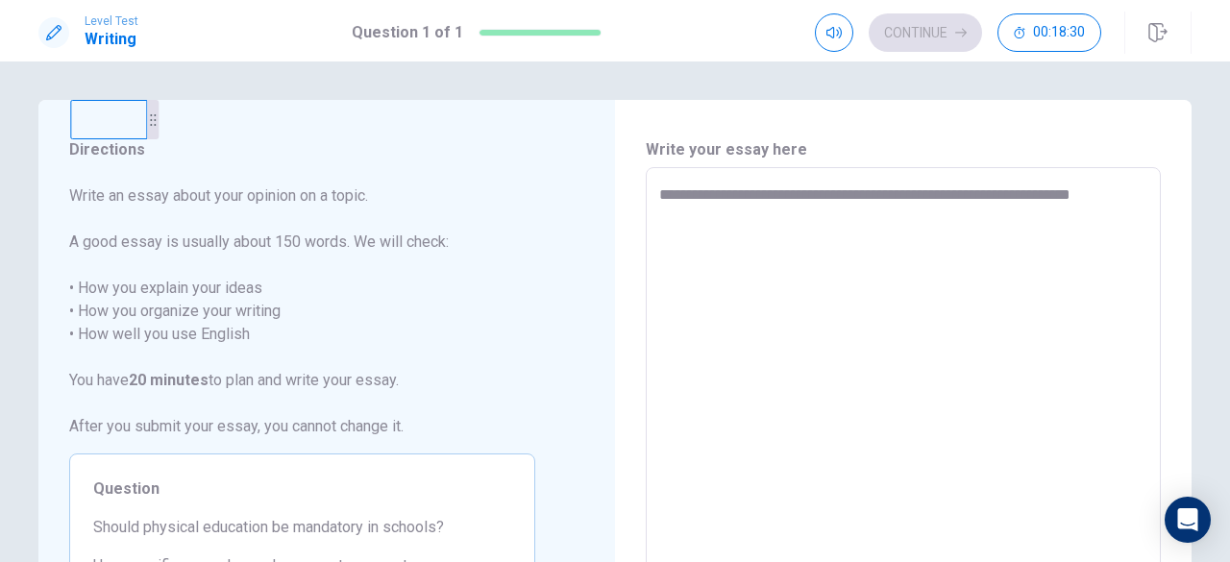
type textarea "**********"
type textarea "*"
type textarea "**********"
type textarea "*"
type textarea "**********"
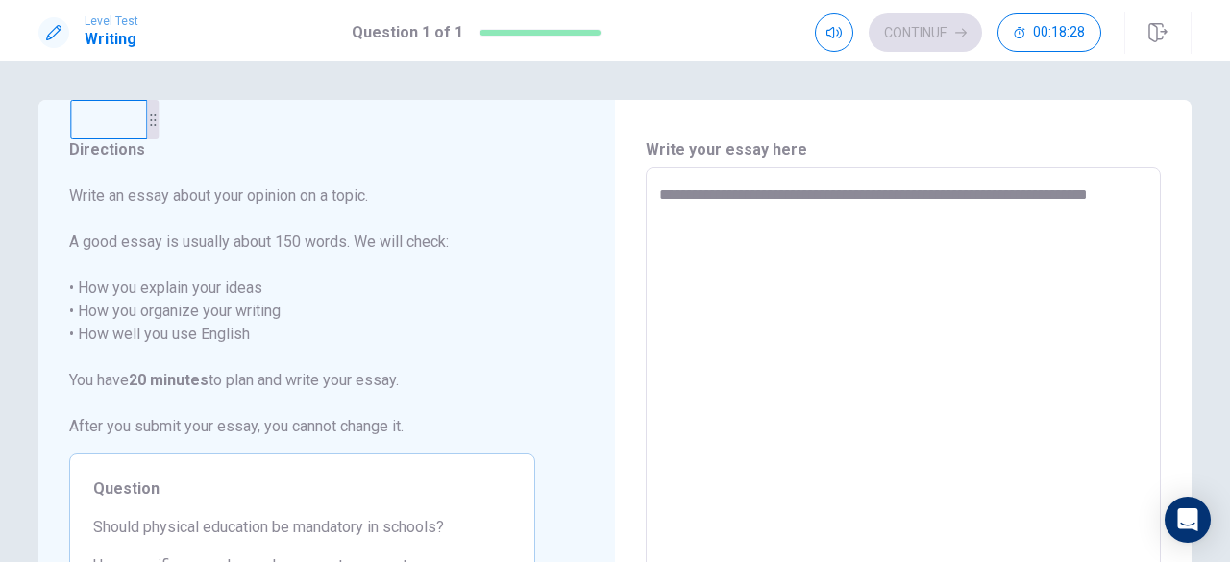
type textarea "*"
type textarea "**********"
type textarea "*"
type textarea "**********"
type textarea "*"
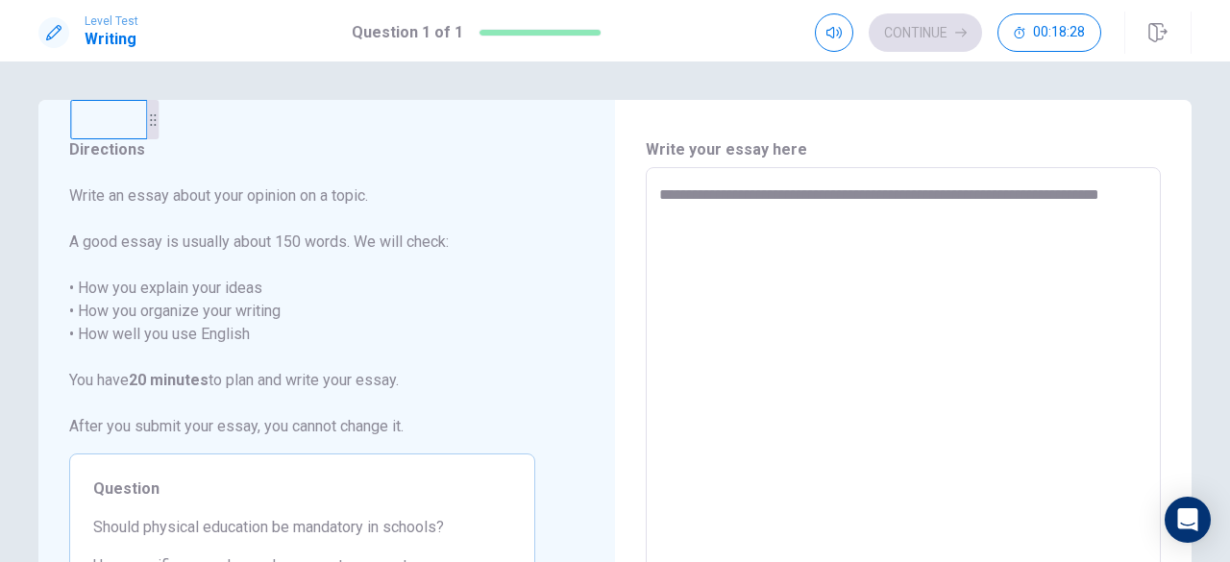
type textarea "**********"
type textarea "*"
type textarea "**********"
type textarea "*"
type textarea "**********"
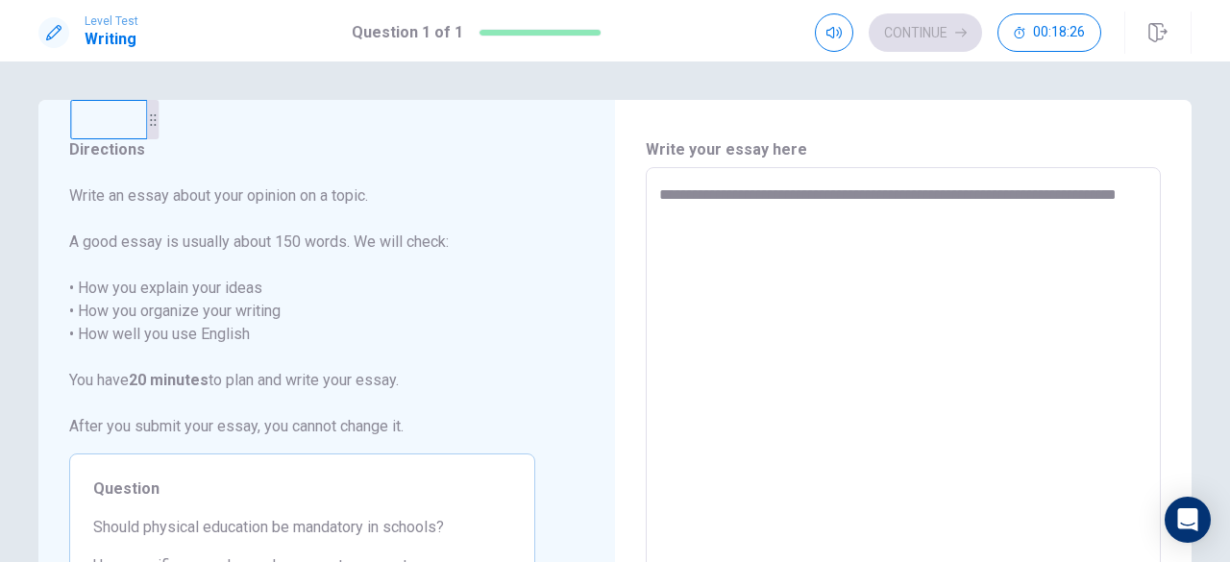
type textarea "*"
type textarea "**********"
type textarea "*"
type textarea "**********"
type textarea "*"
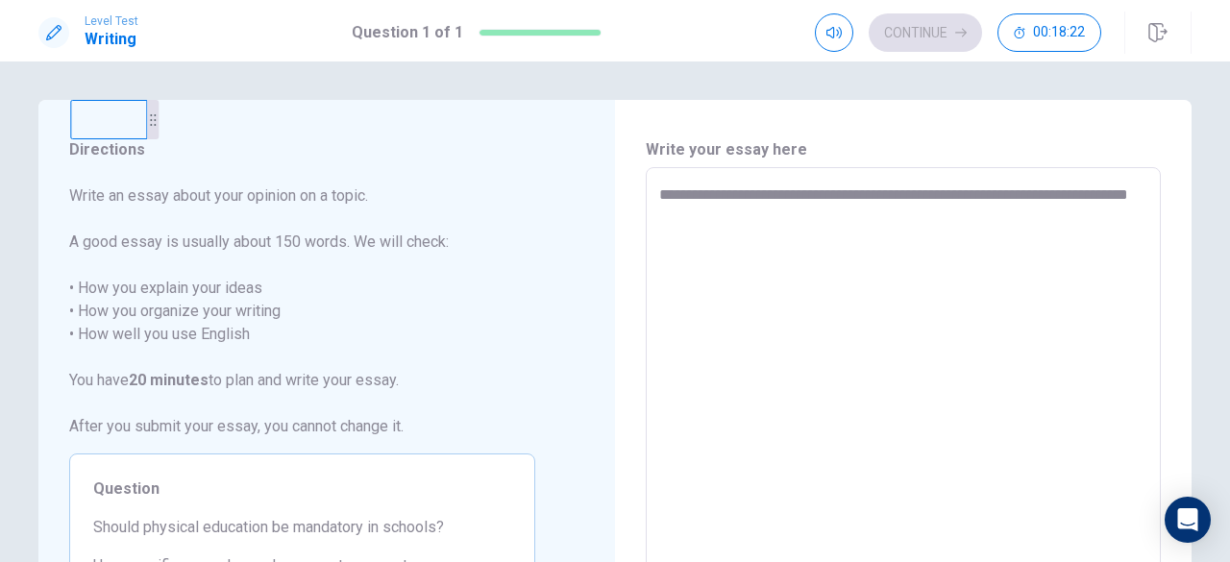
type textarea "**********"
type textarea "*"
type textarea "**********"
type textarea "*"
type textarea "**********"
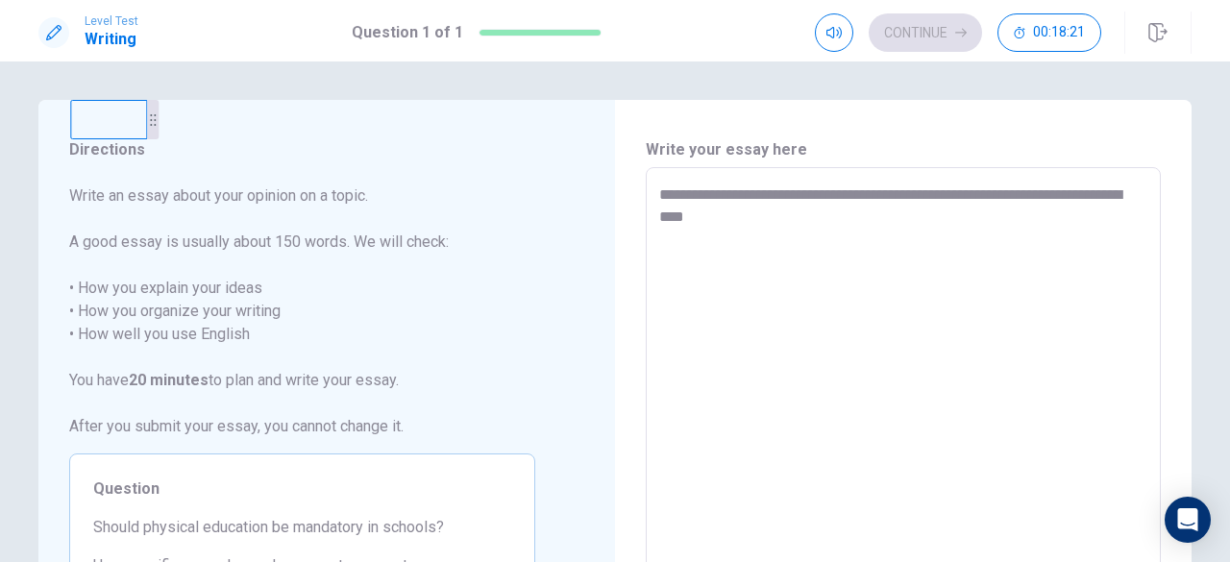
type textarea "*"
type textarea "**********"
type textarea "*"
type textarea "**********"
type textarea "*"
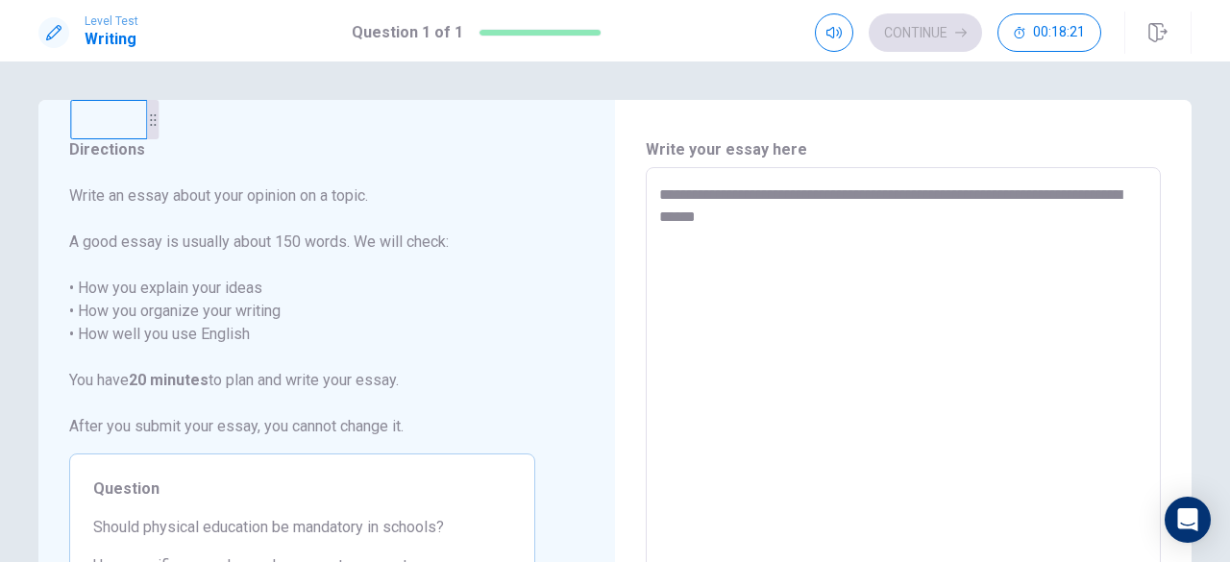
type textarea "**********"
type textarea "*"
type textarea "**********"
type textarea "*"
type textarea "**********"
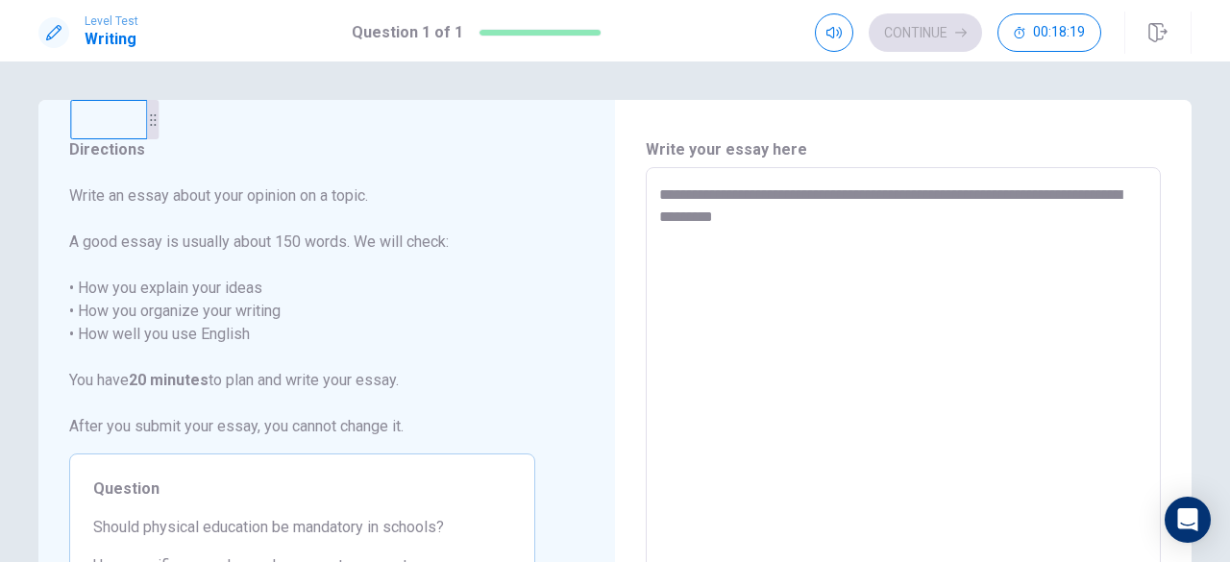
type textarea "*"
type textarea "**********"
type textarea "*"
type textarea "**********"
type textarea "*"
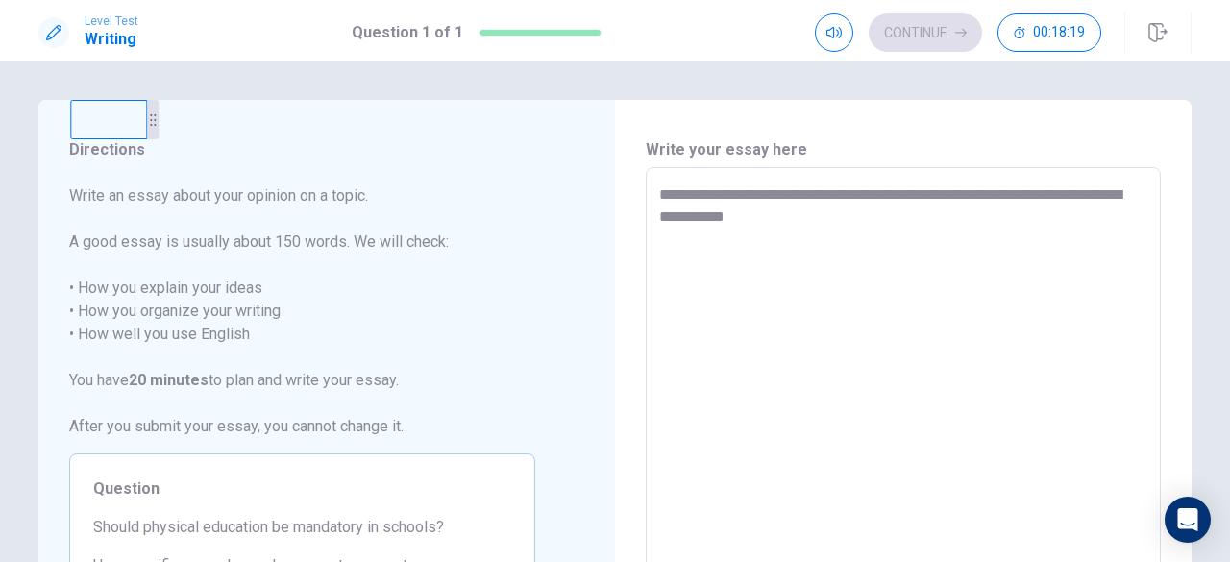
type textarea "**********"
type textarea "*"
type textarea "**********"
type textarea "*"
type textarea "**********"
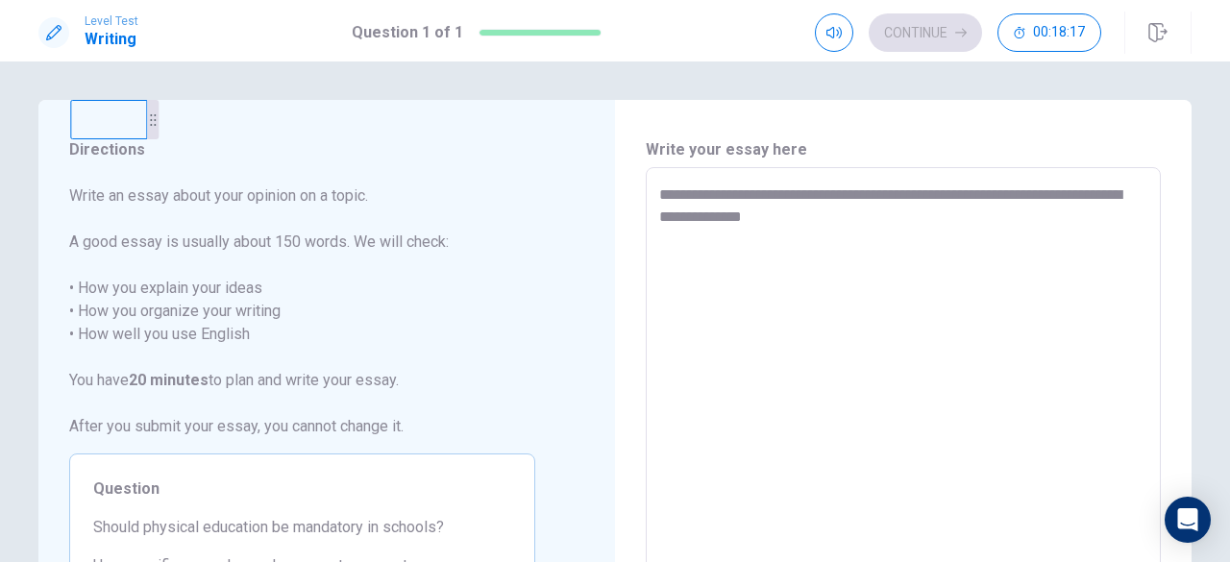
type textarea "*"
type textarea "**********"
type textarea "*"
type textarea "**********"
type textarea "*"
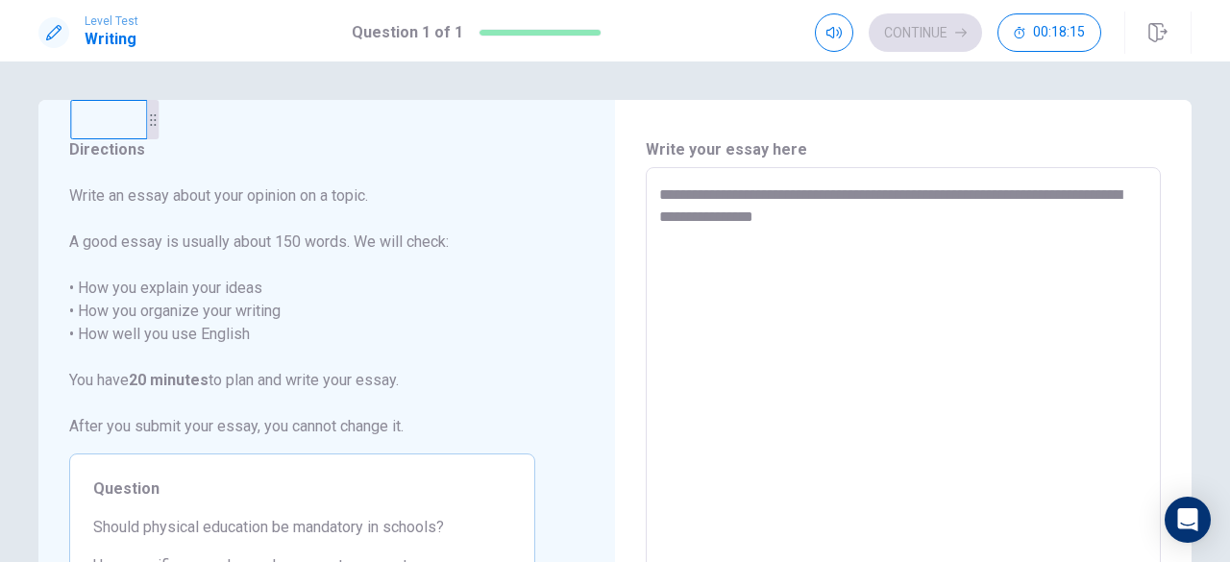
type textarea "**********"
type textarea "*"
type textarea "**********"
drag, startPoint x: 816, startPoint y: 218, endPoint x: 662, endPoint y: 183, distance: 157.8
click at [659, 187] on textarea "**********" at bounding box center [903, 433] width 488 height 500
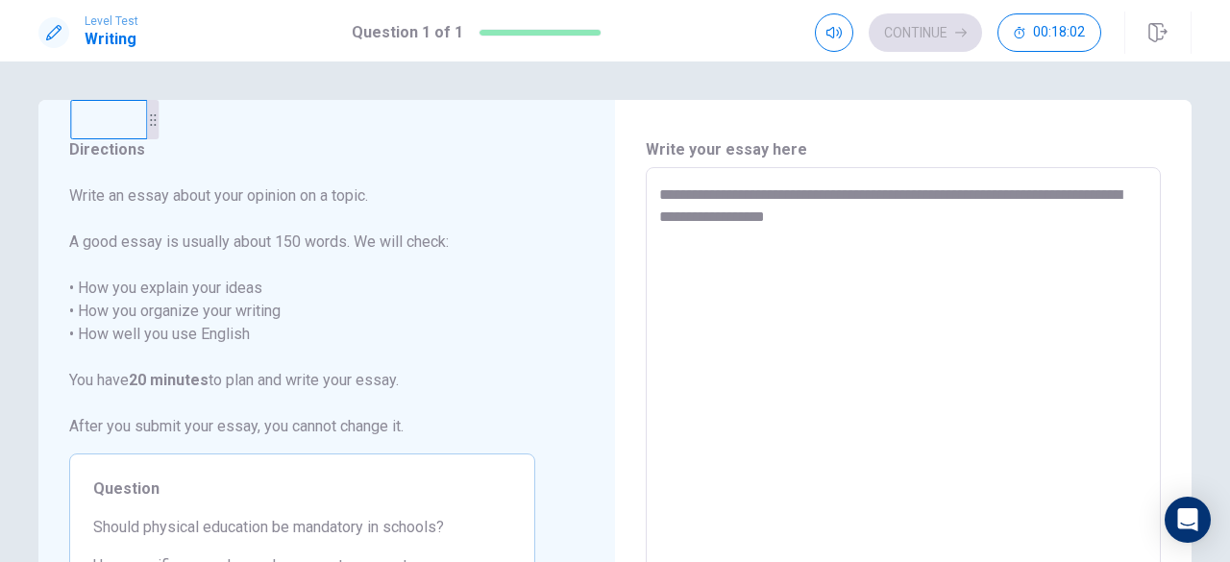
type textarea "*"
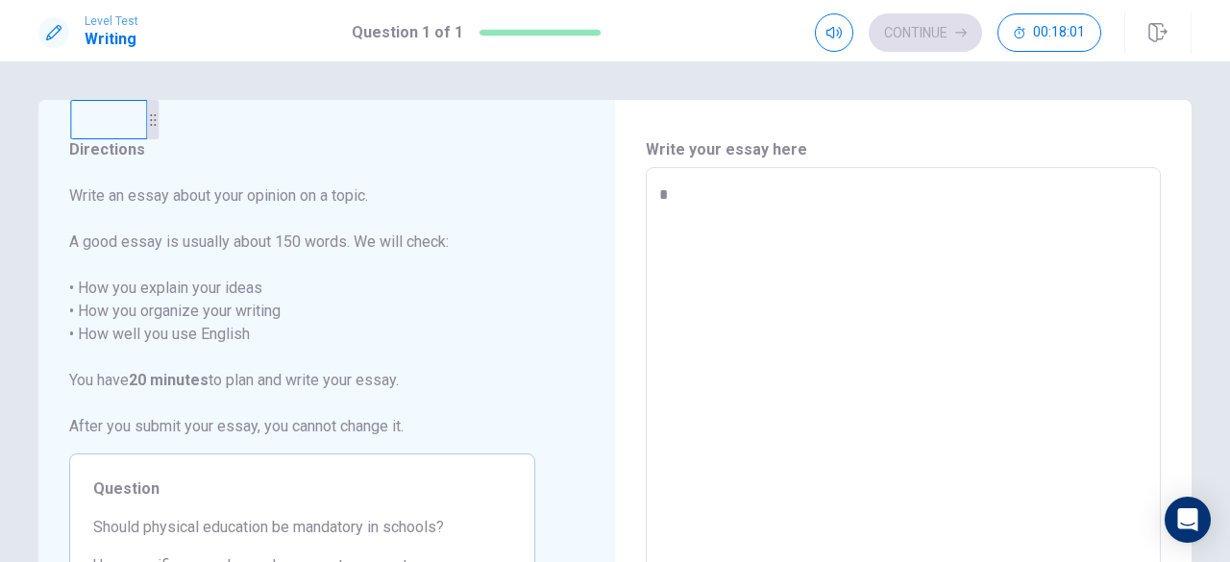
type textarea "*"
type textarea "**"
type textarea "*"
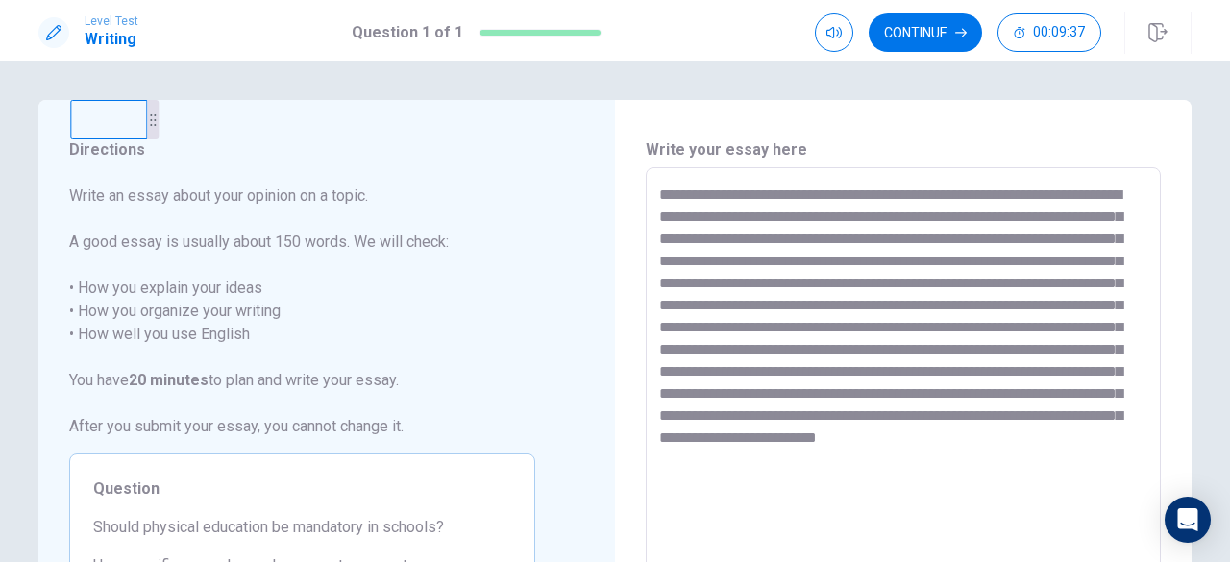
click at [660, 197] on textarea "**********" at bounding box center [903, 433] width 488 height 500
click at [665, 195] on textarea "**********" at bounding box center [903, 433] width 488 height 500
click at [660, 219] on textarea "**********" at bounding box center [903, 433] width 488 height 500
click at [737, 240] on textarea "**********" at bounding box center [903, 433] width 488 height 500
click at [746, 260] on textarea "**********" at bounding box center [903, 433] width 488 height 500
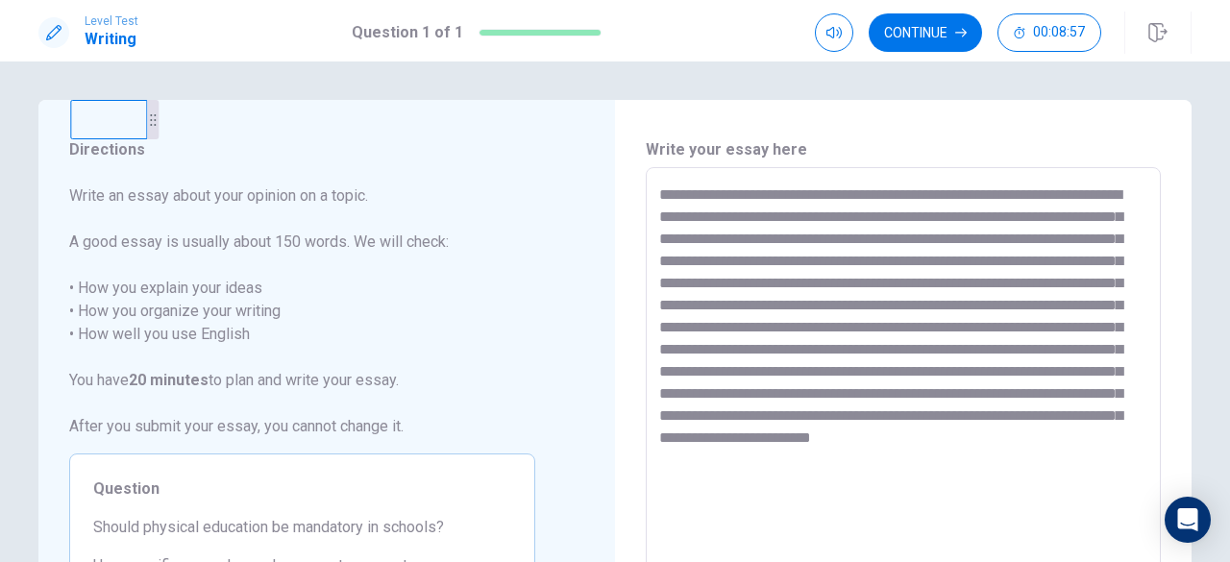
click at [938, 285] on textarea "**********" at bounding box center [903, 433] width 488 height 500
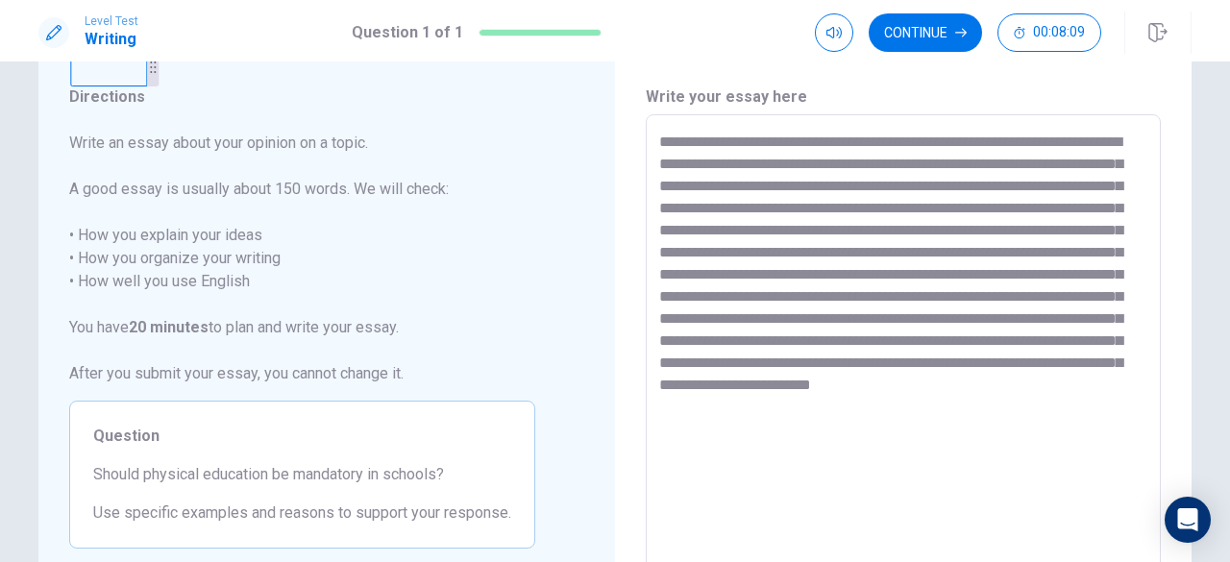
scroll to position [96, 0]
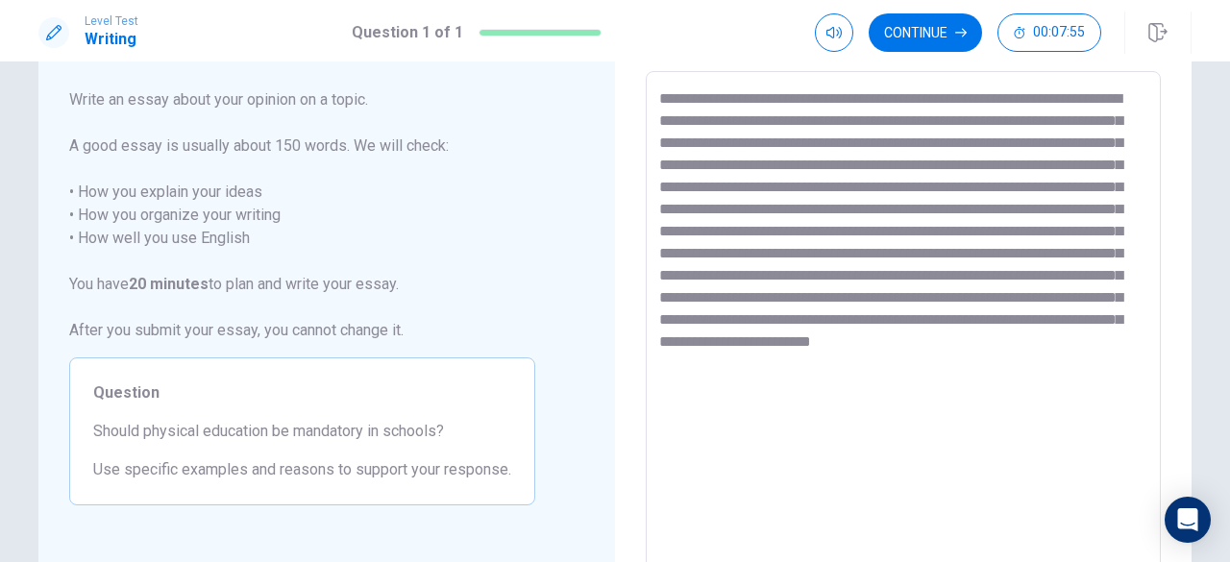
click at [1063, 299] on textarea "**********" at bounding box center [903, 337] width 488 height 500
drag, startPoint x: 1132, startPoint y: 303, endPoint x: 1120, endPoint y: 304, distance: 11.6
click at [1130, 303] on textarea "**********" at bounding box center [903, 337] width 488 height 500
click at [1125, 303] on textarea "**********" at bounding box center [903, 337] width 488 height 500
click at [659, 320] on textarea "**********" at bounding box center [903, 337] width 488 height 500
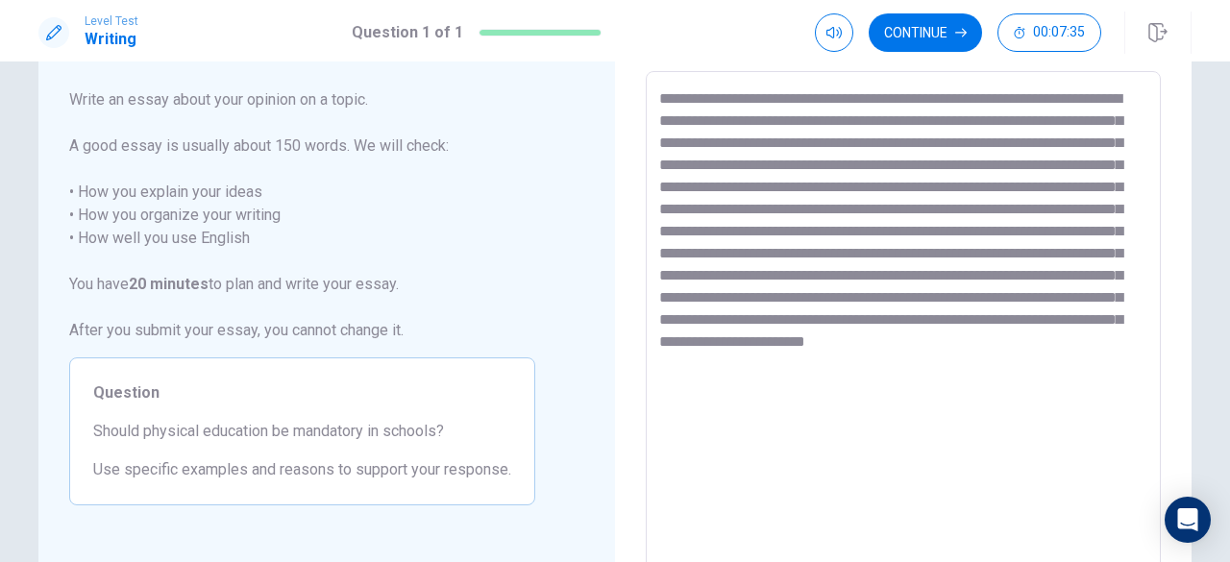
click at [660, 320] on textarea "**********" at bounding box center [903, 337] width 488 height 500
click at [924, 194] on textarea "**********" at bounding box center [903, 337] width 488 height 500
click at [747, 315] on textarea "**********" at bounding box center [903, 337] width 488 height 500
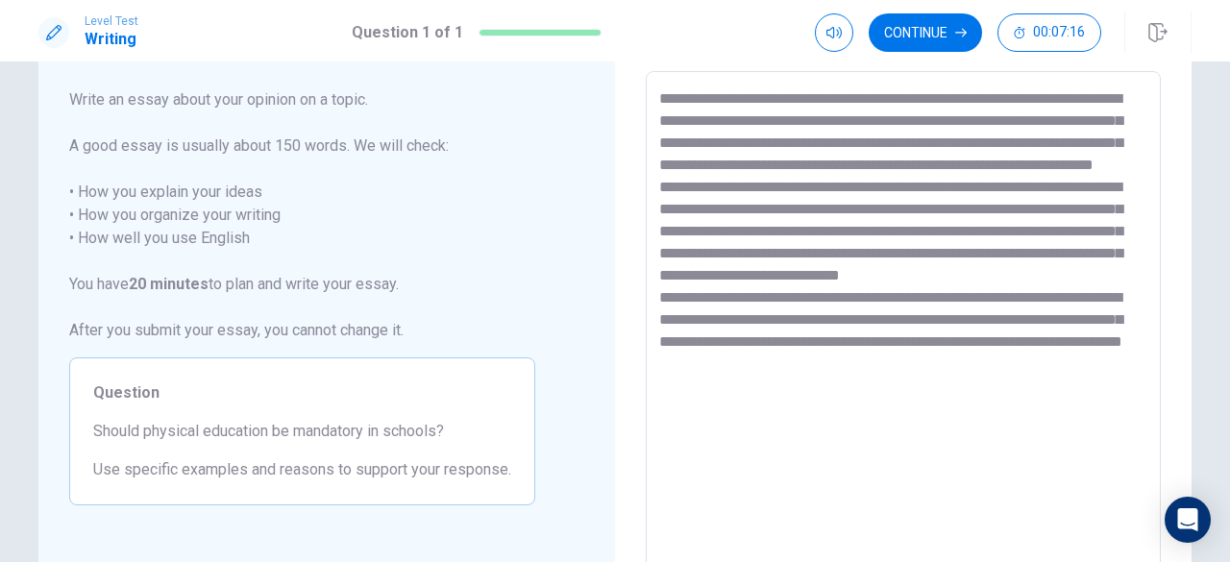
scroll to position [0, 0]
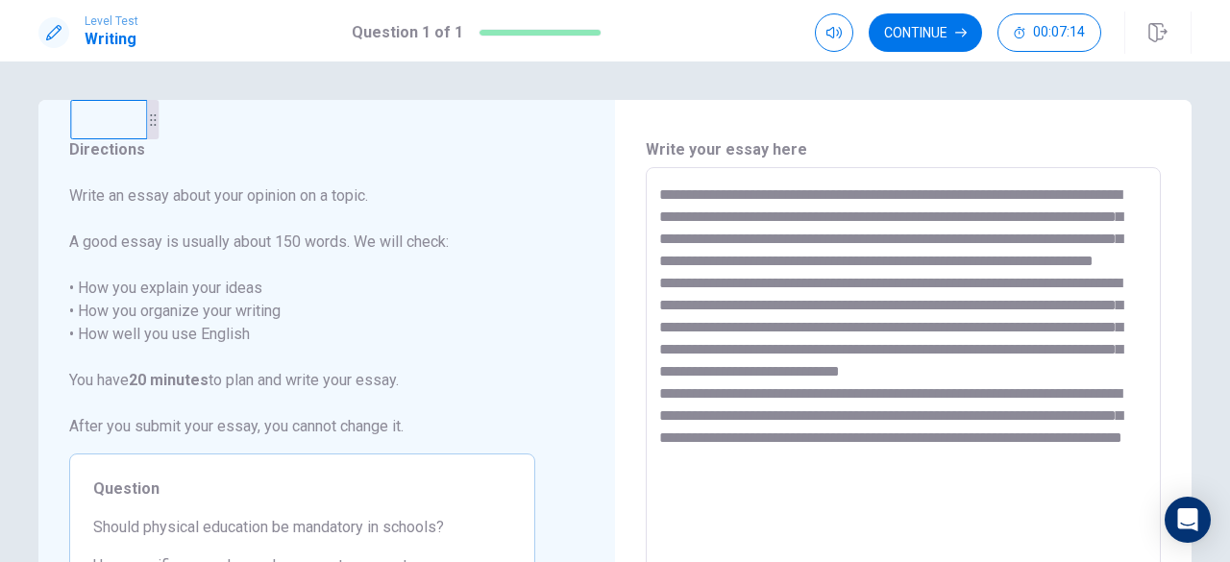
click at [671, 195] on textarea "**********" at bounding box center [903, 433] width 488 height 500
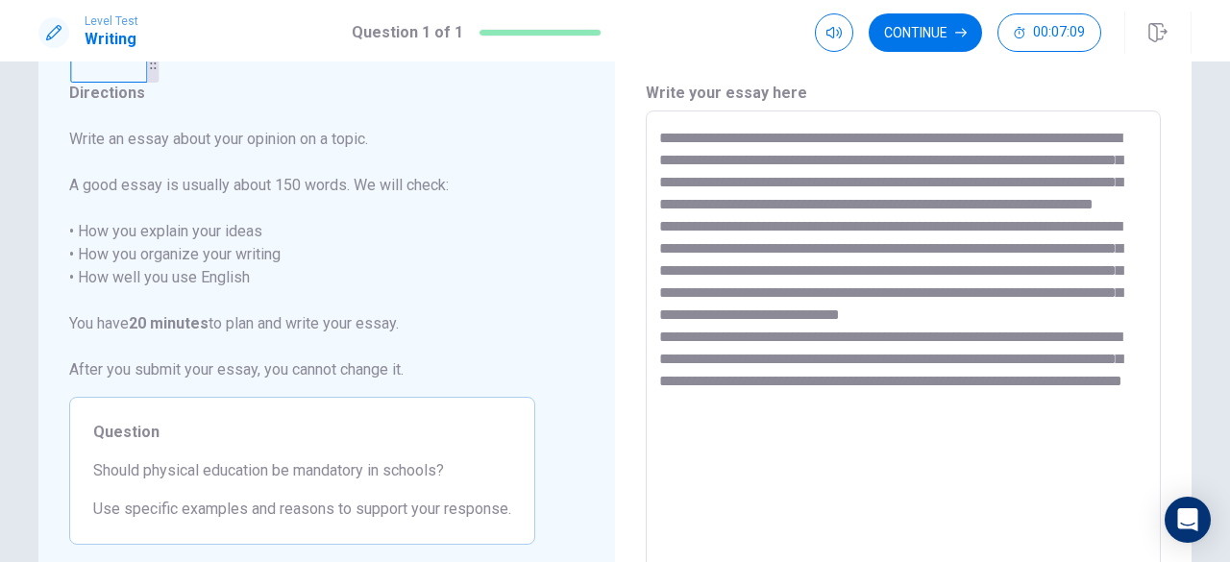
scroll to position [96, 0]
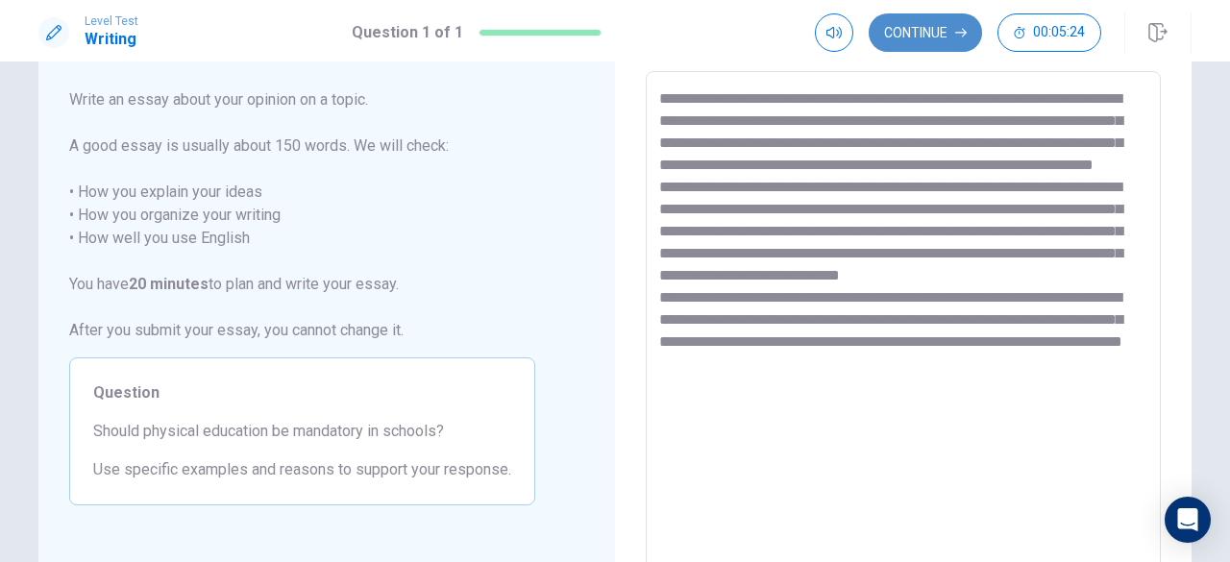
click at [906, 39] on button "Continue" at bounding box center [924, 32] width 113 height 38
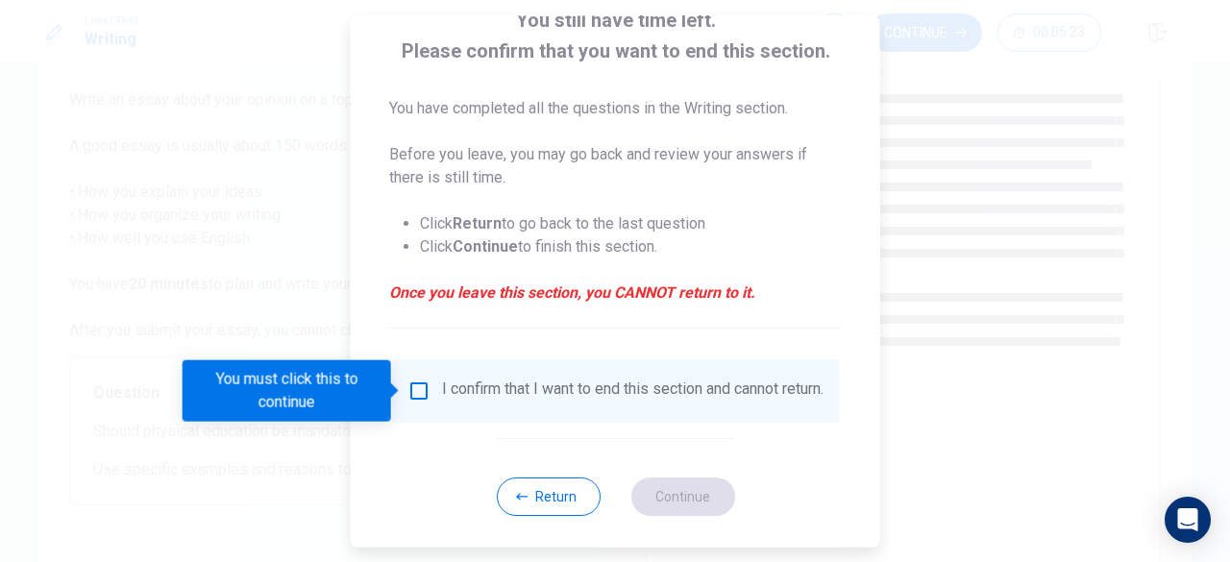
scroll to position [154, 0]
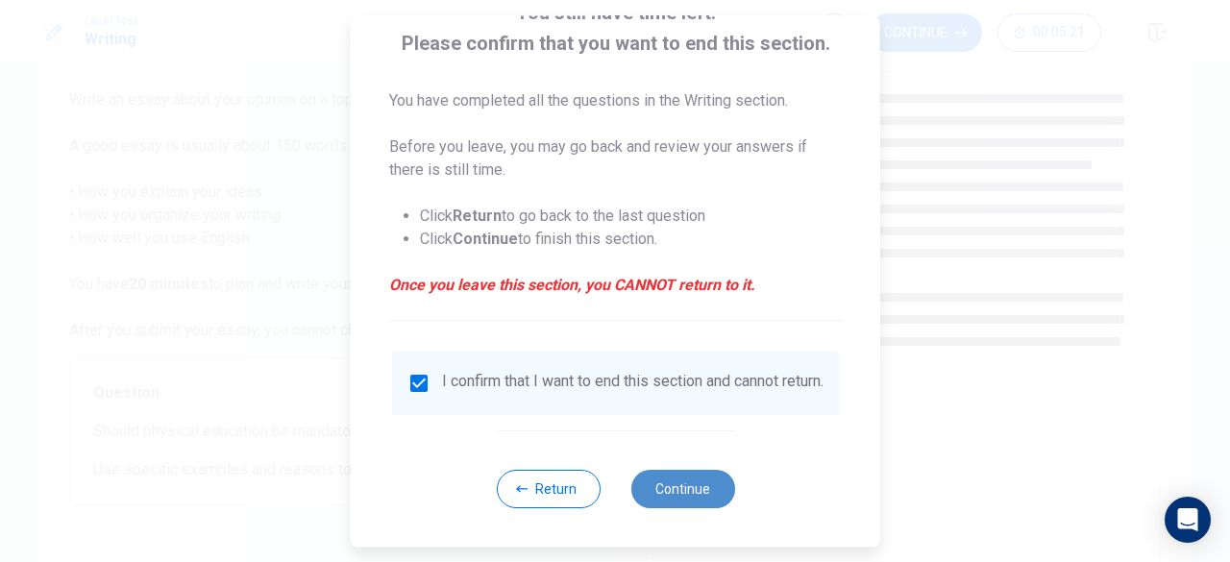
click at [696, 490] on button "Continue" at bounding box center [682, 489] width 104 height 38
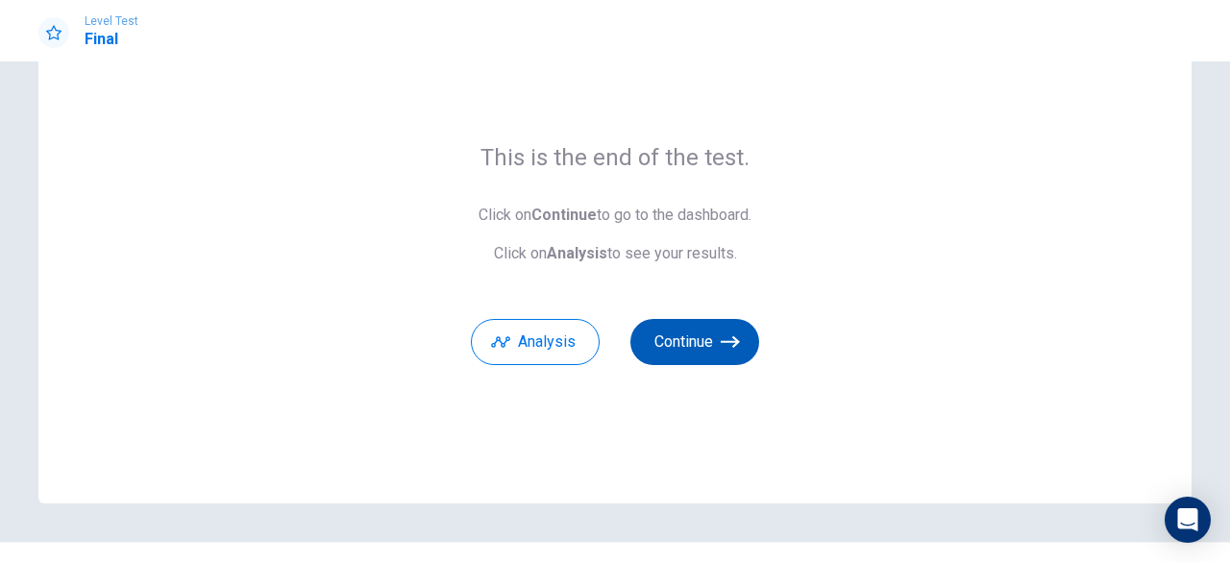
click at [717, 353] on button "Continue" at bounding box center [694, 342] width 129 height 46
